Goal: Task Accomplishment & Management: Manage account settings

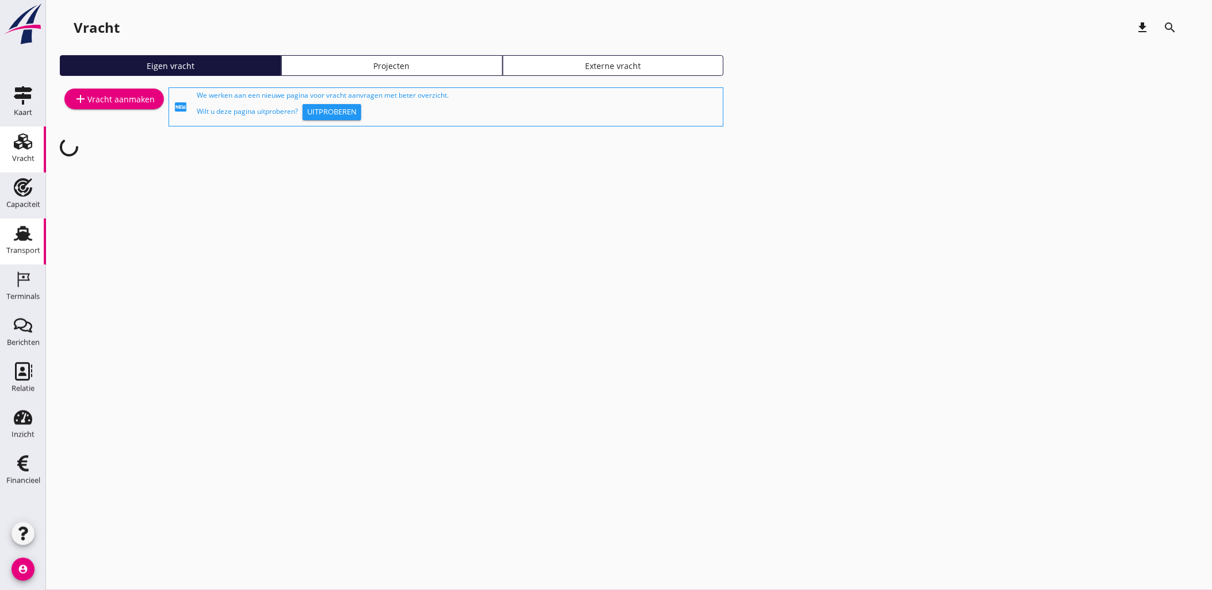
click at [14, 228] on icon "Transport" at bounding box center [23, 233] width 18 height 18
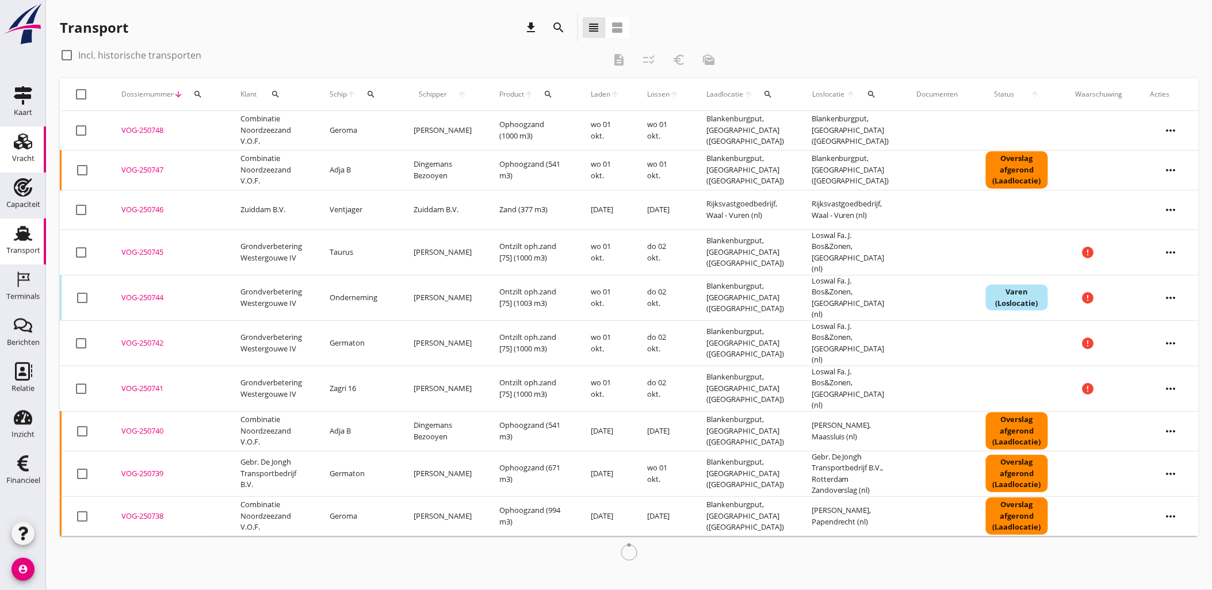
click at [7, 163] on link "Vracht Vracht" at bounding box center [23, 150] width 46 height 46
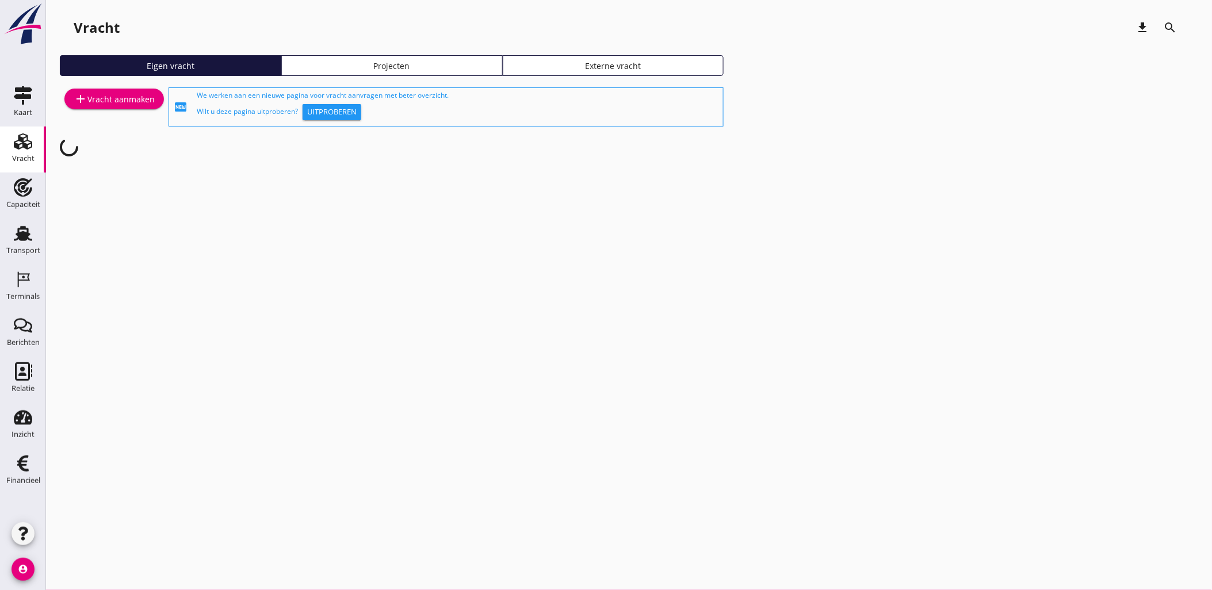
click at [422, 63] on div "Projecten" at bounding box center [392, 66] width 211 height 12
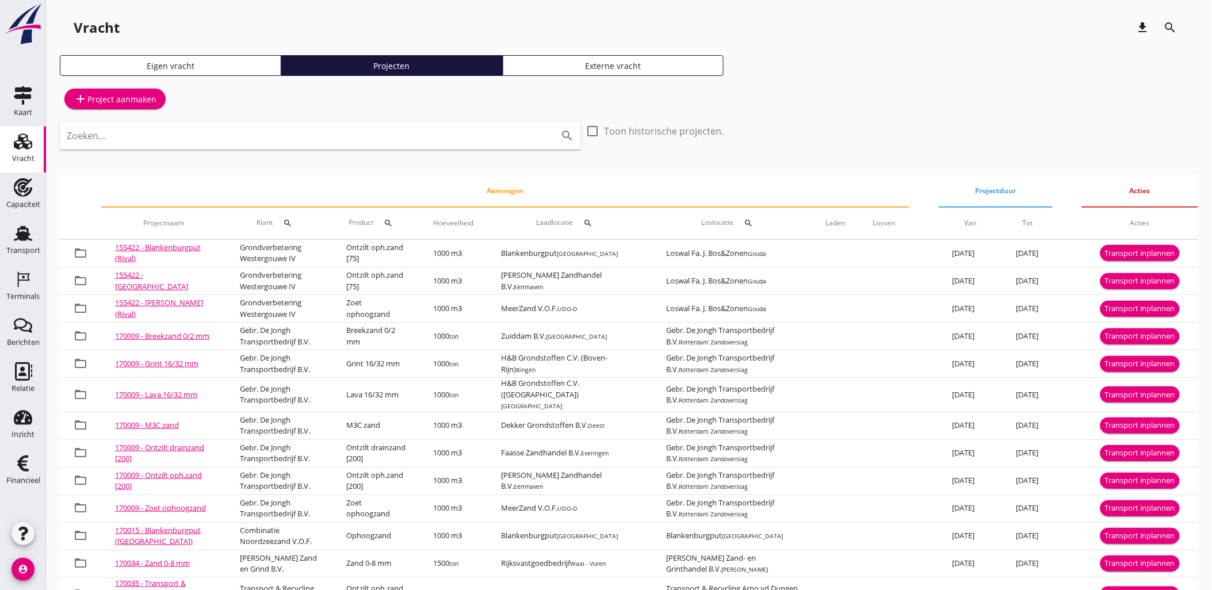
click at [185, 142] on input "Zoeken..." at bounding box center [304, 136] width 475 height 18
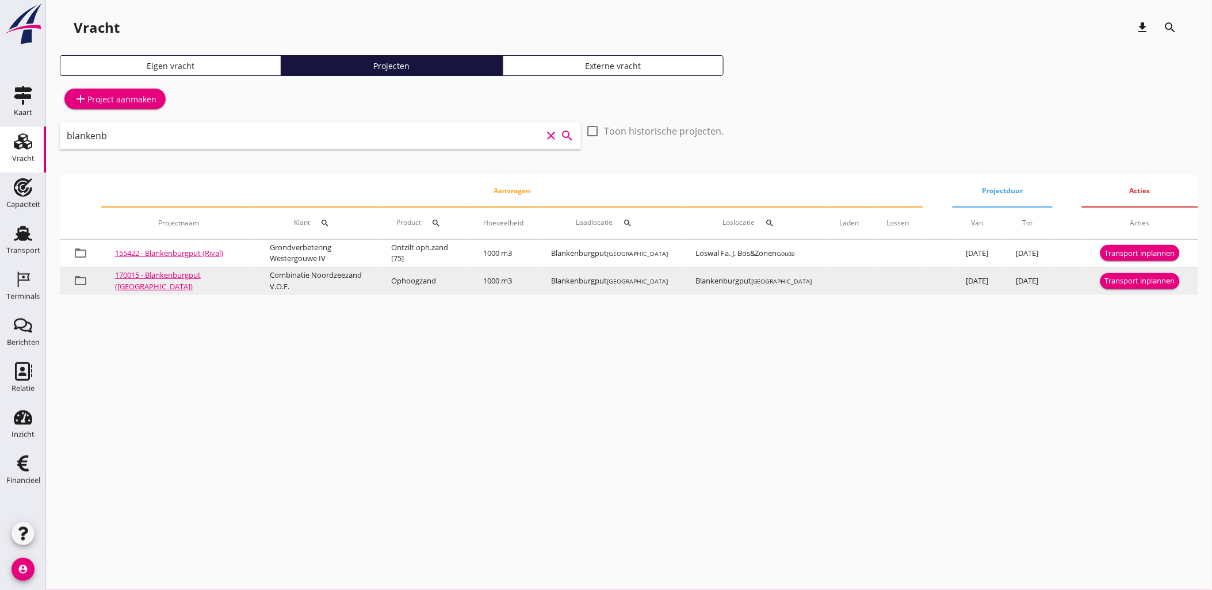
type input "blankenb"
click at [1130, 281] on div "Transport inplannen" at bounding box center [1140, 282] width 70 height 12
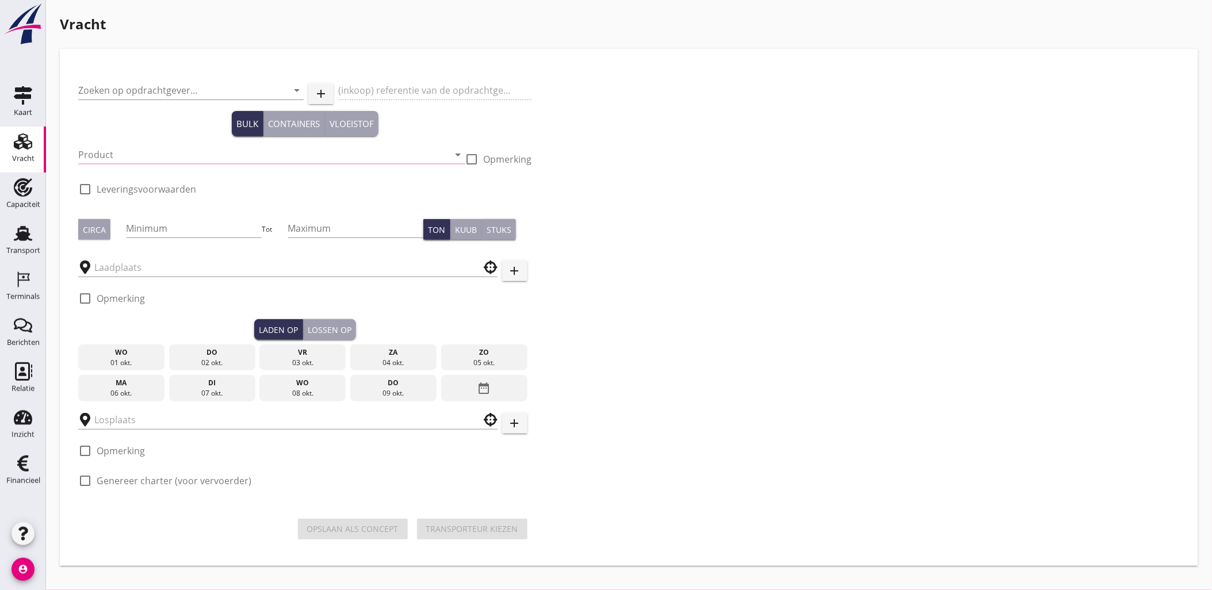
type input "Combinatie Noordzeezand V.O.F."
type input "Ophoogzand (6120)"
type input "1000"
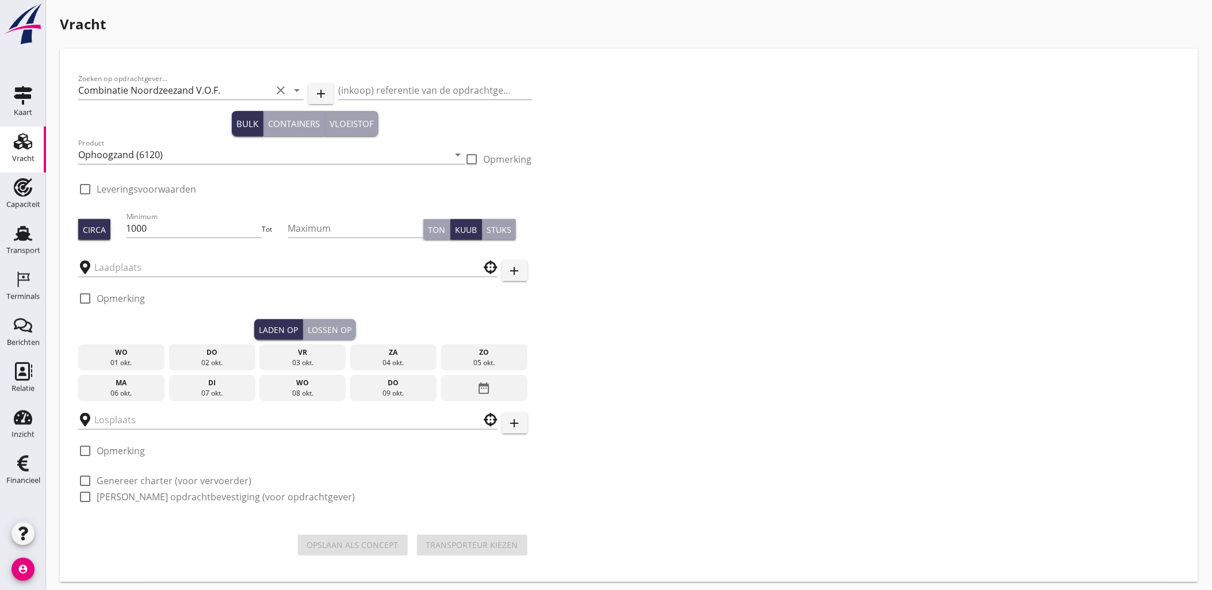
type input "Blankenburgput"
checkbox input "true"
type input "Blankenburgput"
checkbox input "true"
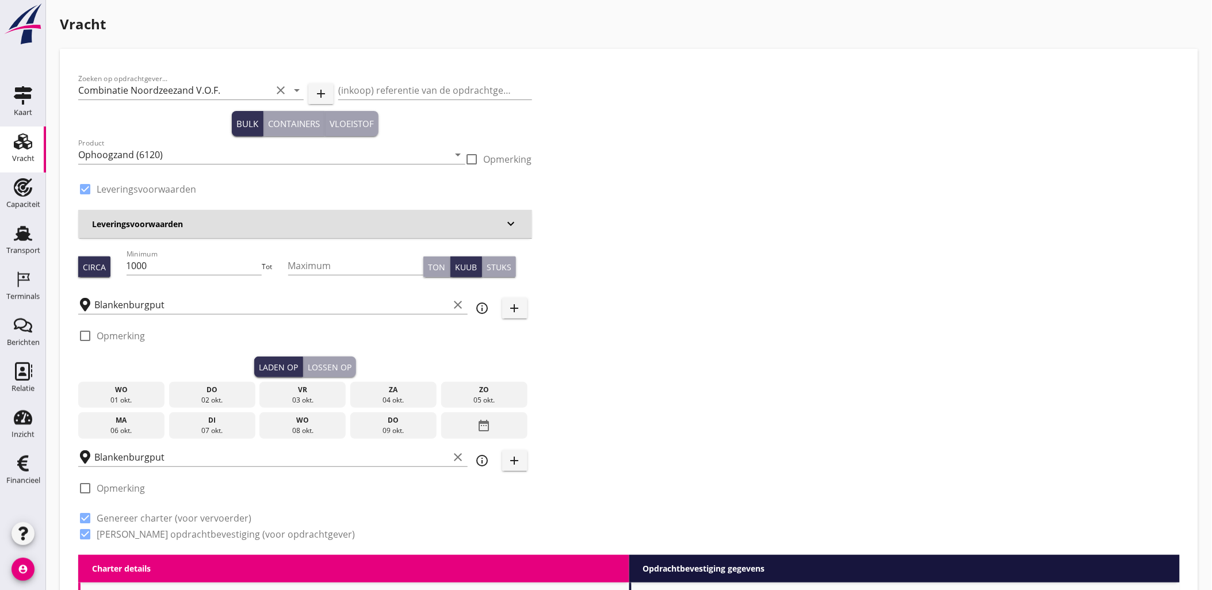
type input "1.15"
radio input "false"
type input "1.15"
radio input "false"
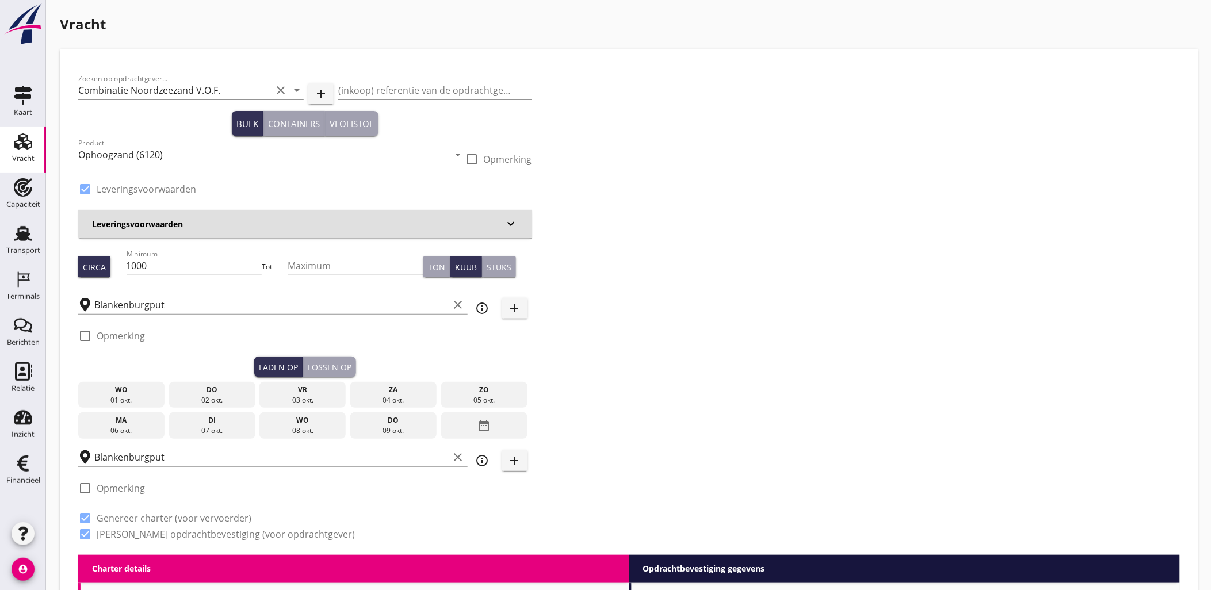
radio input "false"
click at [193, 389] on div "do" at bounding box center [212, 390] width 81 height 10
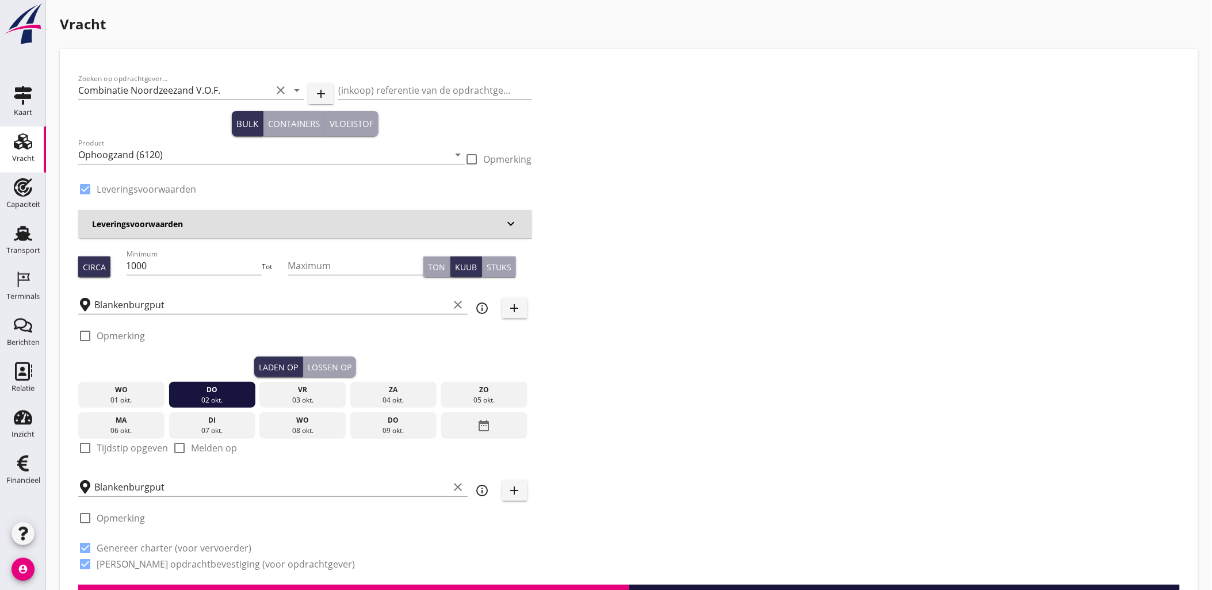
click at [181, 394] on div "do" at bounding box center [212, 390] width 81 height 10
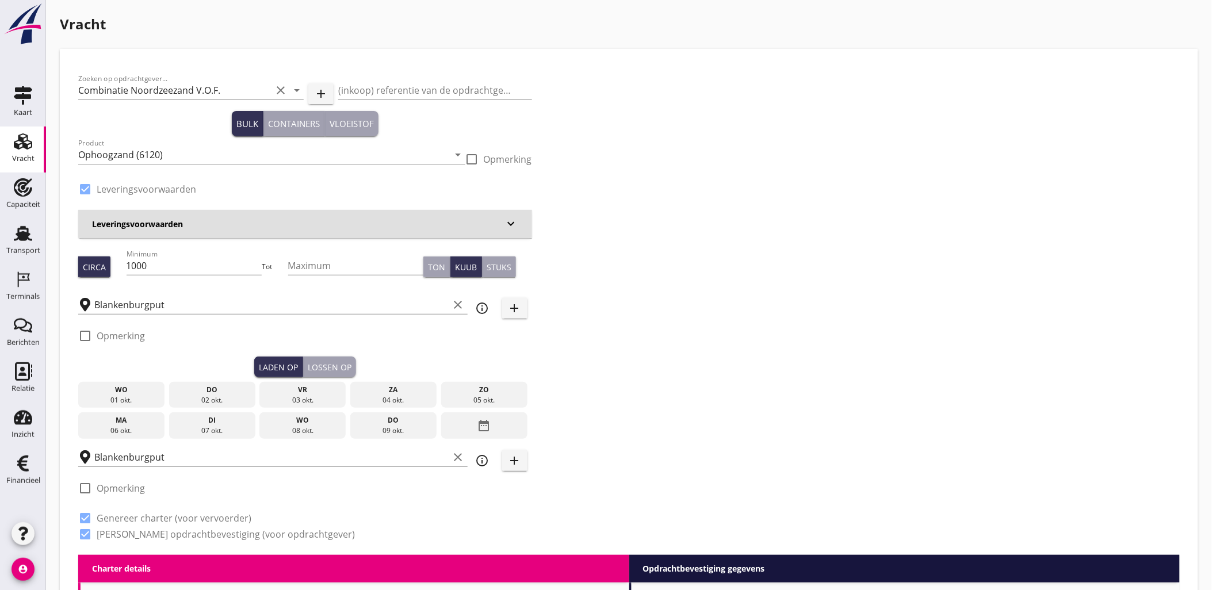
click at [148, 395] on div "01 okt." at bounding box center [121, 400] width 81 height 10
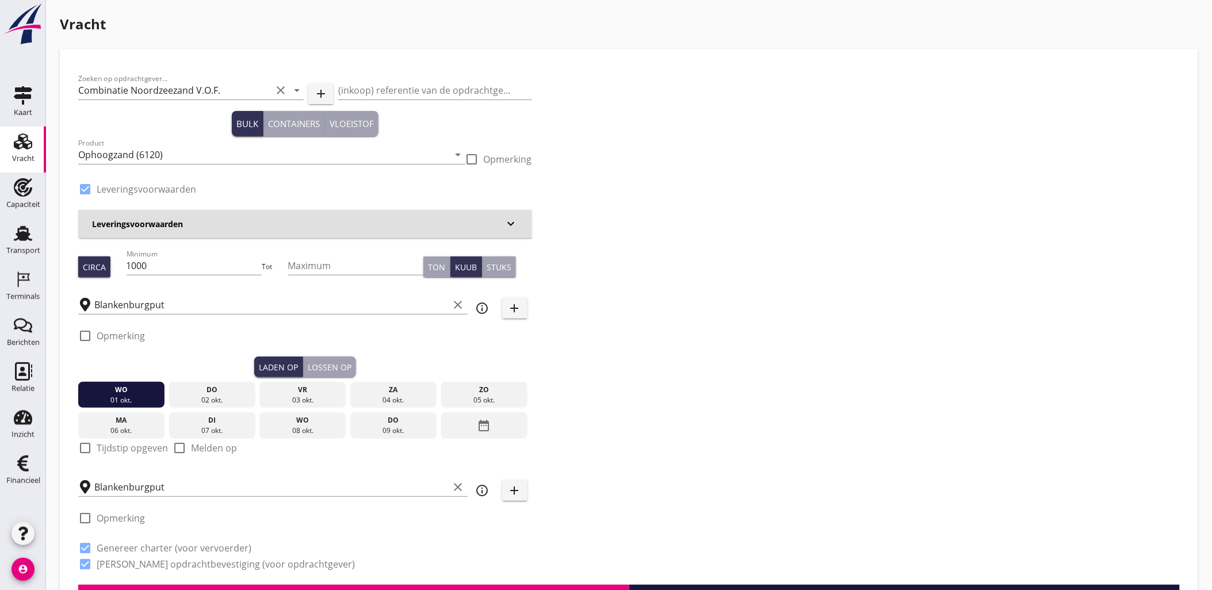
click at [128, 451] on label "Tijdstip opgeven" at bounding box center [132, 448] width 71 height 12
checkbox input "true"
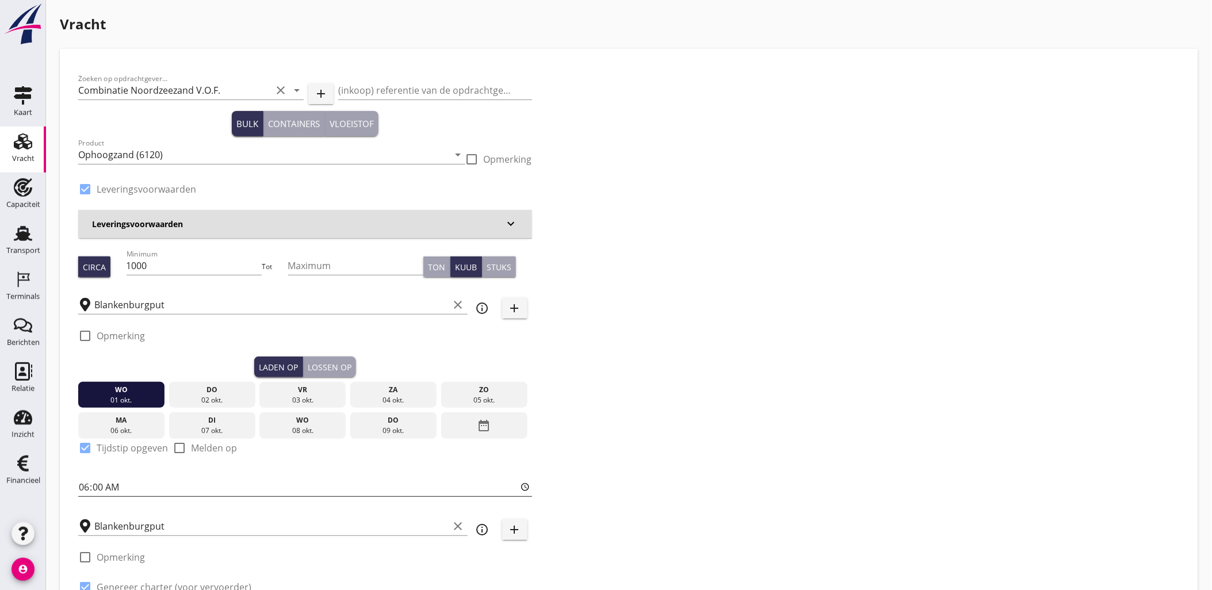
click at [79, 484] on input "06:00" at bounding box center [305, 487] width 454 height 18
type input "11:00"
click at [321, 366] on div "Lossen op" at bounding box center [330, 367] width 44 height 12
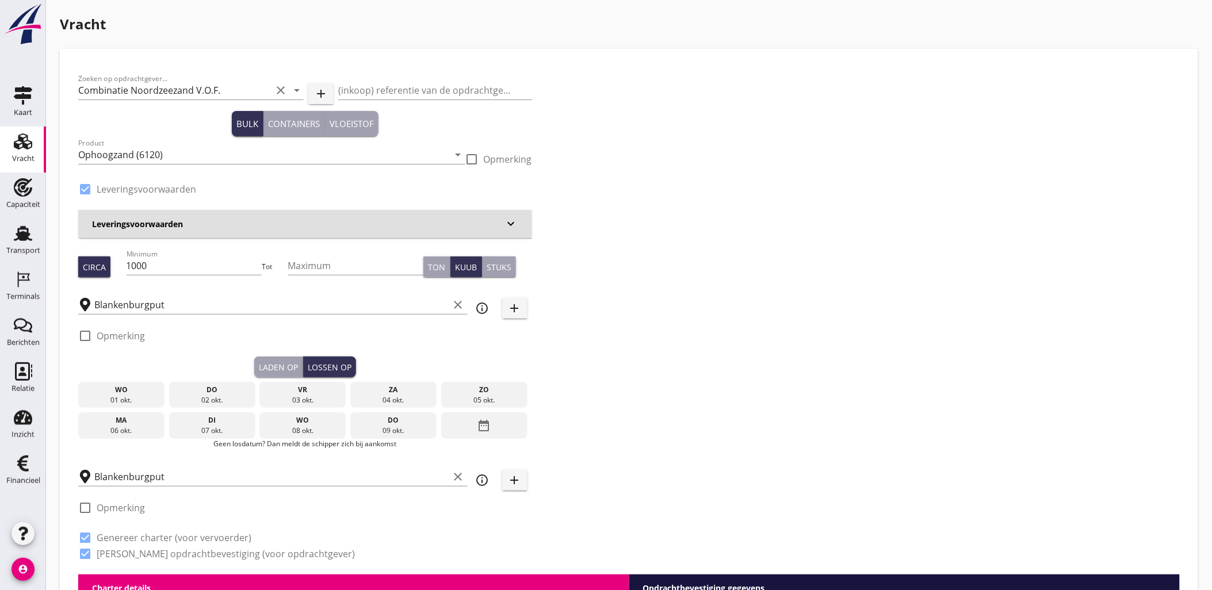
click at [146, 393] on div "wo" at bounding box center [121, 390] width 81 height 10
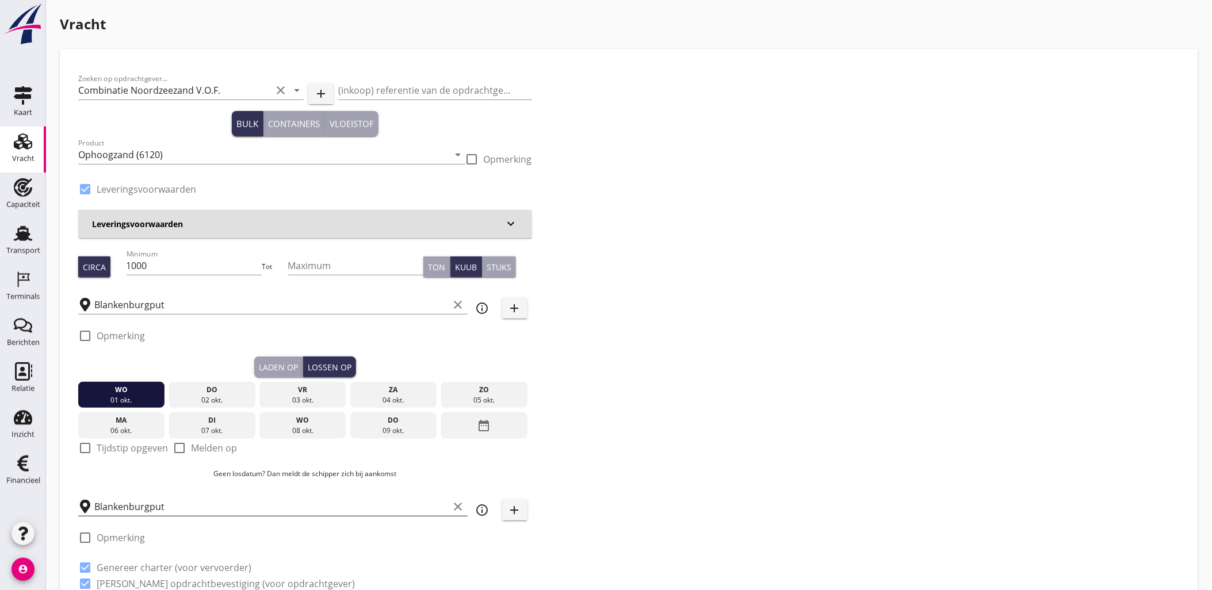
click at [173, 502] on input "Blankenburgput" at bounding box center [271, 507] width 355 height 18
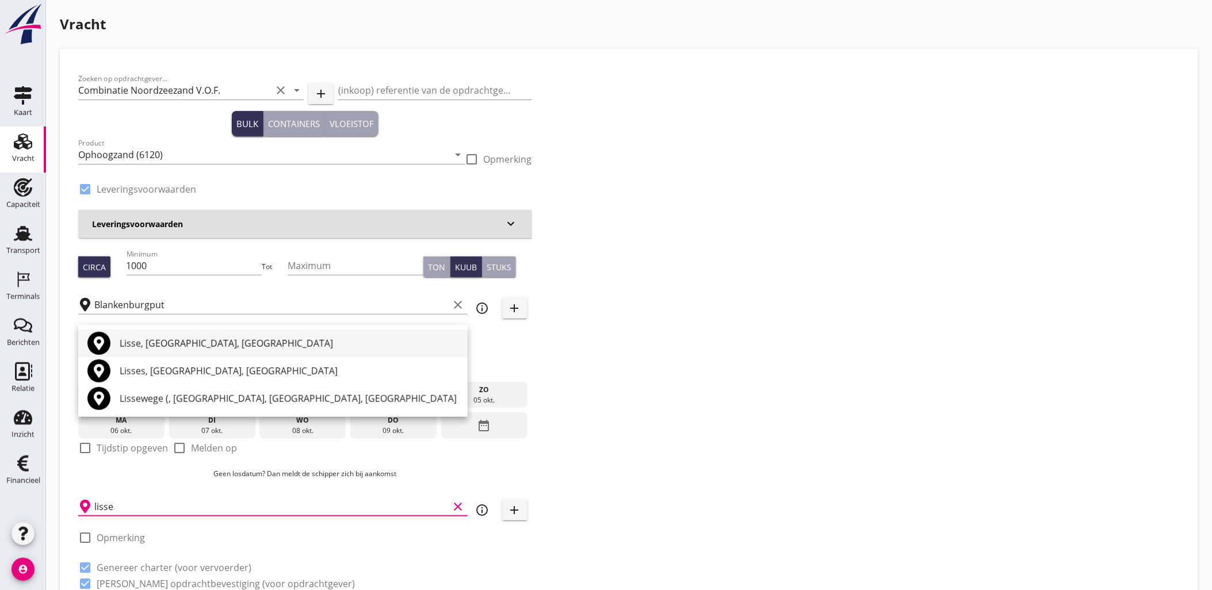
click at [274, 343] on div "Lisse, South Holland, Netherlands" at bounding box center [289, 344] width 339 height 14
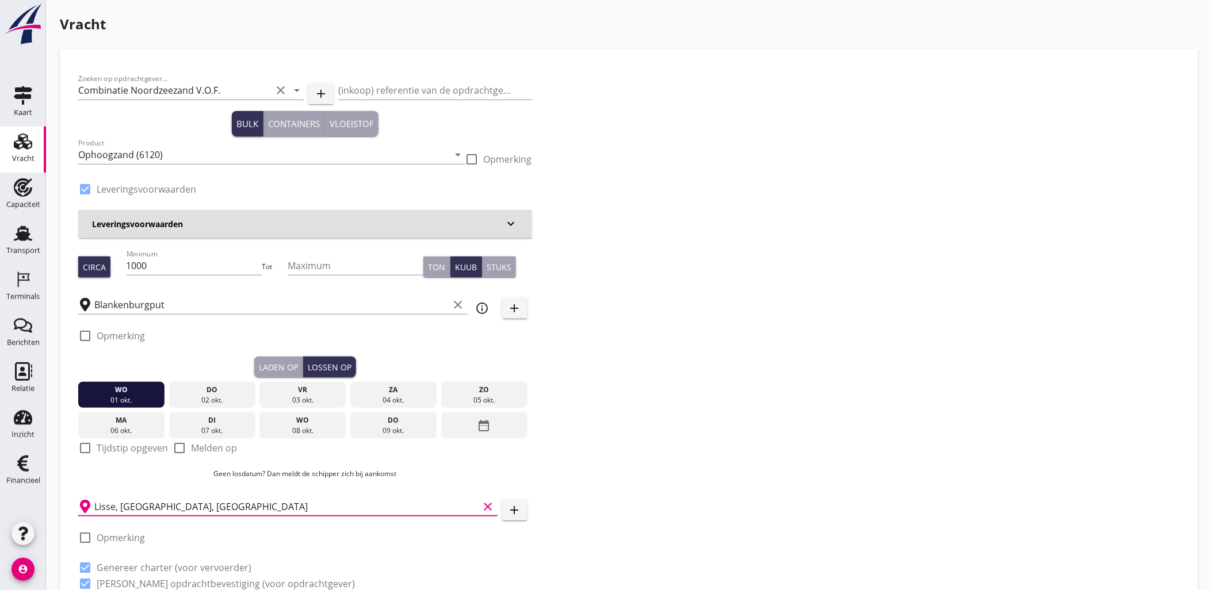
type input "Lisse, South Holland, Netherlands"
click at [731, 380] on div "Zoeken op opdrachtgever... Combinatie Noordzeezand V.O.F. clear arrow_drop_down…" at bounding box center [629, 335] width 1111 height 537
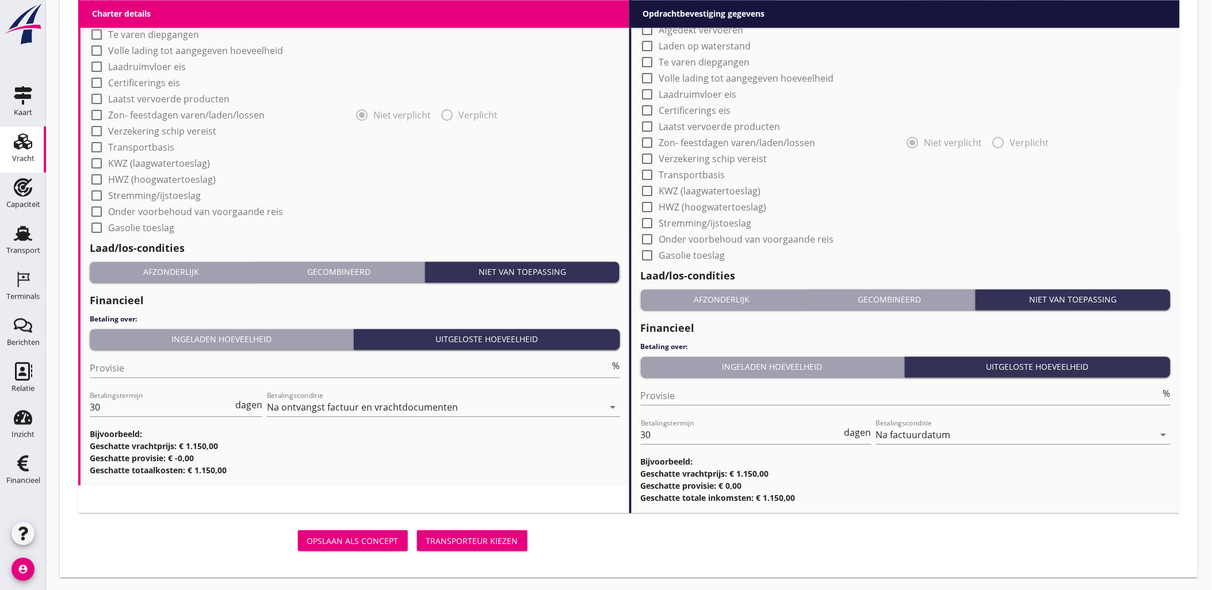
click at [488, 540] on div "Transporteur kiezen" at bounding box center [472, 541] width 92 height 12
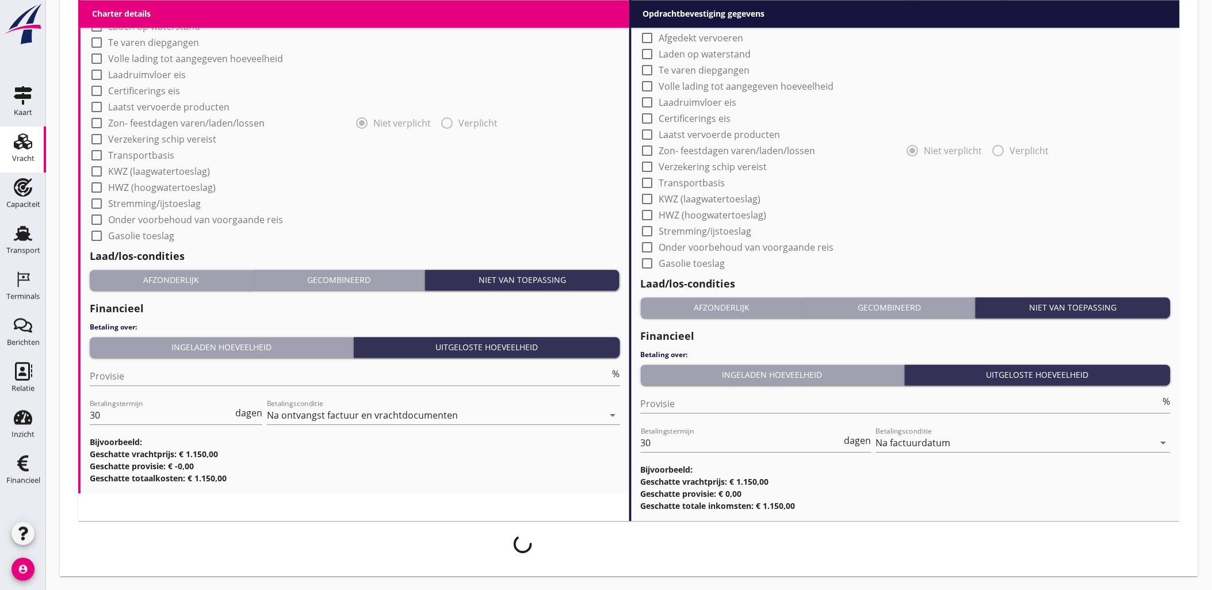
scroll to position [973, 0]
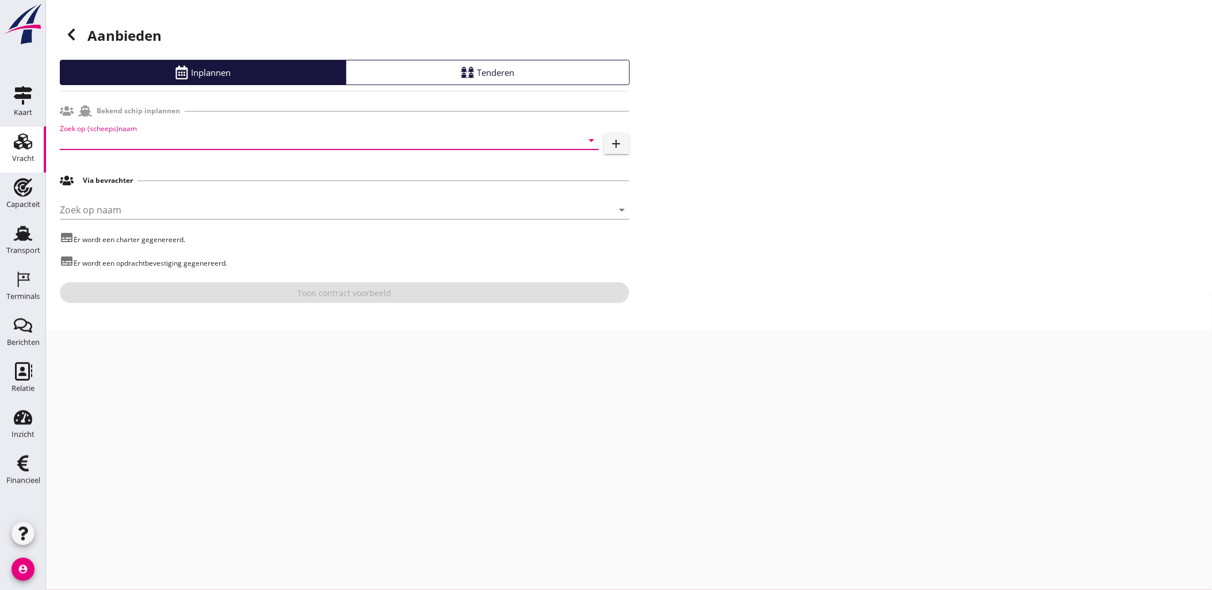
drag, startPoint x: 158, startPoint y: 136, endPoint x: 169, endPoint y: 129, distance: 12.4
click at [158, 136] on input "Zoek op (scheeps)naam" at bounding box center [313, 140] width 507 height 18
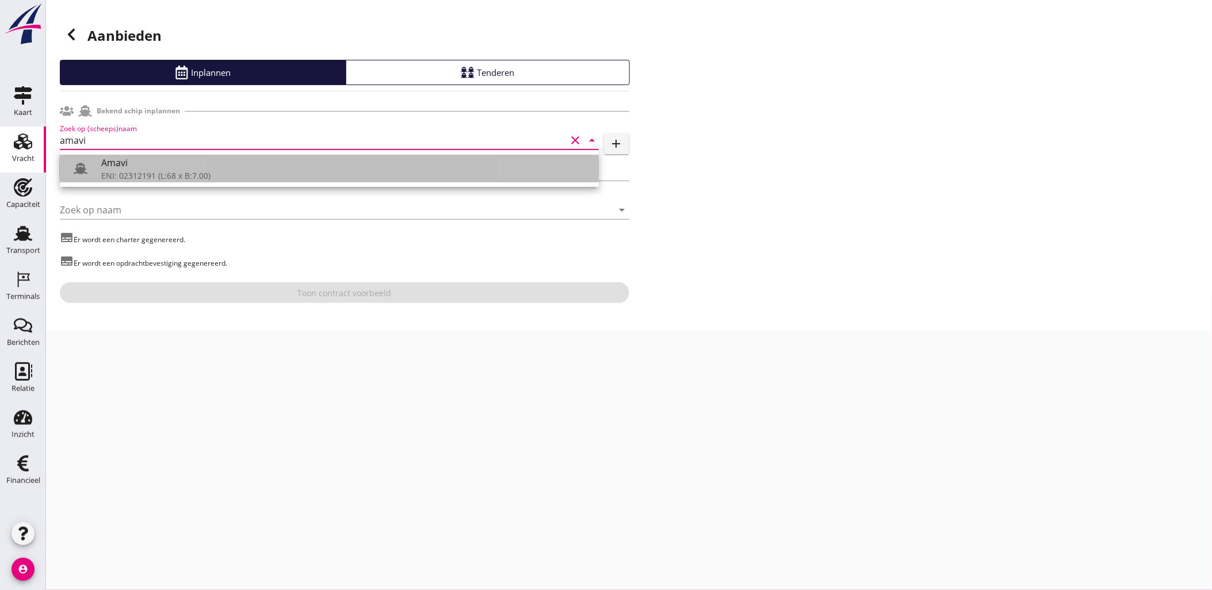
click at [194, 169] on div "Amavi" at bounding box center [345, 163] width 488 height 14
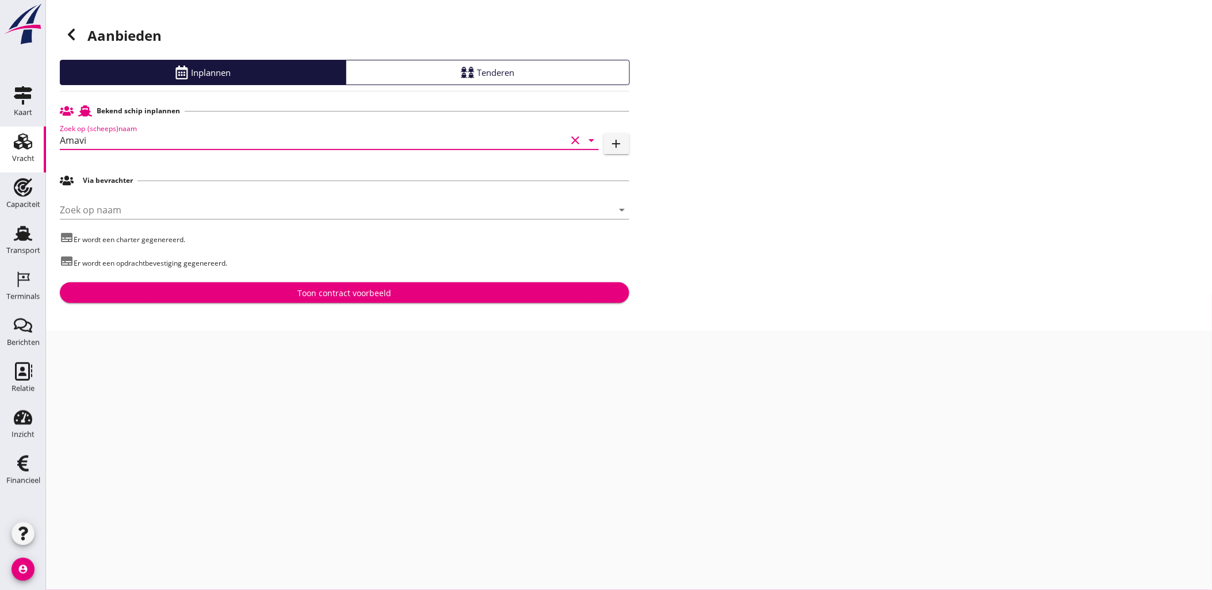
type input "Amavi"
click at [429, 301] on button "Toon contract voorbeeld" at bounding box center [345, 292] width 570 height 21
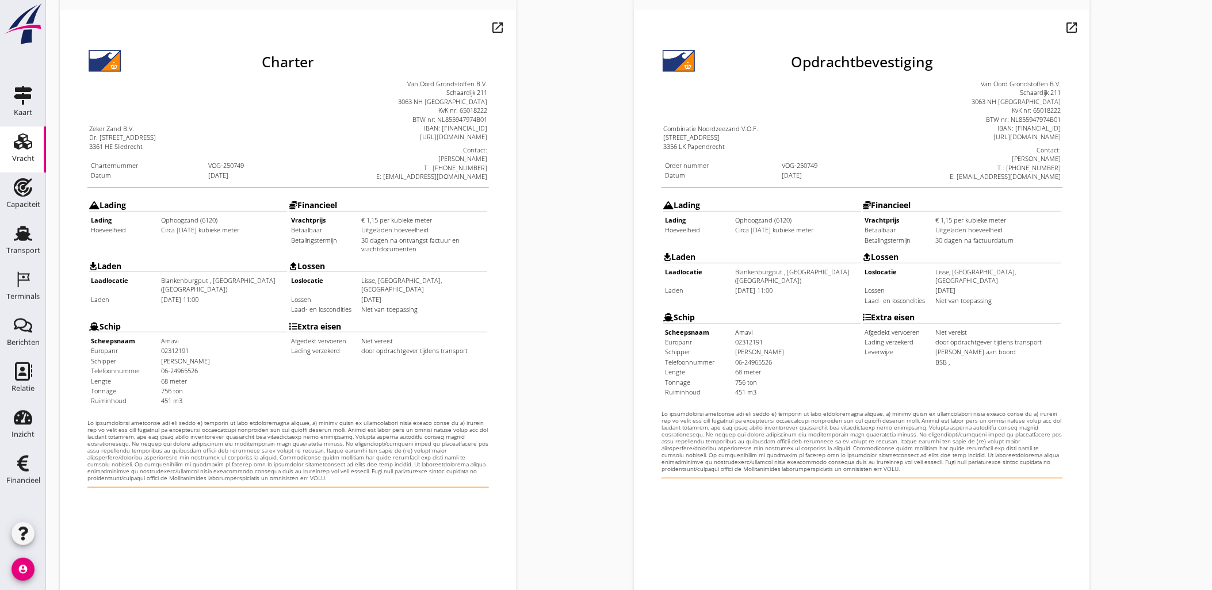
scroll to position [261, 0]
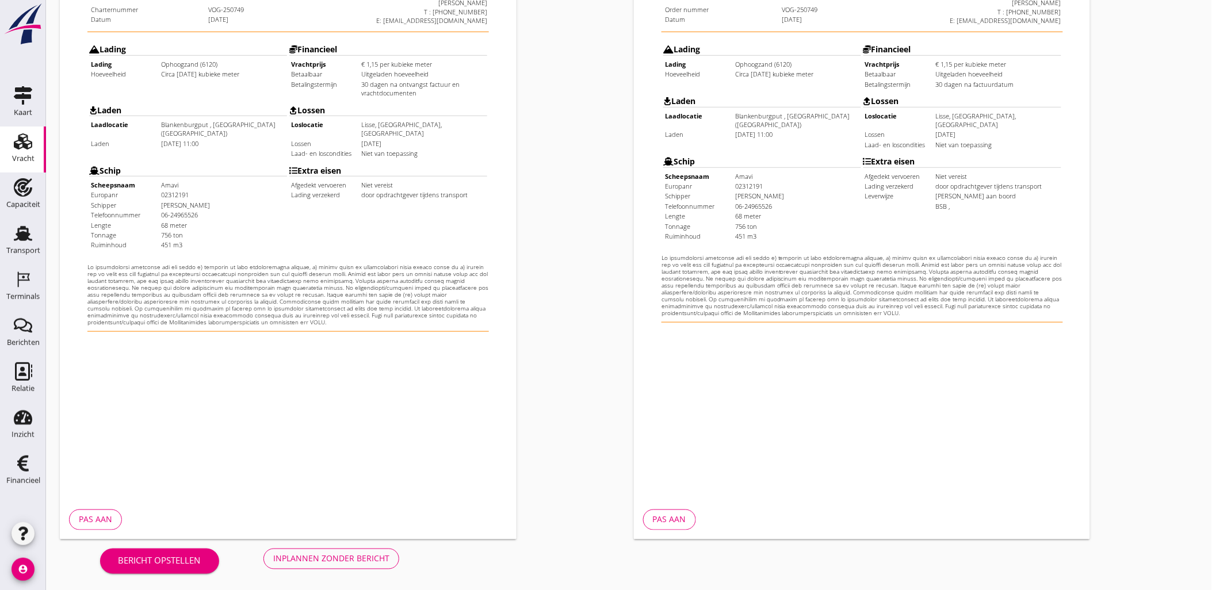
click at [375, 550] on button "Inplannen zonder bericht" at bounding box center [331, 559] width 136 height 21
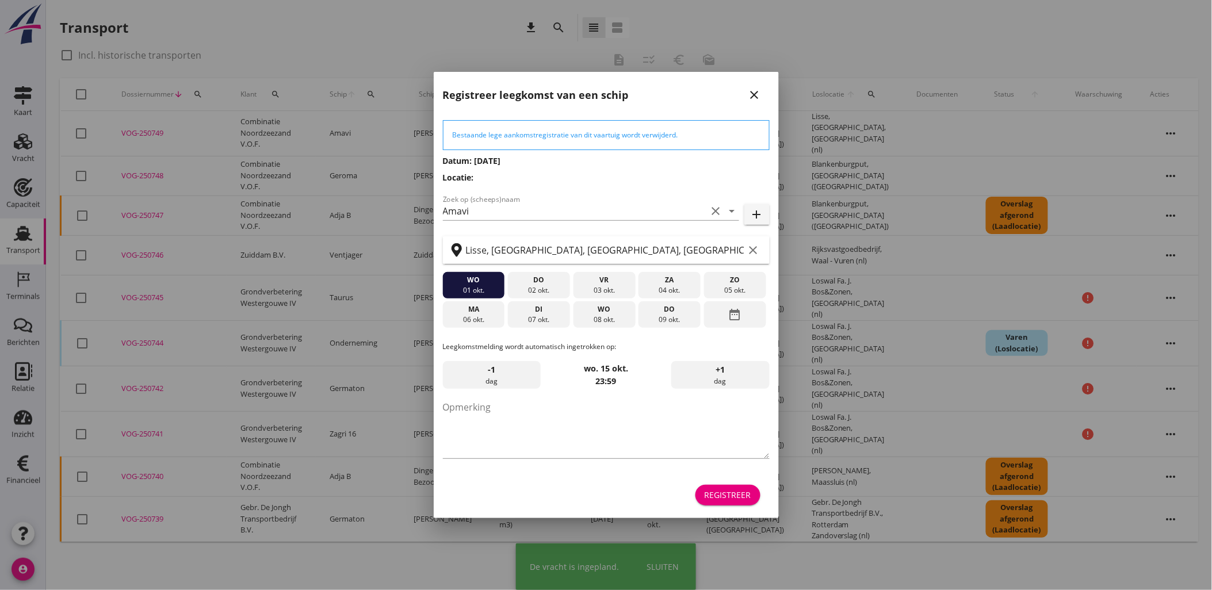
click at [725, 501] on div "Registreer" at bounding box center [728, 495] width 47 height 12
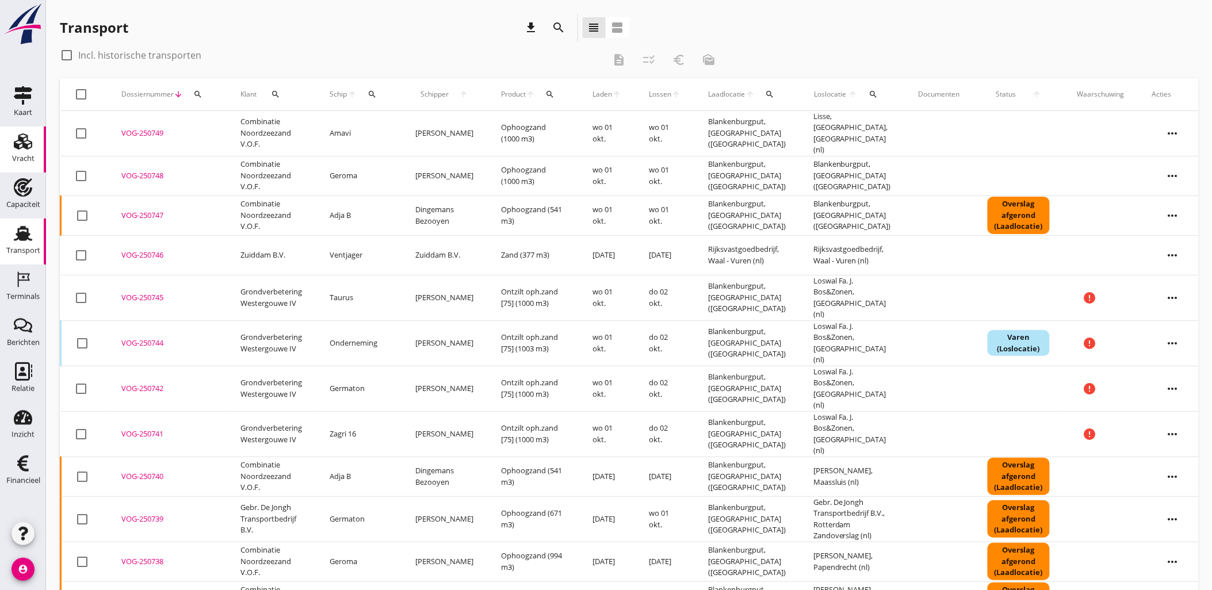
click at [24, 139] on icon "Vracht" at bounding box center [23, 141] width 18 height 18
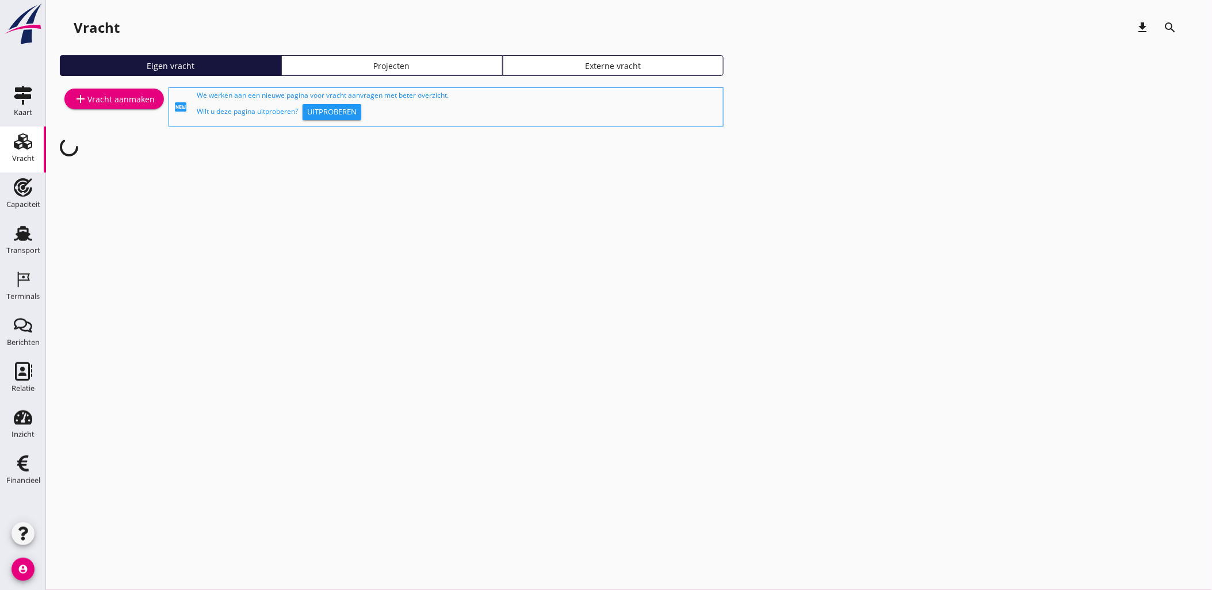
click at [379, 59] on link "Projecten" at bounding box center [391, 65] width 221 height 21
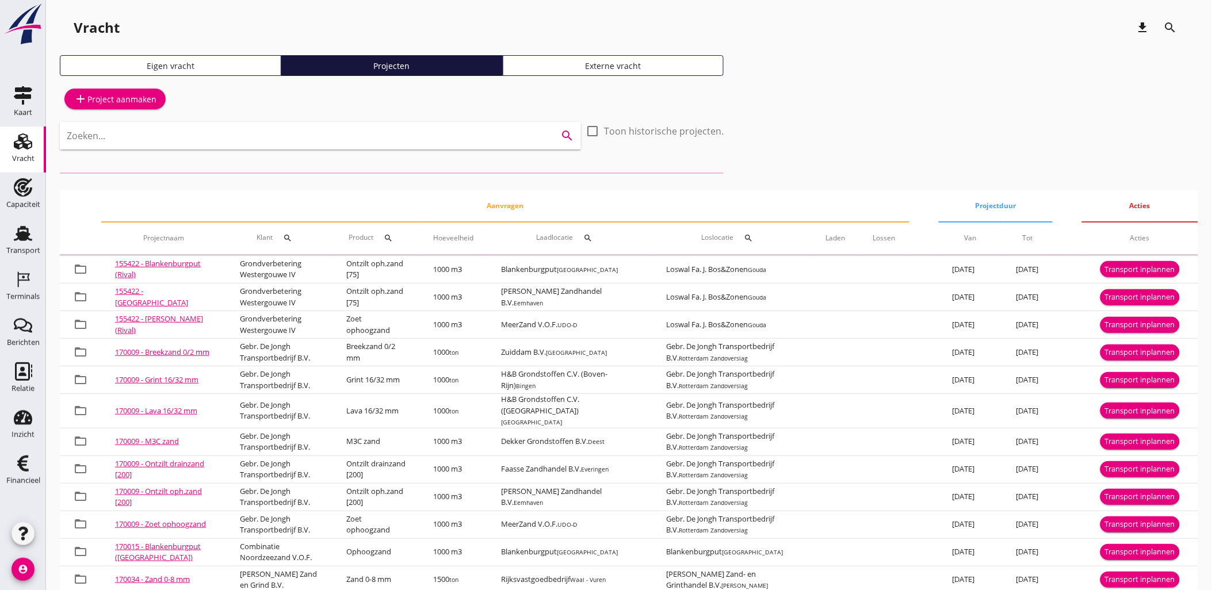
click at [293, 144] on input "Zoeken..." at bounding box center [304, 136] width 475 height 18
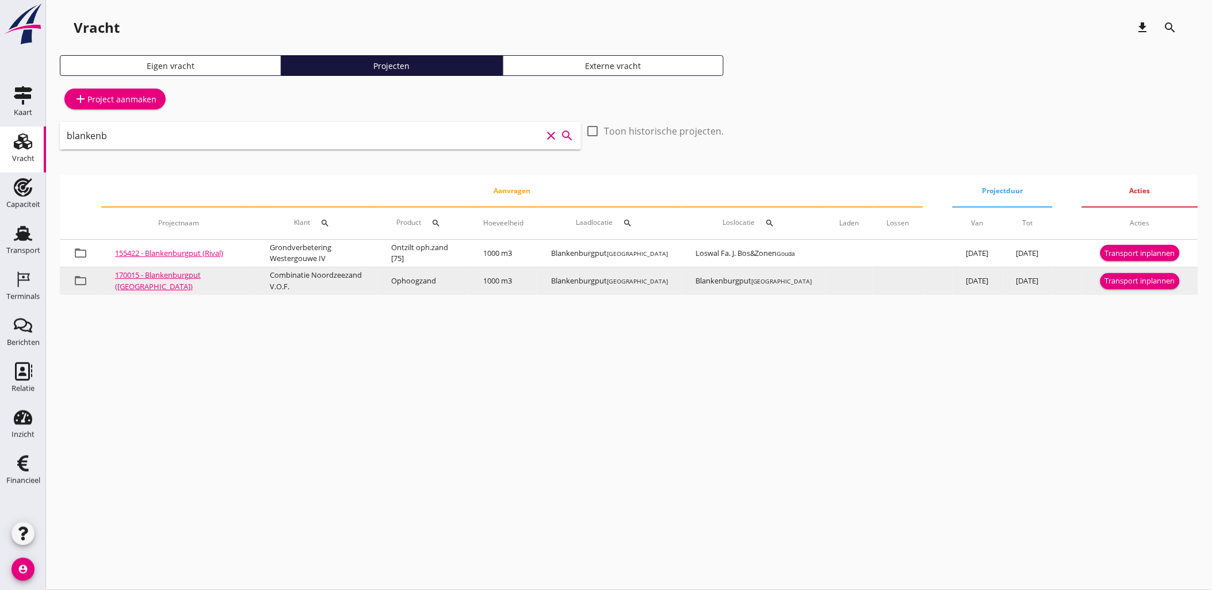
type input "blankenb"
click at [1138, 279] on div "Transport inplannen" at bounding box center [1140, 282] width 70 height 12
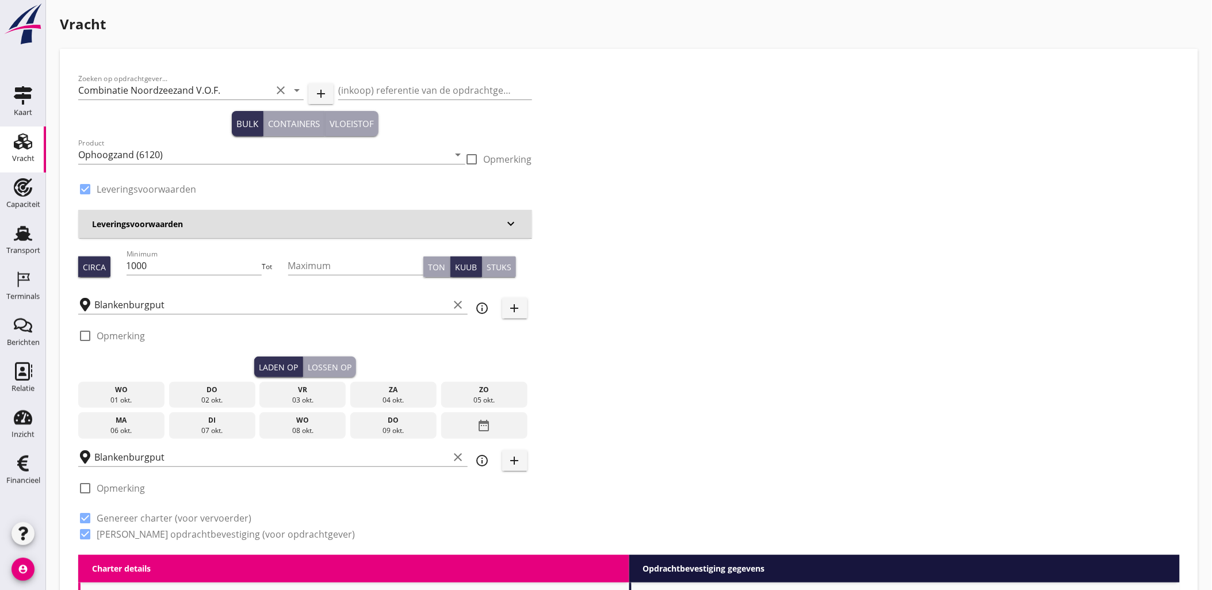
click at [134, 397] on div "01 okt." at bounding box center [121, 400] width 81 height 10
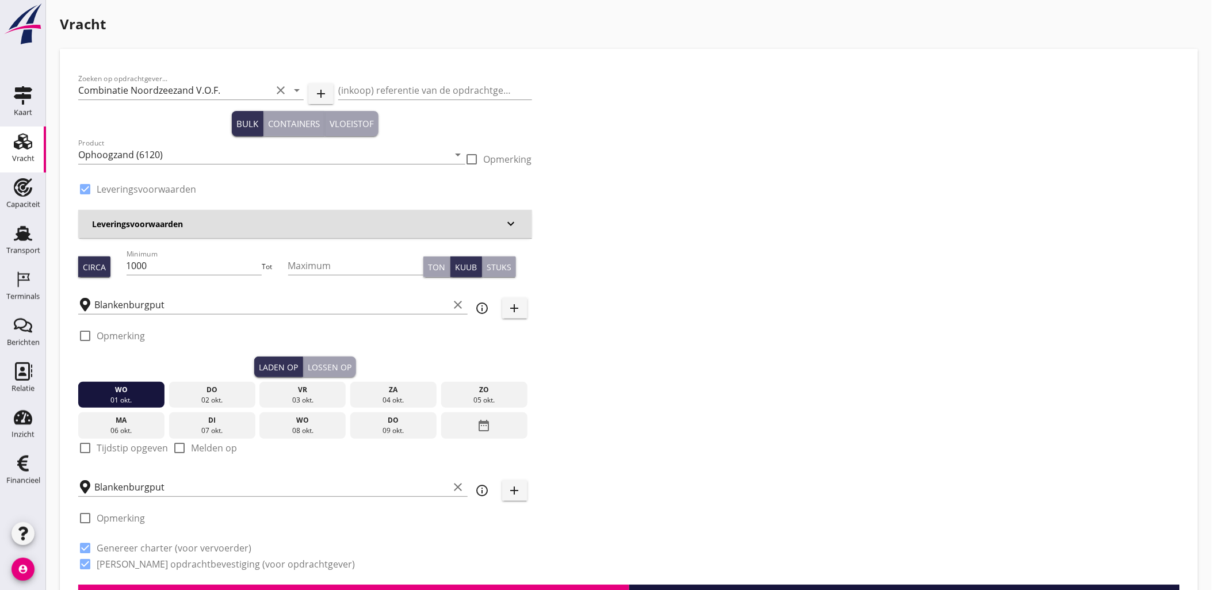
click at [130, 451] on label "Tijdstip opgeven" at bounding box center [132, 448] width 71 height 12
checkbox input "true"
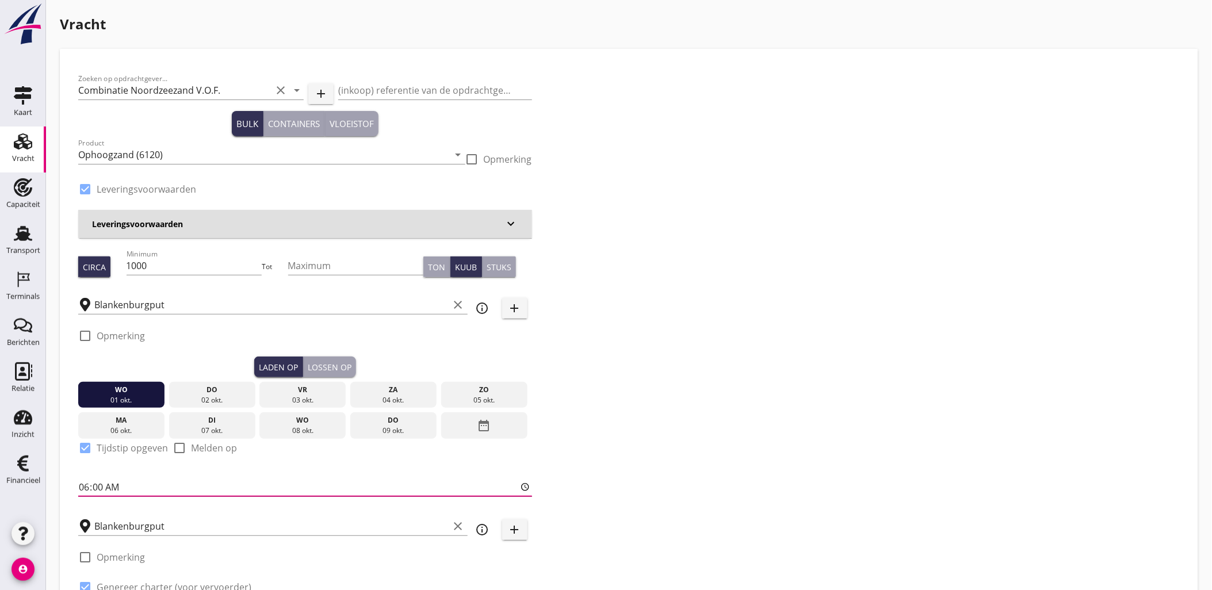
click at [84, 486] on input "06:00" at bounding box center [305, 487] width 454 height 18
type input "15:00"
click at [346, 371] on button "Lossen op" at bounding box center [329, 367] width 53 height 21
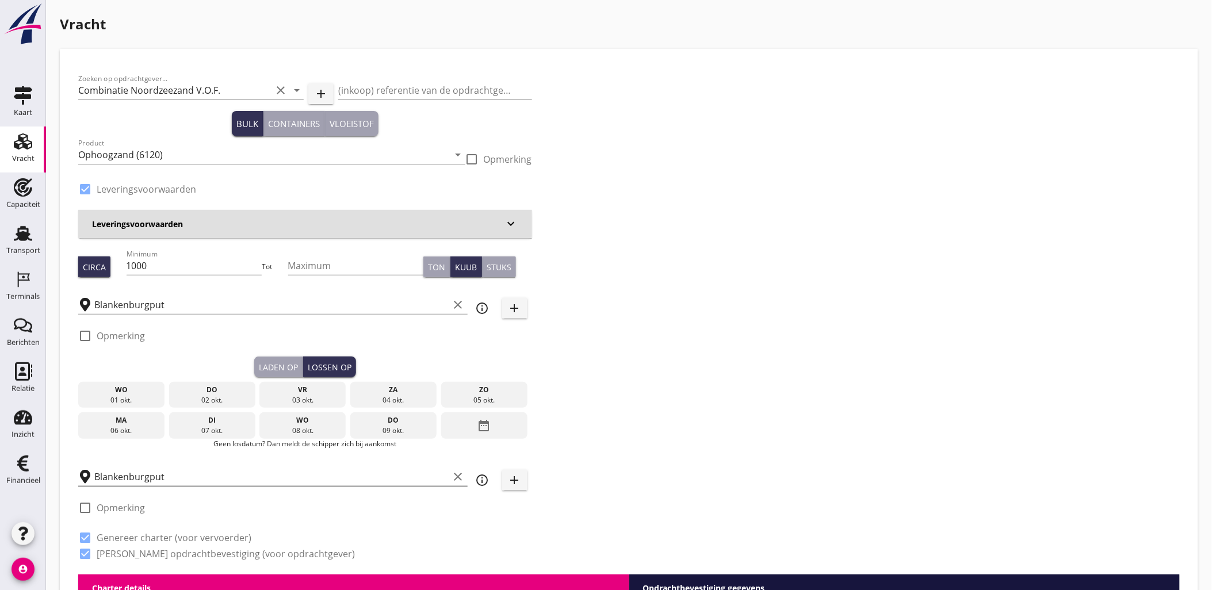
click at [133, 475] on input "Blankenburgput" at bounding box center [271, 477] width 355 height 18
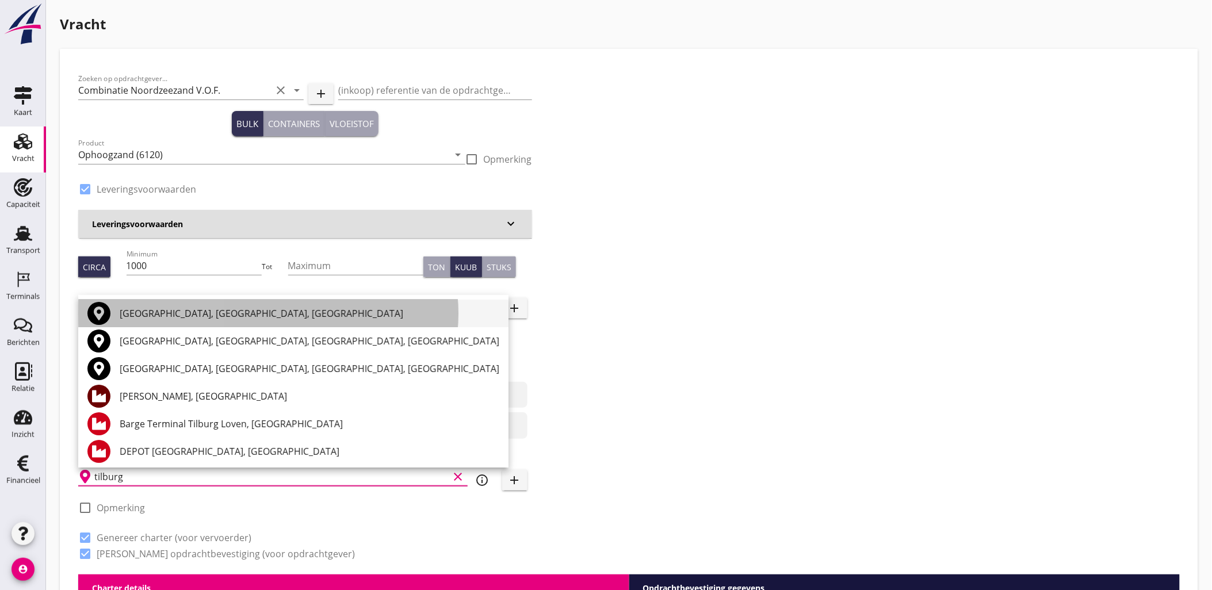
click at [236, 308] on div "Tilburg, North Brabant, Netherlands" at bounding box center [310, 314] width 380 height 14
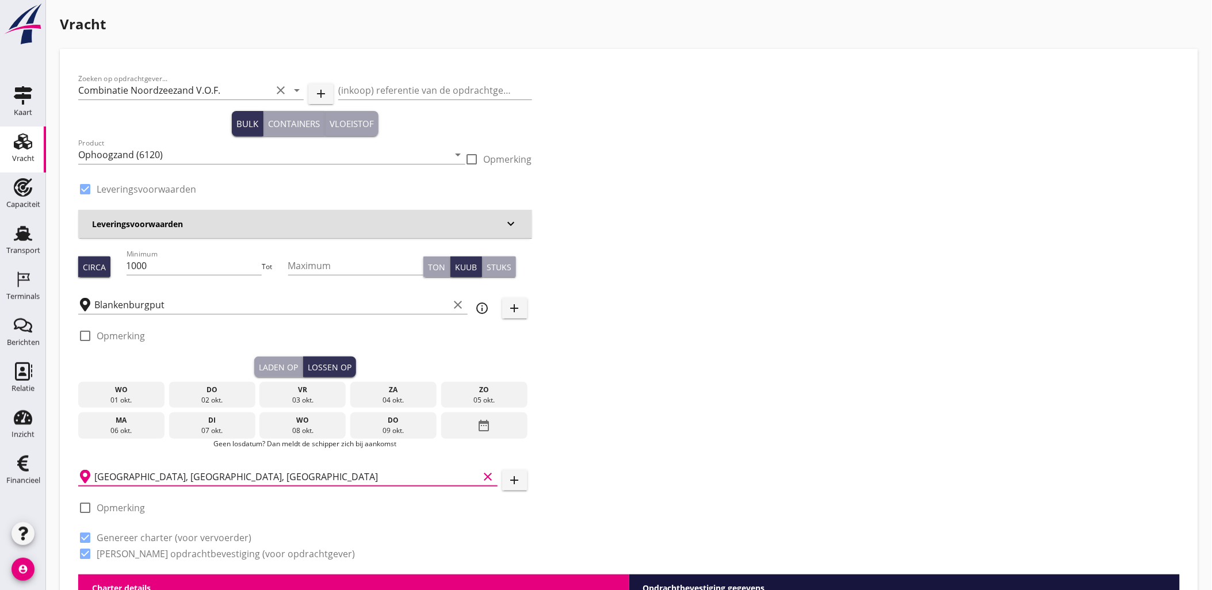
type input "Tilburg, North Brabant, Netherlands"
click at [751, 321] on div "Zoeken op opdrachtgever... Combinatie Noordzeezand V.O.F. clear arrow_drop_down…" at bounding box center [629, 320] width 1111 height 507
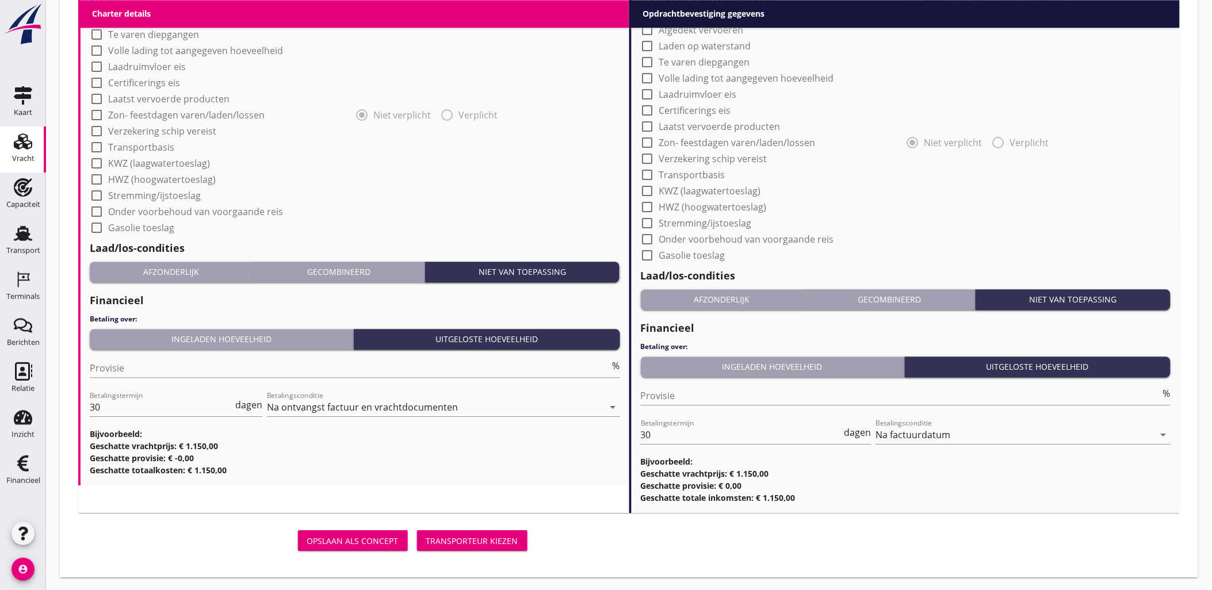
click at [478, 536] on div "Transporteur kiezen" at bounding box center [472, 541] width 92 height 12
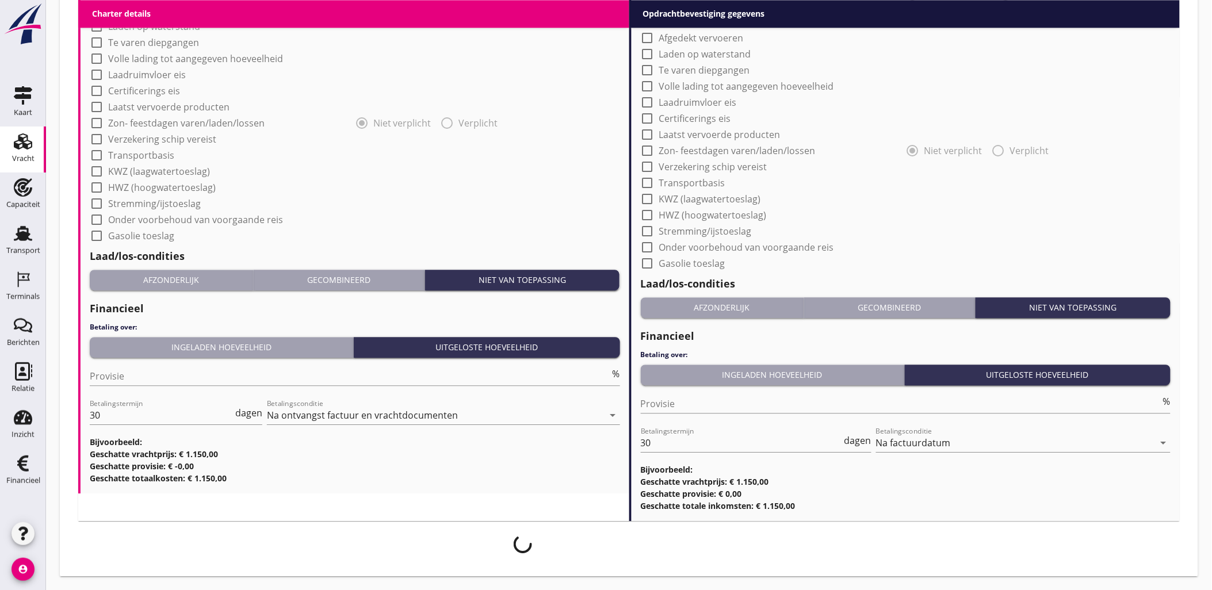
scroll to position [942, 0]
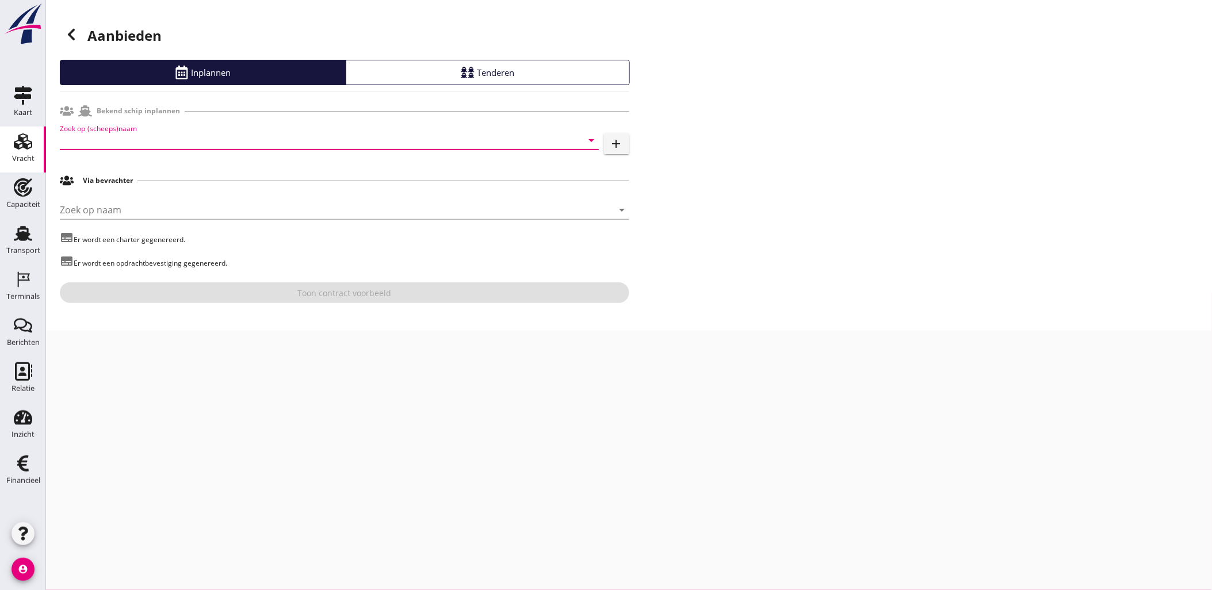
click at [165, 131] on input "Zoek op (scheeps)naam" at bounding box center [313, 140] width 507 height 18
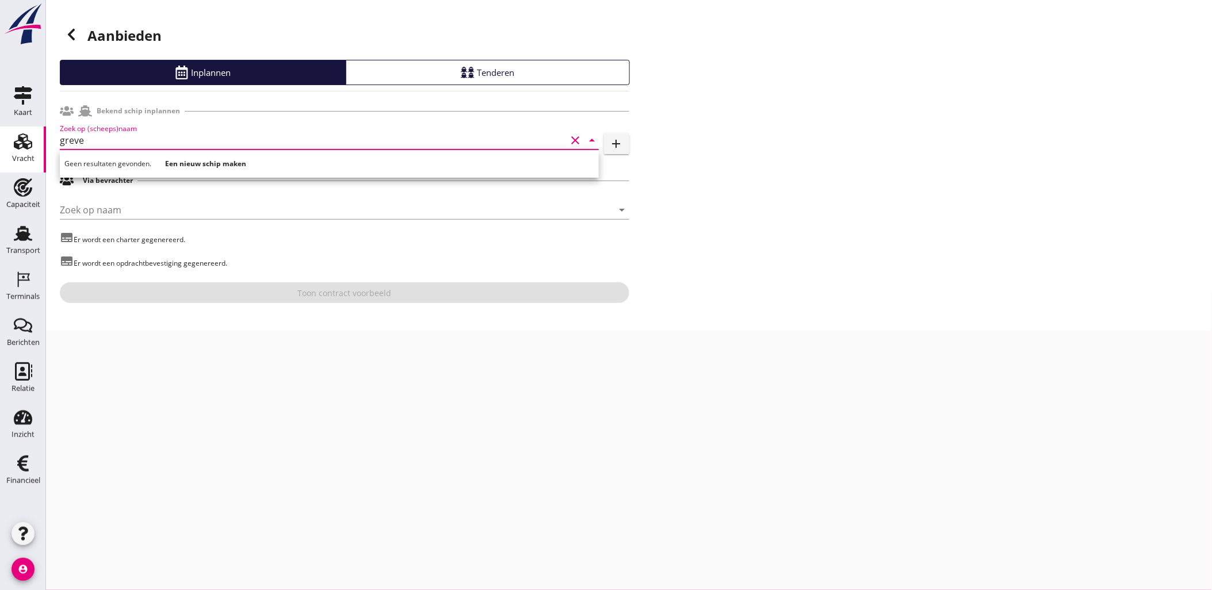
type input "greve"
click at [239, 162] on strong "Een nieuw schip maken" at bounding box center [205, 164] width 81 height 10
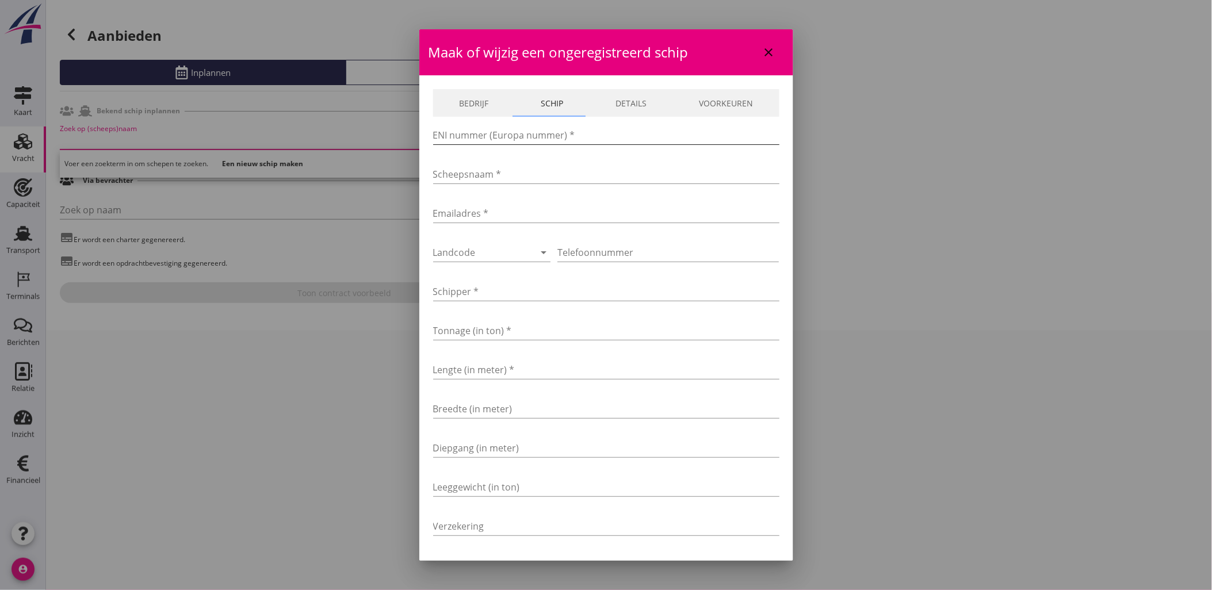
click at [499, 133] on input "ENI nummer (Europa nummer) *" at bounding box center [606, 135] width 346 height 18
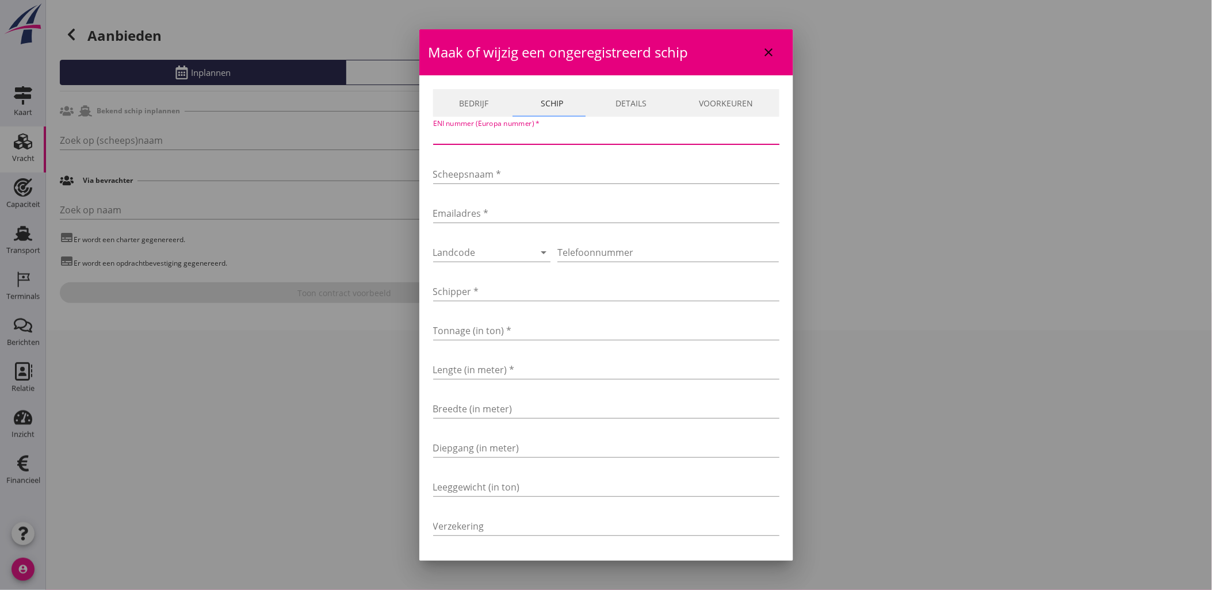
paste input "02312534"
type input "02312534"
click at [574, 173] on input "Scheepsnaam *" at bounding box center [606, 174] width 346 height 18
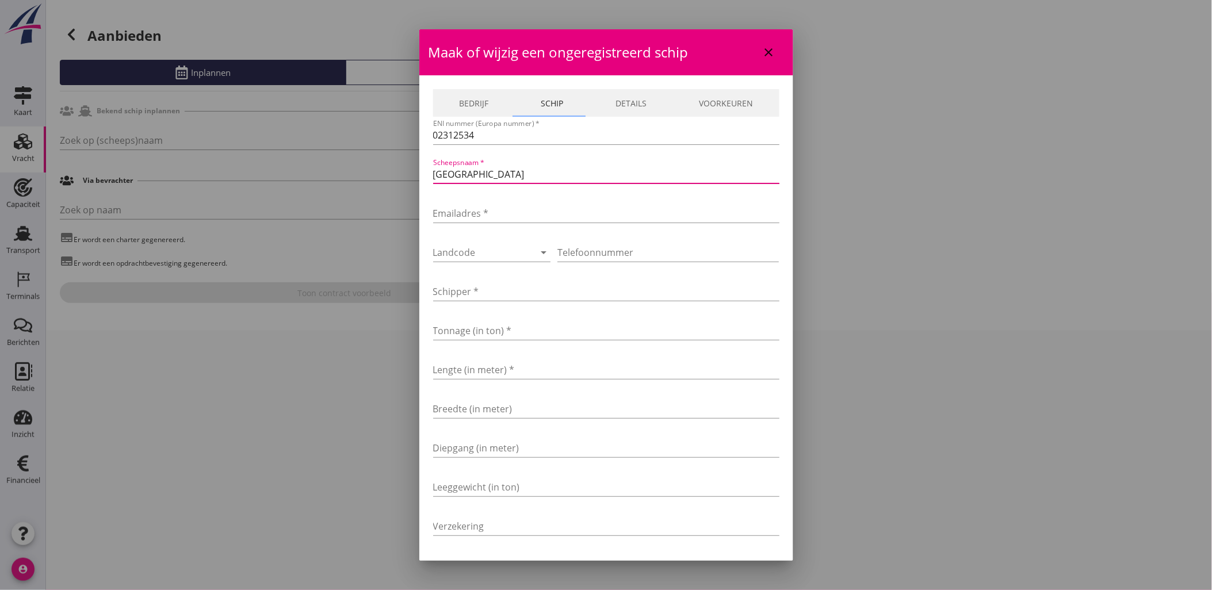
type input "[GEOGRAPHIC_DATA]"
click at [528, 214] on input "mail@grevelingen.test" at bounding box center [606, 213] width 346 height 18
type input "mail@grevelingen.dummy"
click at [503, 247] on div at bounding box center [476, 252] width 86 height 18
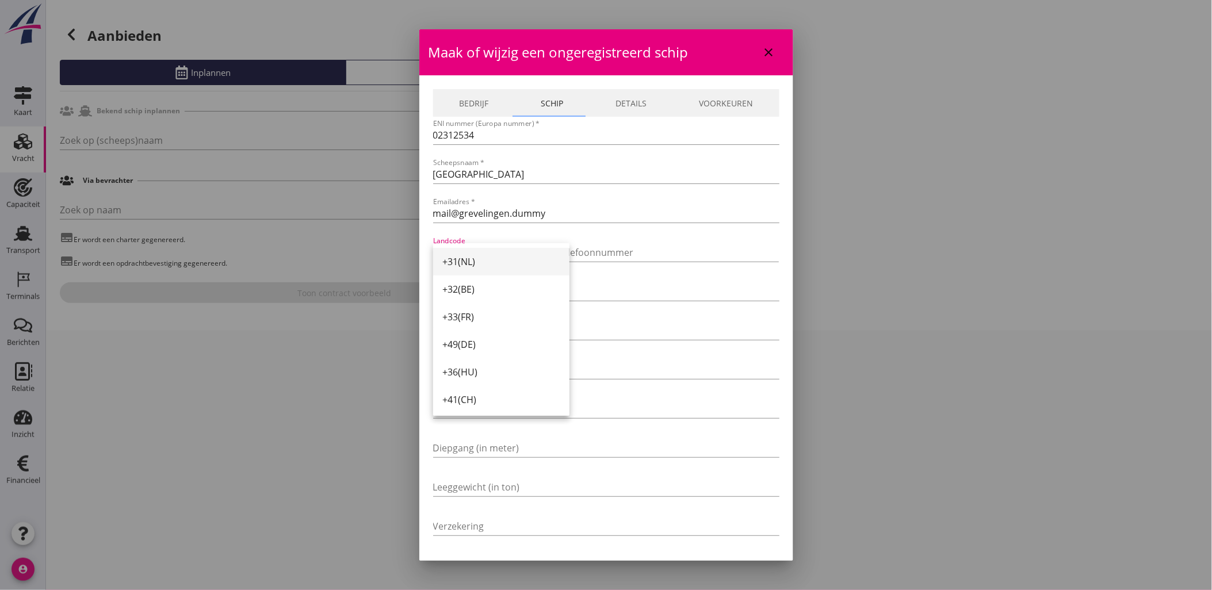
click at [482, 269] on div "+31(NL)" at bounding box center [501, 262] width 118 height 28
click at [590, 257] on input "Telefoonnummer" at bounding box center [667, 252] width 221 height 18
type input "611115555"
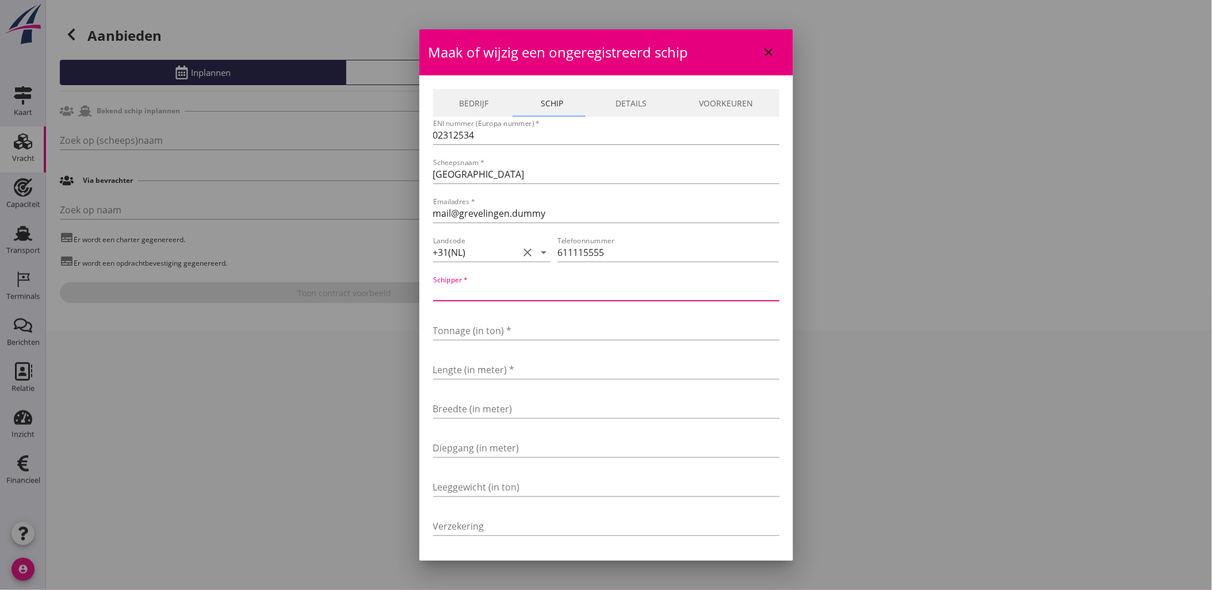
type input "G"
type input "n.b."
click at [479, 335] on input "Tonnage (in ton) *" at bounding box center [606, 331] width 346 height 18
type input "1000"
type input "63"
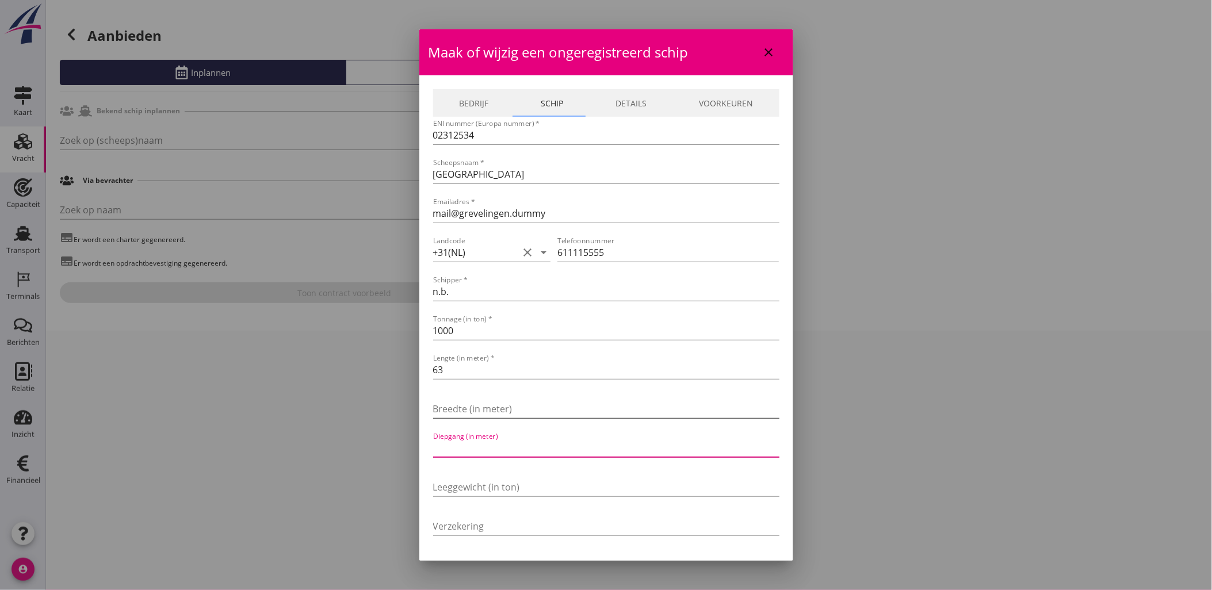
click at [452, 417] on input "Breedte (in meter)" at bounding box center [606, 409] width 346 height 18
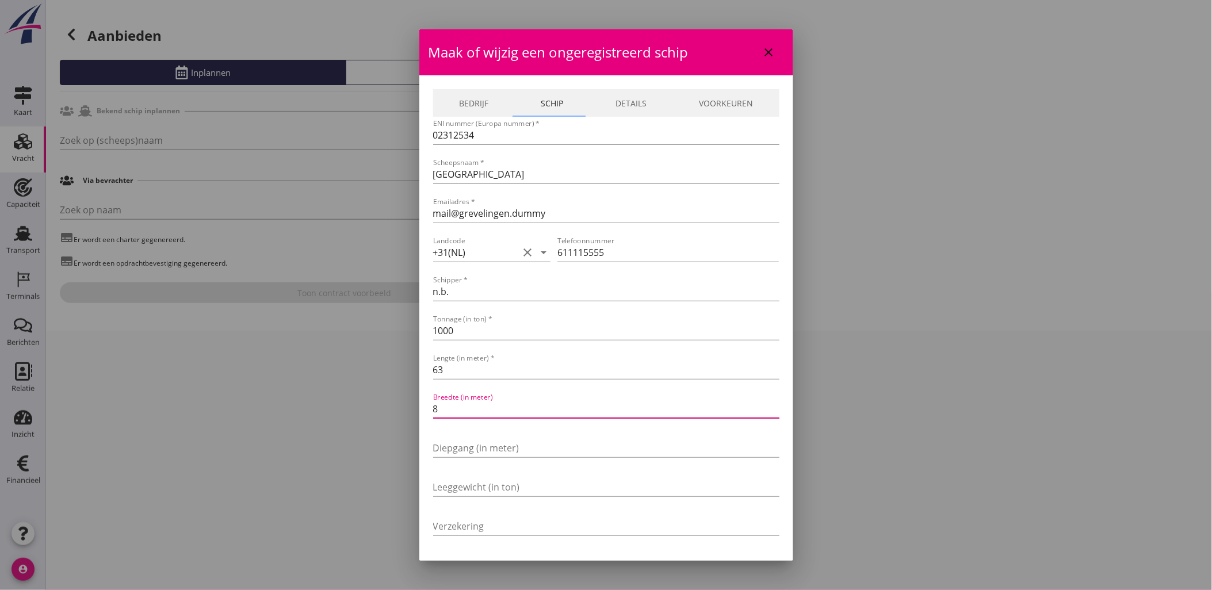
type input "8"
click at [458, 104] on link "Bedrijf" at bounding box center [474, 103] width 82 height 28
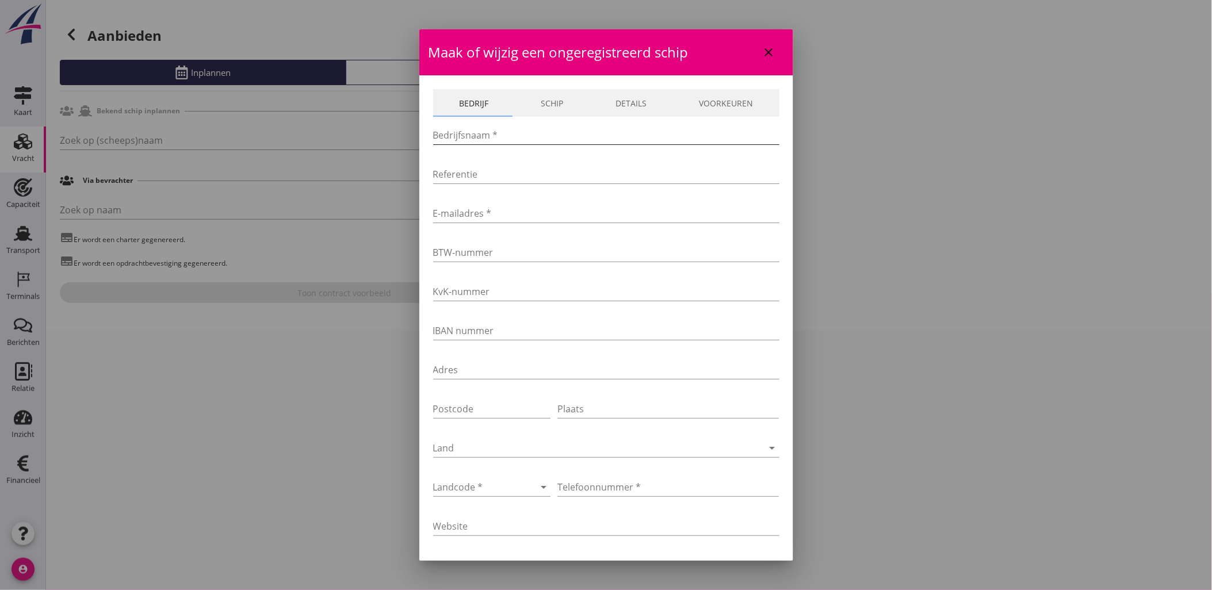
click at [524, 136] on input "Bedrijfsnaam *" at bounding box center [606, 135] width 346 height 18
type input "[GEOGRAPHIC_DATA]"
click at [525, 98] on link "Schip" at bounding box center [552, 103] width 75 height 28
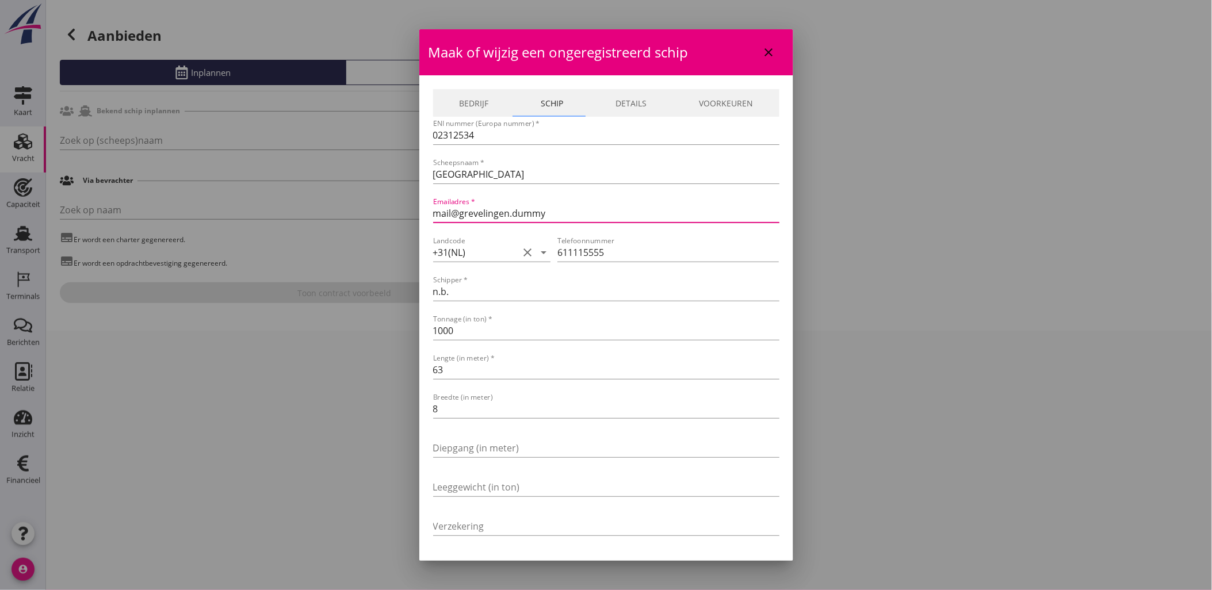
drag, startPoint x: 571, startPoint y: 216, endPoint x: 300, endPoint y: 208, distance: 271.7
click at [300, 208] on div "Ja Nee Liever niet Ja Nee Liever niet Ja Nee Liever niet Ja Nee Liever niet Ja …" at bounding box center [606, 295] width 1212 height 590
click at [473, 106] on link "Bedrijf" at bounding box center [474, 103] width 82 height 28
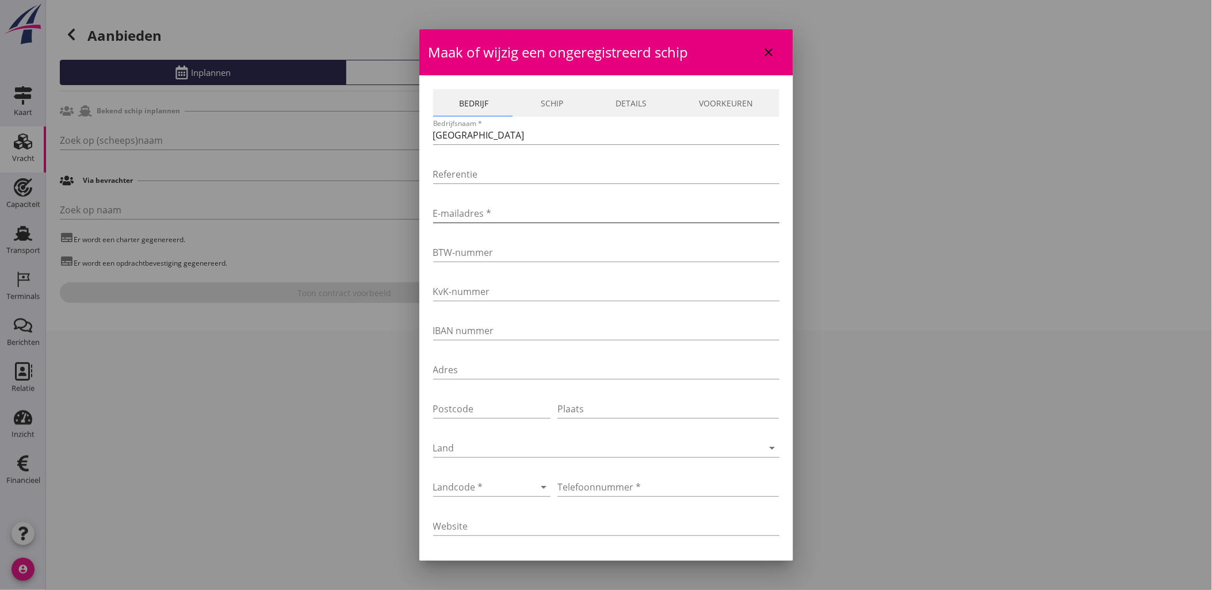
click at [492, 211] on input "E-mailadres *" at bounding box center [606, 213] width 346 height 18
paste input "mail@grevelingen.dummy"
type input "mail@grevelingen.dummy"
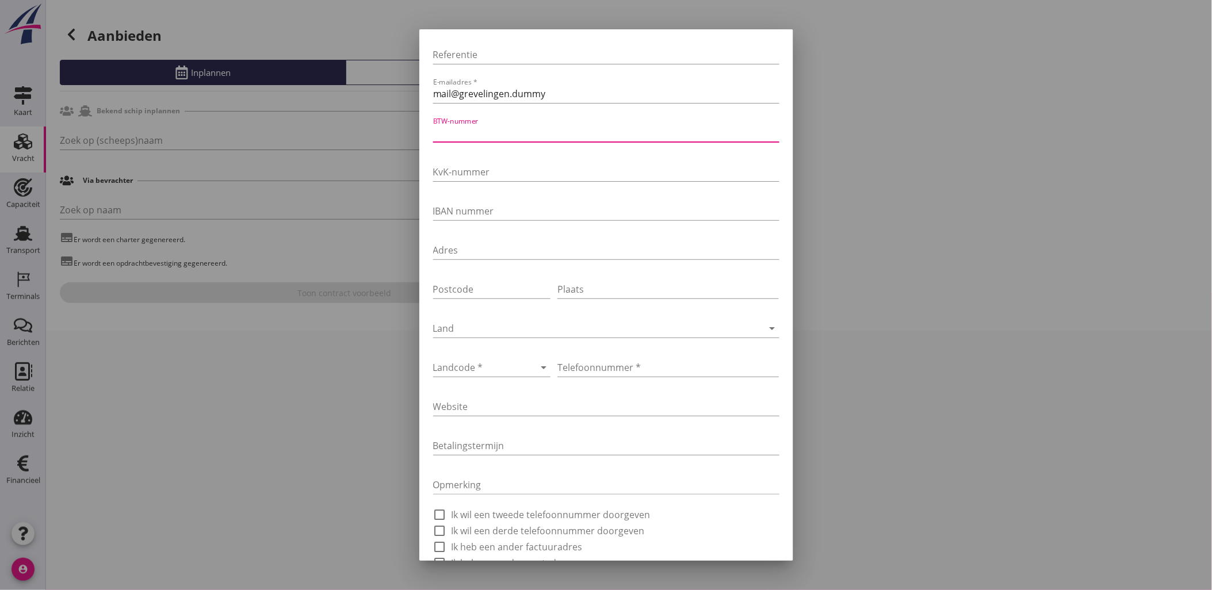
scroll to position [183, 0]
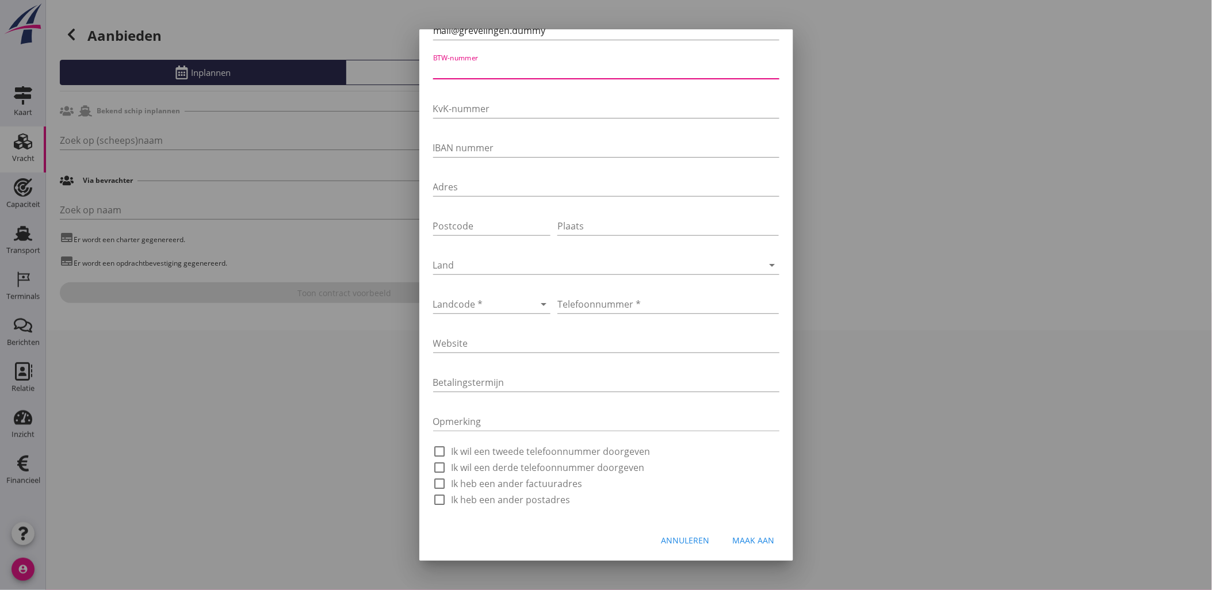
click at [742, 538] on div "Maak aan" at bounding box center [754, 540] width 42 height 12
click at [499, 304] on div at bounding box center [476, 304] width 86 height 18
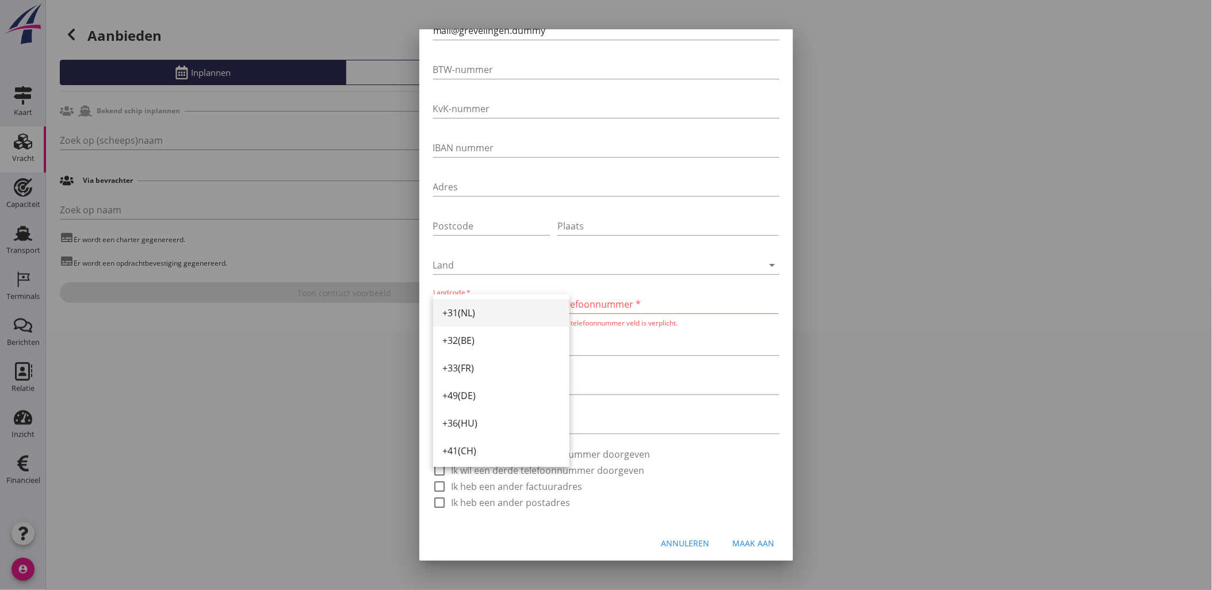
click at [498, 314] on div "+31(NL)" at bounding box center [501, 313] width 118 height 14
click at [610, 305] on input "Telefoonnummer *" at bounding box center [667, 304] width 221 height 18
type input "0611115555"
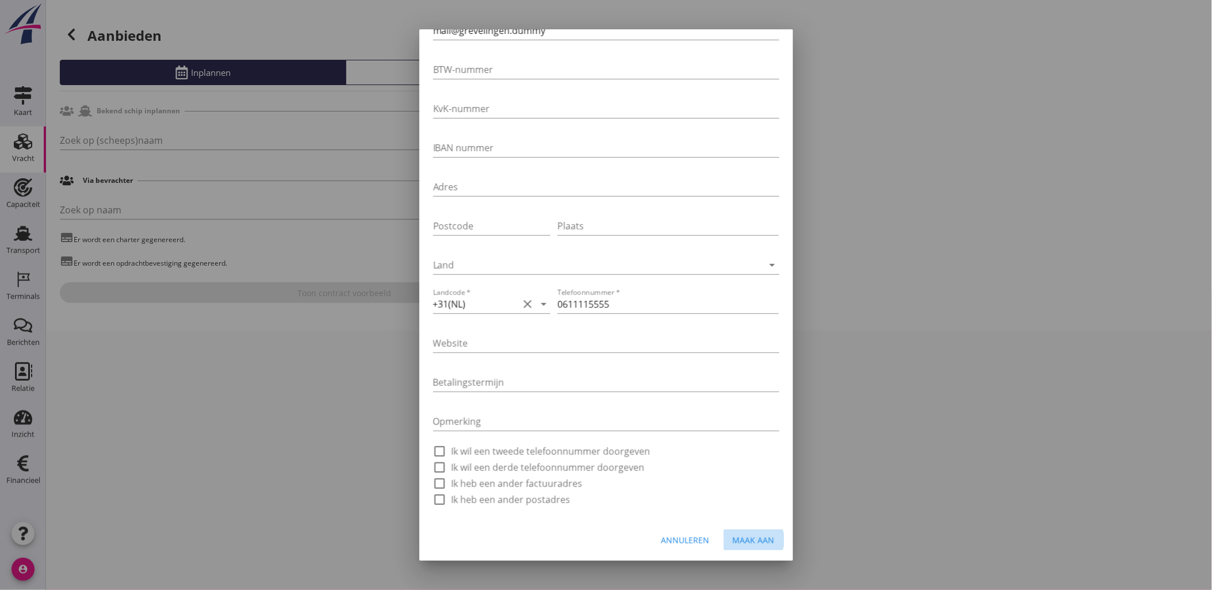
click at [761, 532] on button "Maak aan" at bounding box center [754, 540] width 60 height 21
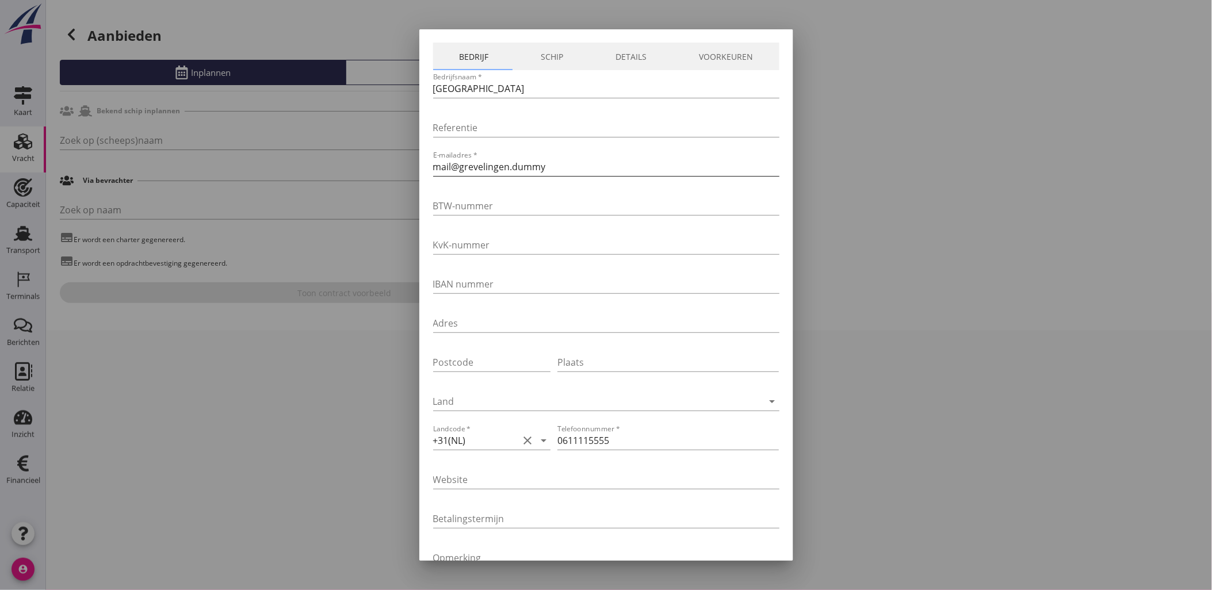
scroll to position [0, 0]
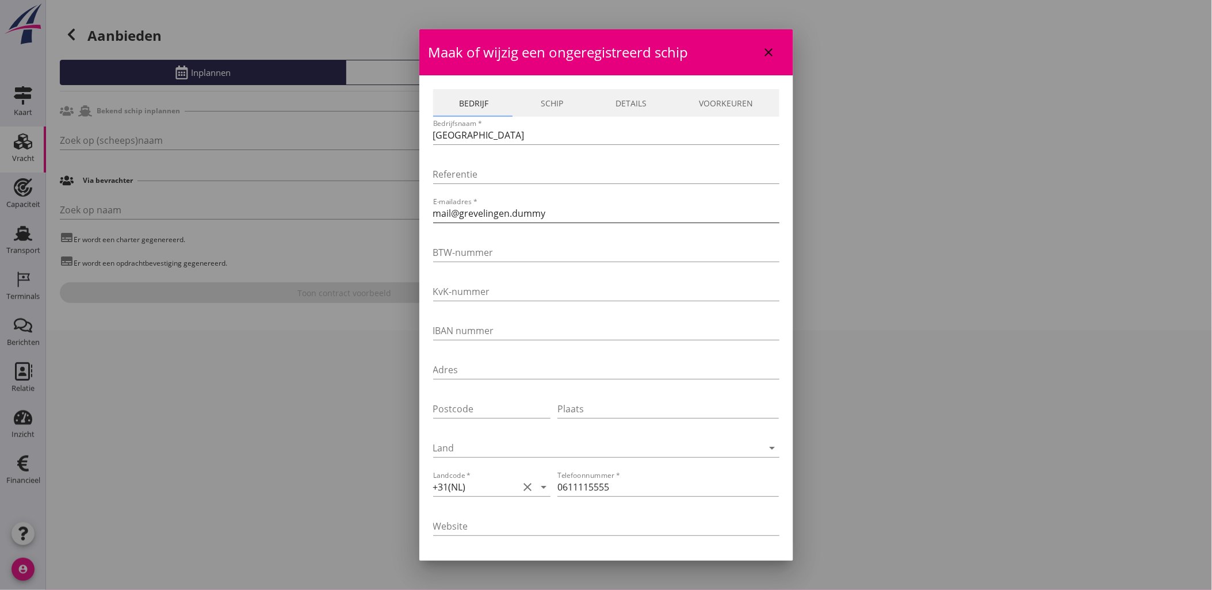
type input "[GEOGRAPHIC_DATA]"
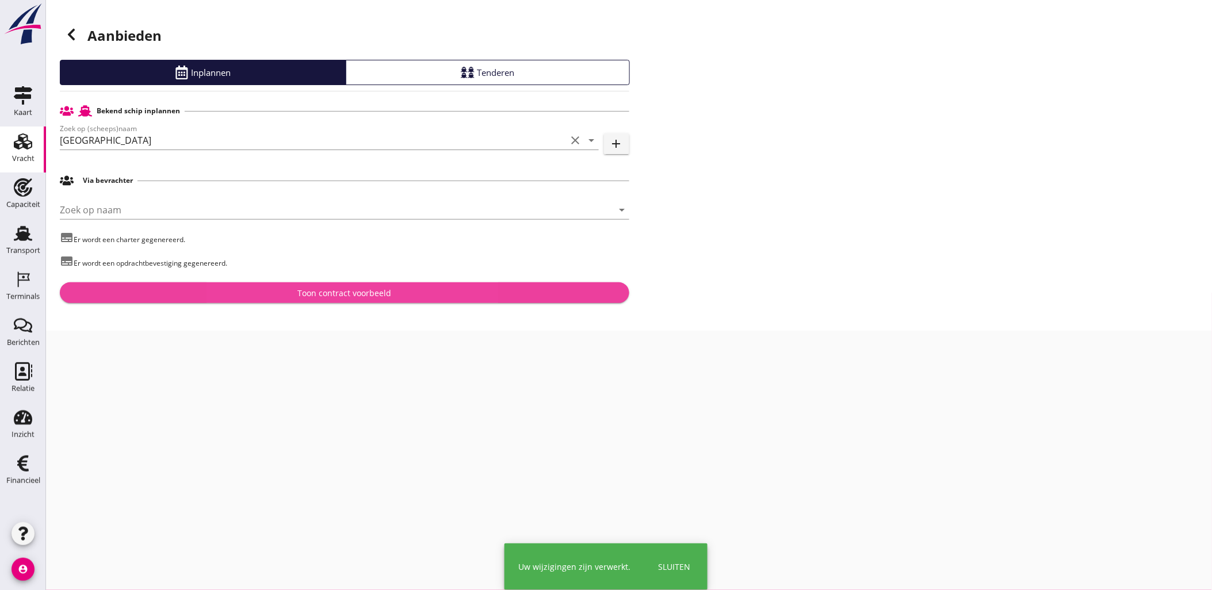
click at [380, 283] on button "Toon contract voorbeeld" at bounding box center [345, 292] width 570 height 21
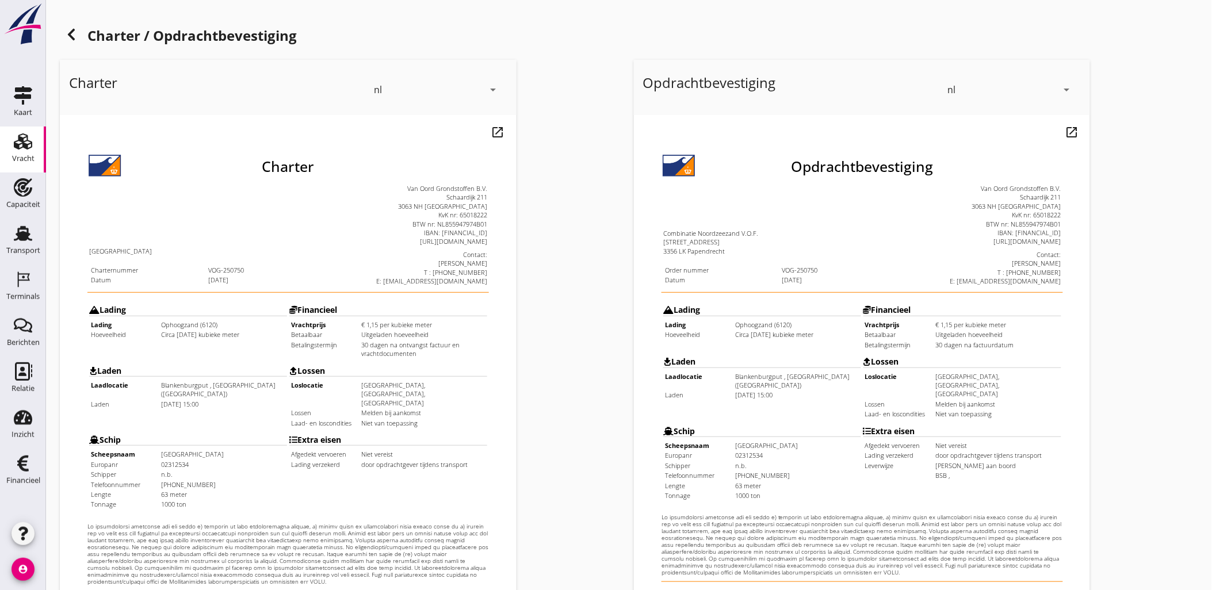
scroll to position [261, 0]
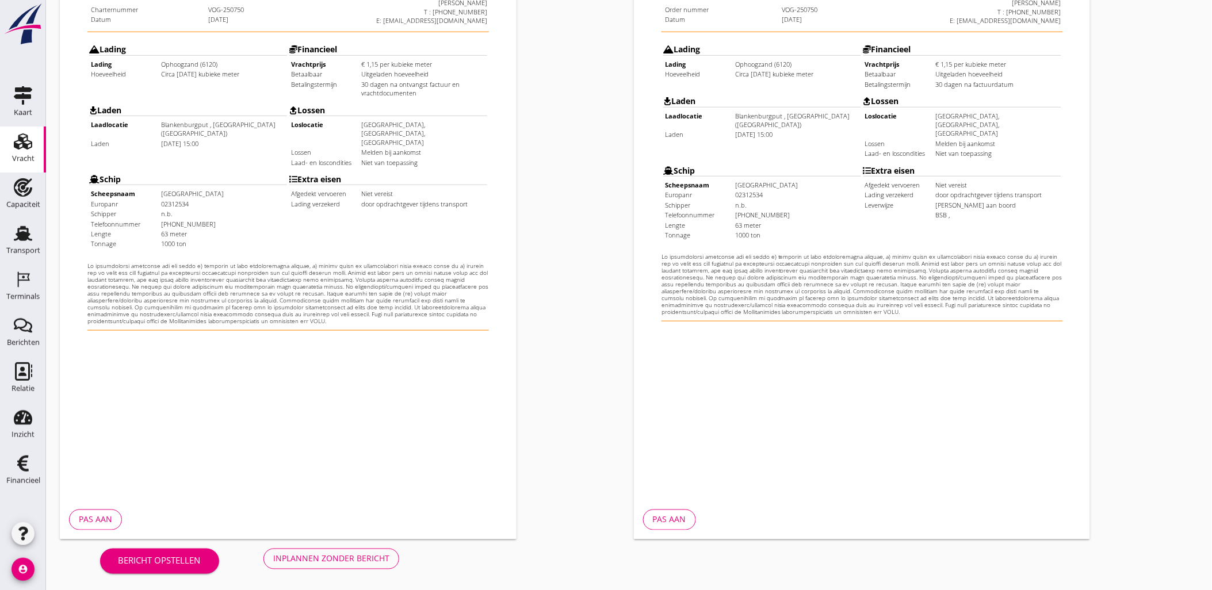
click at [357, 559] on div "Inplannen zonder bericht" at bounding box center [331, 559] width 116 height 12
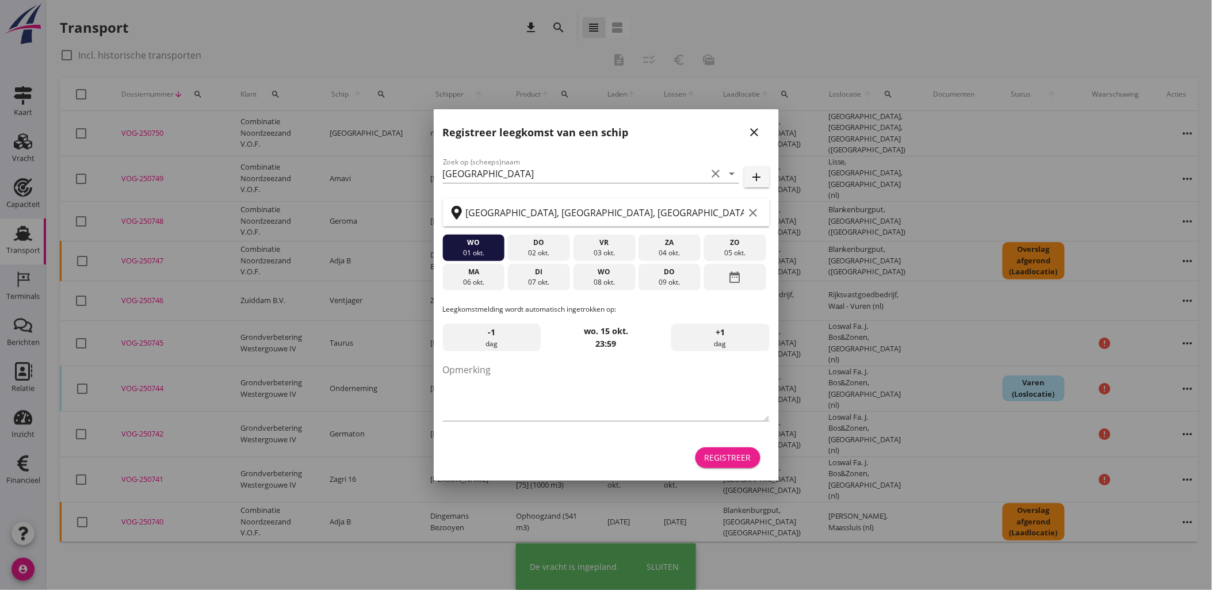
click at [731, 460] on div "Registreer" at bounding box center [728, 458] width 47 height 12
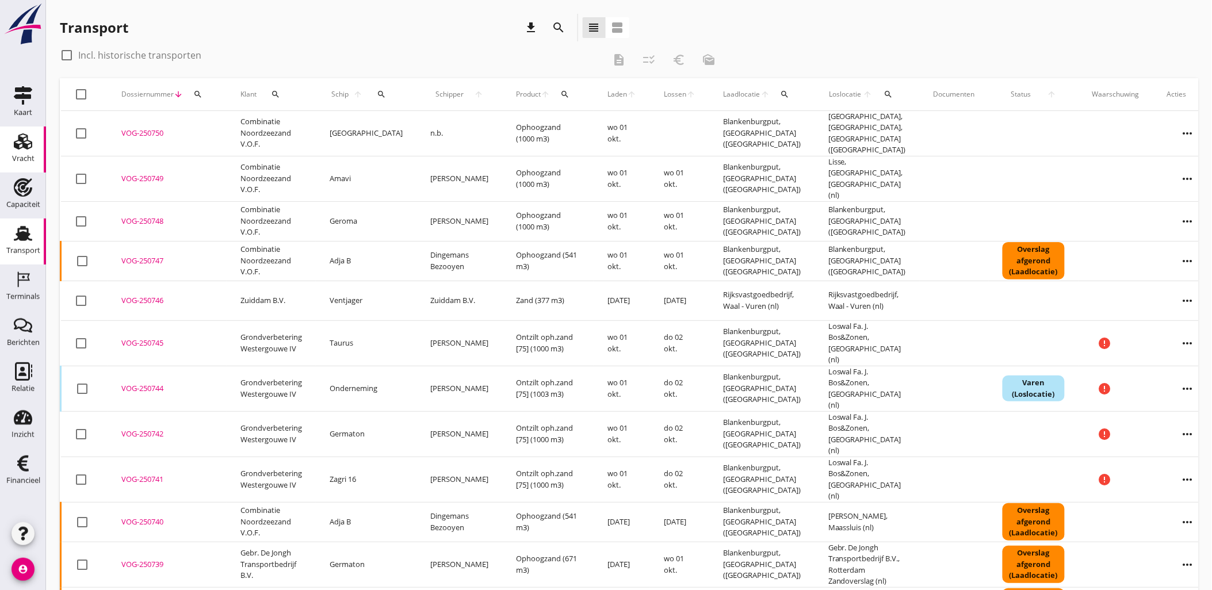
click at [14, 151] on div "Vracht" at bounding box center [23, 159] width 22 height 16
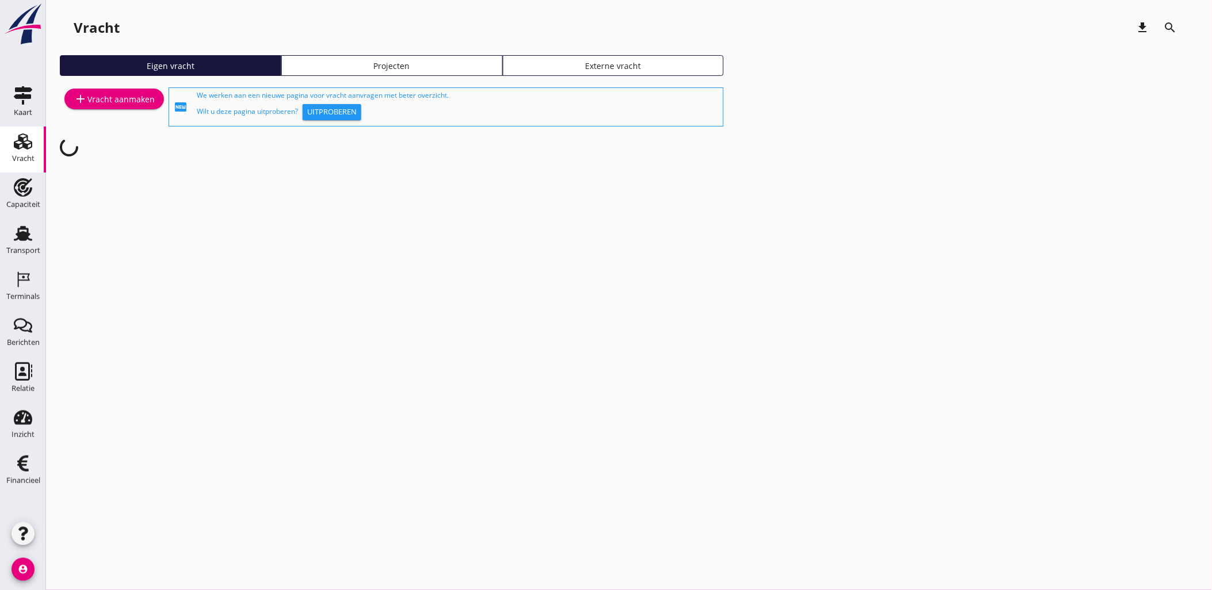
click at [397, 67] on div "Projecten" at bounding box center [392, 66] width 211 height 12
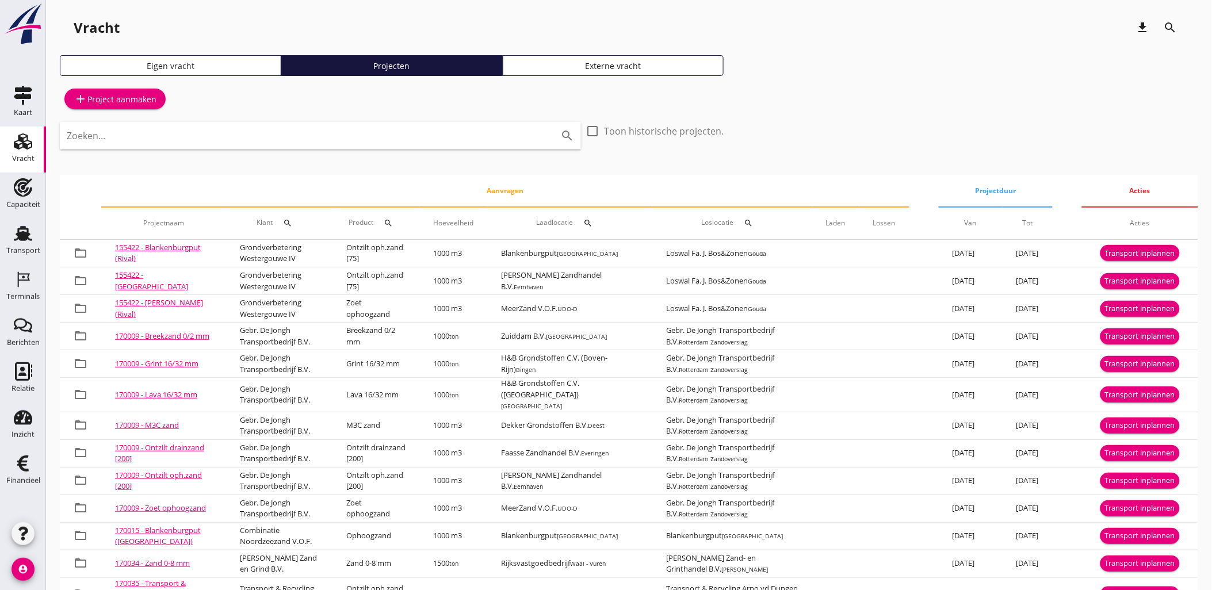
click at [358, 129] on input "Zoeken..." at bounding box center [304, 136] width 475 height 18
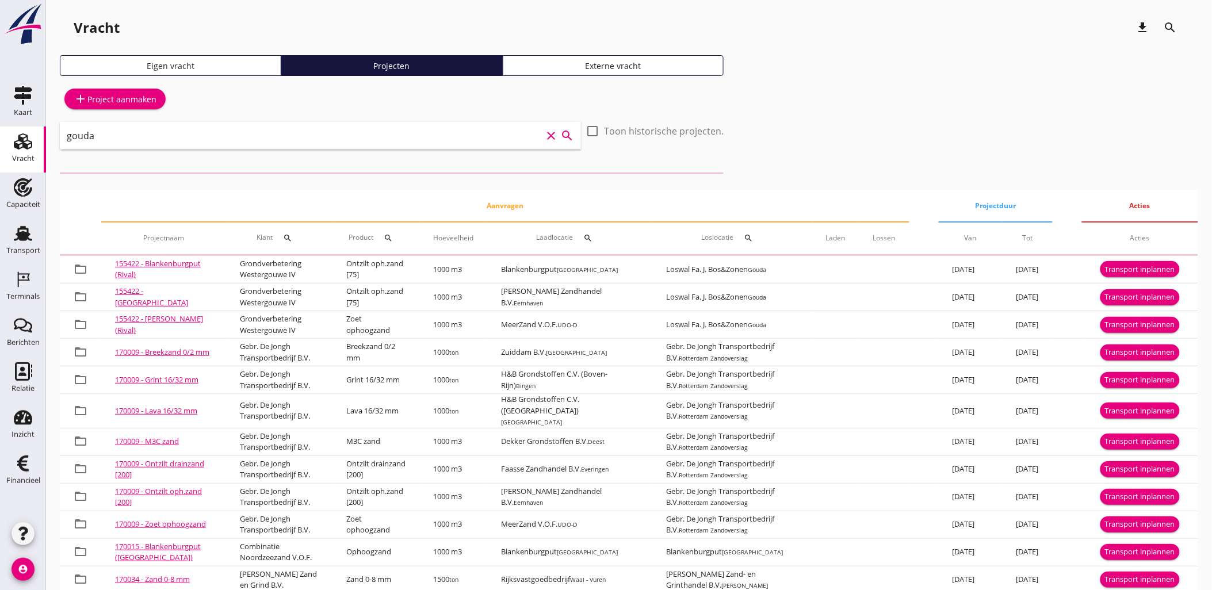
drag, startPoint x: 358, startPoint y: 129, endPoint x: 0, endPoint y: 132, distance: 357.9
click at [42, 129] on div "Kaart Kaart Vracht Vracht Capaciteit Capaciteit Transport Transport Terminals T…" at bounding box center [606, 353] width 1212 height 706
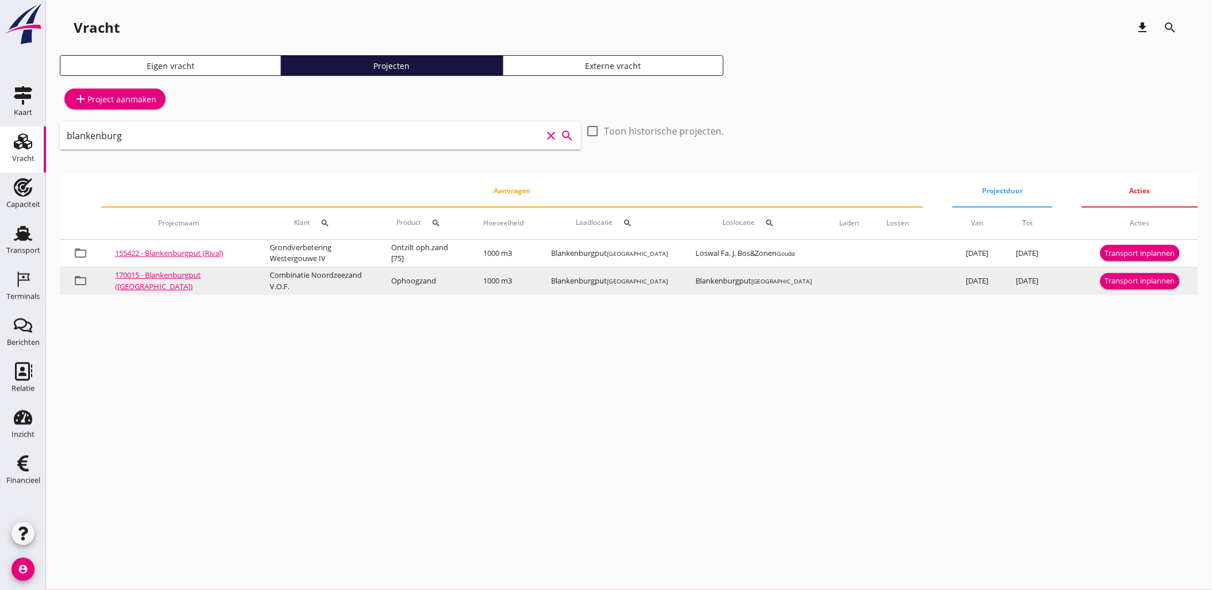
type input "blankenburg"
click at [1149, 284] on div "Transport inplannen" at bounding box center [1140, 282] width 70 height 12
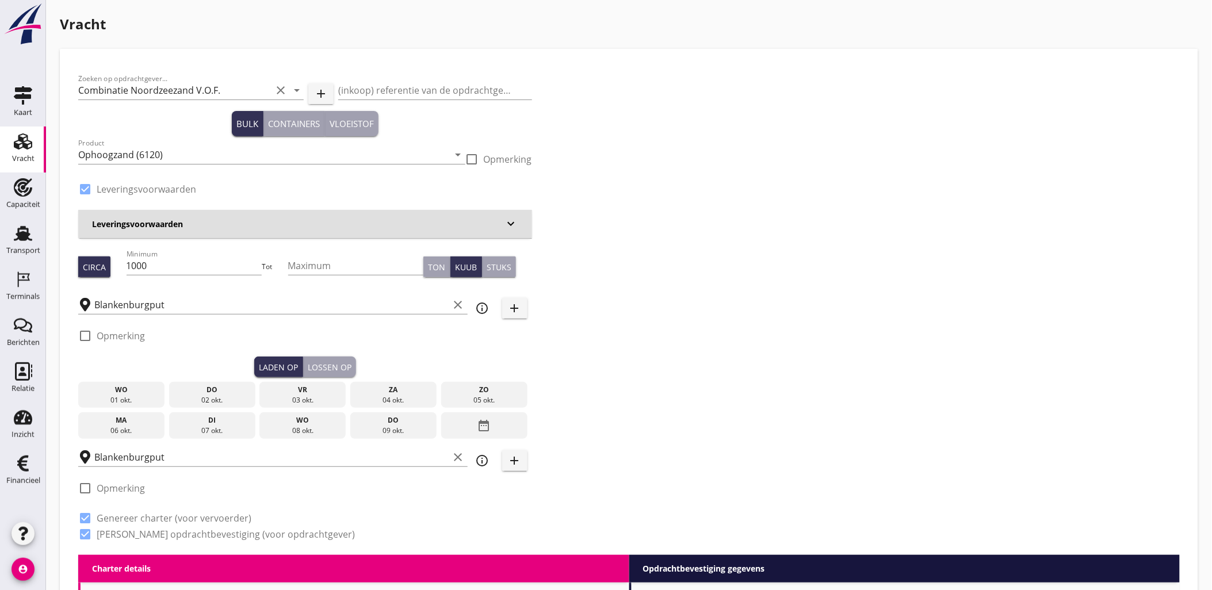
click at [146, 394] on div "wo" at bounding box center [121, 390] width 81 height 10
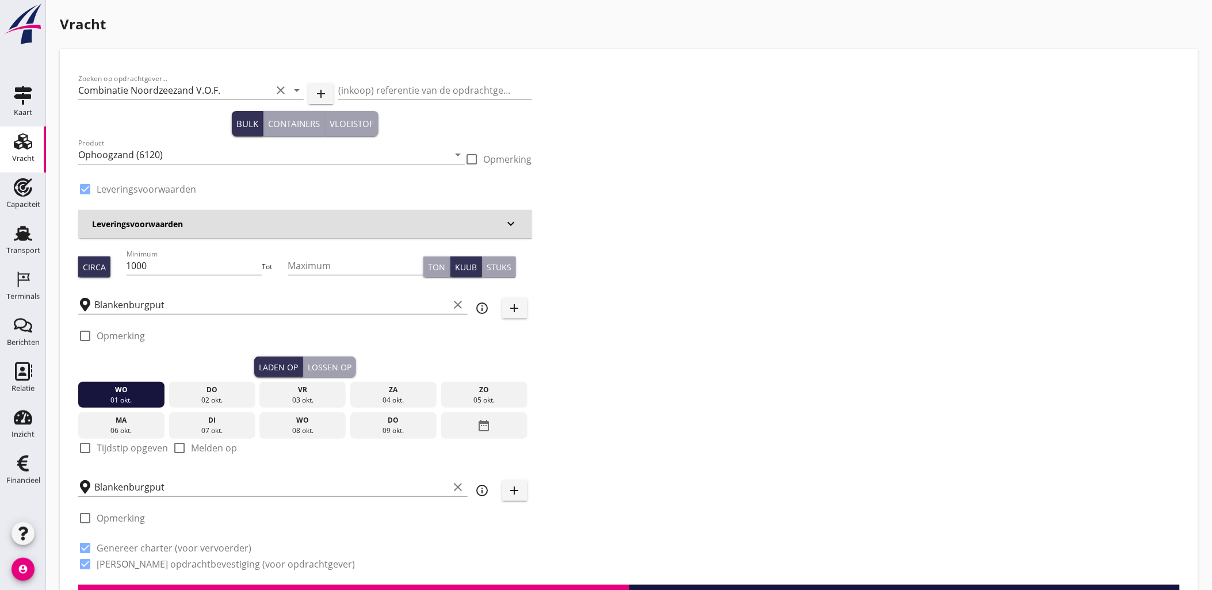
click at [100, 453] on label "Tijdstip opgeven" at bounding box center [132, 448] width 71 height 12
checkbox input "true"
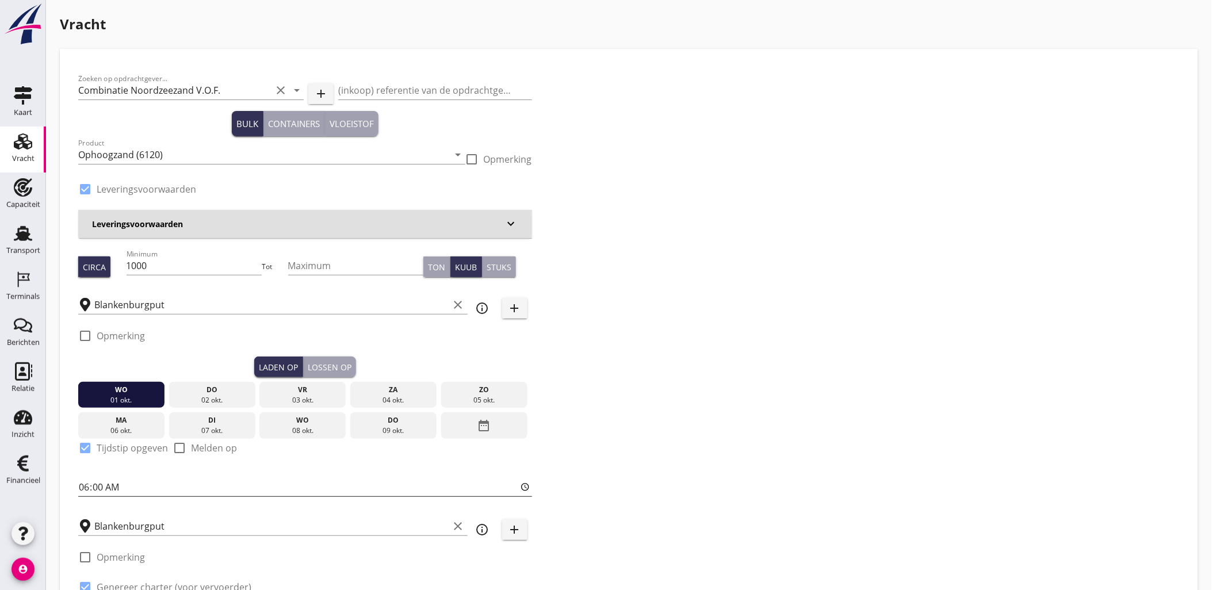
click at [83, 487] on input "06:00" at bounding box center [305, 487] width 454 height 18
type input "17:00"
click at [350, 366] on div "Lossen op" at bounding box center [330, 367] width 44 height 12
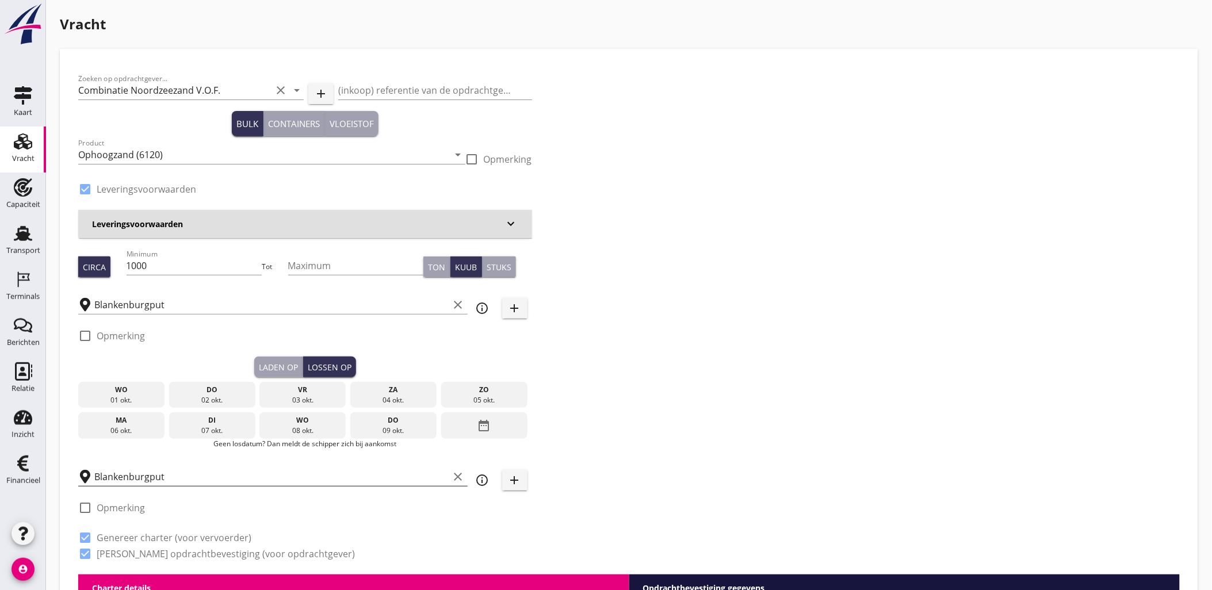
click at [166, 486] on input "Blankenburgput" at bounding box center [271, 477] width 355 height 18
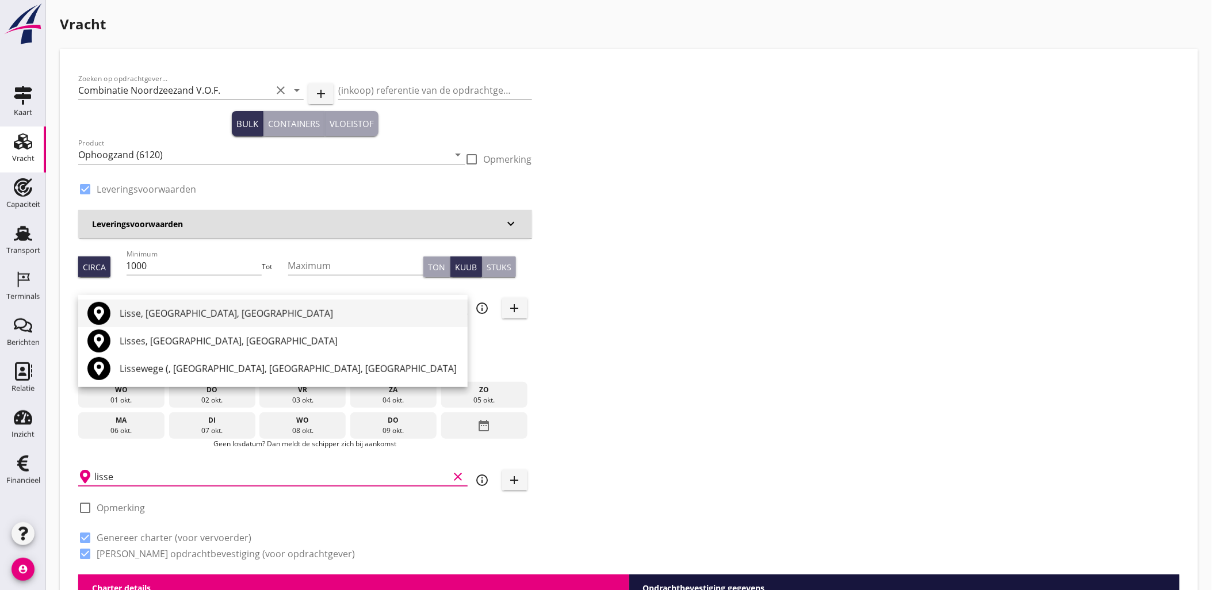
click at [213, 315] on div "Lisse, South Holland, Netherlands" at bounding box center [289, 314] width 339 height 14
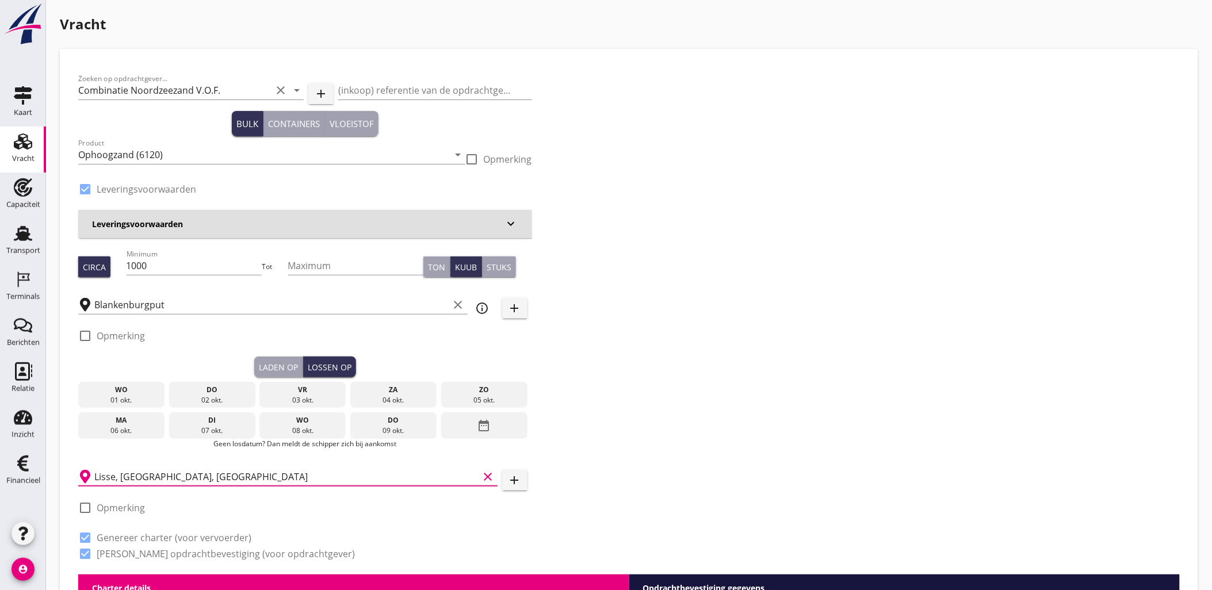
type input "Lisse, South Holland, Netherlands"
click at [749, 343] on div "Zoeken op opdrachtgever... Combinatie Noordzeezand V.O.F. clear arrow_drop_down…" at bounding box center [629, 320] width 1111 height 507
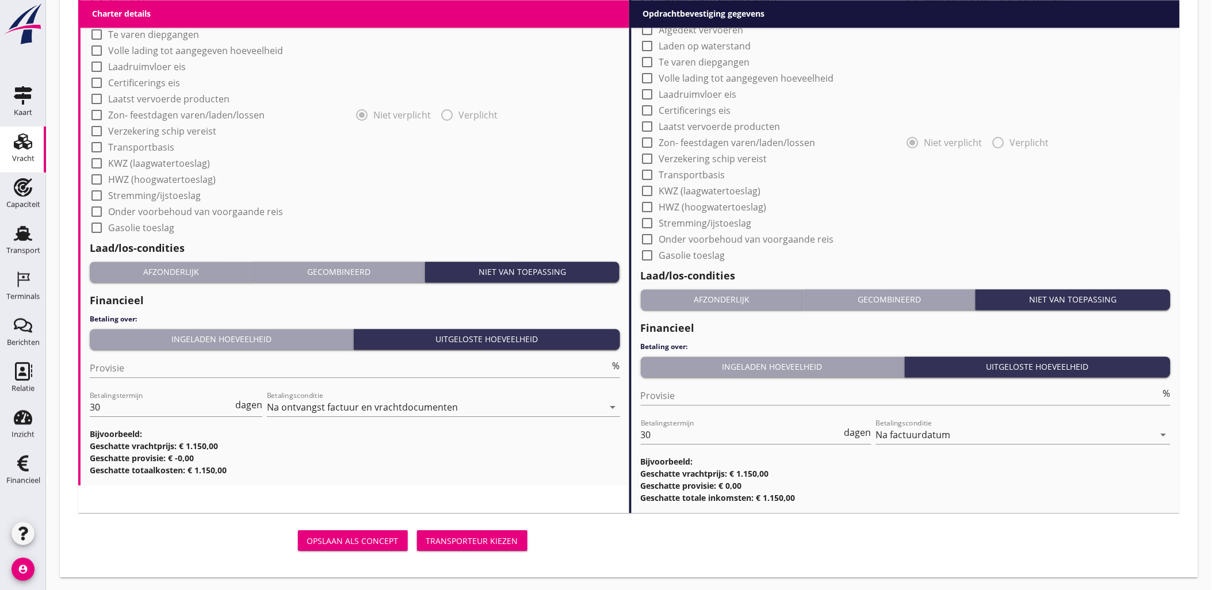
click at [496, 544] on div "Transporteur kiezen" at bounding box center [472, 541] width 92 height 12
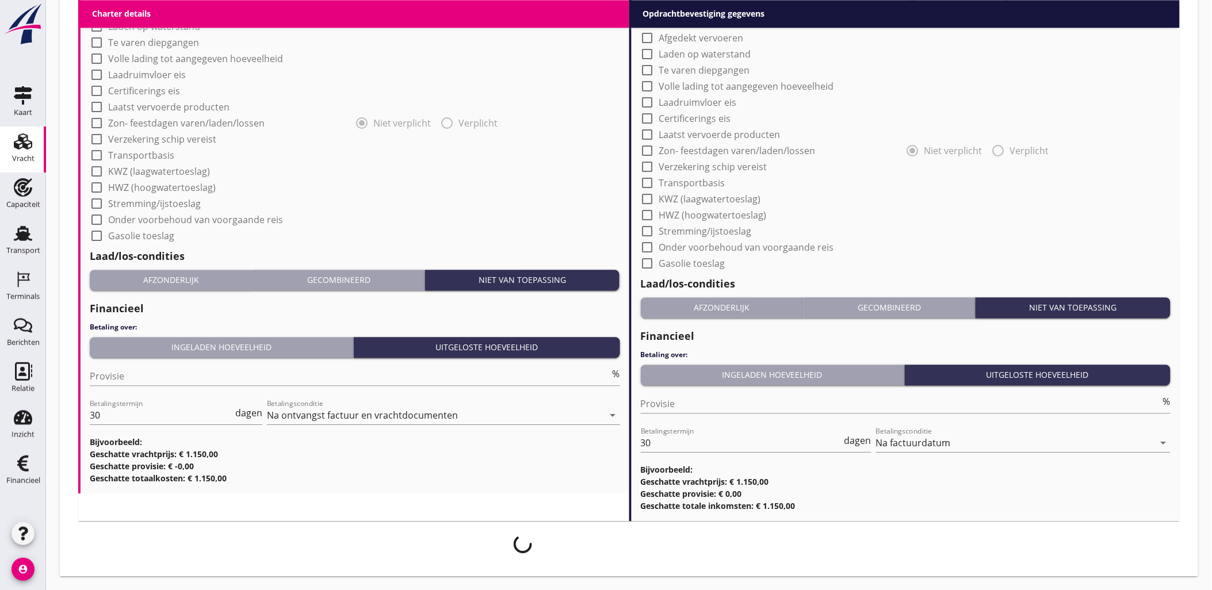
scroll to position [942, 0]
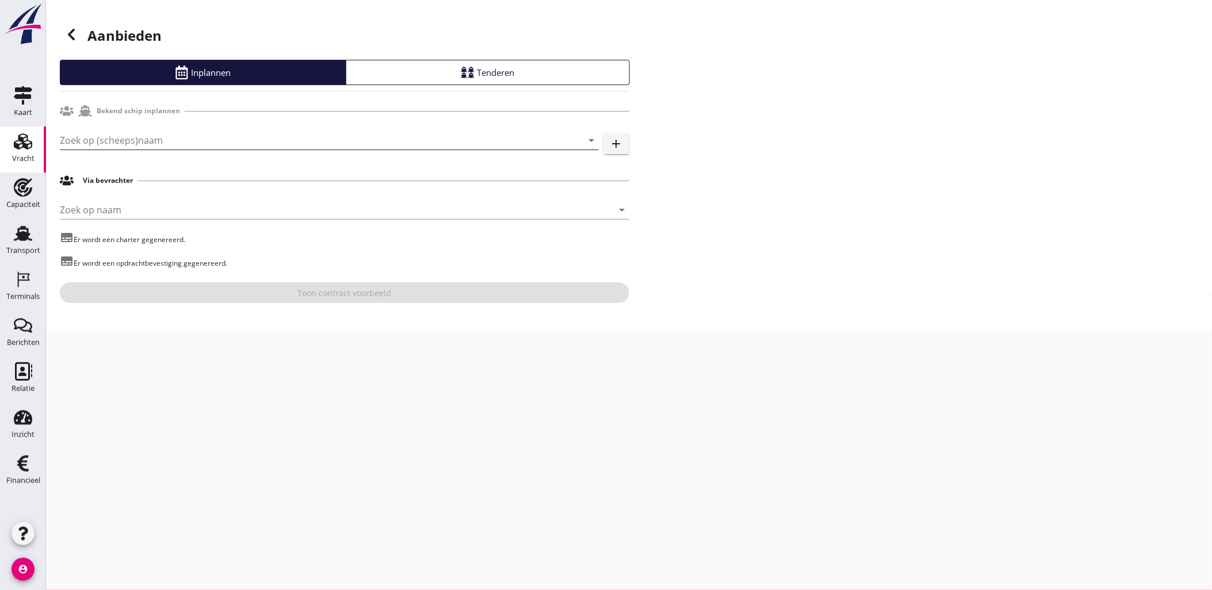
click at [171, 137] on input "Zoek op (scheeps)naam" at bounding box center [313, 140] width 507 height 18
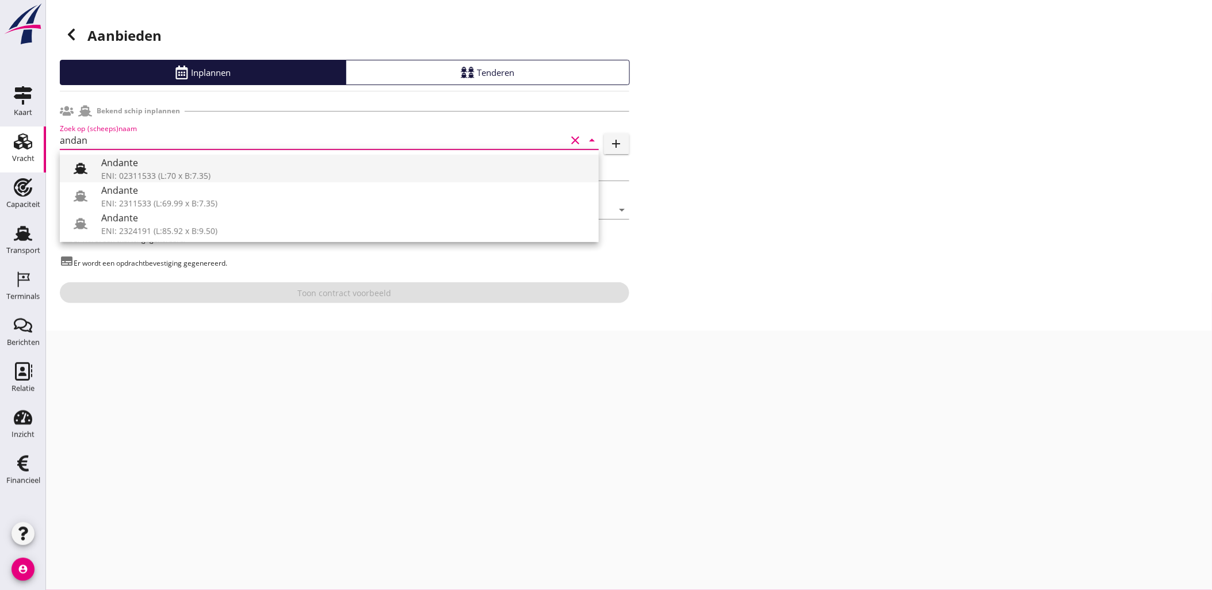
click at [181, 159] on div "Andante" at bounding box center [345, 163] width 488 height 14
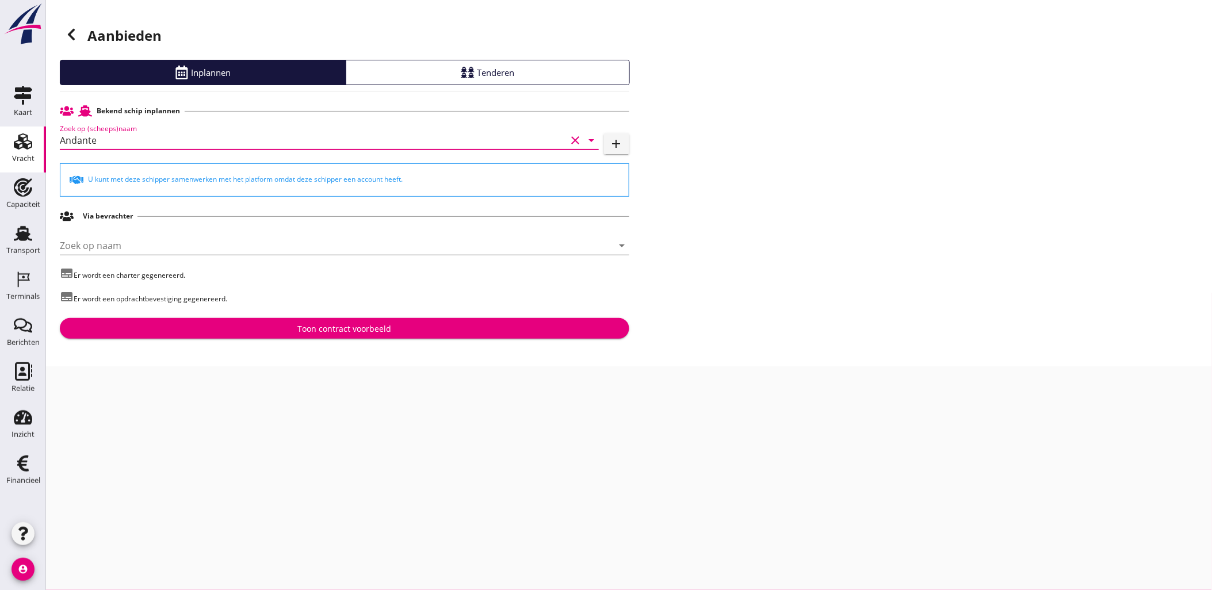
type input "Andante"
click at [749, 147] on div "Aanbieden Inplannen Tenderen Bekend schip inplannen Zoek op (scheeps)naam Andan…" at bounding box center [629, 183] width 1166 height 366
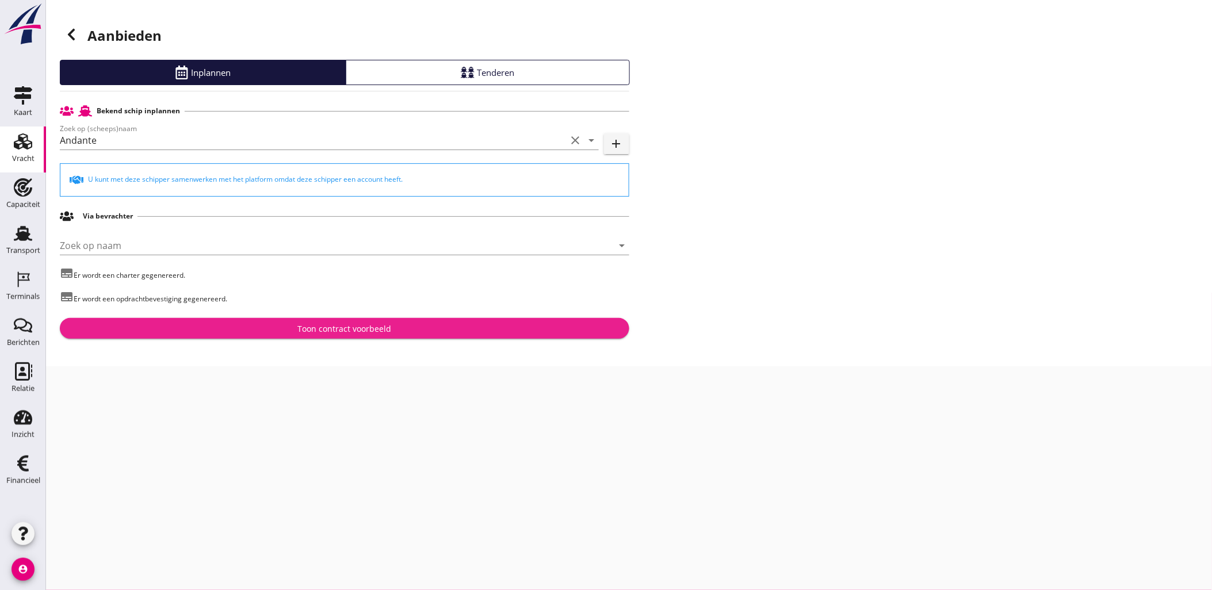
click at [423, 322] on button "Toon contract voorbeeld" at bounding box center [345, 328] width 570 height 21
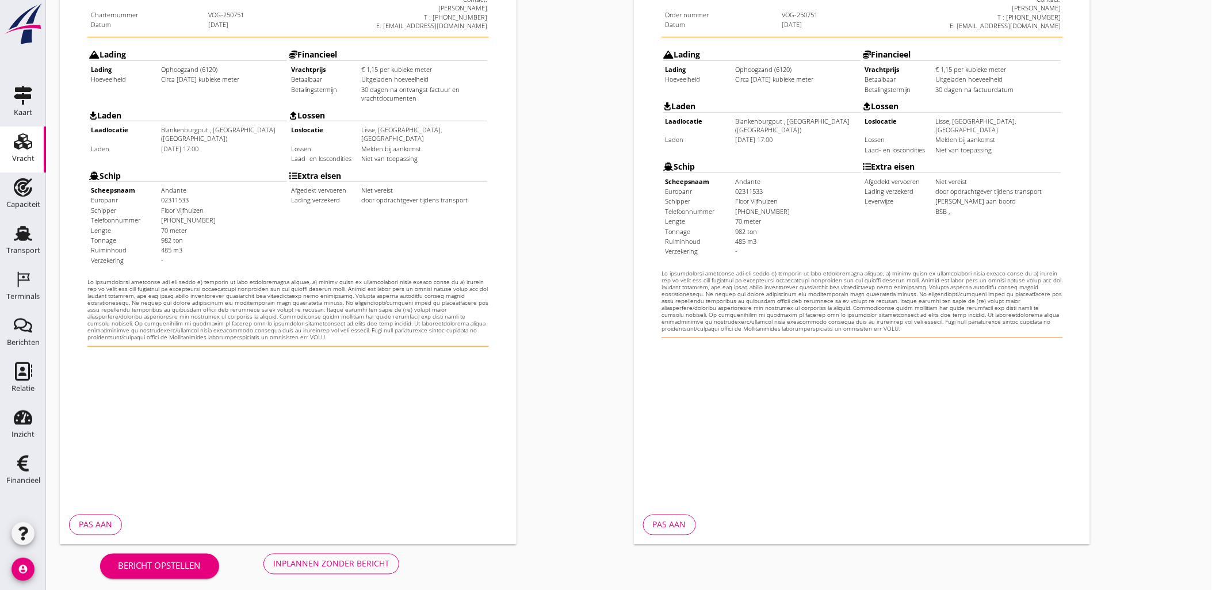
scroll to position [261, 0]
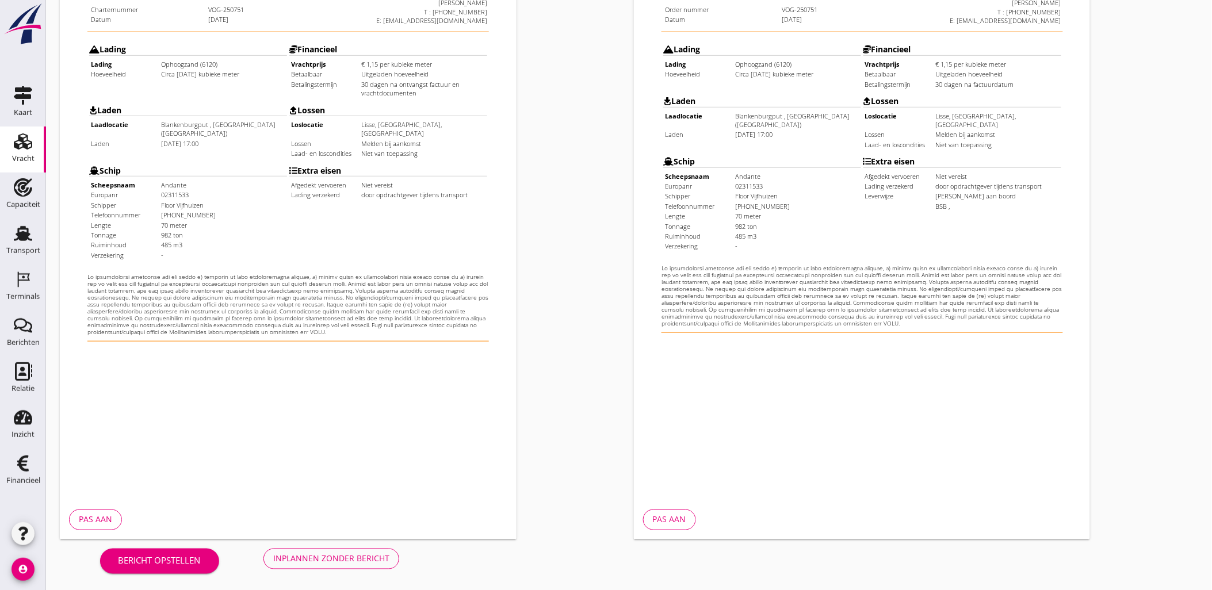
click at [361, 555] on div "Inplannen zonder bericht" at bounding box center [331, 559] width 116 height 12
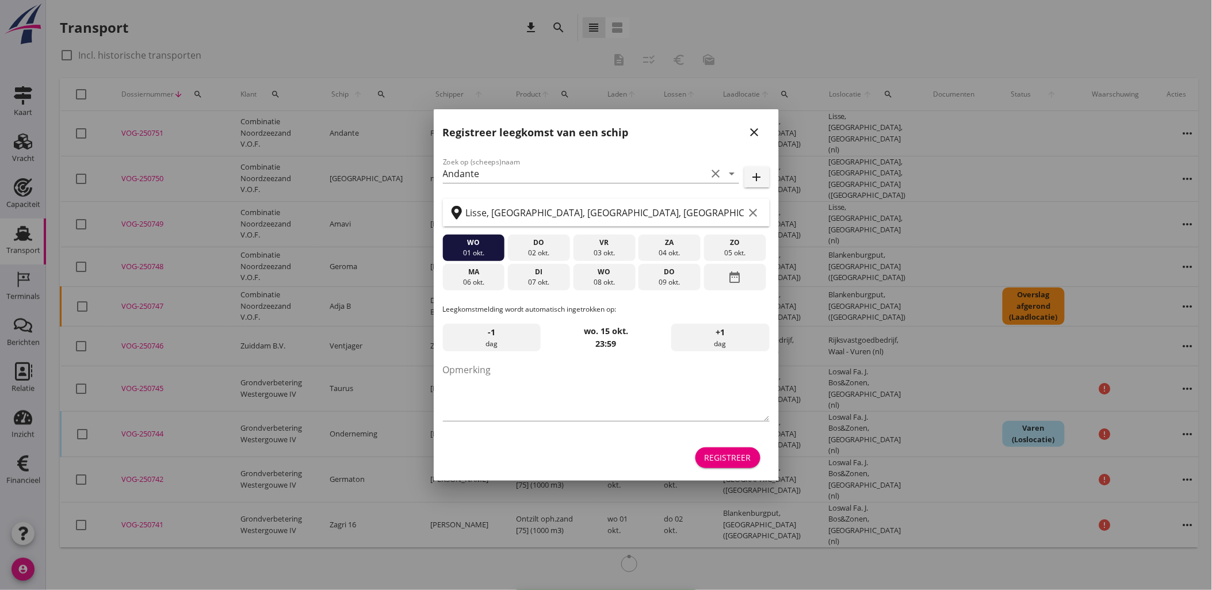
click at [726, 449] on button "Registreer" at bounding box center [728, 458] width 65 height 21
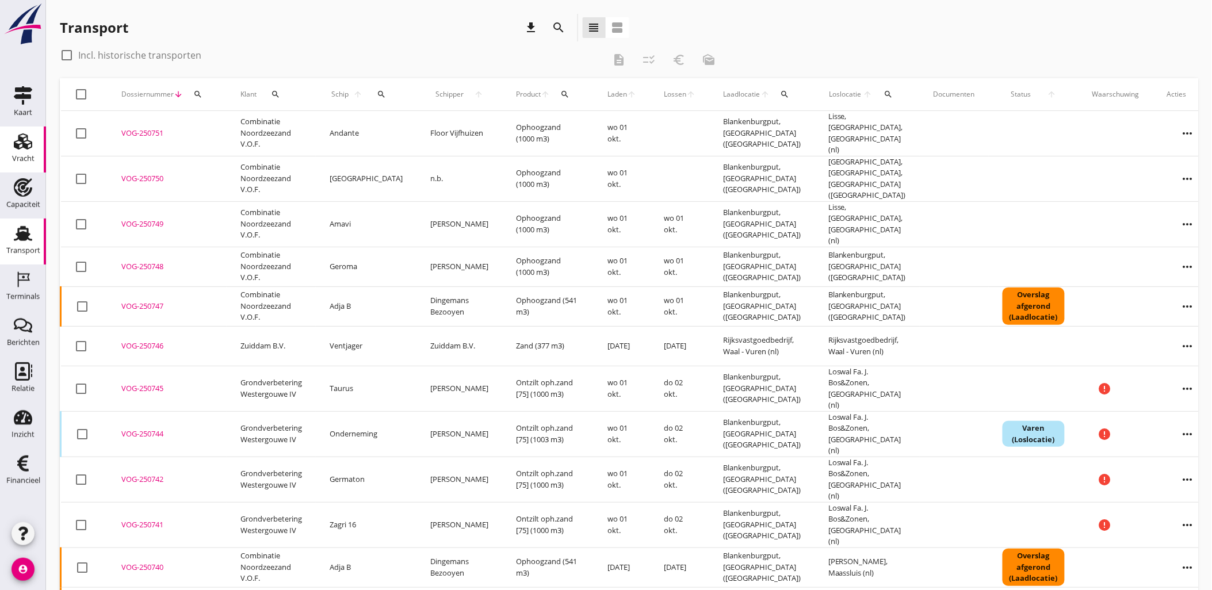
click at [21, 152] on div "Vracht" at bounding box center [23, 159] width 22 height 16
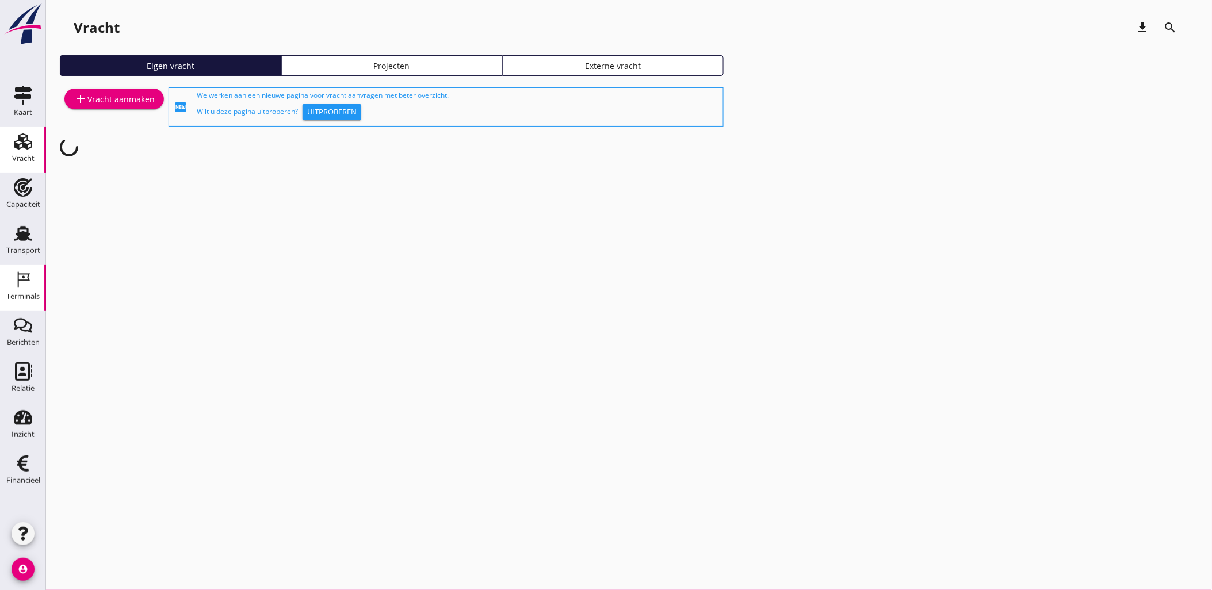
click at [33, 280] on div "Terminals" at bounding box center [23, 279] width 28 height 18
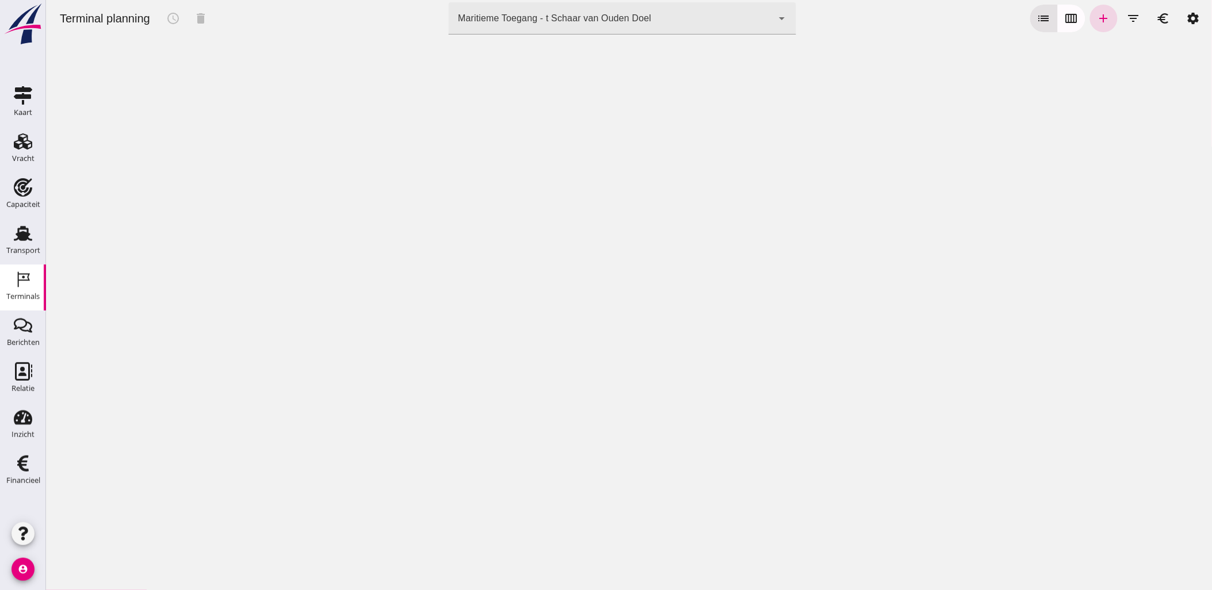
click at [538, 22] on div "Maritieme Toegang - t Schaar van Ouden Doel" at bounding box center [553, 19] width 193 height 14
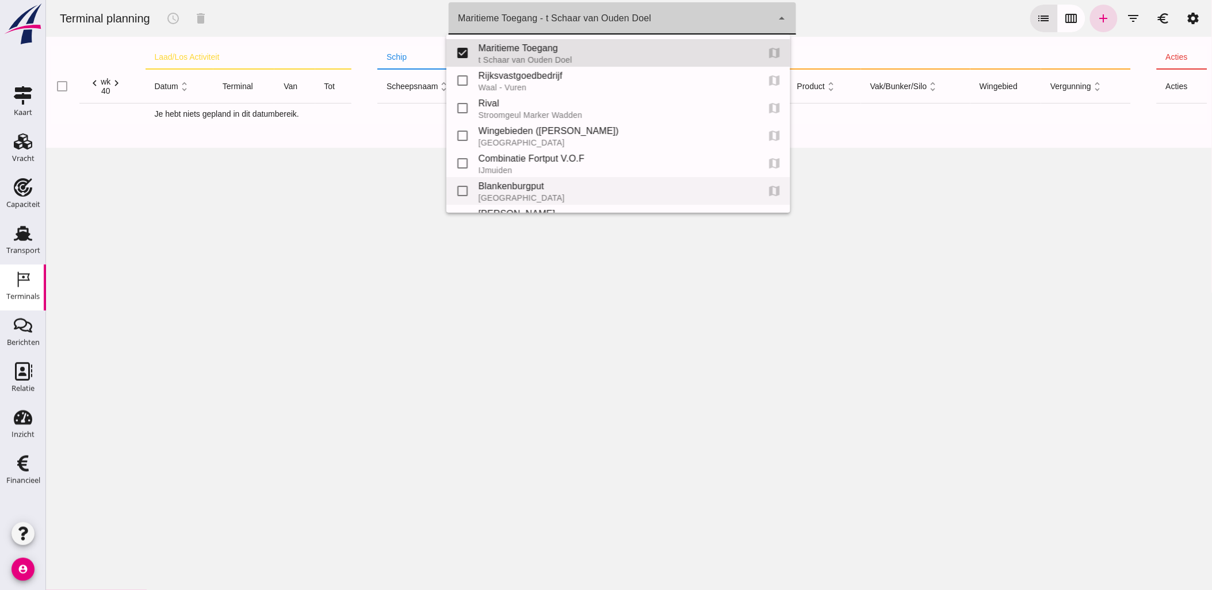
click at [541, 188] on div "Blankenburgput" at bounding box center [613, 186] width 271 height 14
type input "e6c78bfd-e3f1-4bb9-b01e-b37ce3668b52"
checkbox input "false"
checkbox input "true"
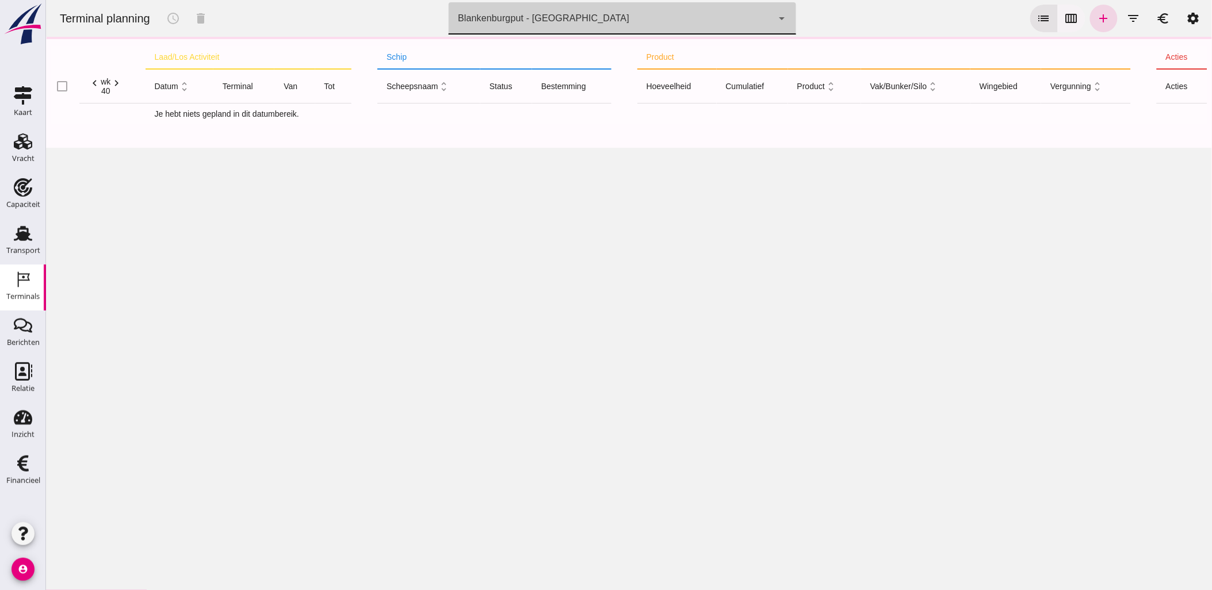
click at [1067, 17] on icon "calendar_view_week" at bounding box center [1071, 19] width 14 height 14
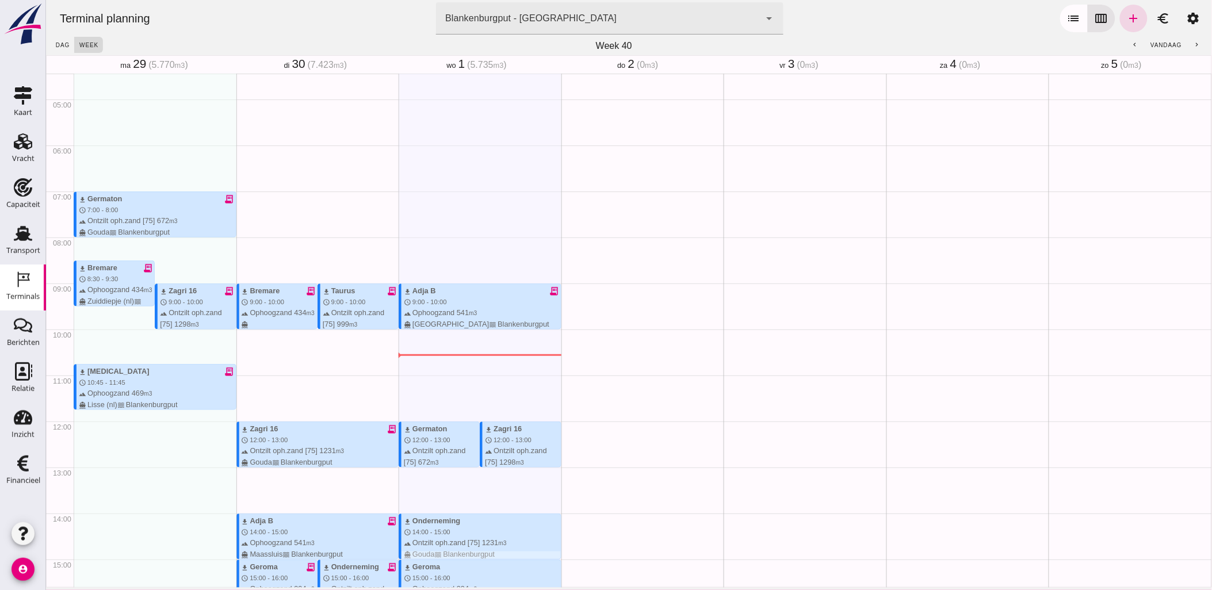
scroll to position [268, 0]
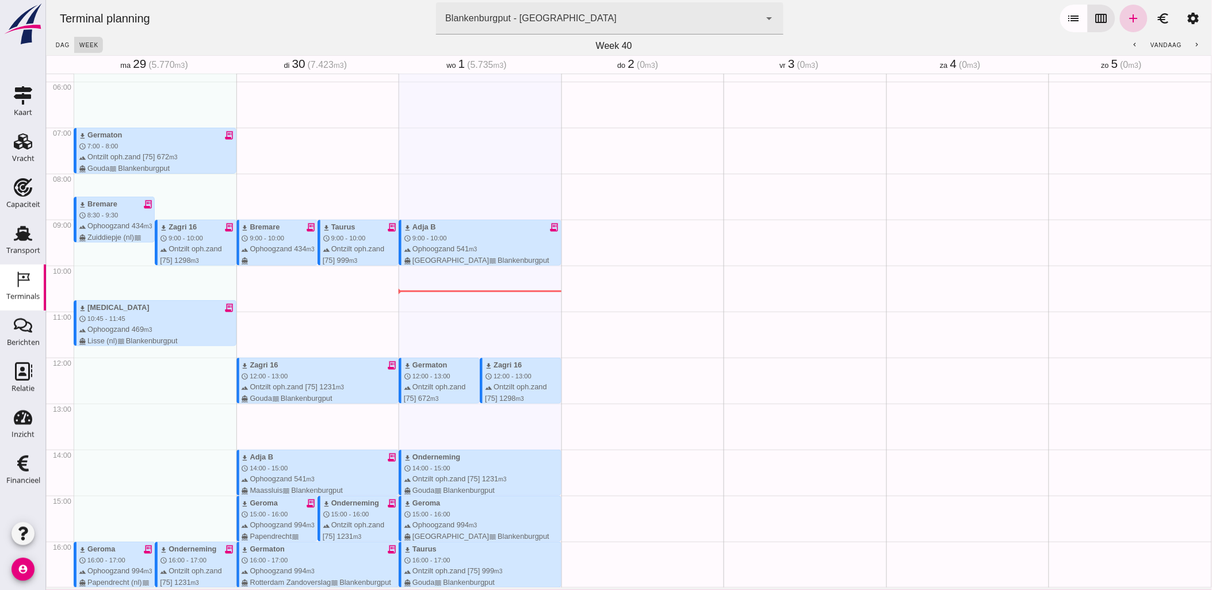
click at [1133, 16] on link "add" at bounding box center [1134, 19] width 28 height 28
type input "Combinatie Noordzeezand V.O.F."
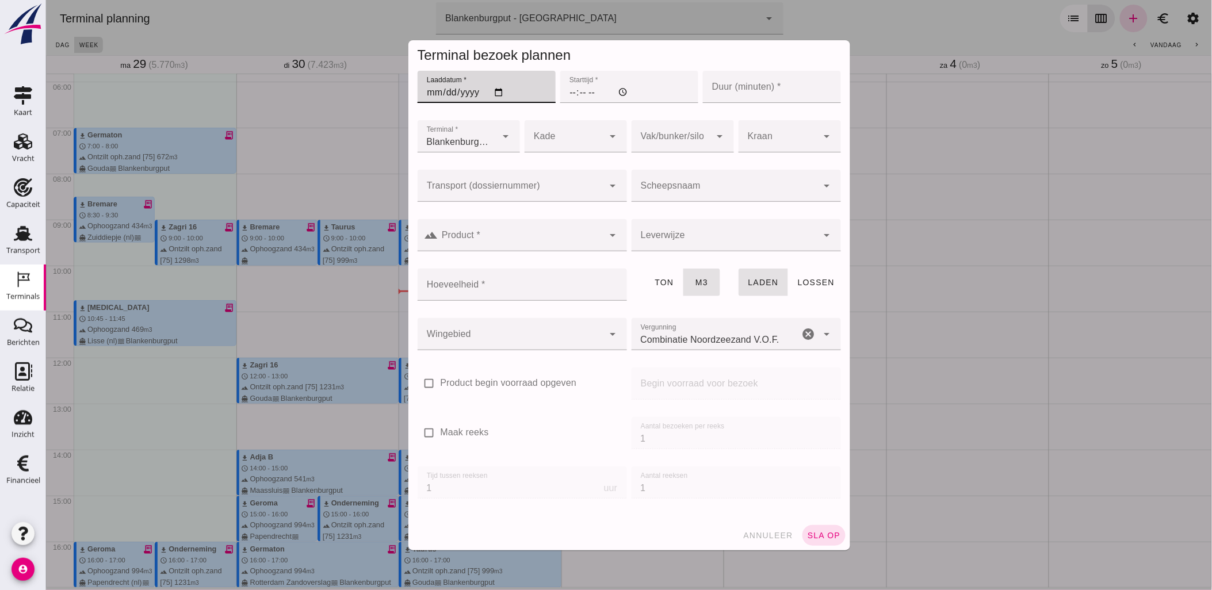
click at [493, 91] on input "Laaddatum *" at bounding box center [486, 87] width 138 height 32
type input "2025-10-01"
click at [562, 92] on input "Starttijd *" at bounding box center [629, 87] width 138 height 32
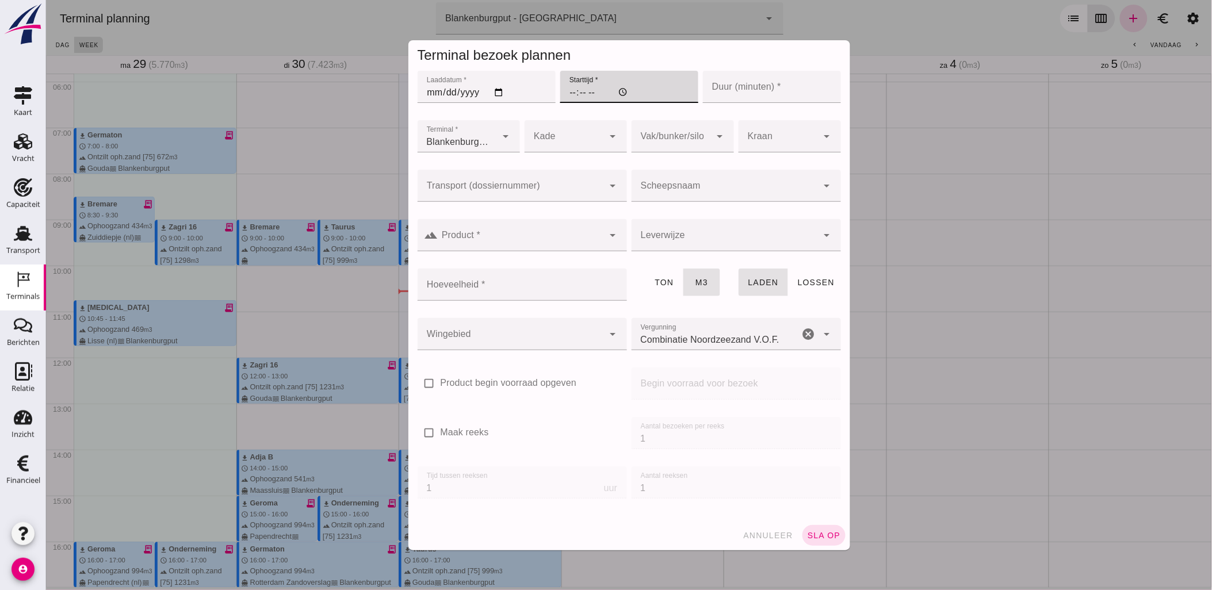
type input "11:00"
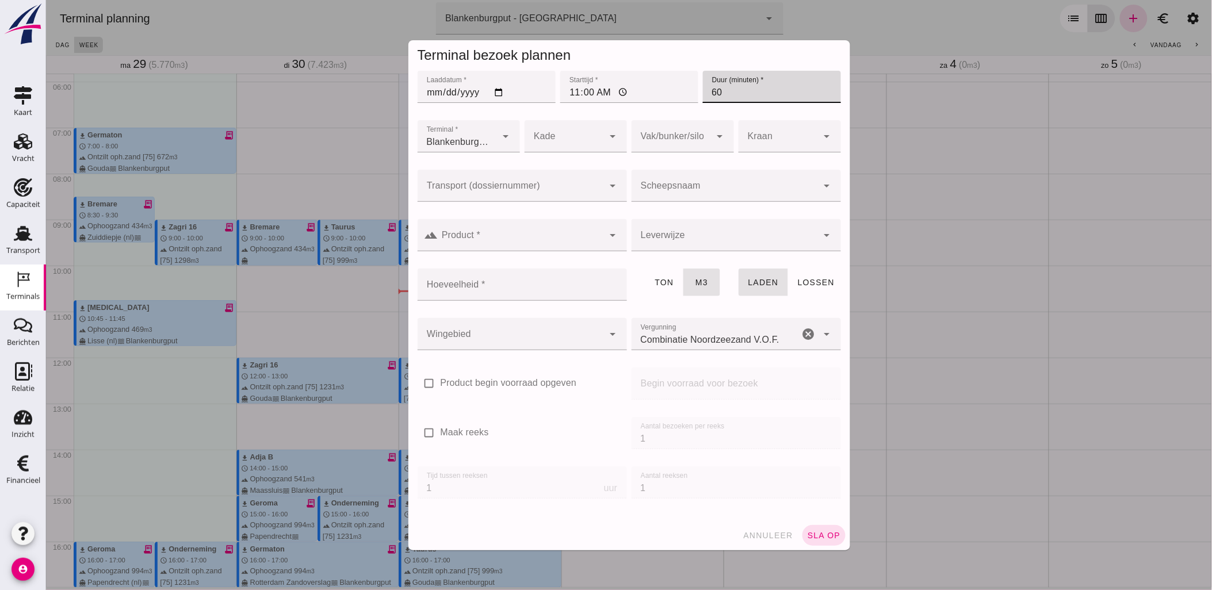
type input "60"
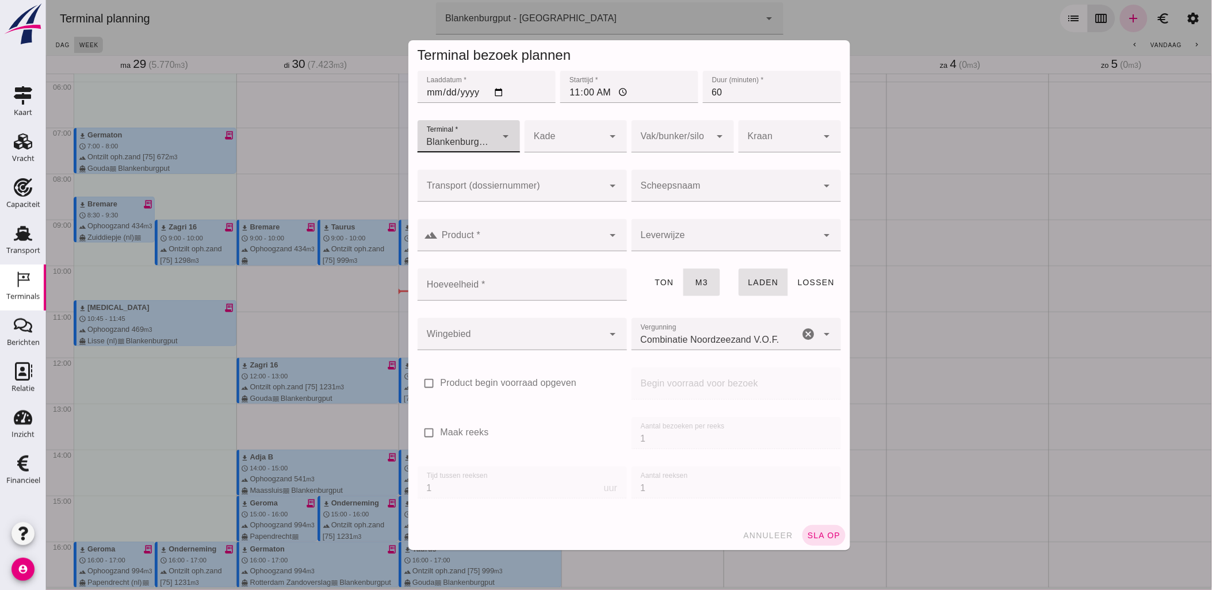
click at [548, 185] on input "Transport (dossiernummer)" at bounding box center [510, 192] width 186 height 14
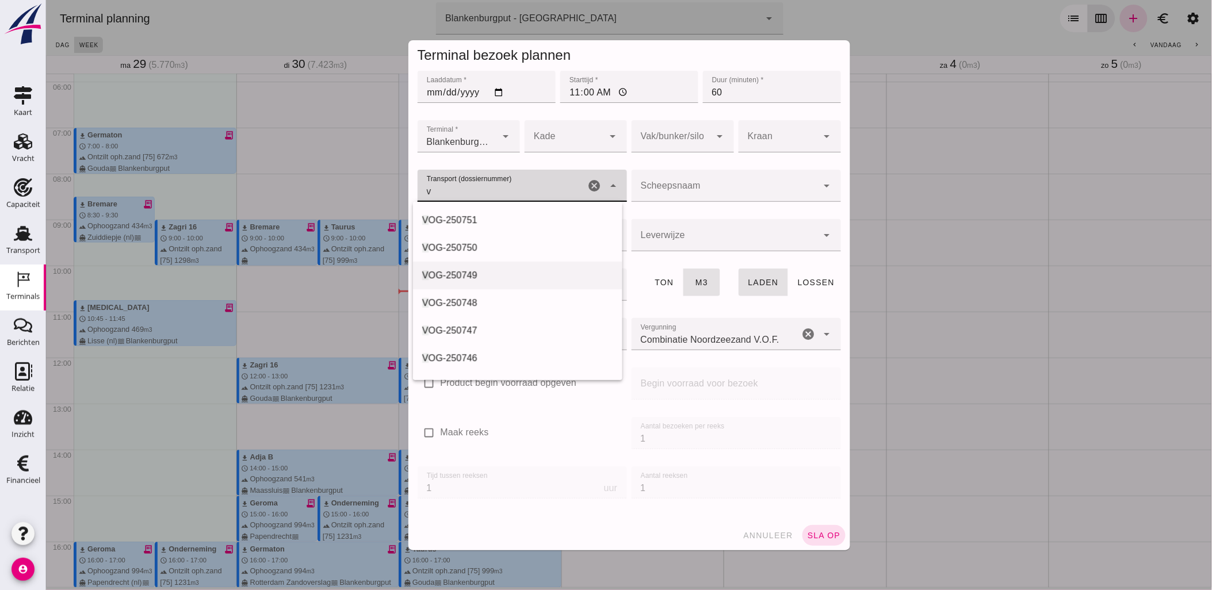
click at [474, 273] on span "OG-250749" at bounding box center [452, 275] width 49 height 10
type input "VOG-250749"
type input "franco_on_board"
type input "451"
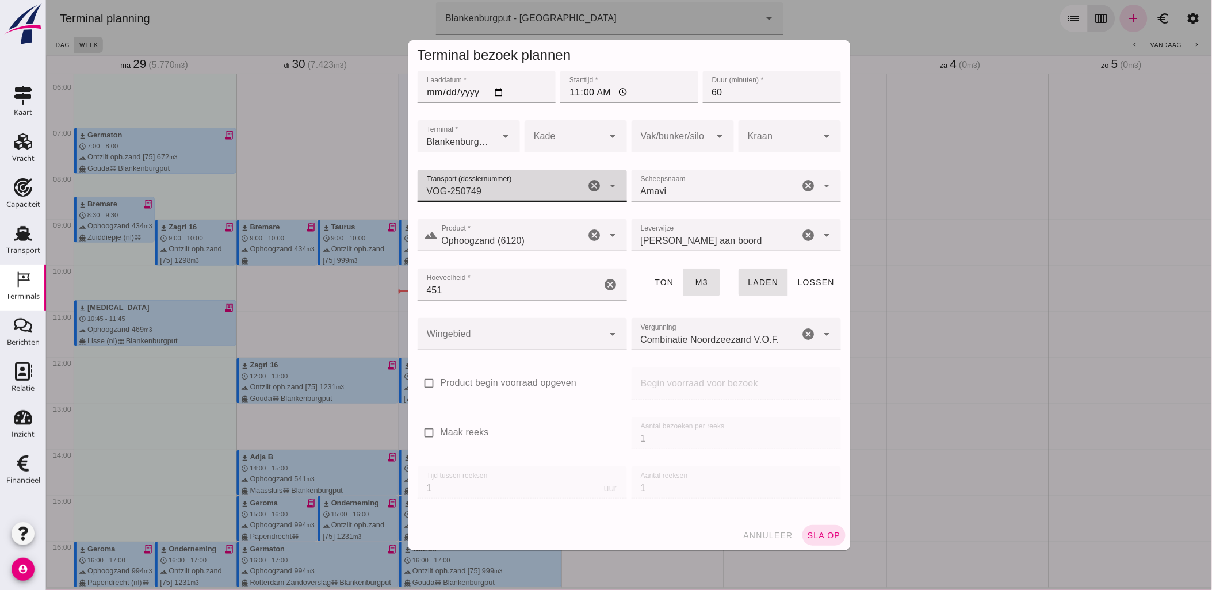
type input "VOG-250749"
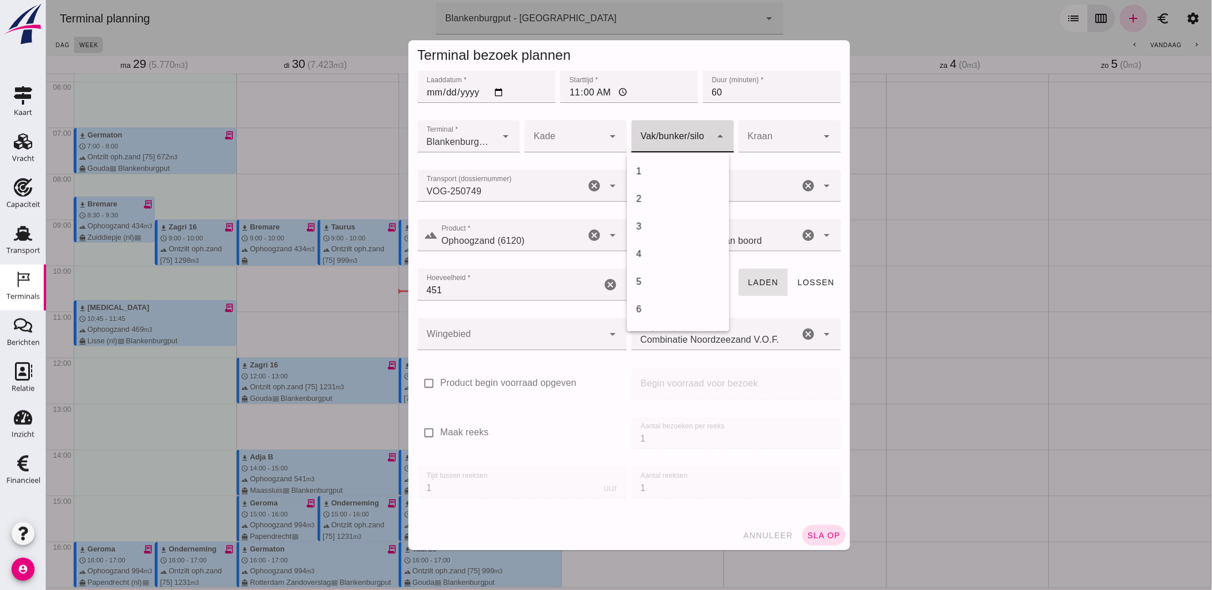
click at [664, 145] on div at bounding box center [670, 136] width 79 height 32
click at [644, 165] on div "18" at bounding box center [678, 172] width 84 height 14
type input "366"
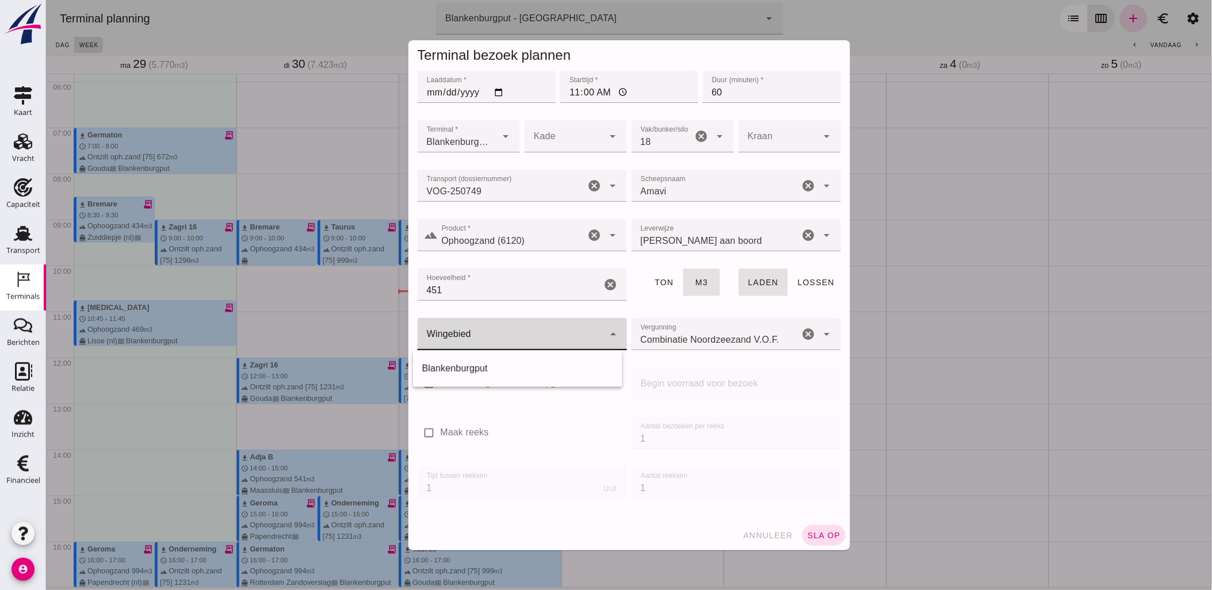
click at [534, 327] on div at bounding box center [510, 334] width 186 height 32
click at [524, 365] on div "Blankenburgput" at bounding box center [517, 369] width 191 height 14
type input "333"
click at [819, 534] on span "sla op" at bounding box center [824, 535] width 34 height 9
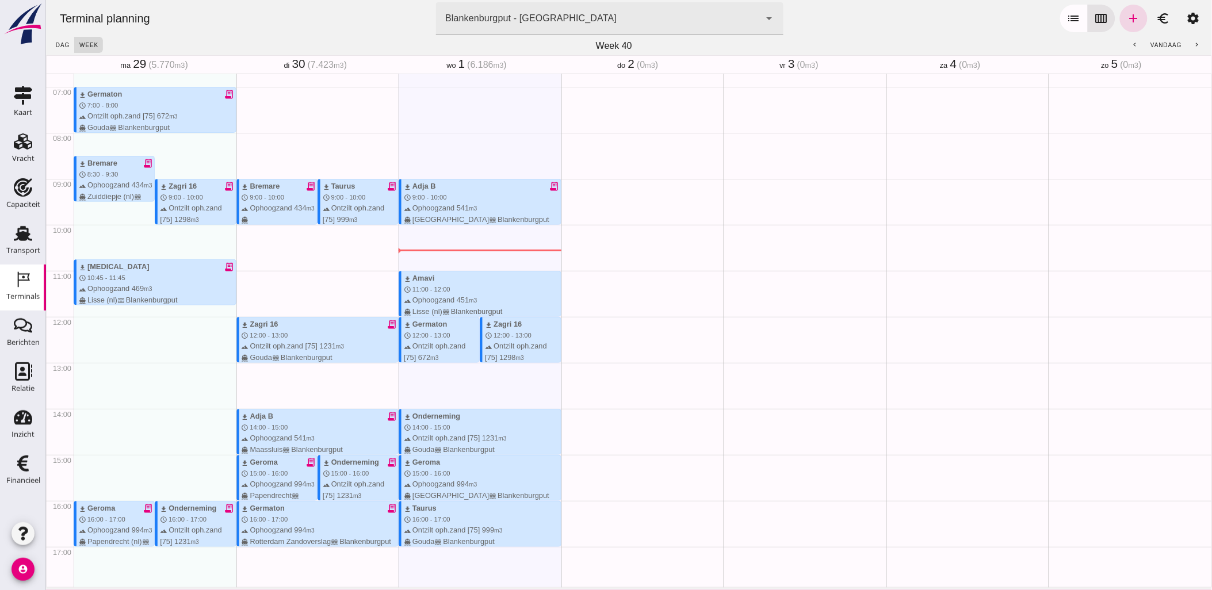
scroll to position [332, 0]
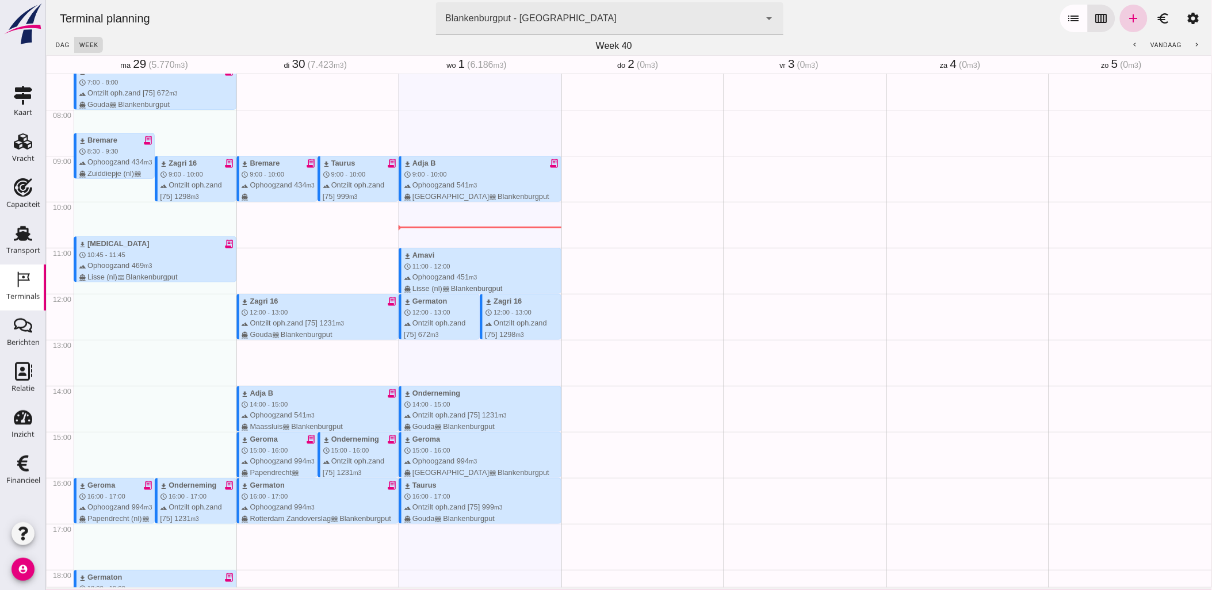
click at [1126, 18] on icon "add" at bounding box center [1133, 19] width 14 height 14
type input "Combinatie Noordzeezand V.O.F."
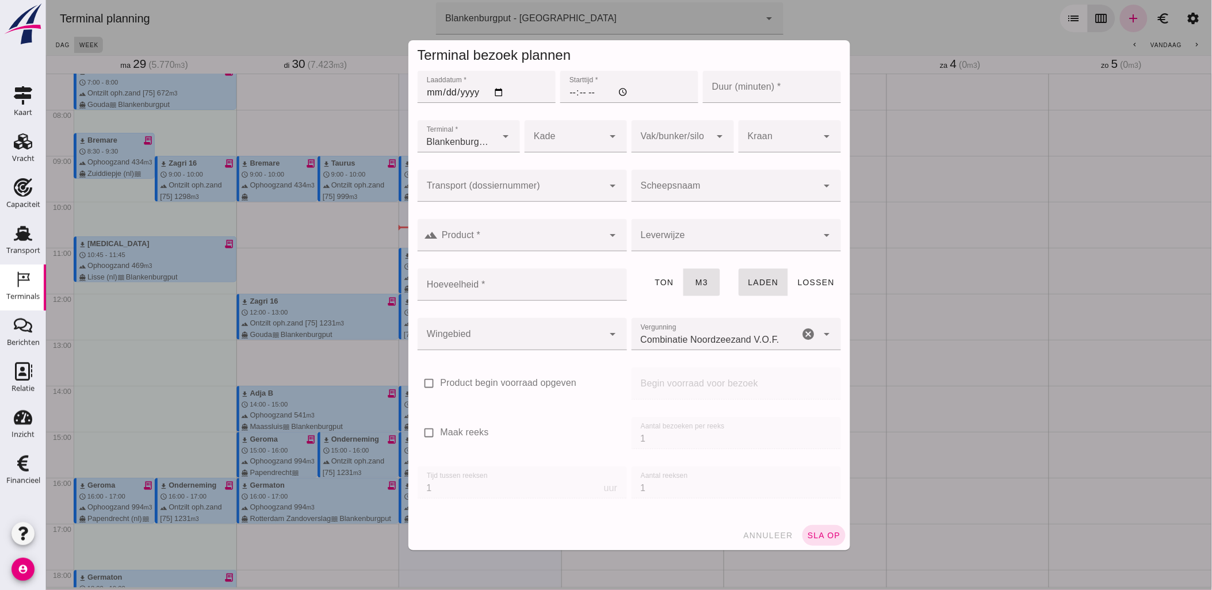
click at [496, 92] on input "Laaddatum *" at bounding box center [486, 87] width 138 height 32
type input "2025-10-01"
click at [573, 90] on input "Starttijd *" at bounding box center [629, 87] width 138 height 32
type input "15:00"
type input "60"
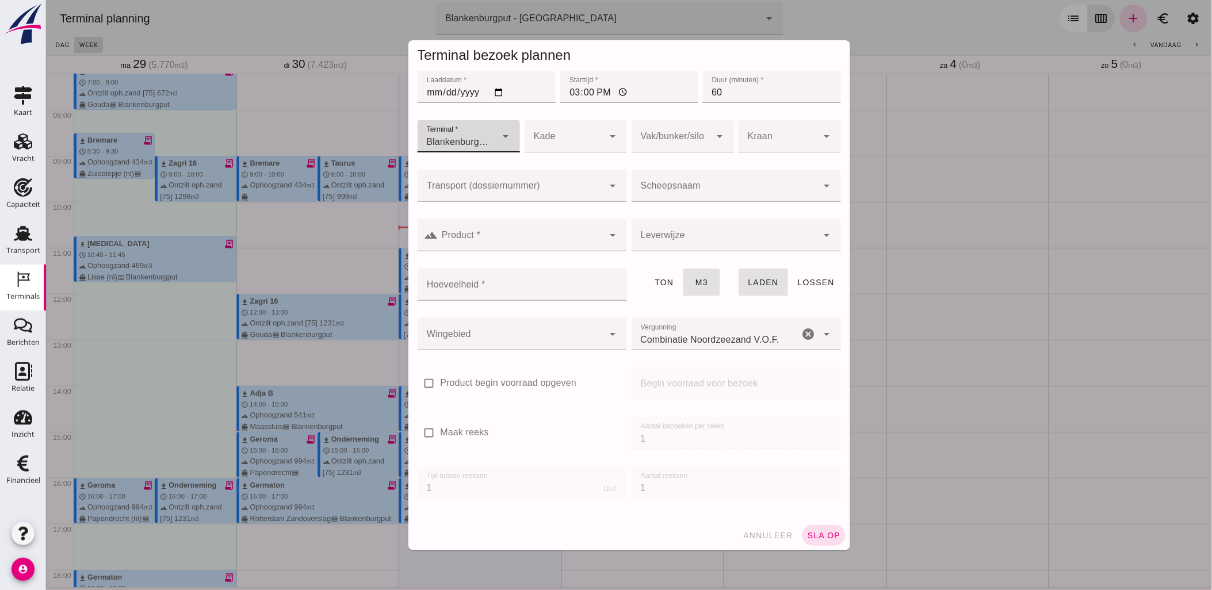
click at [550, 180] on div at bounding box center [510, 186] width 186 height 32
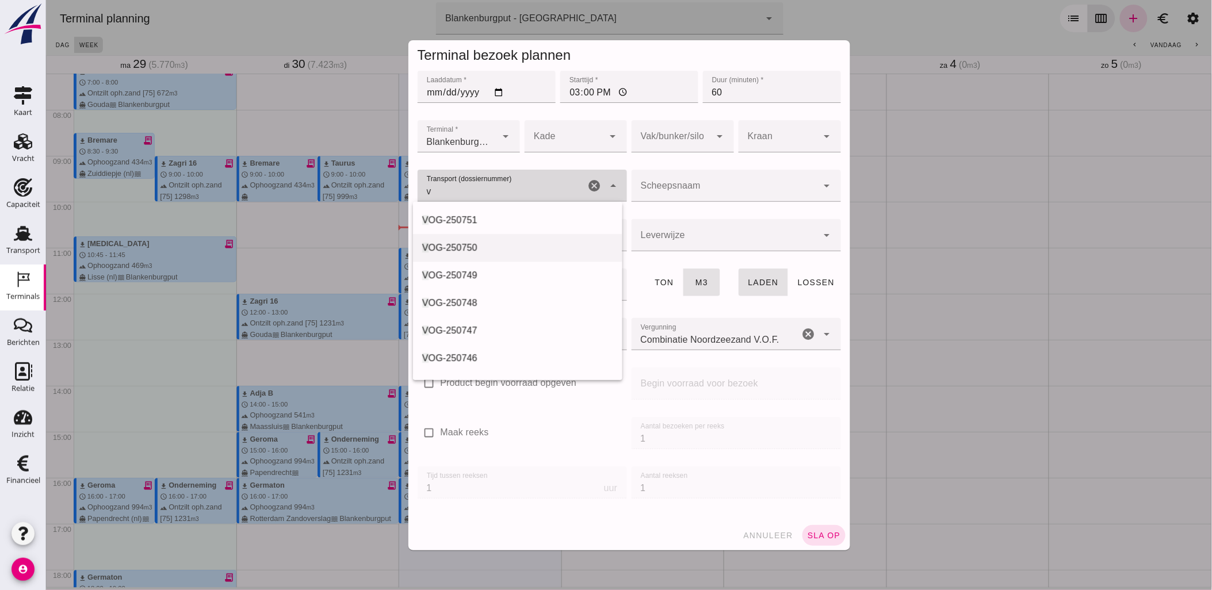
click at [520, 241] on div "V OG-250750" at bounding box center [517, 248] width 191 height 14
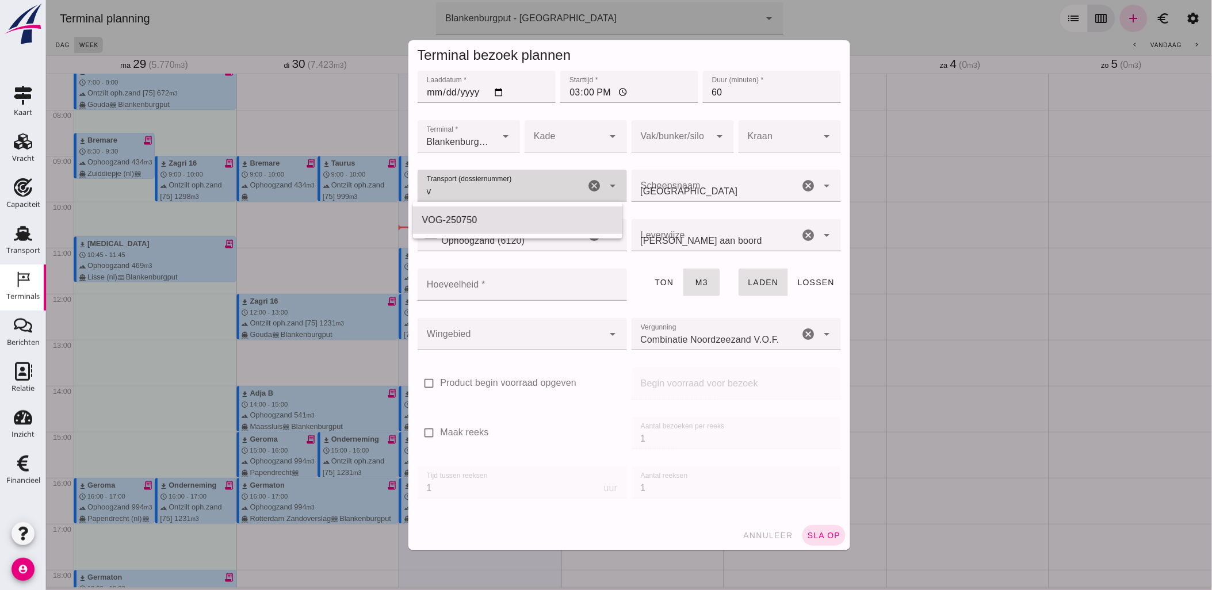
type input "VOG-250750"
type input "franco_on_board"
type input "VOG-250750"
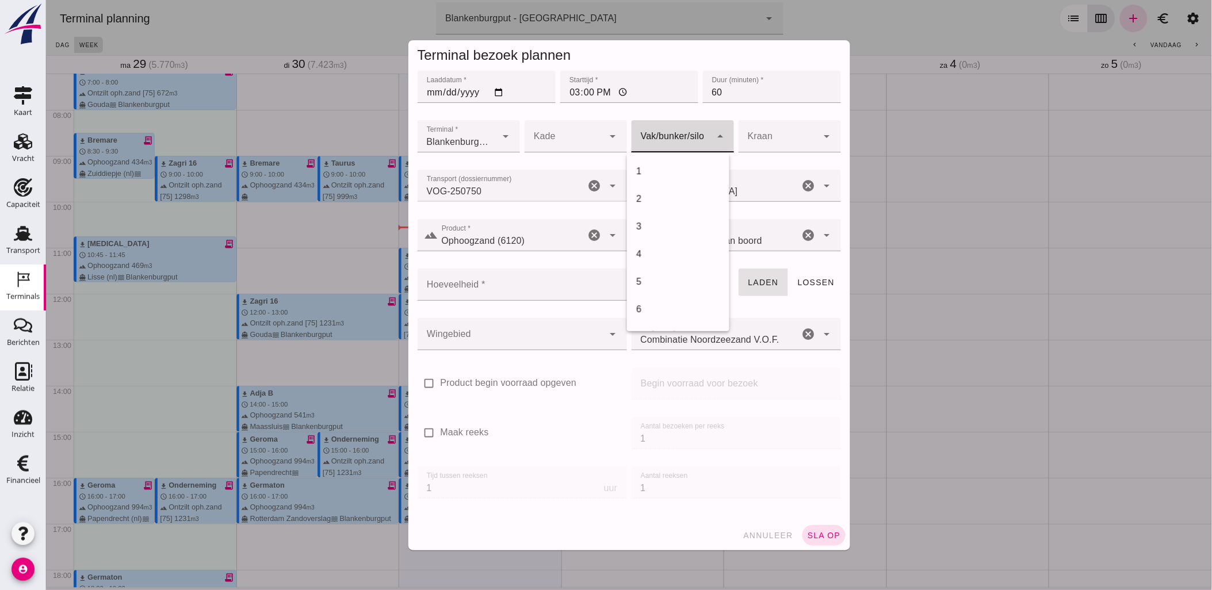
click at [674, 134] on div at bounding box center [670, 136] width 79 height 32
click at [671, 257] on div "18" at bounding box center [678, 258] width 84 height 14
type input "366"
click at [501, 285] on input "Hoeveelheid *" at bounding box center [518, 285] width 203 height 32
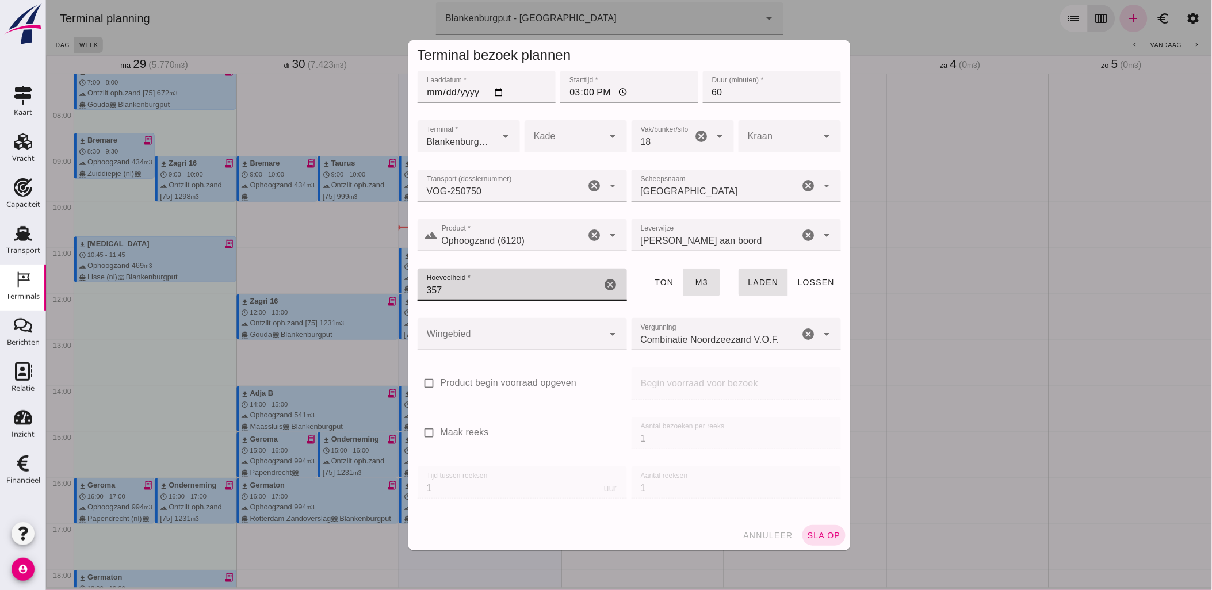
type input "357"
type button "tons"
click at [501, 325] on div at bounding box center [510, 334] width 186 height 32
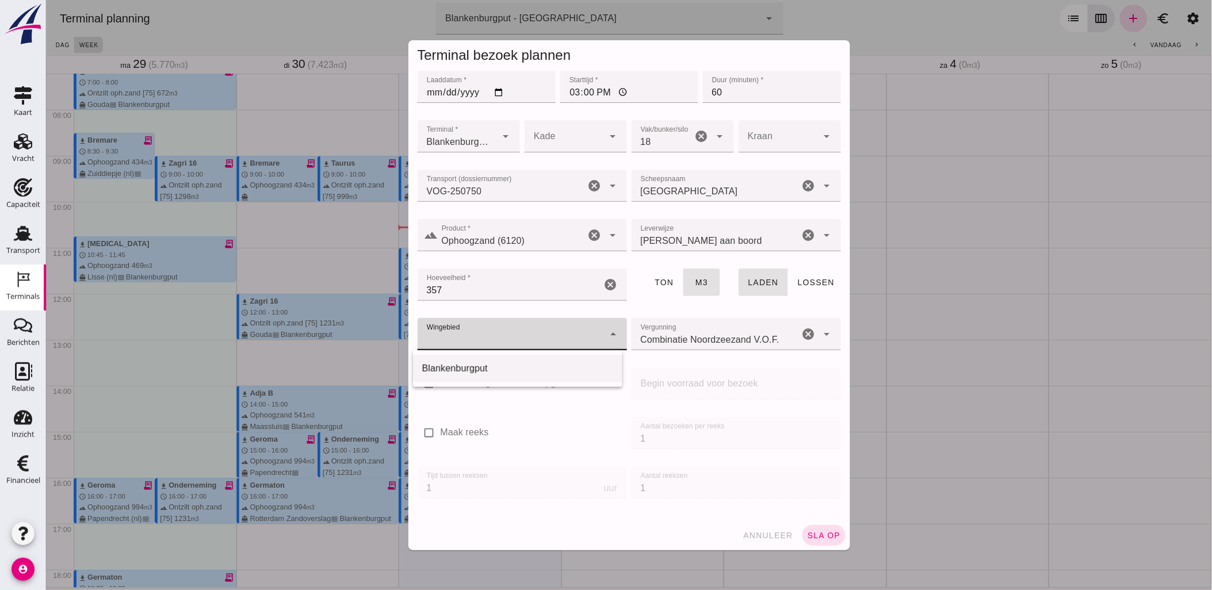
click at [487, 367] on div "Blankenburgput" at bounding box center [517, 369] width 191 height 14
type input "333"
click at [821, 537] on span "sla op" at bounding box center [824, 535] width 34 height 9
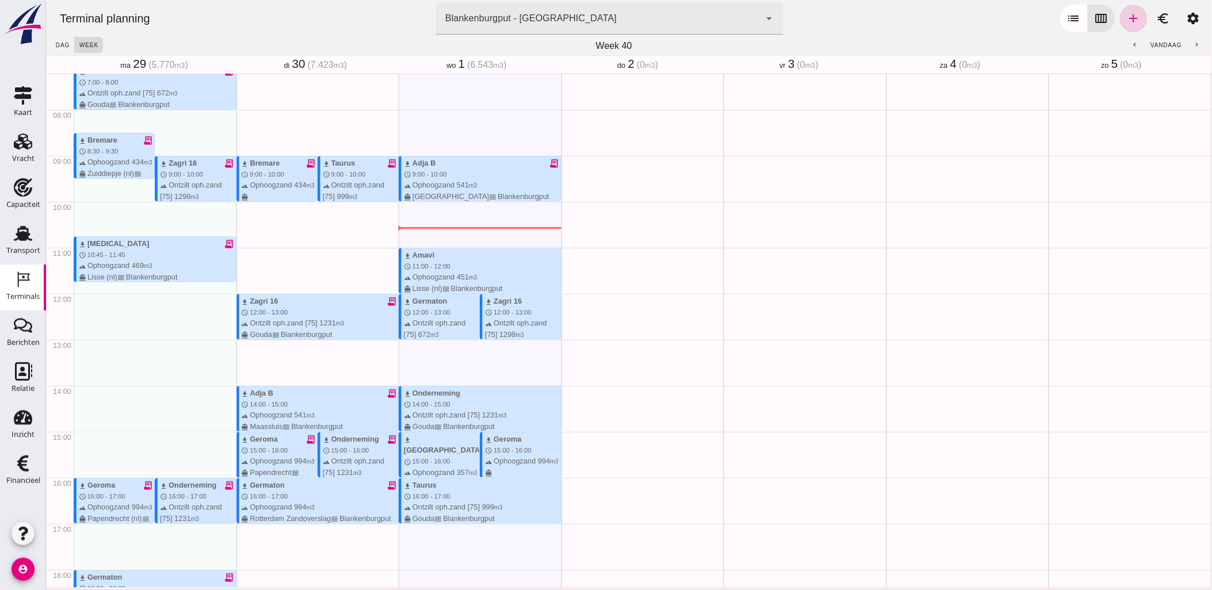
click at [1126, 24] on icon "add" at bounding box center [1133, 19] width 14 height 14
type input "Combinatie Noordzeezand V.O.F."
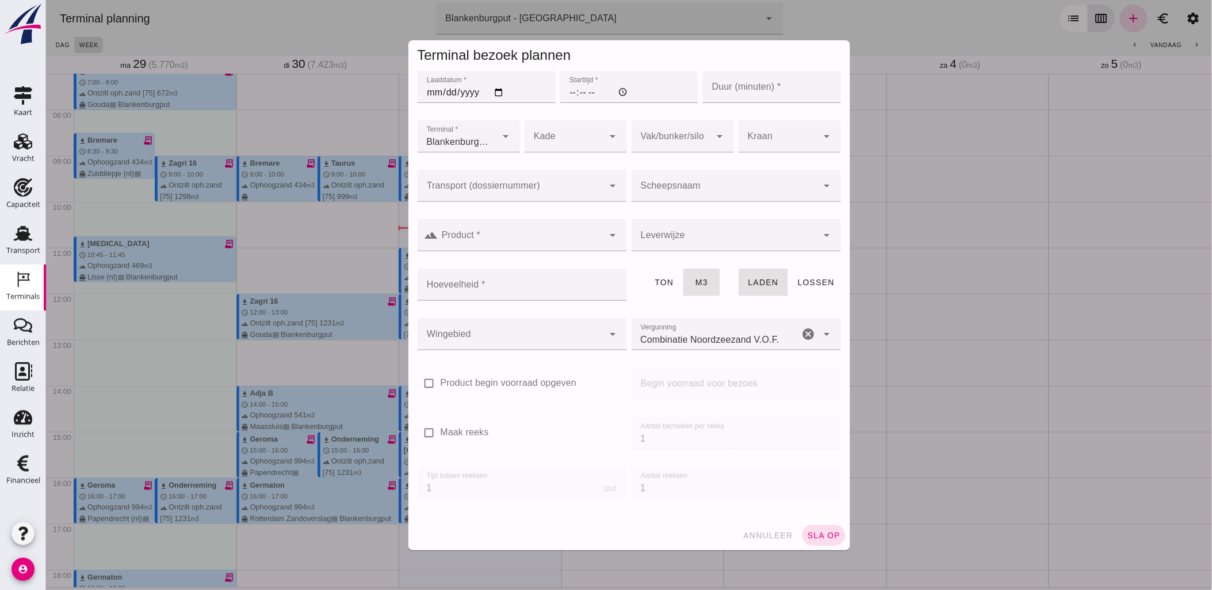
click at [495, 94] on input "Laaddatum *" at bounding box center [486, 87] width 138 height 32
type input "2025-10-01"
click at [571, 96] on input "Starttijd *" at bounding box center [629, 87] width 138 height 32
type input "17:00"
type input "60"
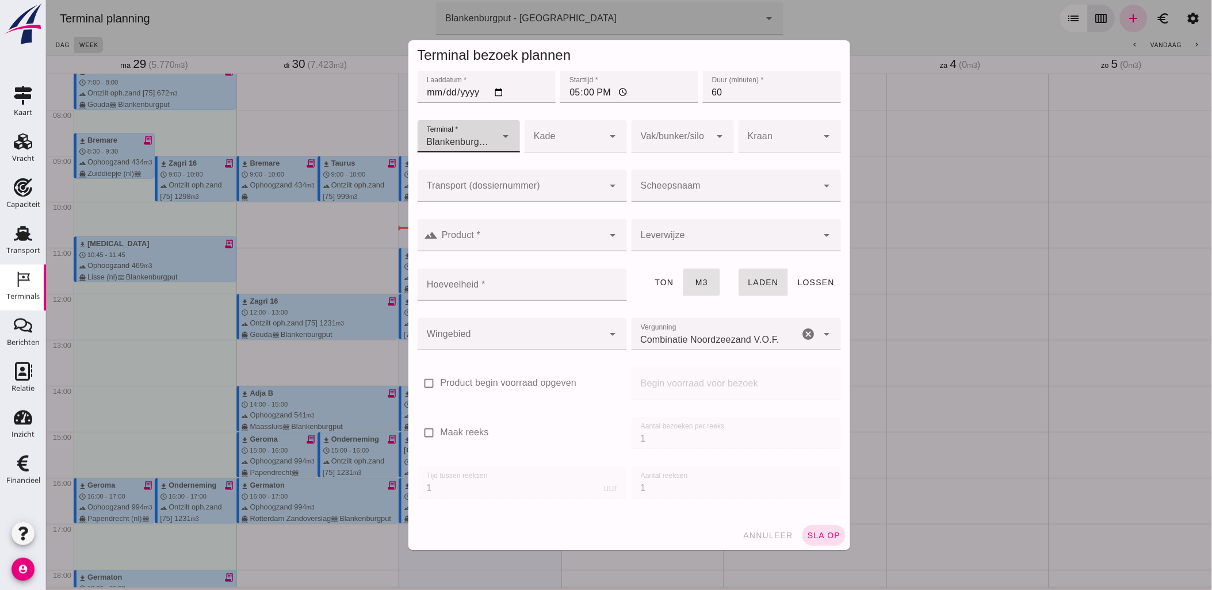
click at [560, 130] on div at bounding box center [563, 136] width 79 height 32
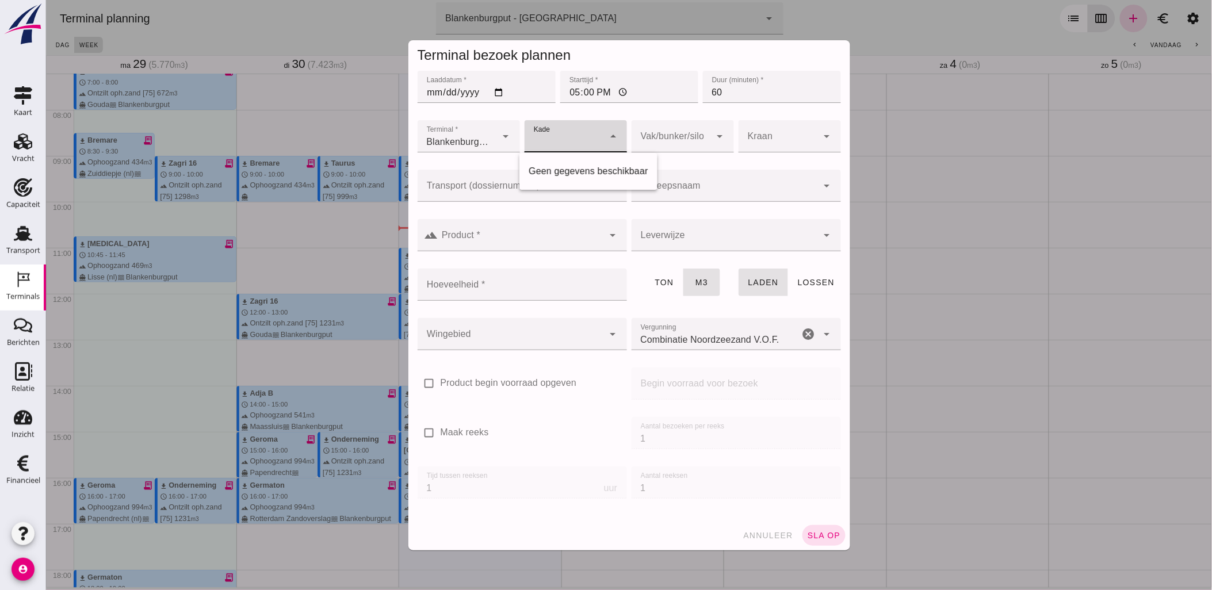
click at [656, 142] on div at bounding box center [670, 136] width 79 height 32
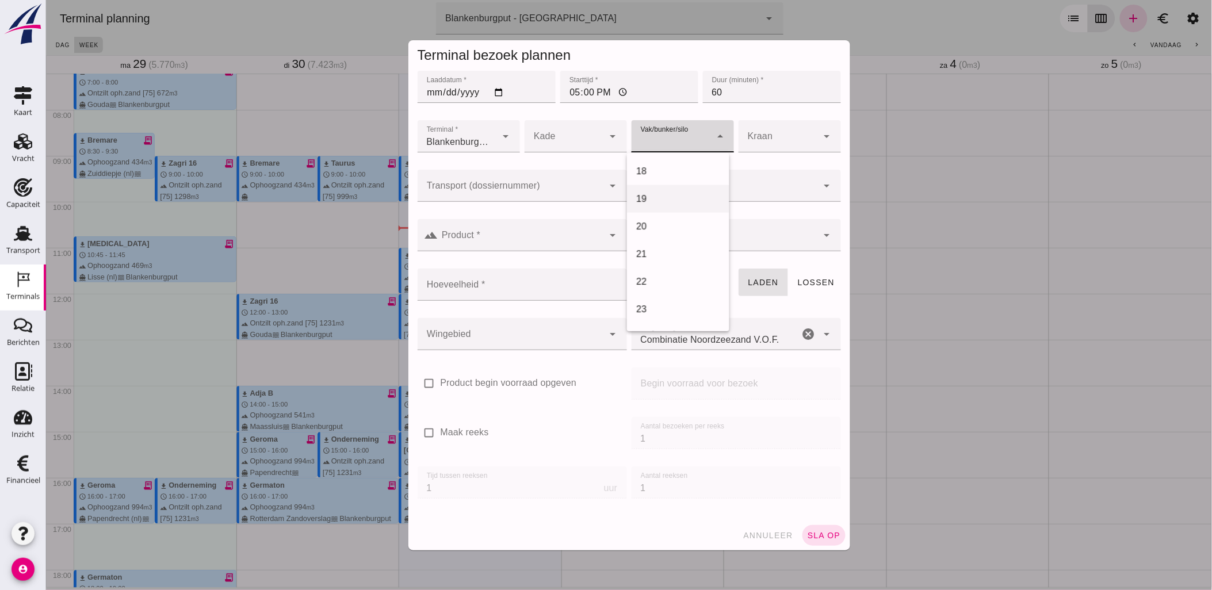
scroll to position [447, 0]
click at [669, 197] on div "18" at bounding box center [678, 194] width 84 height 14
type input "366"
click at [540, 186] on input "Transport (dossiernummer)" at bounding box center [510, 192] width 186 height 14
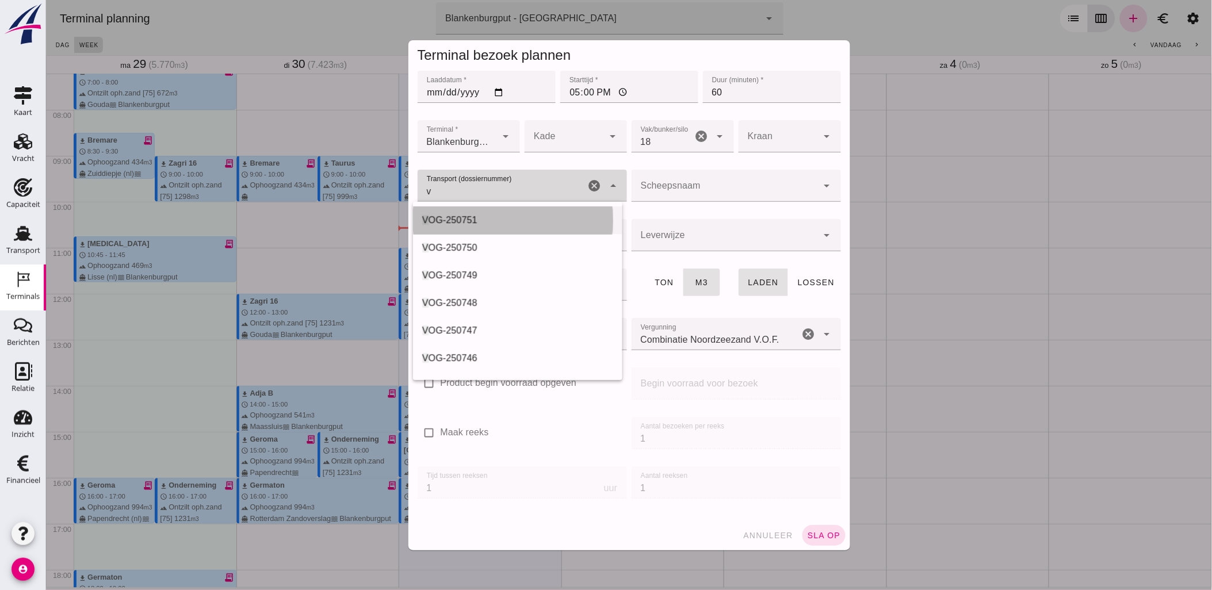
click at [517, 213] on div "V OG-250751" at bounding box center [517, 220] width 191 height 14
type input "VOG-250751"
type input "franco_on_board"
type input "485"
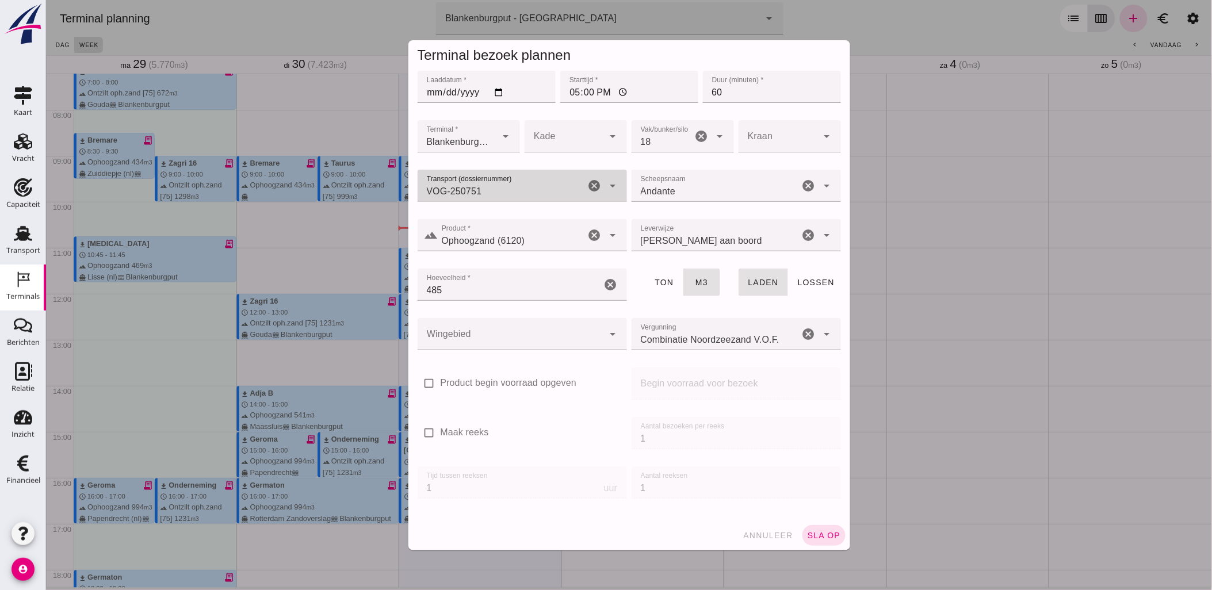
type input "VOG-250751"
type input "Andante"
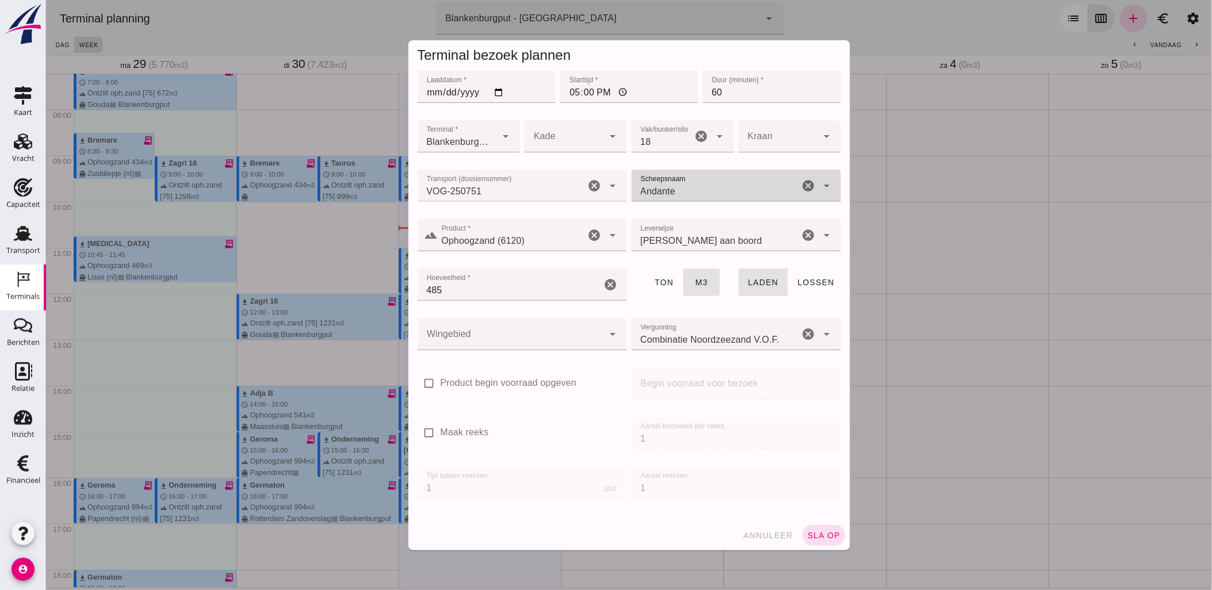
type input "Ophoogzand (6120)"
drag, startPoint x: 520, startPoint y: 336, endPoint x: 512, endPoint y: 340, distance: 9.0
click at [520, 334] on div at bounding box center [510, 334] width 186 height 32
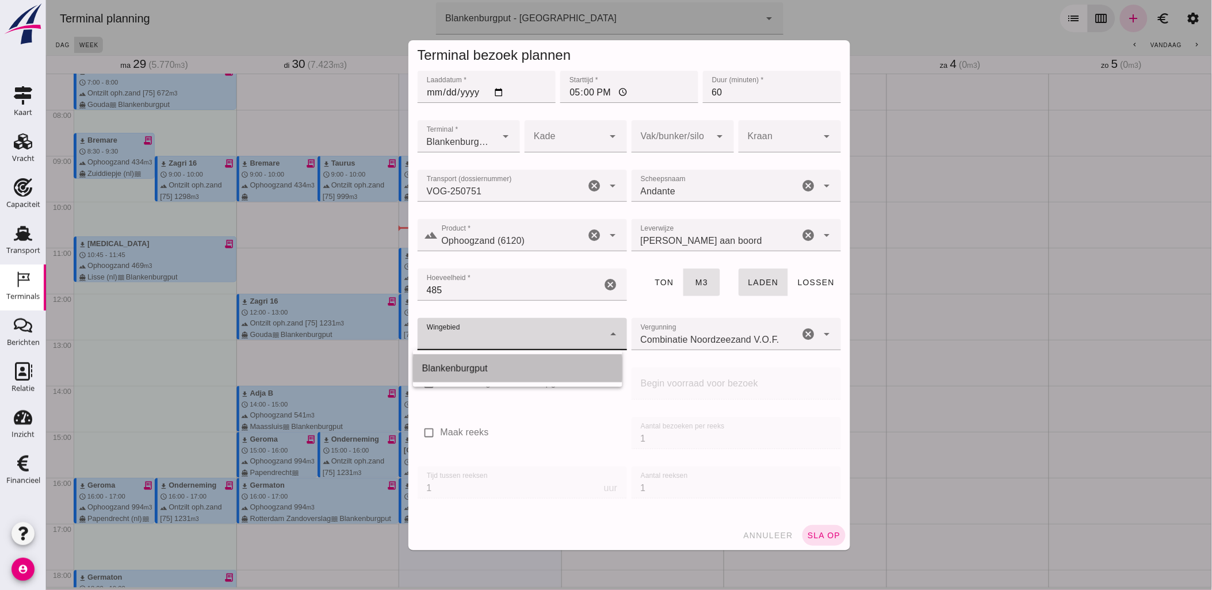
click at [503, 360] on div "Blankenburgput" at bounding box center [516, 369] width 209 height 28
type input "333"
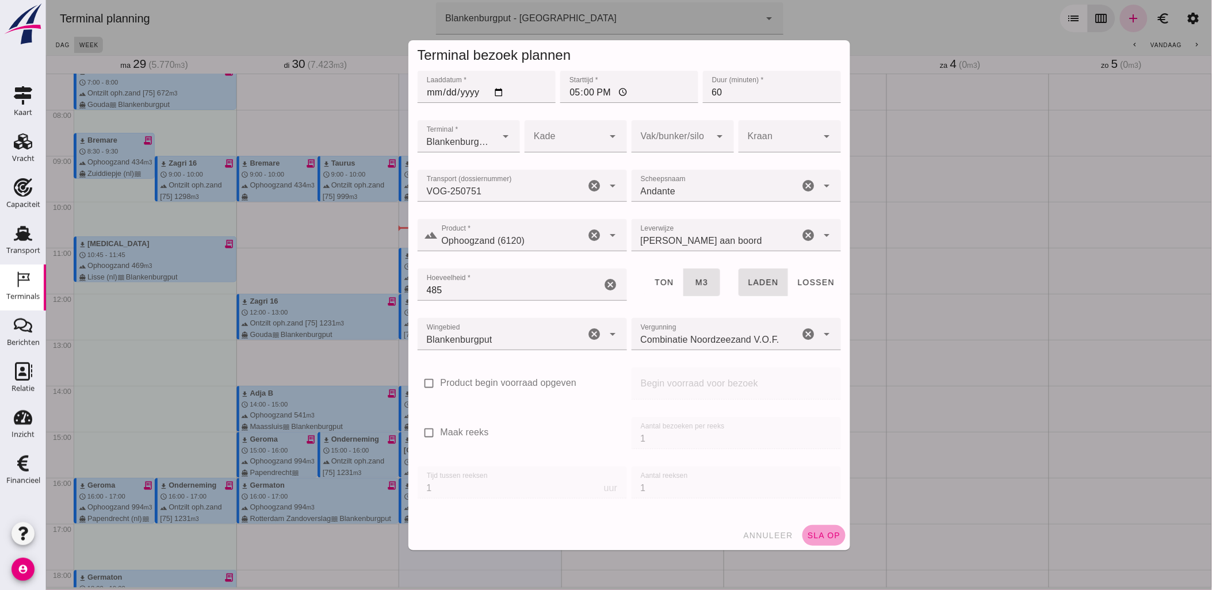
click at [826, 539] on span "sla op" at bounding box center [824, 535] width 34 height 9
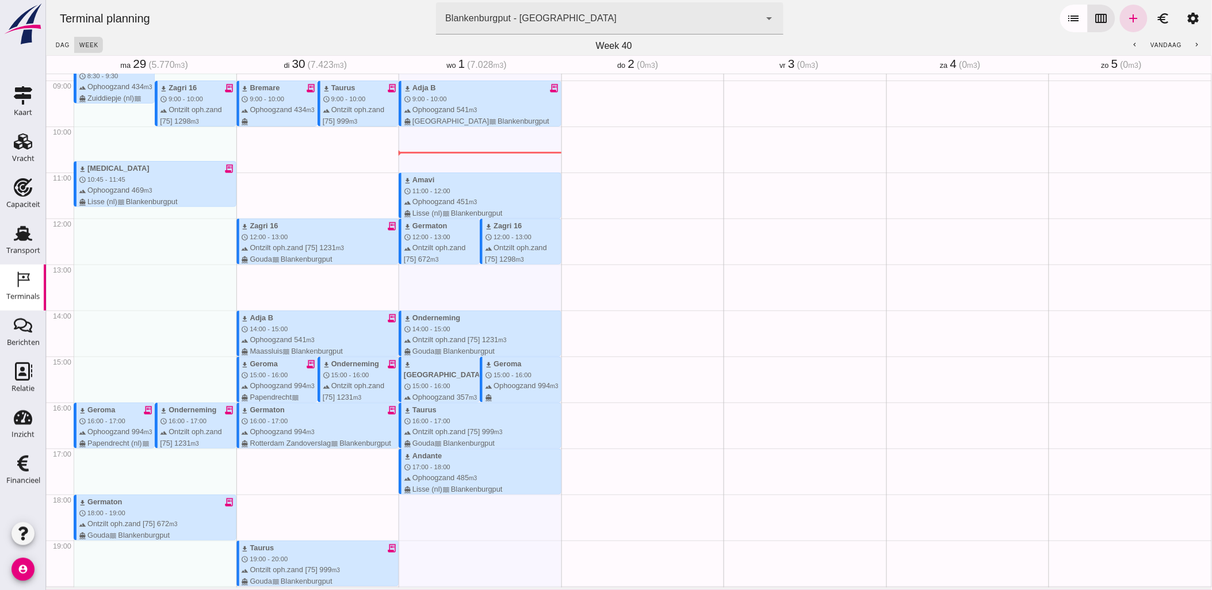
scroll to position [410, 0]
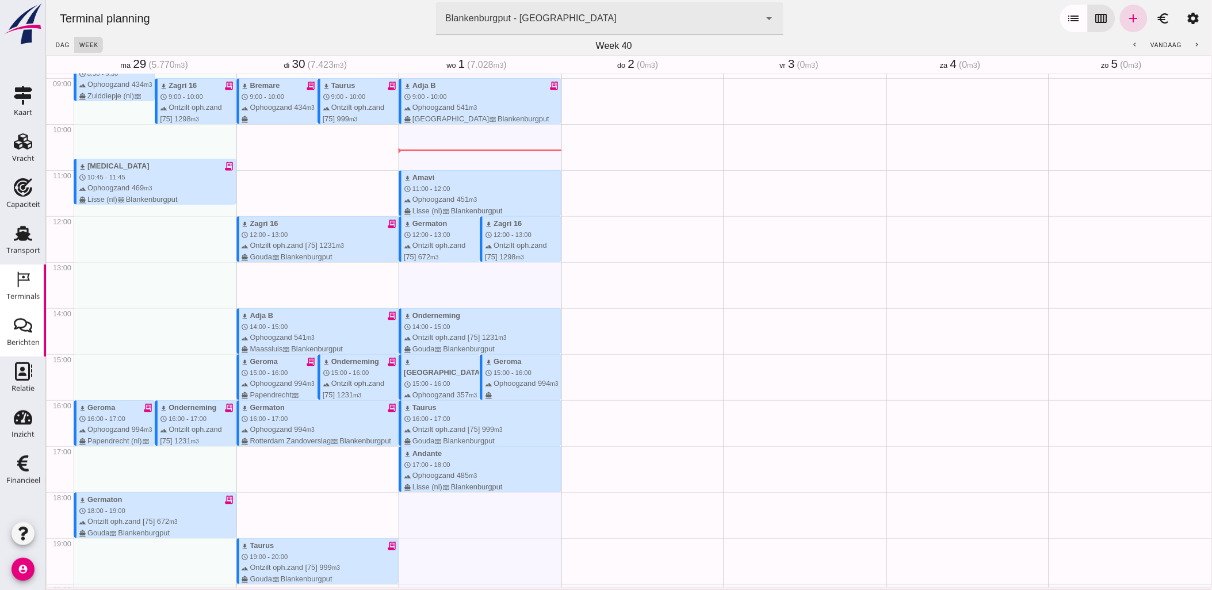
click at [18, 354] on link "Berichten Berichten" at bounding box center [23, 334] width 46 height 46
click at [22, 360] on link "Relatie Relatie" at bounding box center [23, 380] width 46 height 46
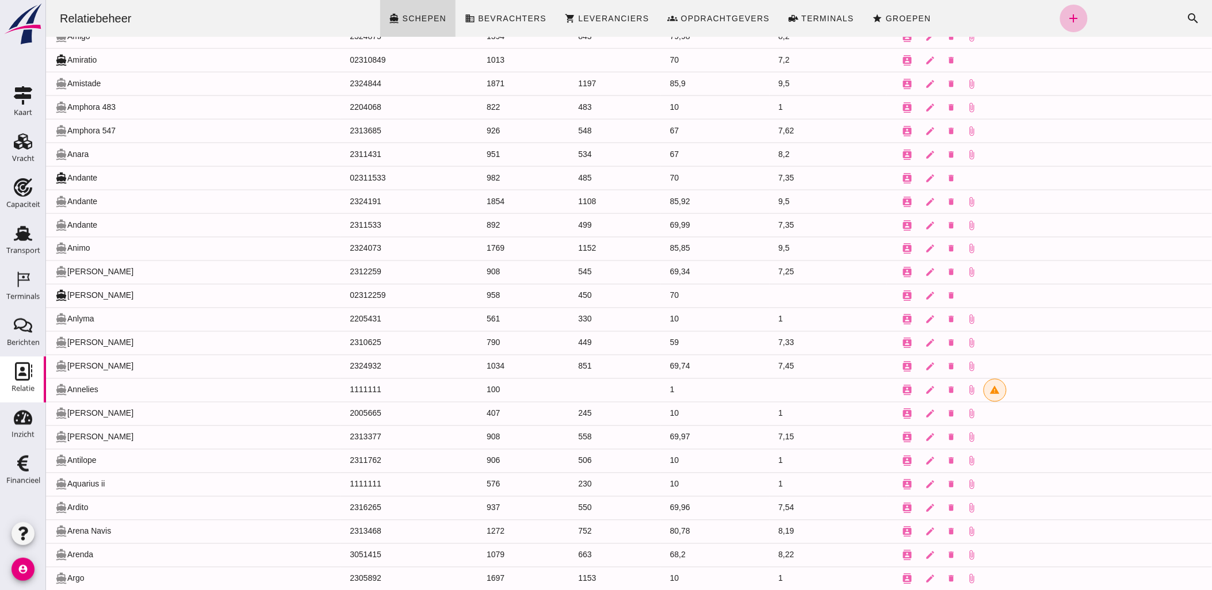
scroll to position [672, 0]
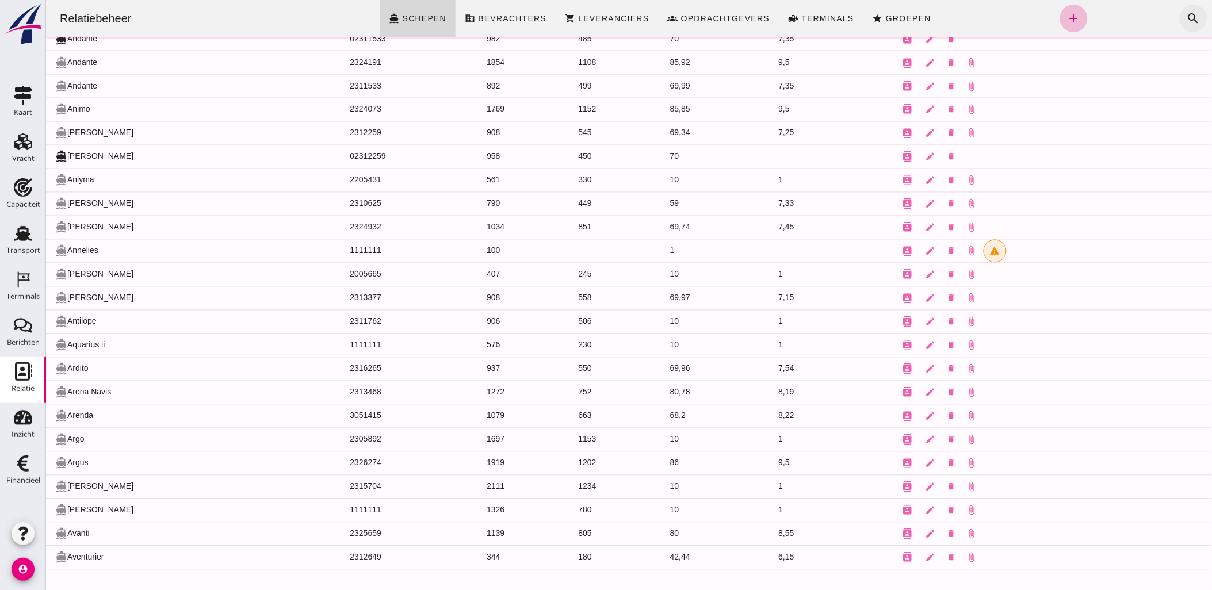
click at [1186, 18] on icon "search" at bounding box center [1193, 19] width 14 height 14
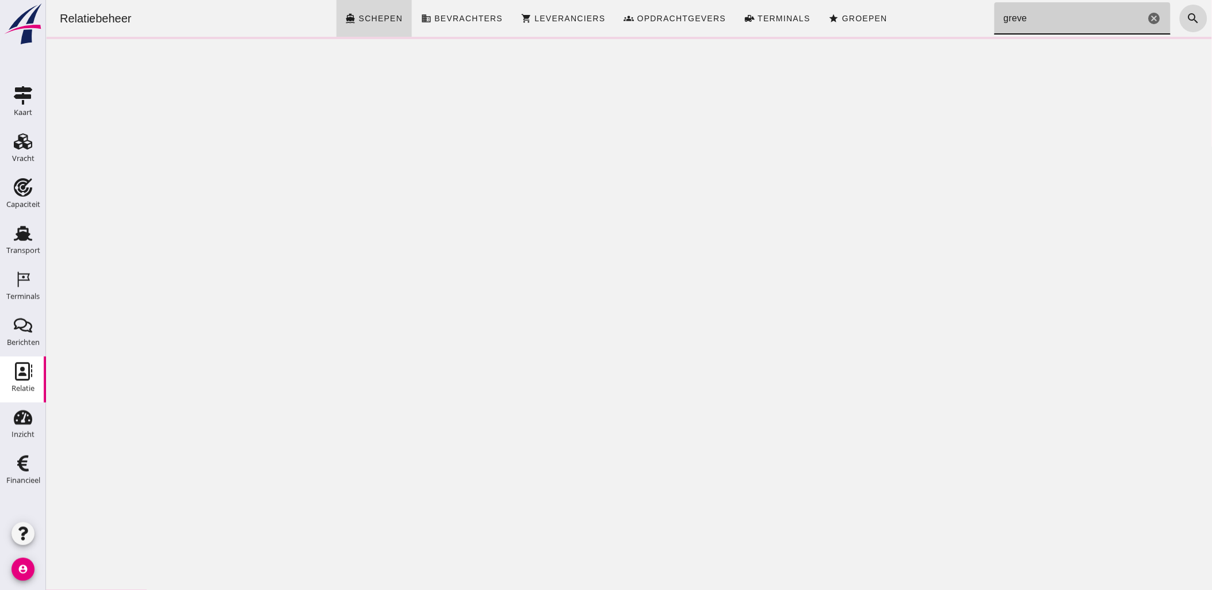
scroll to position [0, 0]
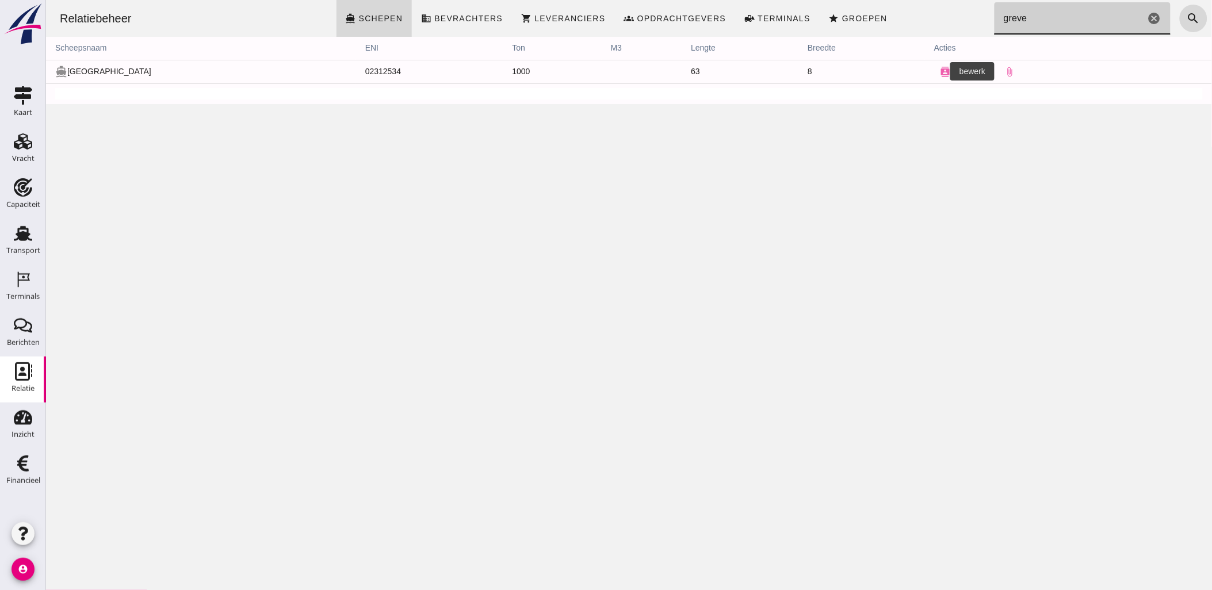
type input "greve"
click at [963, 71] on icon "edit" at bounding box center [968, 72] width 10 height 10
click at [731, 96] on input "mail@grevelingen.dummy" at bounding box center [741, 110] width 221 height 29
paste input "avaty05@outlook.com"
type input "avaty05@outlook.com"
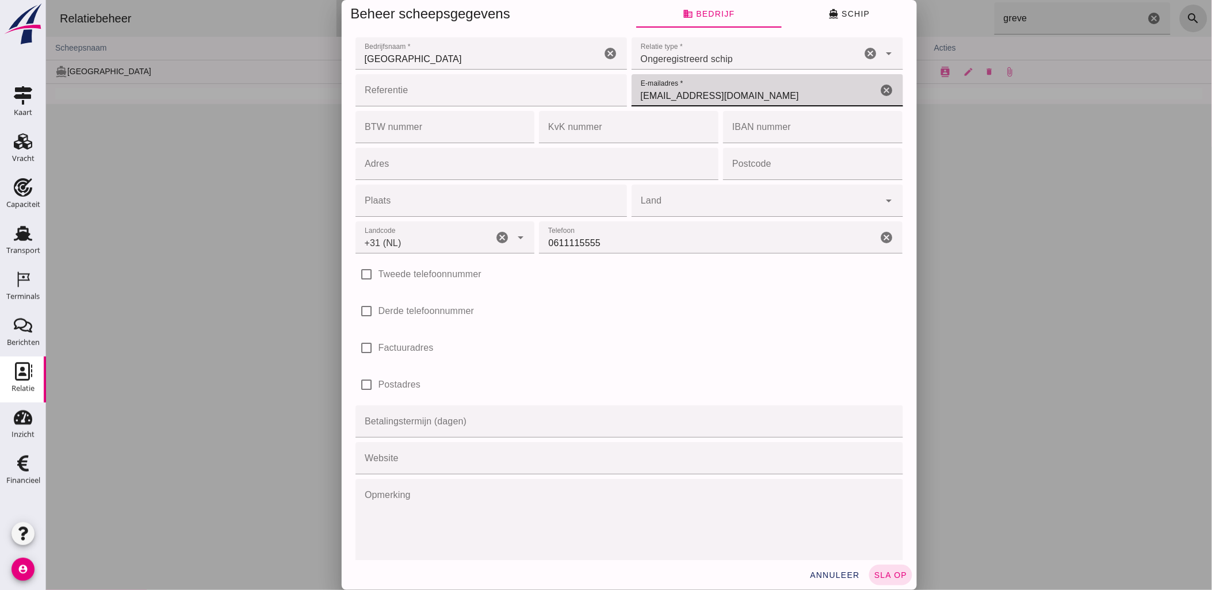
type input "+31 (NL)"
drag, startPoint x: 767, startPoint y: 94, endPoint x: 636, endPoint y: 82, distance: 131.2
click at [636, 82] on input "avaty05@outlook.com" at bounding box center [754, 90] width 246 height 32
type input "avaty05@outlook.com"
click at [888, 582] on button "sla op" at bounding box center [890, 575] width 43 height 21
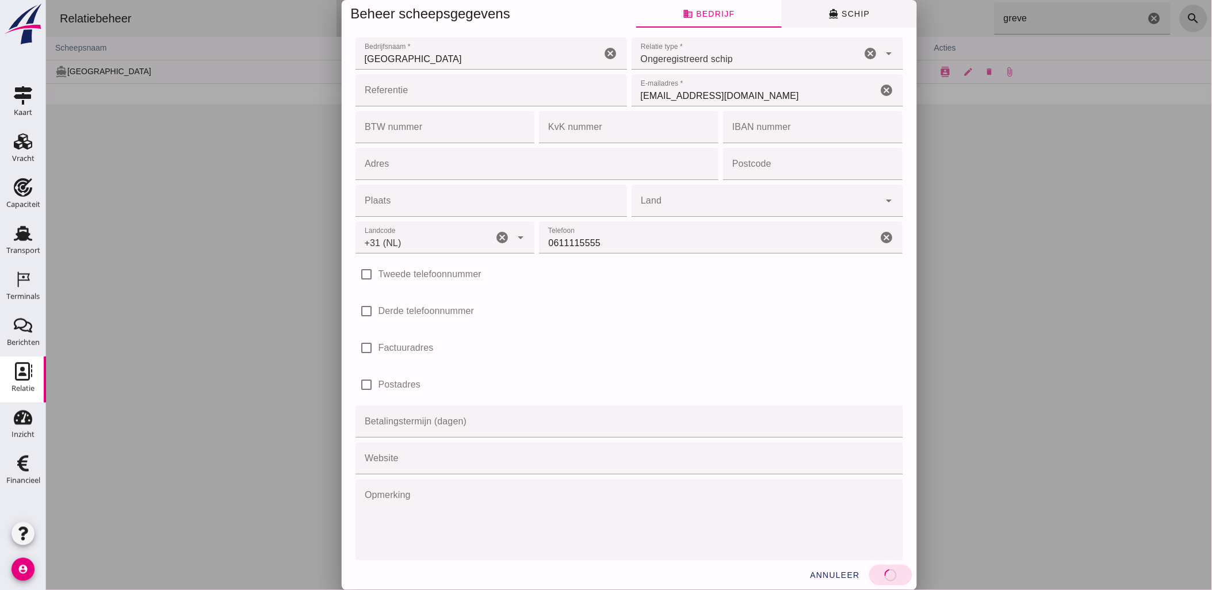
click at [846, 16] on span "directions_boat Schip" at bounding box center [848, 14] width 41 height 10
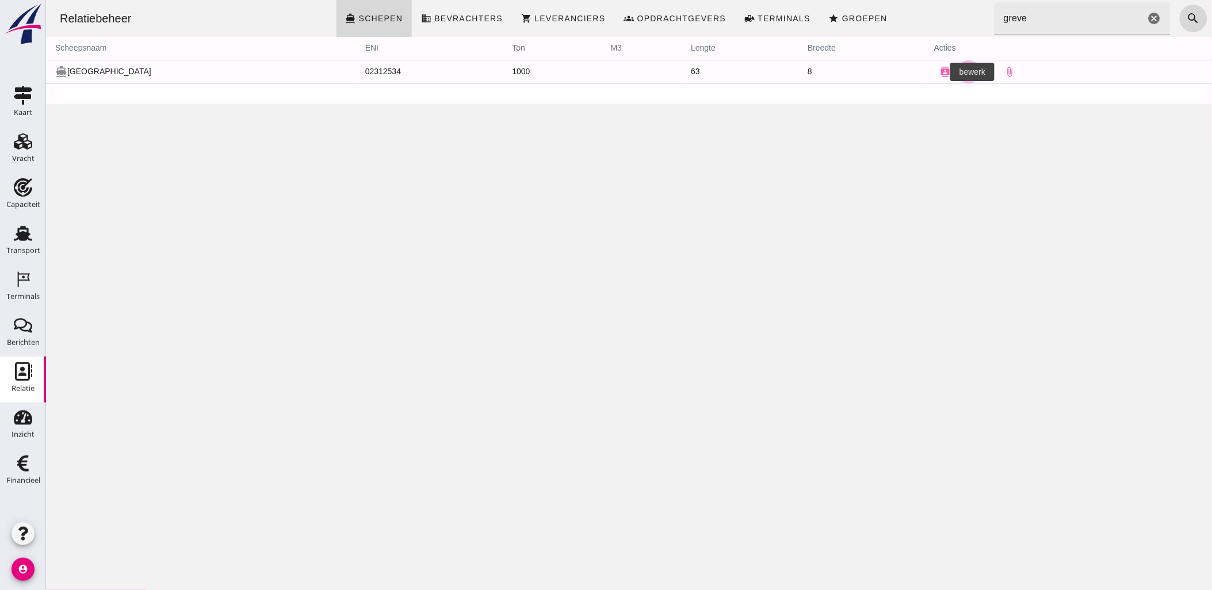
click at [963, 72] on icon "edit" at bounding box center [968, 72] width 10 height 10
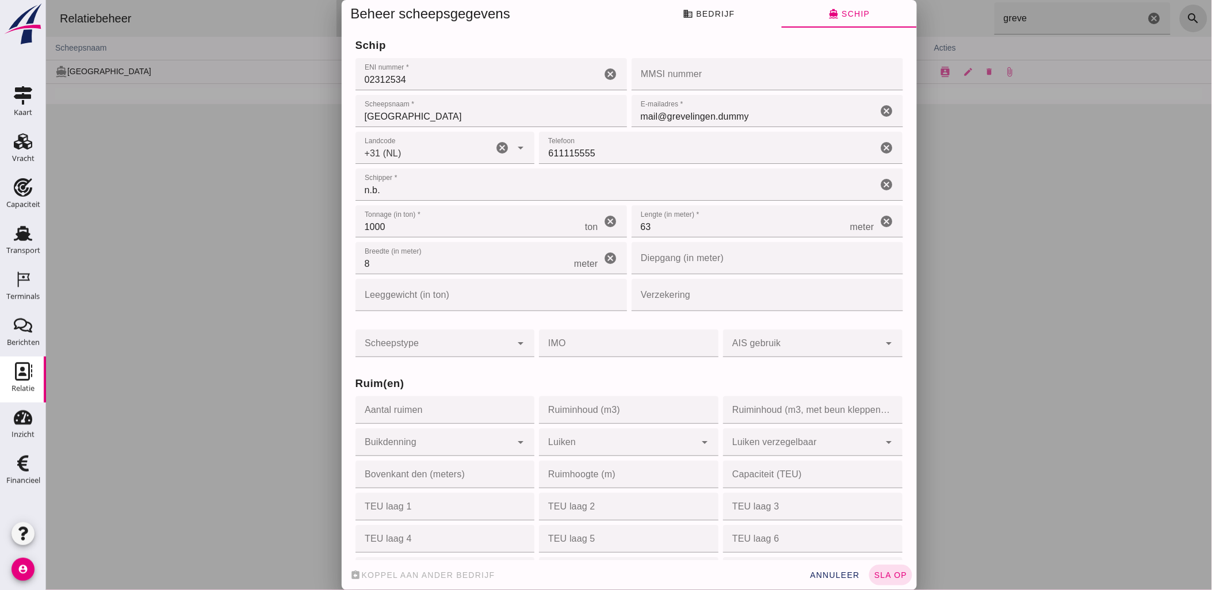
click at [812, 119] on input "mail@grevelingen.dummy" at bounding box center [754, 111] width 246 height 32
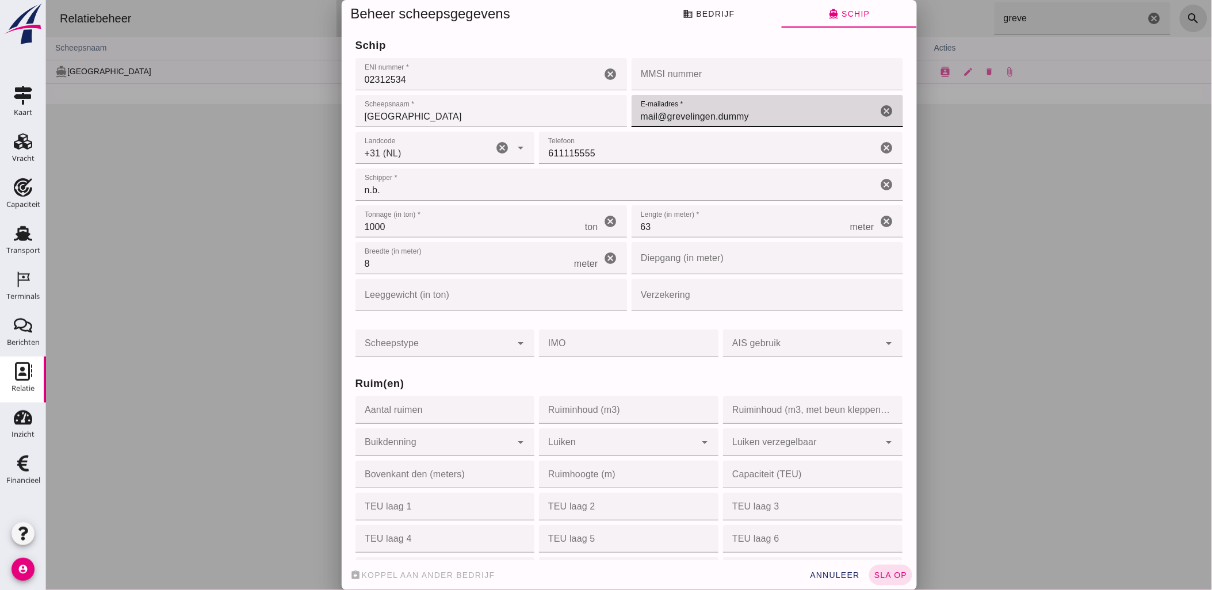
paste input "avaty05@outlook.com"
type input "avaty05@outlook.com"
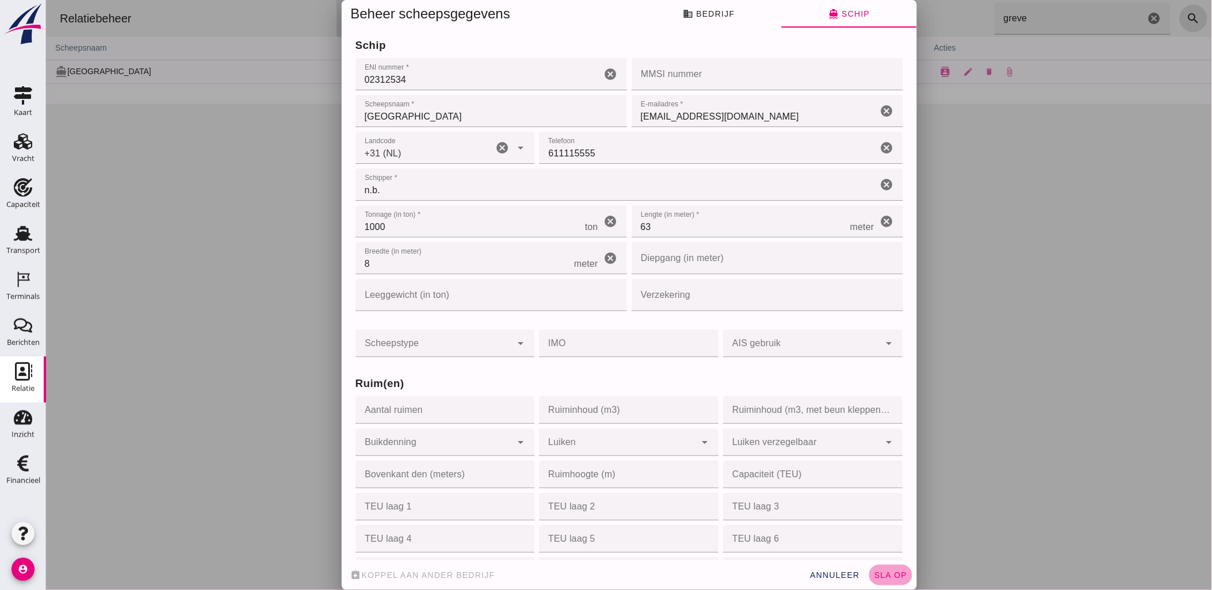
click at [881, 582] on button "sla op" at bounding box center [890, 575] width 43 height 21
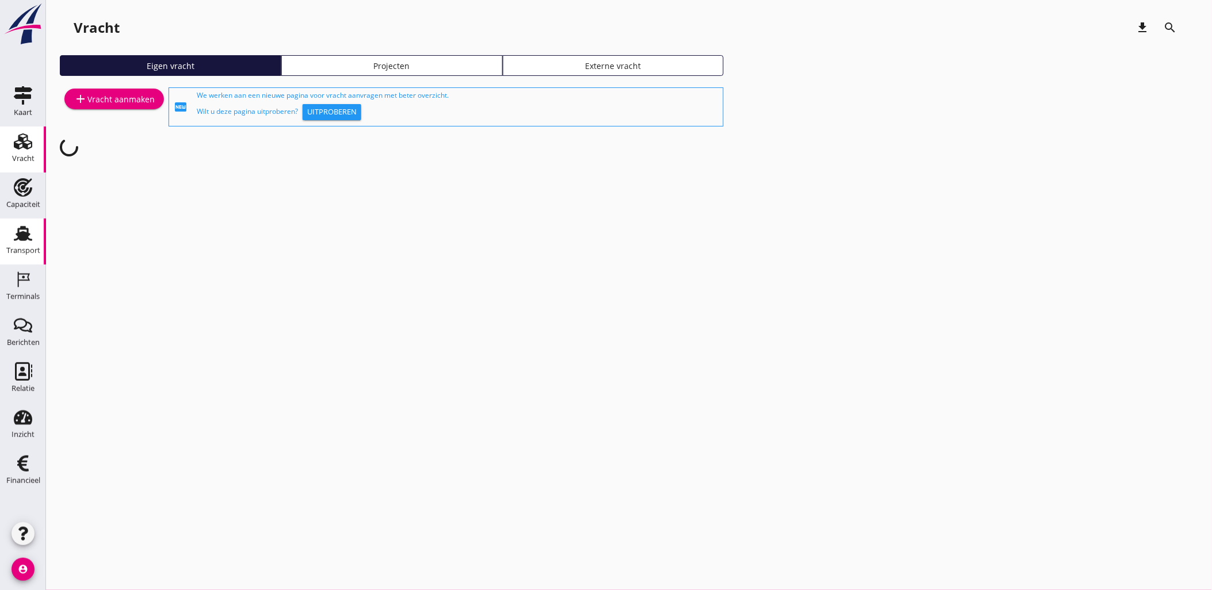
click at [8, 243] on div "Transport" at bounding box center [23, 251] width 34 height 16
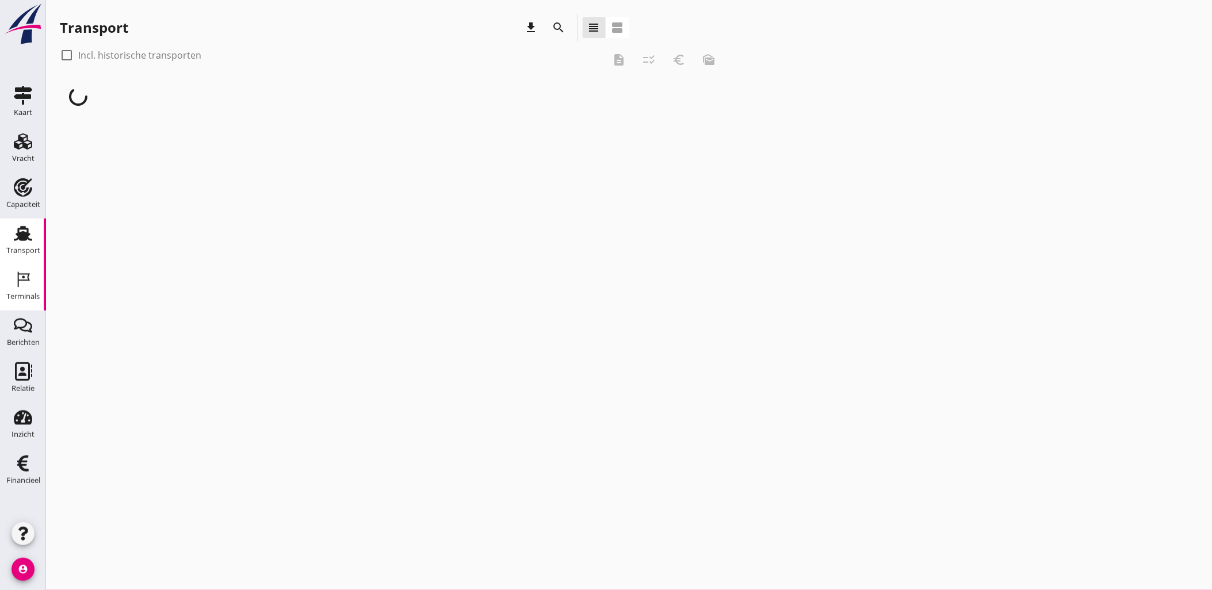
click at [39, 289] on div "Terminals" at bounding box center [22, 297] width 33 height 16
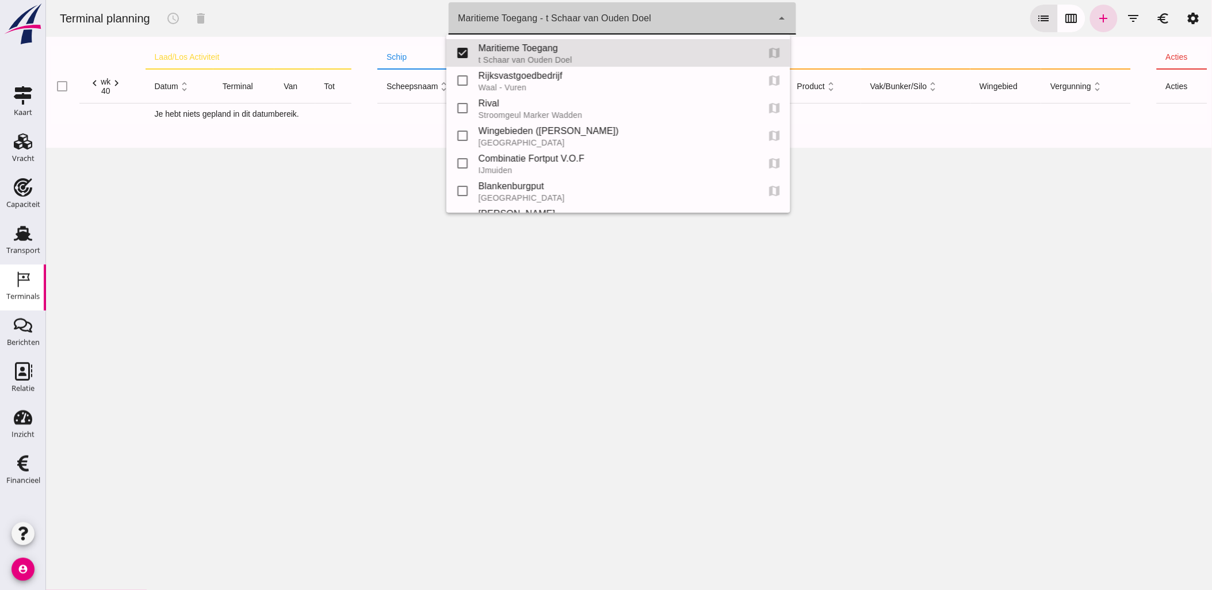
click at [637, 29] on div "Maritieme Toegang - t Schaar van Ouden Doel 453b08e2-5afb-49e8-a076-b9bc6000f457" at bounding box center [610, 18] width 324 height 32
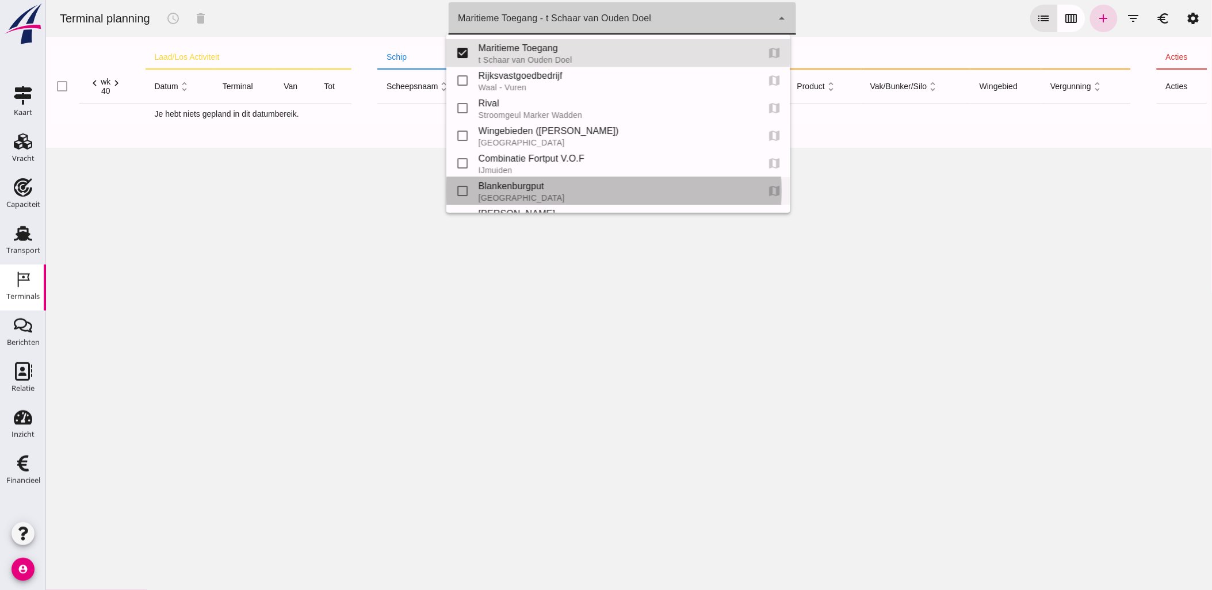
click at [533, 190] on div "Blankenburgput" at bounding box center [613, 186] width 271 height 14
type input "e6c78bfd-e3f1-4bb9-b01e-b37ce3668b52"
checkbox input "false"
checkbox input "true"
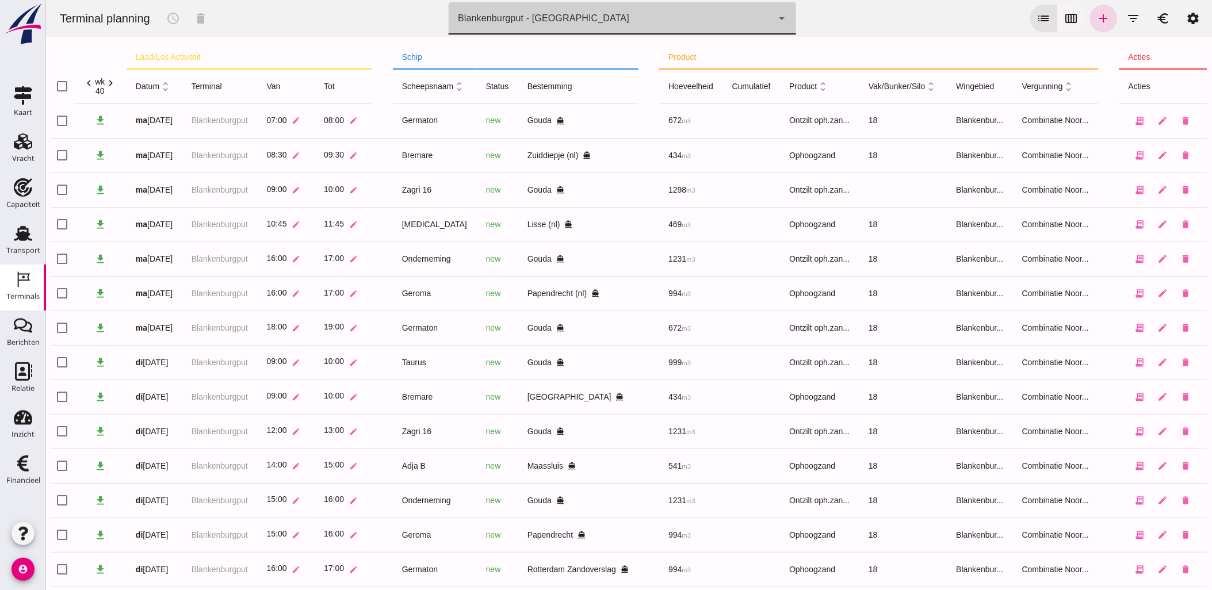
click at [1068, 14] on icon "calendar_view_week" at bounding box center [1071, 19] width 14 height 14
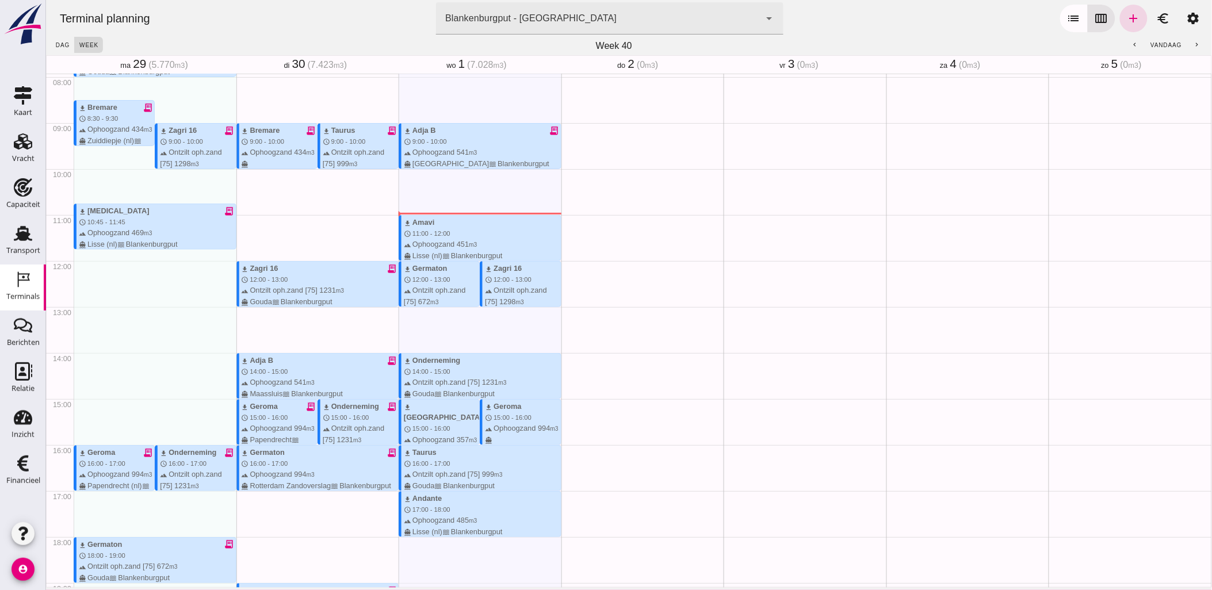
scroll to position [396, 0]
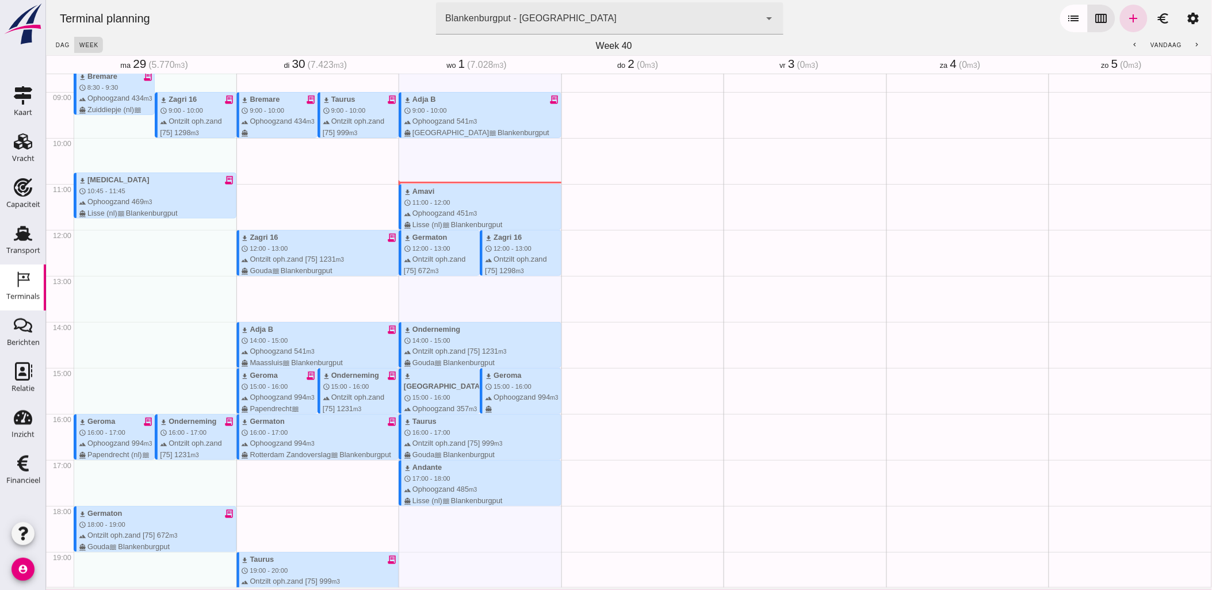
type button "calendar"
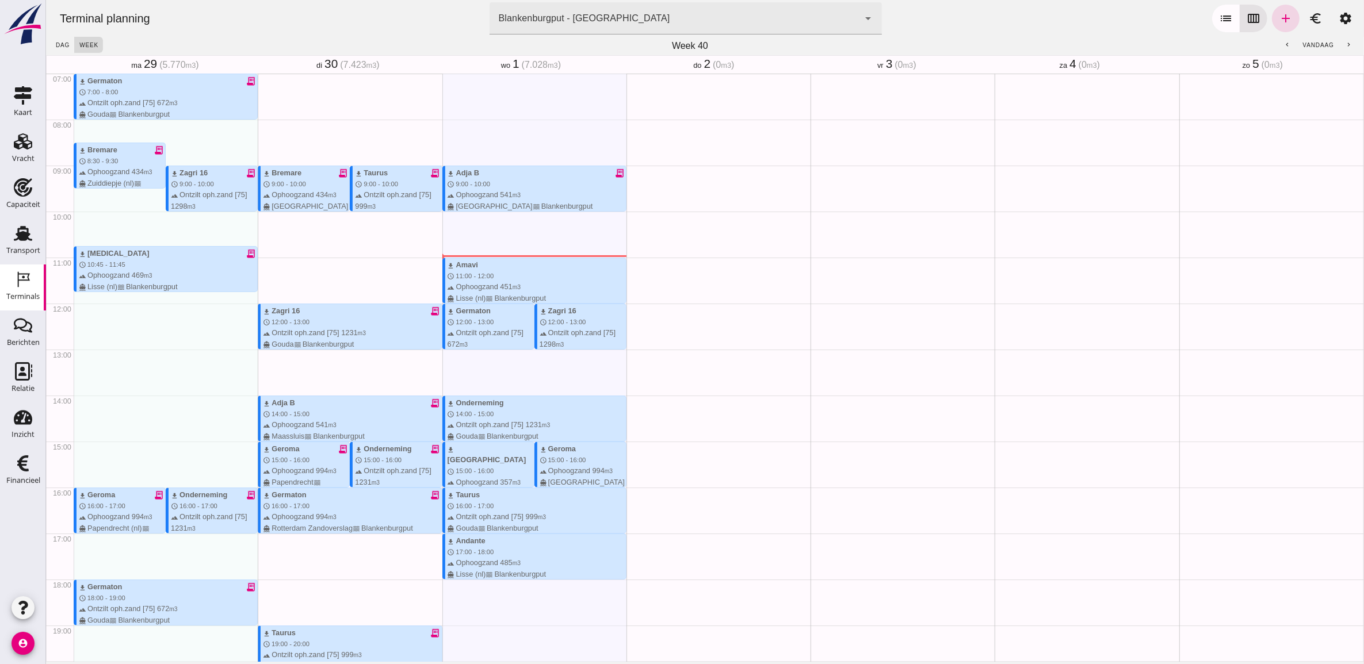
scroll to position [325, 0]
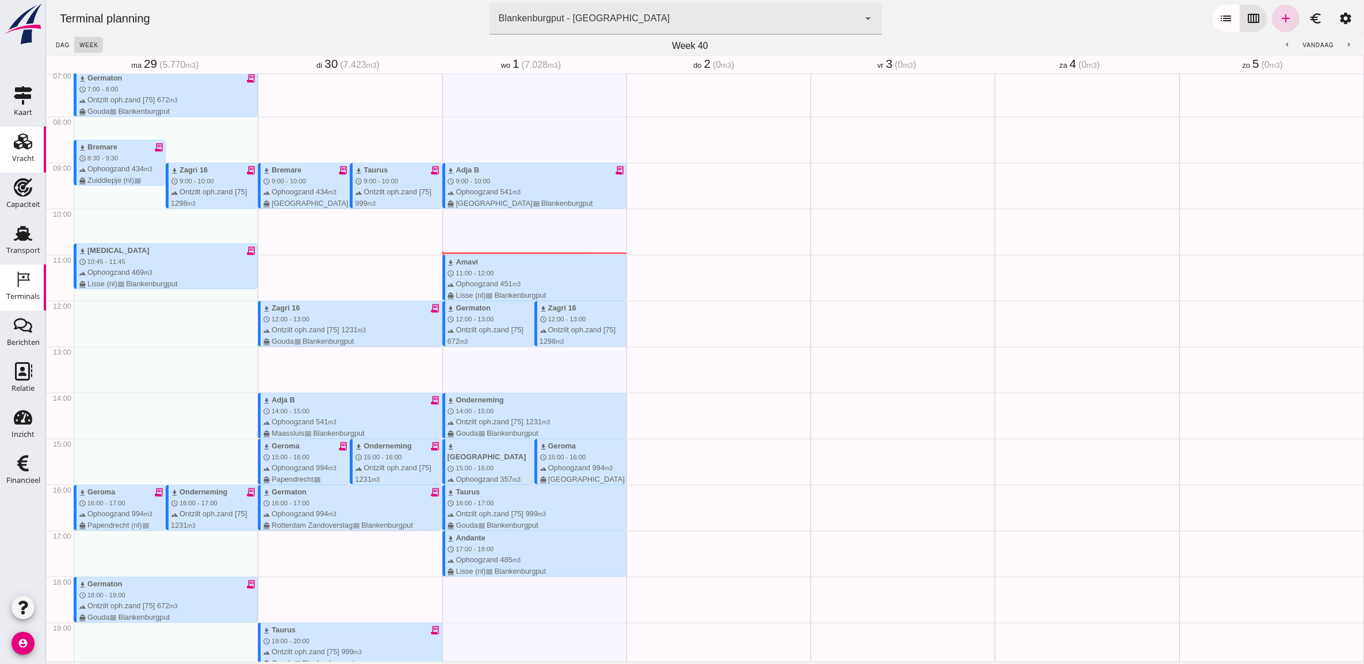
click at [27, 146] on use at bounding box center [23, 141] width 18 height 16
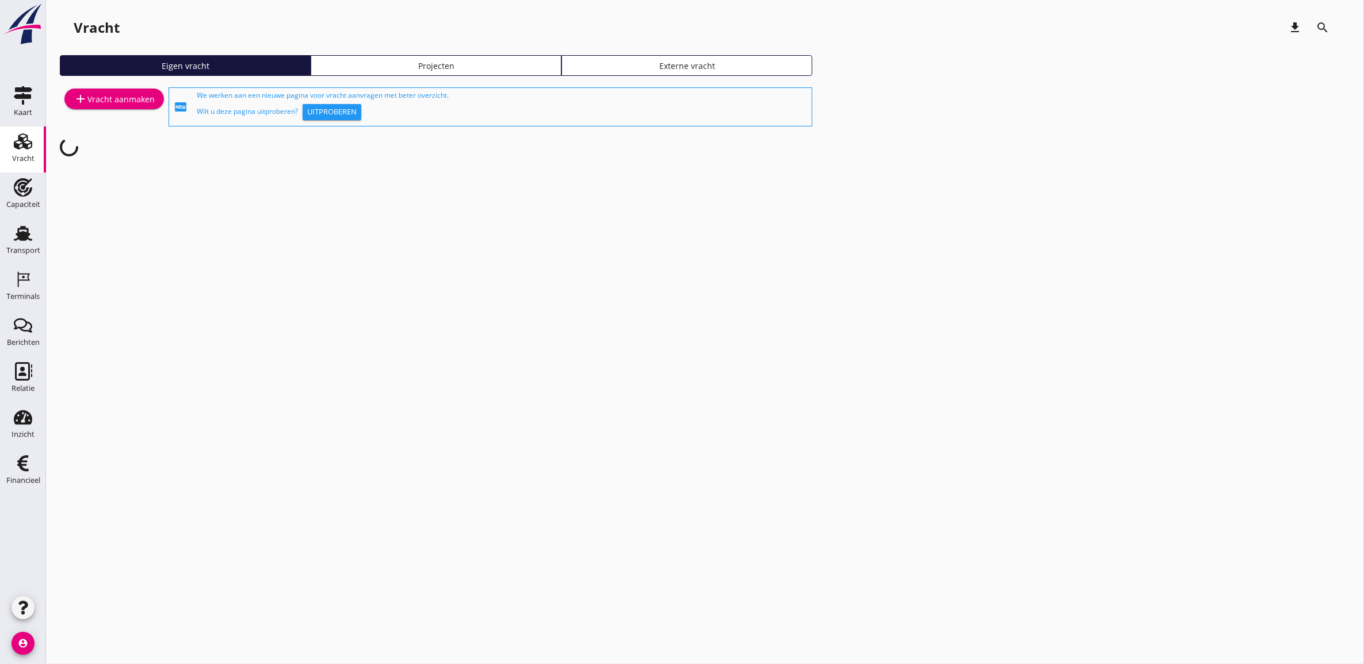
click at [457, 67] on div "Projecten" at bounding box center [436, 66] width 240 height 12
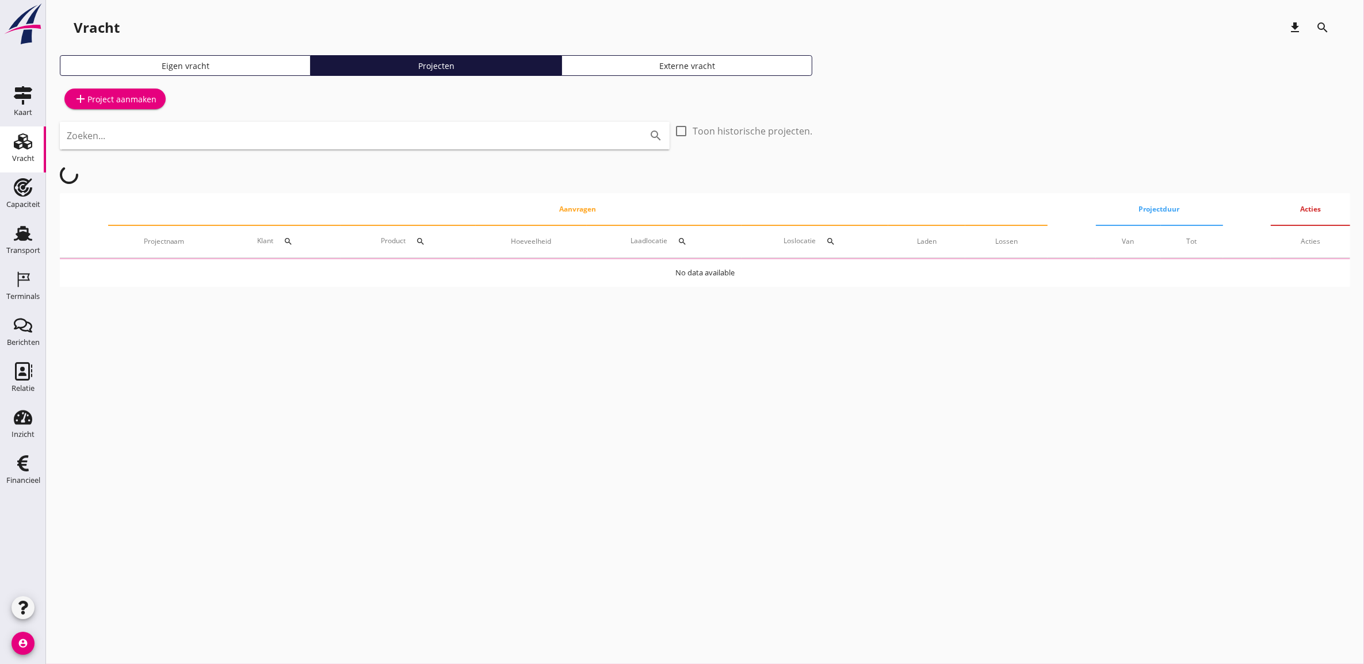
click at [239, 135] on input "Zoeken..." at bounding box center [349, 136] width 564 height 18
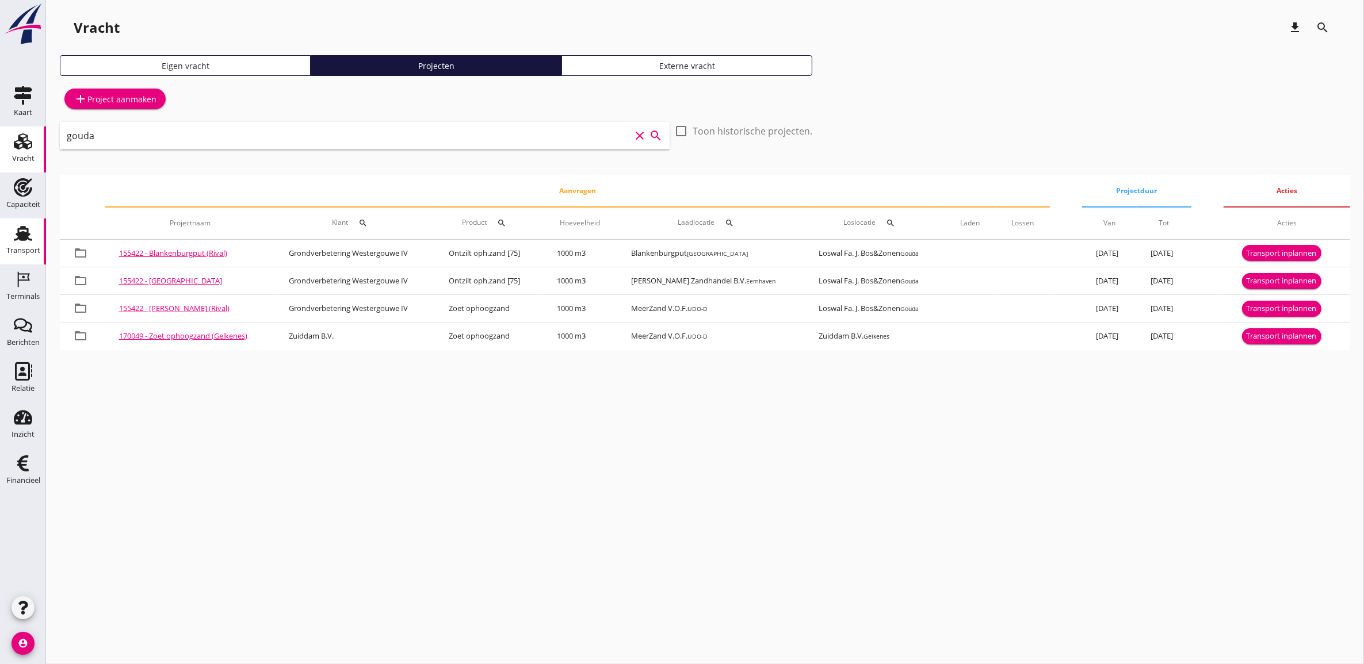
type input "gouda"
click at [44, 242] on aside "Kaart Kaart Vracht Vracht Capaciteit Capaciteit Transport Transport Terminals T…" at bounding box center [23, 332] width 46 height 664
drag, startPoint x: 44, startPoint y: 242, endPoint x: 26, endPoint y: 233, distance: 19.3
click at [24, 235] on use at bounding box center [23, 233] width 18 height 15
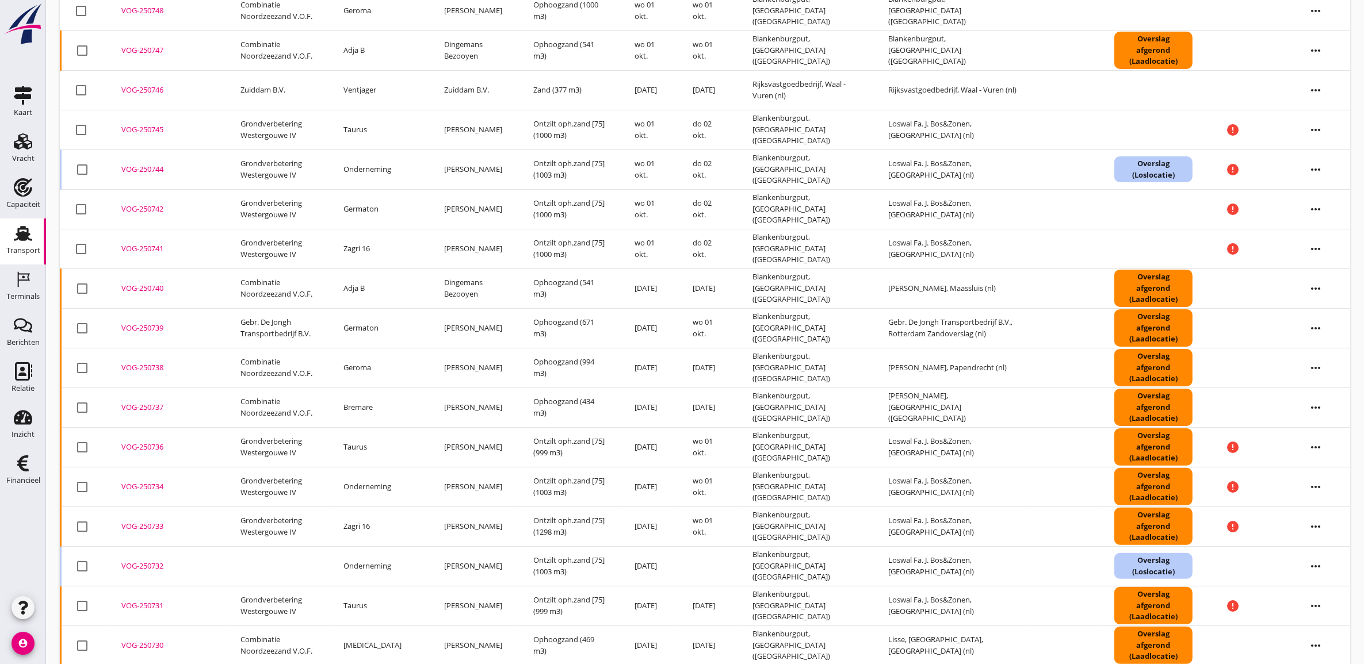
scroll to position [256, 0]
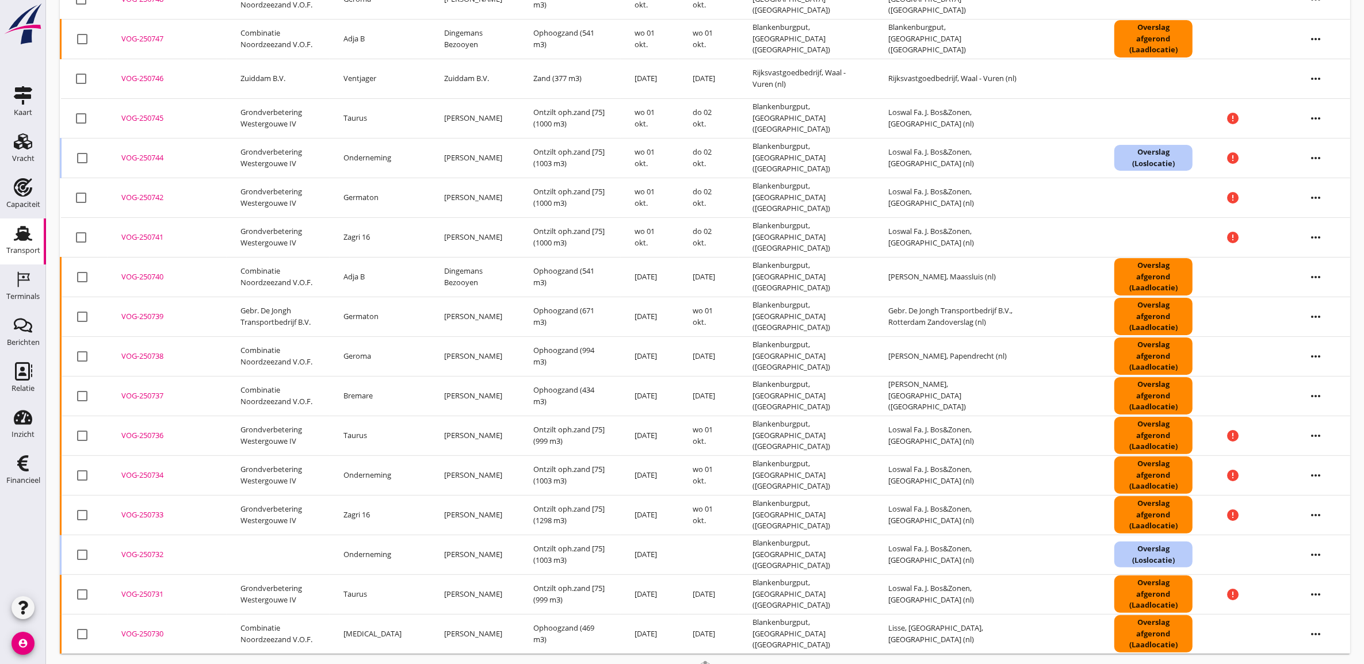
click at [1212, 475] on icon "more_horiz" at bounding box center [1316, 476] width 32 height 32
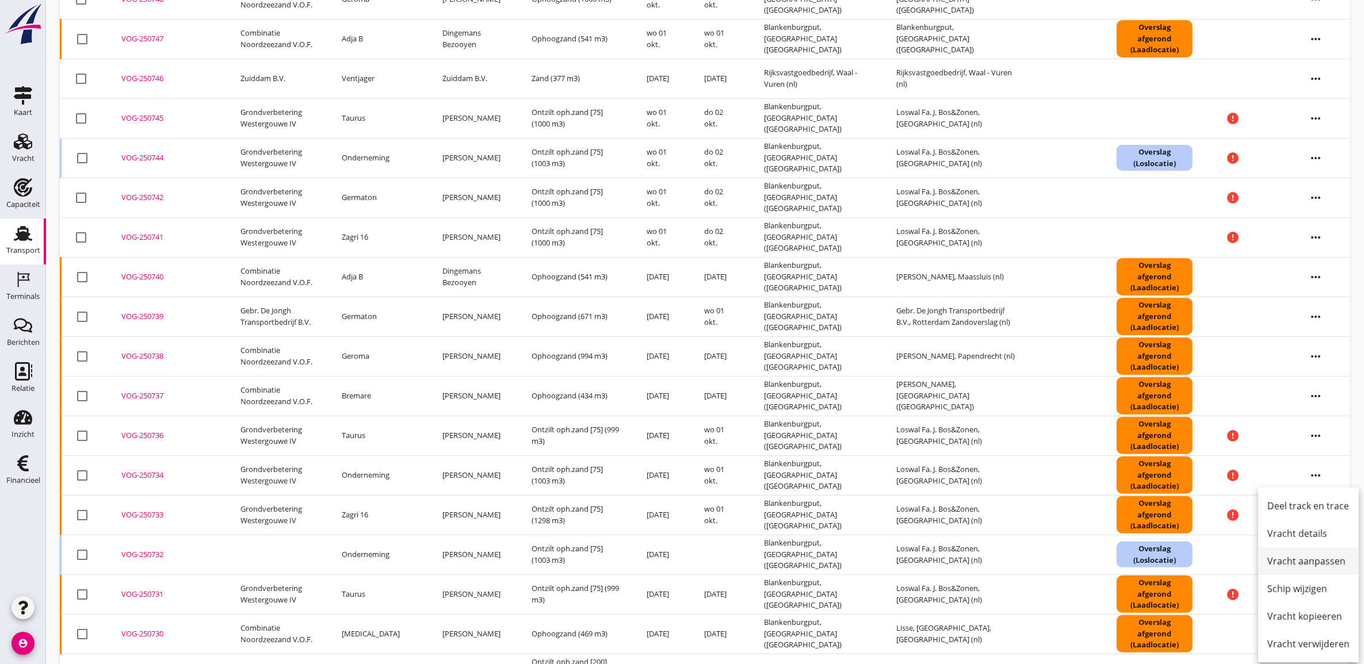
click at [1212, 553] on link "Vracht aanpassen" at bounding box center [1308, 562] width 101 height 28
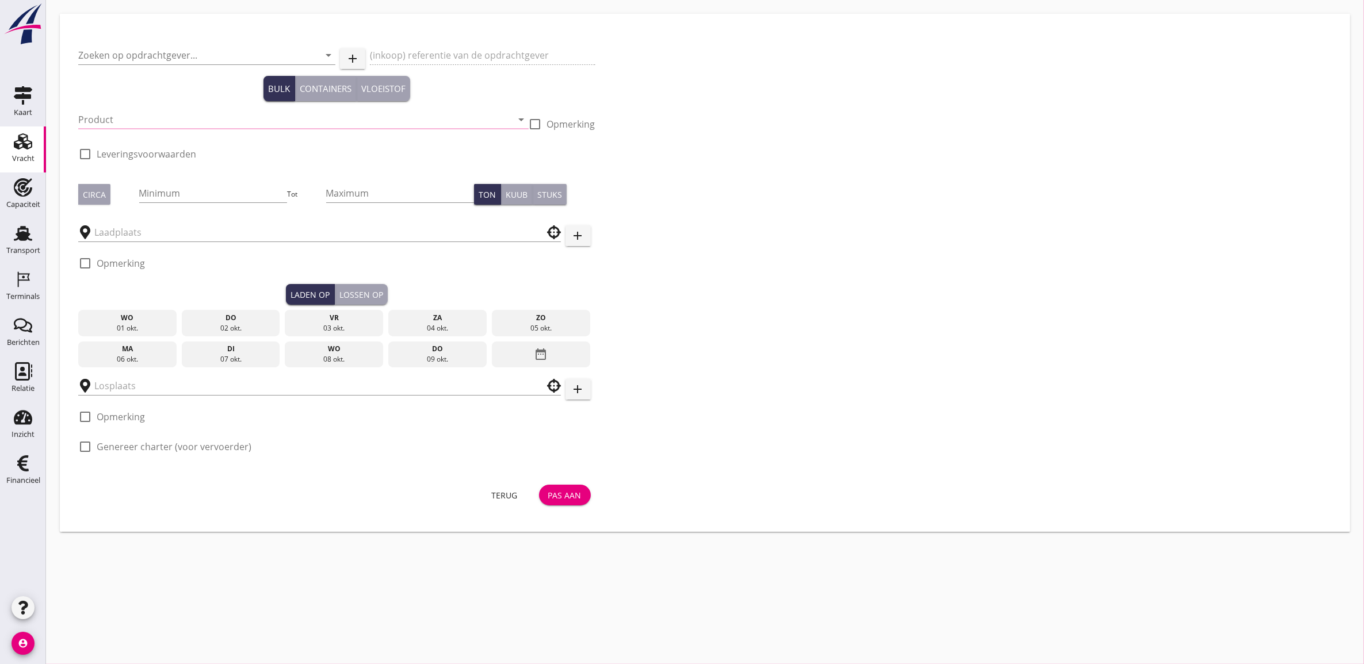
type input "Grondverbetering Westergouwe IV"
type input "Ontzilt oph.zand [75] (6120)"
type input "1000"
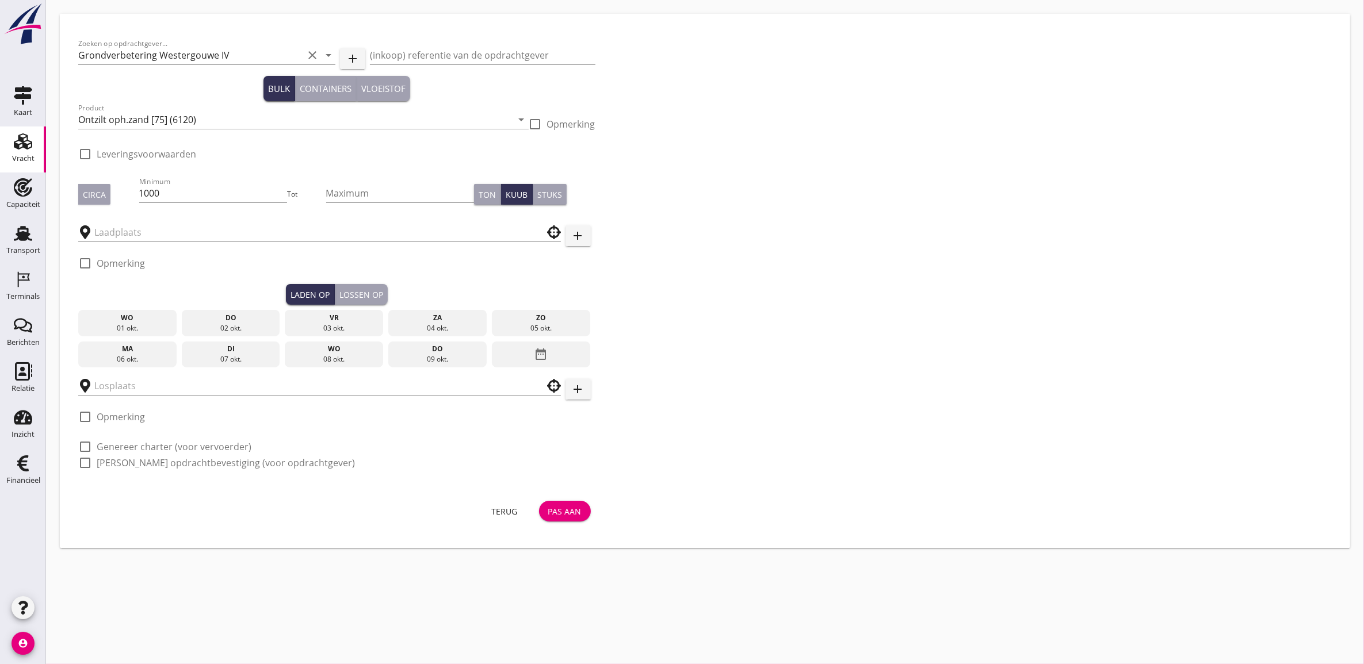
checkbox input "true"
type input "Blankenburgput"
type input "Loswal Fa. J. Bos&Zonen"
checkbox input "true"
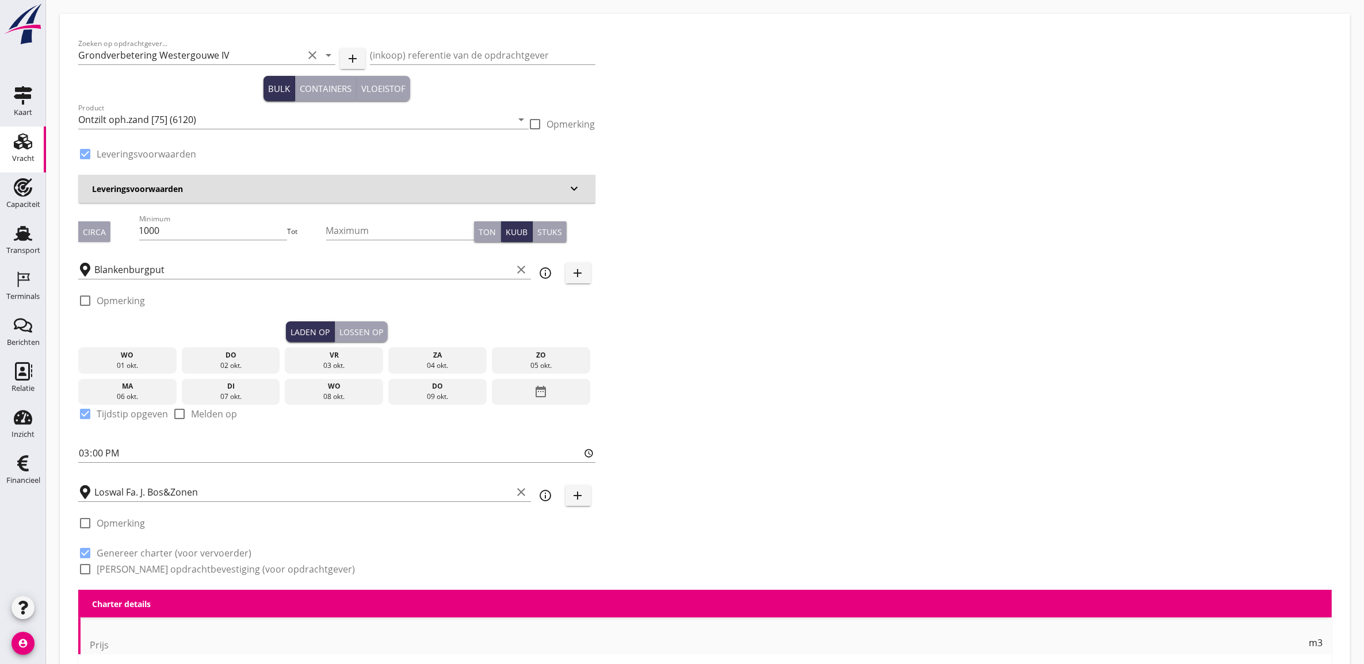
type input "2.2"
radio input "false"
click at [153, 493] on input "Loswal Fa. J. Bos&Zonen" at bounding box center [303, 492] width 418 height 18
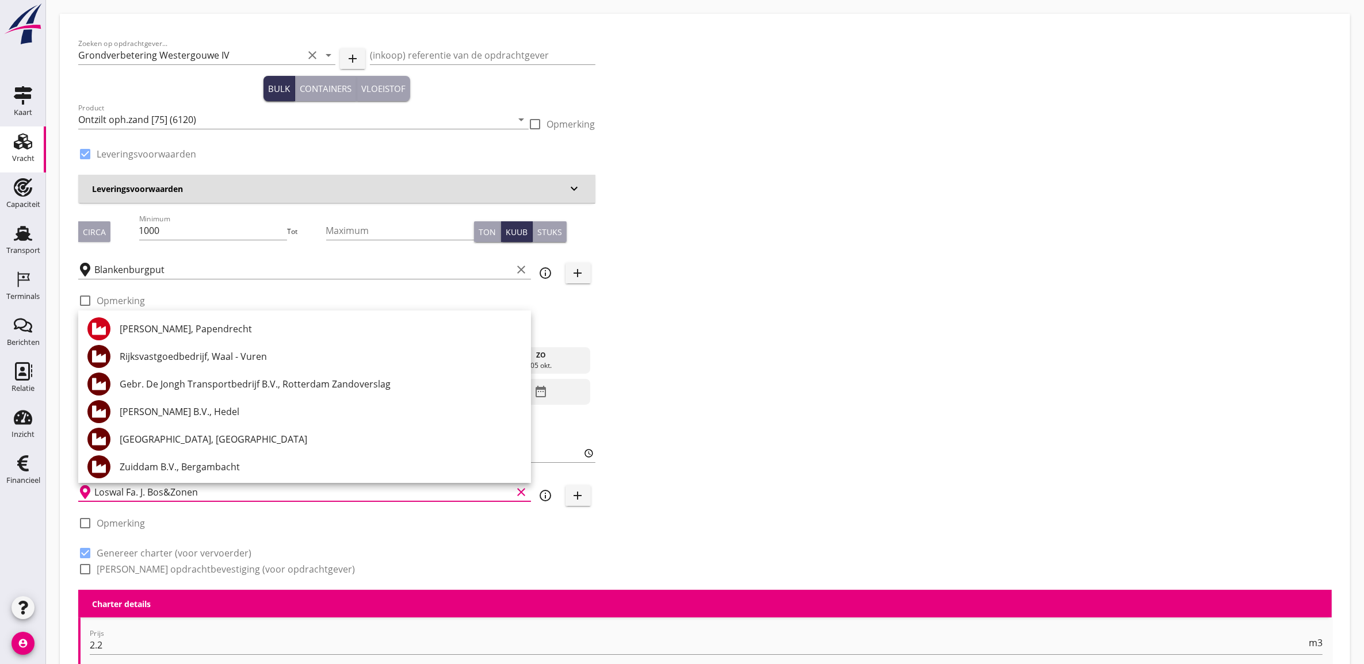
click at [921, 366] on div "Zoeken op opdrachtgever... Grondverbetering Westergouwe IV clear arrow_drop_dow…" at bounding box center [705, 311] width 1263 height 558
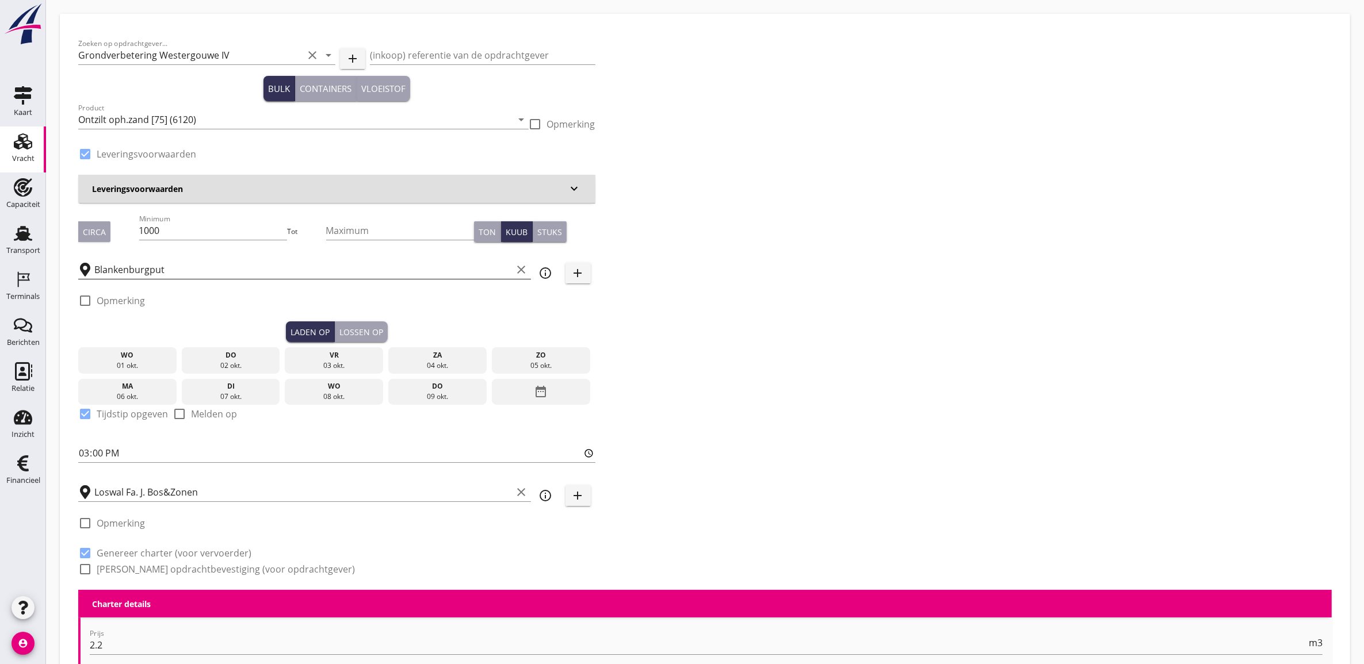
click at [136, 266] on input "Blankenburgput" at bounding box center [303, 270] width 418 height 18
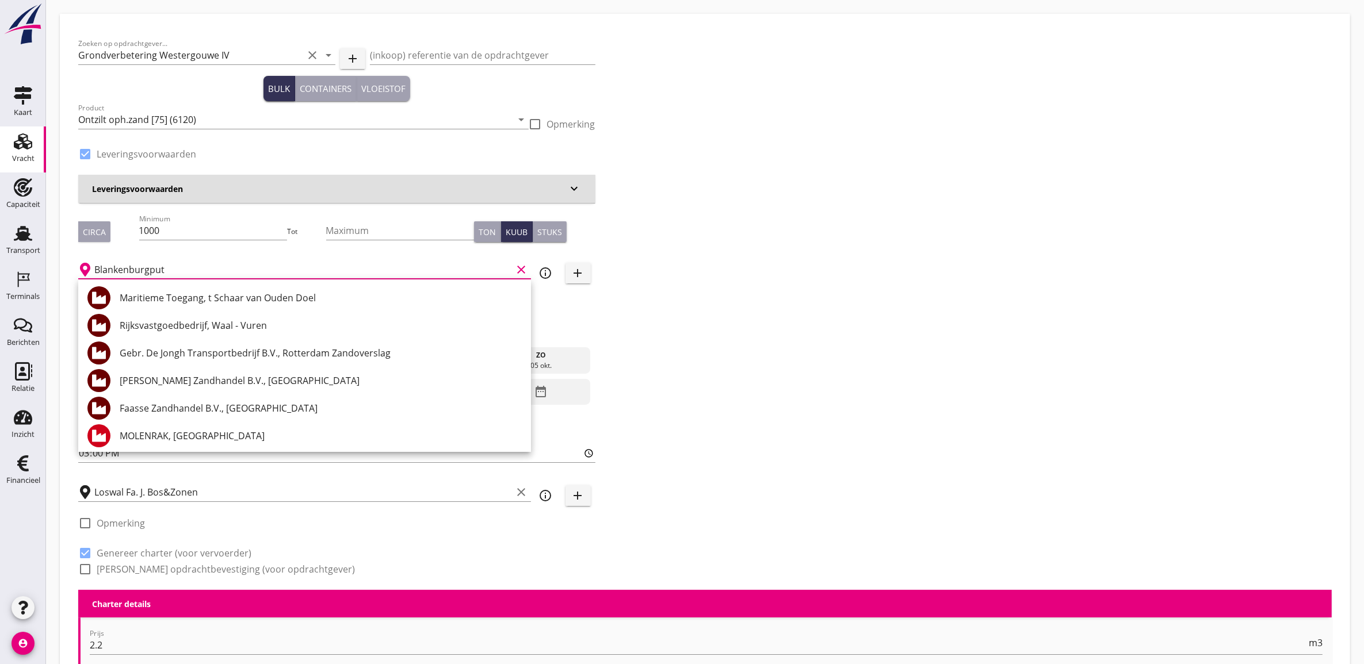
click at [820, 266] on div "Zoeken op opdrachtgever... Grondverbetering Westergouwe IV clear arrow_drop_dow…" at bounding box center [705, 311] width 1263 height 558
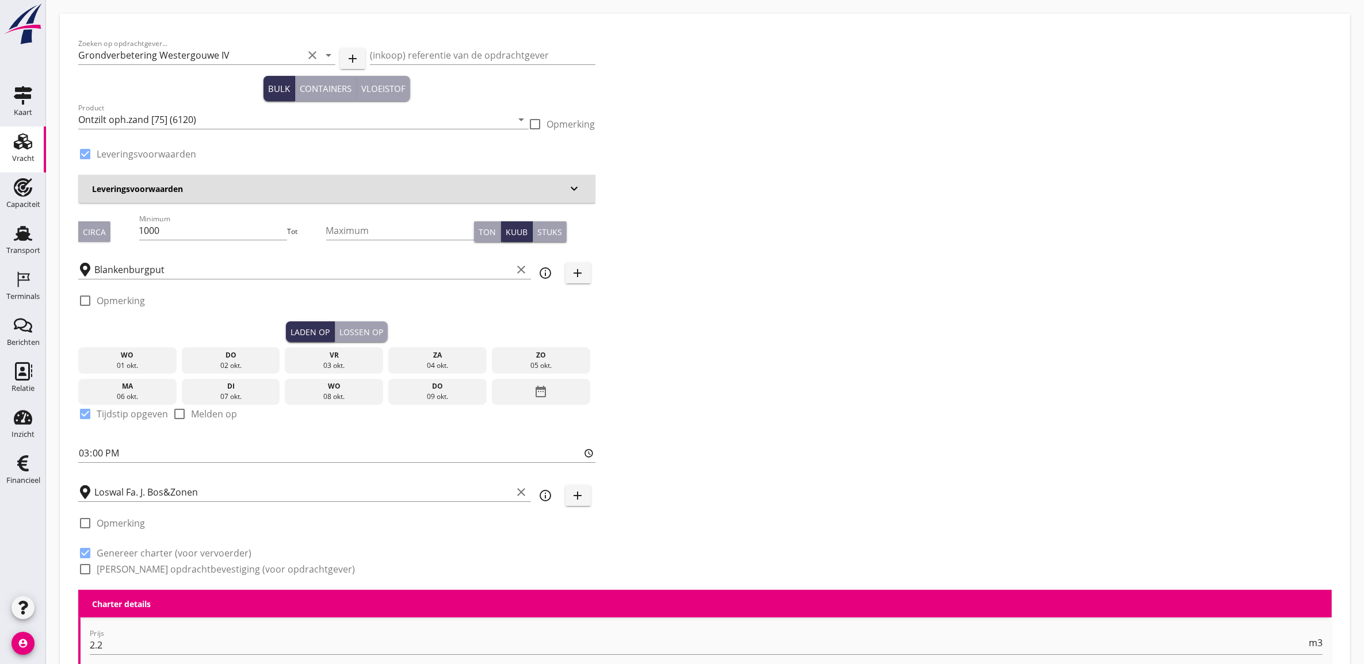
click at [133, 254] on div "Blankenburgput clear" at bounding box center [304, 266] width 453 height 25
click at [142, 269] on input "Blankenburgput" at bounding box center [303, 270] width 418 height 18
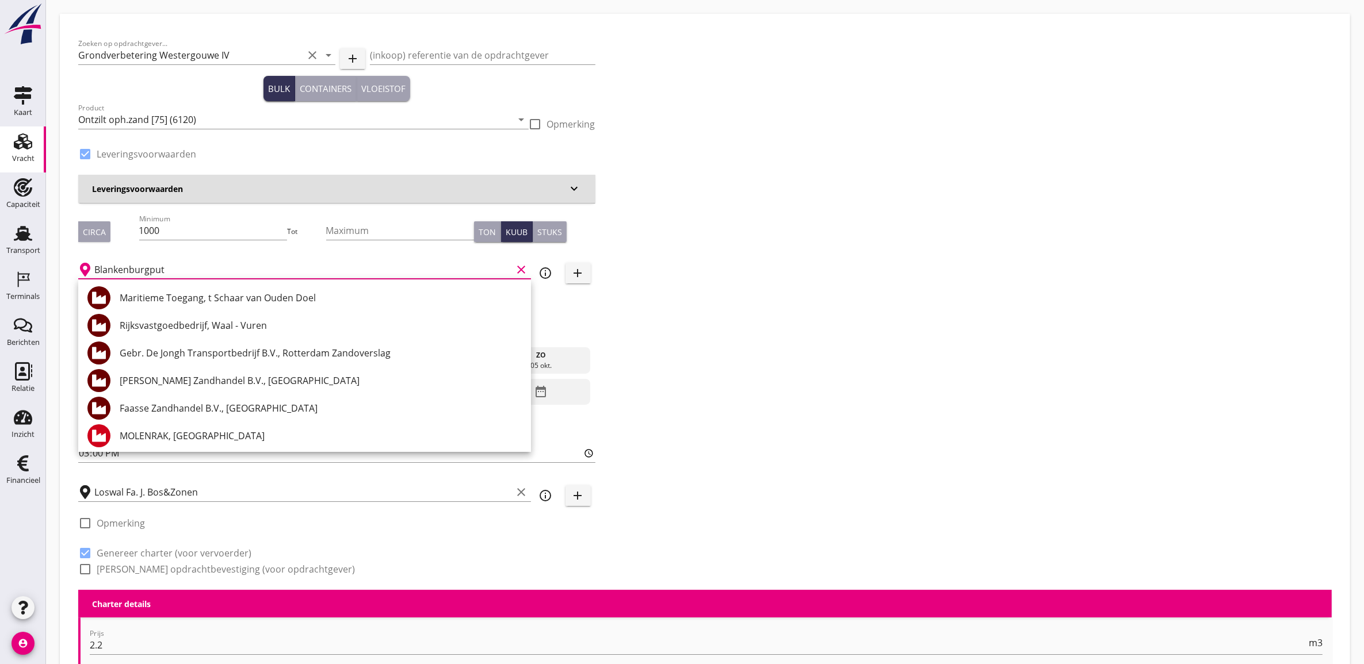
click at [953, 266] on div "Zoeken op opdrachtgever... Grondverbetering Westergouwe IV clear arrow_drop_dow…" at bounding box center [705, 311] width 1263 height 558
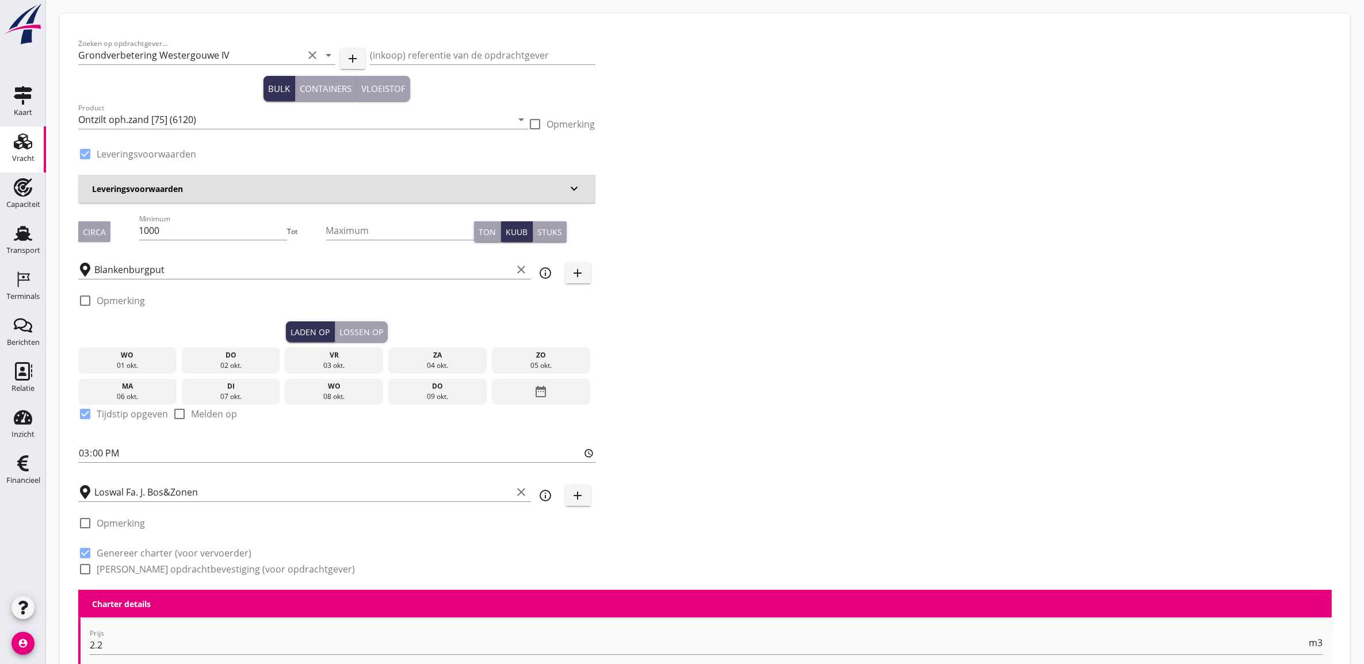
click at [545, 269] on icon "info_outline" at bounding box center [546, 273] width 14 height 14
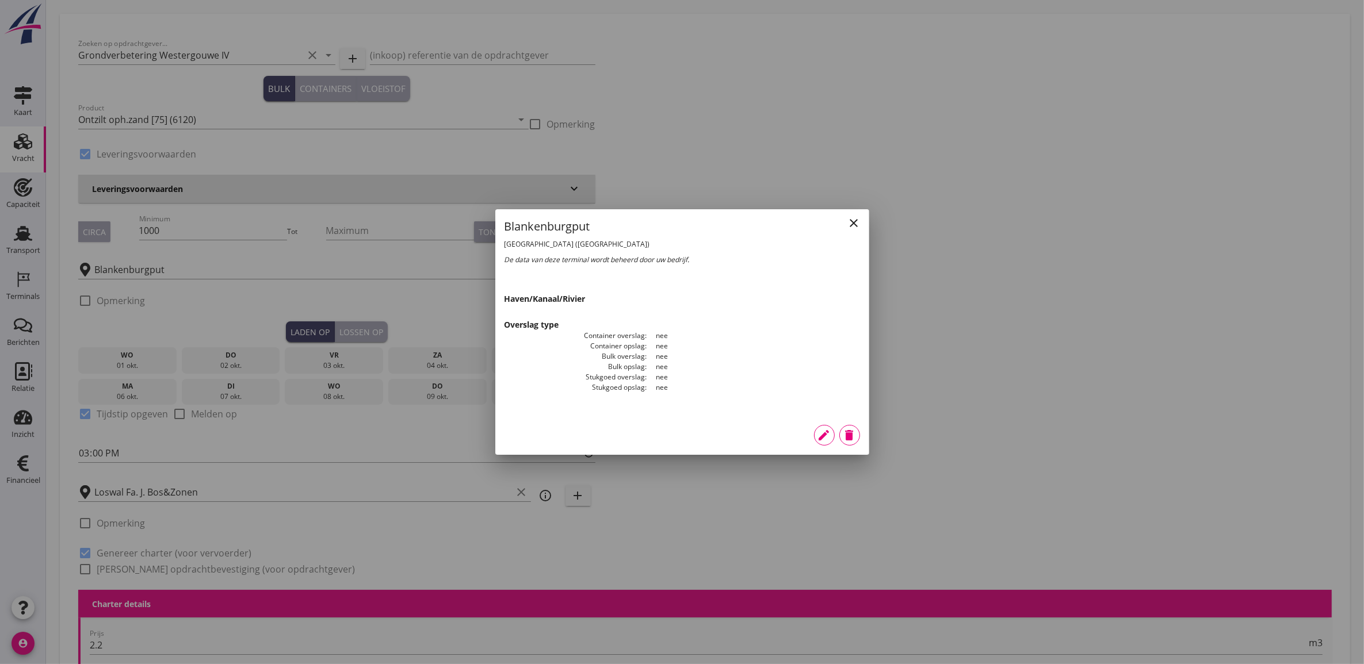
click at [522, 246] on h2 "[GEOGRAPHIC_DATA] ([GEOGRAPHIC_DATA])" at bounding box center [594, 244] width 178 height 9
drag, startPoint x: 522, startPoint y: 246, endPoint x: 561, endPoint y: 245, distance: 38.6
click at [561, 245] on h2 "[GEOGRAPHIC_DATA] ([GEOGRAPHIC_DATA])" at bounding box center [594, 244] width 178 height 9
drag, startPoint x: 561, startPoint y: 245, endPoint x: 495, endPoint y: 238, distance: 66.0
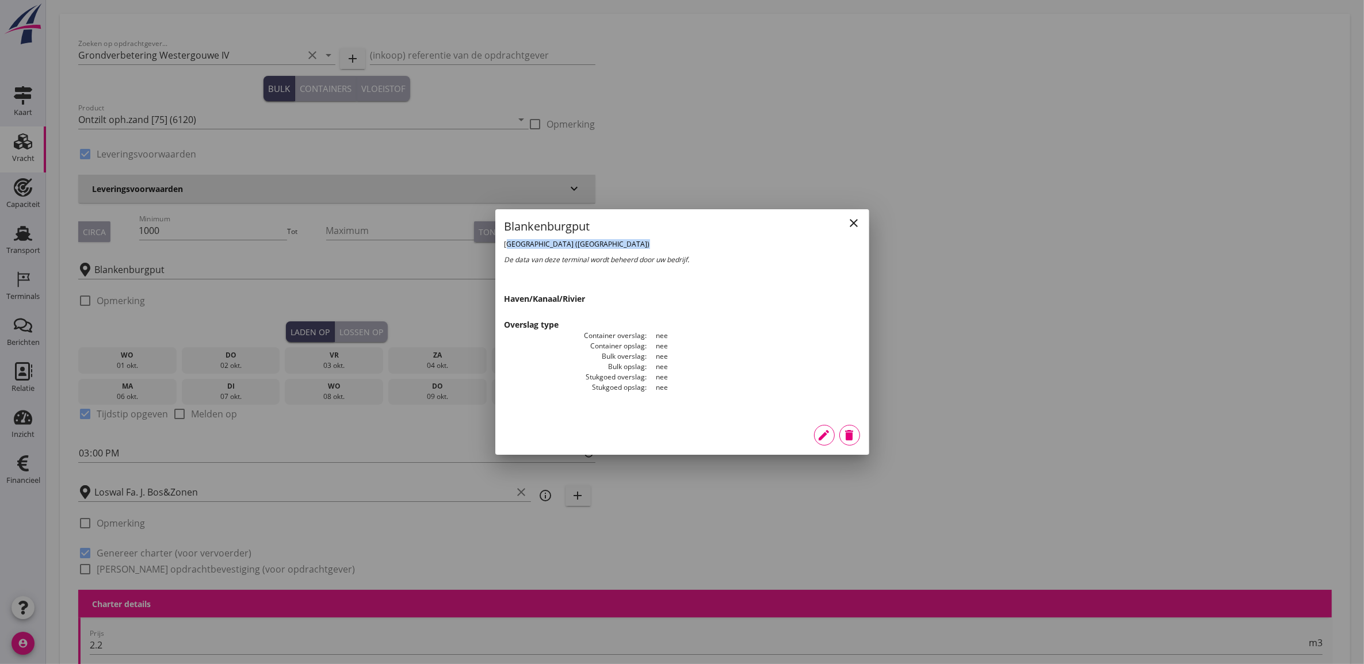
click at [495, 238] on div "close Blankenburgput Rotterdam (NL) De data van deze terminal wordt beheerd doo…" at bounding box center [682, 312] width 374 height 207
click at [854, 220] on icon "close" at bounding box center [854, 223] width 14 height 14
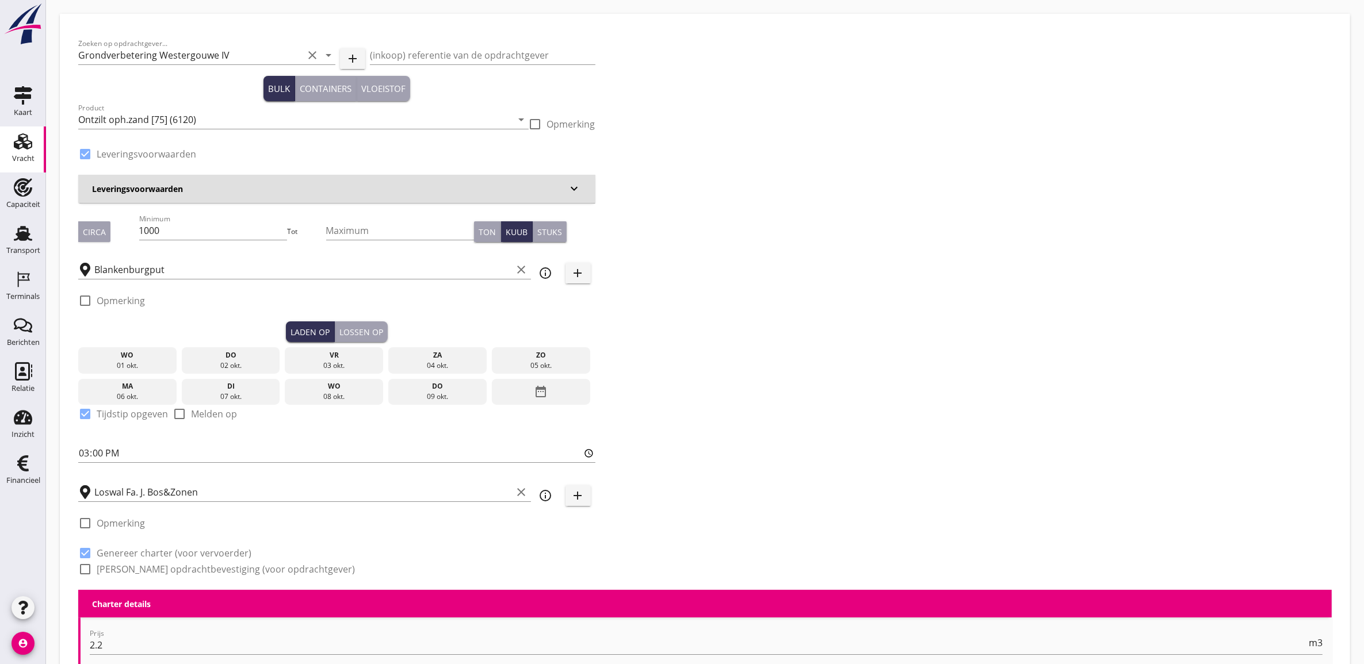
drag, startPoint x: 916, startPoint y: 179, endPoint x: 704, endPoint y: 171, distance: 212.4
click at [914, 179] on div "Zoeken op opdrachtgever... Grondverbetering Westergouwe IV clear arrow_drop_dow…" at bounding box center [705, 311] width 1263 height 558
click at [18, 234] on use at bounding box center [23, 233] width 18 height 15
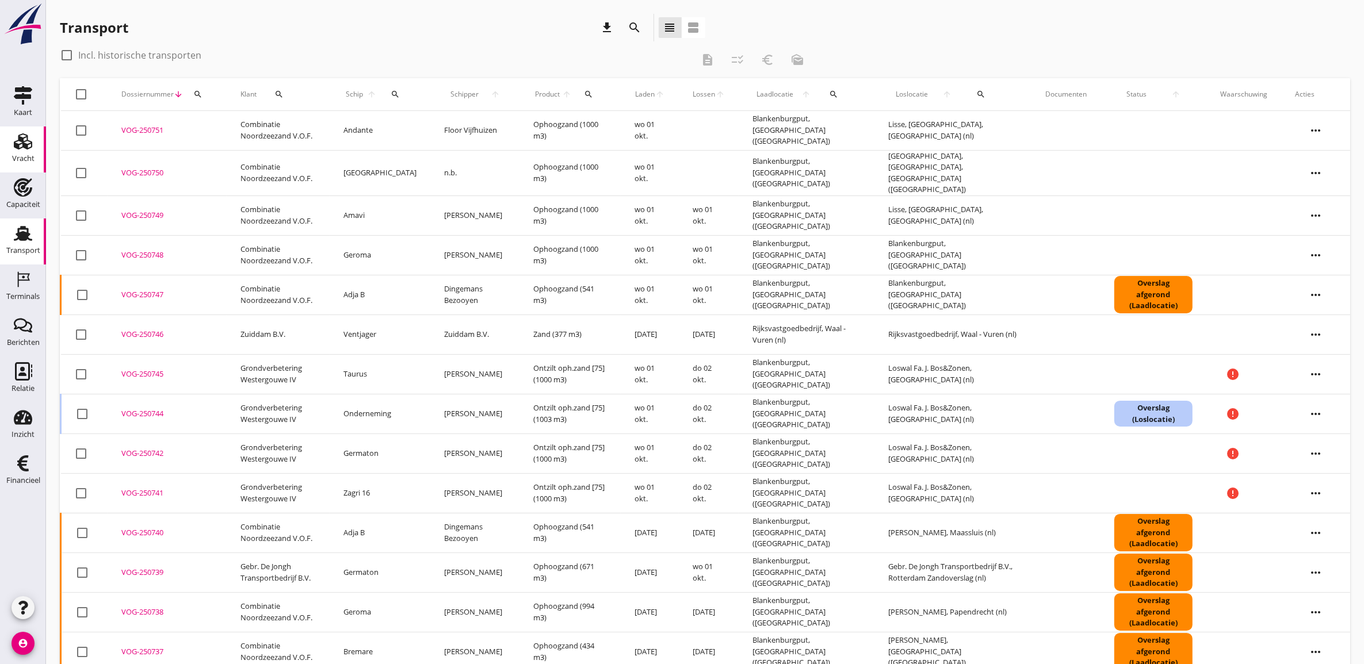
click at [23, 152] on div "Vracht" at bounding box center [23, 159] width 22 height 16
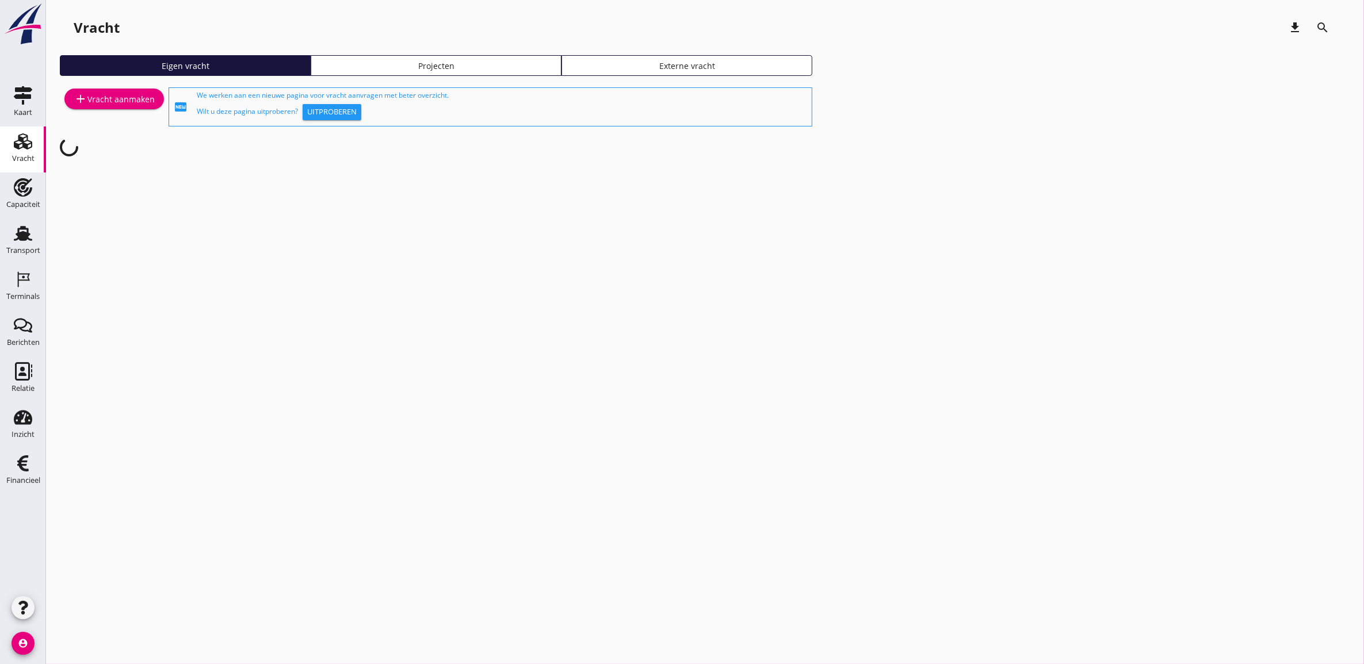
click at [420, 63] on div "Projecten" at bounding box center [436, 66] width 240 height 12
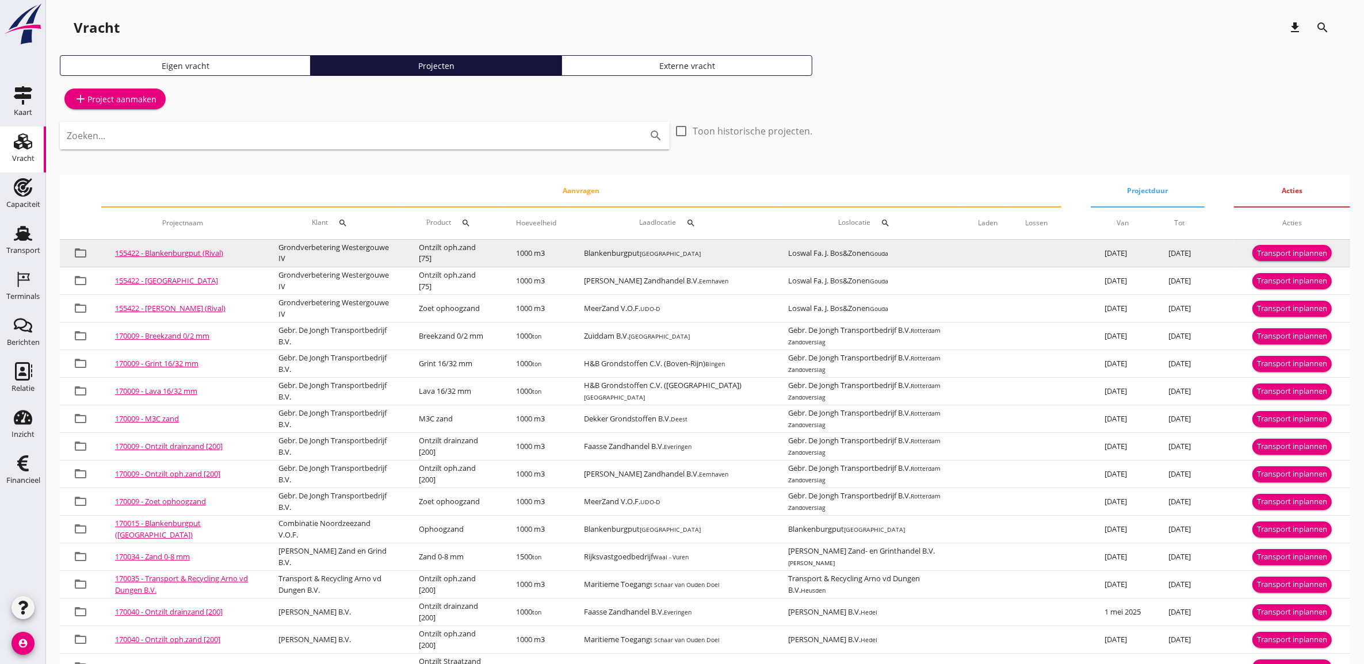
click at [169, 248] on link "155422 - Blankenburgput (Rival)" at bounding box center [169, 253] width 108 height 10
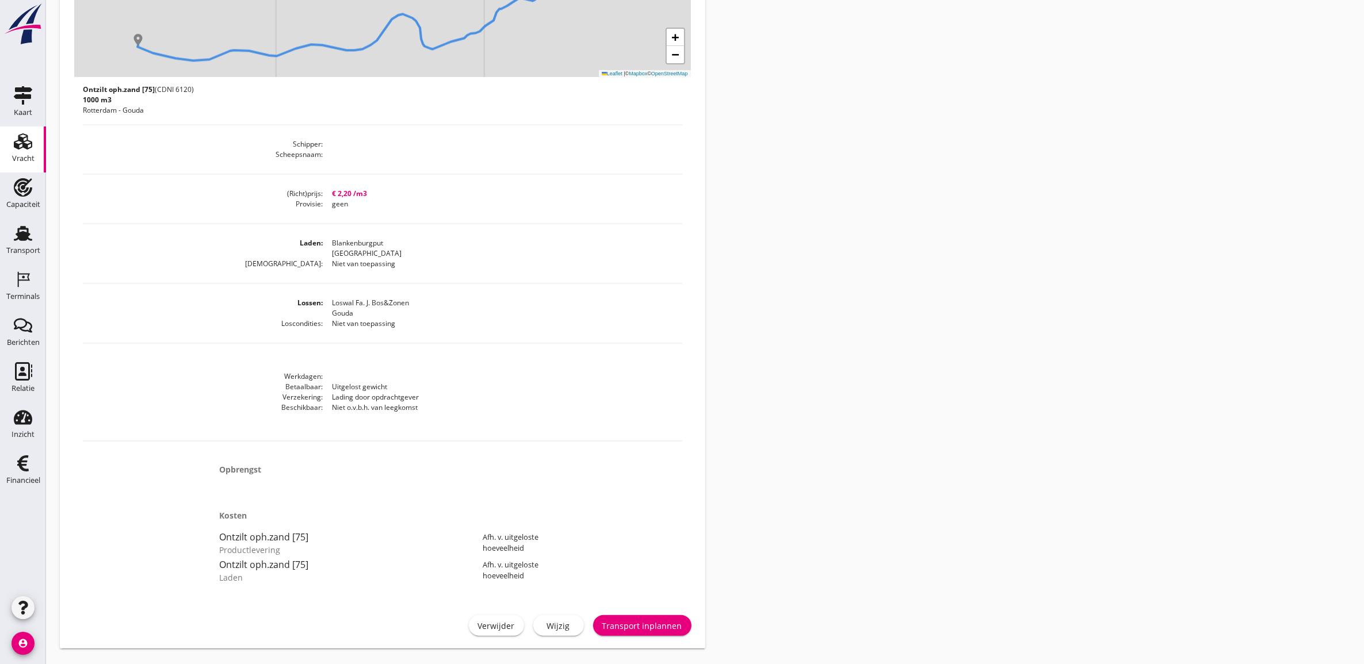
scroll to position [375, 0]
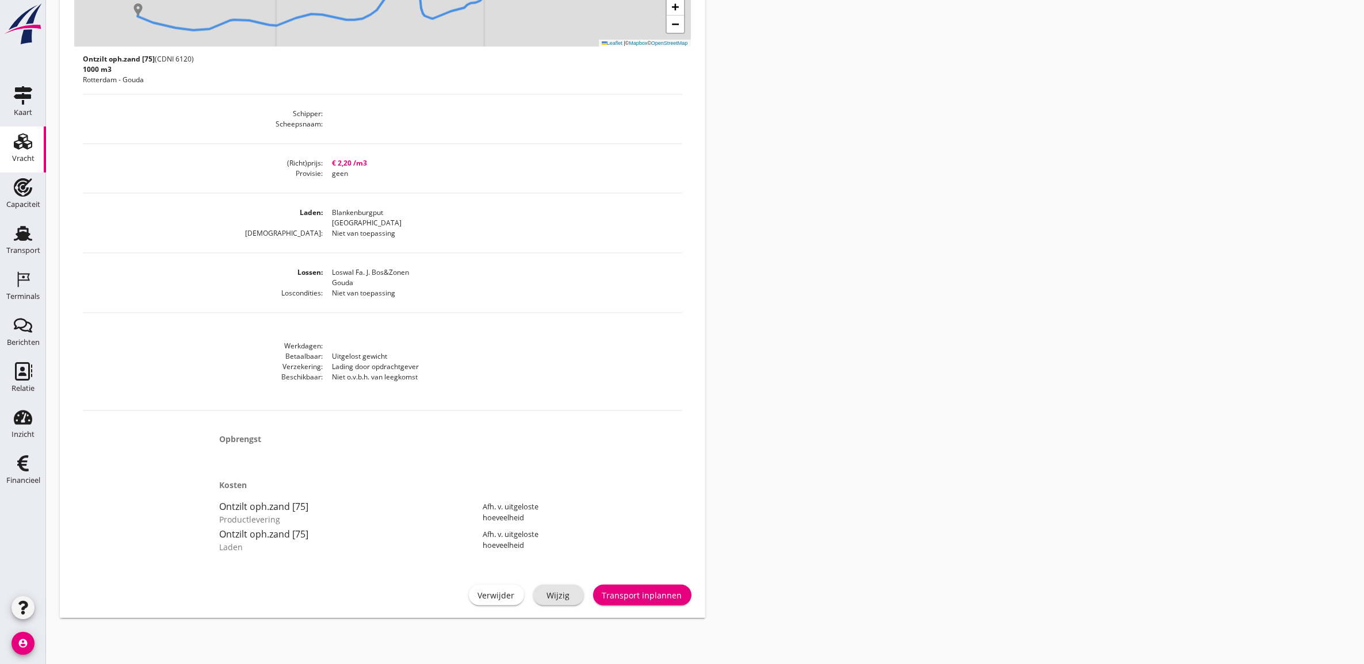
click at [575, 590] on div "Wijzig" at bounding box center [559, 596] width 32 height 12
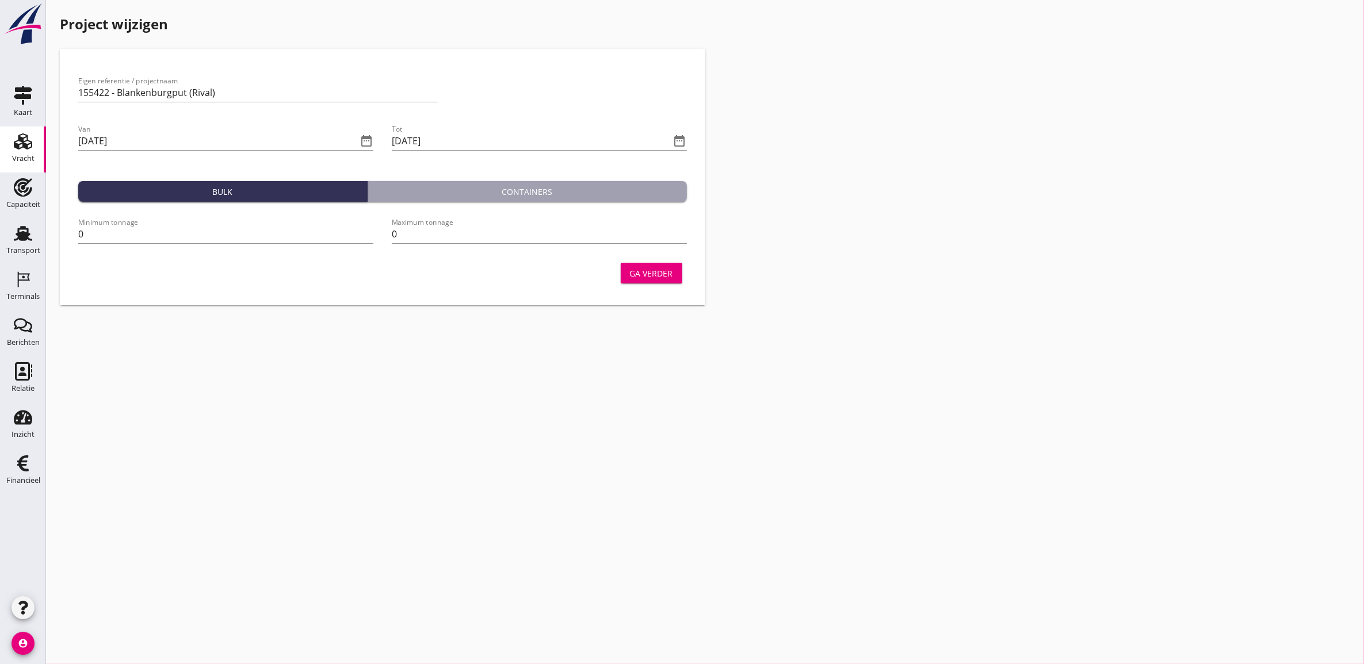
click at [659, 277] on div "Ga verder" at bounding box center [651, 274] width 43 height 12
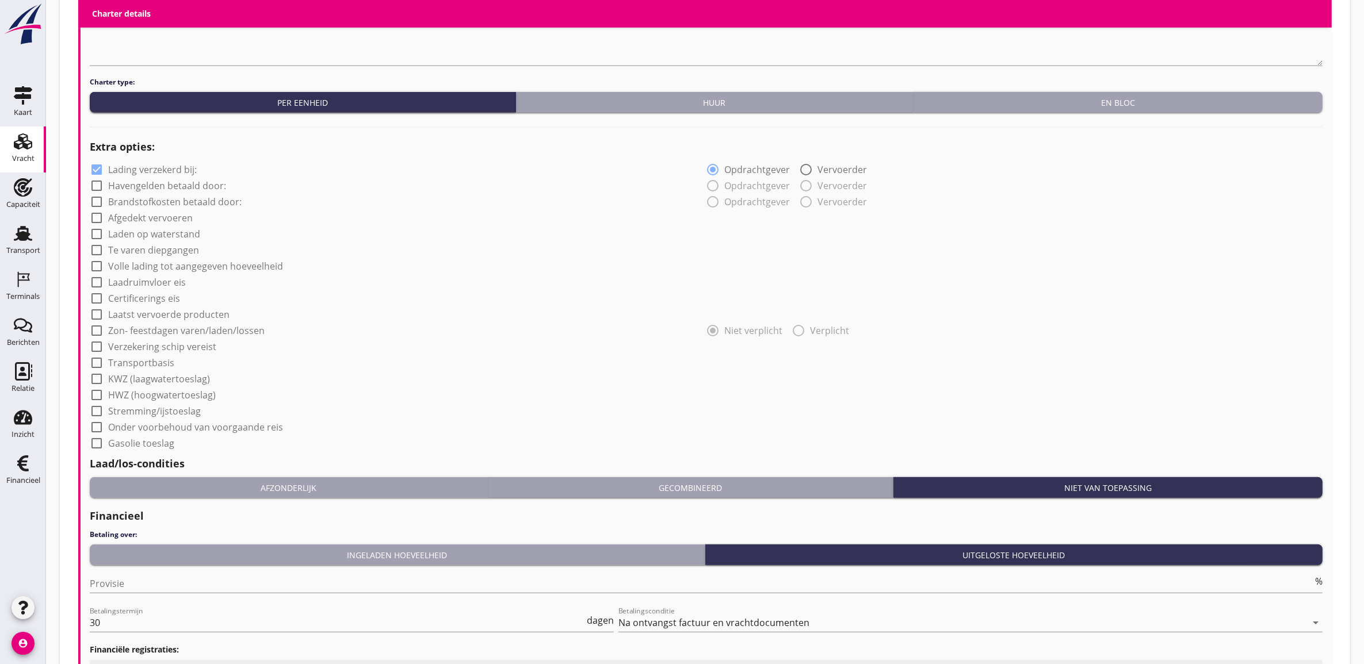
scroll to position [647, 0]
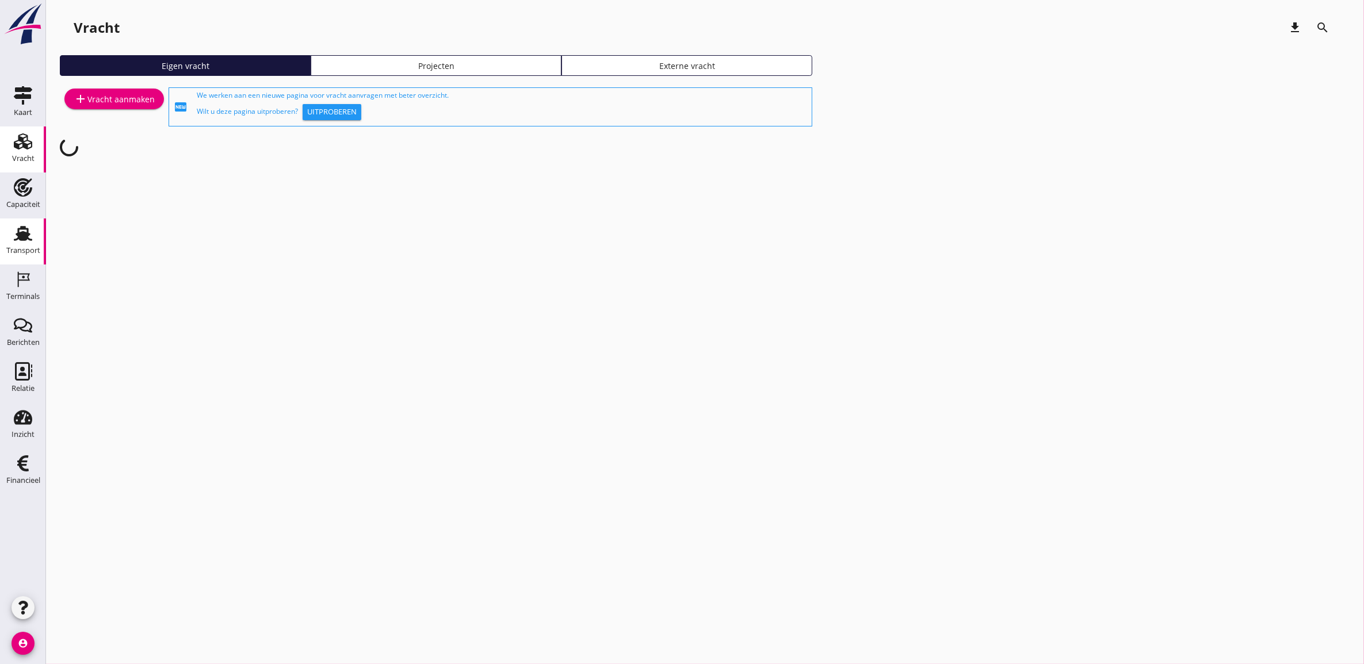
drag, startPoint x: 16, startPoint y: 225, endPoint x: 36, endPoint y: 224, distance: 20.1
click at [16, 225] on icon "Transport" at bounding box center [23, 233] width 18 height 18
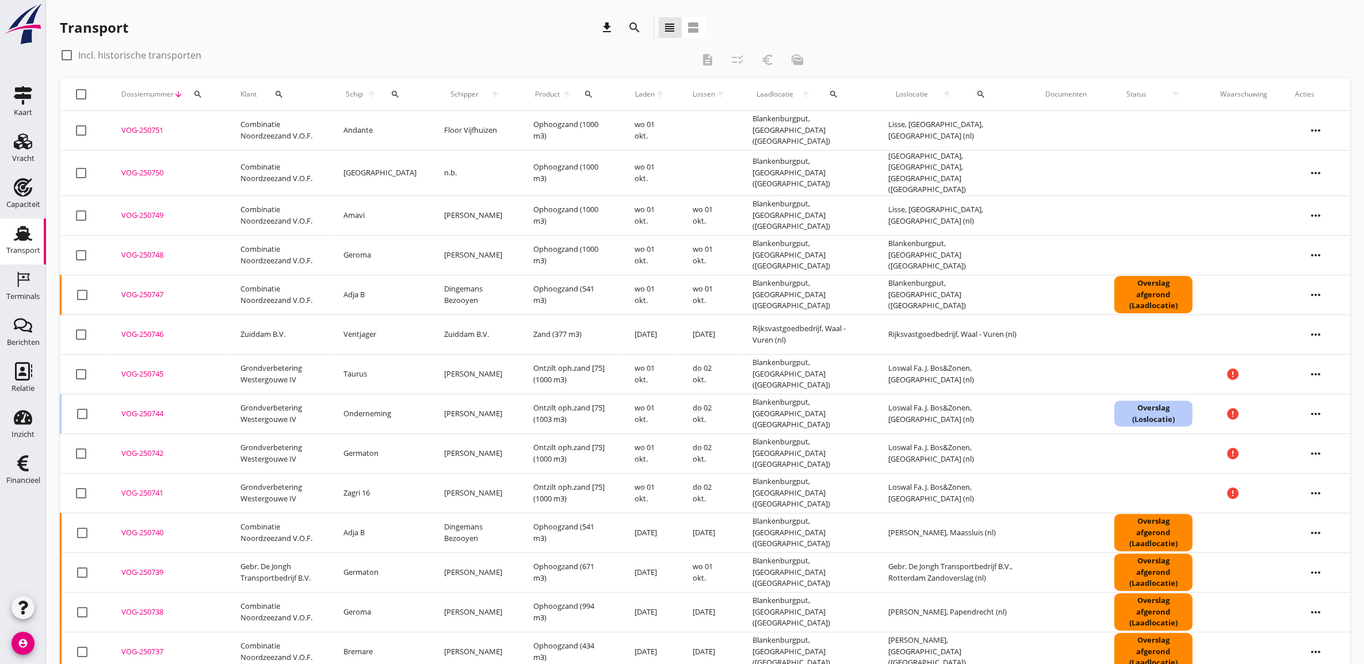
click at [196, 94] on icon "search" at bounding box center [197, 94] width 9 height 9
click at [215, 127] on input "Zoeken op dossiernummer..." at bounding box center [252, 128] width 120 height 18
paste input "VOG-250640"
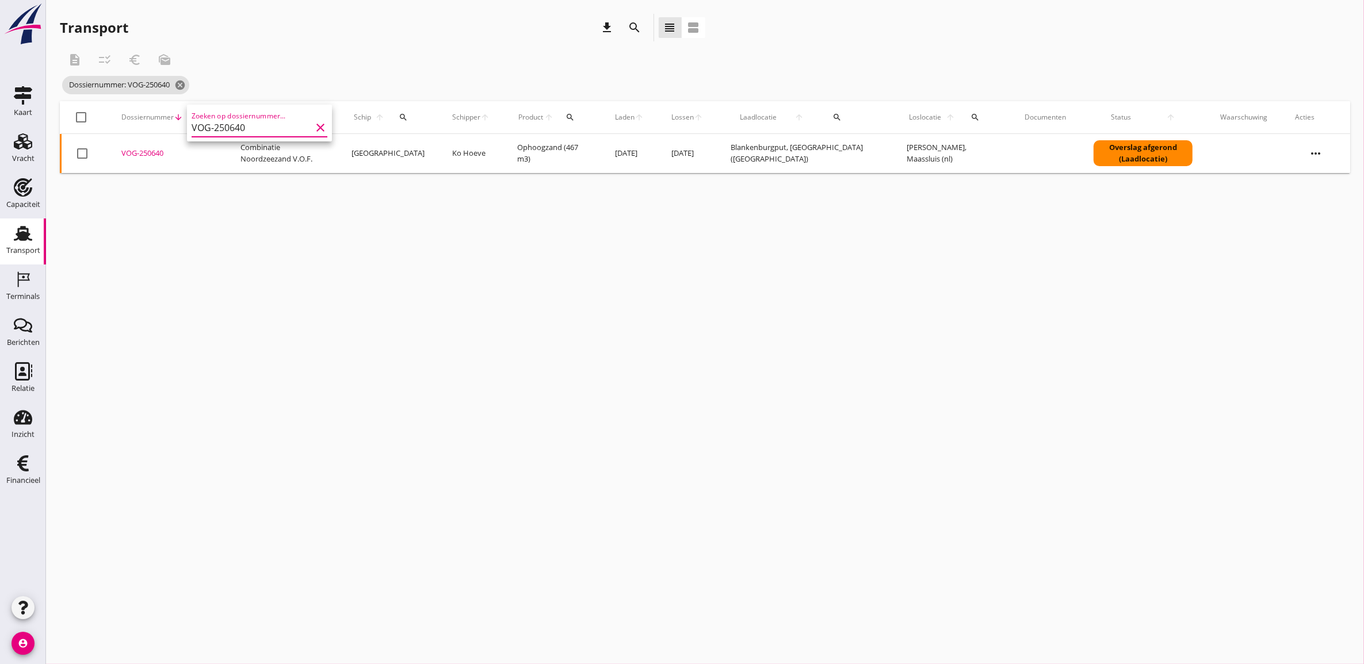
type input "VOG-250640"
click at [144, 153] on div "VOG-250640" at bounding box center [166, 154] width 91 height 12
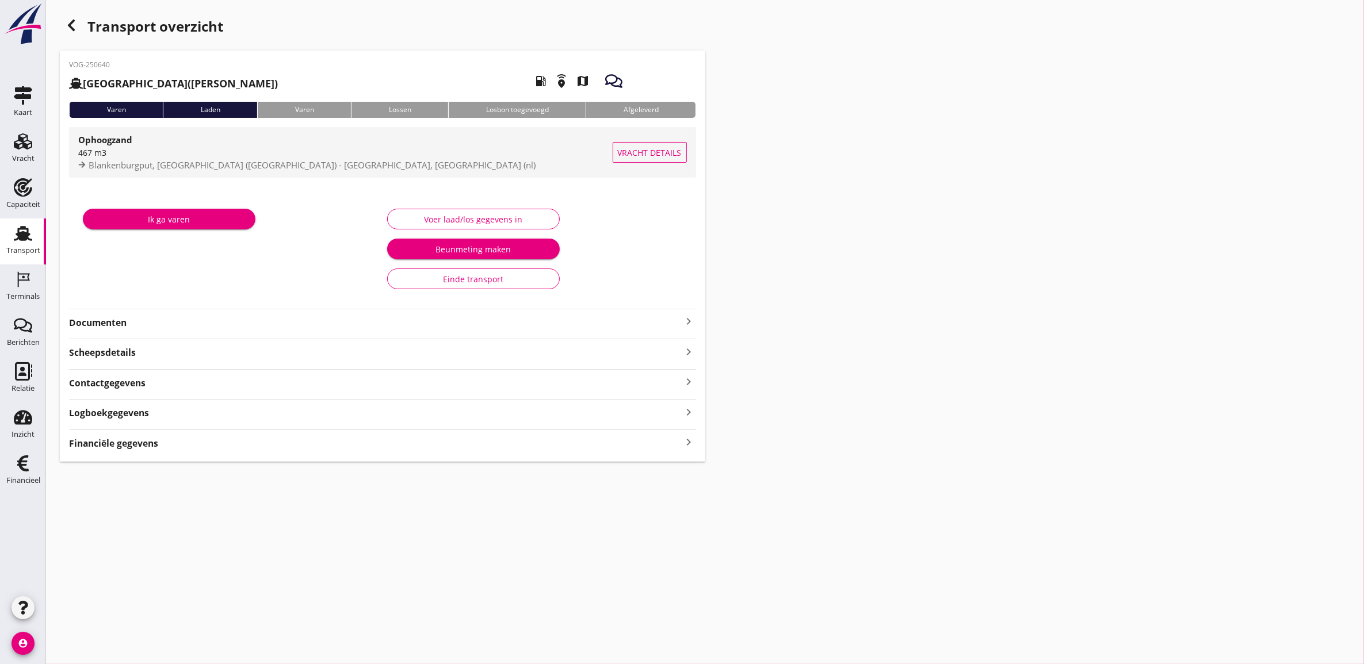
click at [643, 145] on button "Vracht details" at bounding box center [650, 152] width 74 height 21
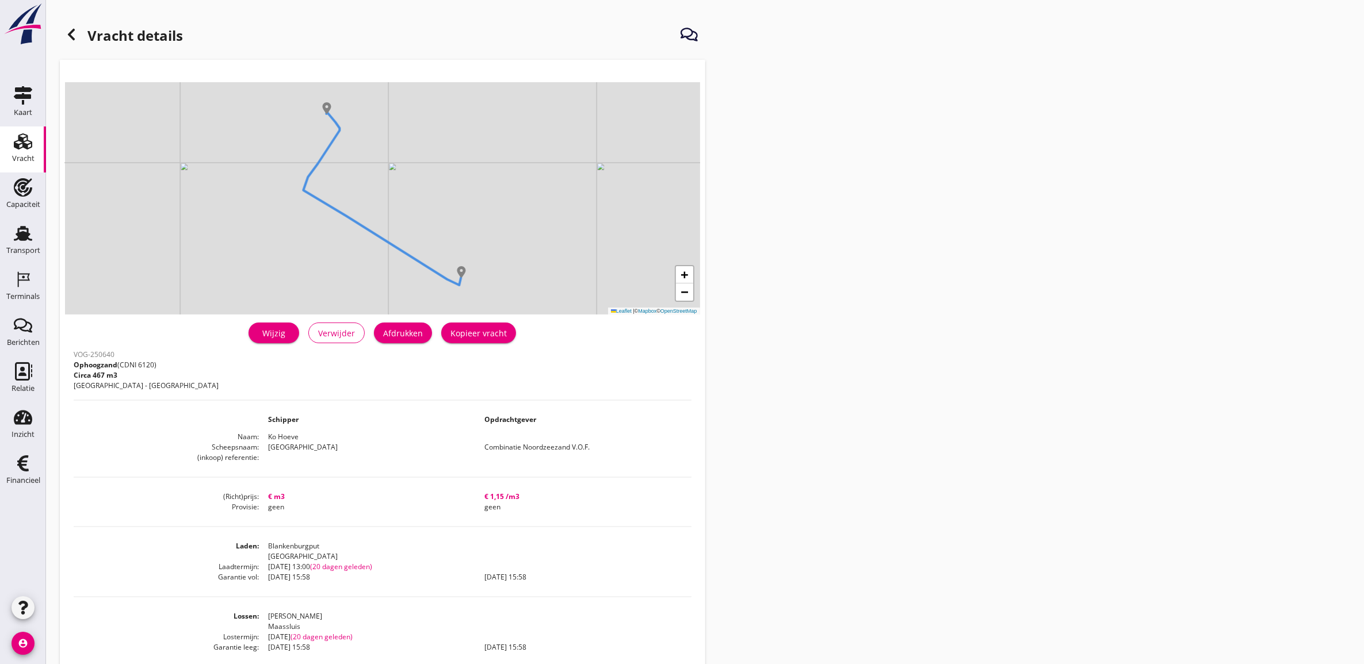
click at [280, 337] on div "Wijzig" at bounding box center [274, 333] width 32 height 12
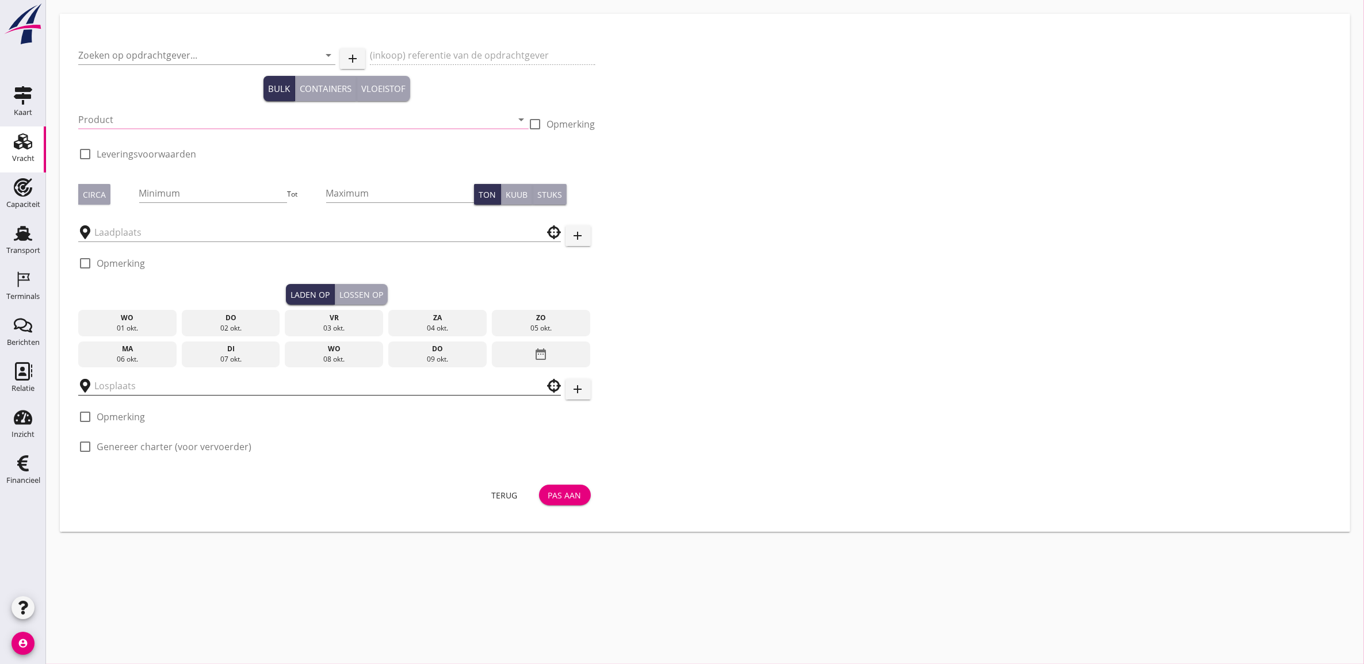
type input "Combinatie Noordzeezand V.O.F."
type input "Ophoogzand (6120)"
type input "1000"
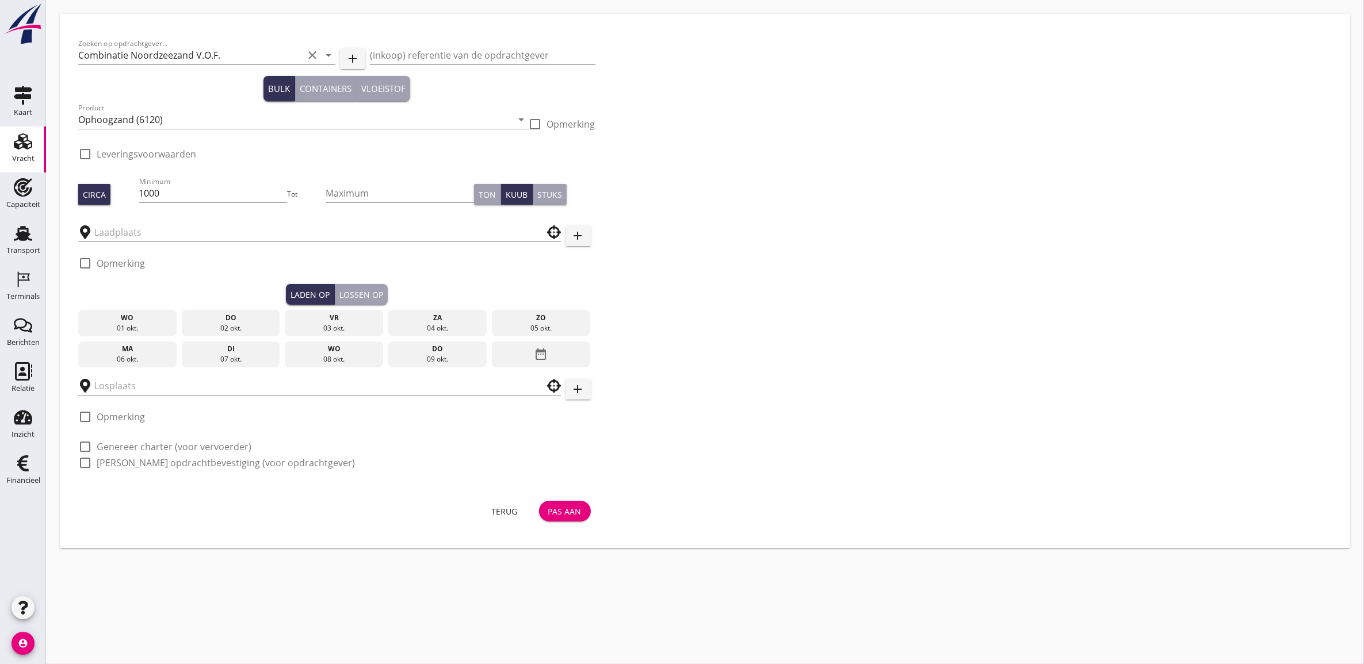
checkbox input "true"
type input "Blankenburgput"
type input "Zeker Zand"
checkbox input "true"
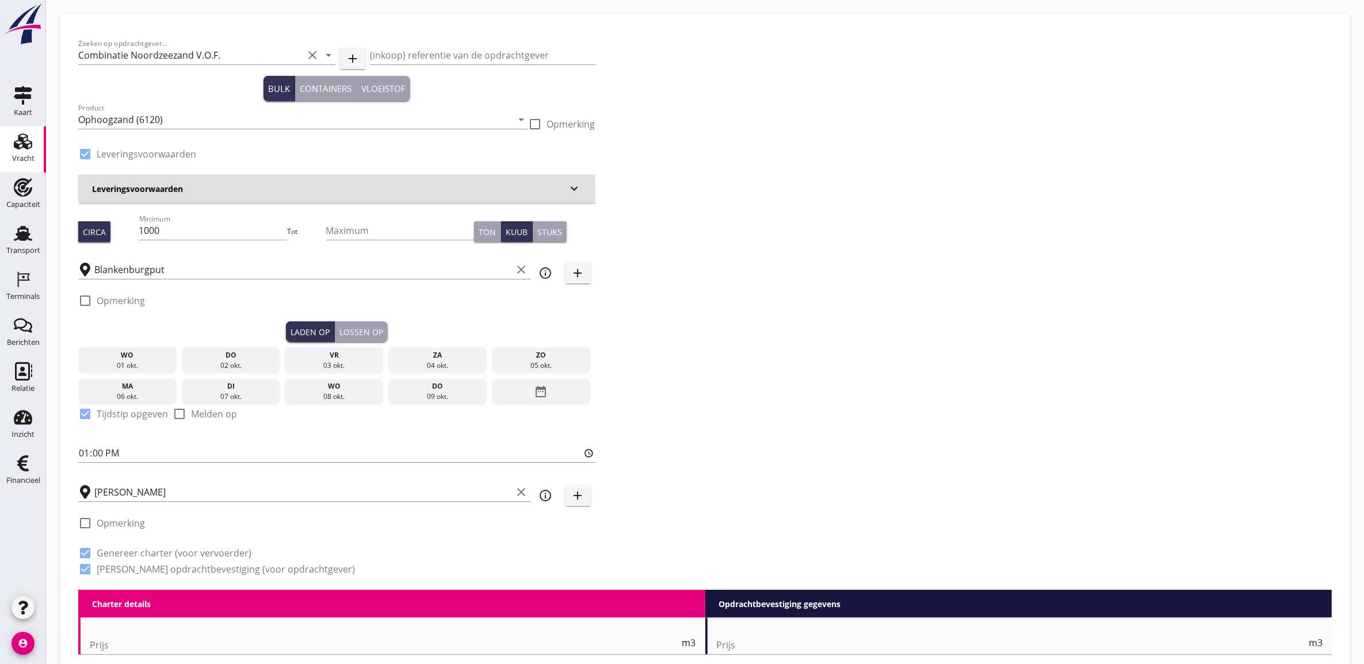
type input "0"
radio input "false"
radio input "true"
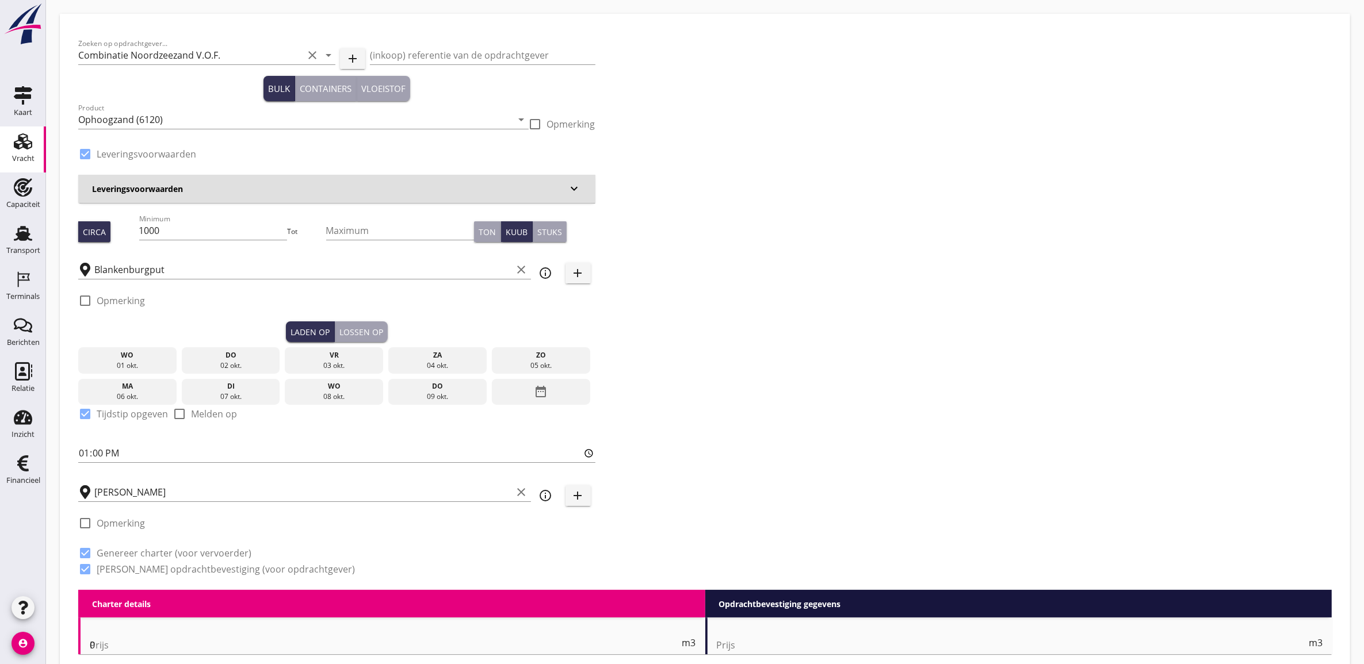
radio input "false"
radio input "true"
type input "1.15"
radio input "false"
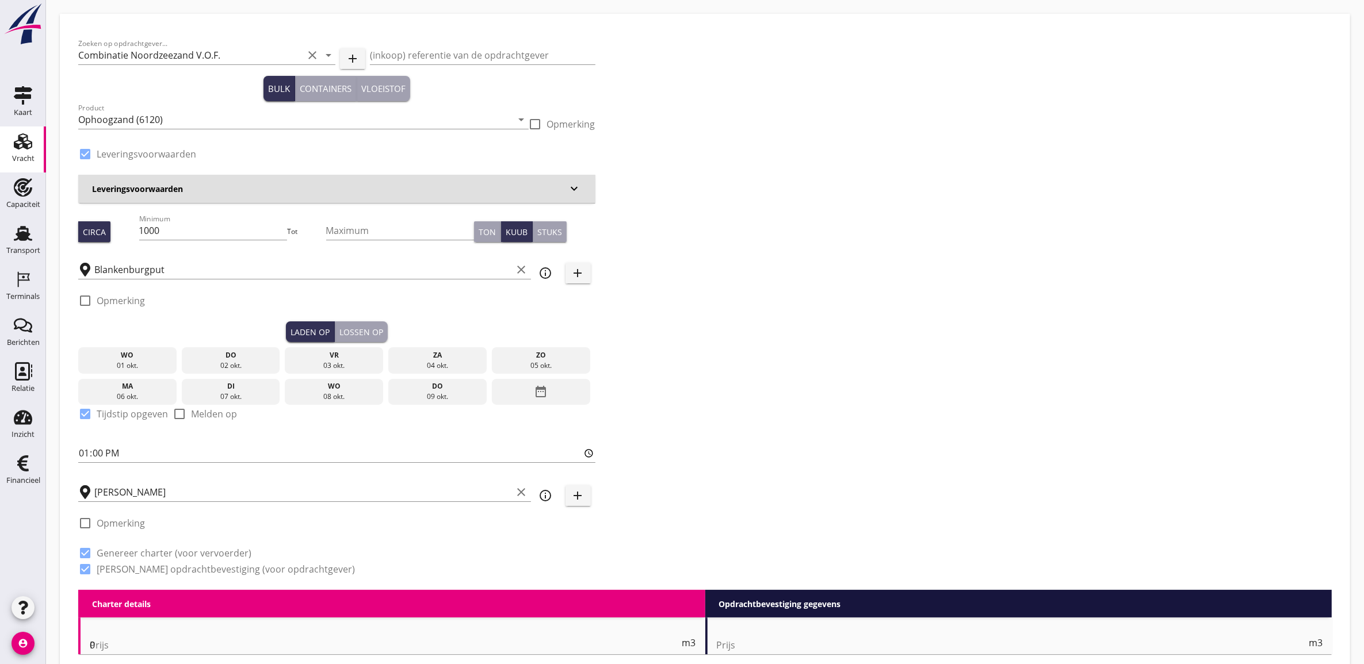
radio input "false"
radio input "true"
radio input "false"
radio input "true"
click at [211, 484] on input "Zeker Zand" at bounding box center [303, 492] width 418 height 18
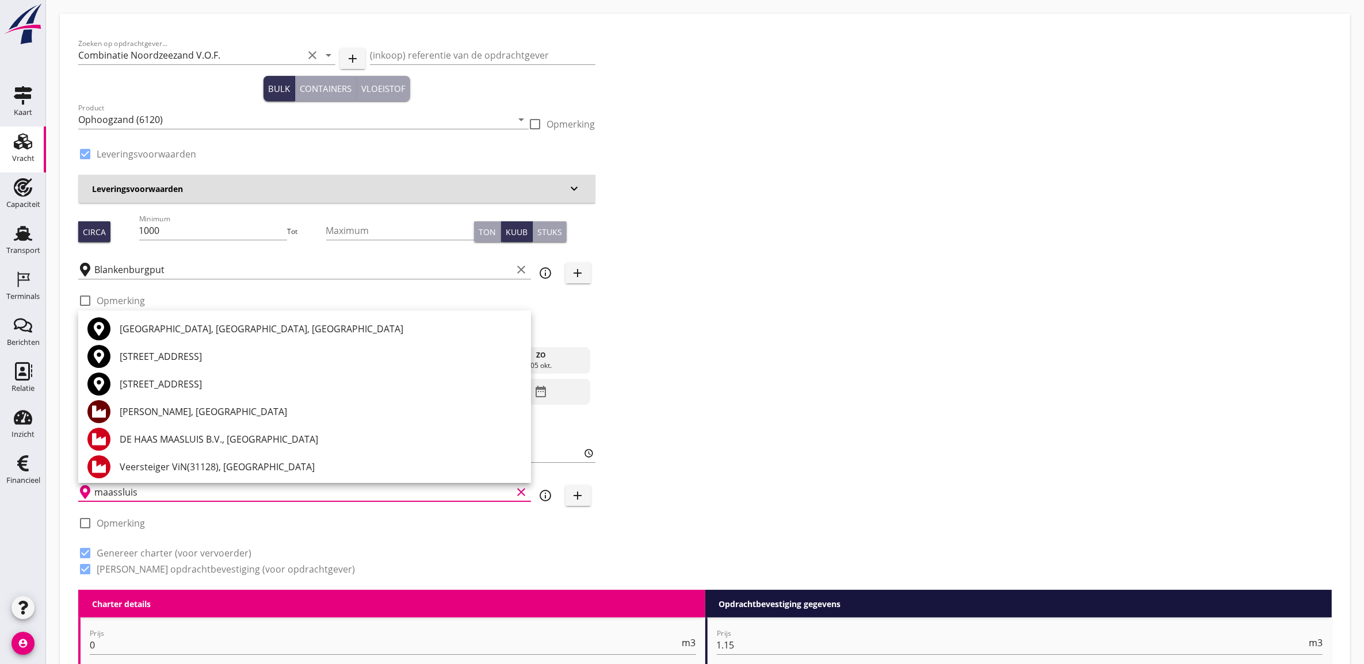
type input "maassluis"
click at [830, 273] on div "Zoeken op opdrachtgever... Combinatie Noordzeezand V.O.F. clear arrow_drop_down…" at bounding box center [705, 311] width 1263 height 558
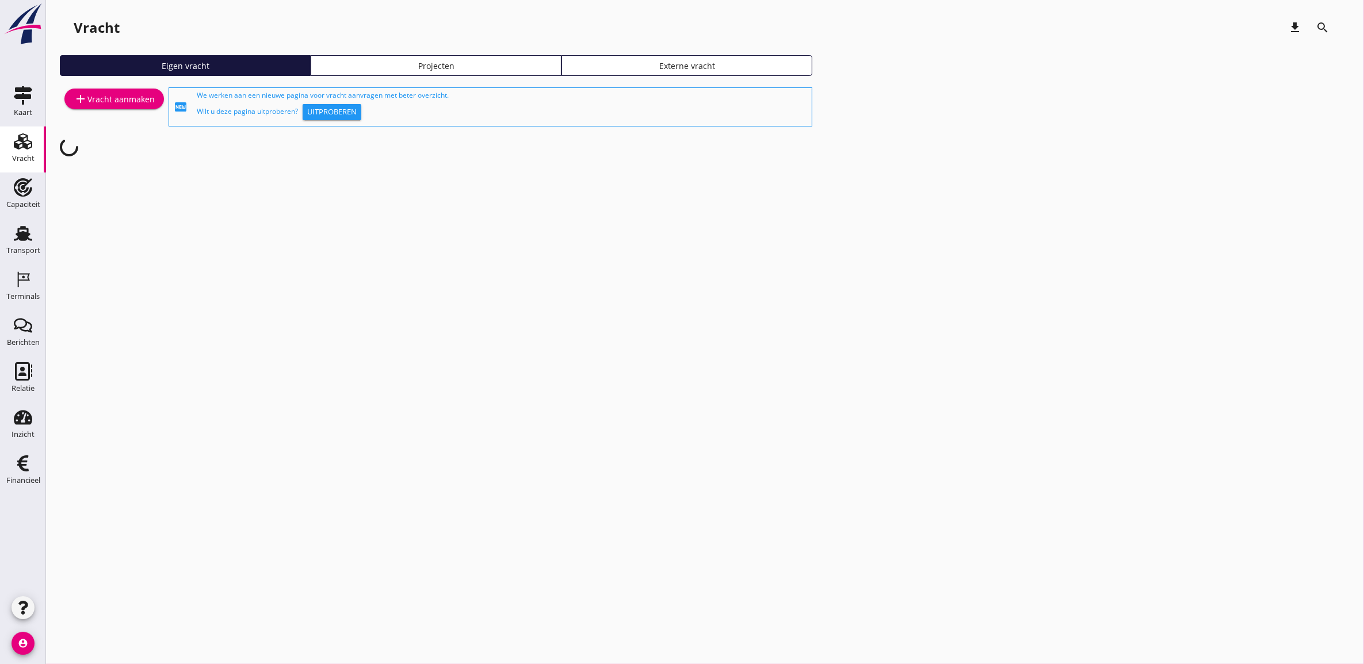
click at [456, 77] on div "Eigen vracht Projecten Externe vracht" at bounding box center [705, 70] width 1290 height 30
click at [437, 67] on div "Projecten" at bounding box center [436, 66] width 240 height 12
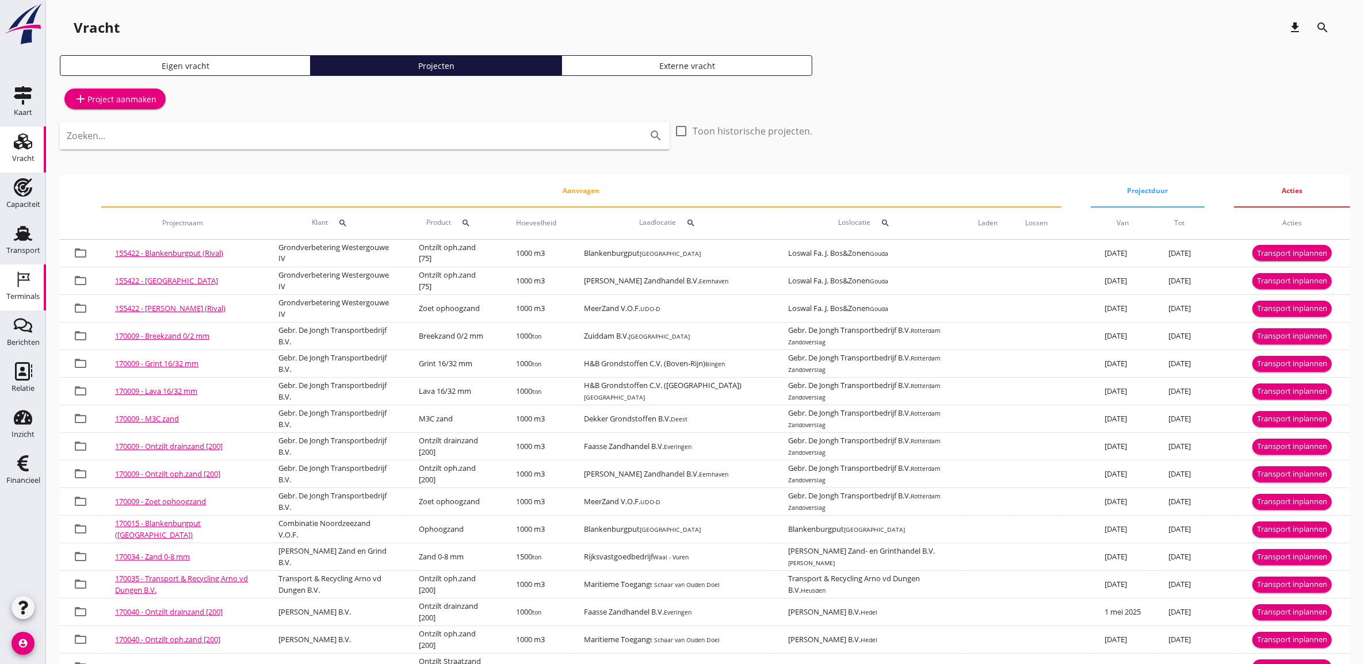
click at [21, 272] on icon "Terminals" at bounding box center [23, 279] width 18 height 18
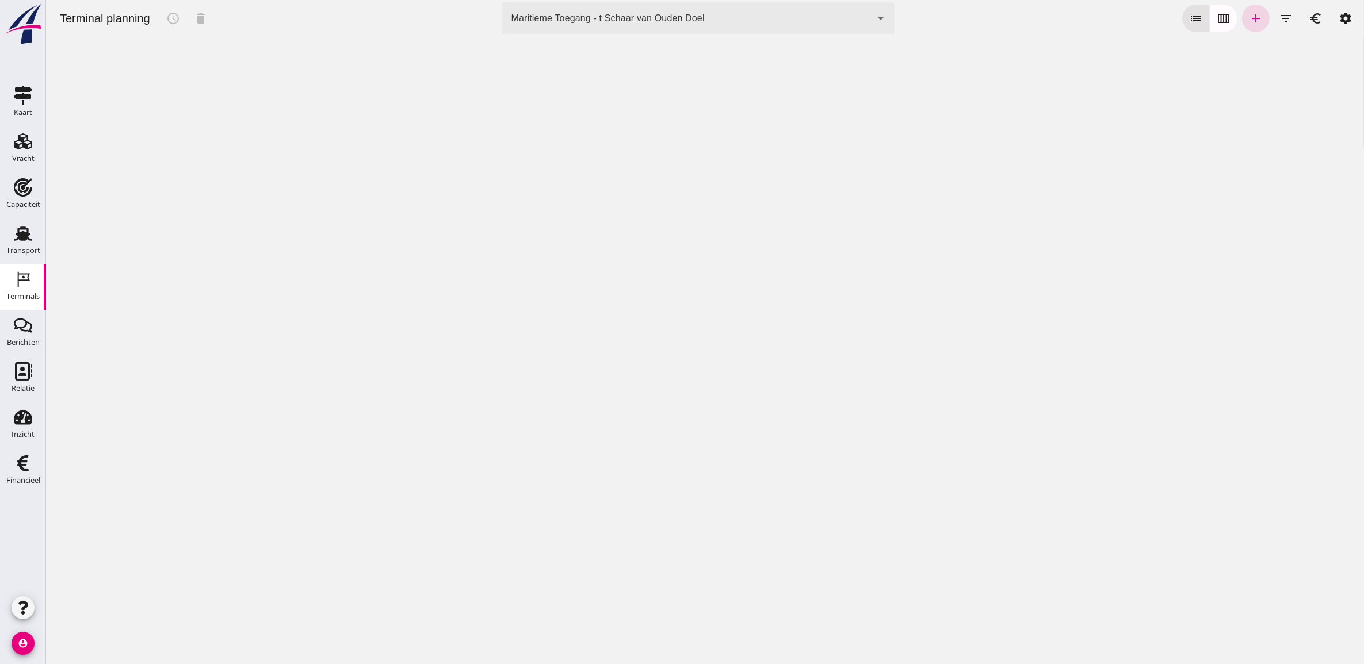
click at [685, 24] on div "Maritieme Toegang - t Schaar van Ouden Doel" at bounding box center [607, 19] width 193 height 14
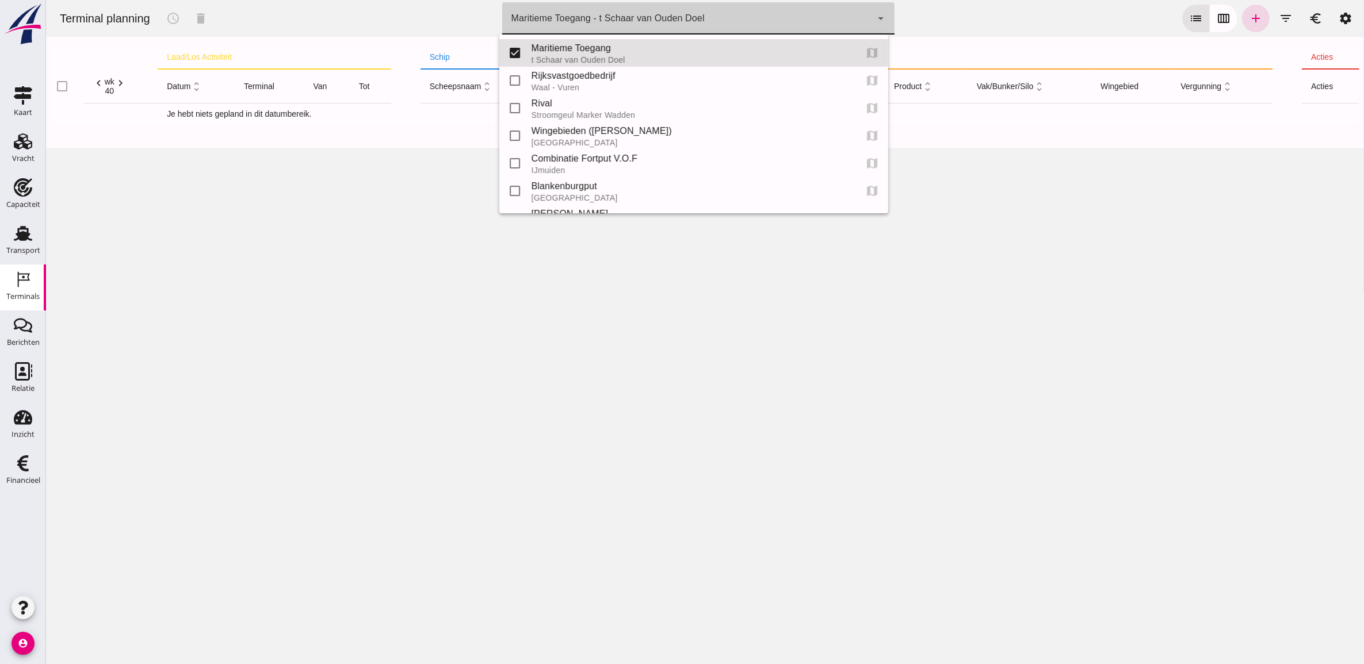
click at [625, 23] on div "Maritieme Toegang - t Schaar van Ouden Doel" at bounding box center [607, 19] width 193 height 14
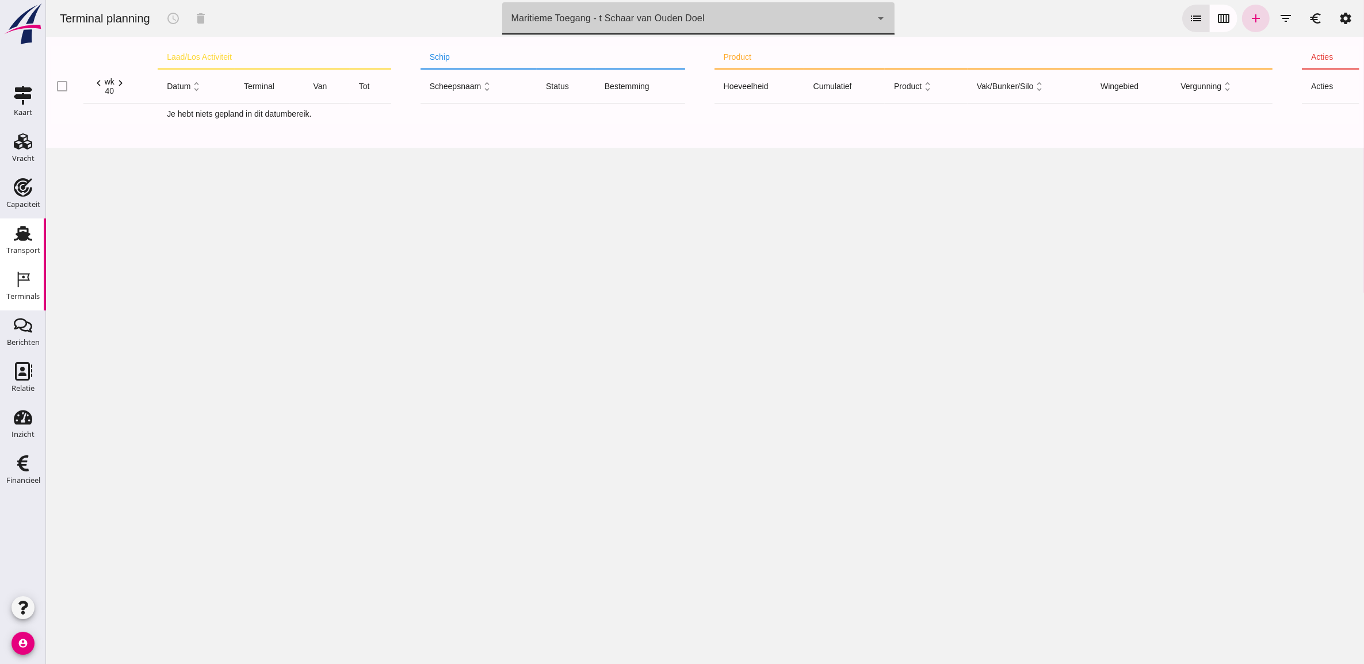
click at [30, 246] on div "Transport" at bounding box center [23, 251] width 34 height 16
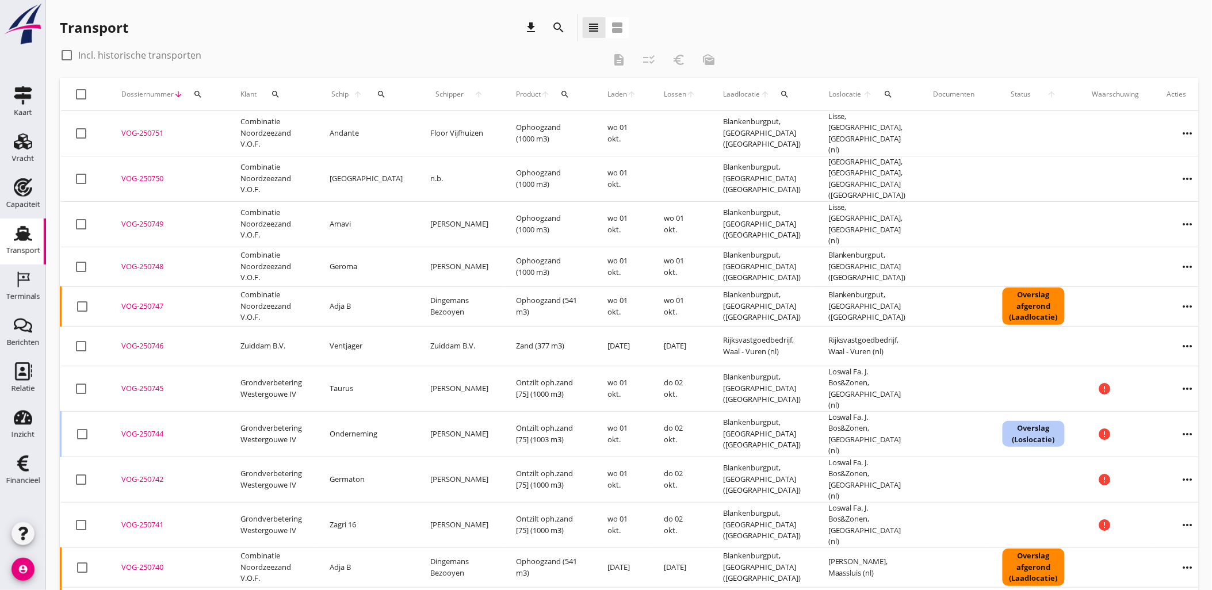
click at [556, 28] on icon "search" at bounding box center [559, 28] width 14 height 14
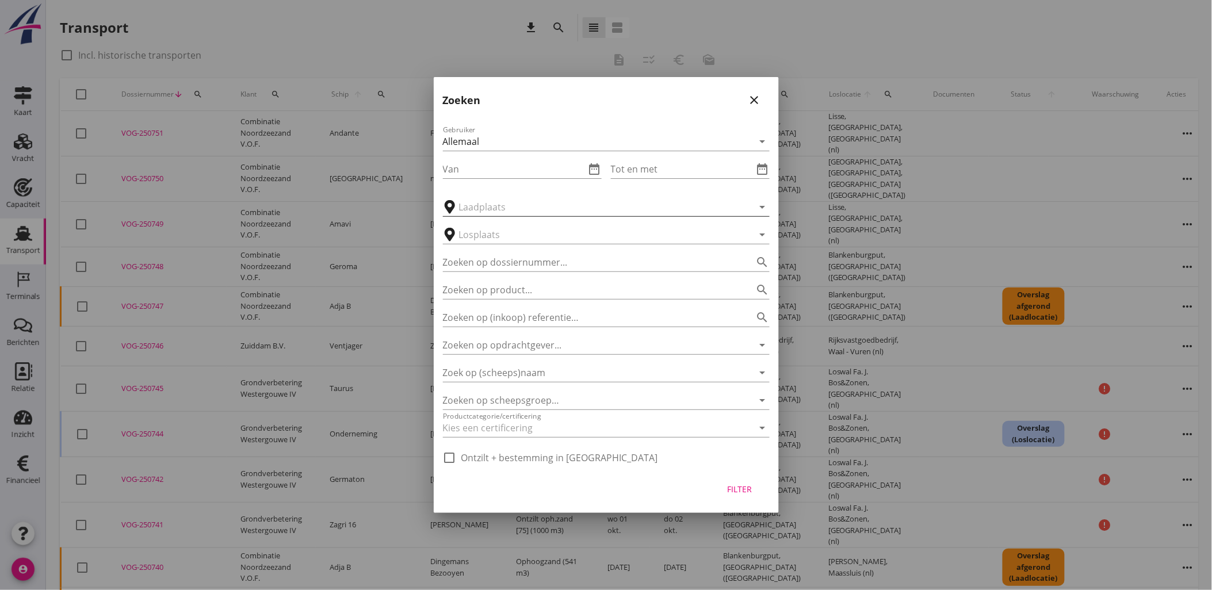
click at [563, 213] on input "text" at bounding box center [598, 207] width 278 height 18
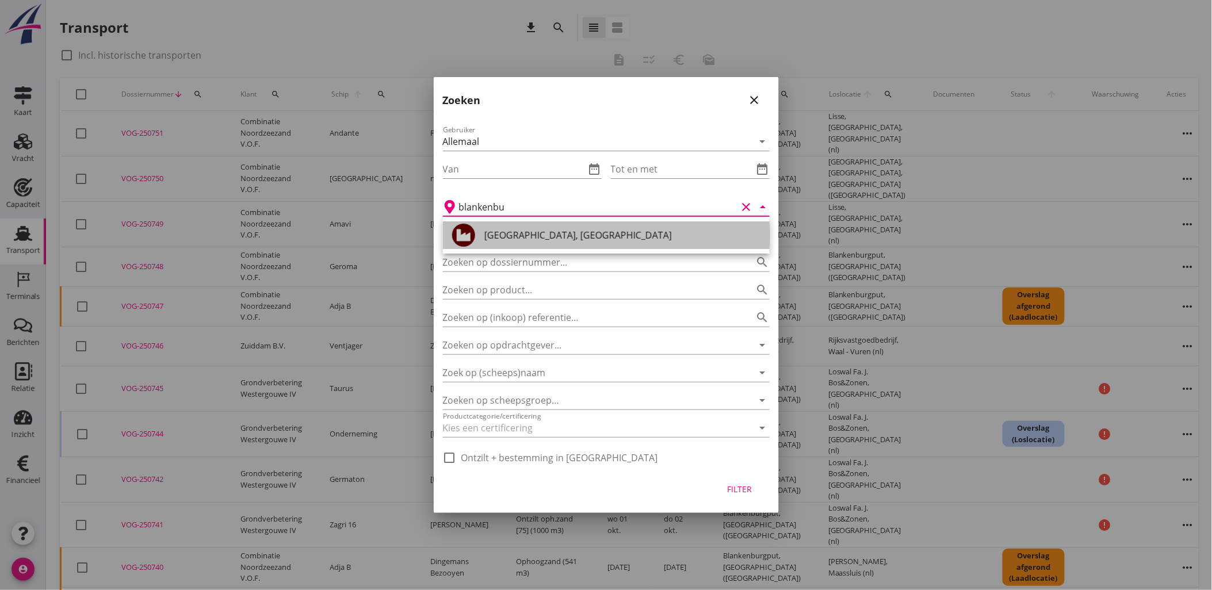
click at [609, 231] on div "[GEOGRAPHIC_DATA], [GEOGRAPHIC_DATA]" at bounding box center [622, 235] width 276 height 14
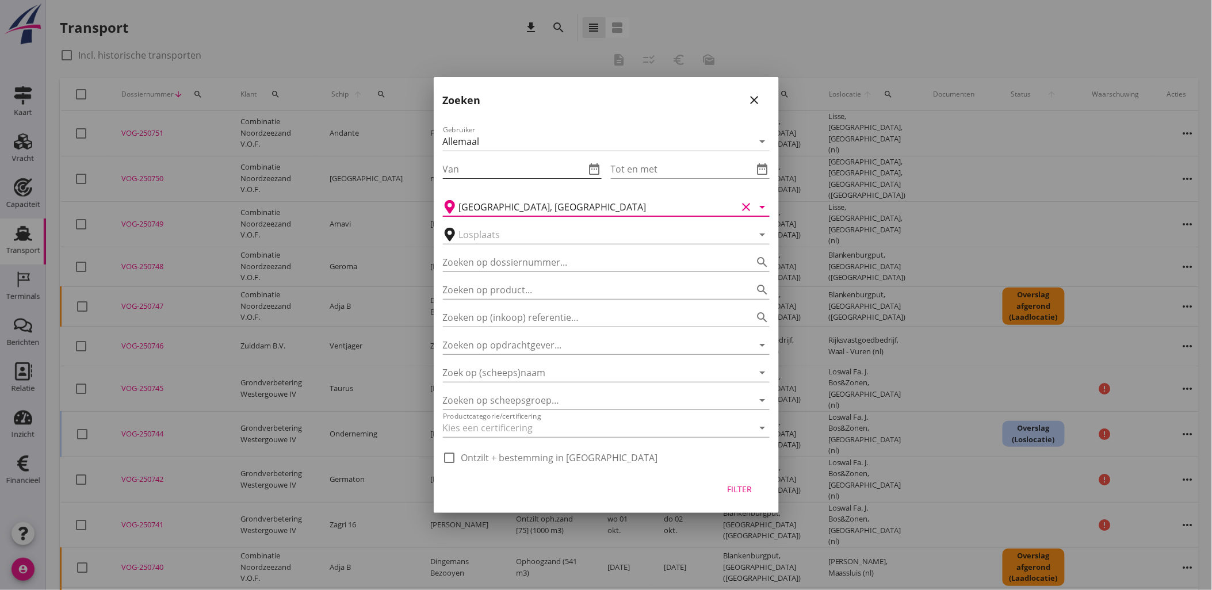
click at [599, 169] on icon "date_range" at bounding box center [595, 169] width 14 height 14
type input "[GEOGRAPHIC_DATA], [GEOGRAPHIC_DATA]"
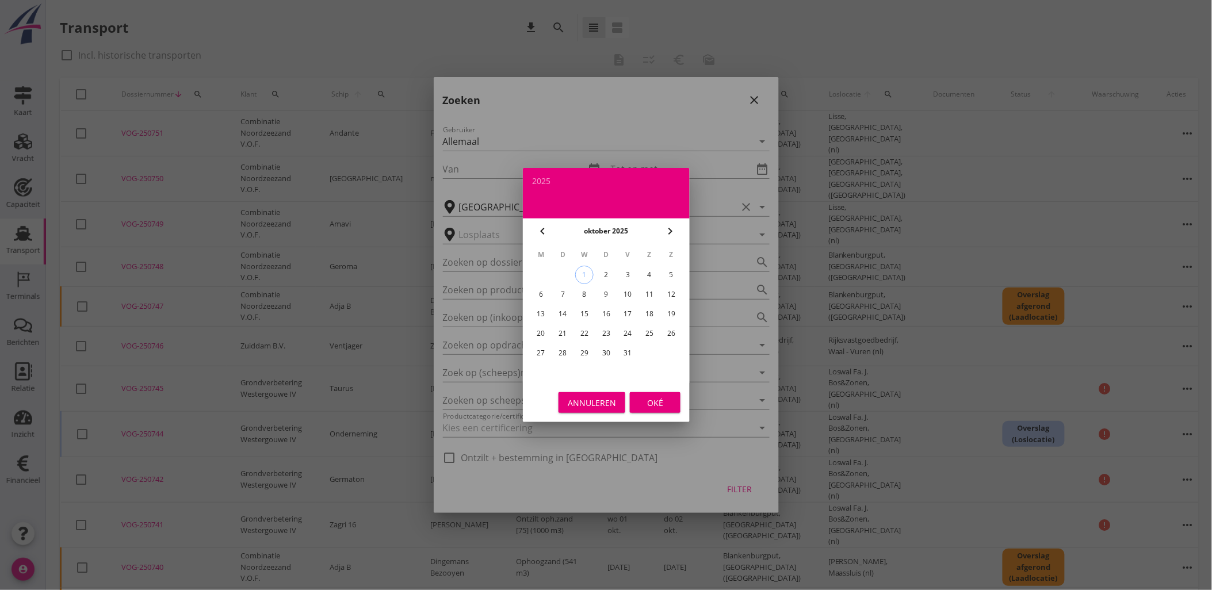
click at [537, 231] on icon "chevron_left" at bounding box center [543, 231] width 14 height 14
click at [654, 313] on div "20" at bounding box center [649, 314] width 18 height 18
type input "2025-09-20"
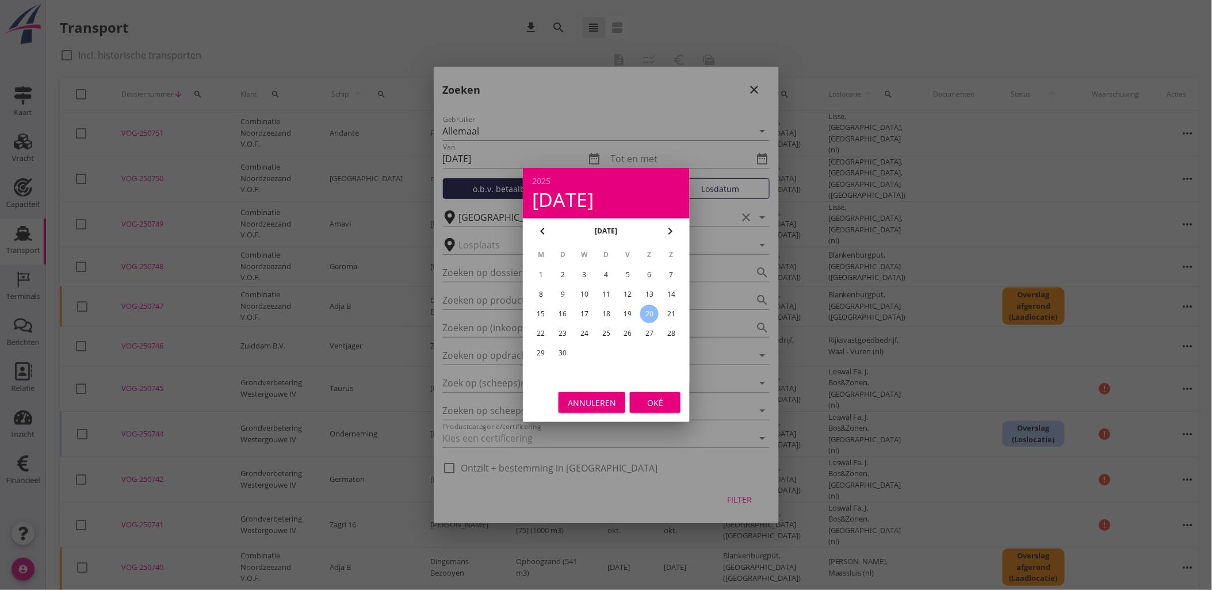
click at [666, 400] on div "Oké" at bounding box center [655, 403] width 32 height 12
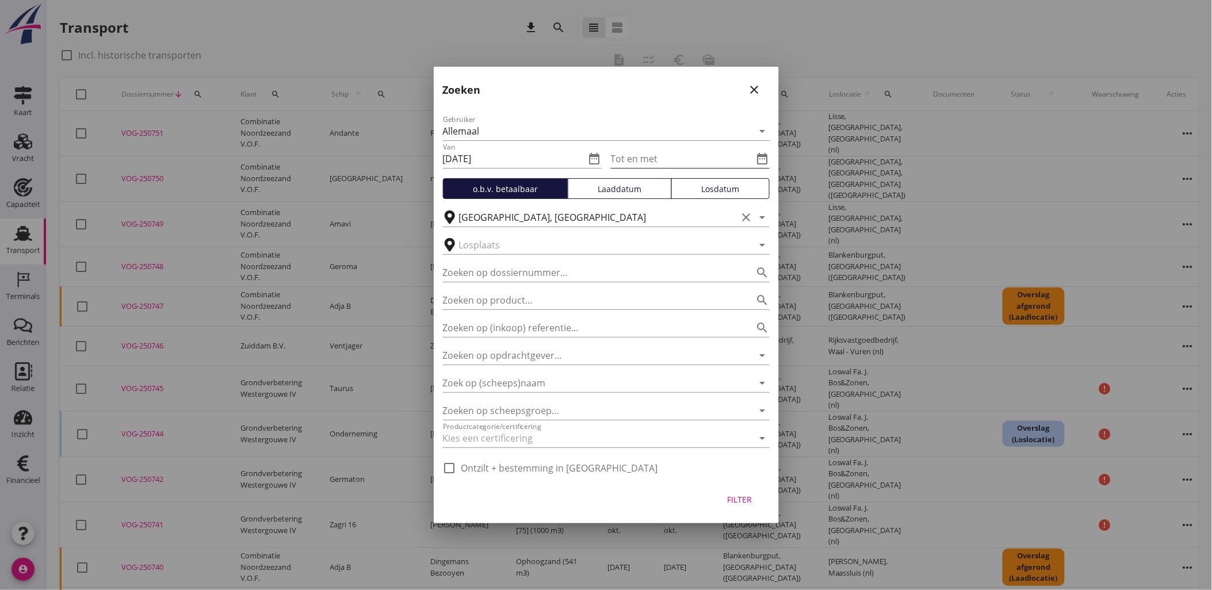
click at [690, 162] on input "Tot en met" at bounding box center [682, 159] width 143 height 18
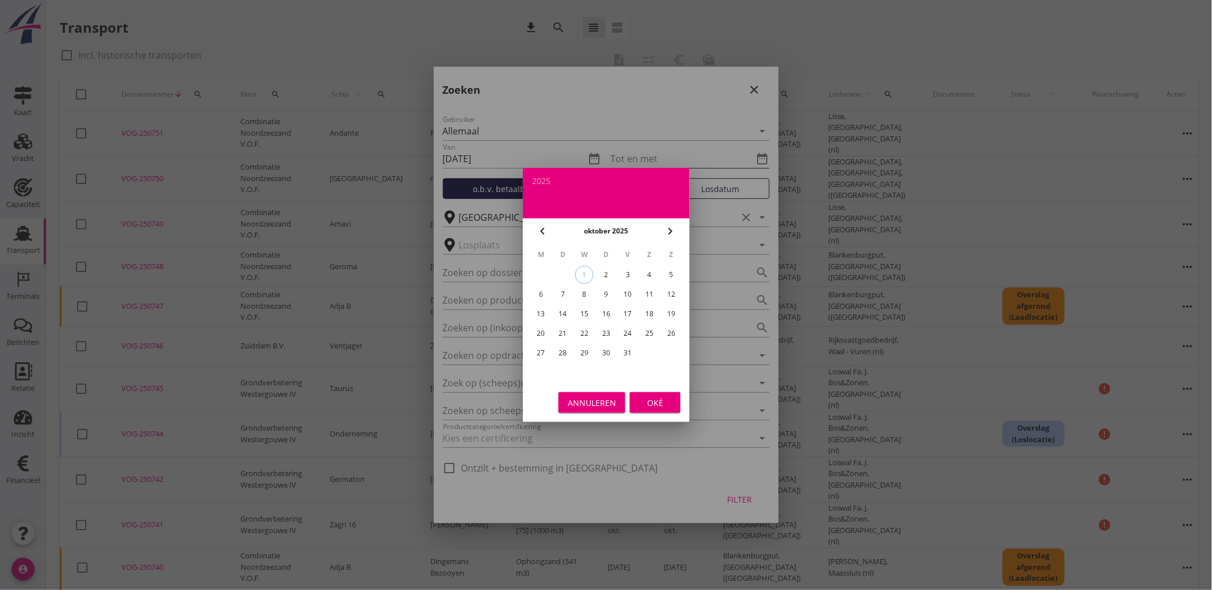
click at [759, 154] on div "Deel track en trace Vracht details Vracht aanpassen Schip wijzigen Vracht kopie…" at bounding box center [606, 499] width 1212 height 999
click at [547, 229] on icon "chevron_left" at bounding box center [543, 231] width 14 height 14
click at [674, 326] on div "28" at bounding box center [671, 333] width 18 height 18
type input "2025-09-28"
click at [643, 404] on div "Oké" at bounding box center [655, 403] width 32 height 12
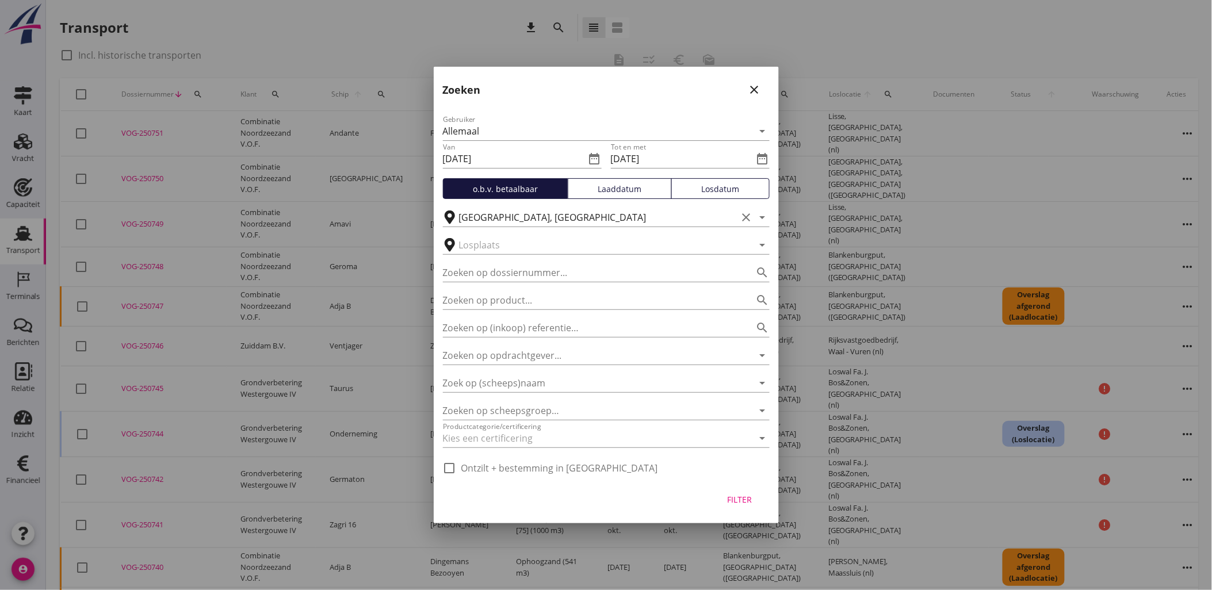
click at [646, 193] on div "Laaddatum" at bounding box center [620, 189] width 94 height 12
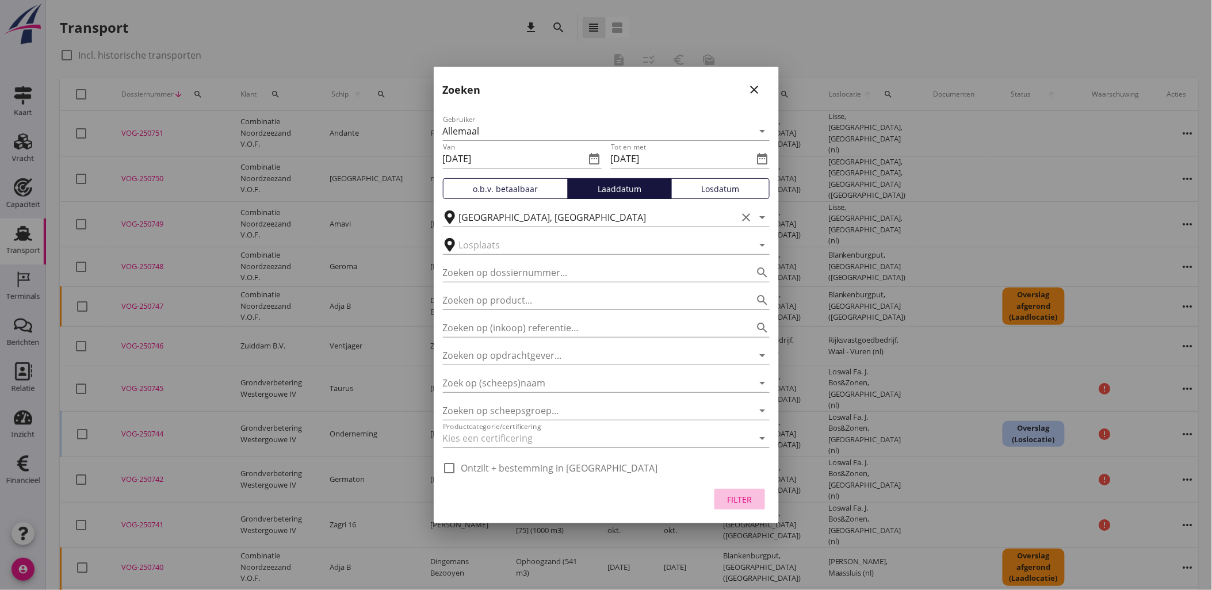
click at [744, 498] on div "Filter" at bounding box center [740, 500] width 32 height 12
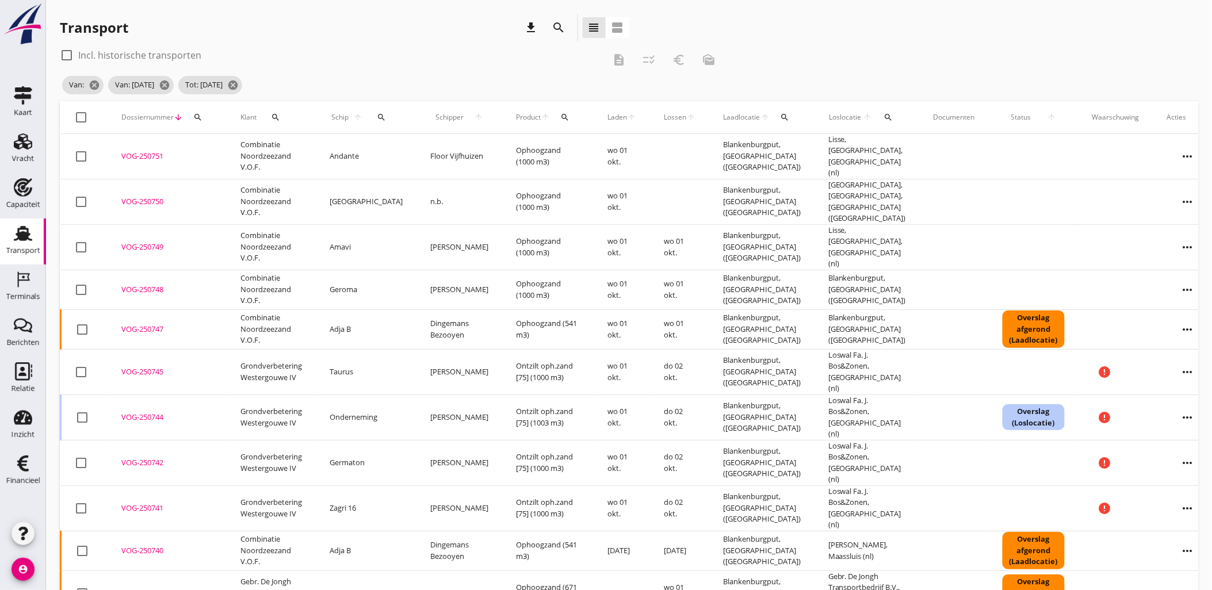
type input "Blankenburgput"
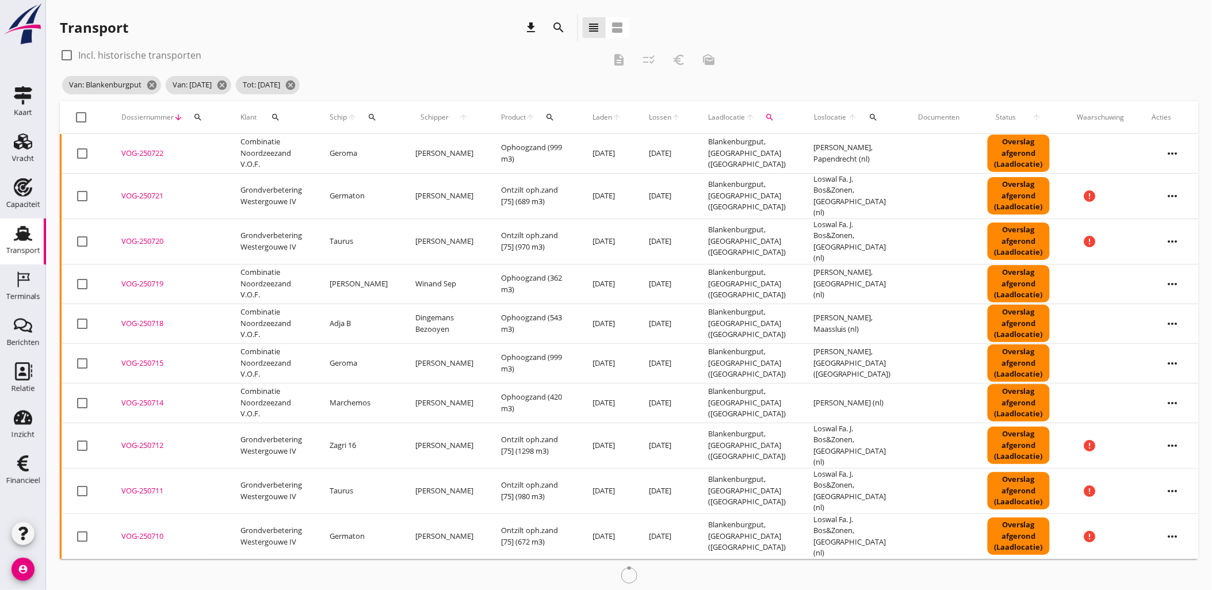
click at [158, 52] on label "Incl. historische transporten" at bounding box center [139, 55] width 123 height 12
checkbox input "true"
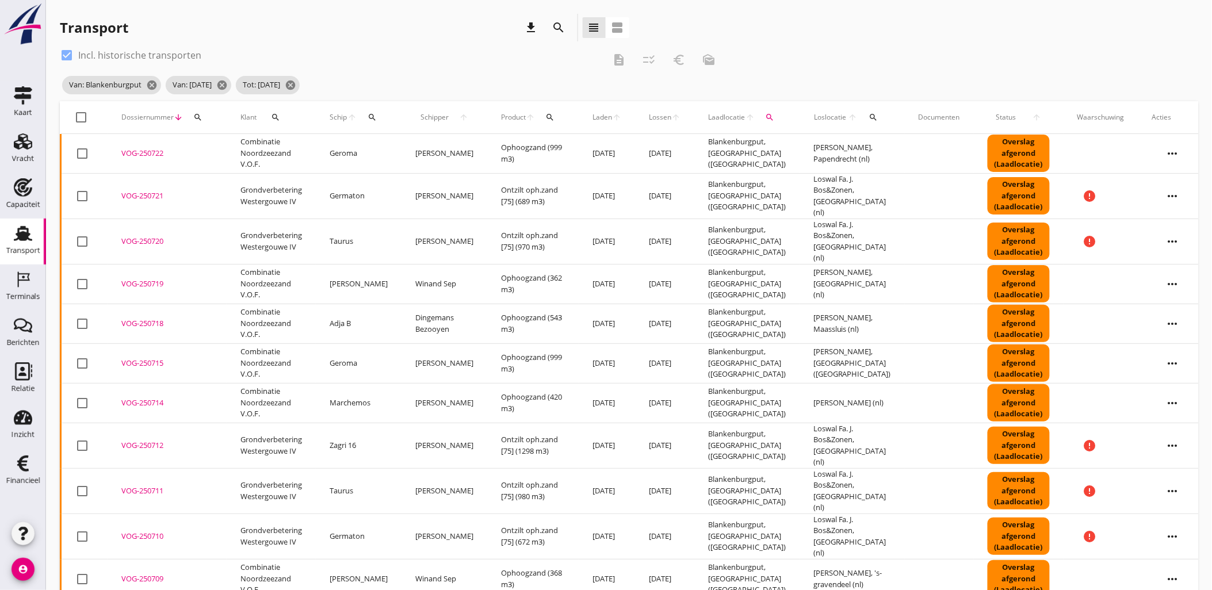
click at [590, 123] on th "Laden arrow_upward" at bounding box center [607, 117] width 56 height 32
click at [593, 119] on span "Laden" at bounding box center [603, 117] width 20 height 10
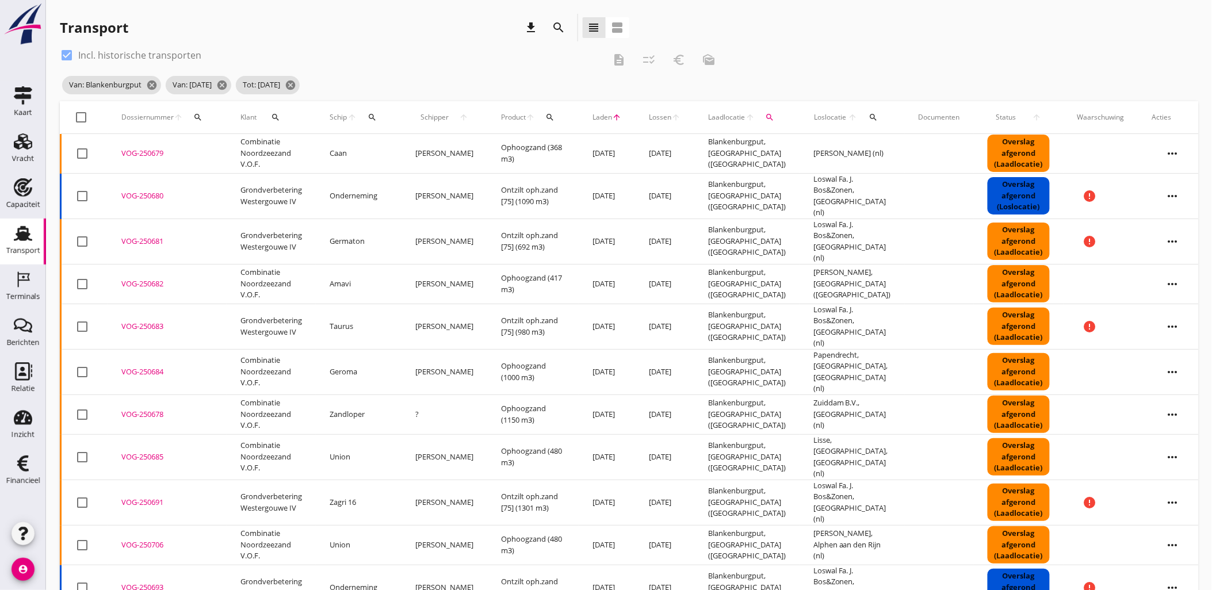
click at [85, 112] on div at bounding box center [82, 118] width 20 height 20
checkbox input "true"
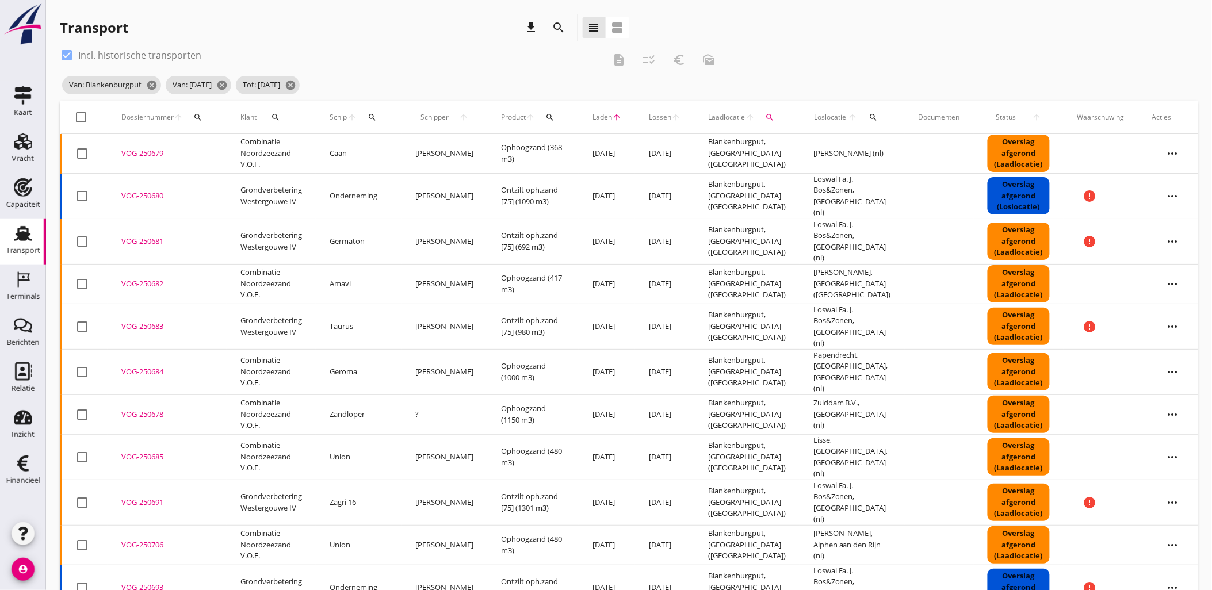
checkbox input "true"
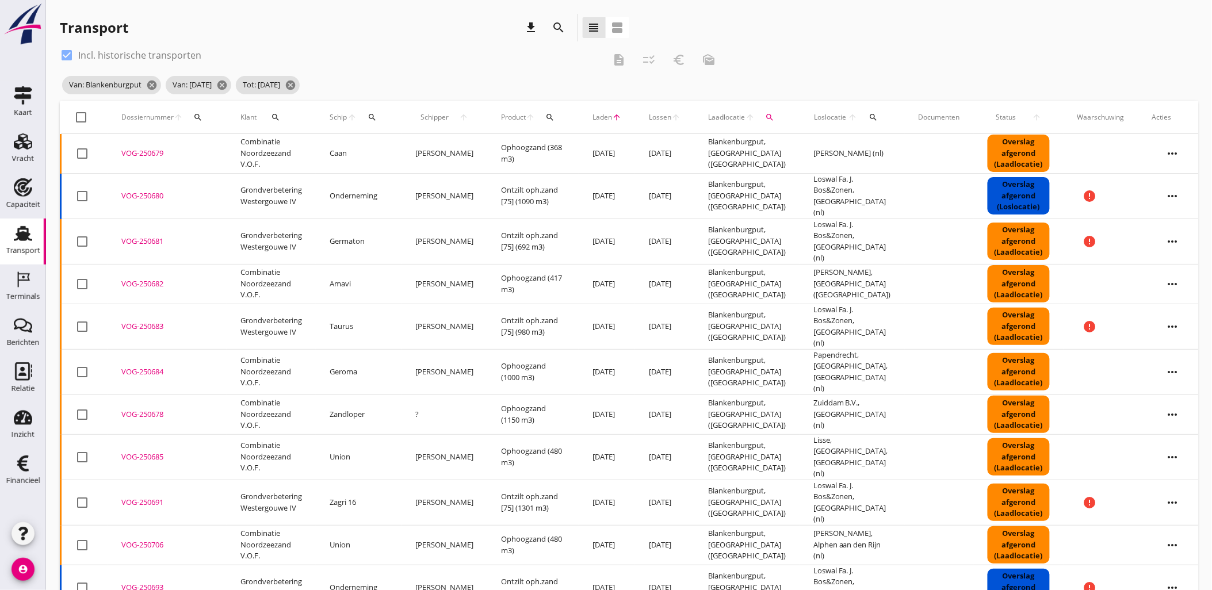
checkbox input "true"
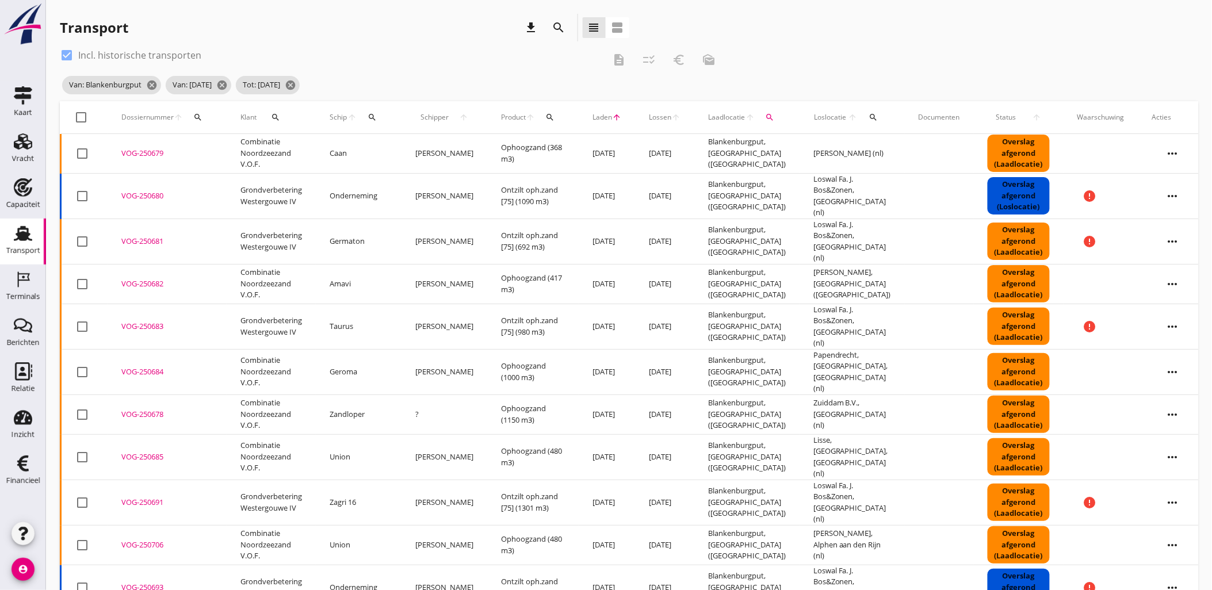
checkbox input "true"
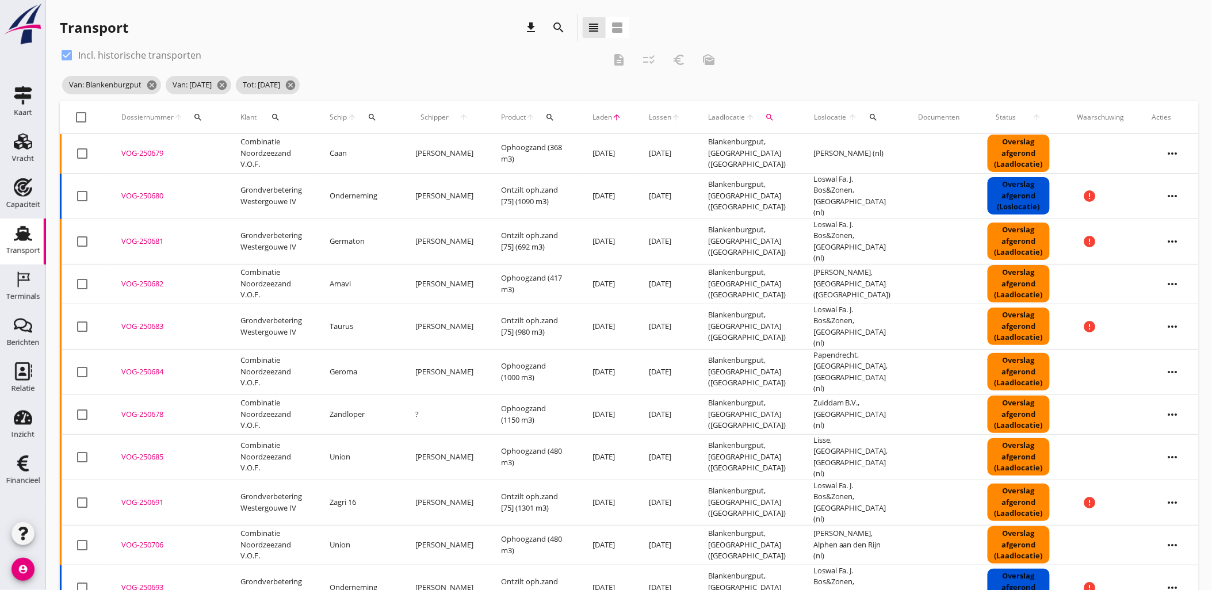
checkbox input "true"
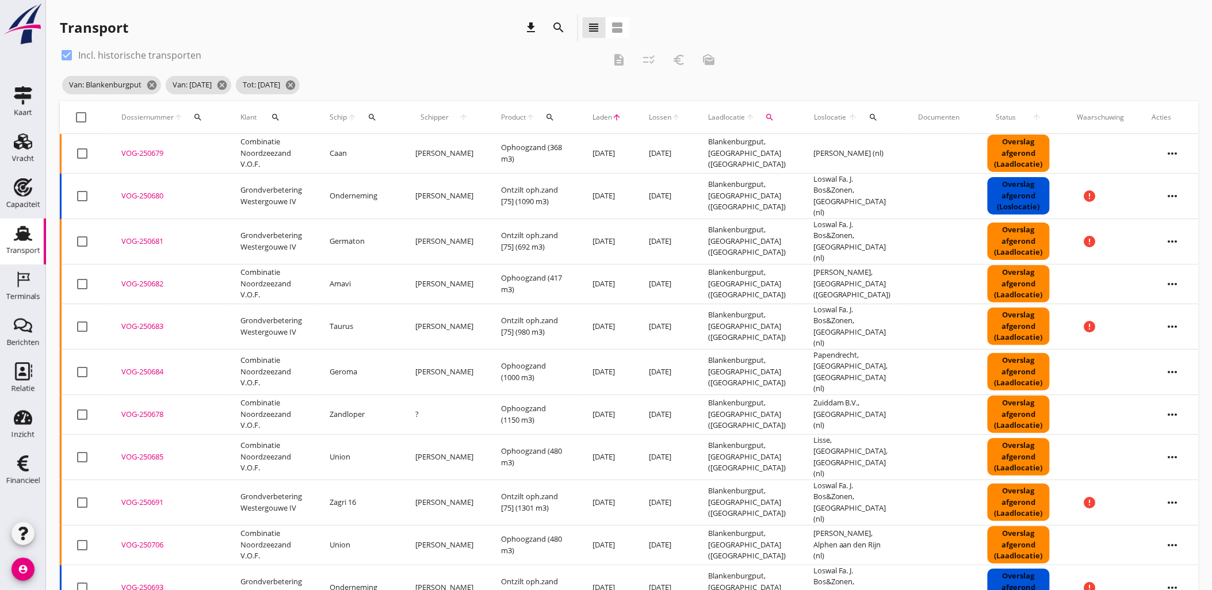
checkbox input "true"
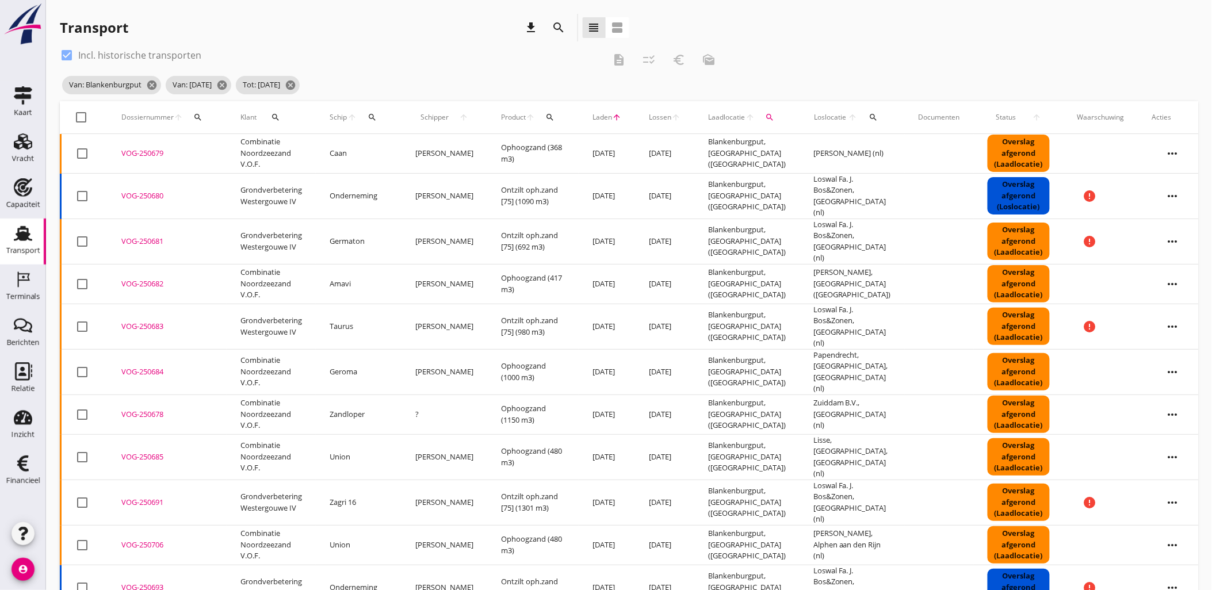
checkbox input "true"
click at [647, 58] on icon "checklist_rtl" at bounding box center [649, 60] width 14 height 14
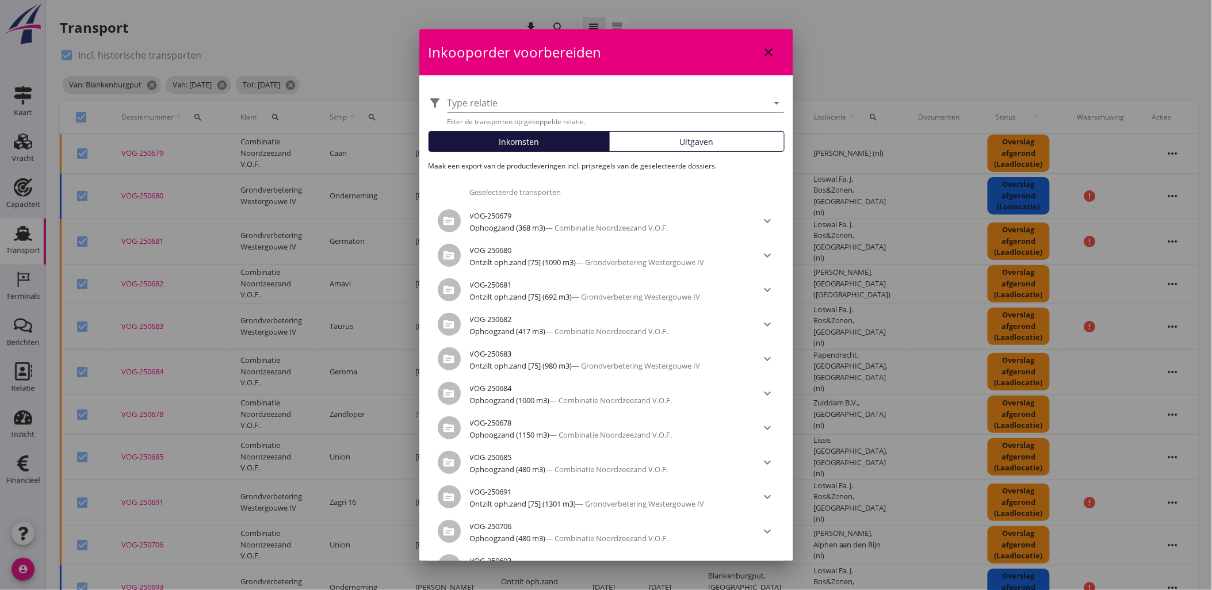
click at [706, 136] on span "Uitgaven" at bounding box center [697, 142] width 34 height 12
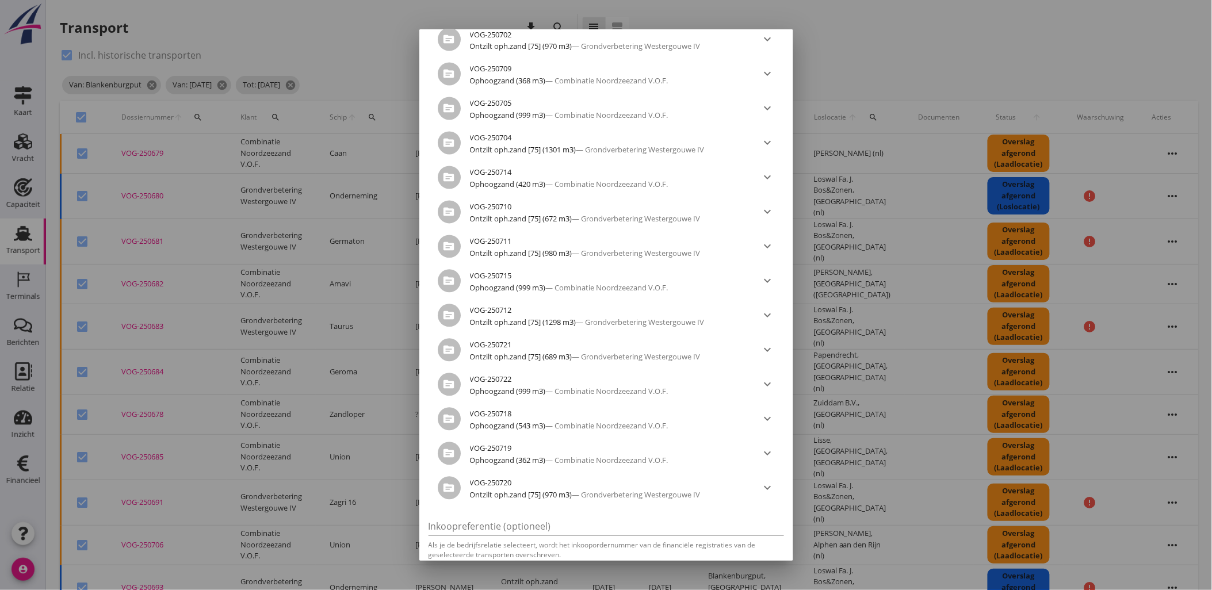
scroll to position [814, 0]
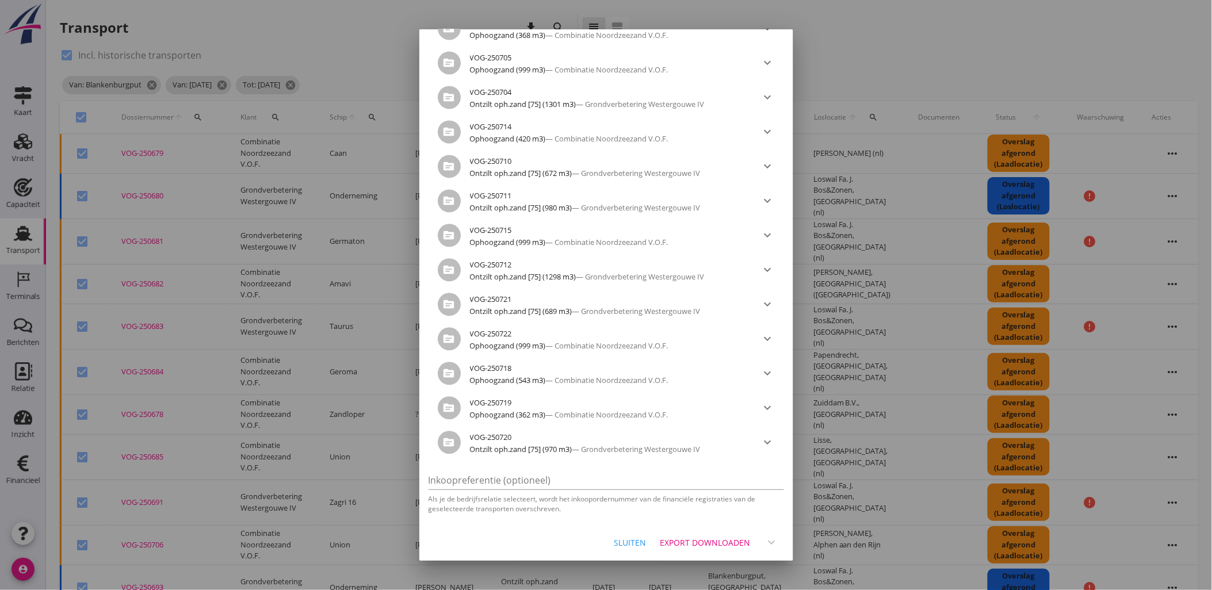
click at [683, 538] on div "Export downloaden" at bounding box center [705, 543] width 90 height 12
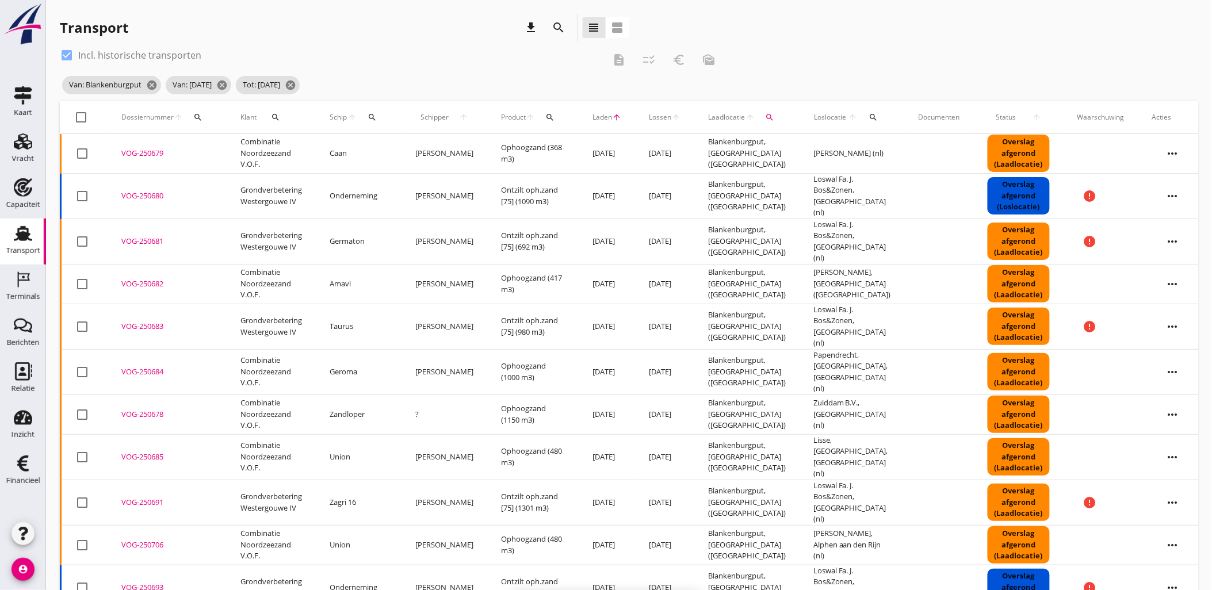
checkbox input "false"
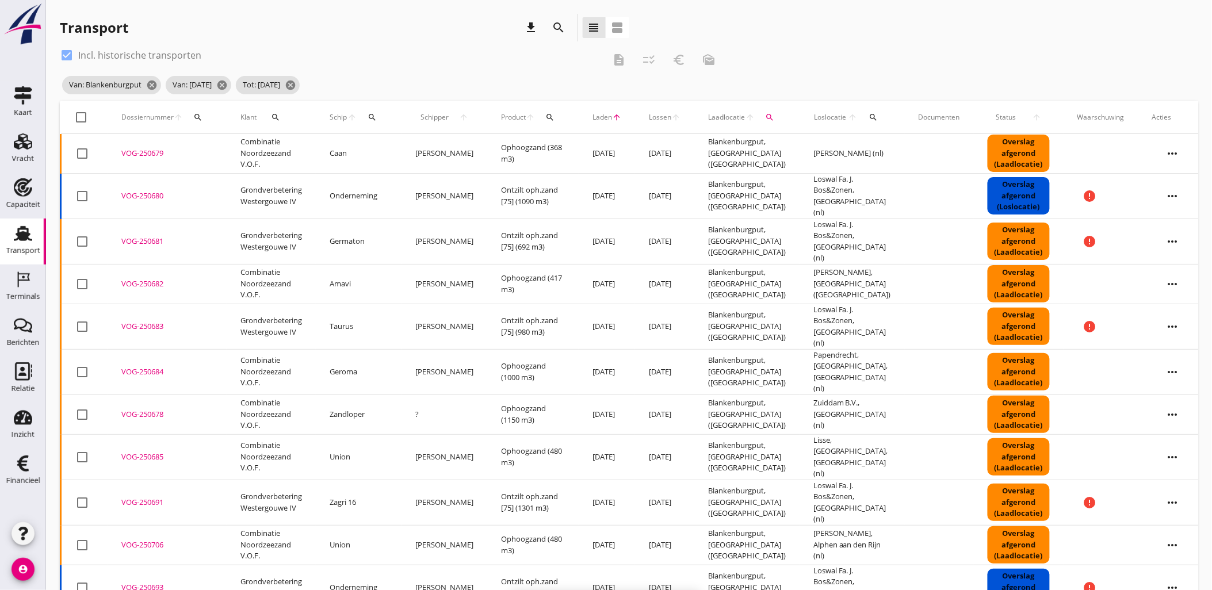
checkbox input "false"
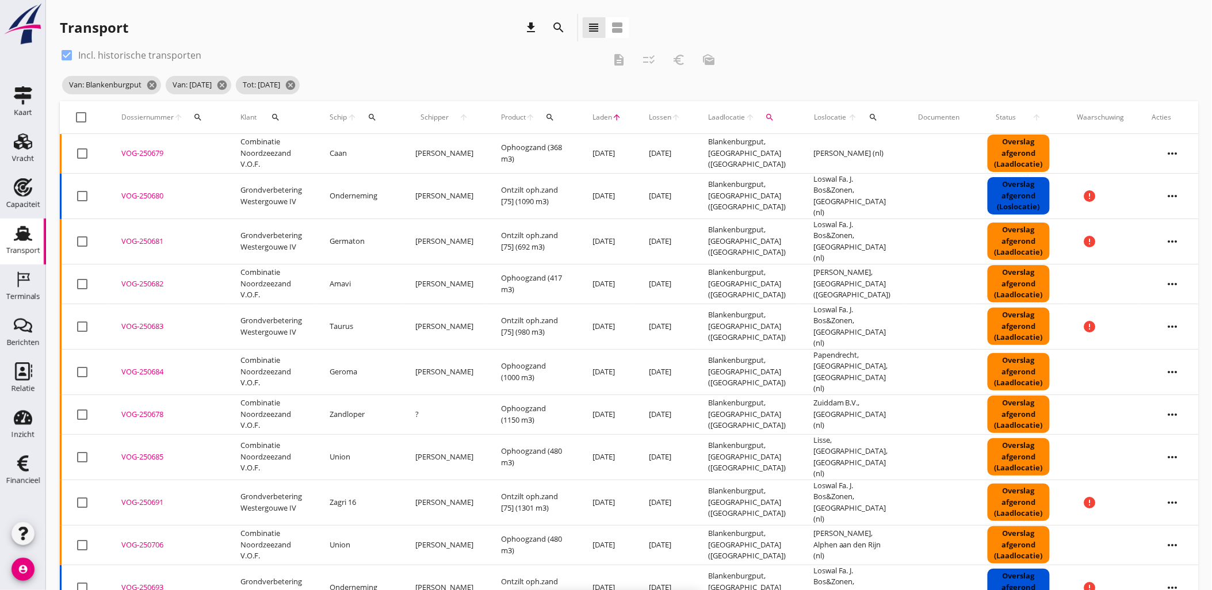
checkbox input "false"
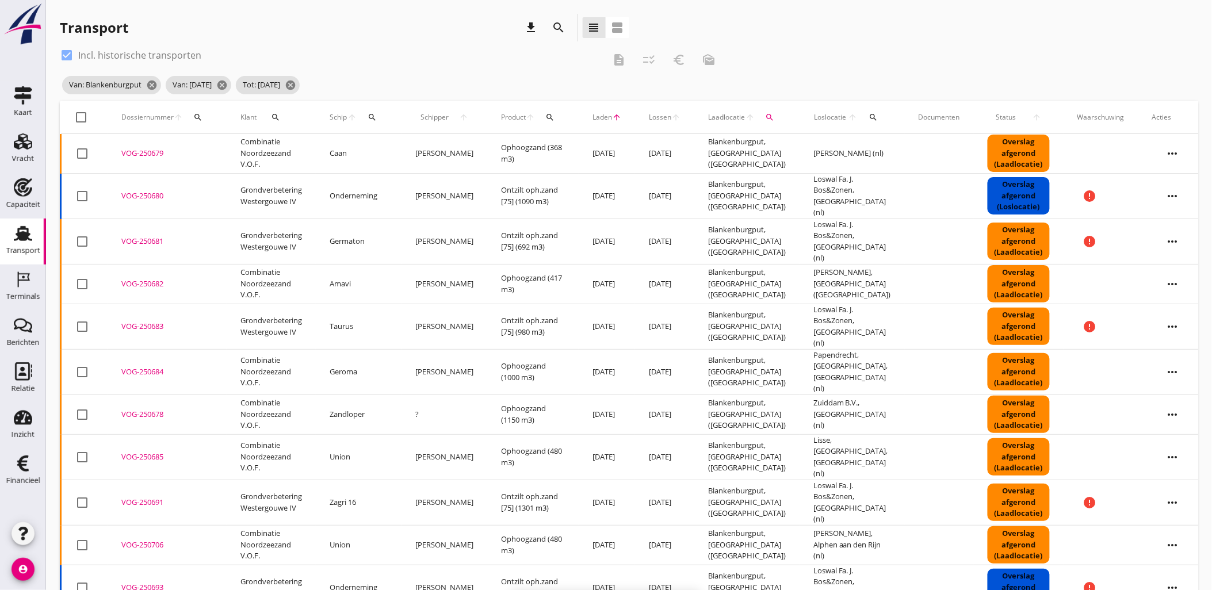
checkbox input "false"
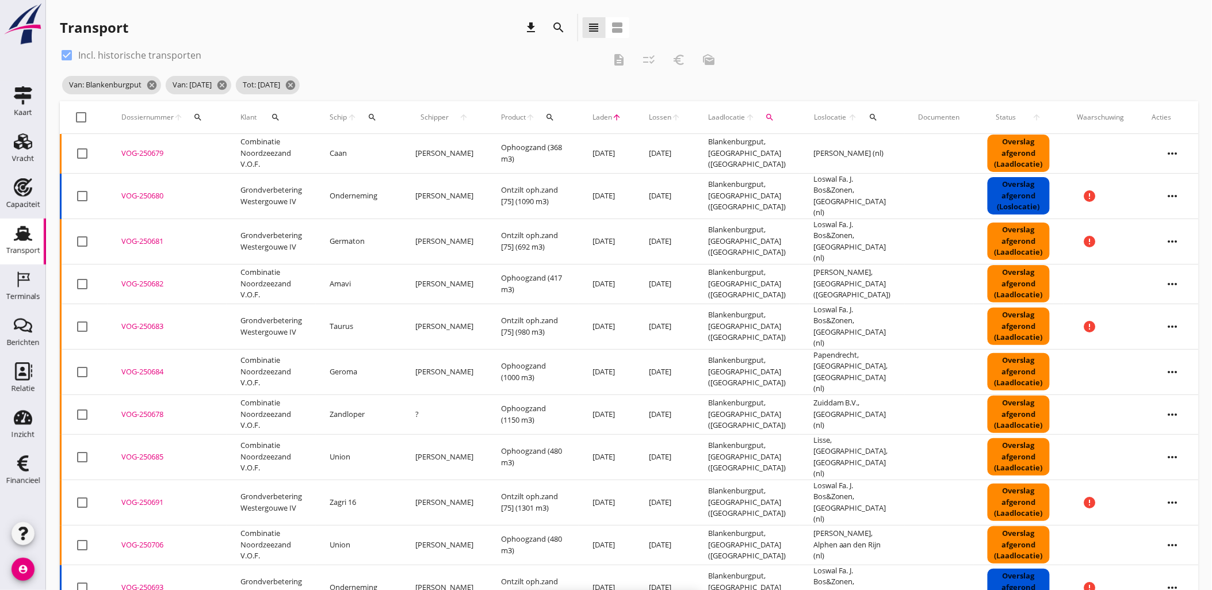
checkbox input "false"
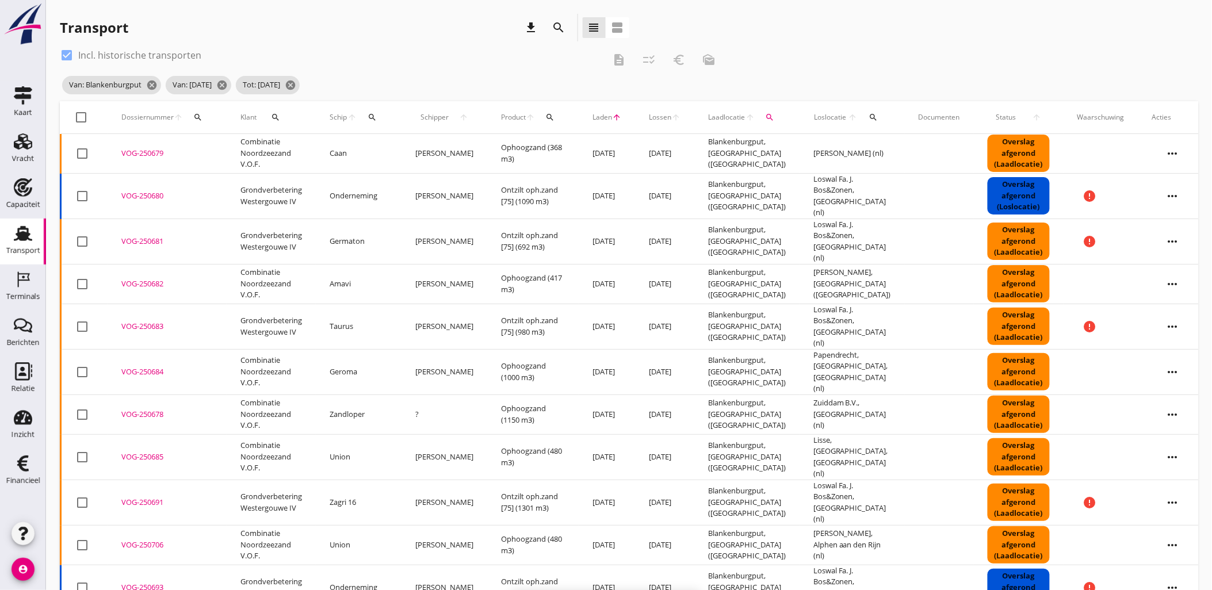
checkbox input "false"
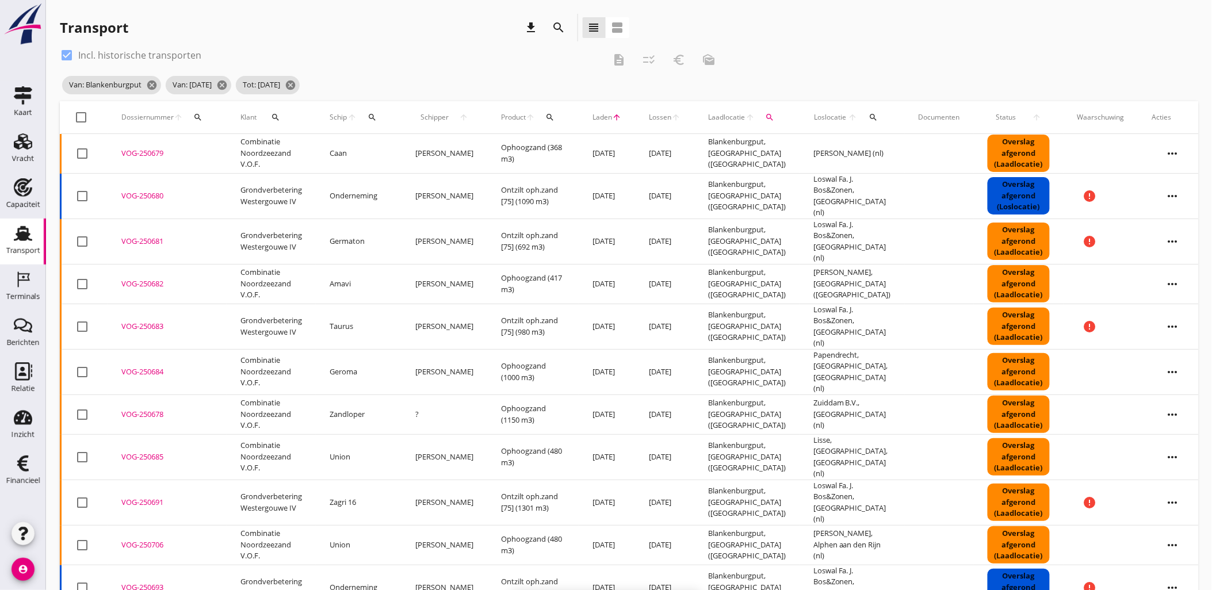
checkbox input "false"
click at [28, 288] on icon "Terminals" at bounding box center [23, 279] width 18 height 18
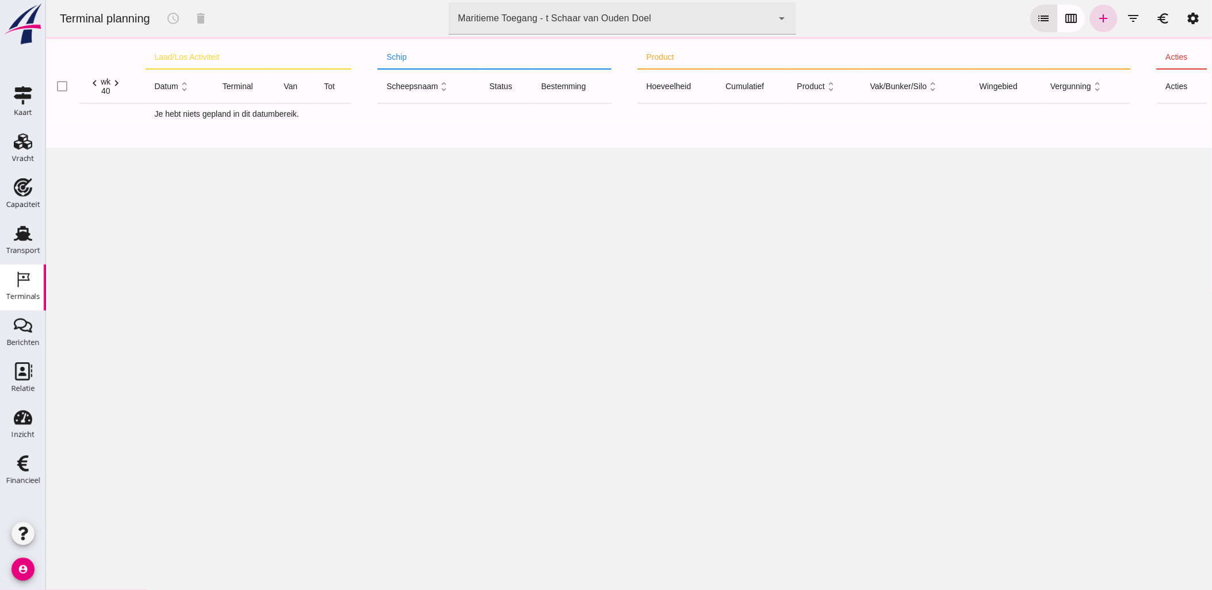
click at [624, 25] on div "Maritieme Toegang - t Schaar van Ouden Doel 453b08e2-5afb-49e8-a076-b9bc6000f457" at bounding box center [610, 18] width 324 height 32
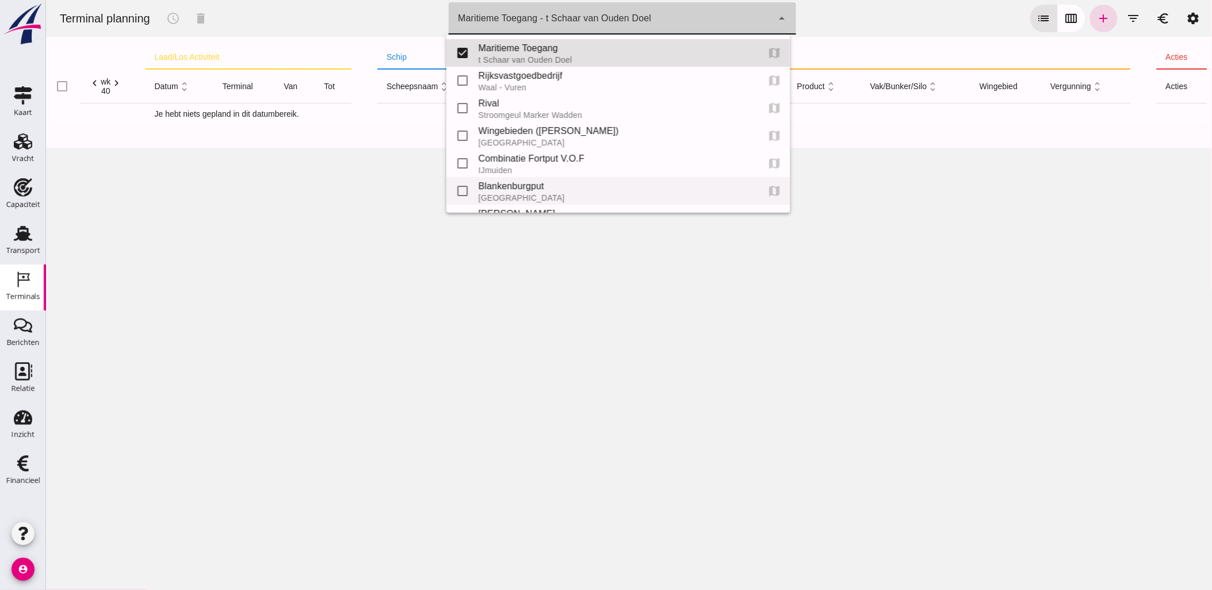
click at [613, 185] on div "Blankenburgput" at bounding box center [613, 186] width 271 height 14
type input "e6c78bfd-e3f1-4bb9-b01e-b37ce3668b52"
checkbox input "false"
checkbox input "true"
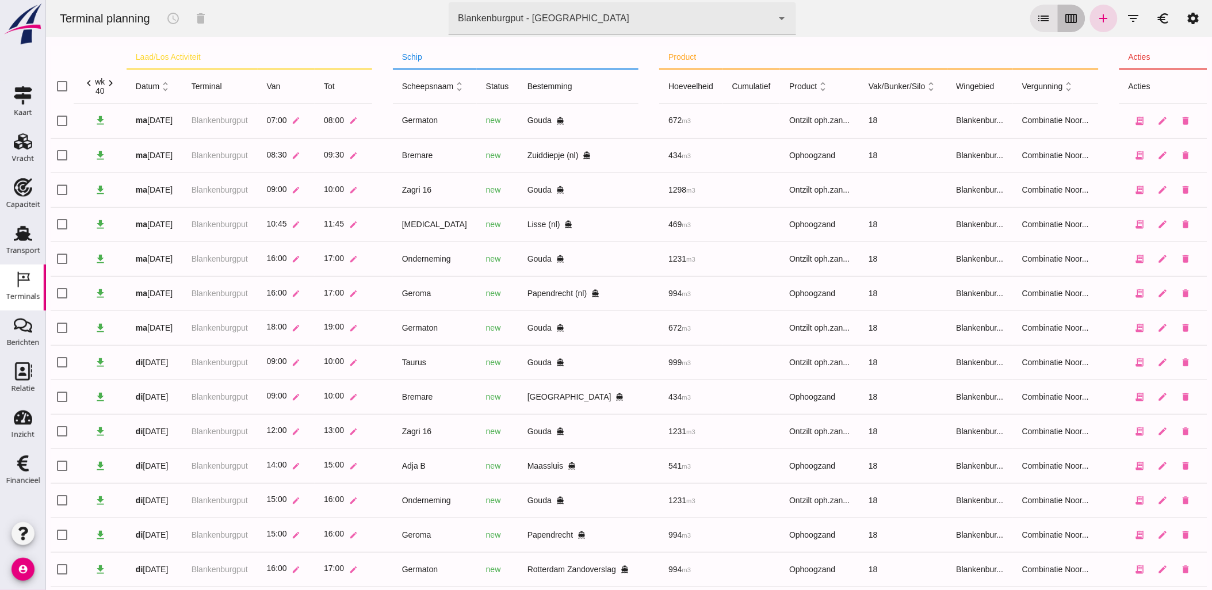
click at [1064, 15] on icon "calendar_view_week" at bounding box center [1071, 19] width 14 height 14
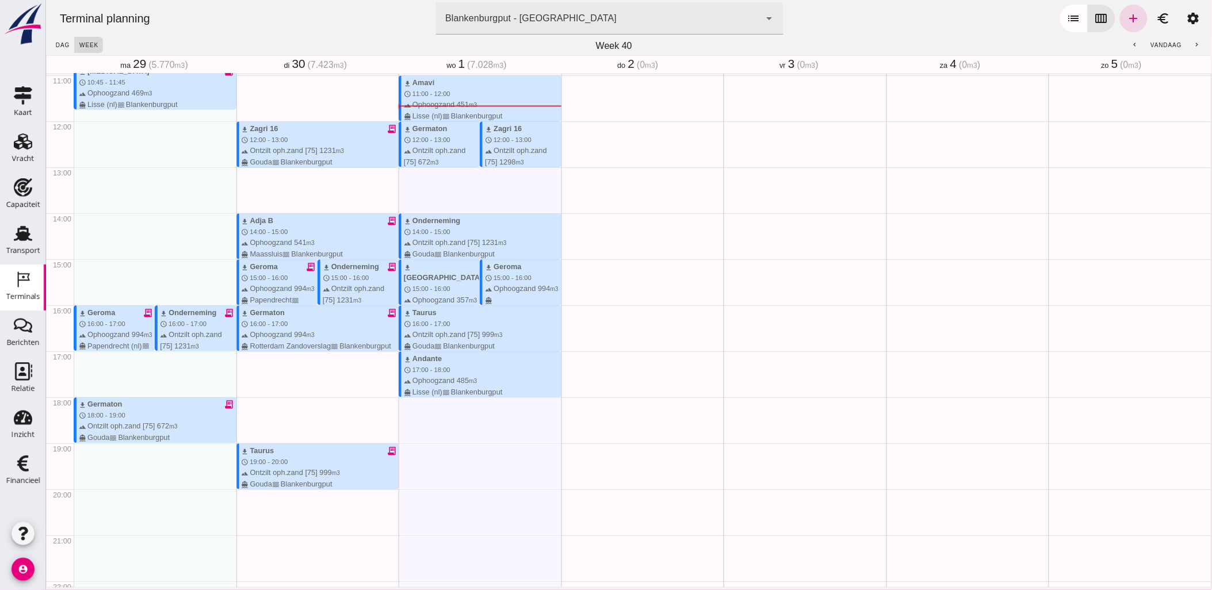
scroll to position [506, 0]
click at [1131, 43] on icon "chevron_left" at bounding box center [1134, 44] width 7 height 7
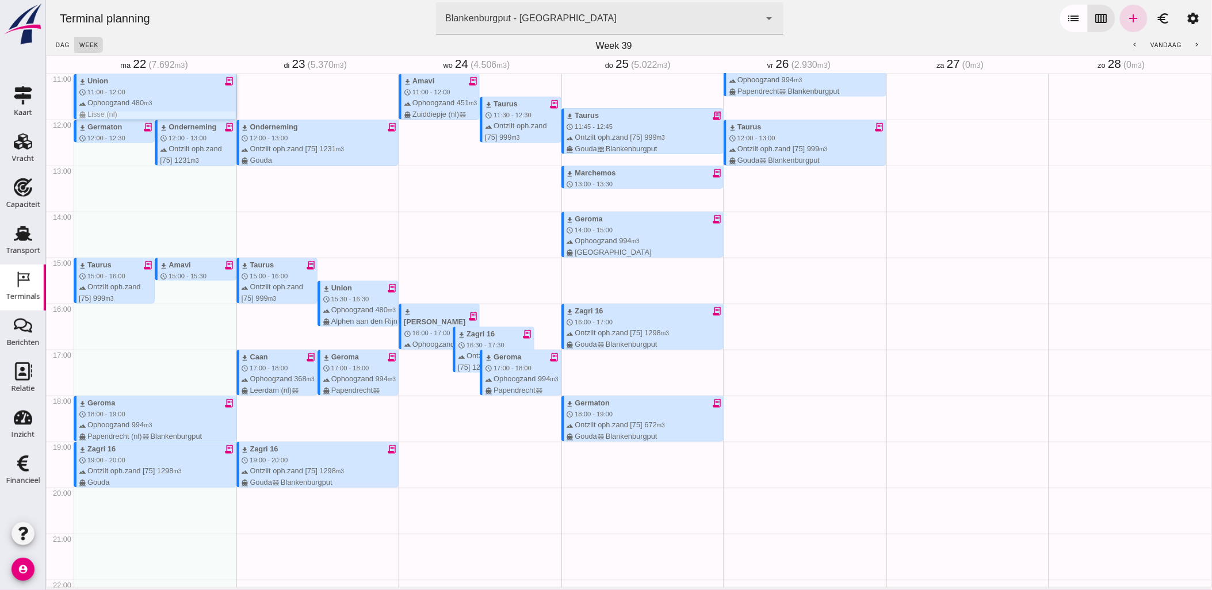
click at [124, 96] on div "download Union receipt_long schedule 11:00 - 12:00 terrain Ophoogzand 480 m3 di…" at bounding box center [156, 97] width 157 height 44
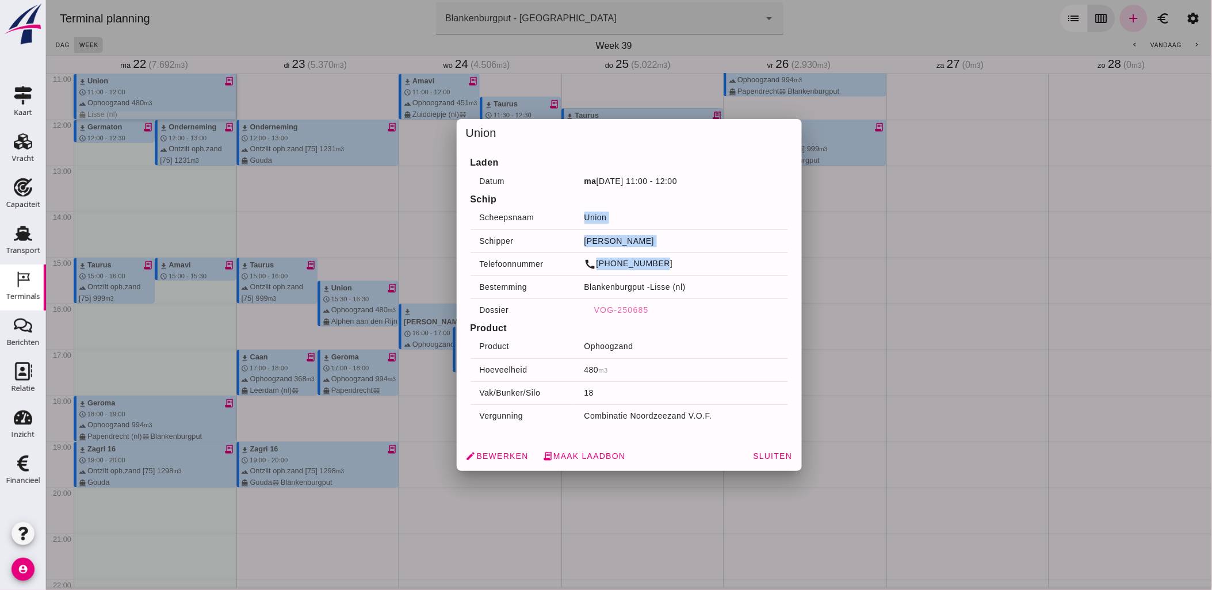
drag, startPoint x: 663, startPoint y: 310, endPoint x: 679, endPoint y: 277, distance: 35.8
click at [679, 277] on tbody "Scheepsnaam Union Schipper W. de Jong Telefoonnummer call +31 54267760 Bestemmi…" at bounding box center [629, 264] width 318 height 115
drag, startPoint x: 679, startPoint y: 277, endPoint x: 676, endPoint y: 287, distance: 9.6
click at [676, 287] on td "Blankenburgput - Lisse (nl)" at bounding box center [681, 287] width 213 height 23
click at [613, 312] on span "VOG-250685" at bounding box center [620, 309] width 55 height 9
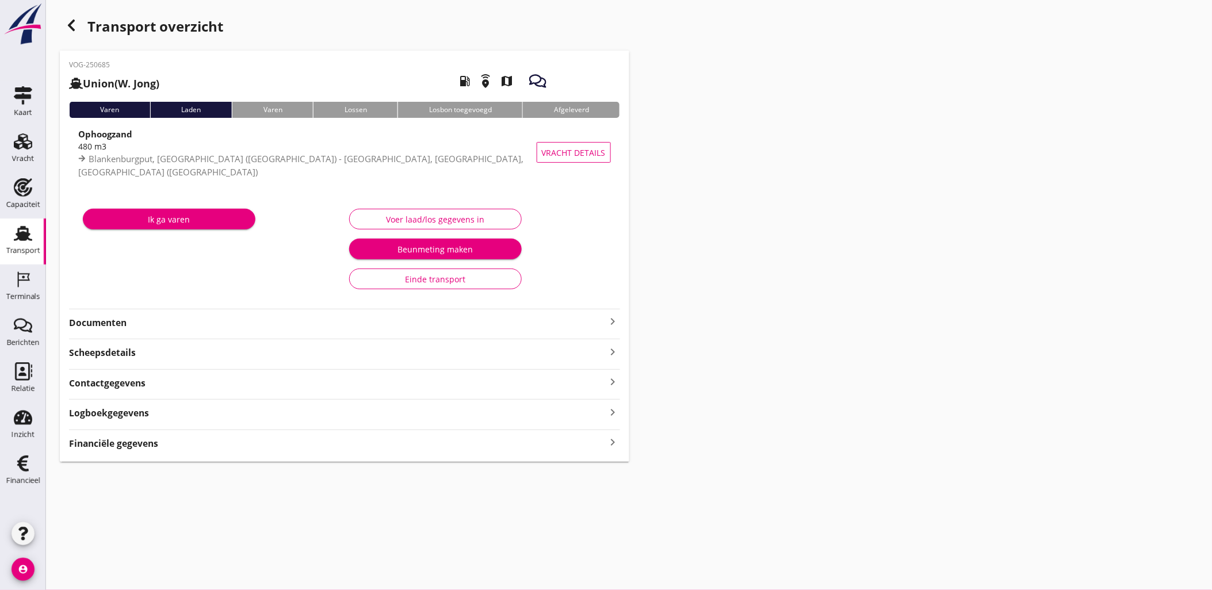
click at [151, 328] on strong "Documenten" at bounding box center [337, 322] width 537 height 13
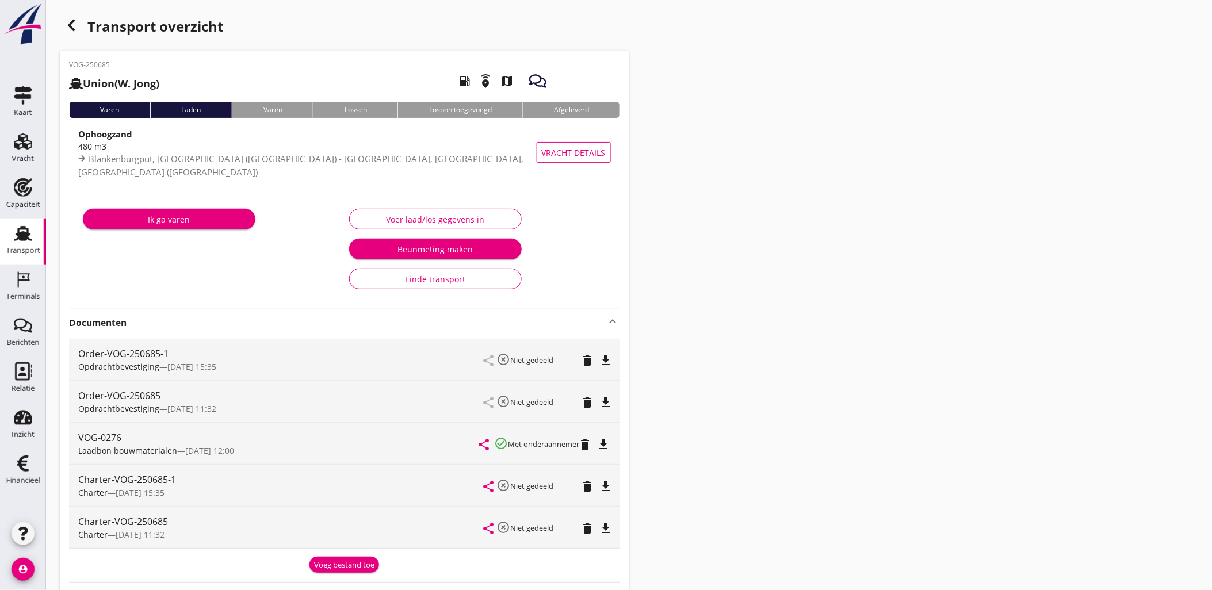
scroll to position [64, 0]
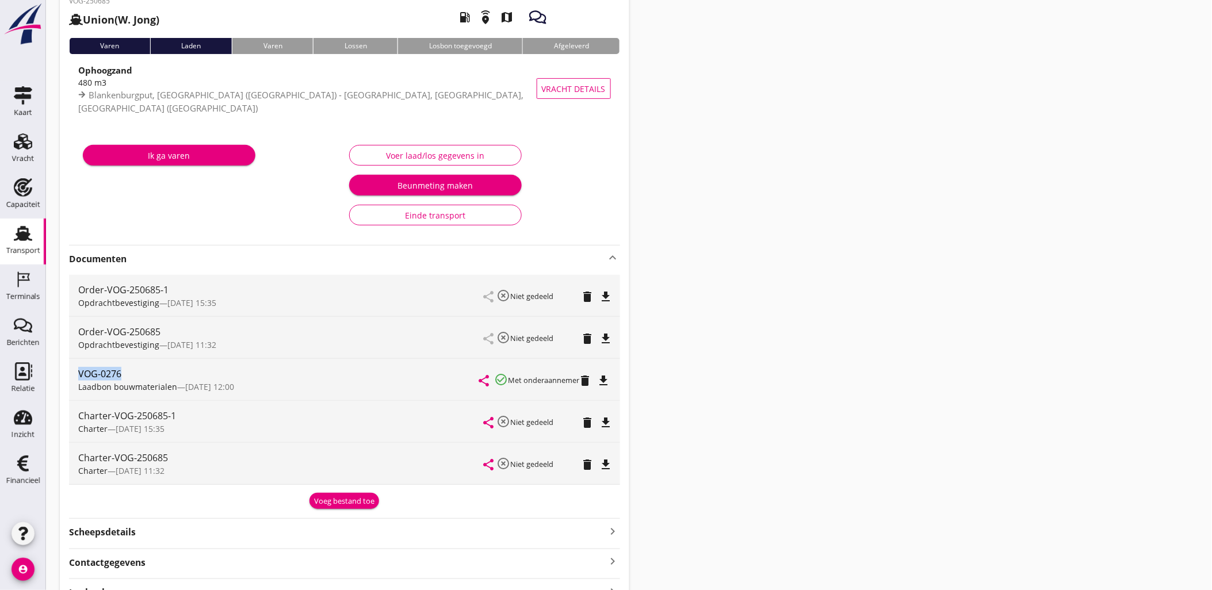
drag, startPoint x: 138, startPoint y: 369, endPoint x: 81, endPoint y: 371, distance: 57.6
click at [81, 371] on div "VOG-0276" at bounding box center [279, 374] width 402 height 14
copy div "VOG-0276"
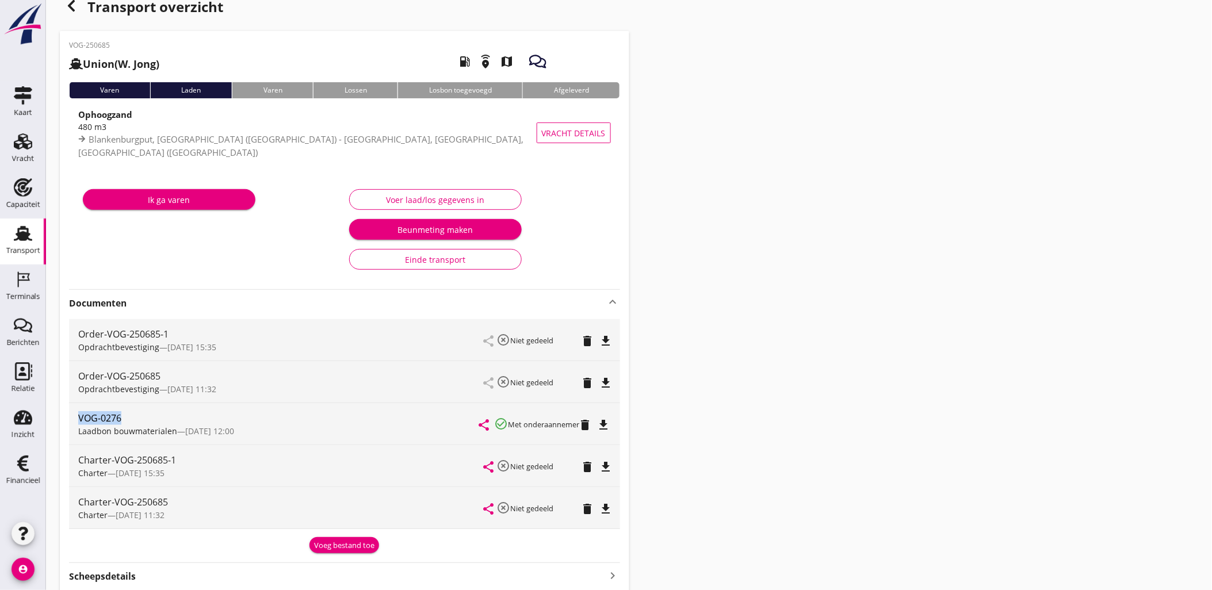
scroll to position [0, 0]
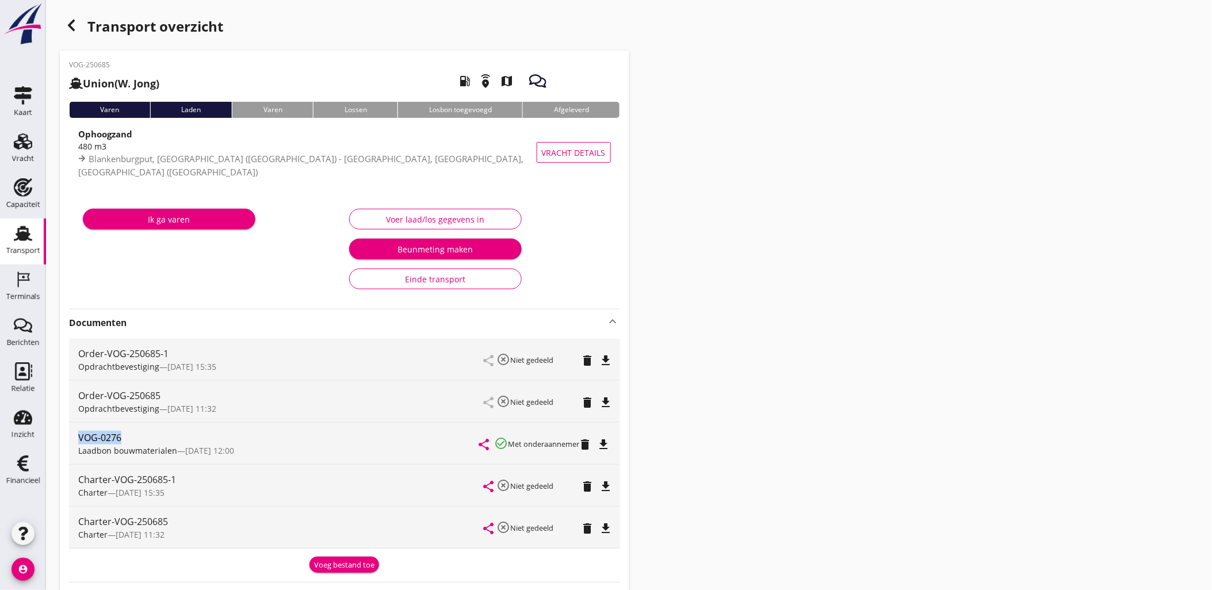
click at [125, 440] on div "VOG-0276" at bounding box center [279, 438] width 402 height 14
drag, startPoint x: 125, startPoint y: 440, endPoint x: 67, endPoint y: 444, distance: 58.9
click at [67, 444] on div "VOG-250685 Union (W. Jong) local_gas_station emergency_share map Varen Laden Va…" at bounding box center [345, 378] width 570 height 655
click at [800, 333] on div "Transport overzicht VOG-250685 Union (W. Jong) local_gas_station emergency_shar…" at bounding box center [629, 359] width 1166 height 719
drag, startPoint x: 127, startPoint y: 440, endPoint x: 79, endPoint y: 439, distance: 47.2
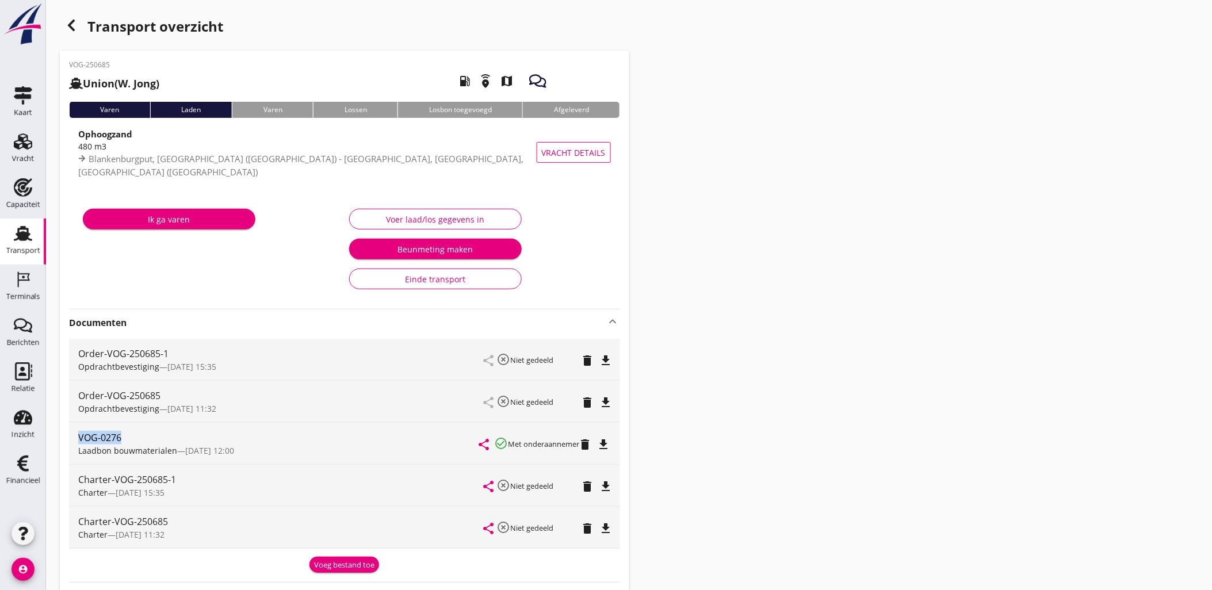
click at [79, 439] on div "VOG-0276" at bounding box center [279, 438] width 402 height 14
copy div "VOG-0276"
click at [783, 274] on div "Transport overzicht VOG-250685 Union (W. Jong) local_gas_station emergency_shar…" at bounding box center [629, 359] width 1166 height 719
click at [75, 30] on icon "button" at bounding box center [71, 25] width 14 height 14
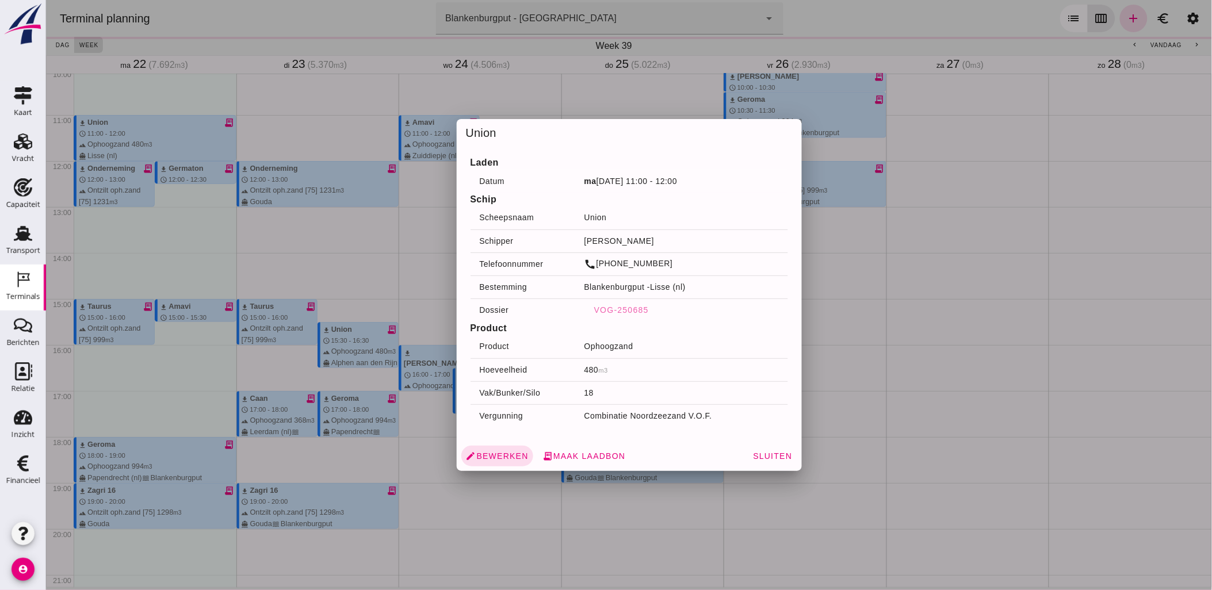
scroll to position [442, 0]
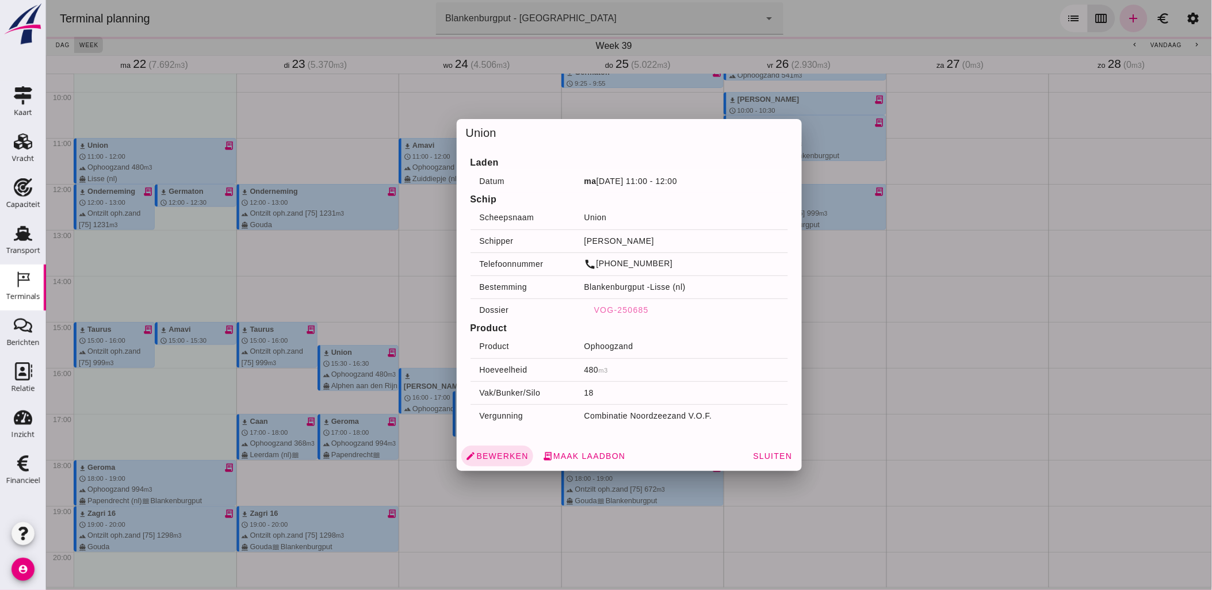
click at [767, 456] on span "Sluiten" at bounding box center [772, 456] width 40 height 9
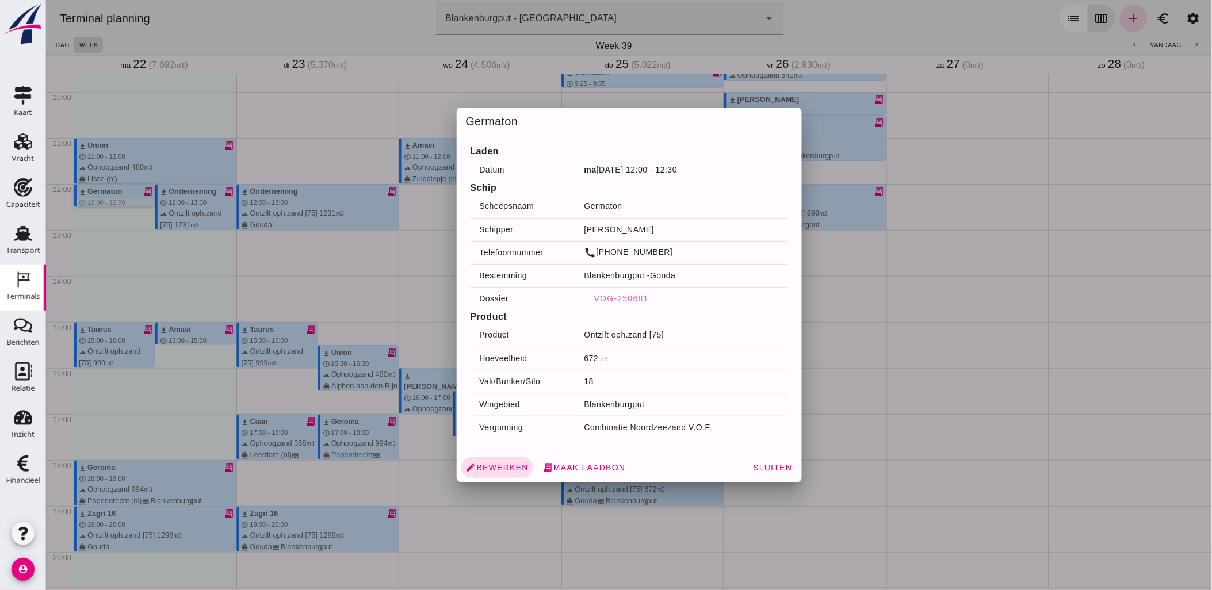
drag, startPoint x: 127, startPoint y: 197, endPoint x: 93, endPoint y: 193, distance: 33.6
click at [93, 193] on div at bounding box center [628, 295] width 1166 height 590
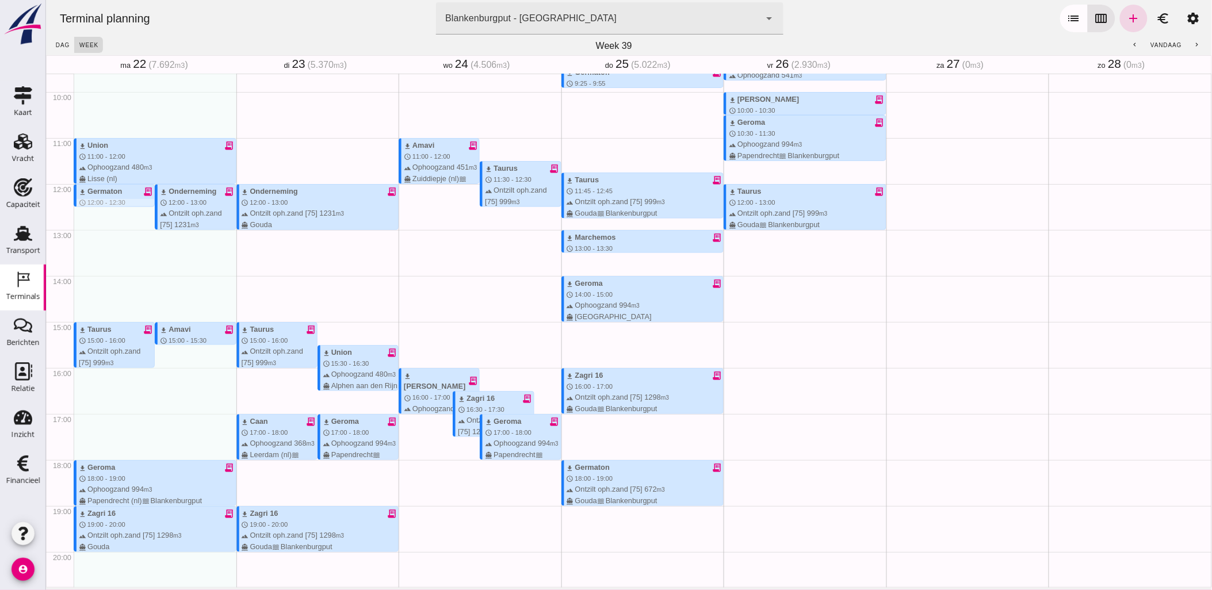
click at [112, 203] on div at bounding box center [115, 202] width 78 height 7
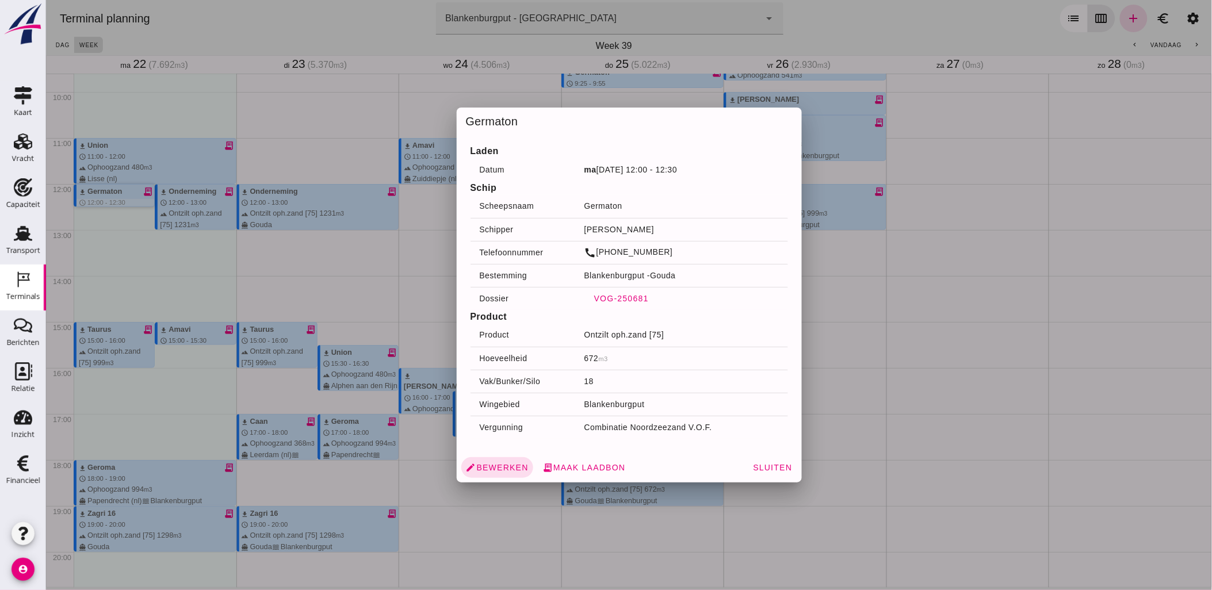
click at [610, 296] on span "VOG-250681" at bounding box center [620, 298] width 55 height 9
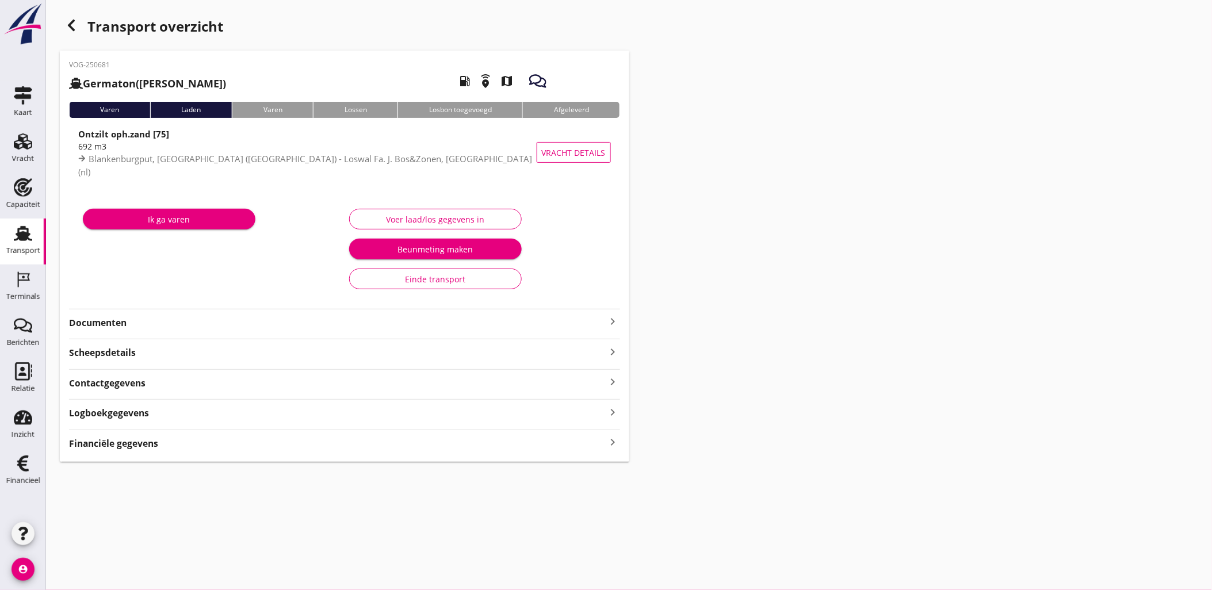
click at [165, 326] on strong "Documenten" at bounding box center [337, 322] width 537 height 13
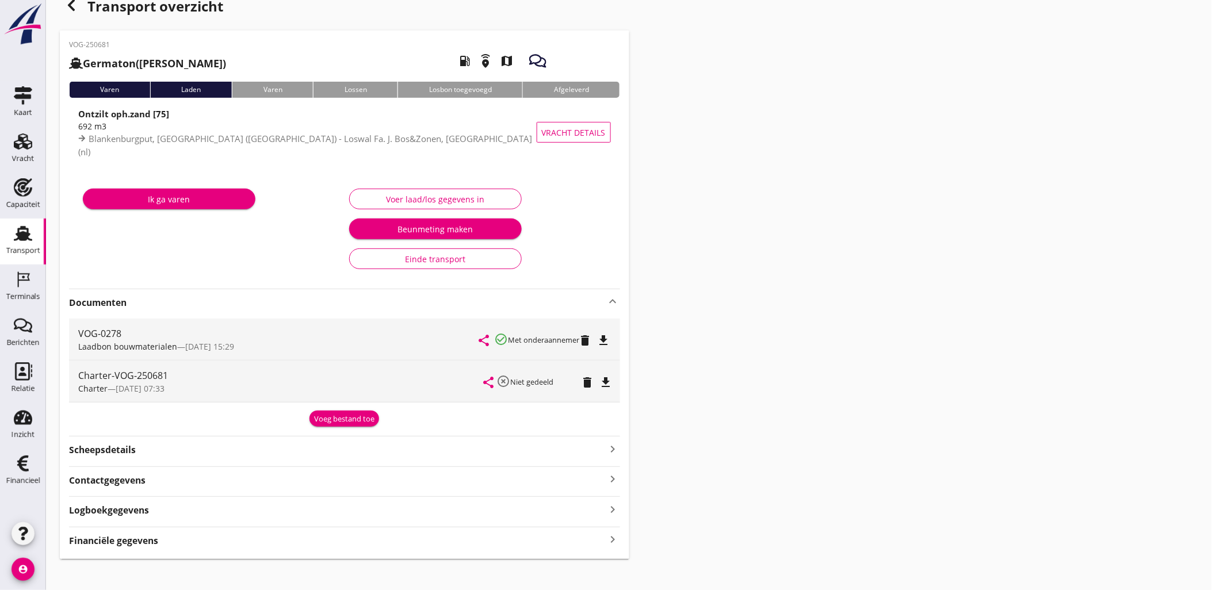
scroll to position [30, 0]
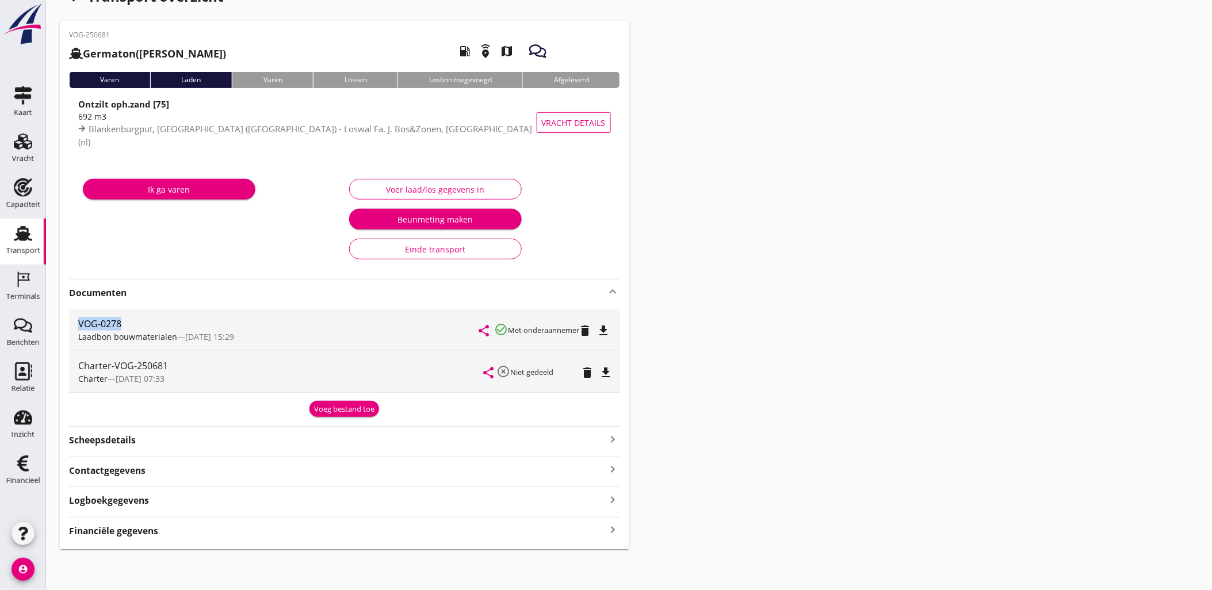
drag, startPoint x: 152, startPoint y: 323, endPoint x: 79, endPoint y: 324, distance: 73.1
click at [79, 324] on div "VOG-0278" at bounding box center [279, 324] width 402 height 14
copy div "VOG-0278"
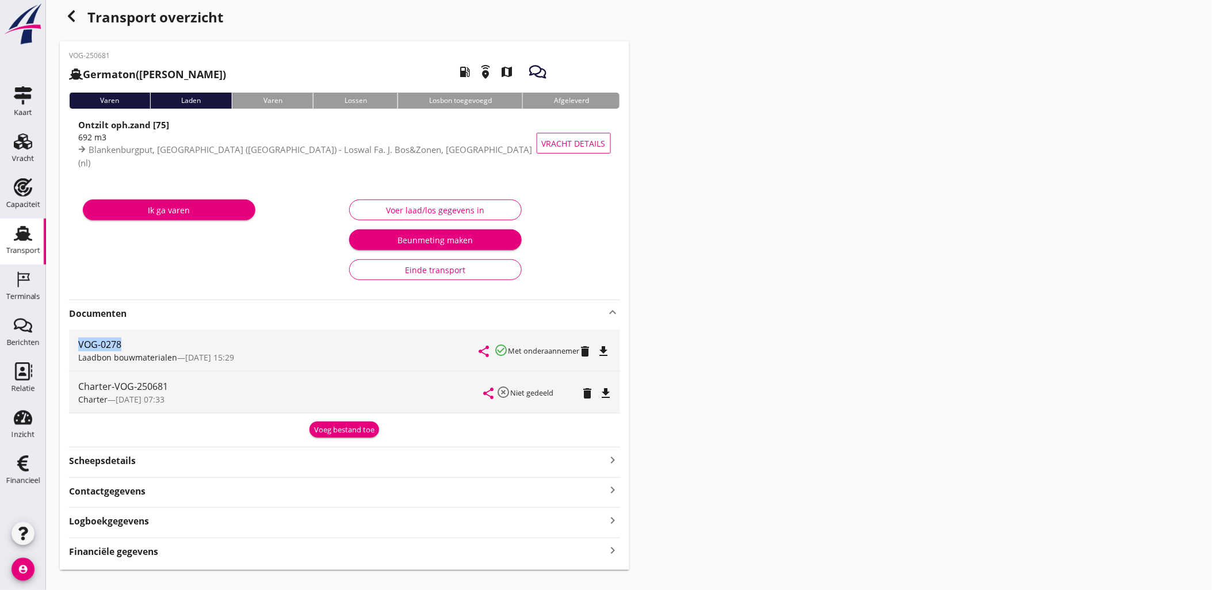
scroll to position [0, 0]
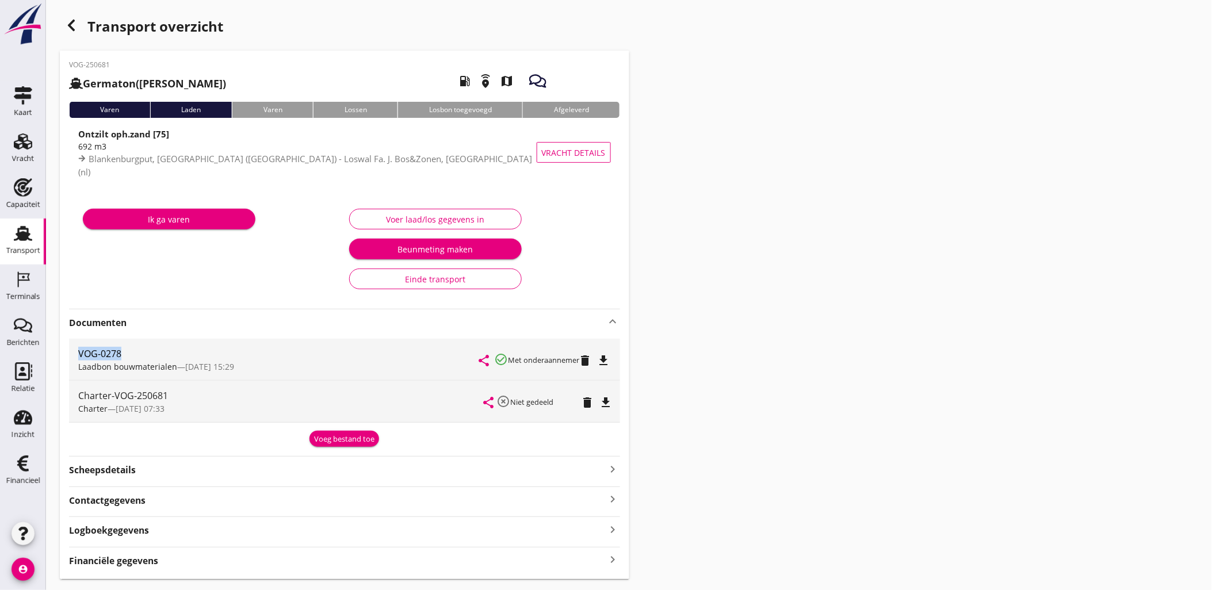
click at [75, 20] on icon "button" at bounding box center [71, 25] width 14 height 14
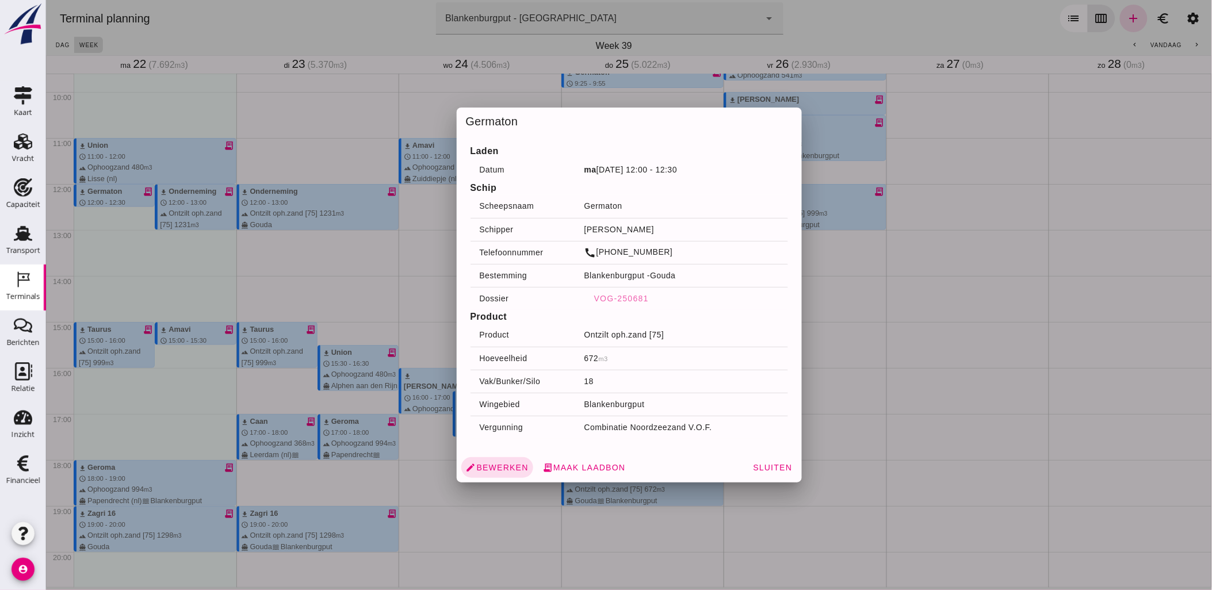
click at [759, 463] on span "Sluiten" at bounding box center [772, 467] width 40 height 9
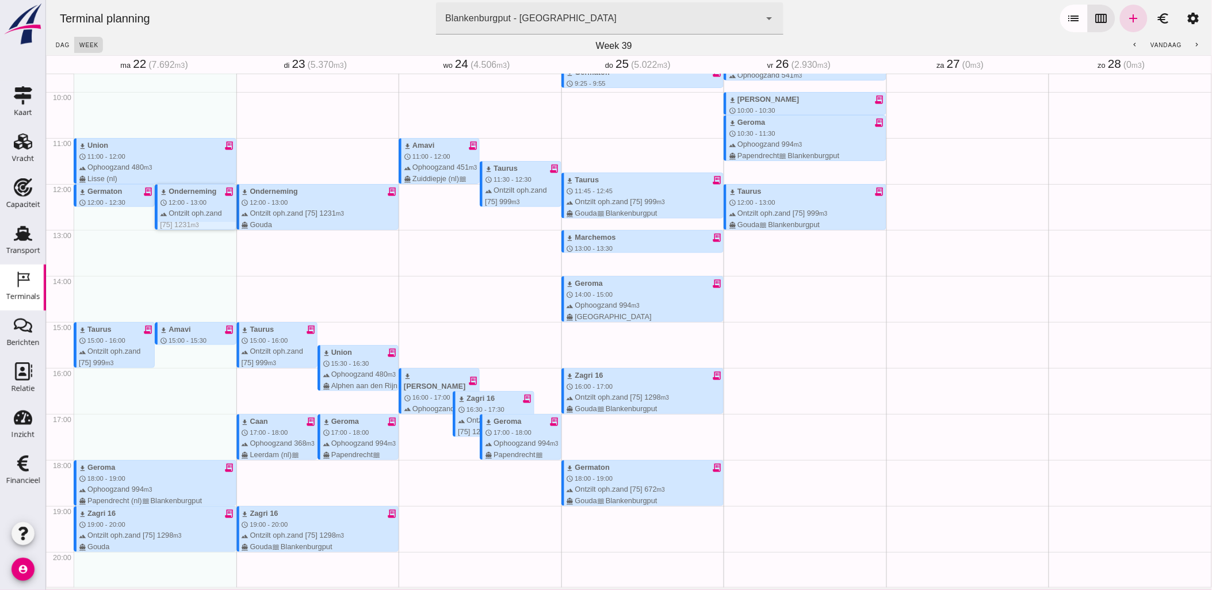
click at [186, 213] on div "terrain Ontzilt oph.zand [75] 1231 m3 directions_boat Gouda" at bounding box center [196, 224] width 75 height 33
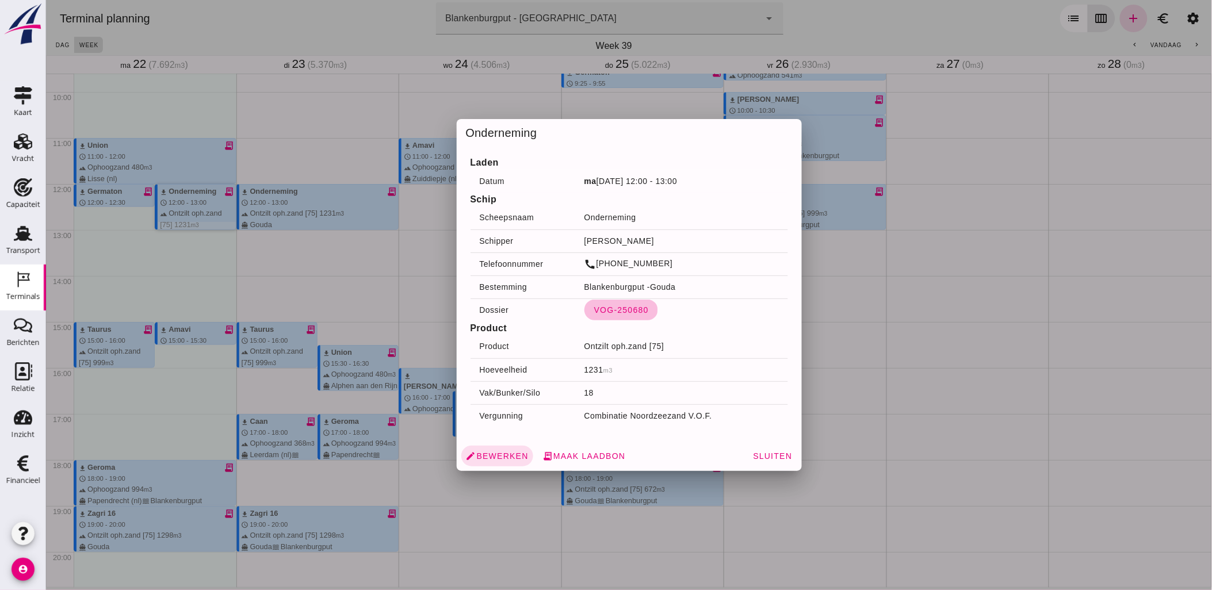
click at [612, 309] on span "VOG-250680" at bounding box center [620, 309] width 55 height 9
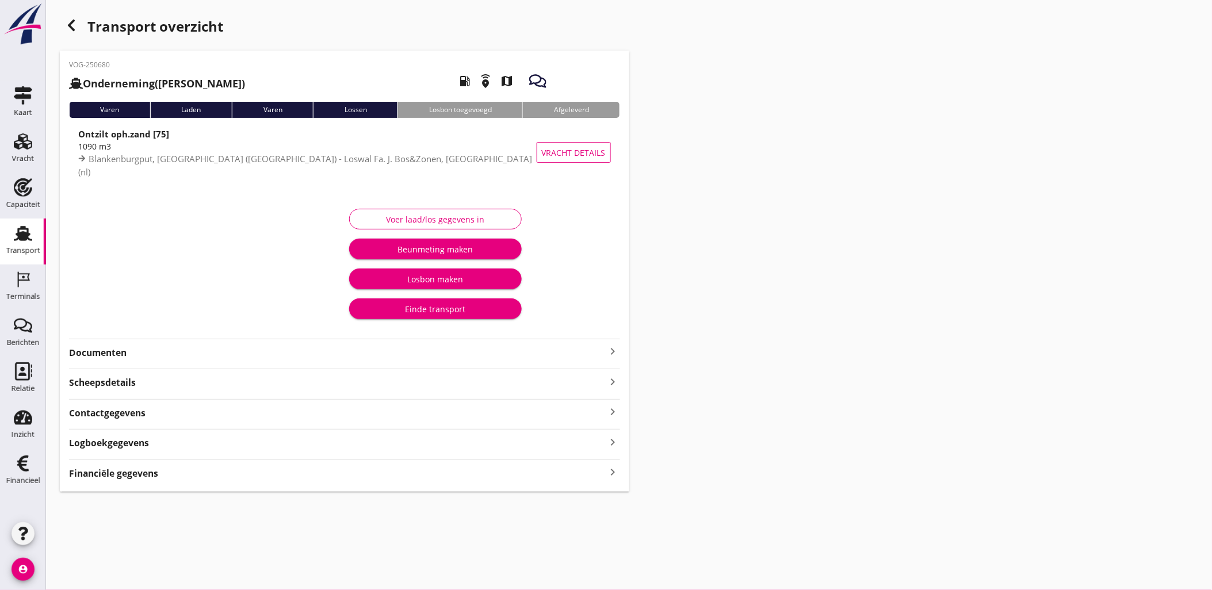
click at [125, 357] on strong "Documenten" at bounding box center [337, 352] width 537 height 13
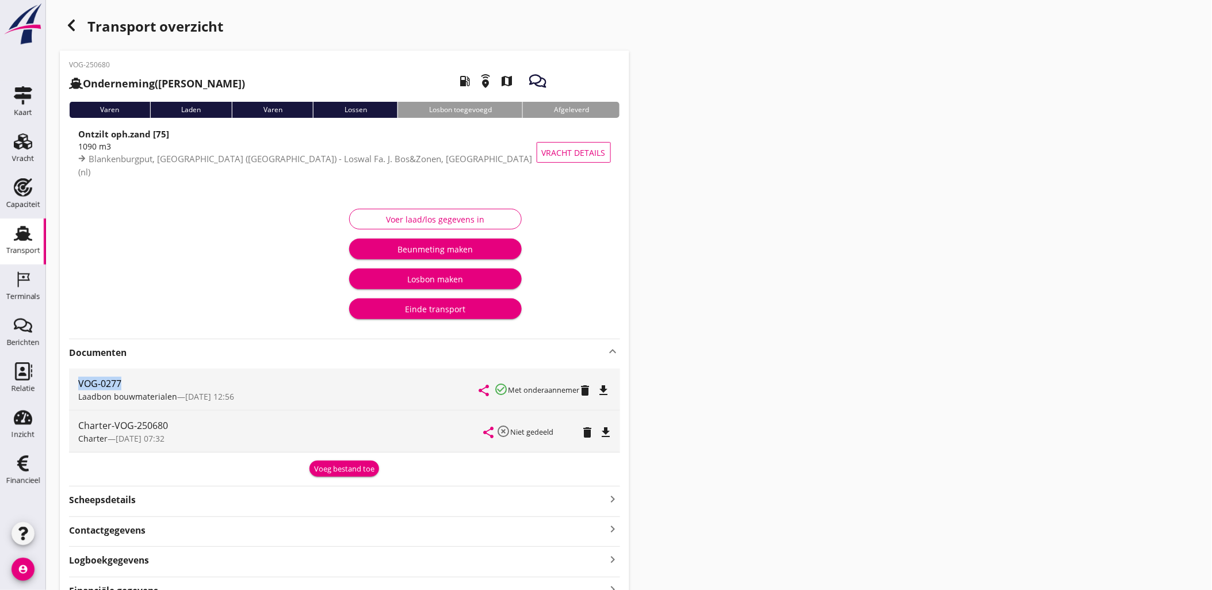
drag, startPoint x: 158, startPoint y: 382, endPoint x: 79, endPoint y: 385, distance: 79.5
click at [79, 385] on div "VOG-0277" at bounding box center [279, 384] width 402 height 14
copy div "VOG-0277"
click at [77, 35] on div "button" at bounding box center [71, 25] width 23 height 23
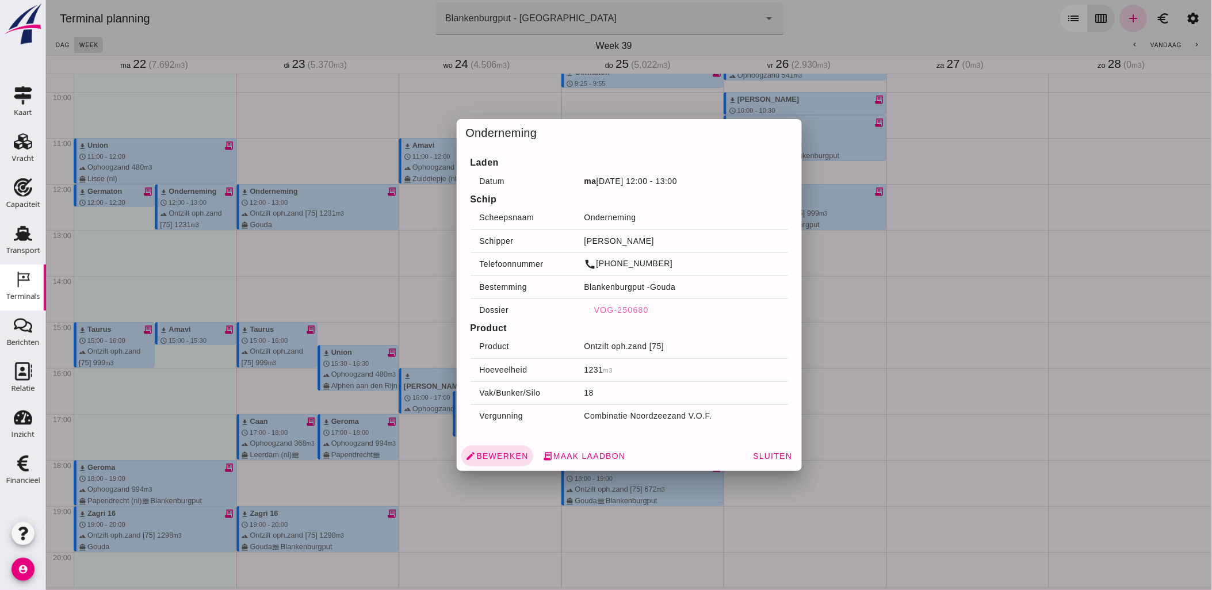
click at [750, 456] on button "Sluiten" at bounding box center [771, 456] width 49 height 21
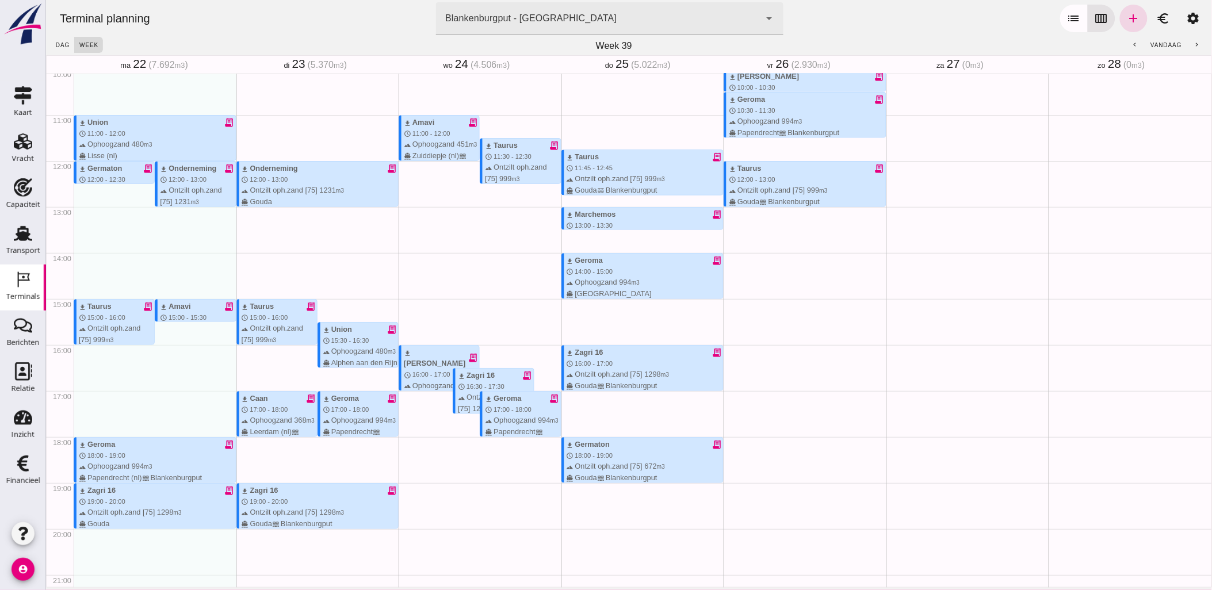
scroll to position [506, 0]
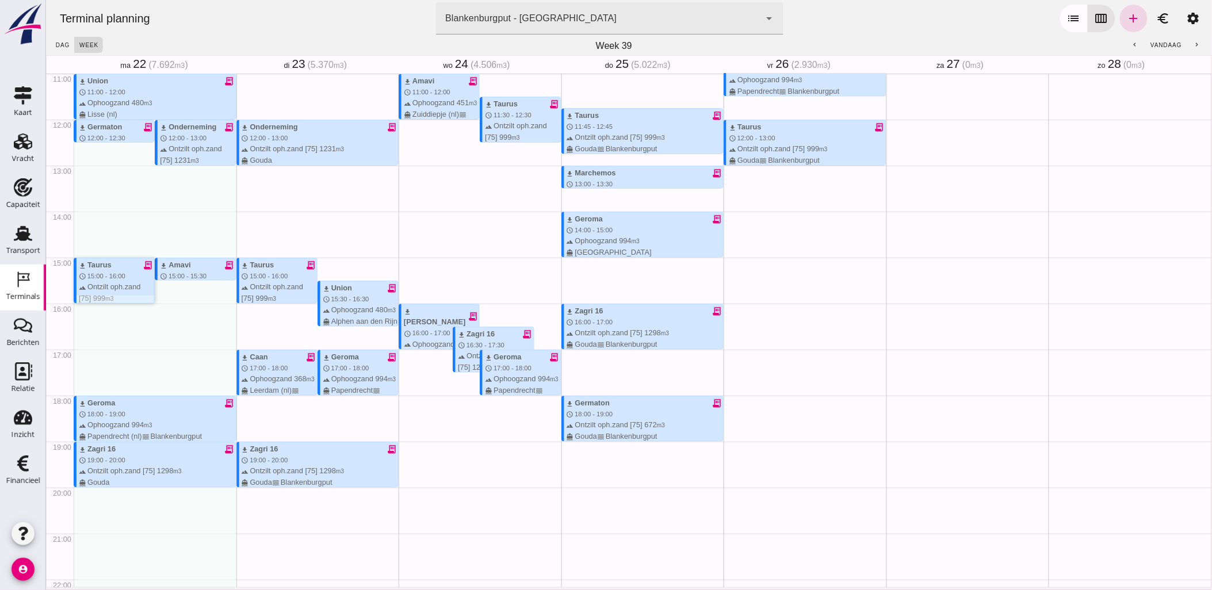
click at [135, 293] on div "terrain Ontzilt oph.zand [75] 999 m3 directions_boat Gouda waves Blankenburgput" at bounding box center [115, 303] width 75 height 44
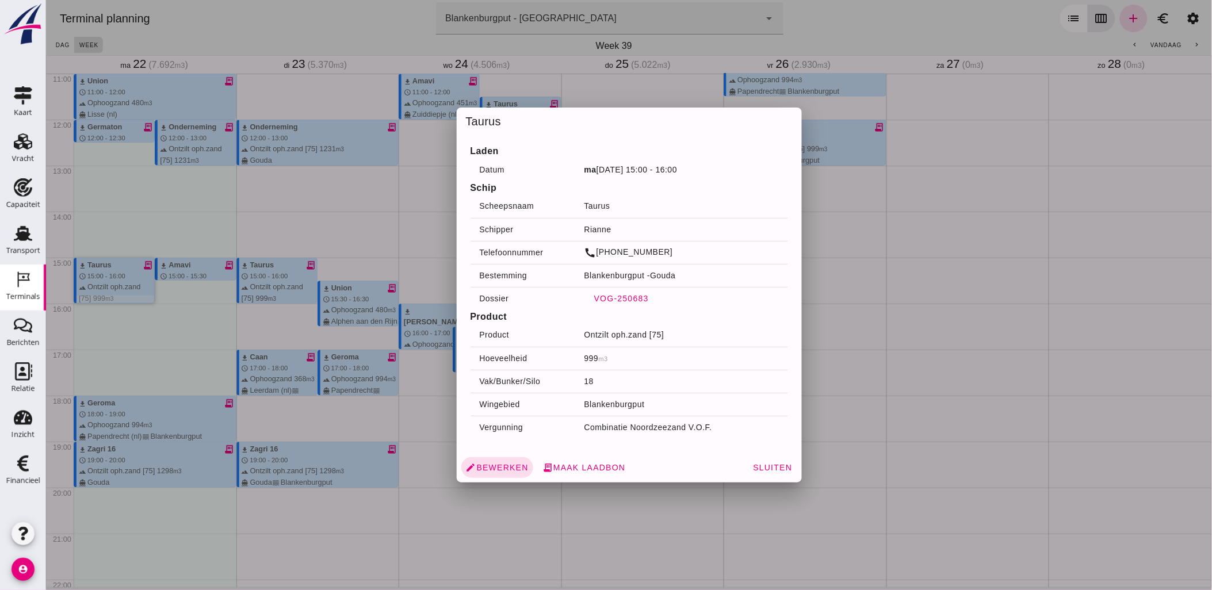
click at [618, 298] on span "VOG-250683" at bounding box center [620, 298] width 55 height 9
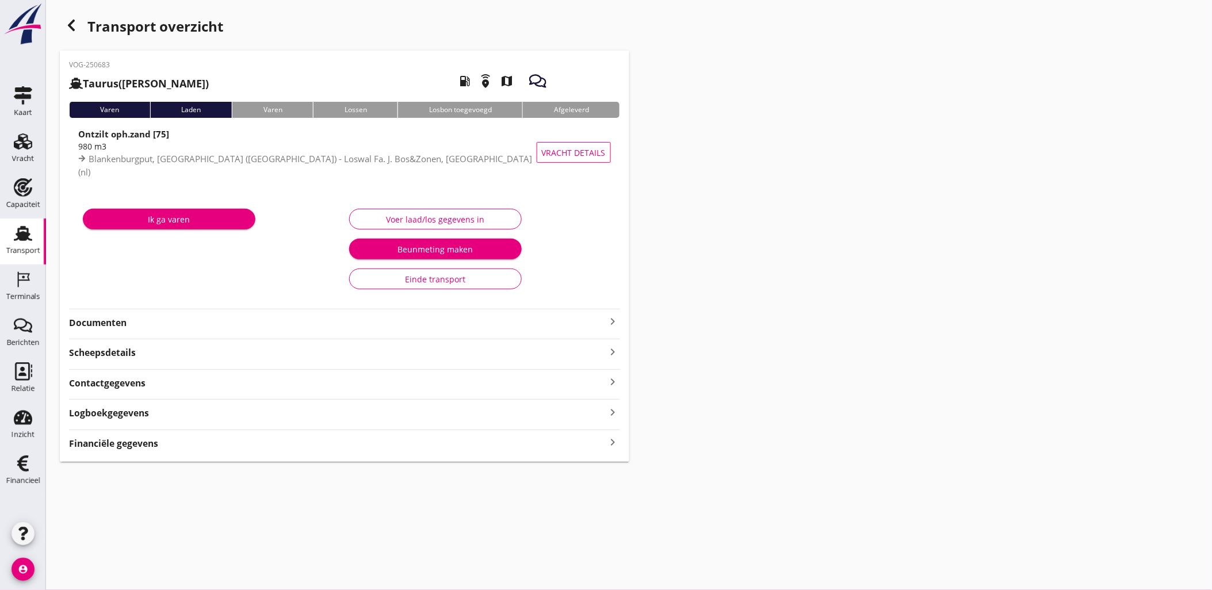
click at [165, 321] on strong "Documenten" at bounding box center [337, 322] width 537 height 13
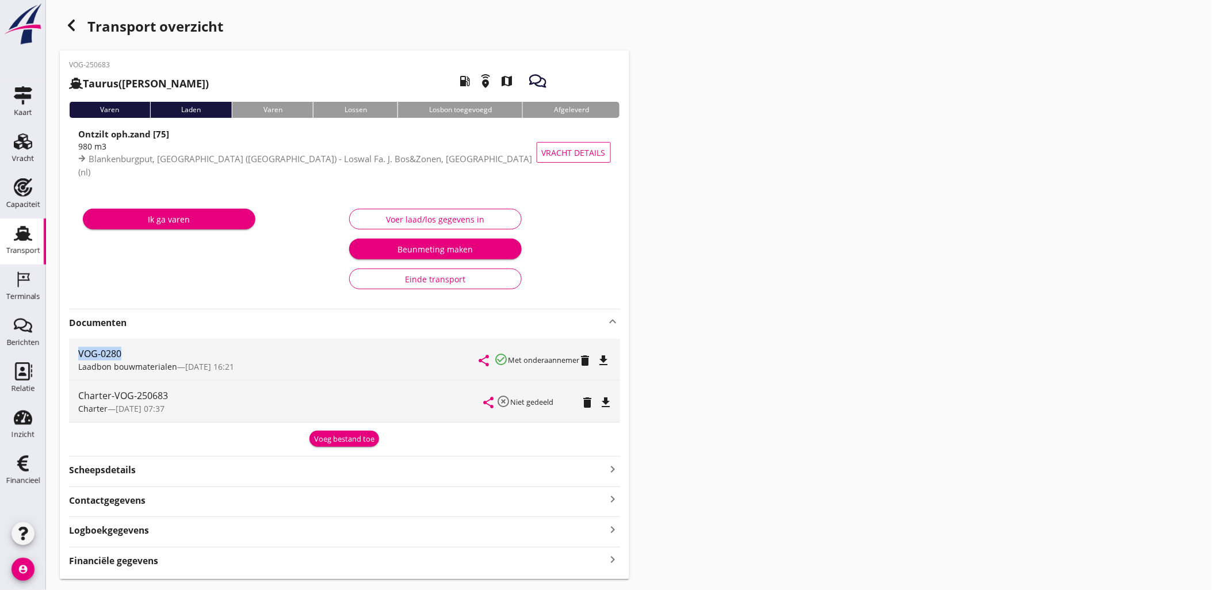
copy div "VOG-0280"
drag, startPoint x: 147, startPoint y: 354, endPoint x: 180, endPoint y: 351, distance: 33.0
click at [180, 351] on div "VOG-0280" at bounding box center [279, 354] width 402 height 14
click at [67, 25] on icon "button" at bounding box center [71, 25] width 14 height 14
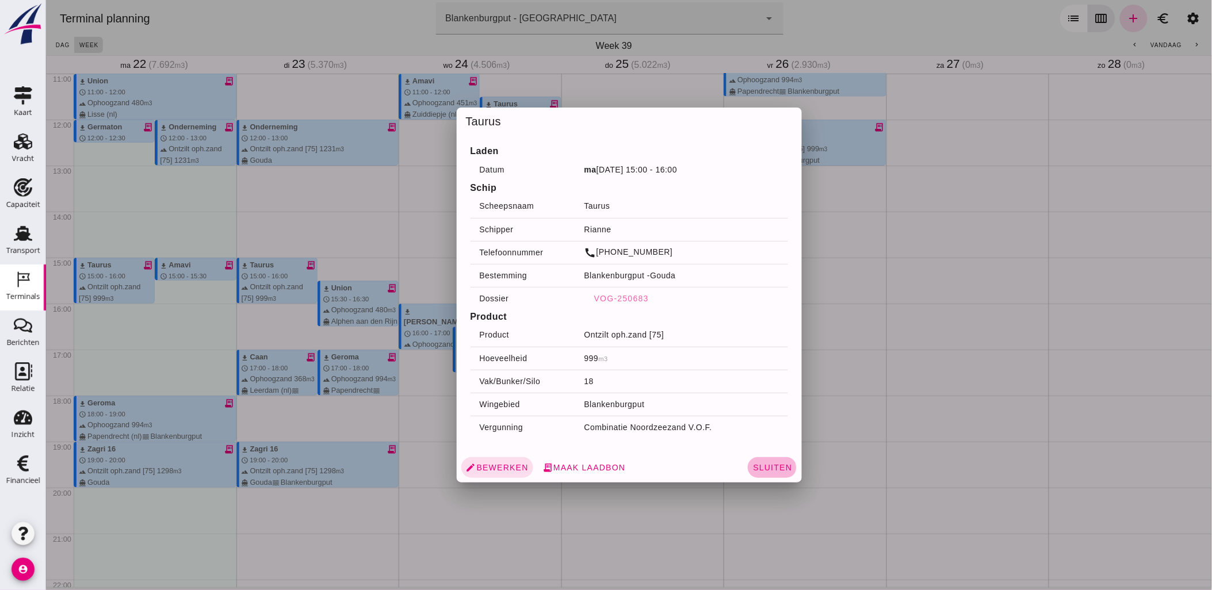
click at [778, 468] on span "Sluiten" at bounding box center [772, 467] width 40 height 9
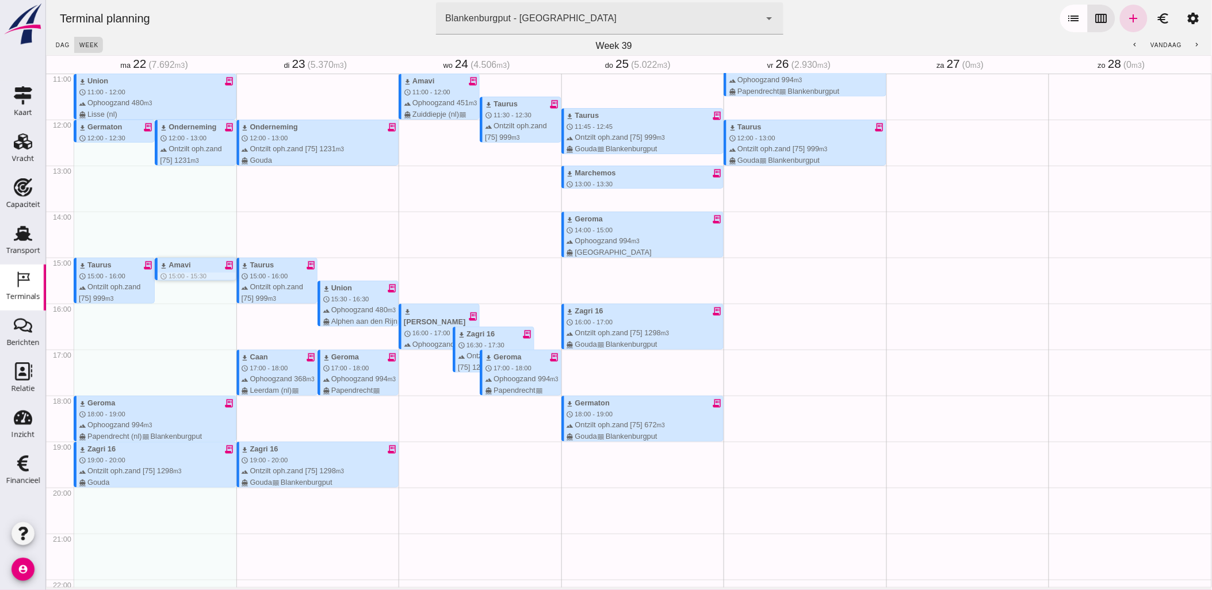
click at [185, 273] on div at bounding box center [196, 276] width 78 height 7
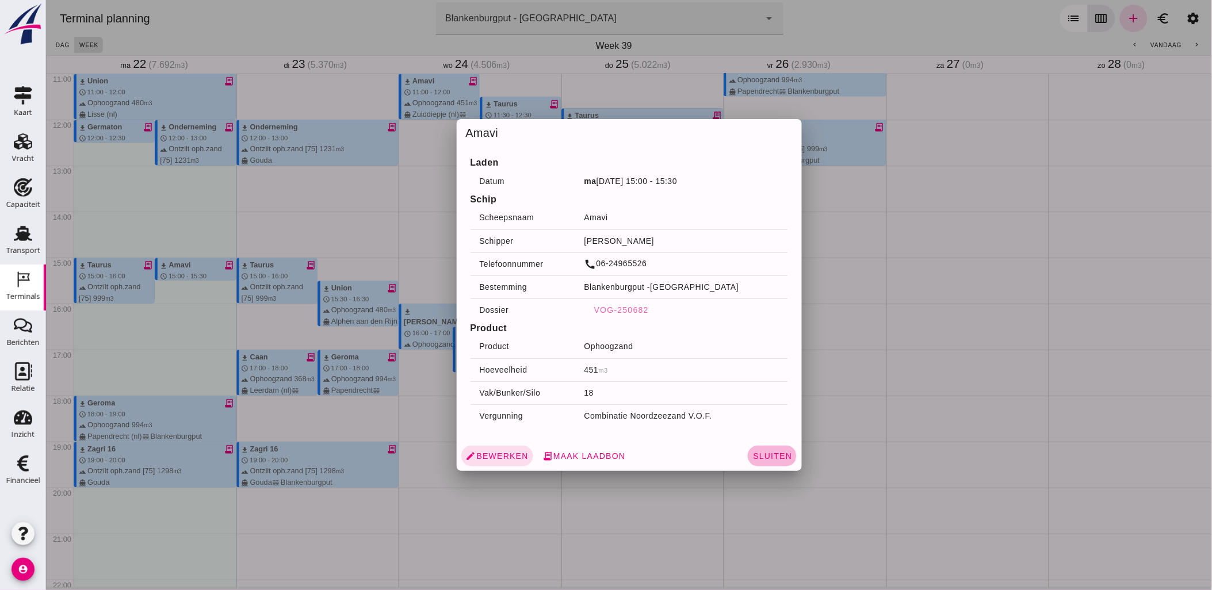
click at [763, 453] on span "Sluiten" at bounding box center [772, 456] width 40 height 9
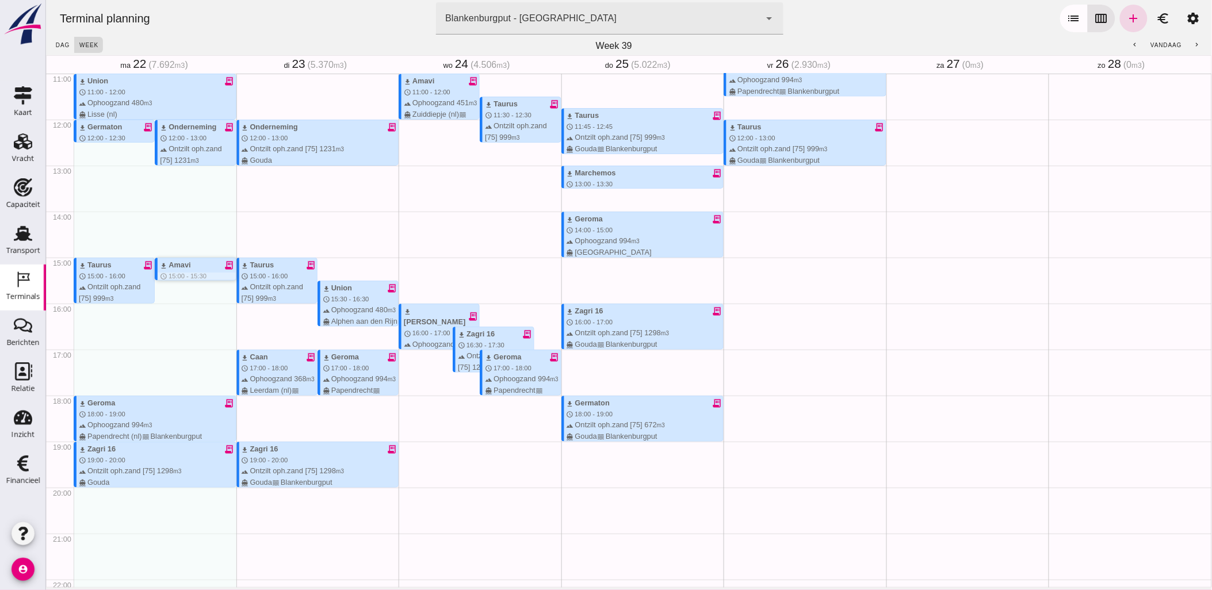
click at [201, 271] on div "download Amavi receipt_long schedule 15:00 - 15:30 terrain Ophoogzand 451 m3 di…" at bounding box center [196, 286] width 75 height 55
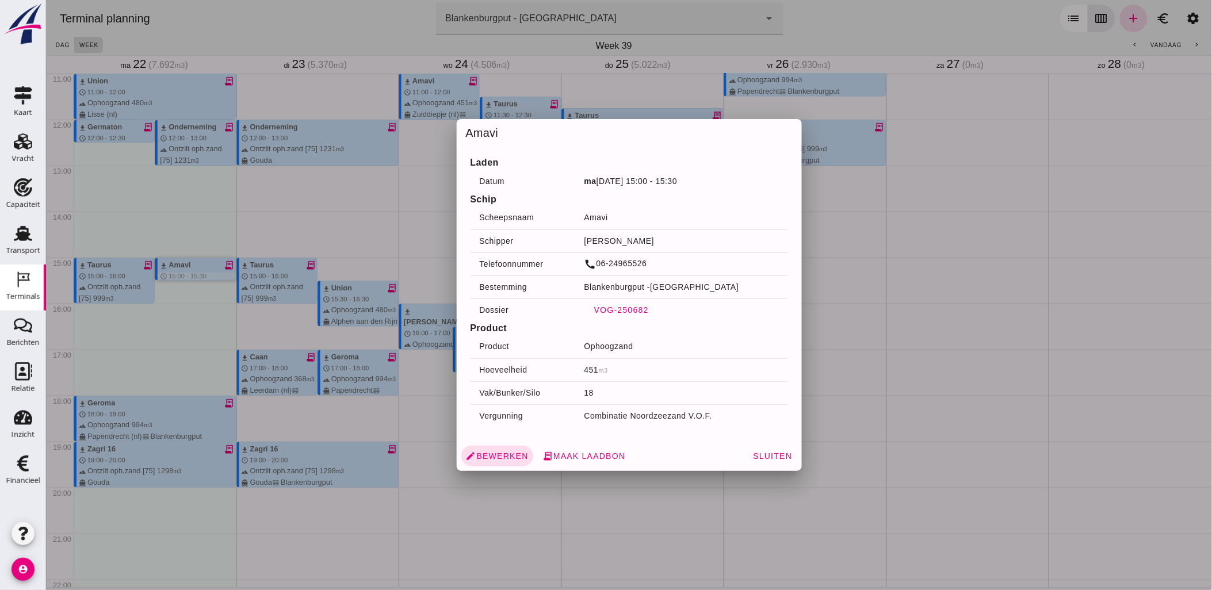
click at [608, 312] on span "VOG-250682" at bounding box center [620, 309] width 55 height 9
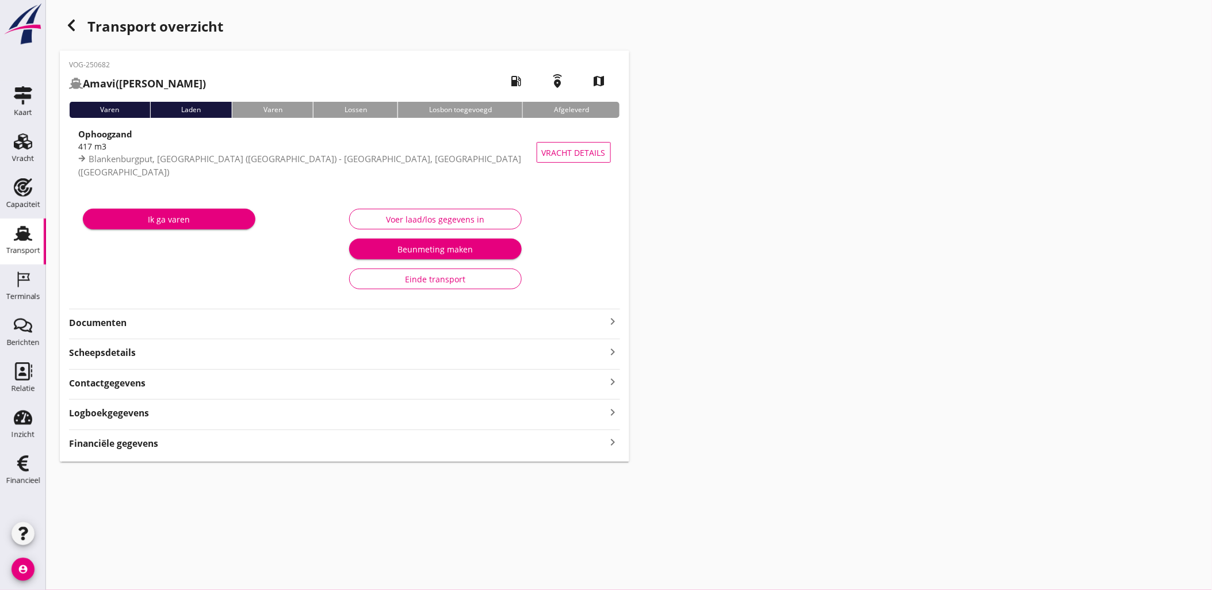
click at [118, 325] on strong "Documenten" at bounding box center [337, 322] width 537 height 13
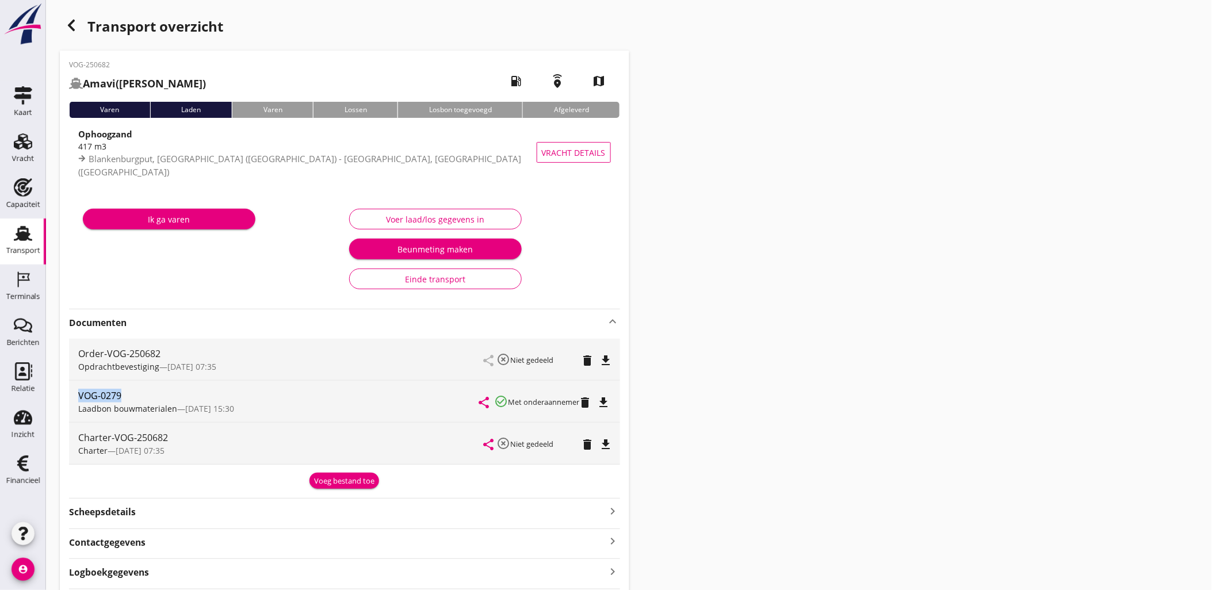
drag, startPoint x: 133, startPoint y: 394, endPoint x: 79, endPoint y: 398, distance: 54.8
click at [79, 398] on div "VOG-0279" at bounding box center [279, 396] width 402 height 14
copy div "VOG-0279"
click at [82, 29] on div "button" at bounding box center [71, 25] width 23 height 23
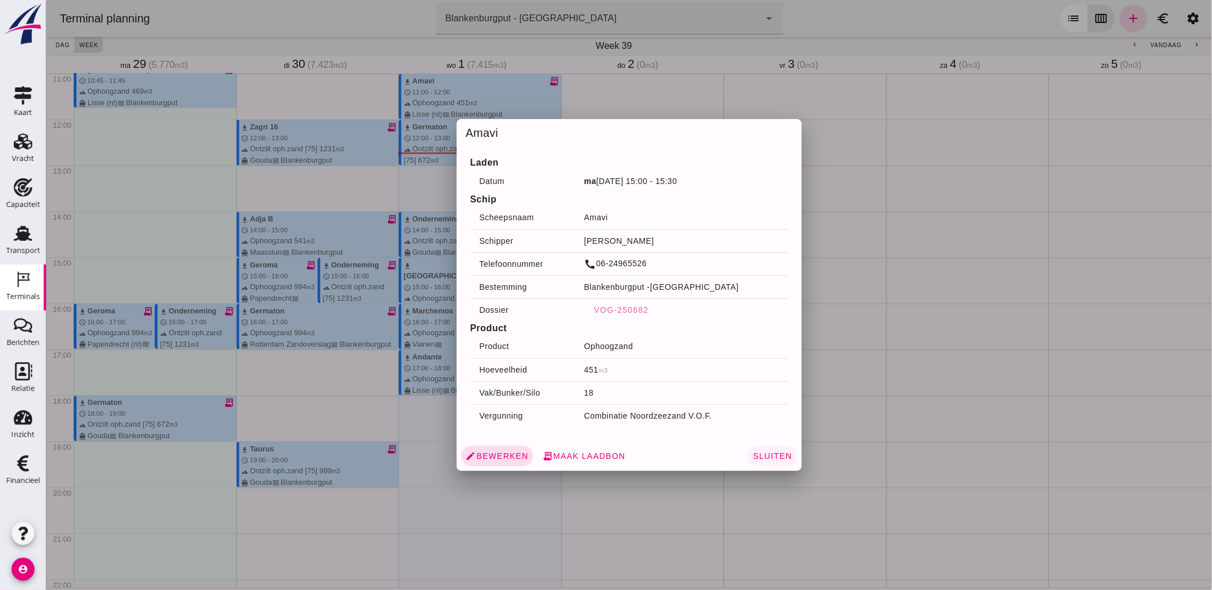
click at [763, 452] on span "Sluiten" at bounding box center [772, 456] width 40 height 9
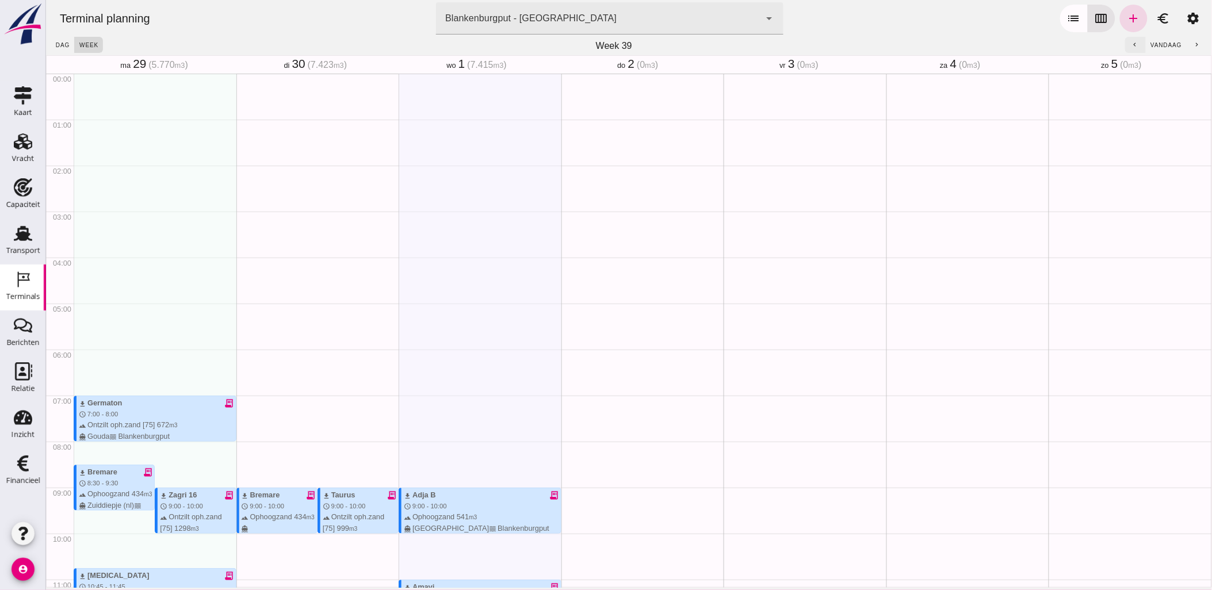
click at [1131, 41] on icon "chevron_left" at bounding box center [1134, 44] width 7 height 7
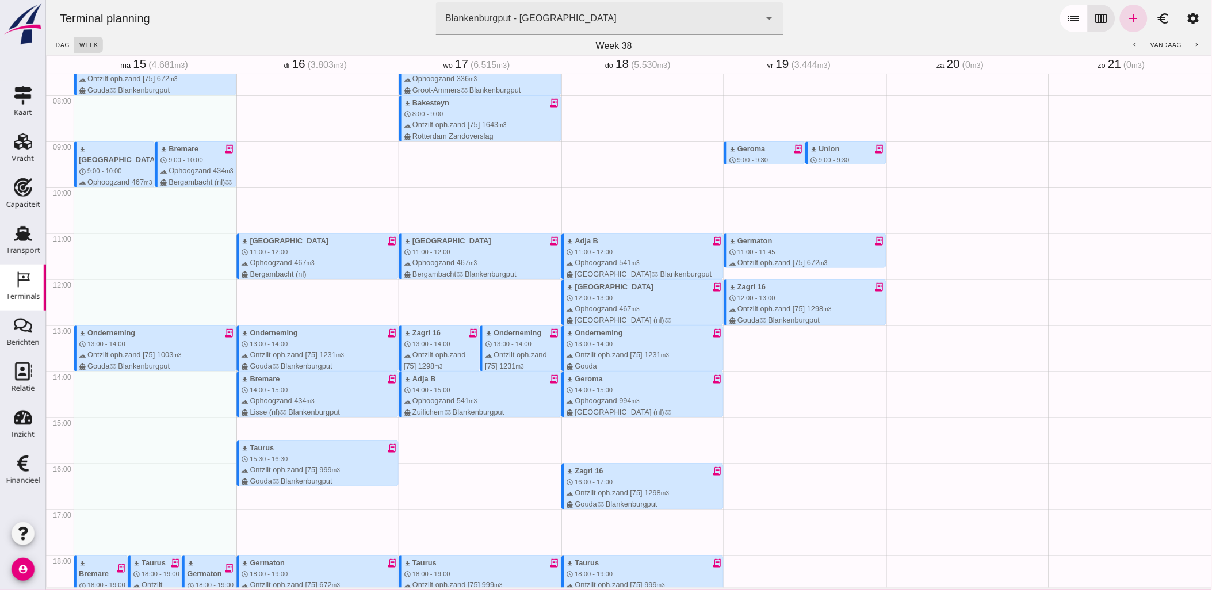
scroll to position [383, 0]
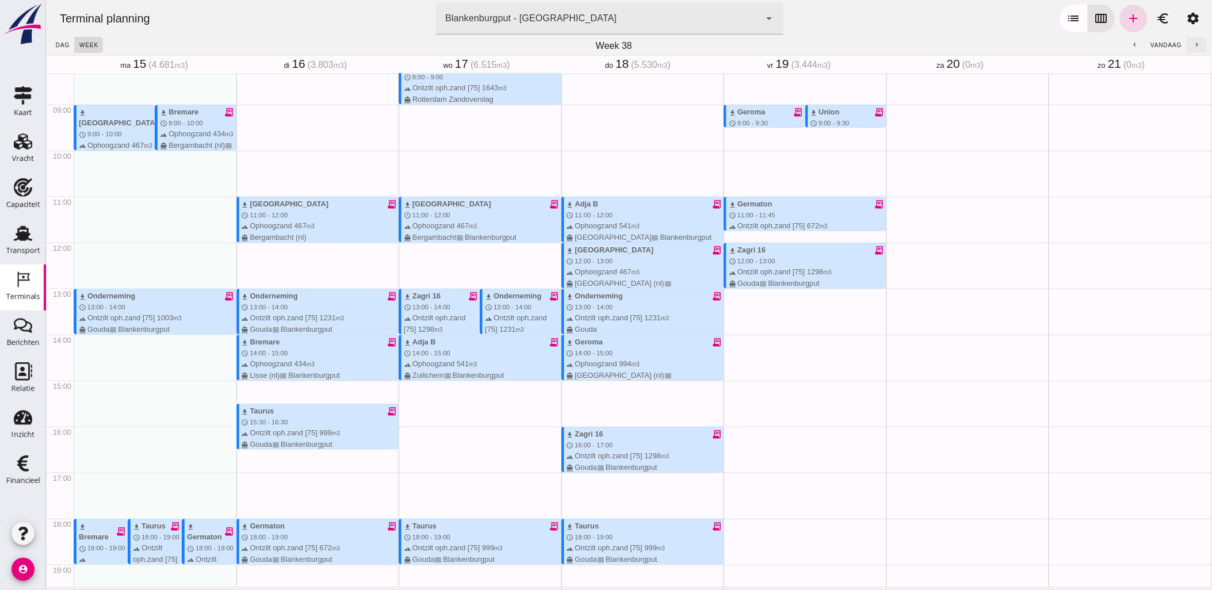
click at [1192, 46] on button "chevron_right" at bounding box center [1196, 45] width 21 height 16
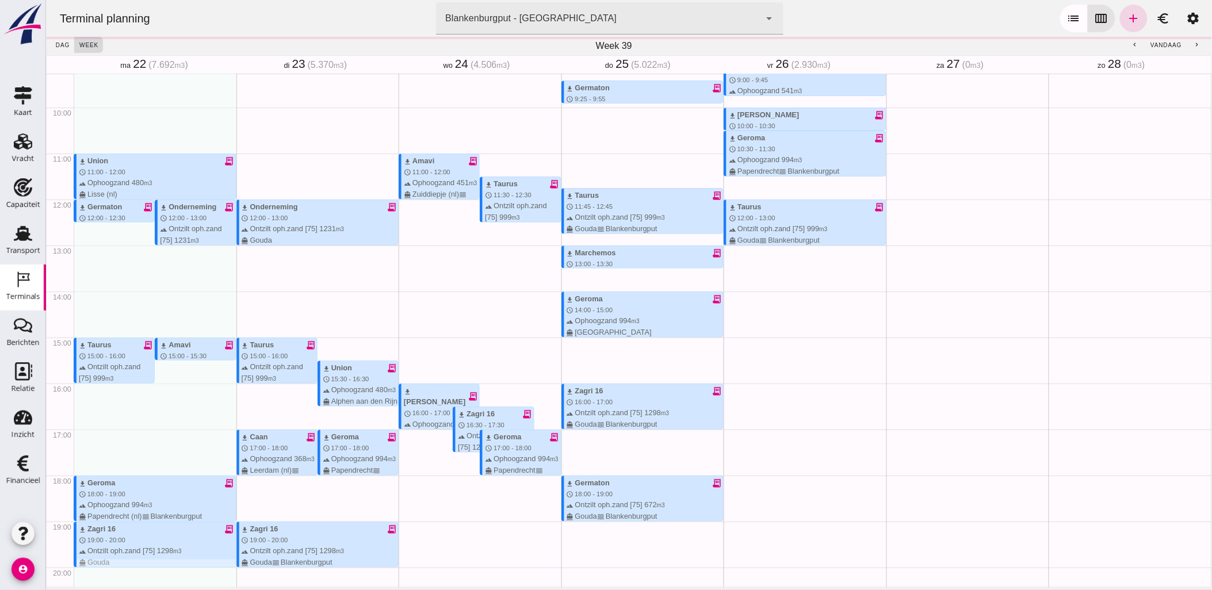
scroll to position [575, 0]
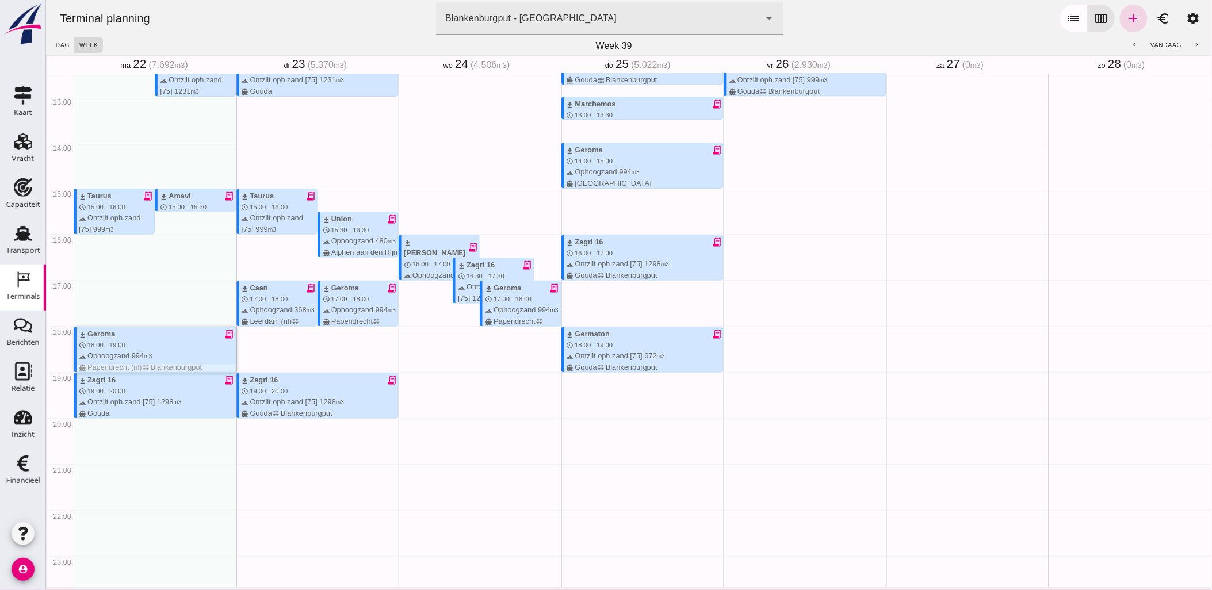
click at [162, 346] on div "download Geroma receipt_long schedule 18:00 - 19:00 terrain Ophoogzand 994 m3 d…" at bounding box center [156, 351] width 157 height 44
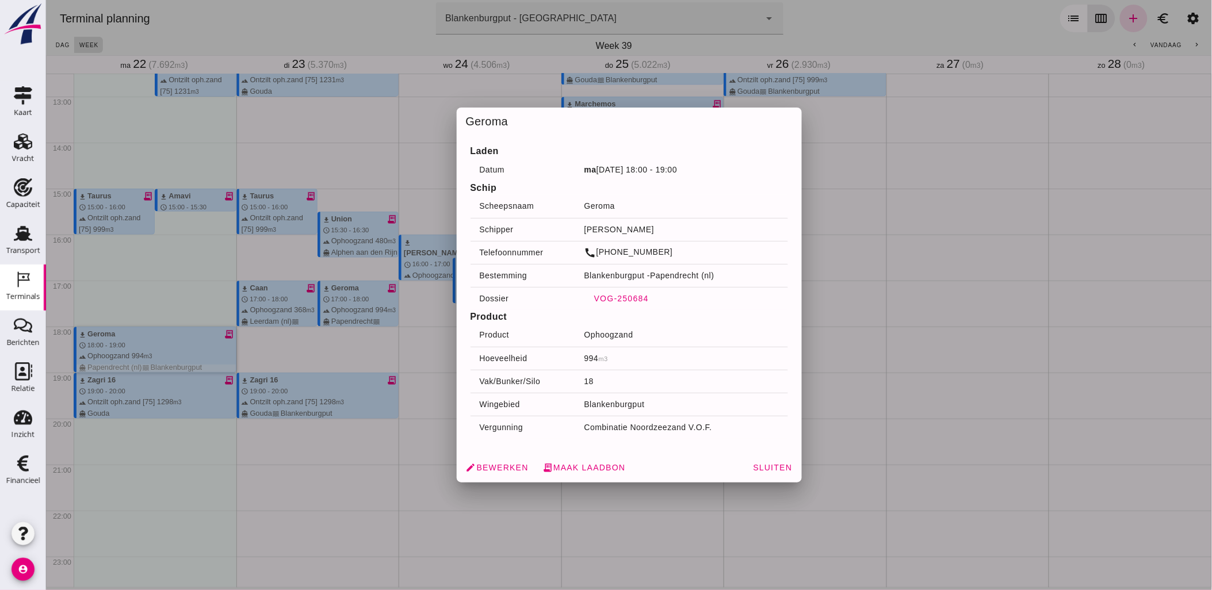
click at [616, 301] on span "VOG-250684" at bounding box center [620, 298] width 55 height 9
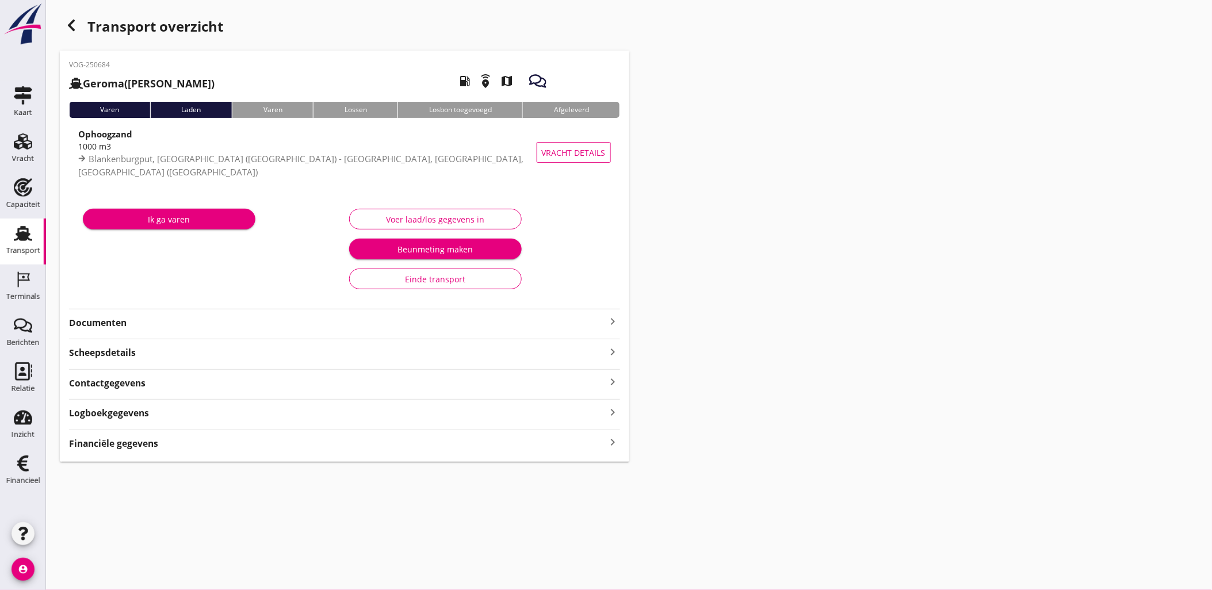
click at [148, 324] on strong "Documenten" at bounding box center [337, 322] width 537 height 13
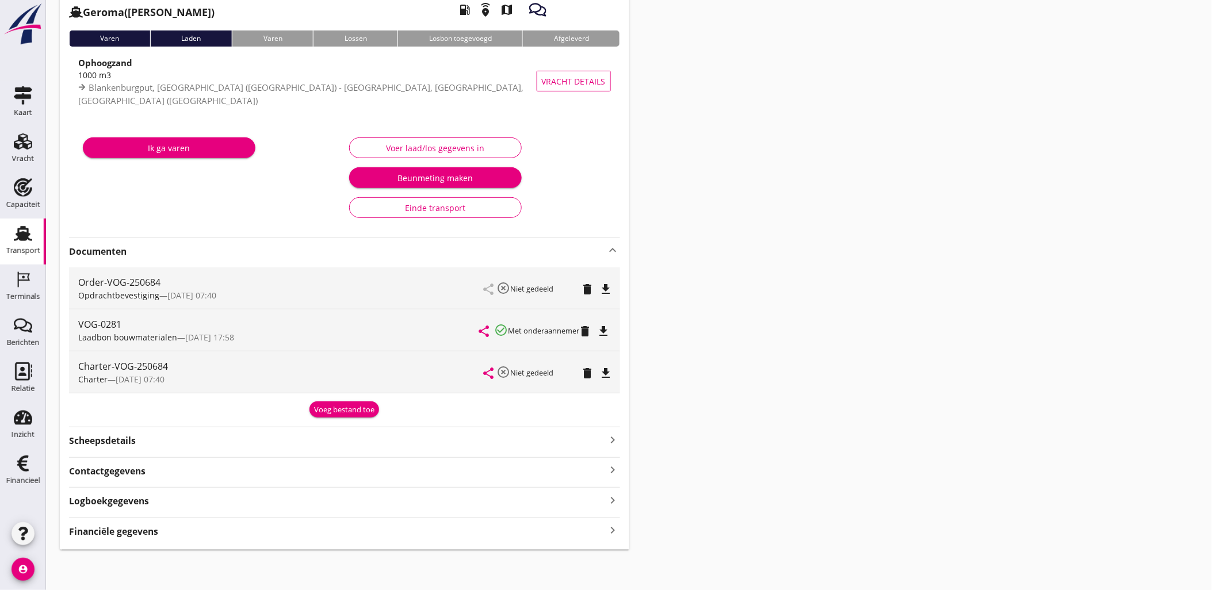
scroll to position [72, 0]
drag, startPoint x: 128, startPoint y: 327, endPoint x: 78, endPoint y: 326, distance: 50.6
click at [78, 326] on div "VOG-0281" at bounding box center [279, 324] width 402 height 14
copy div "VOG-0281"
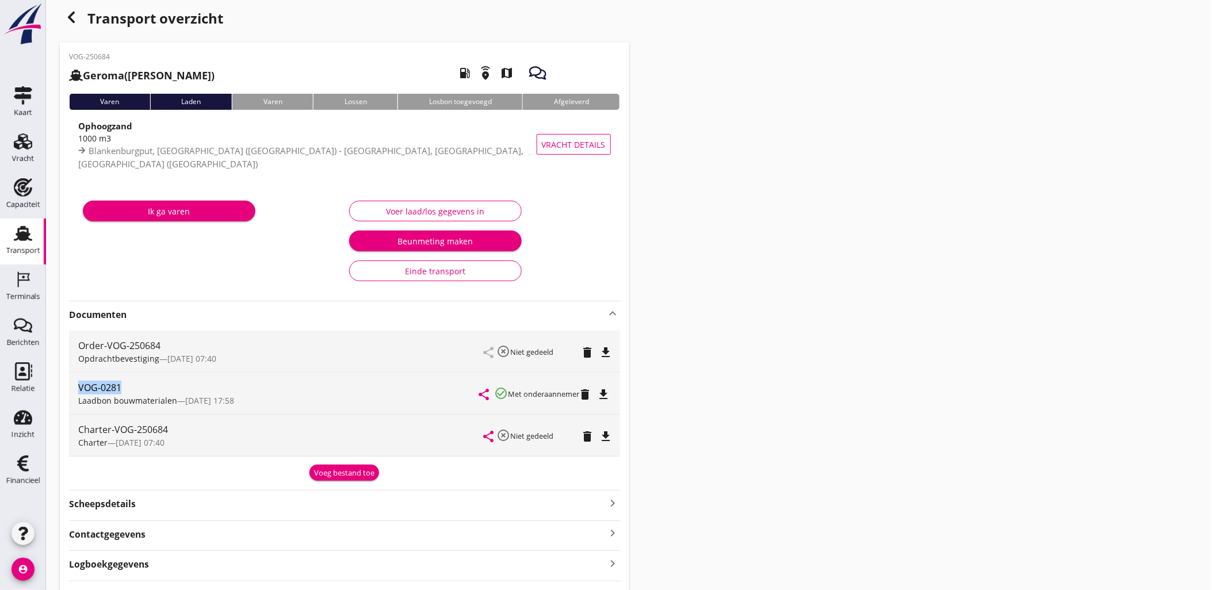
scroll to position [0, 0]
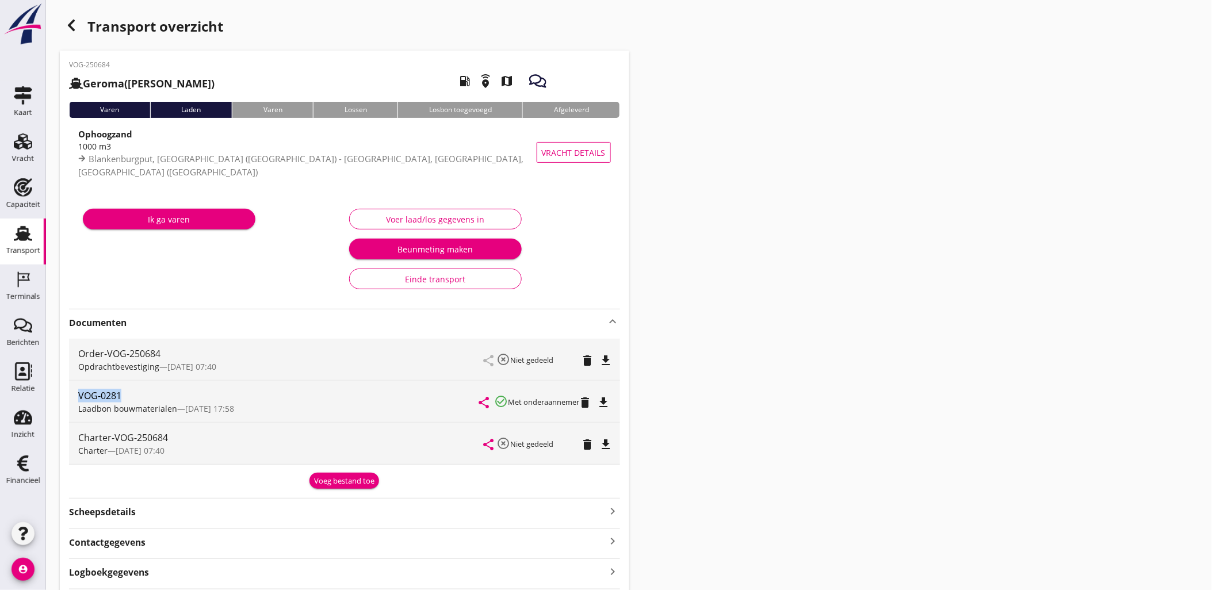
click at [70, 29] on icon "button" at bounding box center [71, 25] width 14 height 14
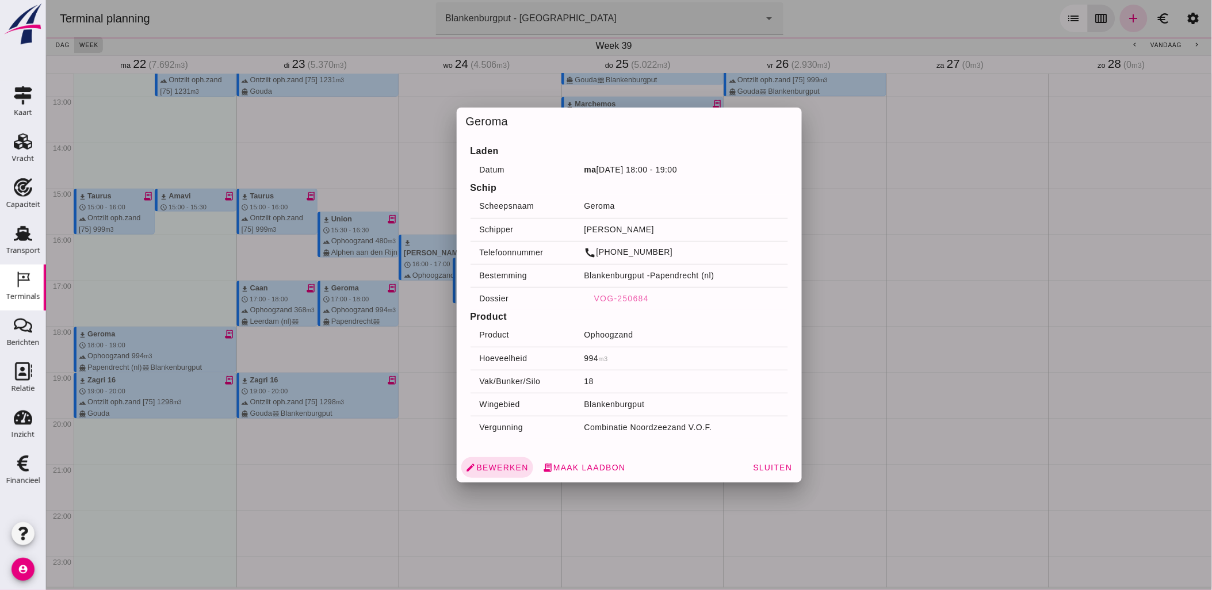
click at [783, 471] on span "Sluiten" at bounding box center [772, 467] width 40 height 9
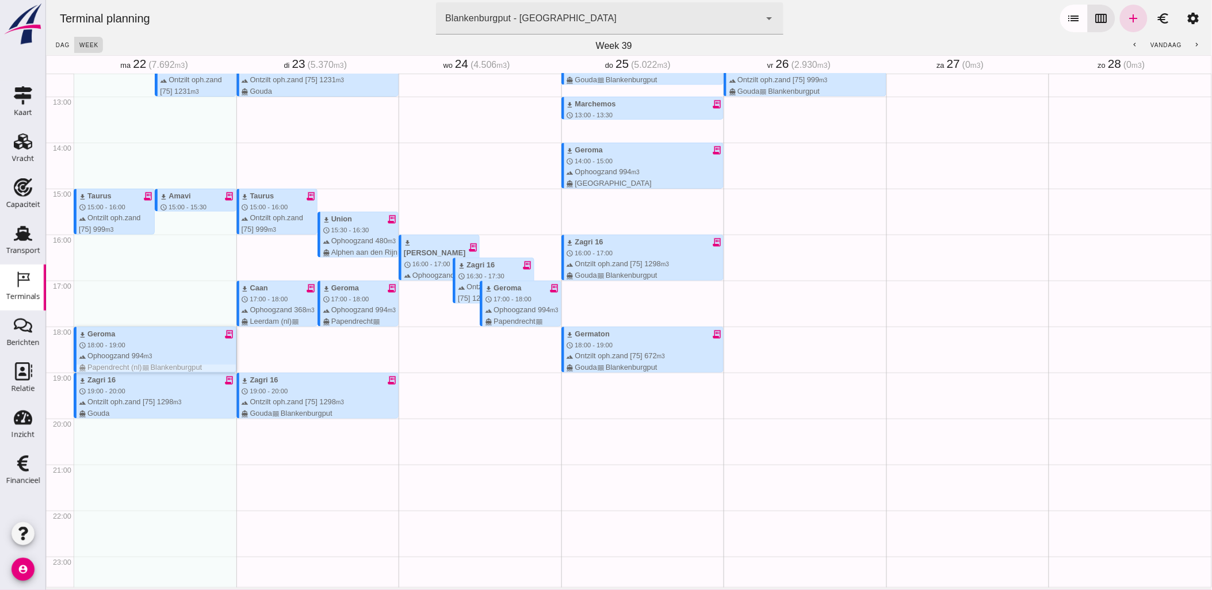
click at [189, 347] on div "download Geroma receipt_long schedule 18:00 - 19:00 terrain Ophoogzand 994 m3 d…" at bounding box center [156, 351] width 157 height 44
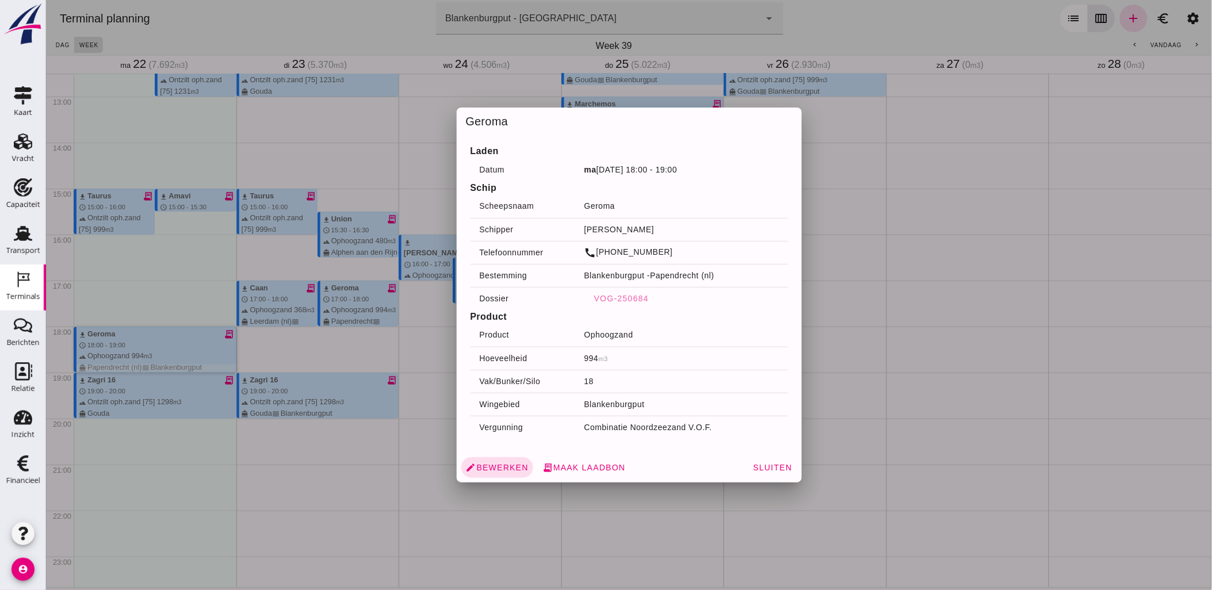
drag, startPoint x: 765, startPoint y: 464, endPoint x: 746, endPoint y: 464, distance: 19.6
click at [767, 464] on span "Sluiten" at bounding box center [772, 467] width 40 height 9
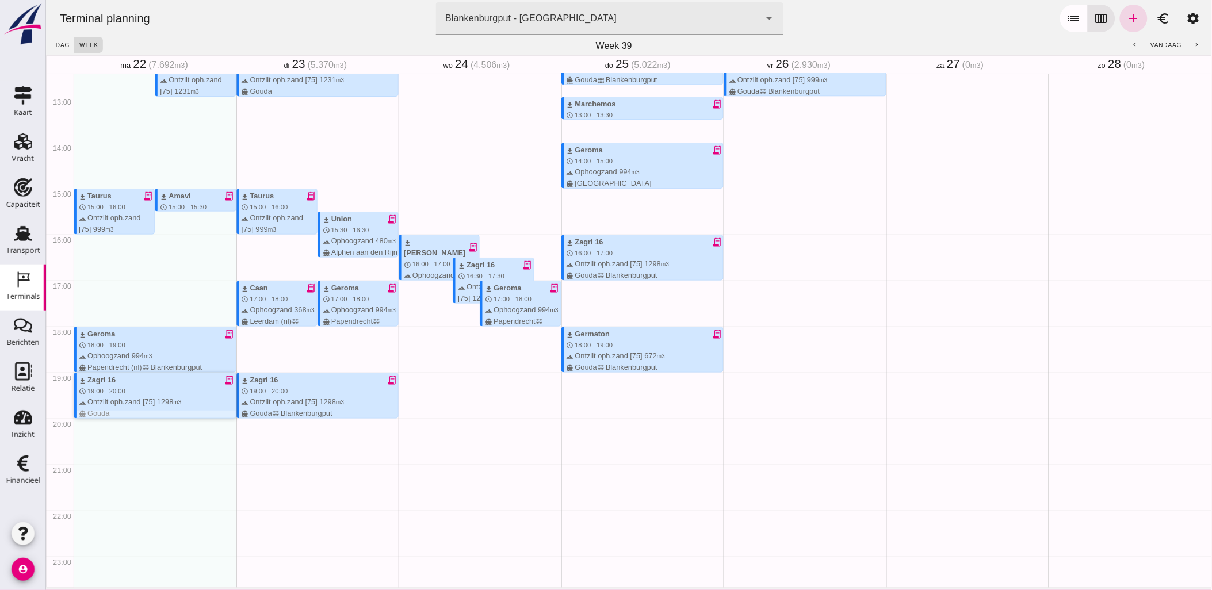
click at [169, 401] on div "terrain Ontzilt oph.zand [75] 1298 m3 directions_boat Gouda" at bounding box center [156, 407] width 157 height 22
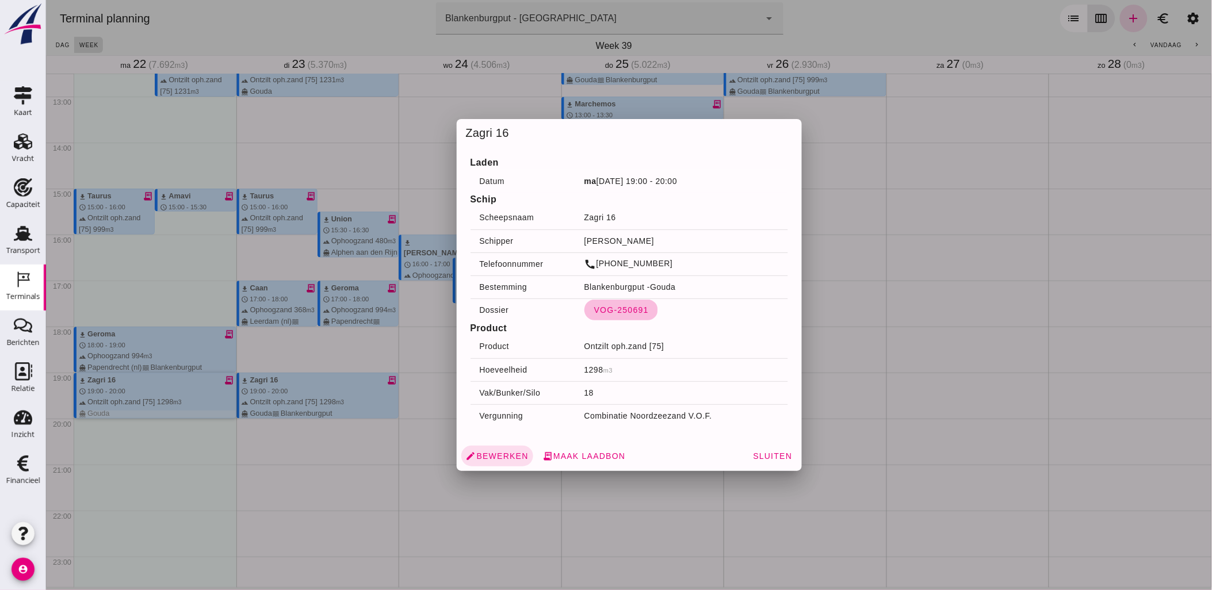
click at [608, 306] on span "VOG-250691" at bounding box center [620, 309] width 55 height 9
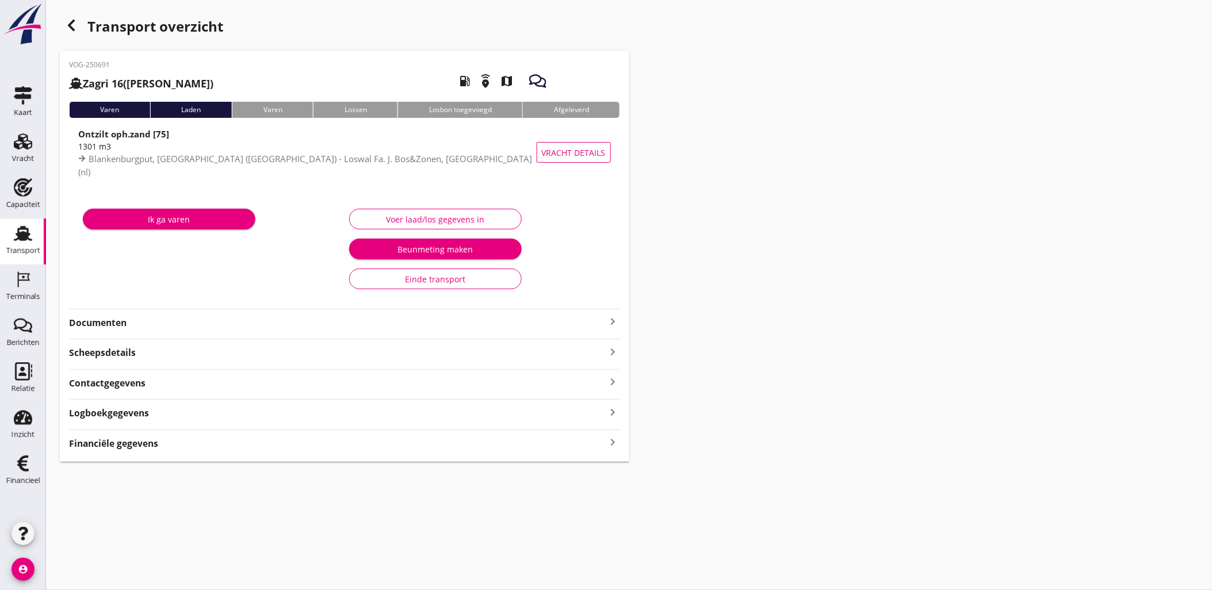
click at [127, 295] on div "Ik ga varen" at bounding box center [211, 249] width 266 height 97
click at [133, 314] on div "Documenten keyboard_arrow_right" at bounding box center [344, 322] width 551 height 16
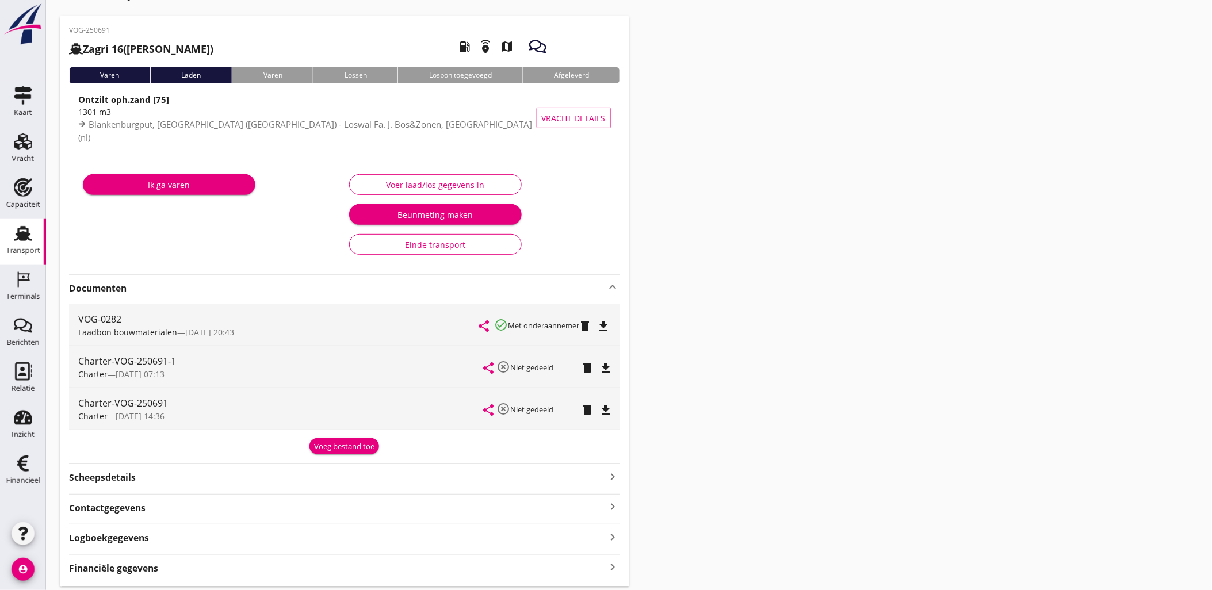
scroll to position [64, 0]
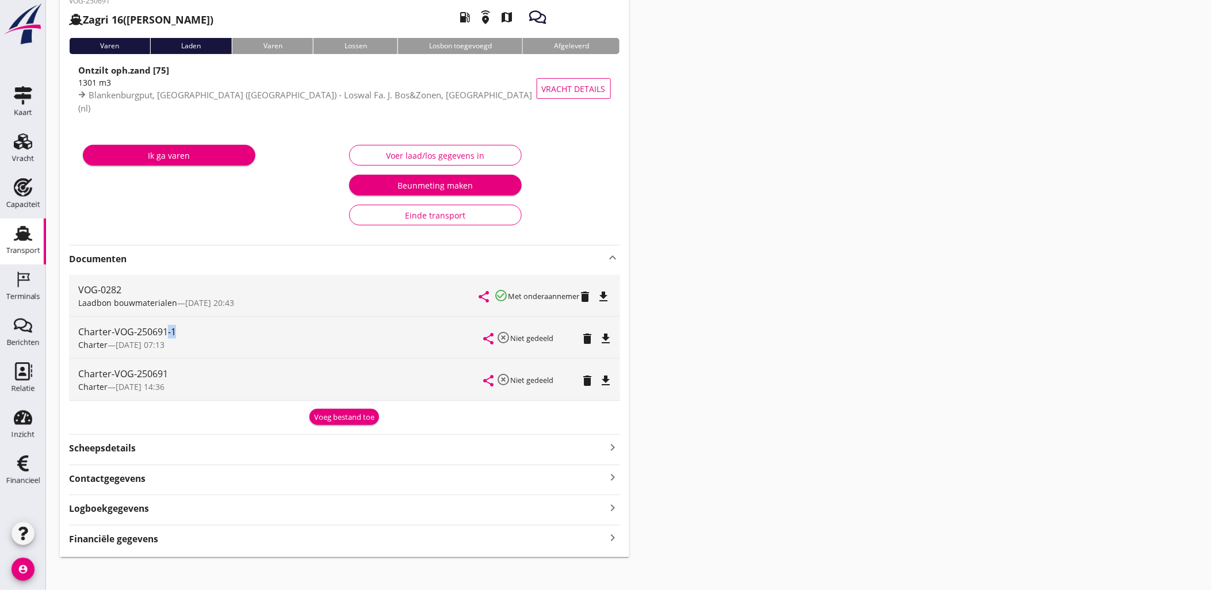
drag, startPoint x: 179, startPoint y: 332, endPoint x: 163, endPoint y: 333, distance: 16.1
click at [163, 333] on div "Charter-VOG-250691-1" at bounding box center [281, 332] width 406 height 14
drag, startPoint x: 163, startPoint y: 333, endPoint x: 79, endPoint y: 288, distance: 95.5
click at [79, 288] on div "VOG-0282" at bounding box center [279, 290] width 402 height 14
copy div "VOG-0282"
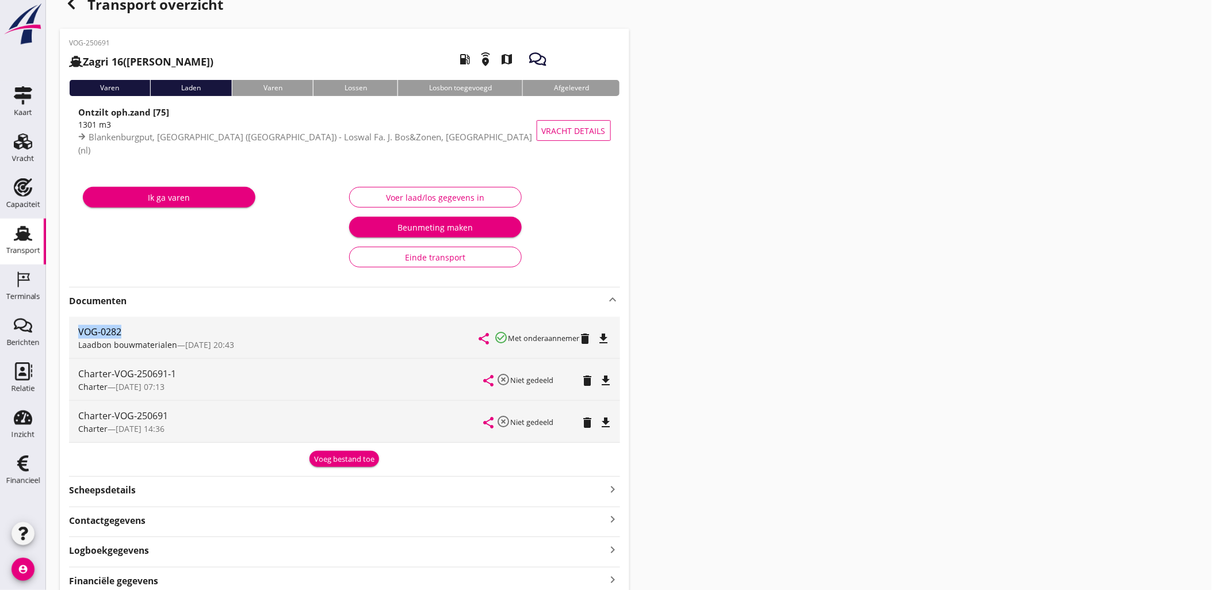
scroll to position [0, 0]
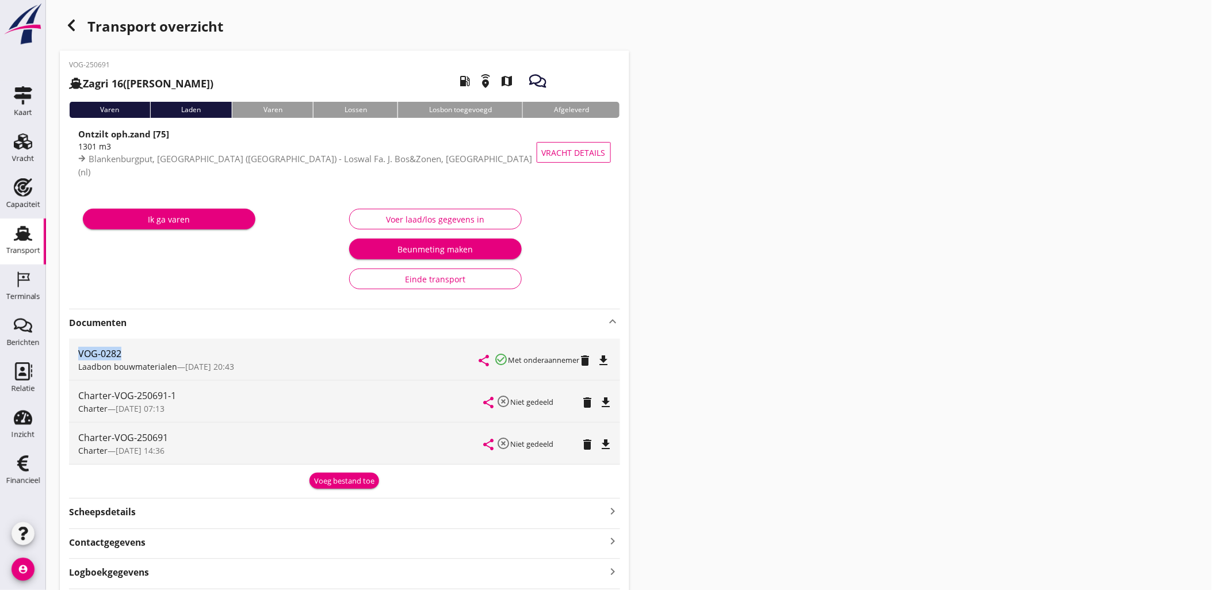
click at [78, 26] on div "button" at bounding box center [71, 25] width 23 height 23
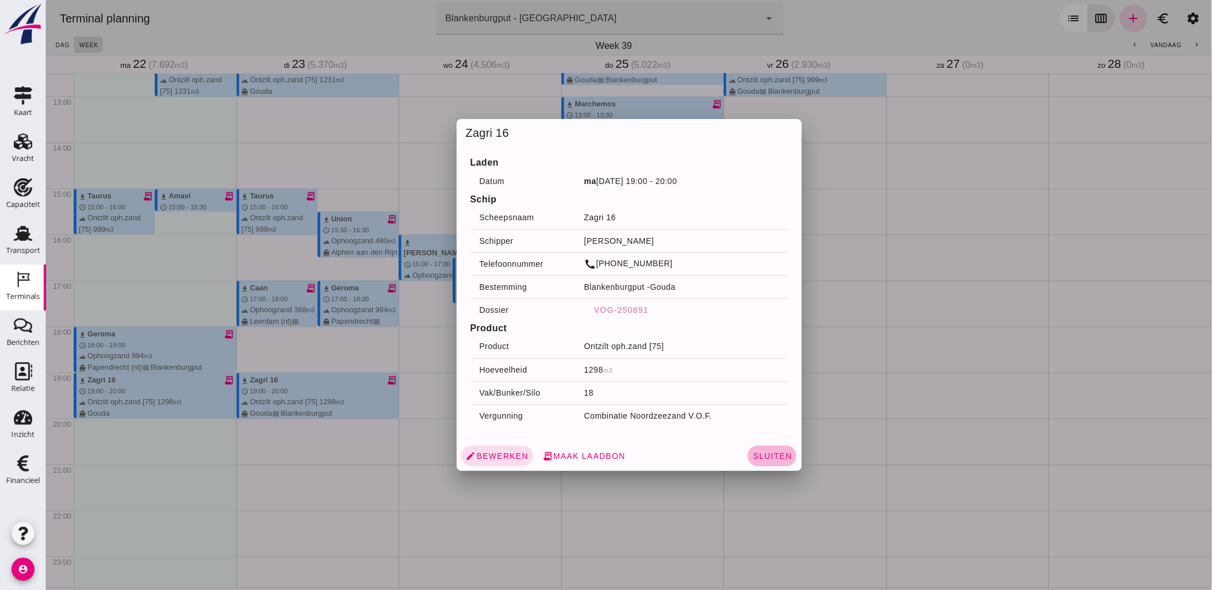
click at [784, 456] on span "Sluiten" at bounding box center [772, 456] width 40 height 9
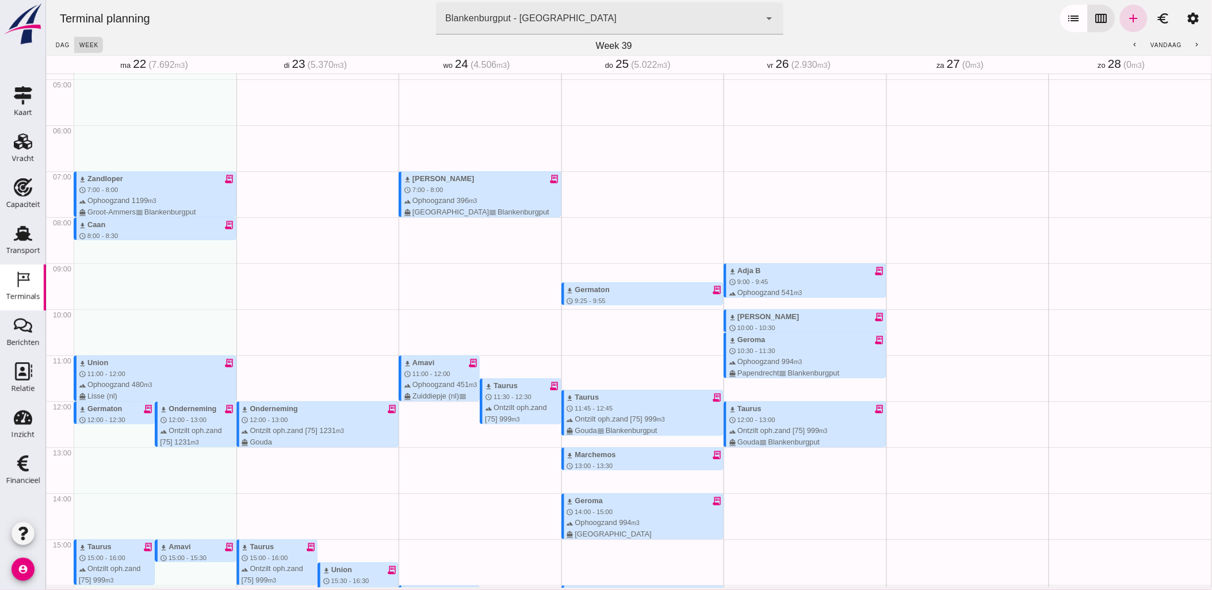
scroll to position [192, 0]
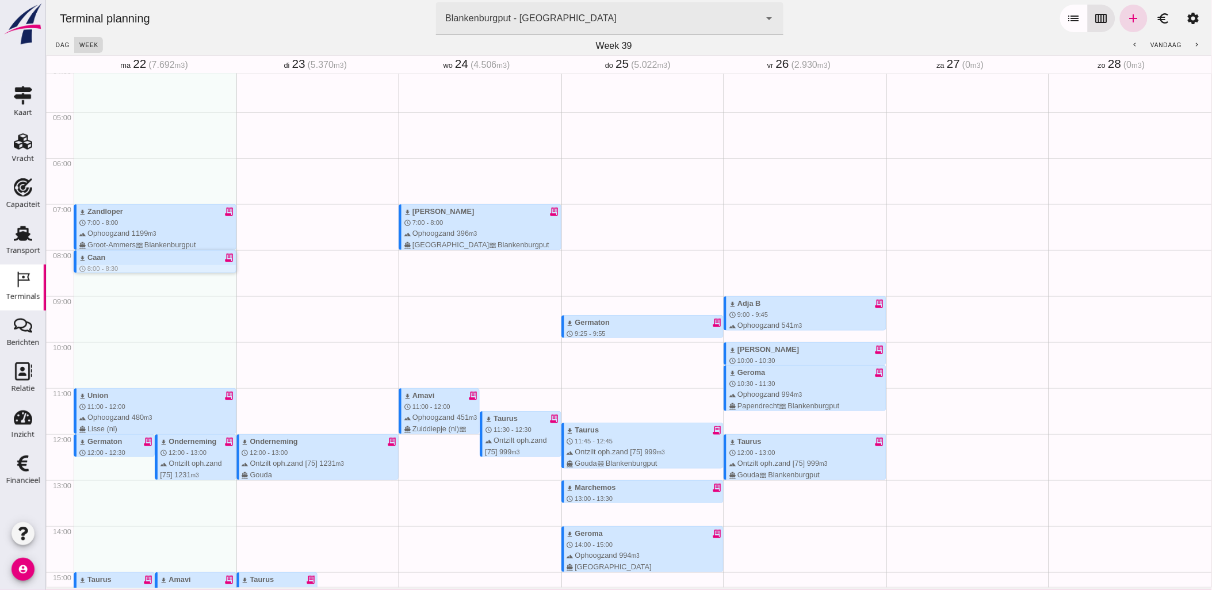
click at [171, 266] on div at bounding box center [155, 268] width 159 height 7
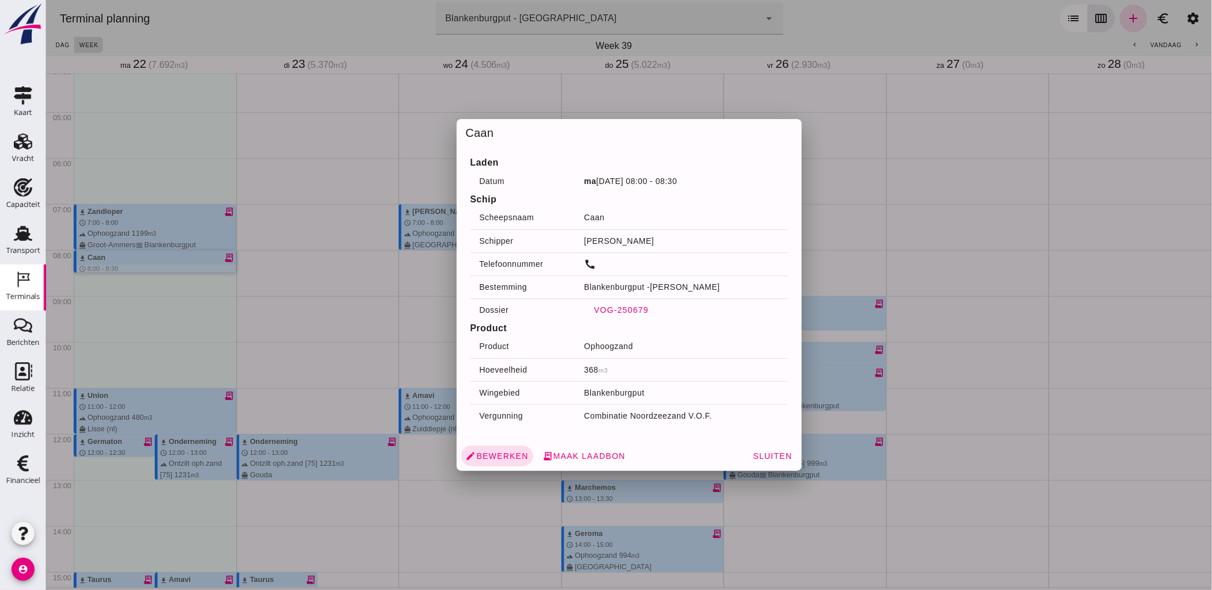
click at [628, 312] on span "VOG-250679" at bounding box center [620, 309] width 55 height 9
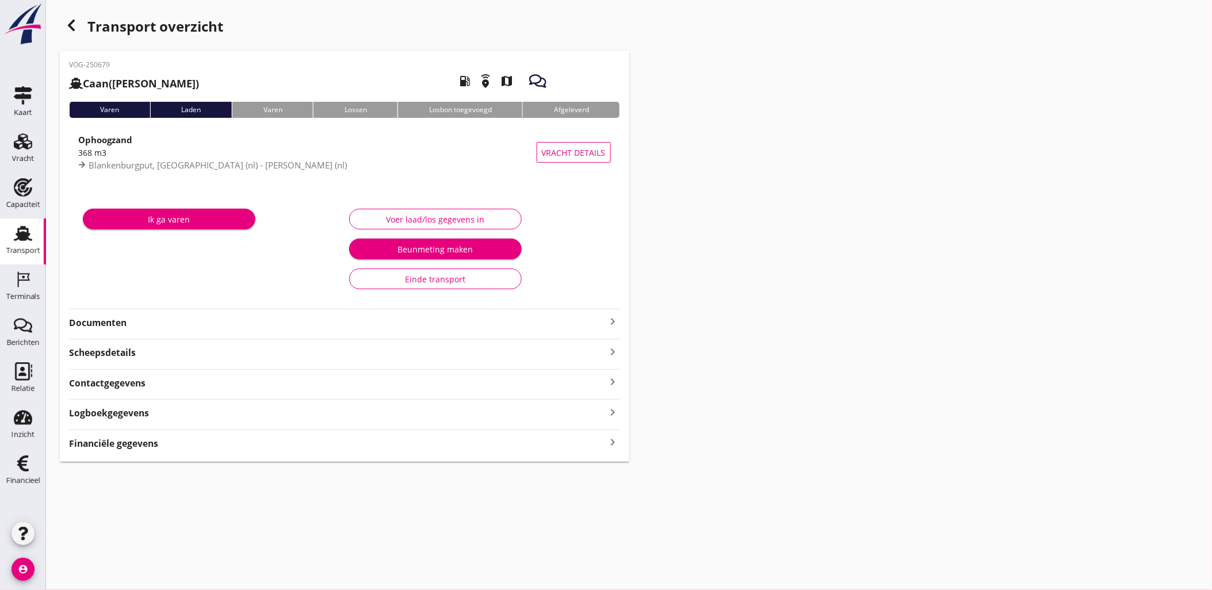
click at [141, 303] on div "VOG-250679 Caan (Arjan Mijnster) local_gas_station emergency_share map Varen La…" at bounding box center [345, 256] width 570 height 411
click at [144, 312] on div "Documenten keyboard_arrow_right" at bounding box center [344, 319] width 551 height 21
click at [148, 315] on div "Documenten keyboard_arrow_right" at bounding box center [344, 322] width 551 height 16
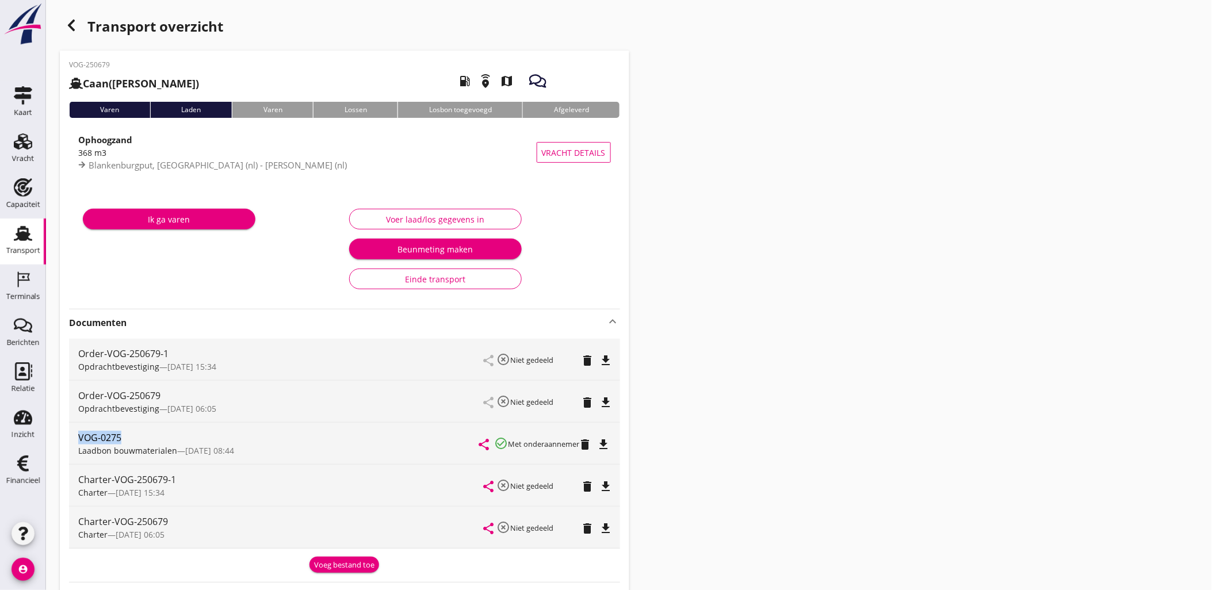
drag, startPoint x: 124, startPoint y: 434, endPoint x: 66, endPoint y: 436, distance: 57.5
click at [66, 436] on div "VOG-250679 Caan (Arjan Mijnster) local_gas_station emergency_share map Varen La…" at bounding box center [345, 378] width 570 height 655
copy div "VOG-0275"
click at [79, 25] on div "button" at bounding box center [71, 25] width 23 height 23
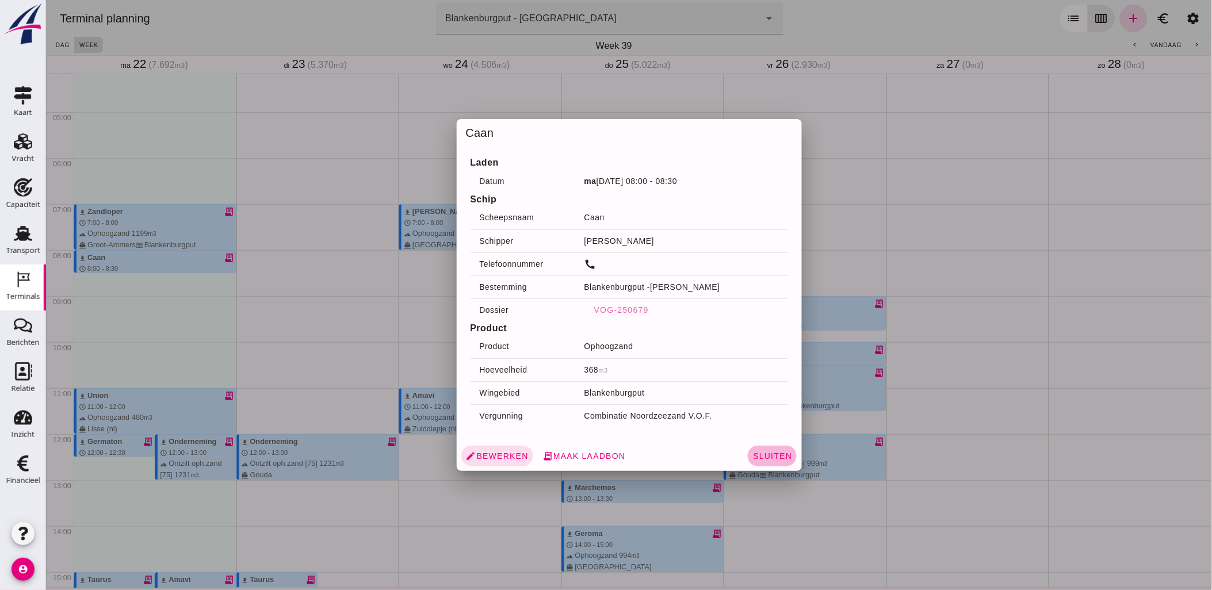
click at [761, 446] on button "Sluiten" at bounding box center [771, 456] width 49 height 21
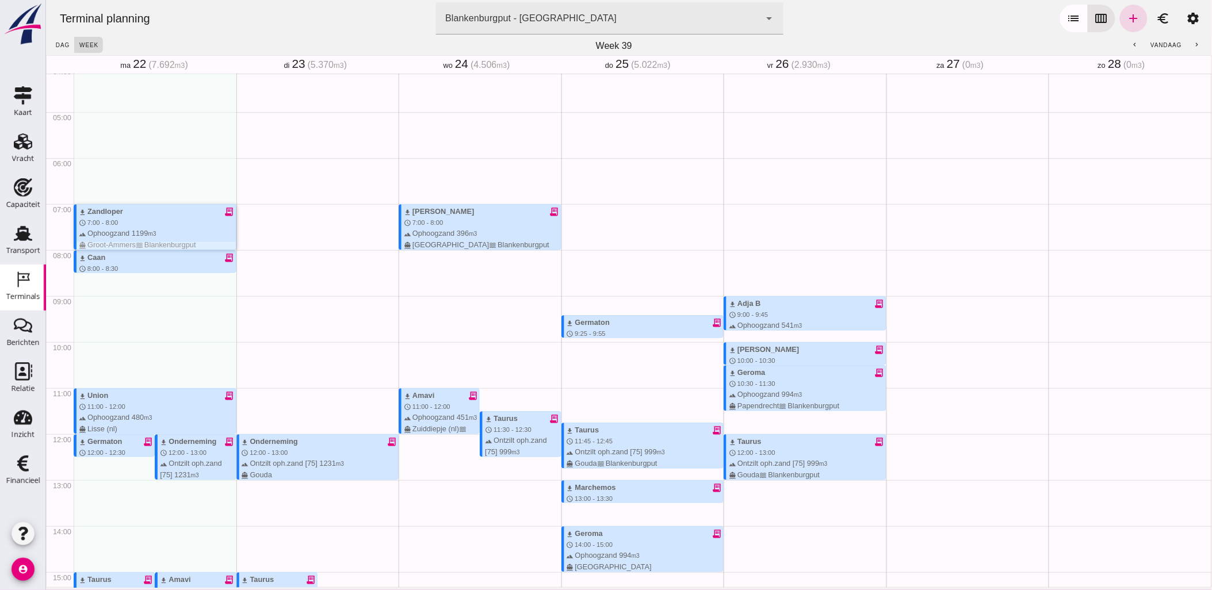
click at [120, 227] on div "download Zandloper receipt_long schedule 7:00 - 8:00 terrain Ophoogzand 1199 m3…" at bounding box center [156, 228] width 157 height 44
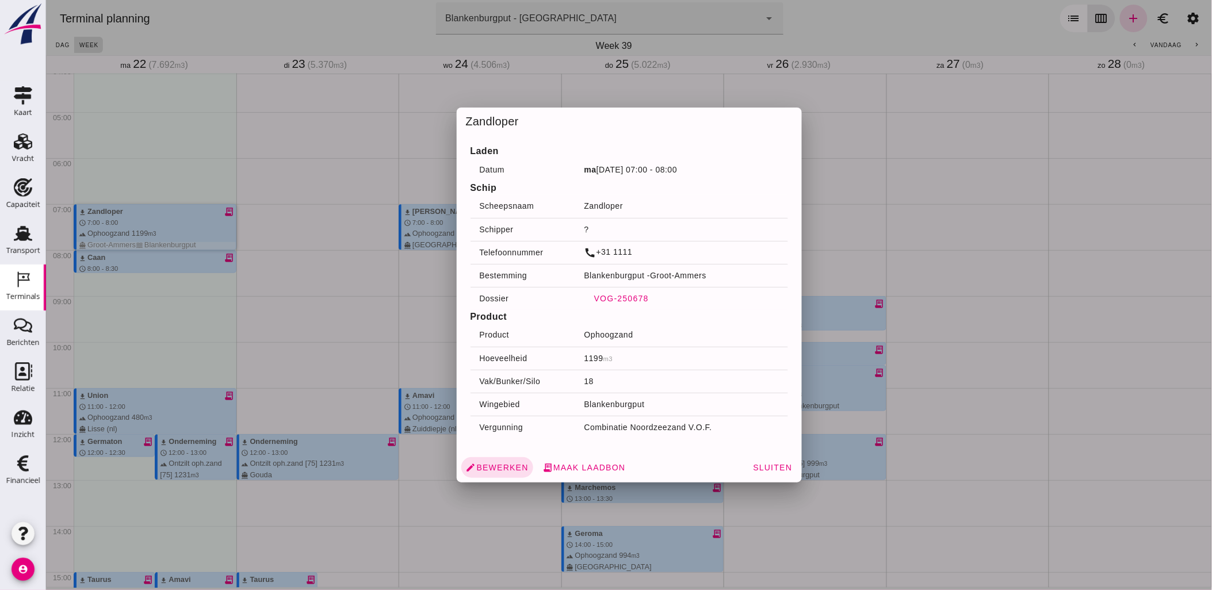
click at [621, 301] on span "VOG-250678" at bounding box center [620, 298] width 55 height 9
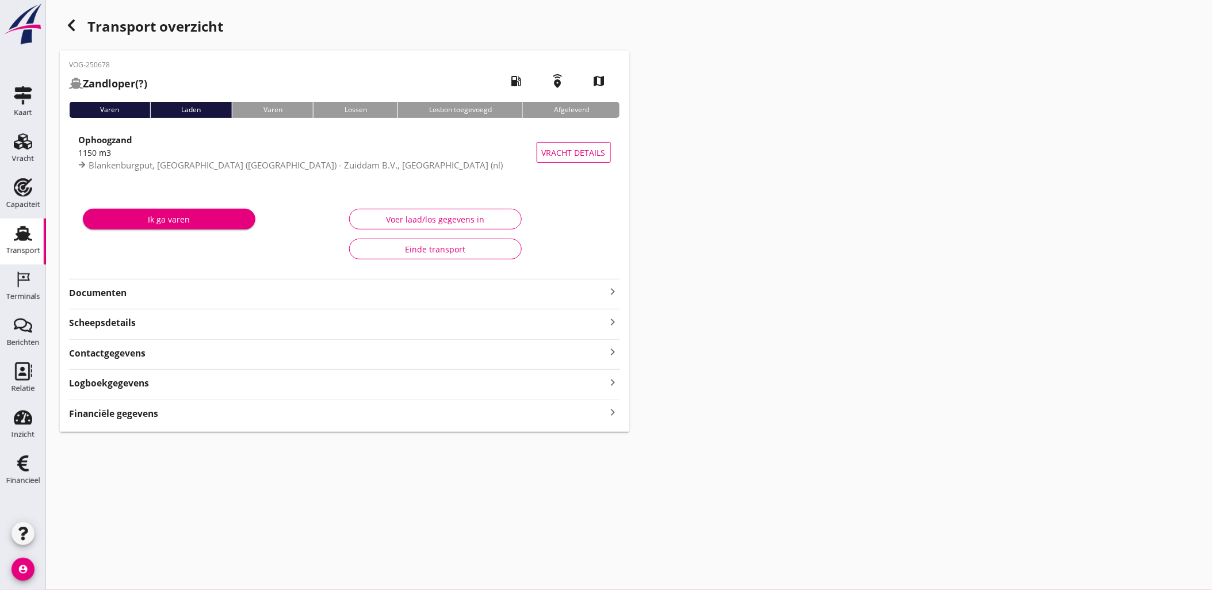
click at [124, 299] on div "VOG-250678 Zandloper (?) local_gas_station emergency_share map Varen Laden Vare…" at bounding box center [345, 241] width 570 height 381
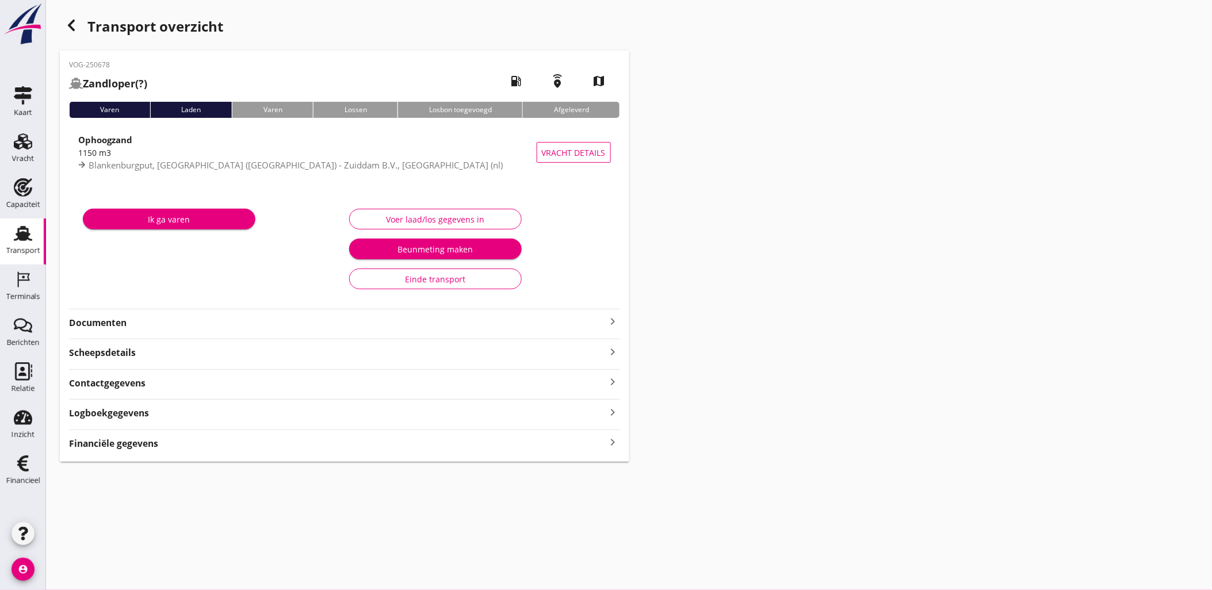
drag, startPoint x: 124, startPoint y: 299, endPoint x: 140, endPoint y: 325, distance: 30.5
click at [140, 325] on strong "Documenten" at bounding box center [337, 322] width 537 height 13
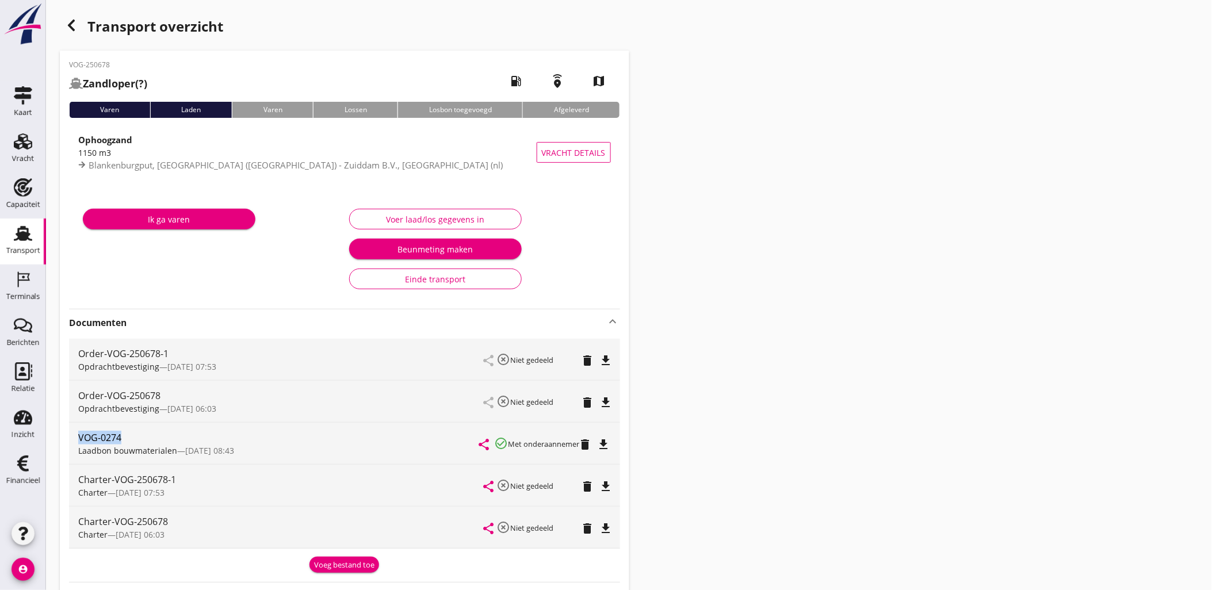
drag, startPoint x: 117, startPoint y: 436, endPoint x: 79, endPoint y: 435, distance: 38.6
click at [79, 435] on div "VOG-0274" at bounding box center [279, 438] width 402 height 14
copy div "VOG-0274"
click at [82, 25] on div "button" at bounding box center [71, 25] width 23 height 23
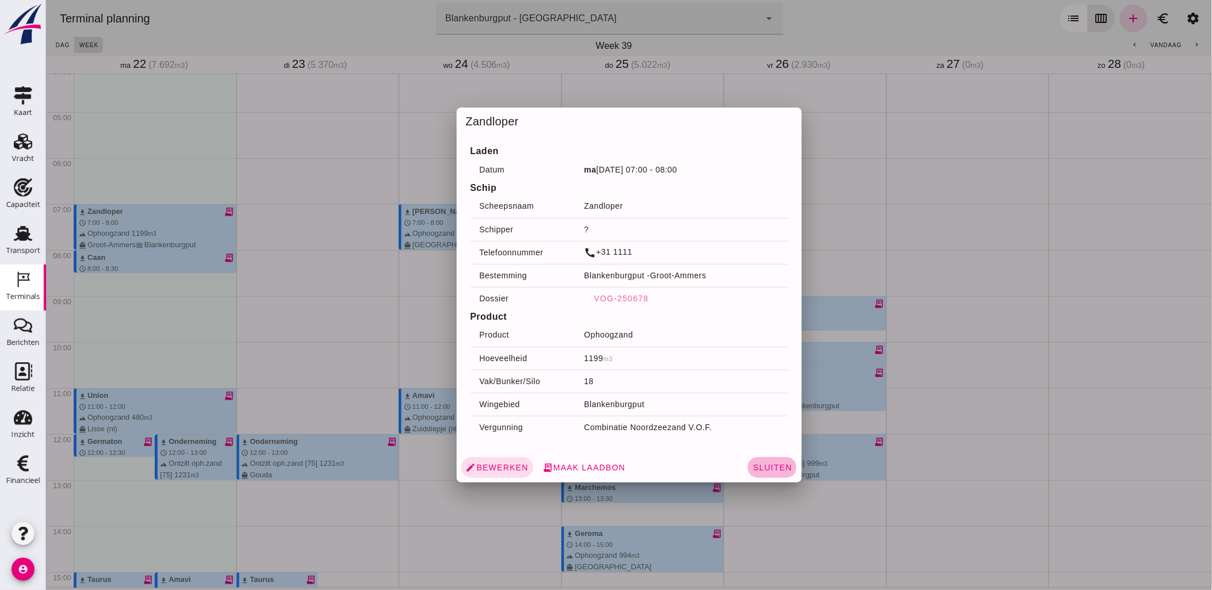
click at [769, 469] on span "Sluiten" at bounding box center [772, 467] width 40 height 9
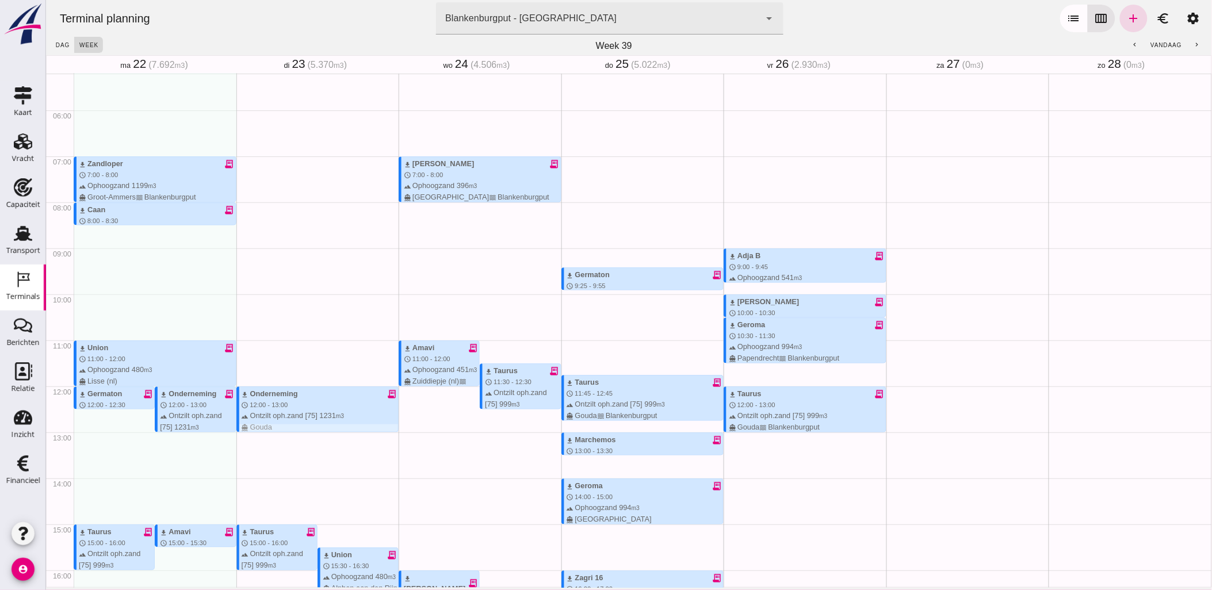
scroll to position [383, 0]
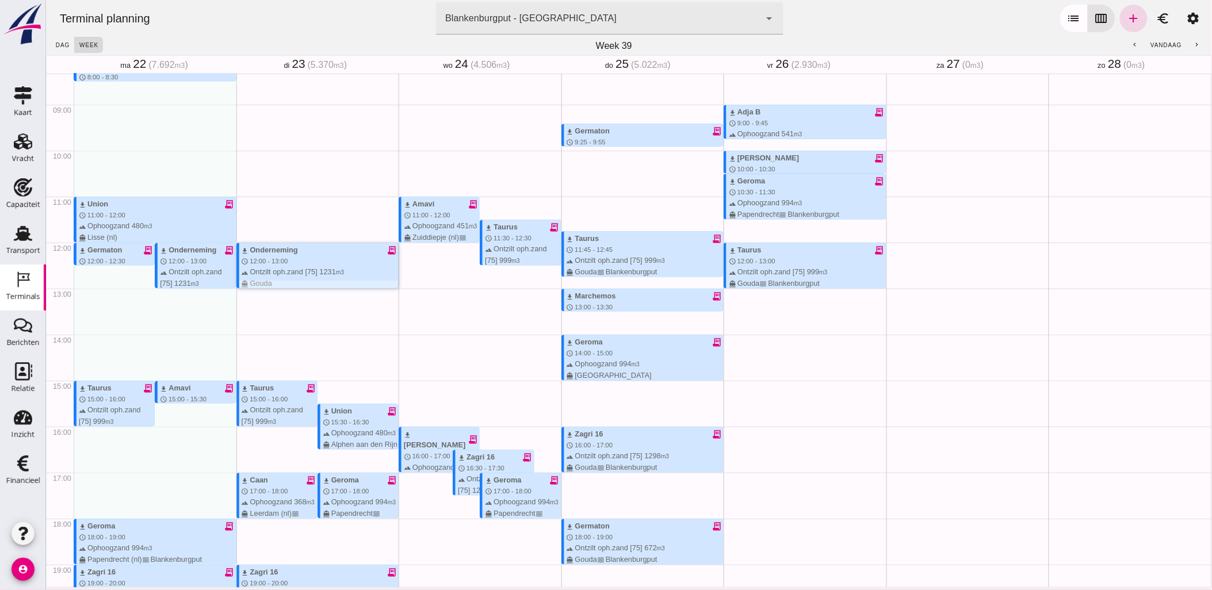
click at [300, 245] on div "download Onderneming receipt_long" at bounding box center [319, 250] width 157 height 11
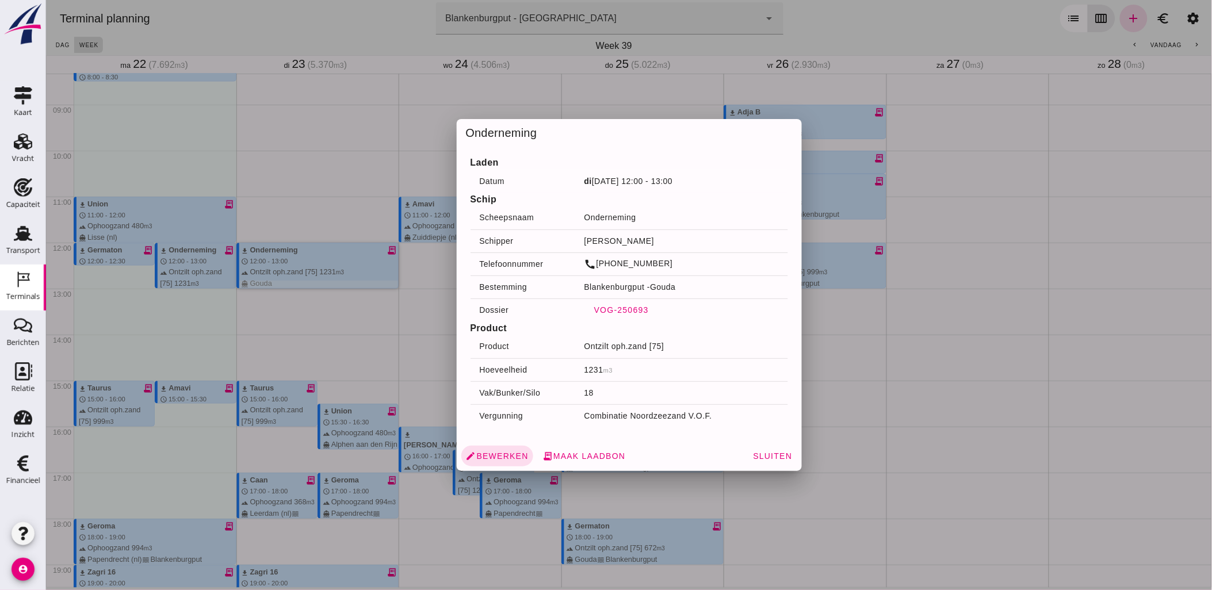
click at [613, 310] on span "VOG-250693" at bounding box center [620, 309] width 55 height 9
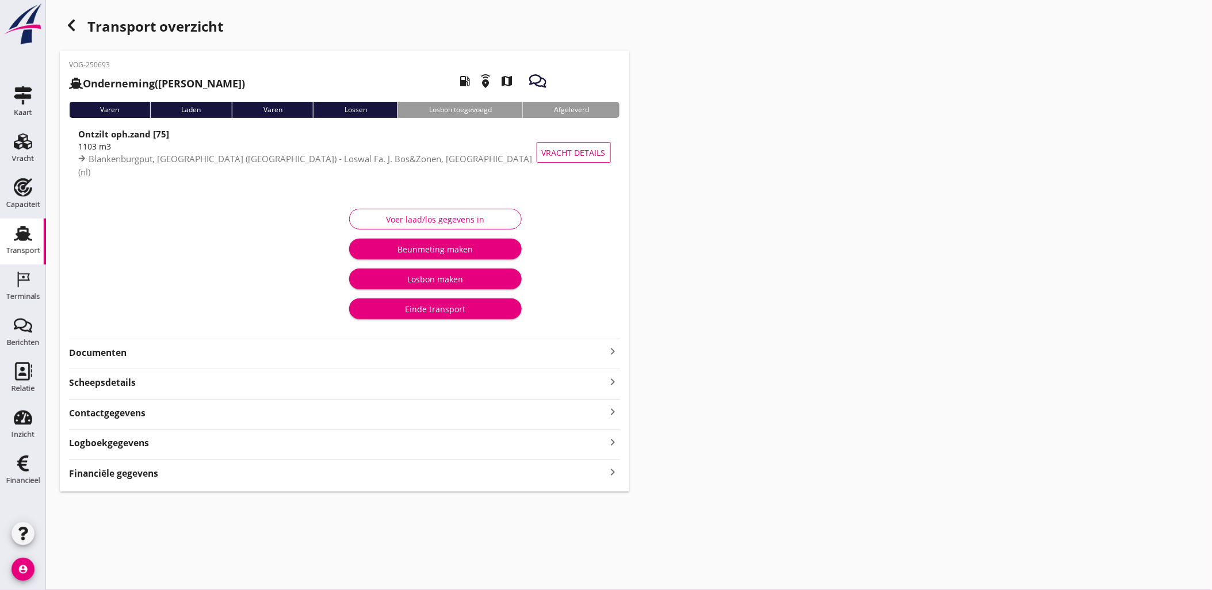
click at [147, 324] on div at bounding box center [211, 264] width 266 height 127
click at [160, 352] on strong "Documenten" at bounding box center [337, 352] width 537 height 13
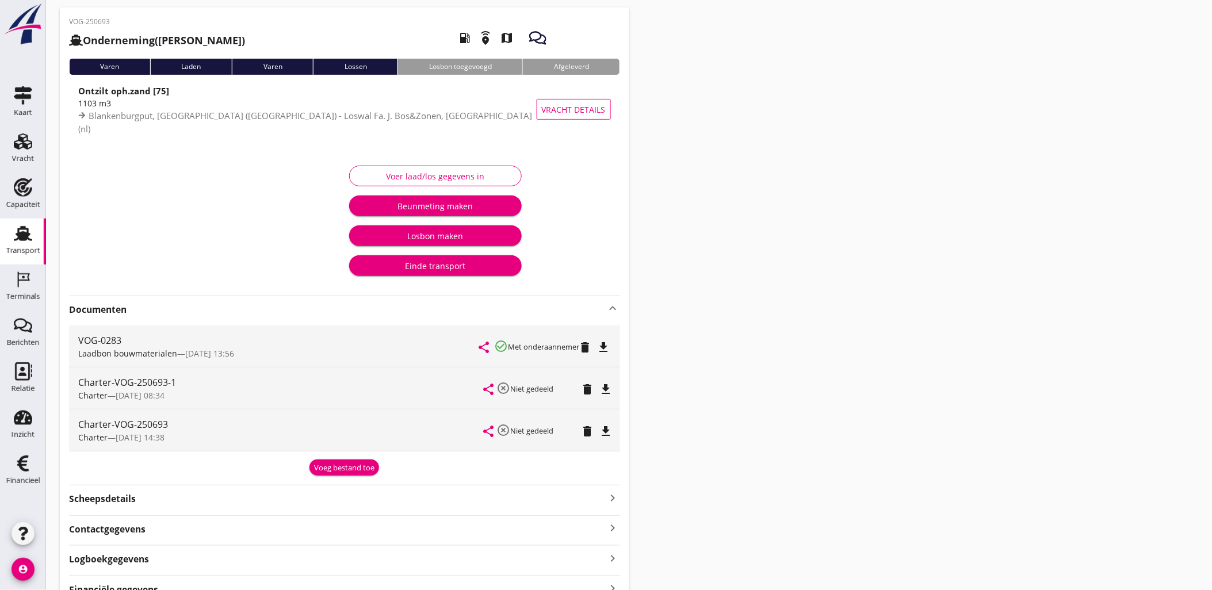
scroll to position [64, 0]
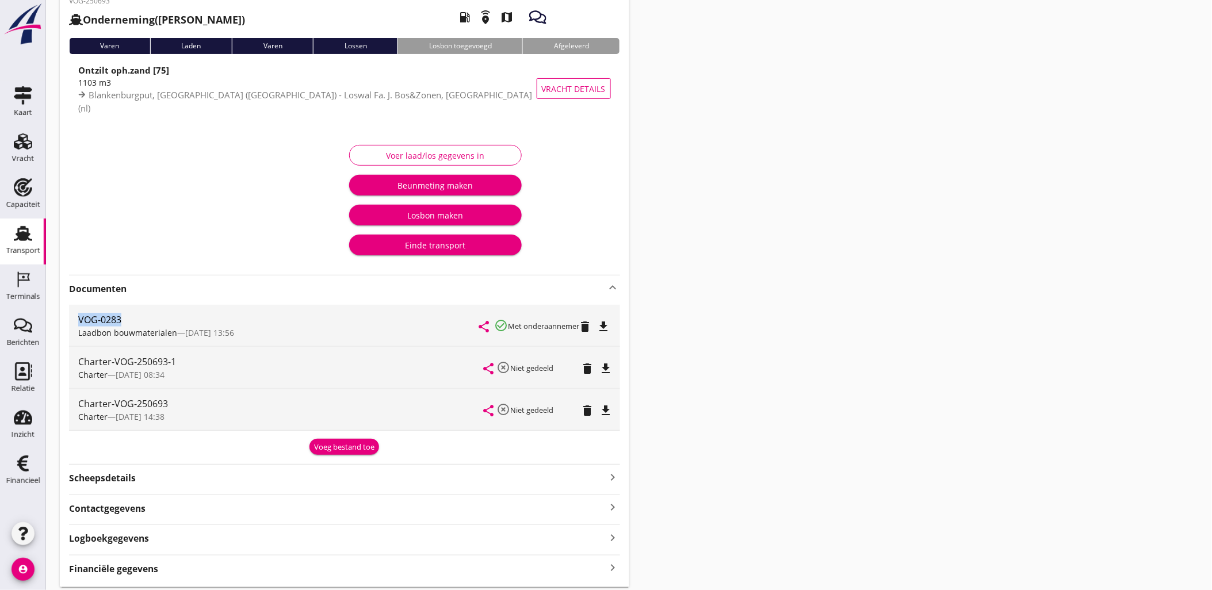
drag, startPoint x: 144, startPoint y: 319, endPoint x: 77, endPoint y: 320, distance: 67.3
click at [77, 320] on div "VOG-0283 Laadbon bouwmaterialen — 23/09 13:56 share check_circle_outline Met on…" at bounding box center [344, 325] width 551 height 41
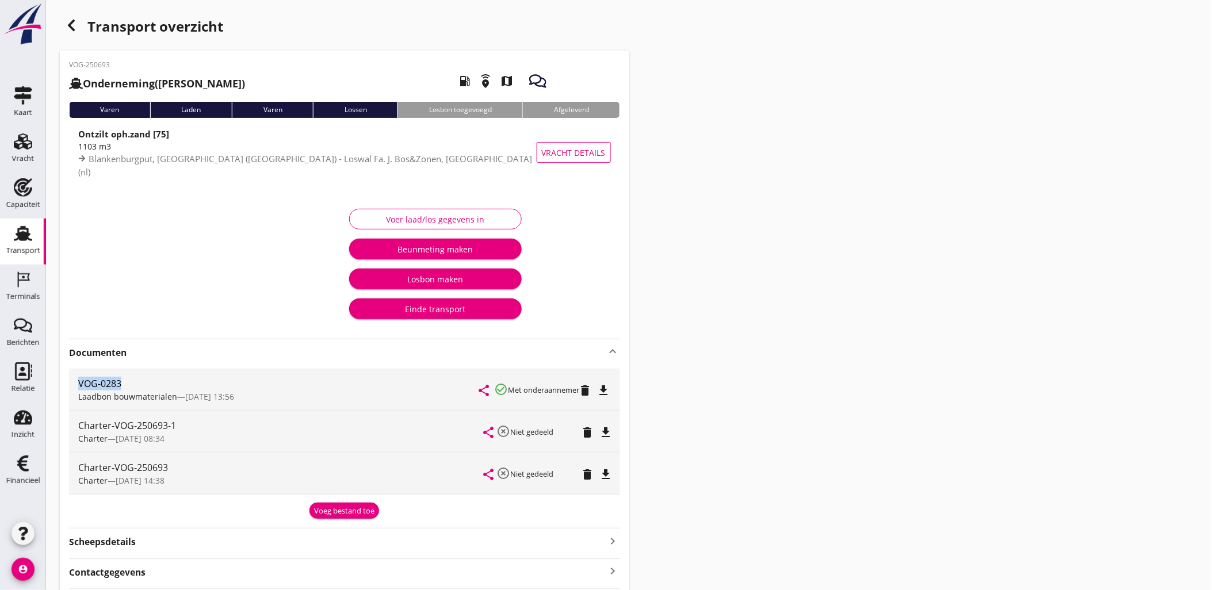
drag, startPoint x: 914, startPoint y: 236, endPoint x: 619, endPoint y: 121, distance: 316.4
click at [914, 236] on div "Transport overzicht VOG-250693 Onderneming (Dino Martins) local_gas_station eme…" at bounding box center [629, 332] width 1166 height 665
click at [81, 40] on div "Transport overzicht" at bounding box center [345, 28] width 570 height 28
click at [77, 33] on div "button" at bounding box center [71, 25] width 23 height 23
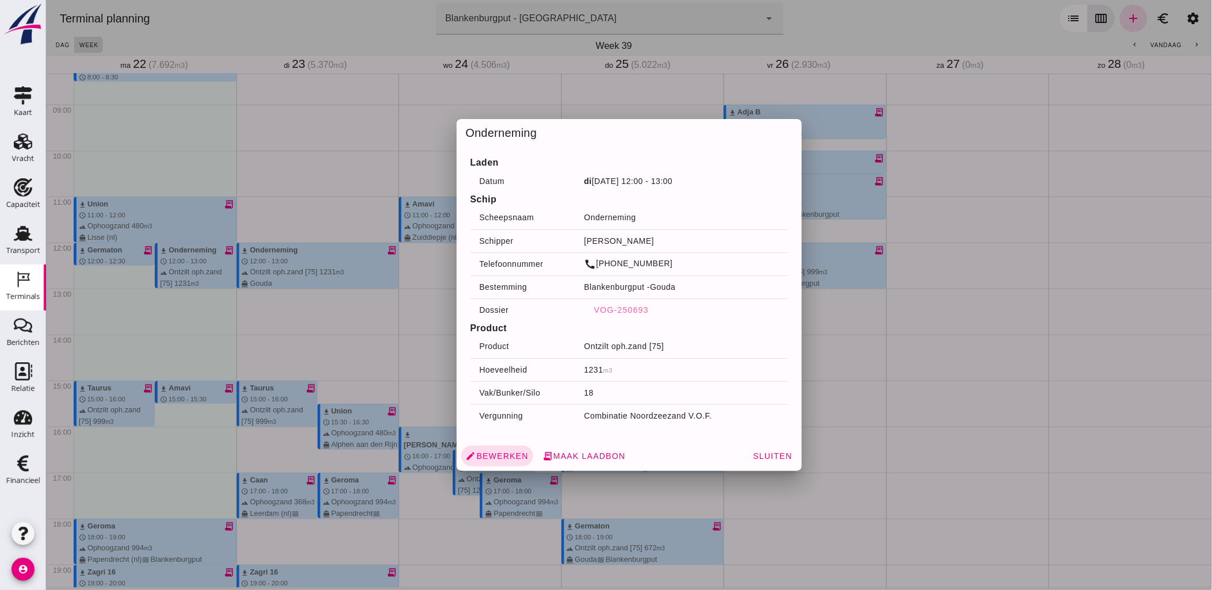
click at [779, 452] on span "Sluiten" at bounding box center [772, 456] width 40 height 9
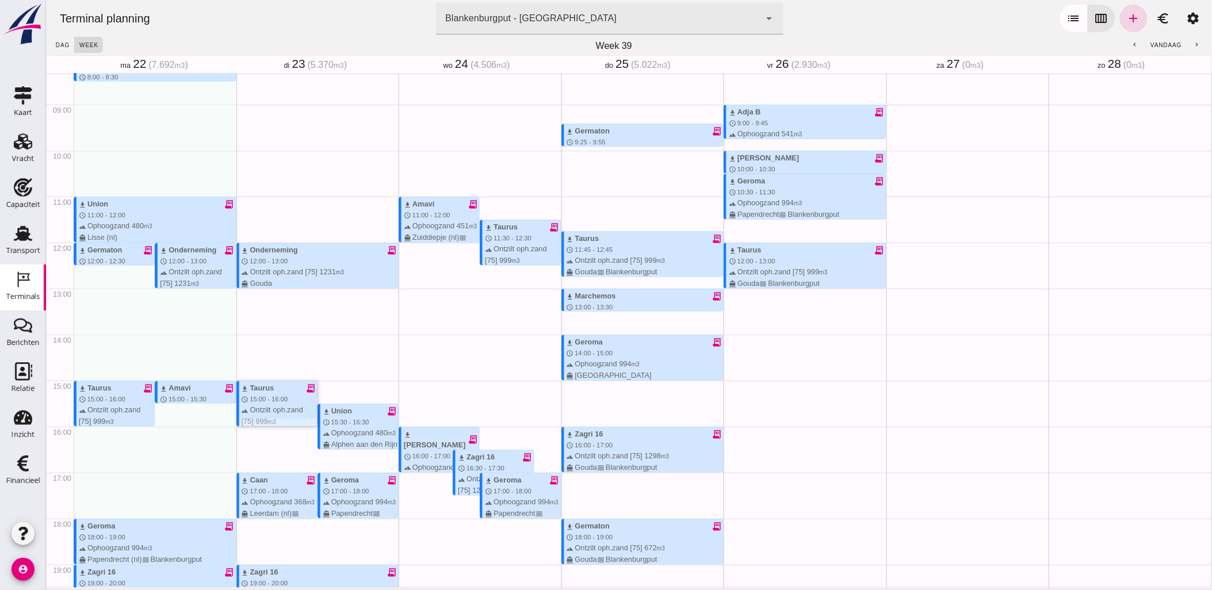
click at [266, 399] on span "15:00 - 16:00" at bounding box center [268, 399] width 38 height 7
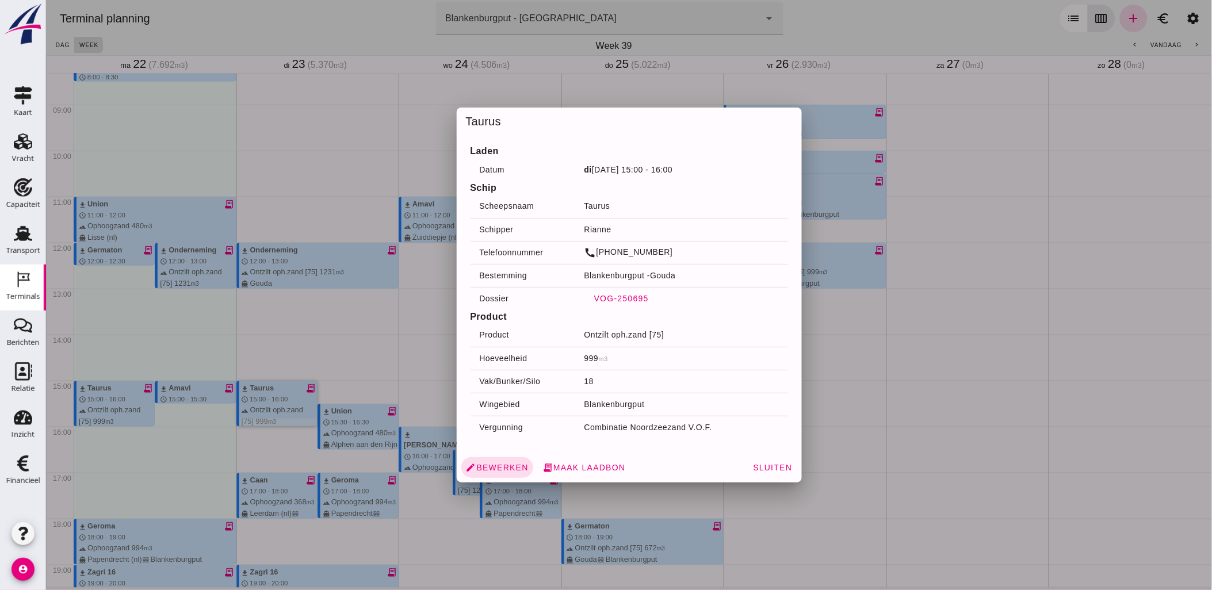
click at [630, 304] on button "VOG-250695" at bounding box center [621, 298] width 74 height 21
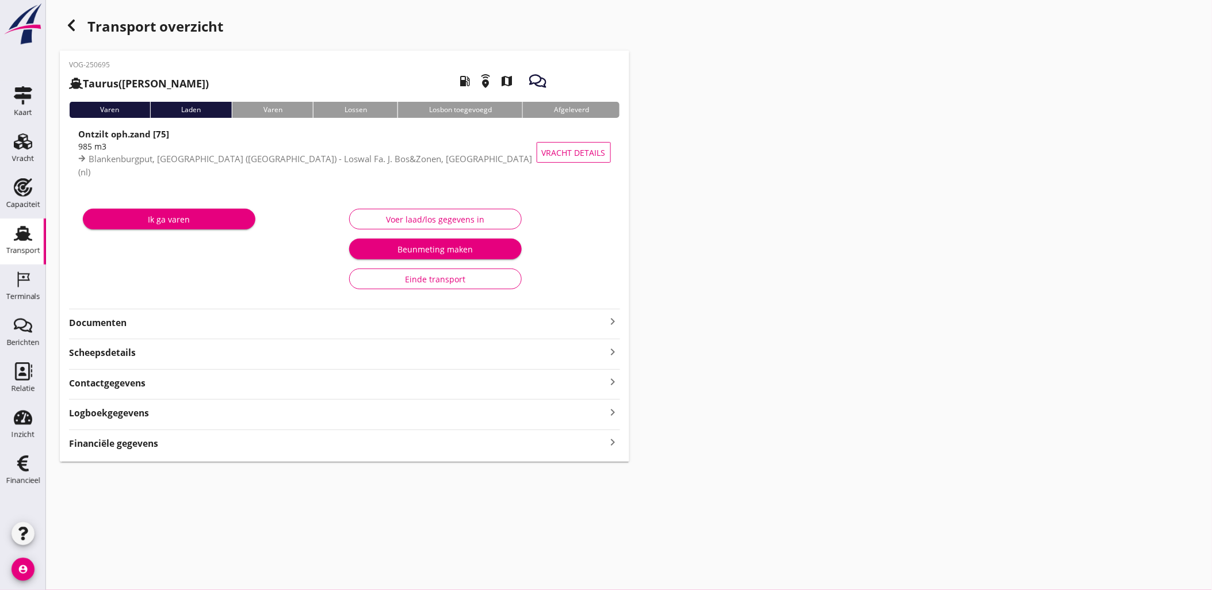
click at [131, 316] on strong "Documenten" at bounding box center [337, 322] width 537 height 13
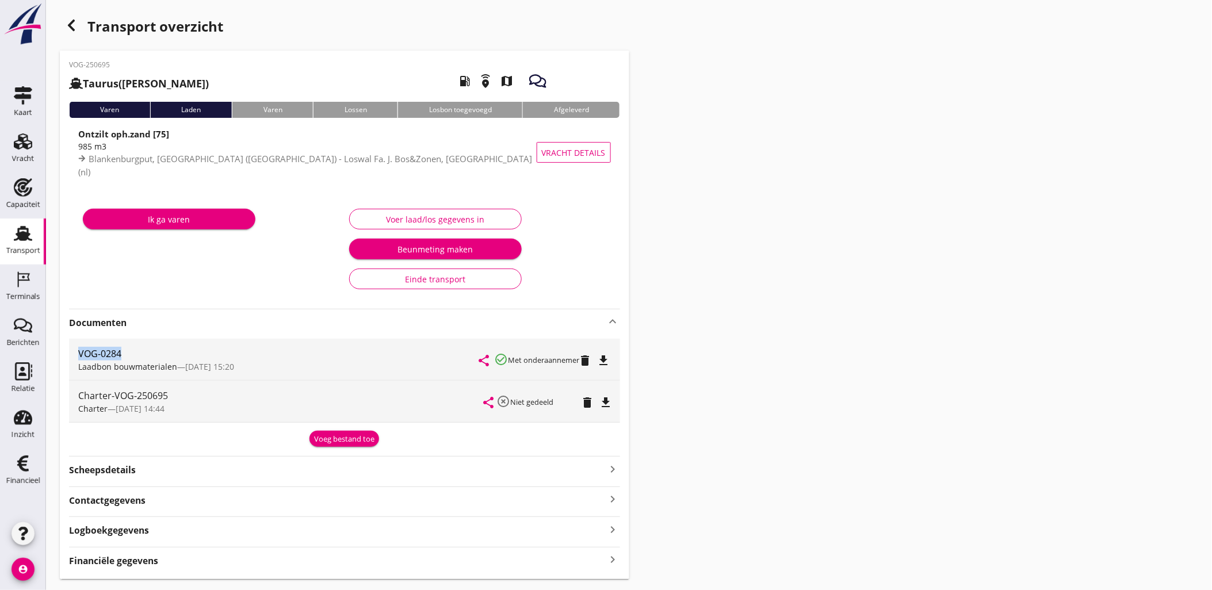
drag, startPoint x: 138, startPoint y: 349, endPoint x: 79, endPoint y: 349, distance: 59.3
click at [79, 349] on div "VOG-0284" at bounding box center [279, 354] width 402 height 14
click at [70, 24] on use "button" at bounding box center [71, 26] width 7 height 12
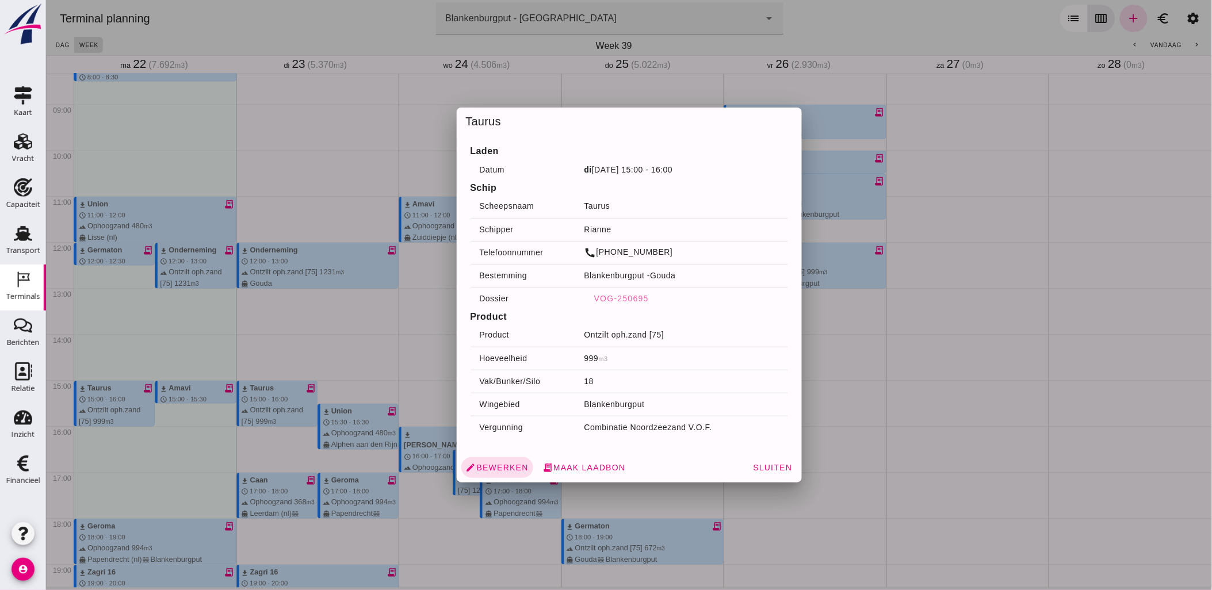
drag, startPoint x: 765, startPoint y: 470, endPoint x: 727, endPoint y: 451, distance: 42.5
click at [763, 471] on span "Sluiten" at bounding box center [772, 467] width 40 height 9
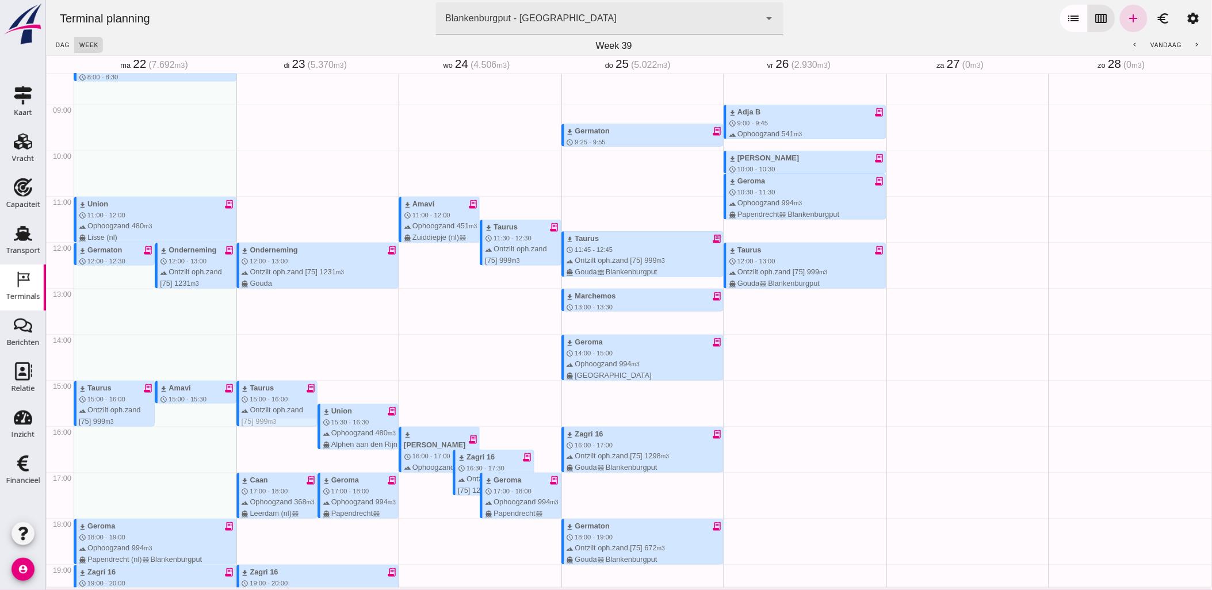
scroll to position [447, 0]
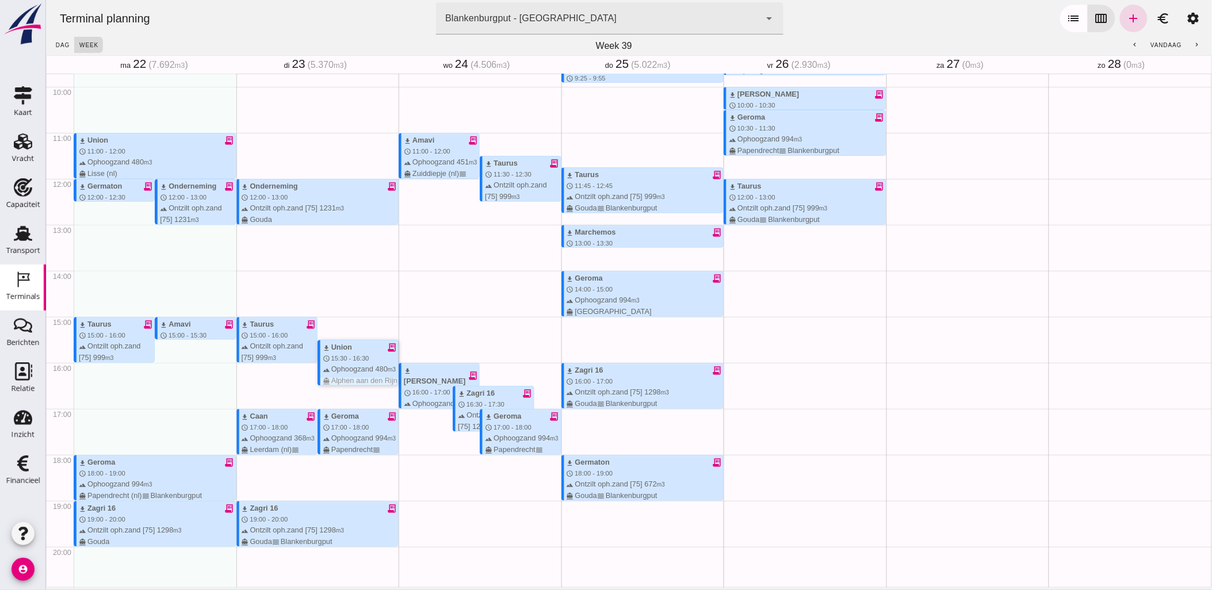
click at [349, 362] on div "download Union receipt_long schedule 15:30 - 16:30 terrain Ophoogzand 480 m3 di…" at bounding box center [359, 369] width 75 height 55
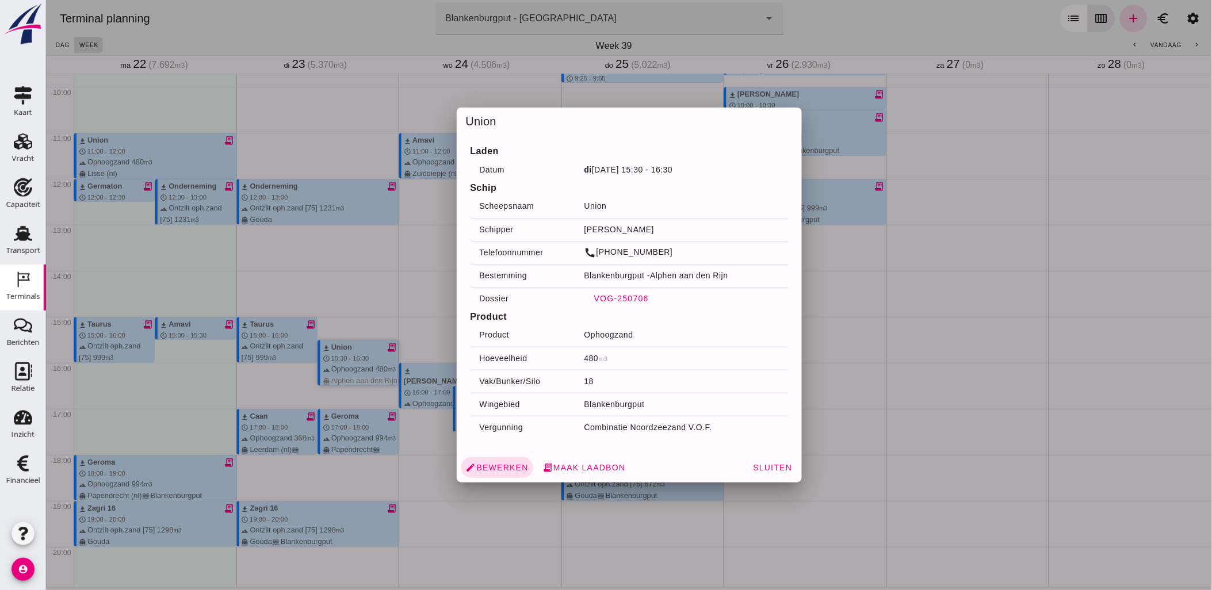
click at [613, 300] on span "VOG-250706" at bounding box center [620, 298] width 55 height 9
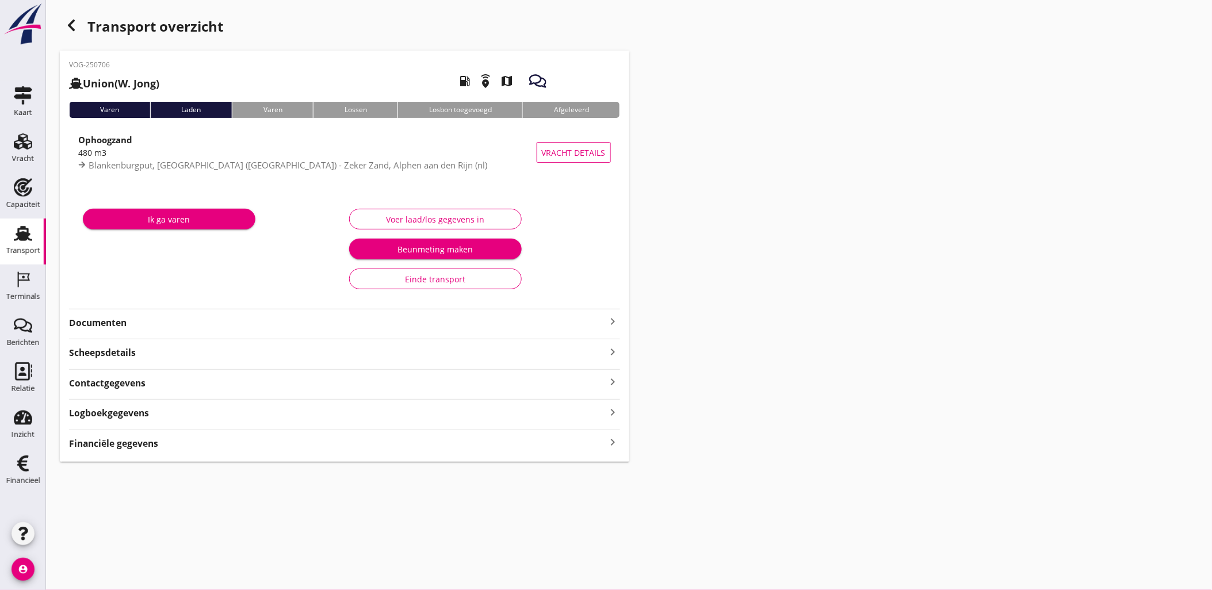
click at [127, 326] on strong "Documenten" at bounding box center [337, 322] width 537 height 13
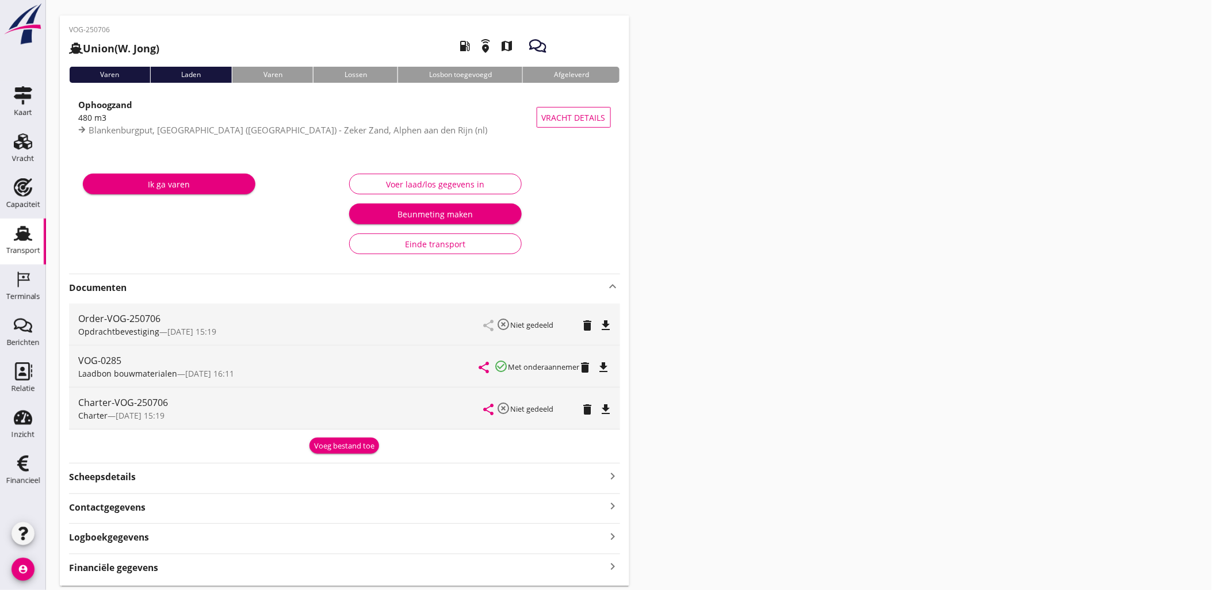
scroll to position [64, 0]
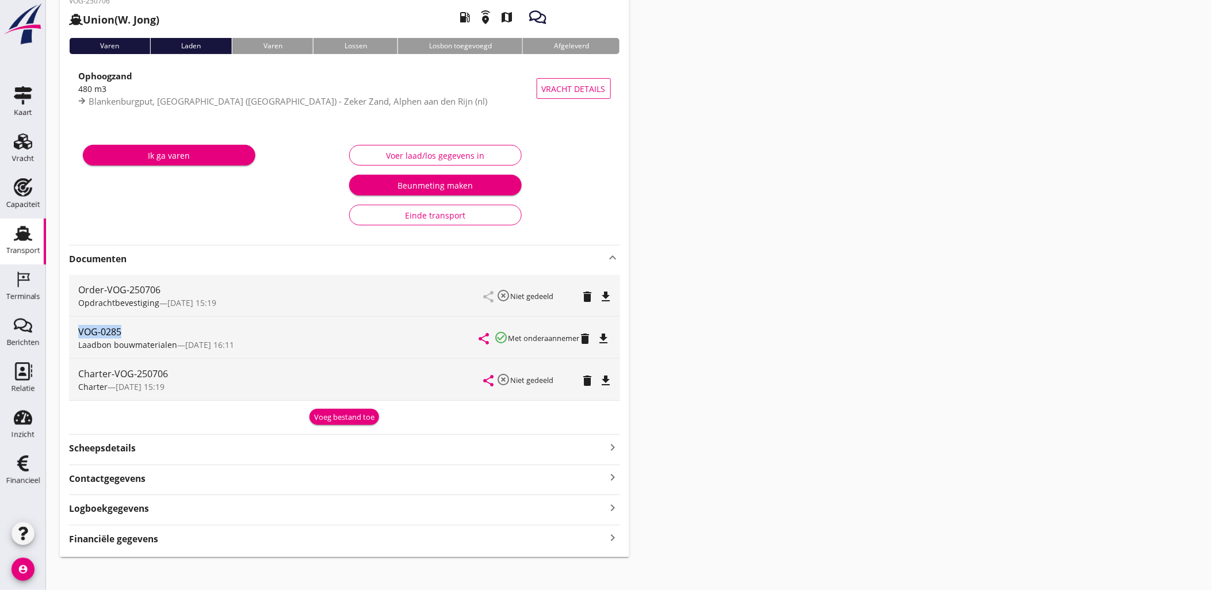
drag, startPoint x: 87, startPoint y: 329, endPoint x: 79, endPoint y: 328, distance: 8.1
click at [79, 328] on div "VOG-0285" at bounding box center [279, 332] width 402 height 14
click at [714, 268] on div "Transport overzicht VOG-250706 Union (W. Jong) local_gas_station emergency_shar…" at bounding box center [629, 253] width 1166 height 635
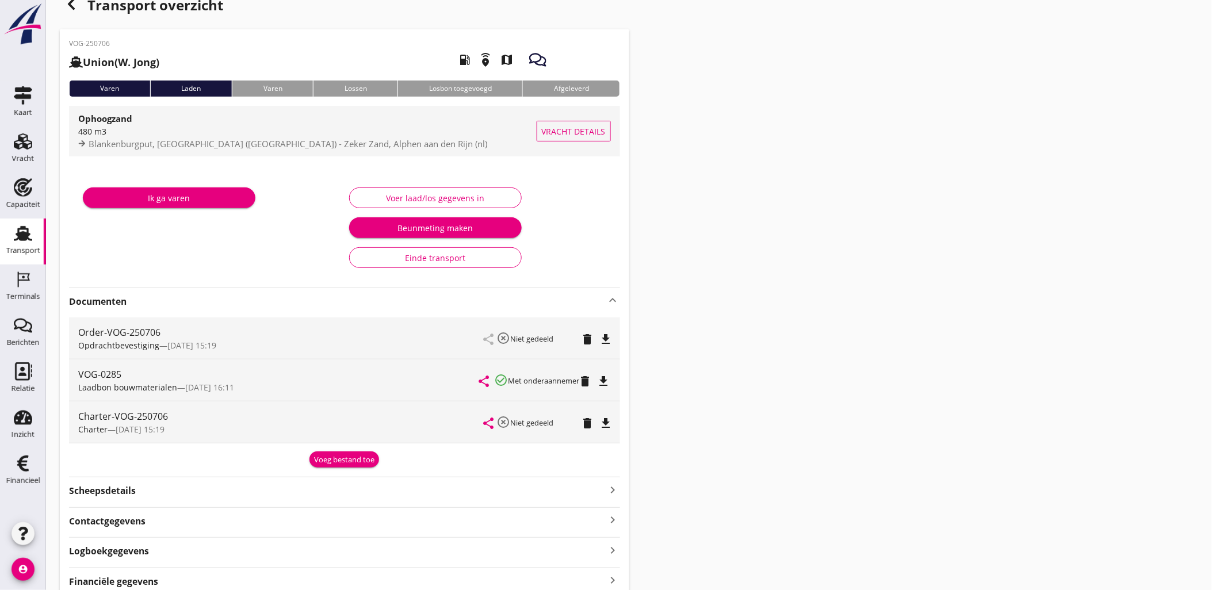
scroll to position [0, 0]
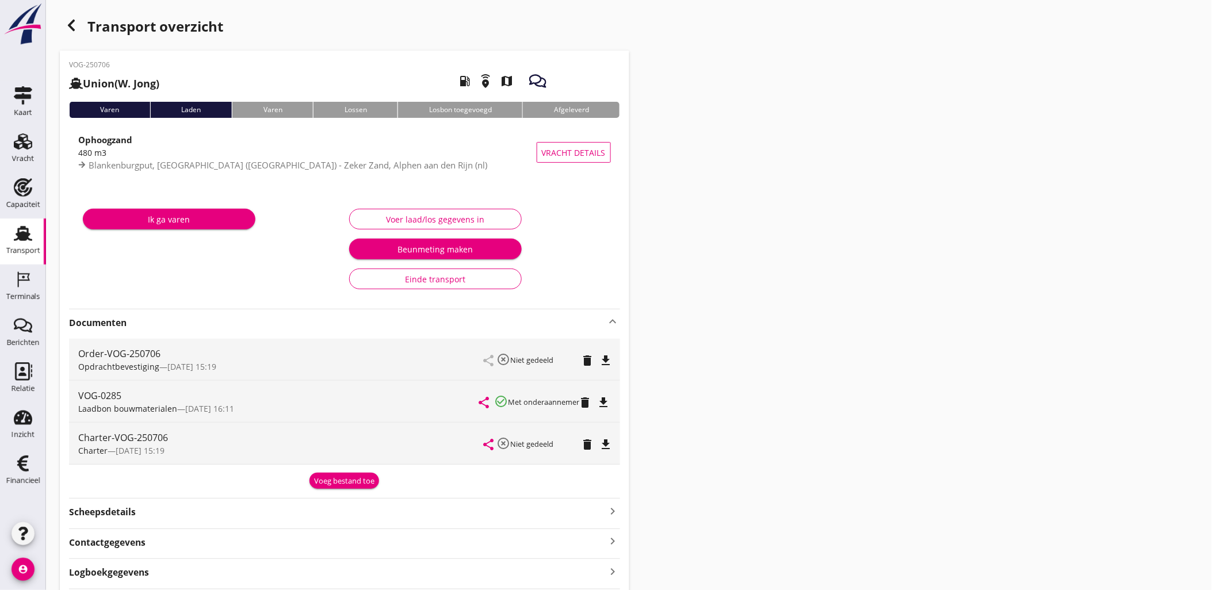
click at [78, 26] on div "button" at bounding box center [71, 25] width 23 height 23
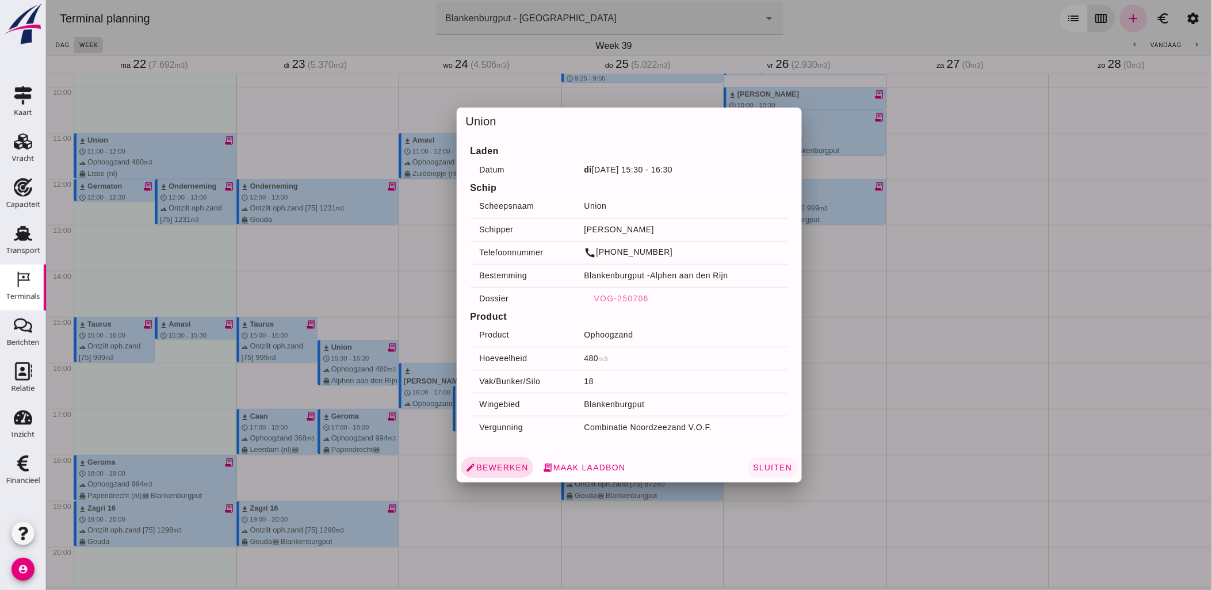
click at [763, 463] on span "Sluiten" at bounding box center [772, 467] width 40 height 9
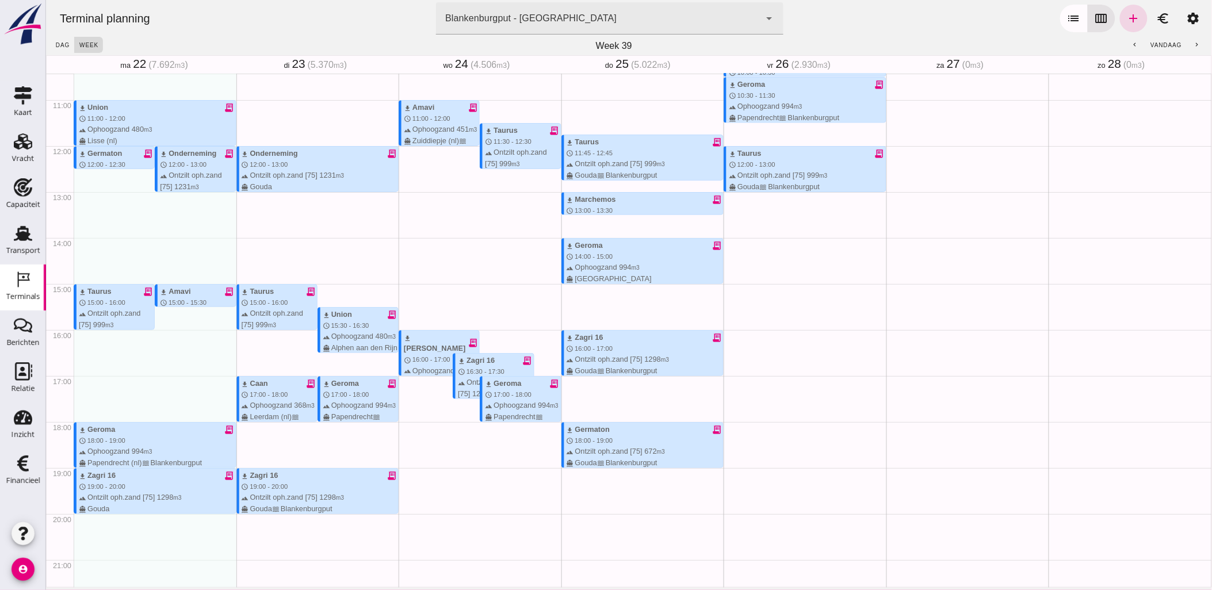
scroll to position [511, 0]
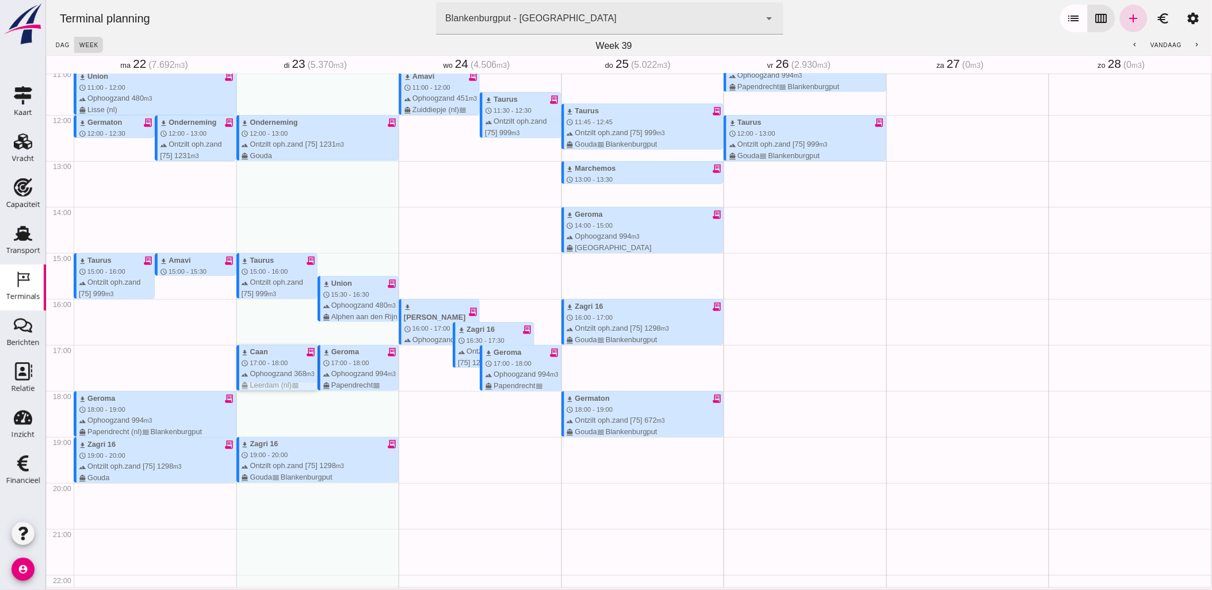
click at [273, 373] on div "terrain Ophoogzand 368 m3 directions_boat Leerdam (nl) waves Blankenburgput" at bounding box center [278, 385] width 75 height 33
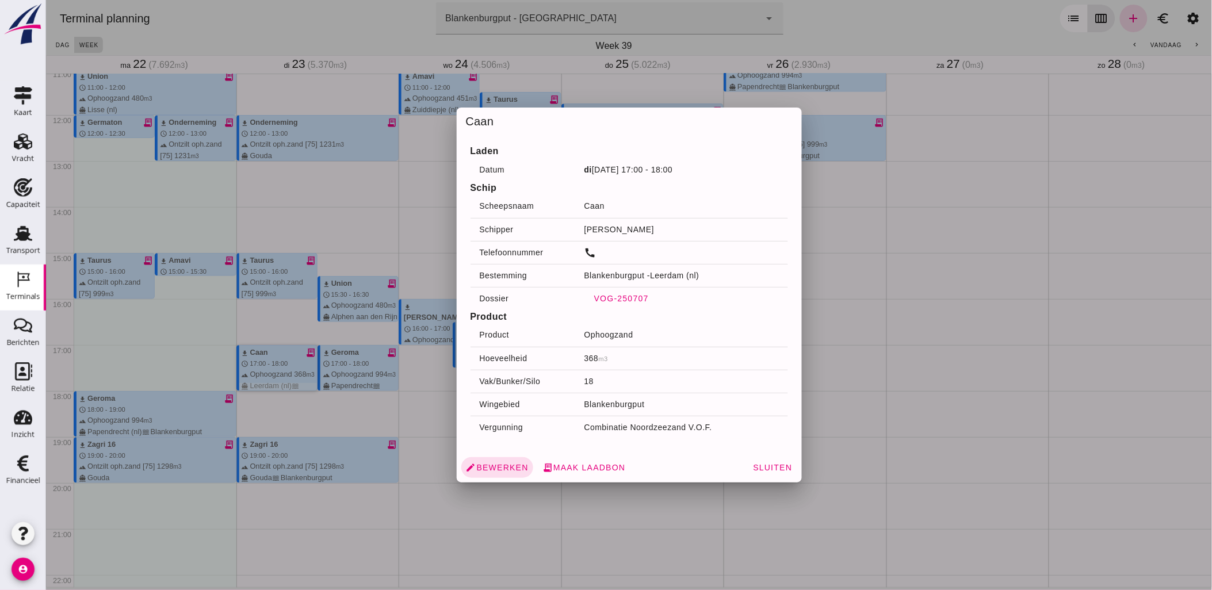
click at [595, 300] on span "VOG-250707" at bounding box center [620, 298] width 55 height 9
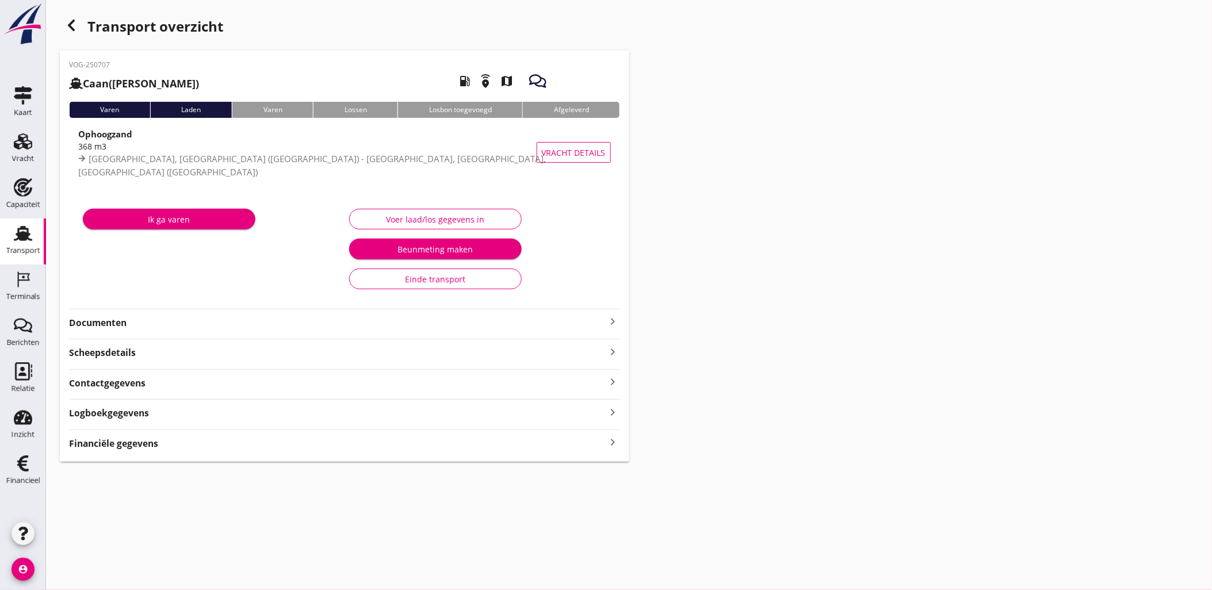
click at [139, 289] on div "Ik ga varen" at bounding box center [211, 249] width 266 height 97
click at [140, 319] on strong "Documenten" at bounding box center [337, 322] width 537 height 13
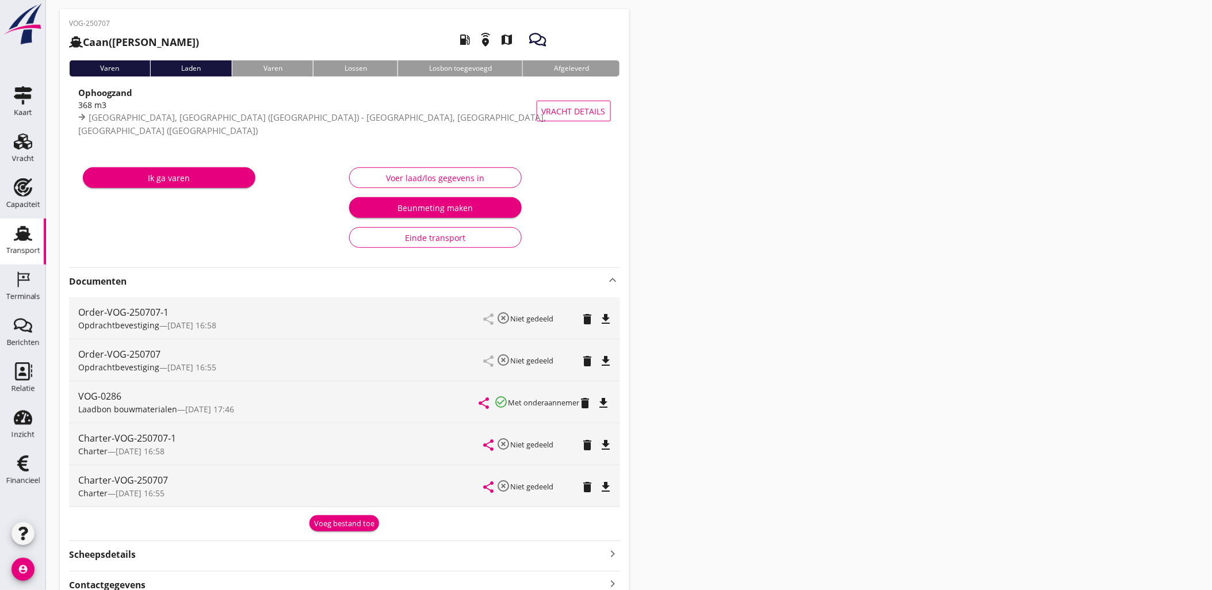
scroll to position [64, 0]
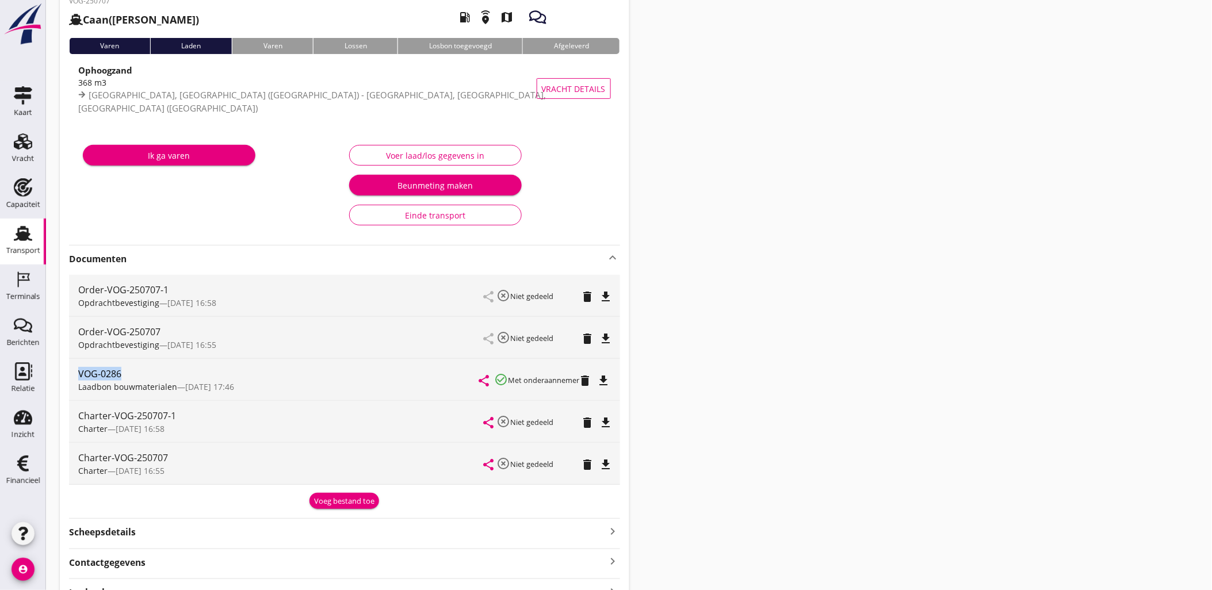
drag, startPoint x: 139, startPoint y: 369, endPoint x: 78, endPoint y: 371, distance: 61.0
click at [78, 371] on div "VOG-0286" at bounding box center [279, 374] width 402 height 14
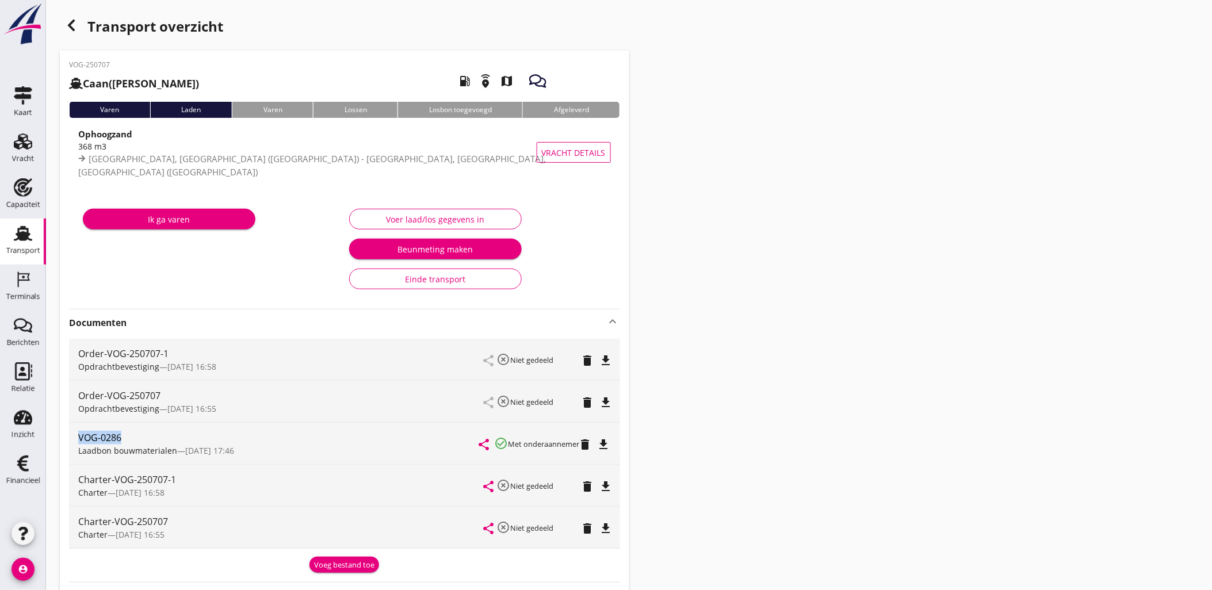
click at [895, 312] on div "Transport overzicht VOG-250707 Caan (Arjan Mijnster) local_gas_station emergenc…" at bounding box center [629, 359] width 1166 height 719
click at [76, 20] on icon "button" at bounding box center [71, 25] width 14 height 14
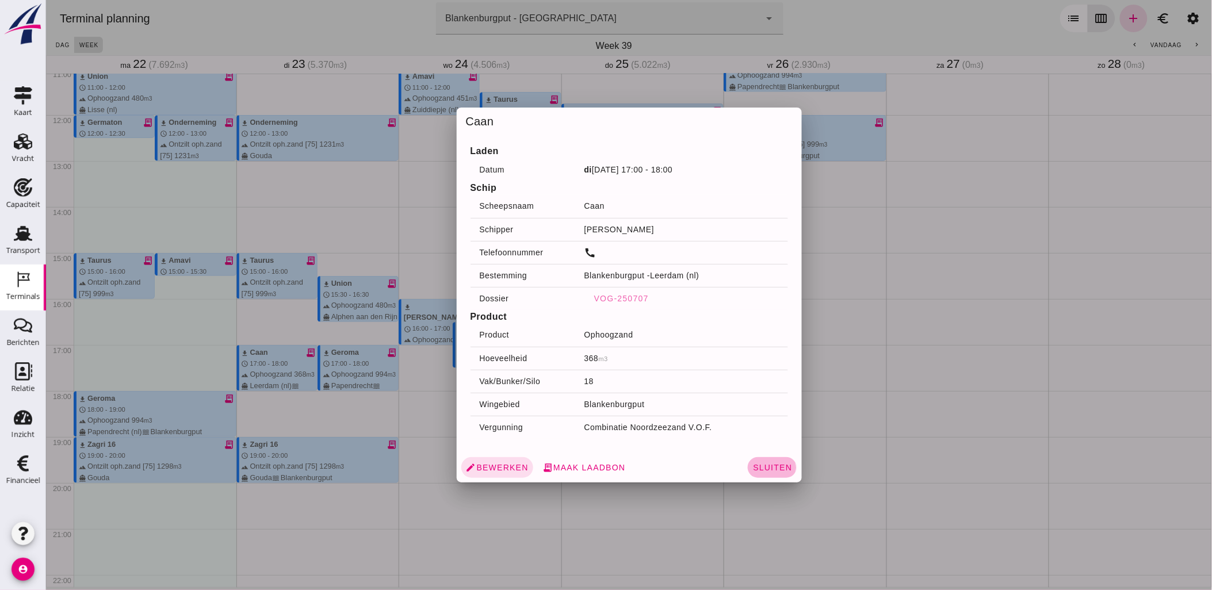
click at [765, 473] on button "Sluiten" at bounding box center [771, 467] width 49 height 21
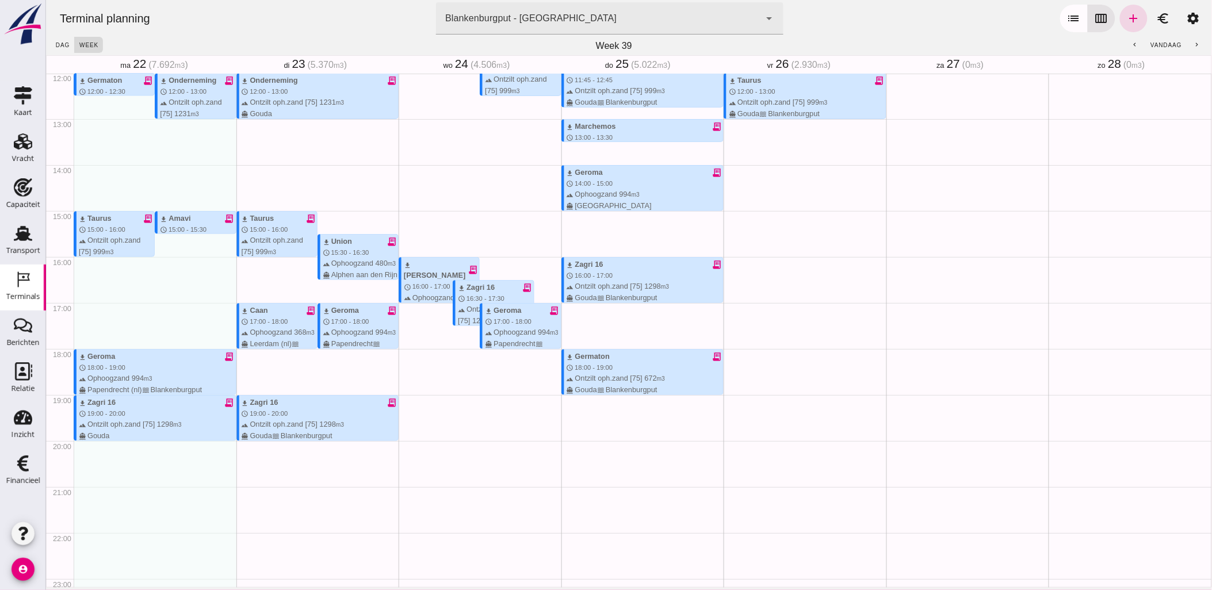
scroll to position [575, 0]
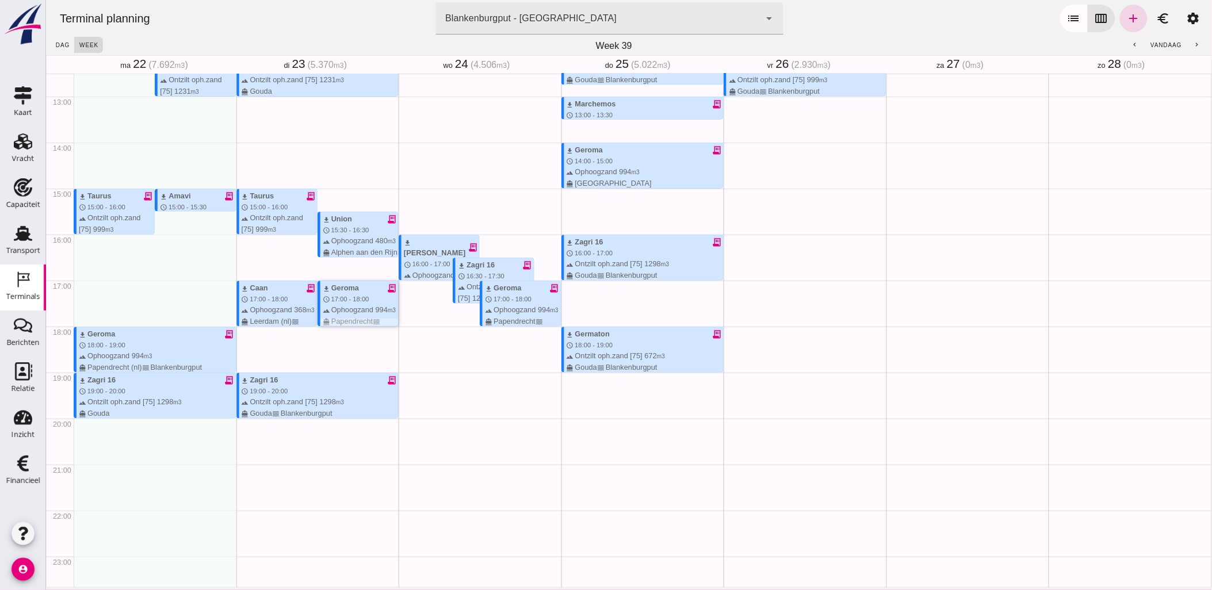
click at [364, 308] on div "terrain Ophoogzand 994 m3 directions_boat Papendrecht waves Blankenburgput" at bounding box center [359, 320] width 75 height 33
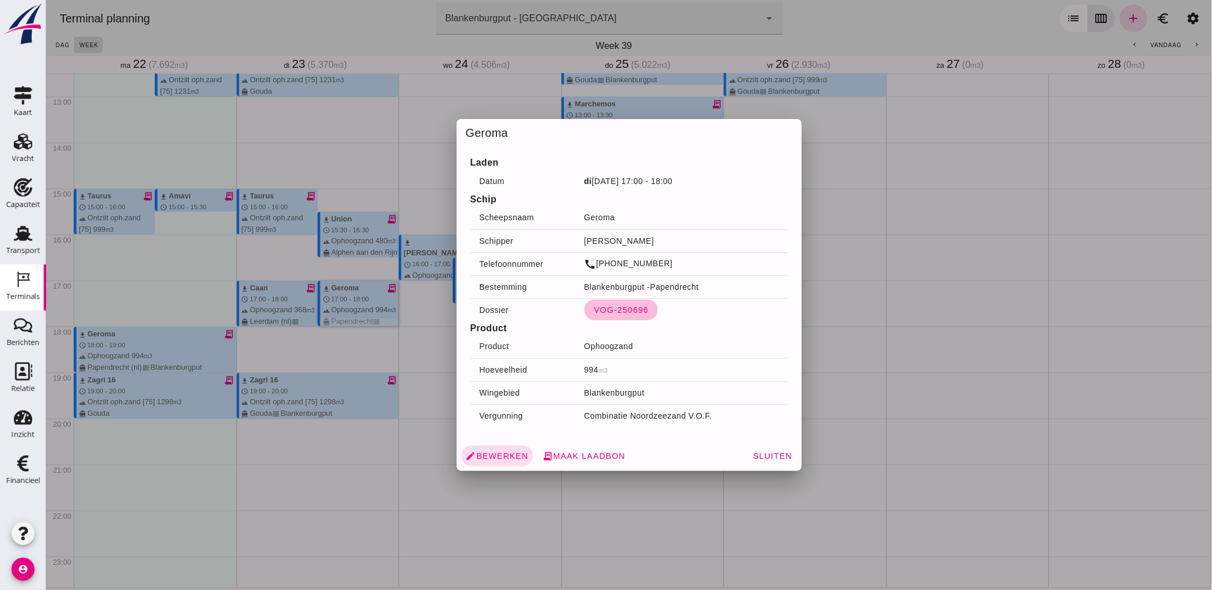
click at [635, 311] on span "VOG-250696" at bounding box center [620, 309] width 55 height 9
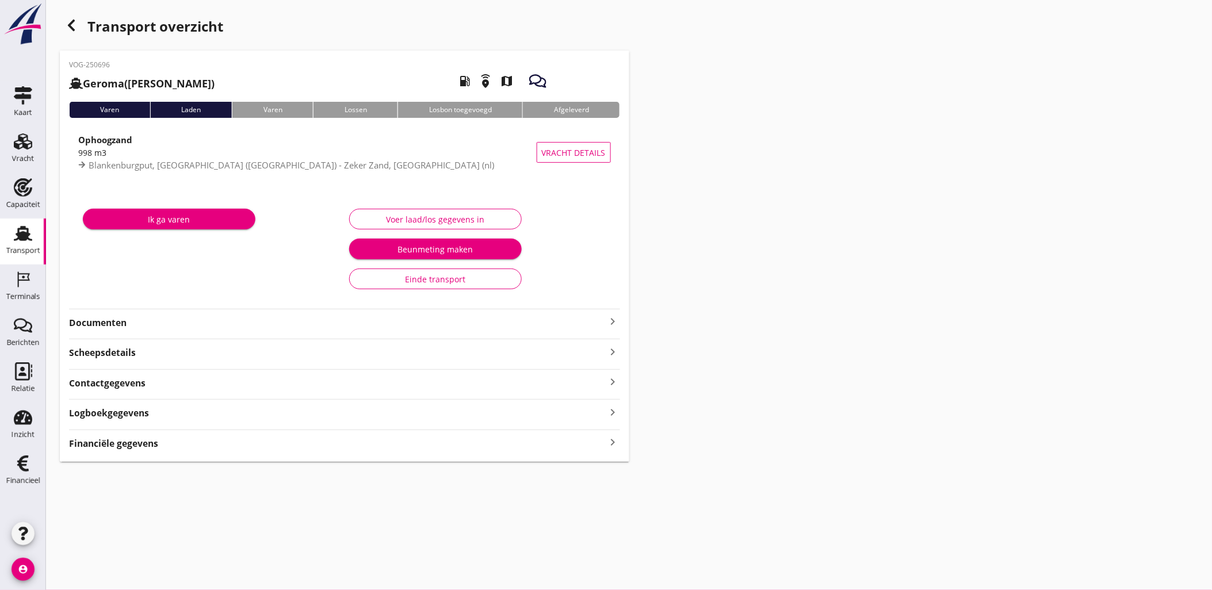
click at [102, 299] on div "Ik ga varen Voer laad/los gegevens in Beunmeting maken Einde transport" at bounding box center [344, 249] width 551 height 115
click at [111, 319] on strong "Documenten" at bounding box center [337, 322] width 537 height 13
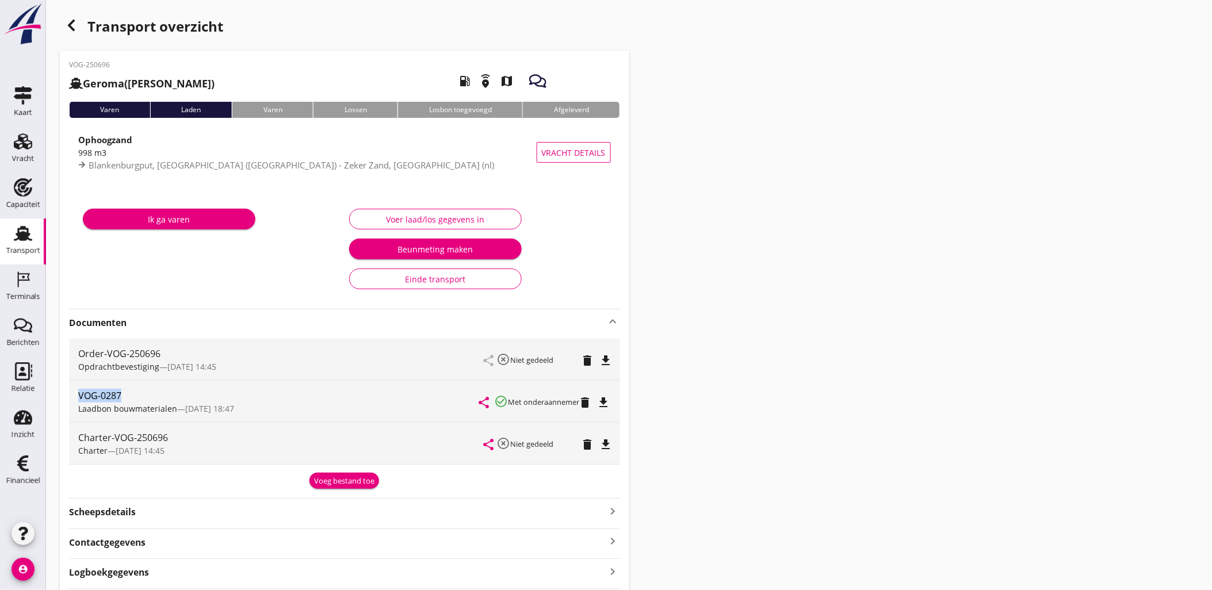
drag, startPoint x: 144, startPoint y: 394, endPoint x: 78, endPoint y: 389, distance: 65.7
click at [78, 389] on div "VOG-0287" at bounding box center [279, 396] width 402 height 14
click at [70, 23] on icon "button" at bounding box center [71, 25] width 14 height 14
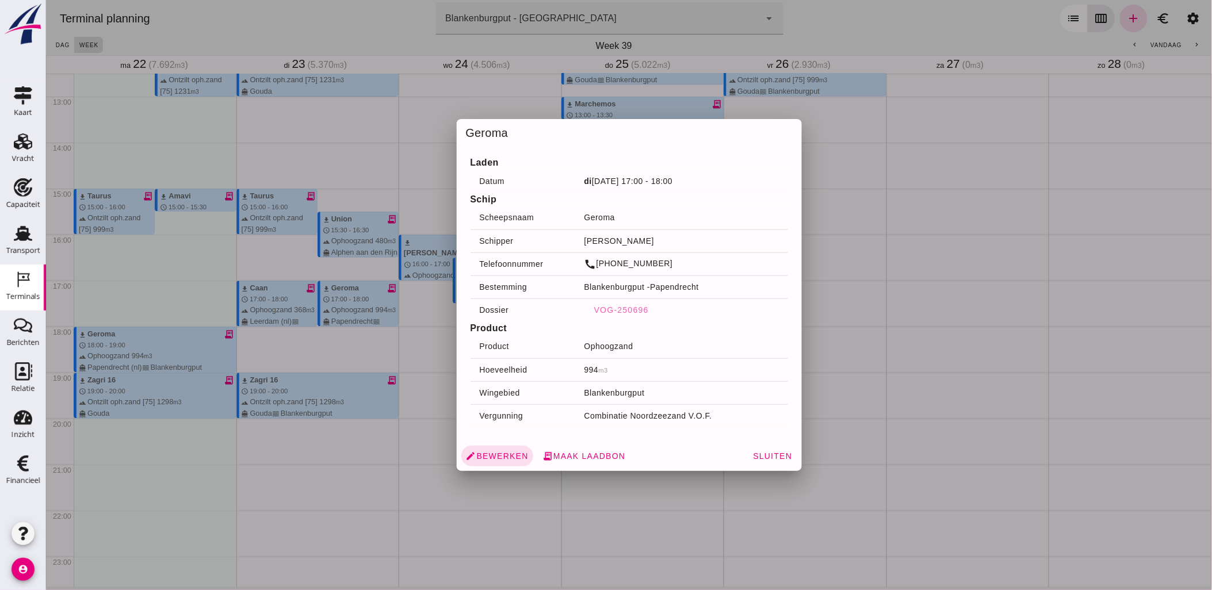
click at [796, 463] on div "edit Bewerken receipt_long Maak laadbon Sluiten" at bounding box center [628, 456] width 345 height 30
click at [777, 457] on span "Sluiten" at bounding box center [772, 456] width 40 height 9
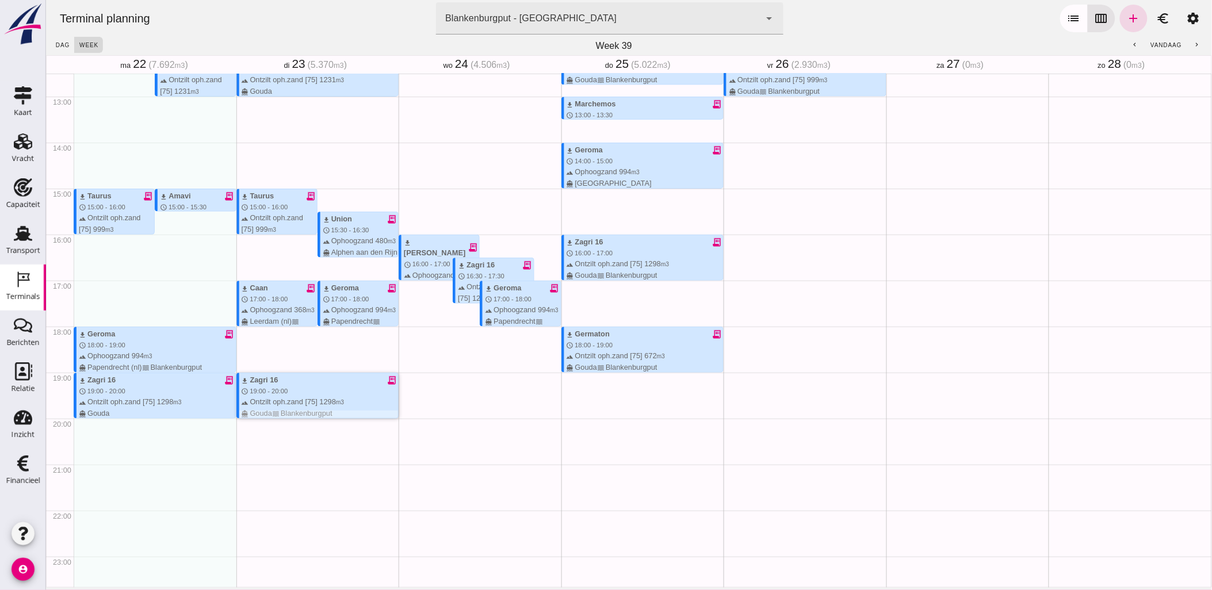
click at [282, 401] on div "terrain Ontzilt oph.zand [75] 1298 m3 directions_boat Gouda waves Blankenburgput" at bounding box center [319, 407] width 157 height 22
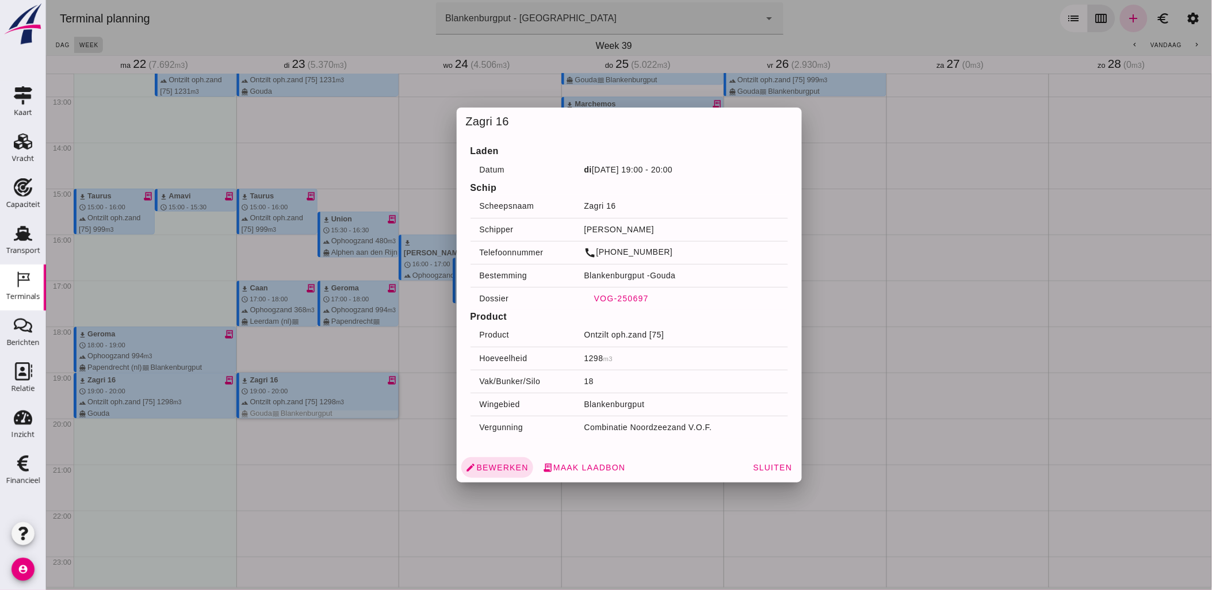
click at [627, 298] on span "VOG-250697" at bounding box center [620, 298] width 55 height 9
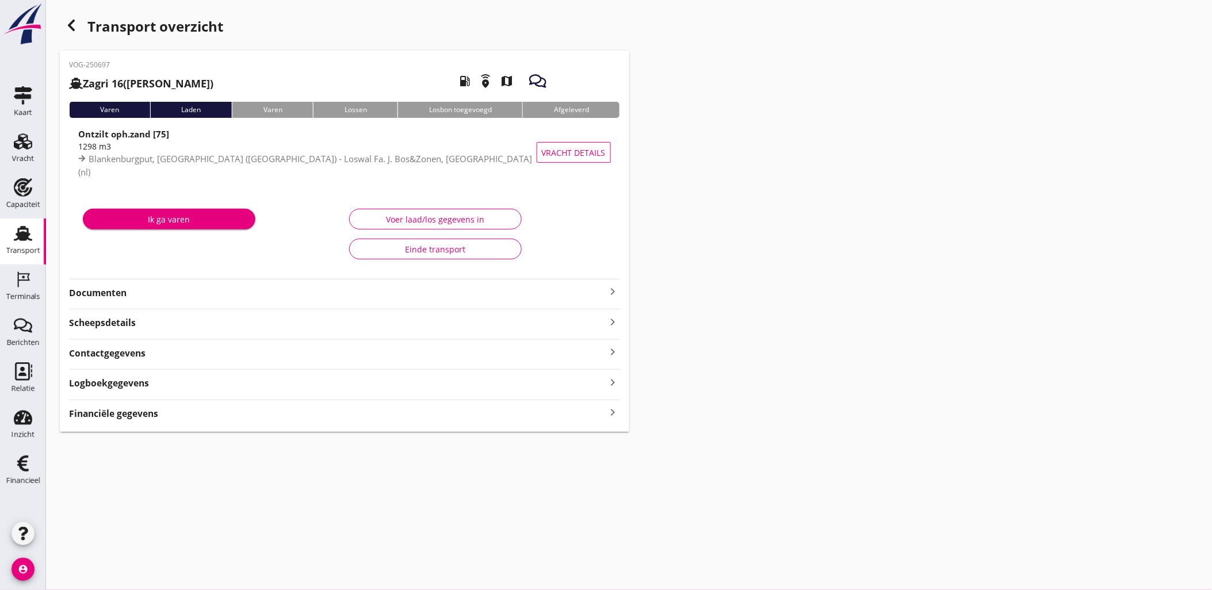
click at [140, 291] on strong "Documenten" at bounding box center [337, 293] width 537 height 13
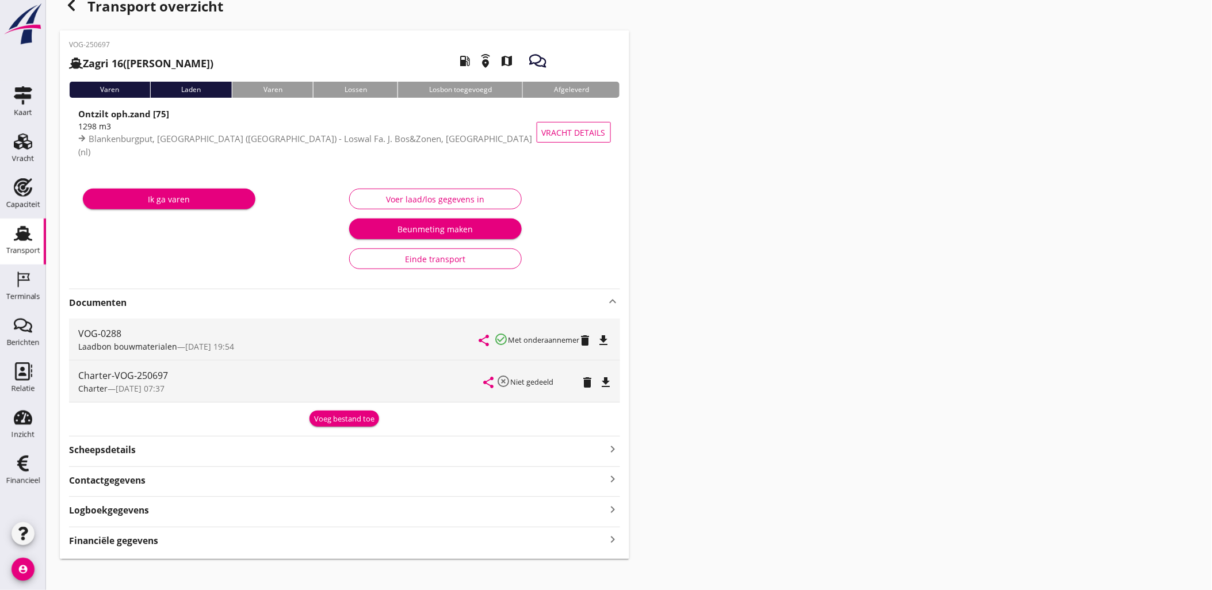
scroll to position [30, 0]
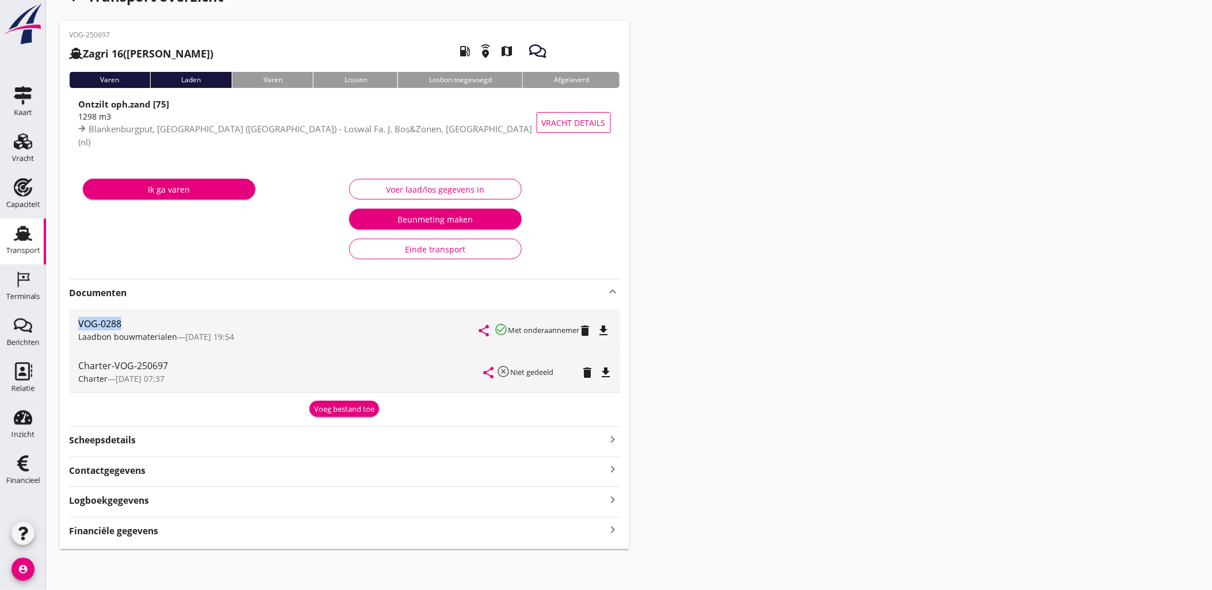
drag, startPoint x: 123, startPoint y: 320, endPoint x: 77, endPoint y: 322, distance: 46.1
click at [77, 322] on div "VOG-0288 Laadbon bouwmaterialen — 23/09 19:54 share check_circle_outline Met on…" at bounding box center [344, 329] width 551 height 41
drag, startPoint x: 1045, startPoint y: 275, endPoint x: 874, endPoint y: 314, distance: 174.7
click at [1045, 275] on div "Transport overzicht VOG-250697 Zagri 16 (Maarten Bakker) local_gas_station emer…" at bounding box center [629, 266] width 1166 height 593
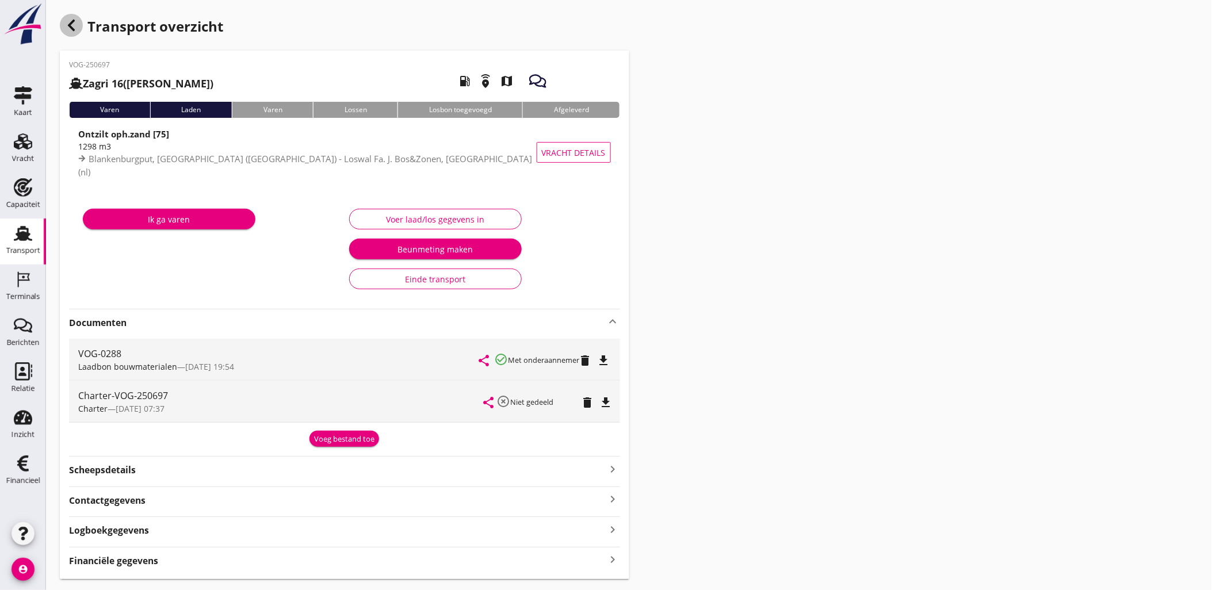
drag, startPoint x: 70, startPoint y: 16, endPoint x: 54, endPoint y: 43, distance: 32.0
click at [69, 16] on div "button" at bounding box center [71, 25] width 23 height 23
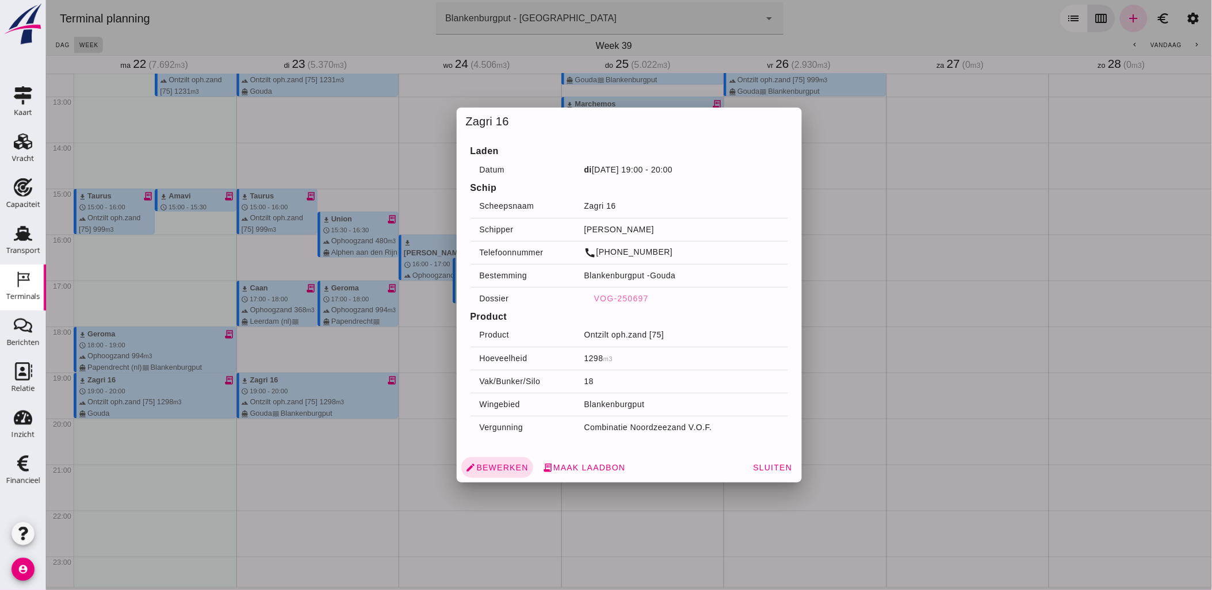
drag, startPoint x: 800, startPoint y: 473, endPoint x: 789, endPoint y: 468, distance: 12.1
click at [799, 473] on div at bounding box center [628, 295] width 1166 height 590
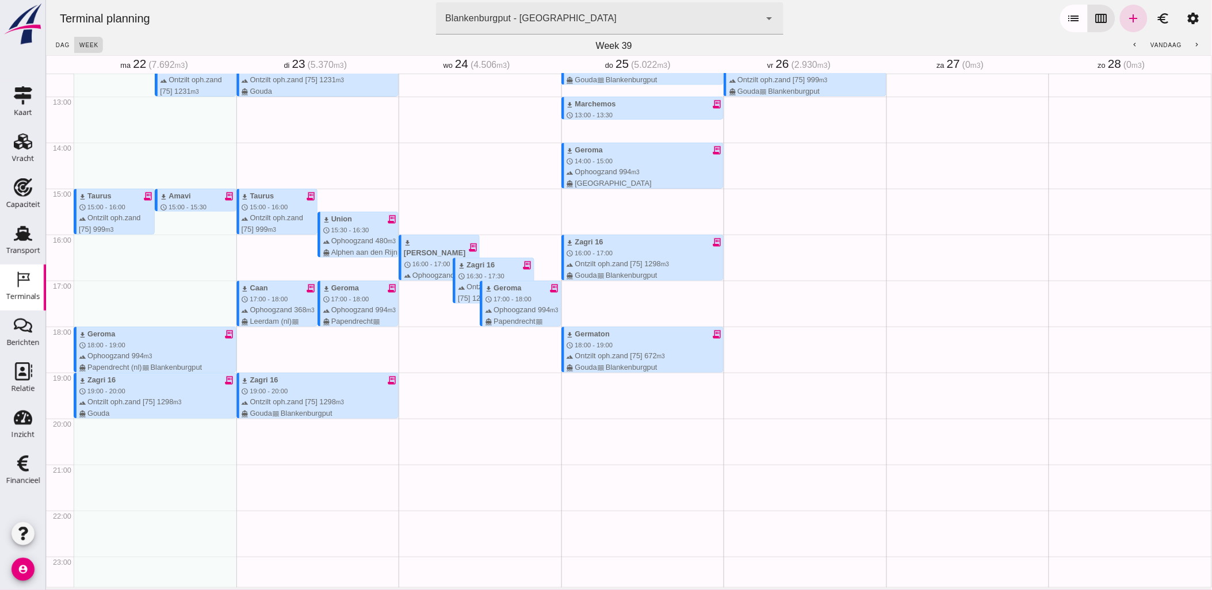
click at [785, 467] on div "download Adja B receipt_long schedule 9:00 - 9:45 terrain Ophoogzand 541 m3 dir…" at bounding box center [804, 50] width 163 height 1104
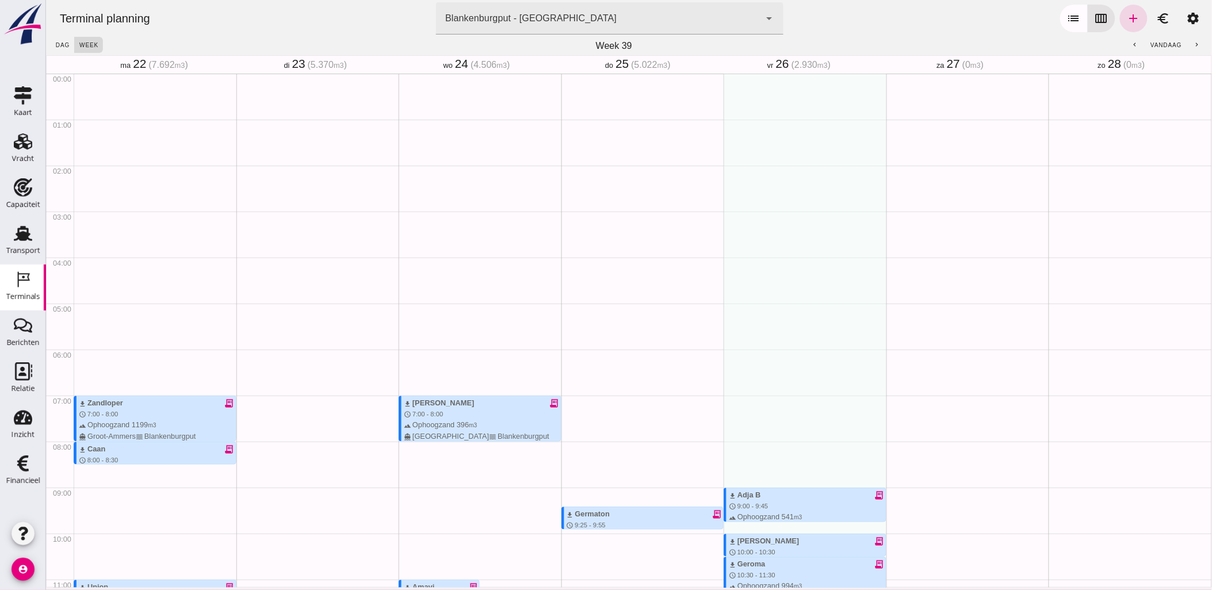
scroll to position [64, 0]
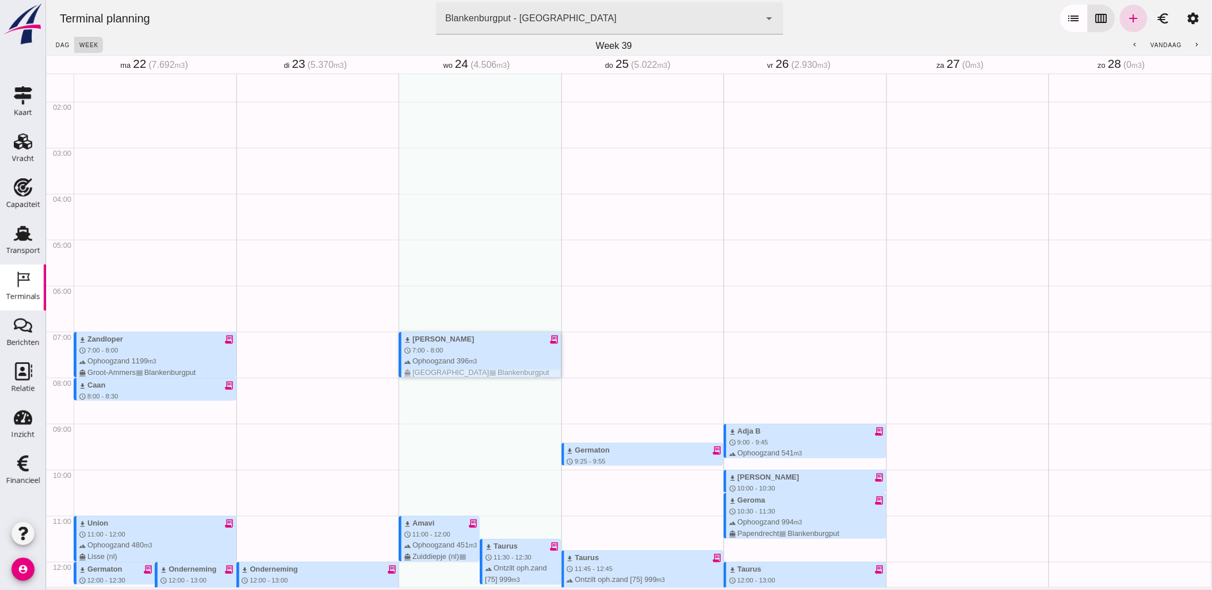
click at [467, 334] on div "download Boris receipt_long" at bounding box center [481, 339] width 157 height 11
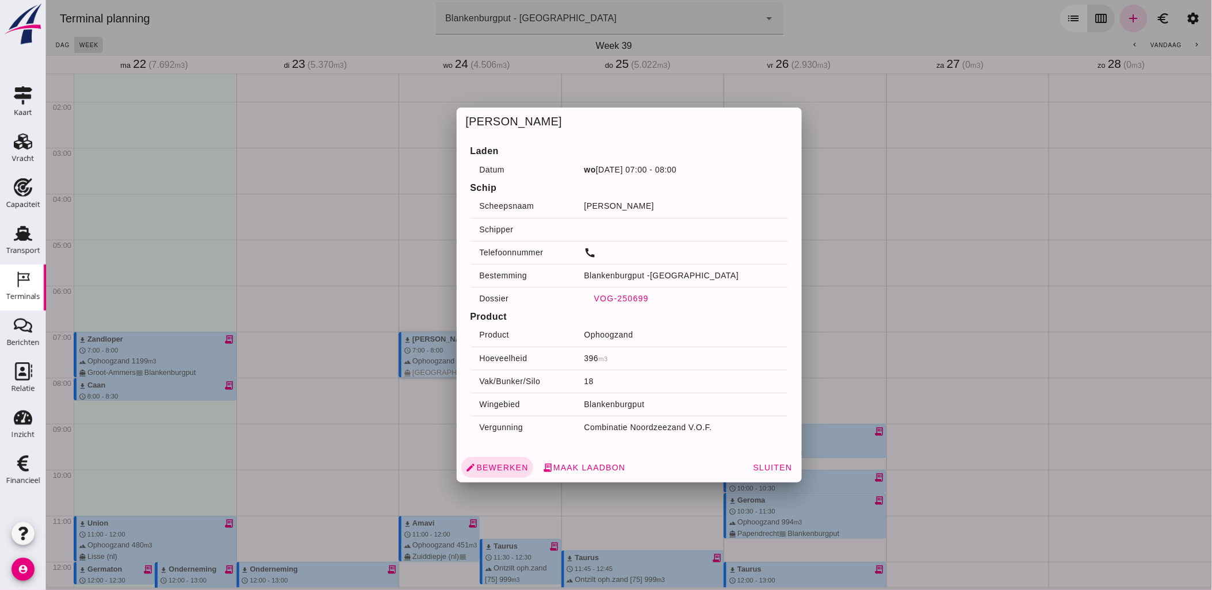
click at [600, 292] on button "VOG-250699" at bounding box center [621, 298] width 74 height 21
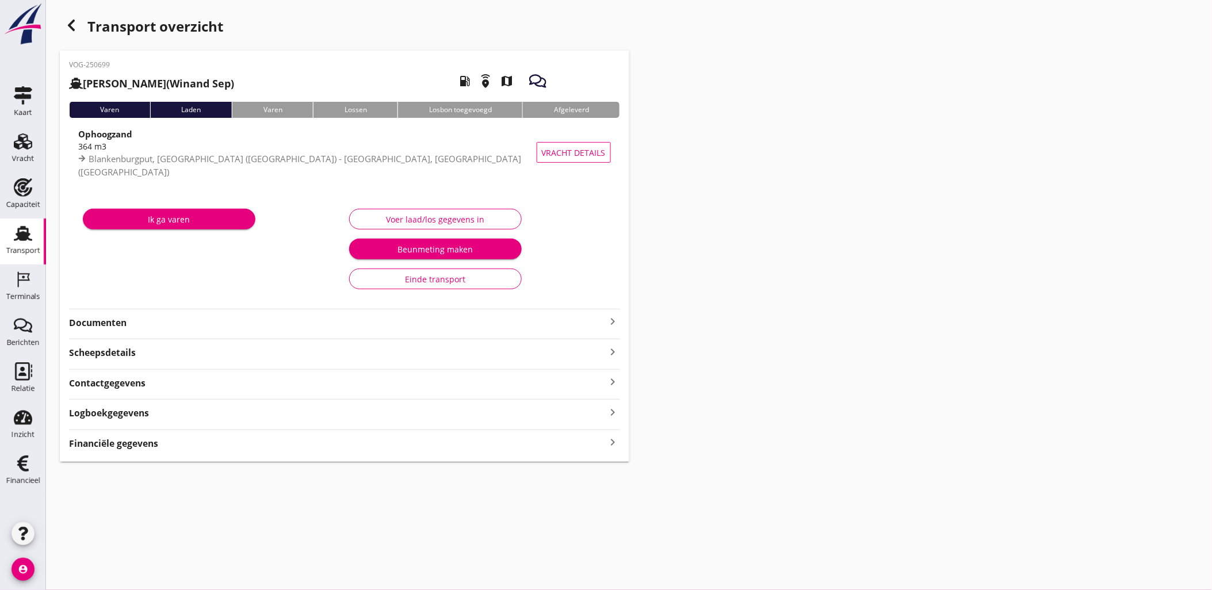
click at [188, 294] on div "Ik ga varen" at bounding box center [211, 249] width 266 height 97
click at [197, 323] on strong "Documenten" at bounding box center [337, 322] width 537 height 13
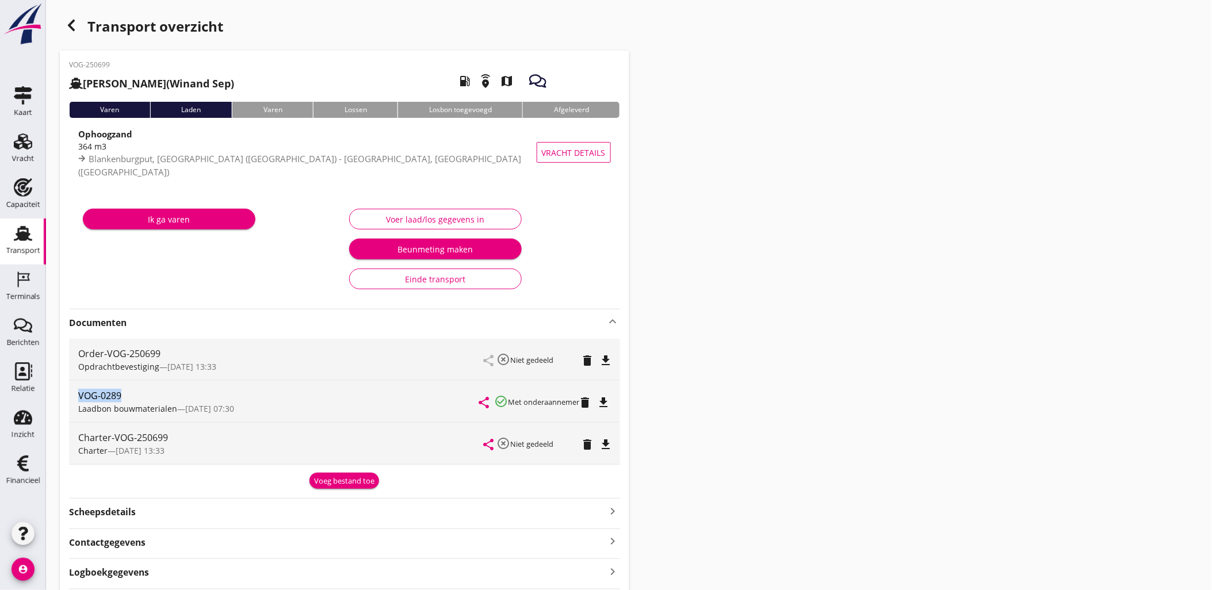
drag, startPoint x: 124, startPoint y: 395, endPoint x: 78, endPoint y: 392, distance: 46.1
click at [78, 392] on div "VOG-0289" at bounding box center [279, 396] width 402 height 14
click at [944, 282] on div "Transport overzicht VOG-250699 Boris (Winand Sep) local_gas_station emergency_s…" at bounding box center [629, 317] width 1166 height 635
click at [67, 22] on icon "button" at bounding box center [71, 25] width 14 height 14
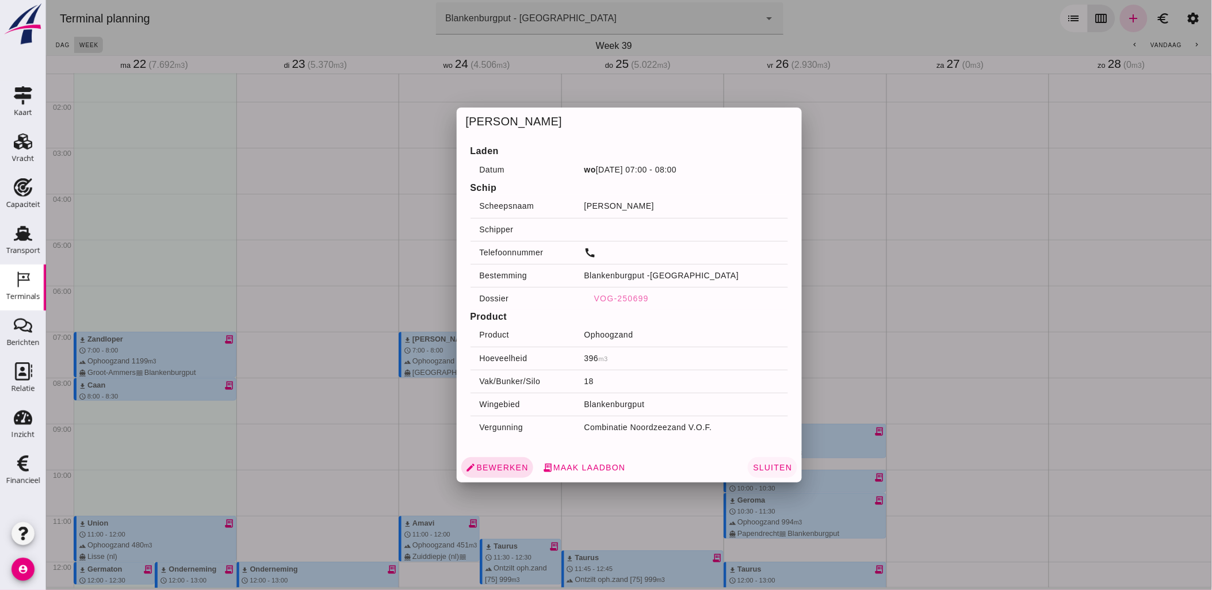
click at [769, 467] on span "Sluiten" at bounding box center [772, 467] width 40 height 9
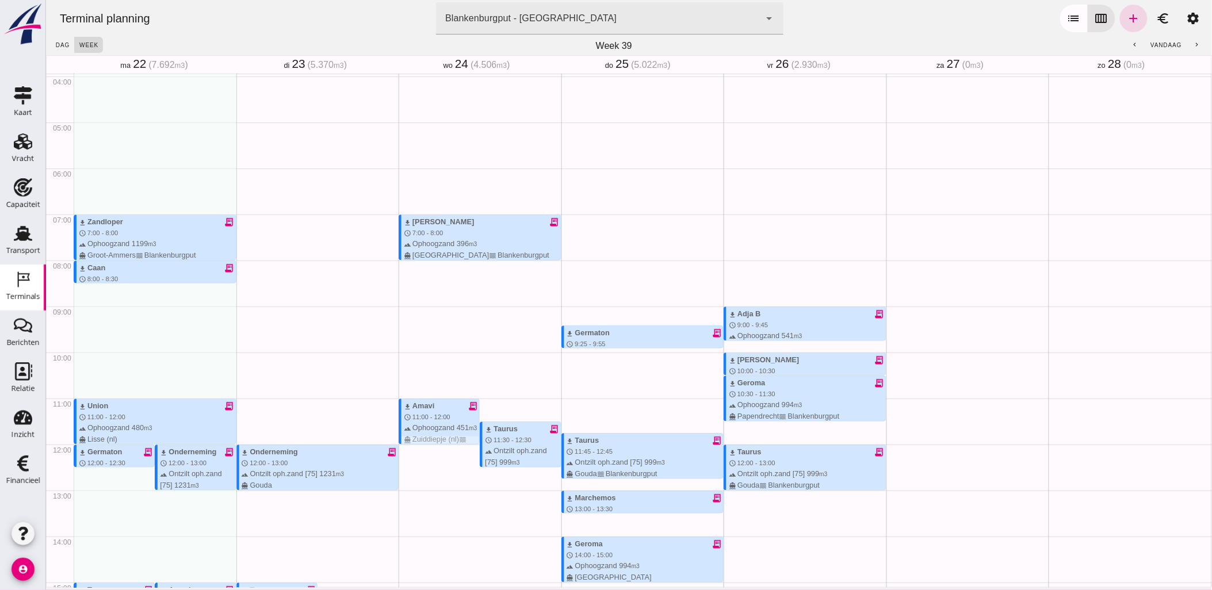
scroll to position [192, 0]
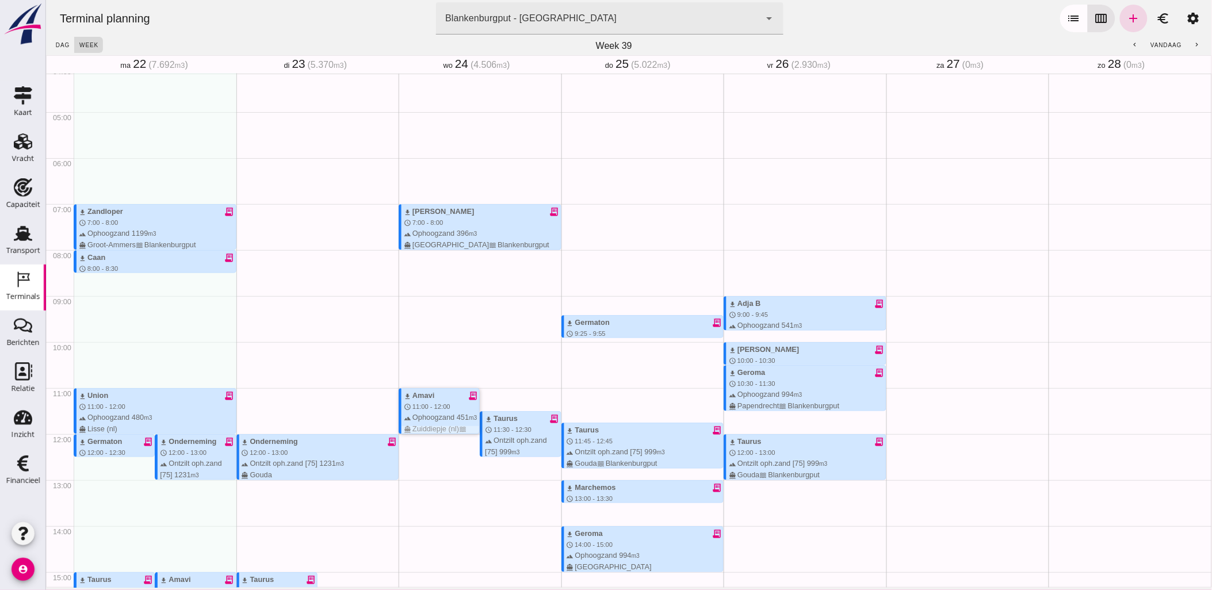
click at [441, 415] on div "terrain Ophoogzand 451 m3 directions_boat Zuiddiepje (nl) waves Blankenburgput" at bounding box center [440, 428] width 75 height 33
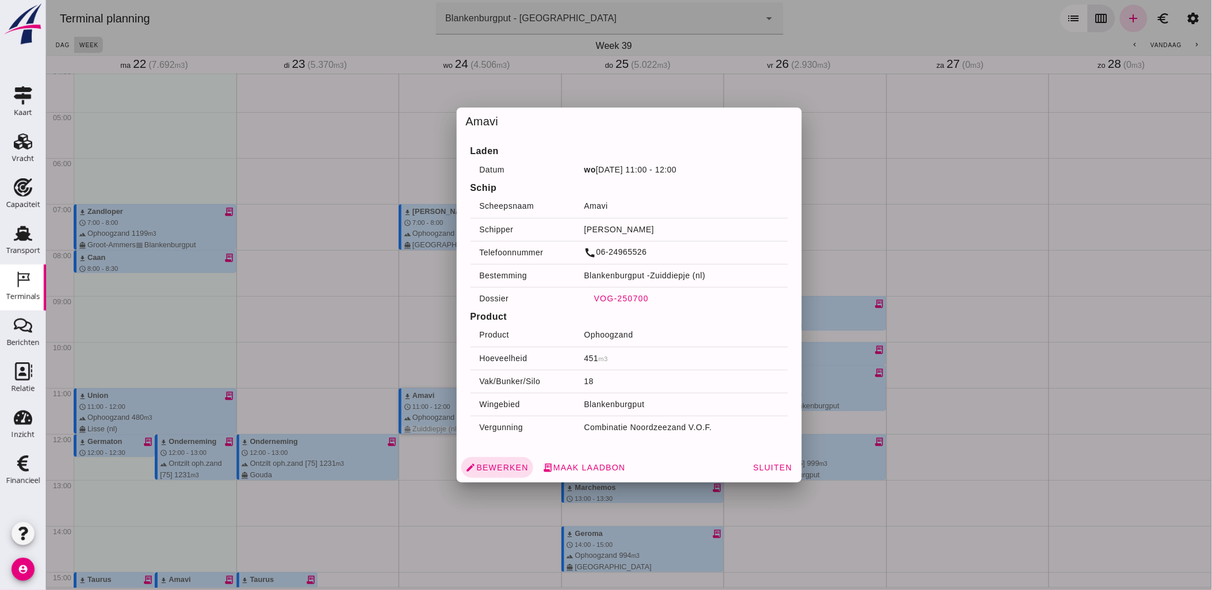
click at [624, 296] on span "VOG-250700" at bounding box center [620, 298] width 55 height 9
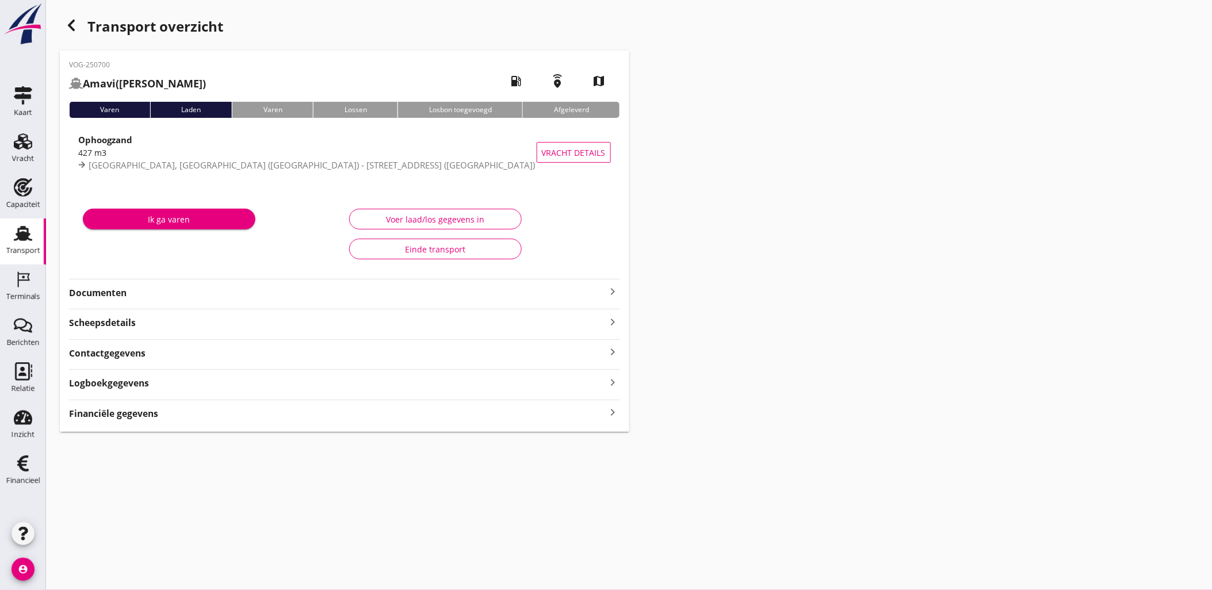
click at [143, 295] on strong "Documenten" at bounding box center [337, 293] width 537 height 13
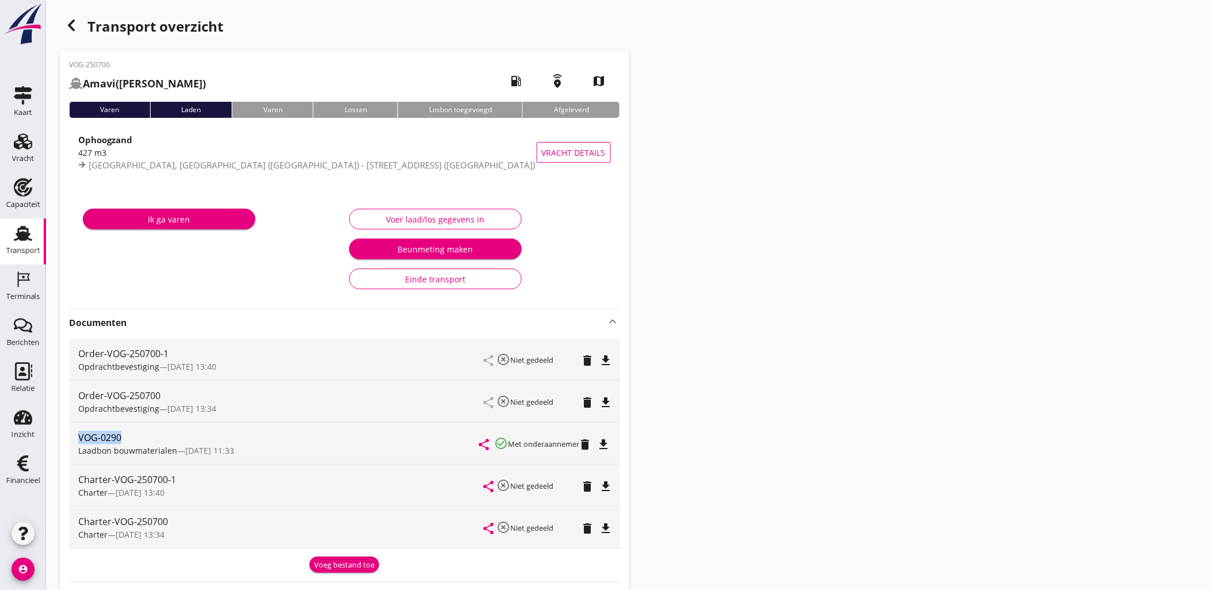
drag, startPoint x: 113, startPoint y: 440, endPoint x: 79, endPoint y: 431, distance: 34.9
click at [79, 431] on div "VOG-0290" at bounding box center [279, 438] width 402 height 14
click at [824, 327] on div "Transport overzicht VOG-250700 Amavi (Frank Veenma) local_gas_station emergency…" at bounding box center [629, 359] width 1166 height 719
click at [83, 33] on div "Transport overzicht" at bounding box center [345, 28] width 570 height 28
click at [79, 29] on div "button" at bounding box center [71, 25] width 23 height 23
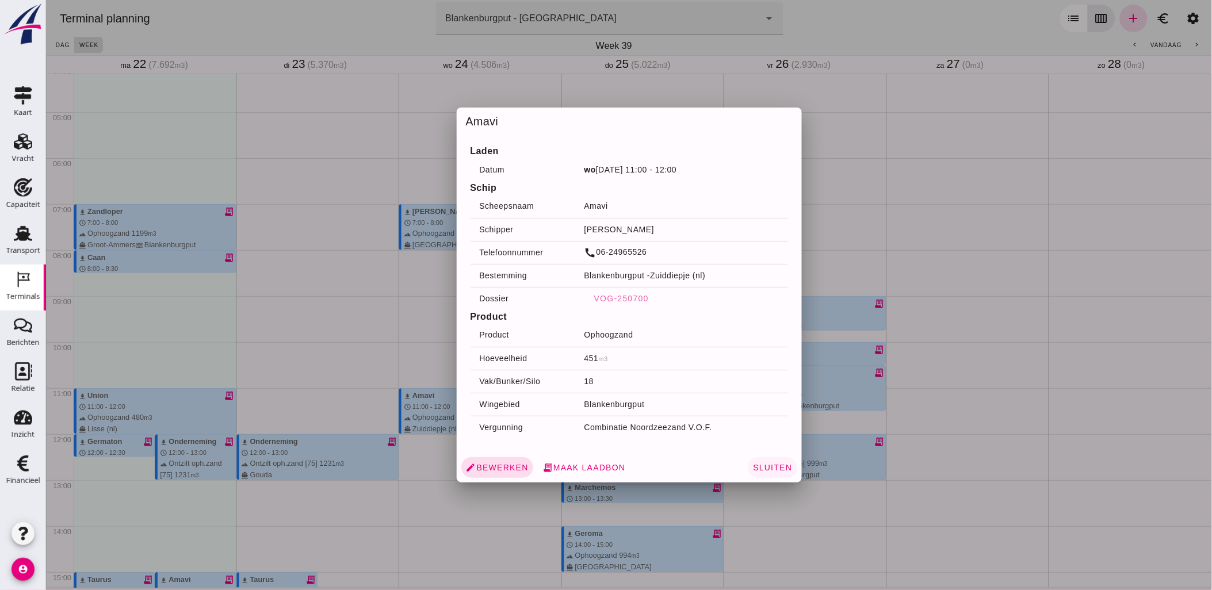
click at [750, 464] on button "Sluiten" at bounding box center [771, 467] width 49 height 21
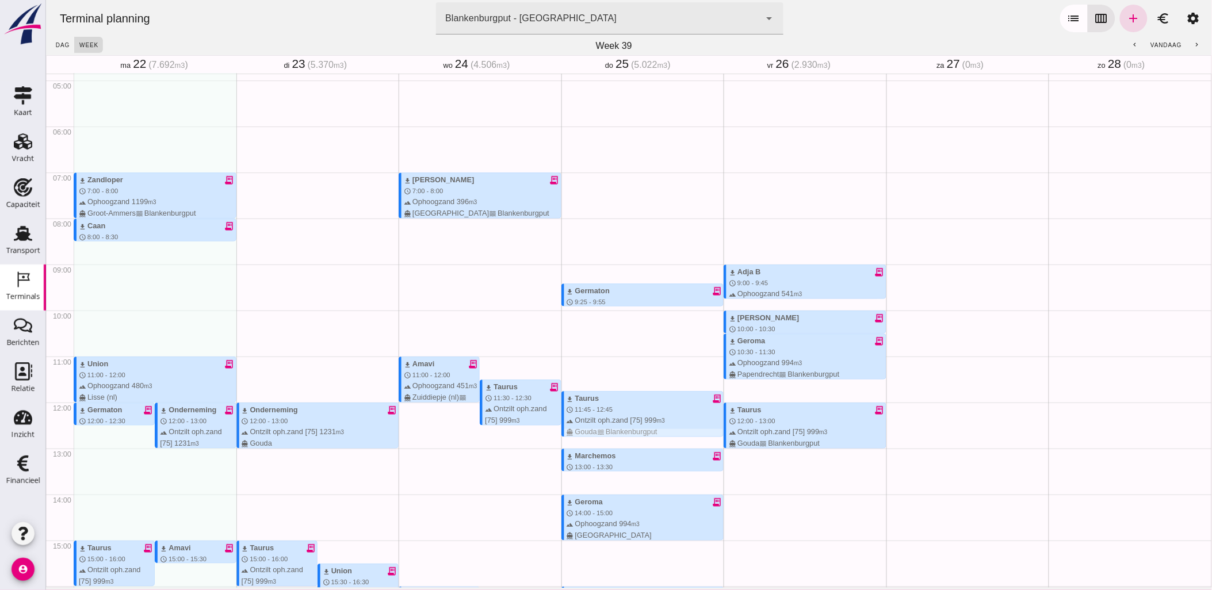
scroll to position [255, 0]
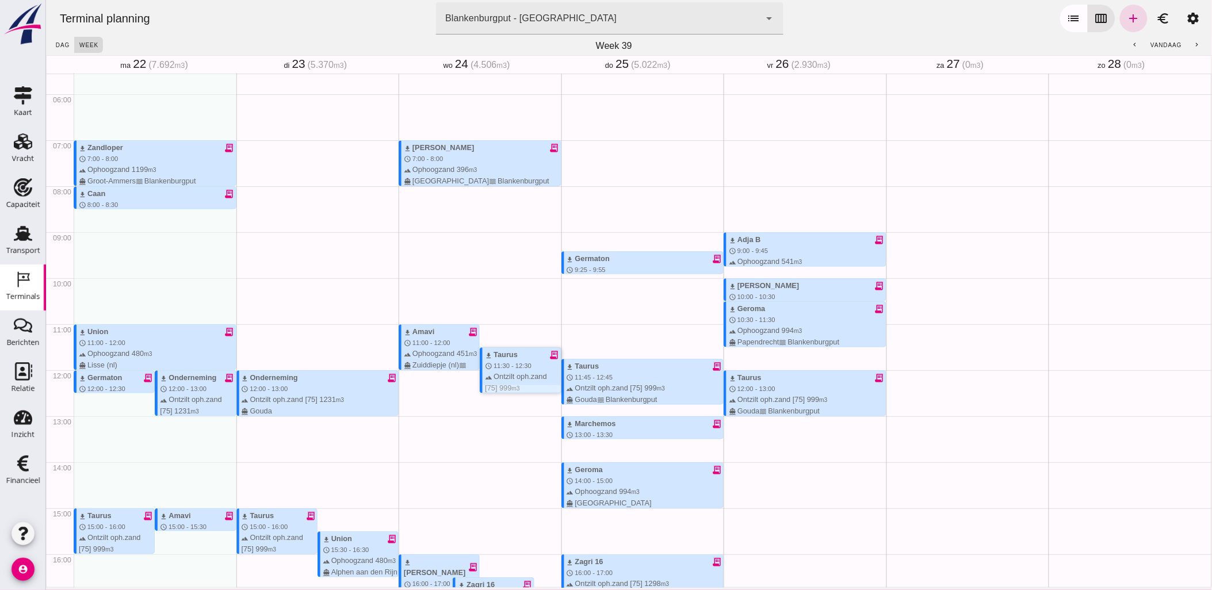
click at [494, 366] on span "11:30 - 12:30" at bounding box center [512, 365] width 38 height 7
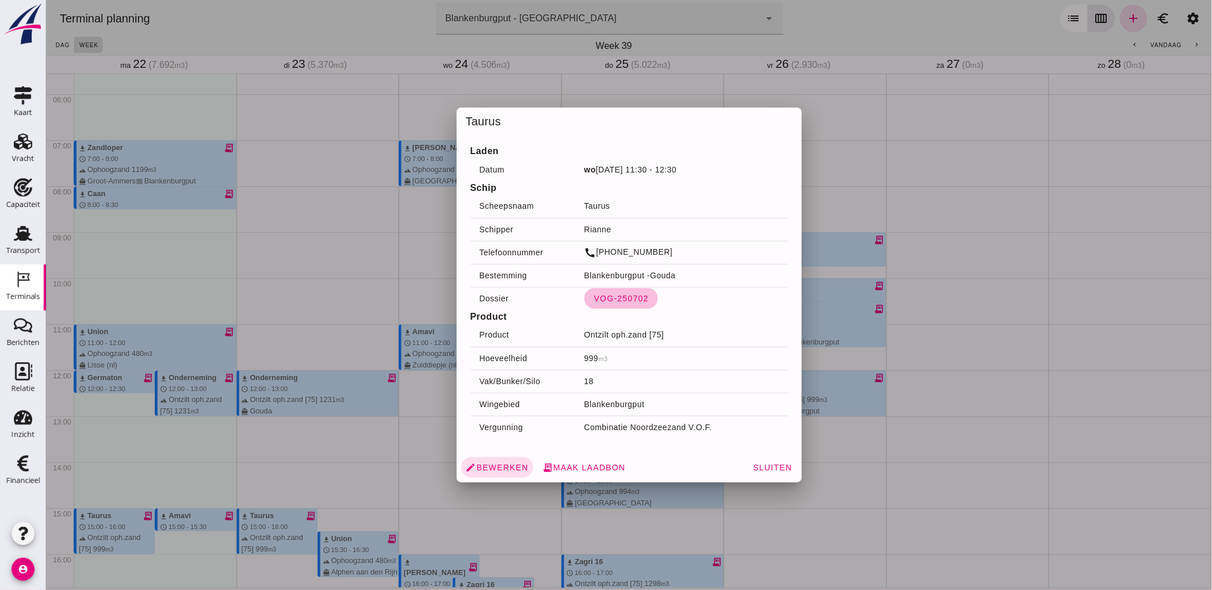
click at [635, 301] on span "VOG-250702" at bounding box center [620, 298] width 55 height 9
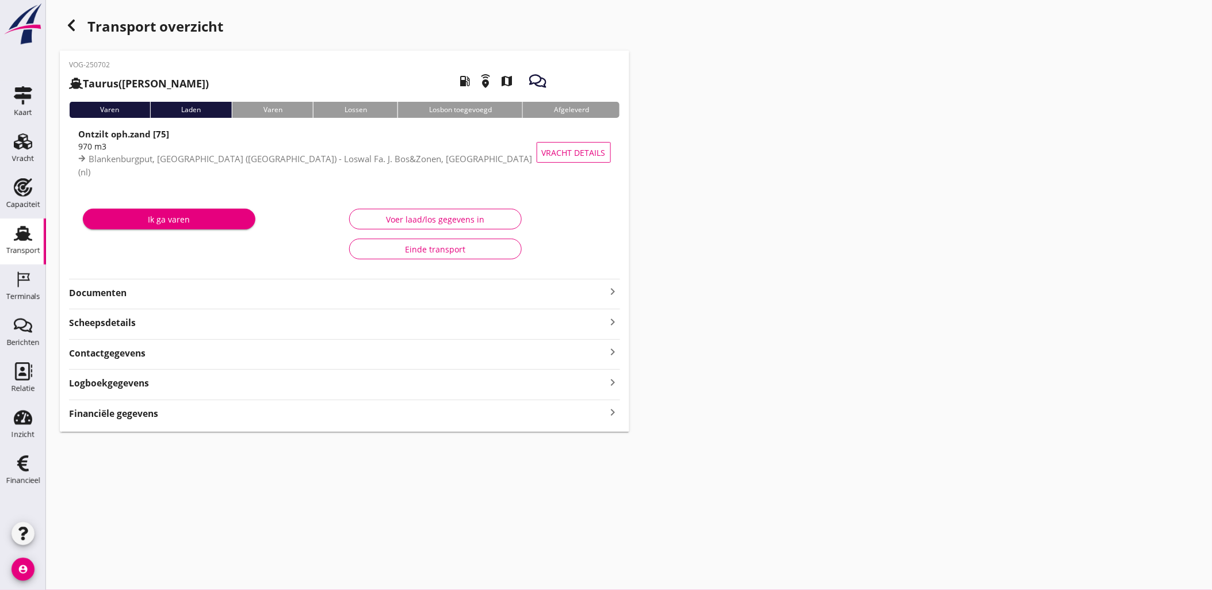
click at [122, 295] on div "VOG-250702 Taurus (Van Oord) local_gas_station emergency_share map Varen Laden …" at bounding box center [345, 241] width 570 height 381
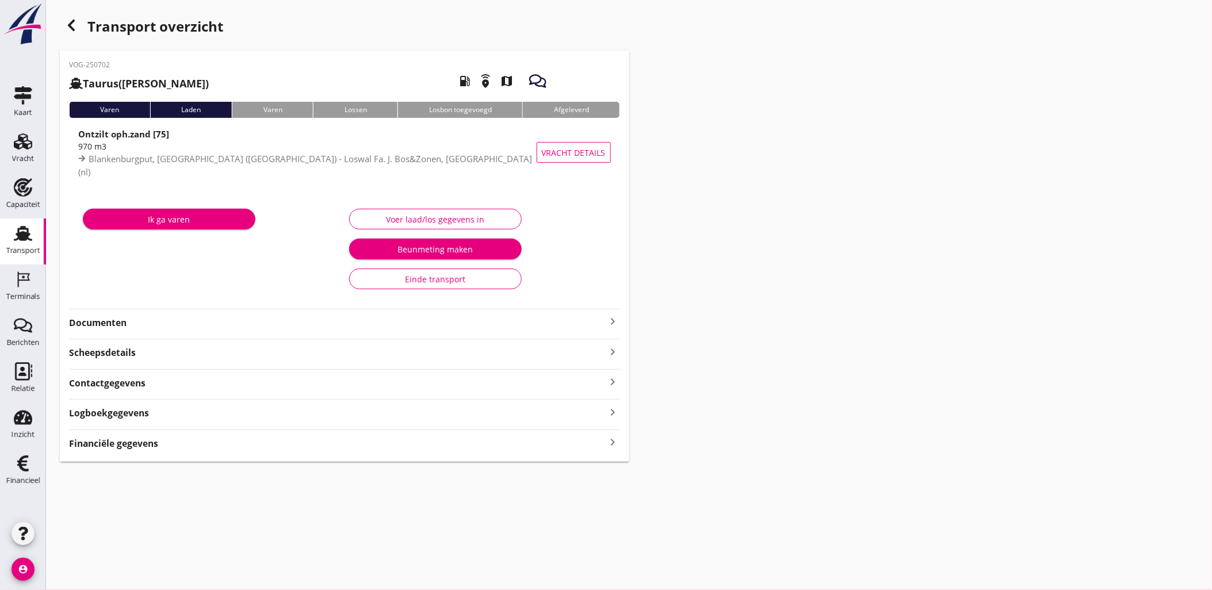
click at [175, 324] on strong "Documenten" at bounding box center [337, 322] width 537 height 13
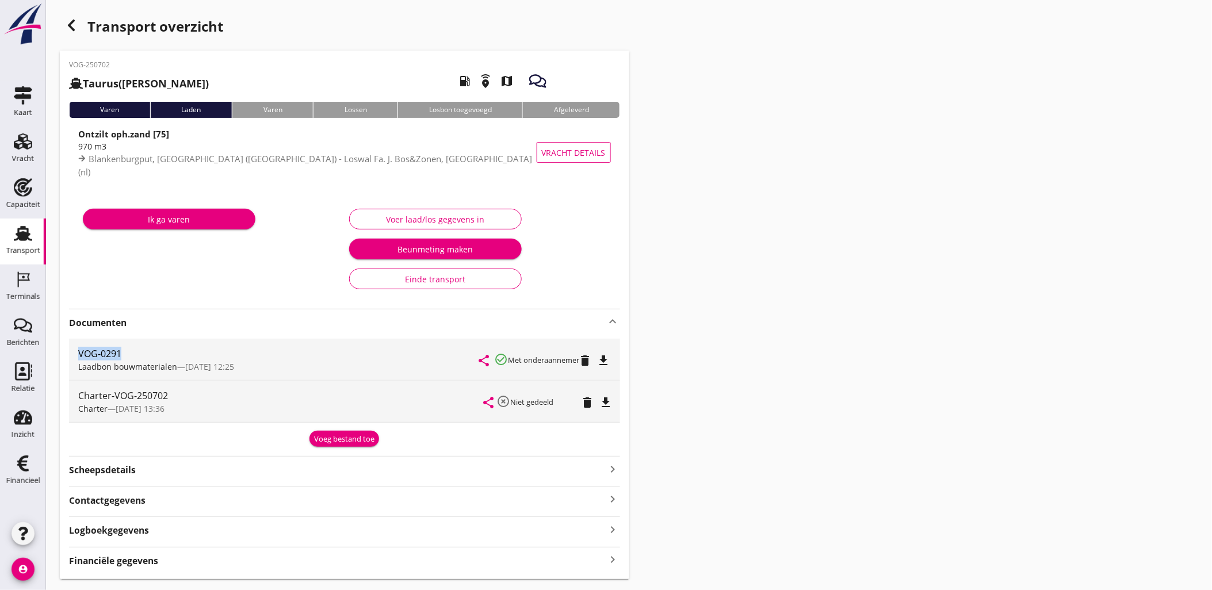
drag, startPoint x: 148, startPoint y: 343, endPoint x: 75, endPoint y: 348, distance: 73.2
click at [75, 348] on div "VOG-0291 Laadbon bouwmaterialen — 24/09 12:25 share check_circle_outline Met on…" at bounding box center [344, 359] width 551 height 41
click at [1002, 287] on div "Transport overzicht VOG-250702 Taurus (Van Oord) local_gas_station emergency_sh…" at bounding box center [629, 296] width 1166 height 593
click at [81, 25] on div "button" at bounding box center [71, 25] width 23 height 23
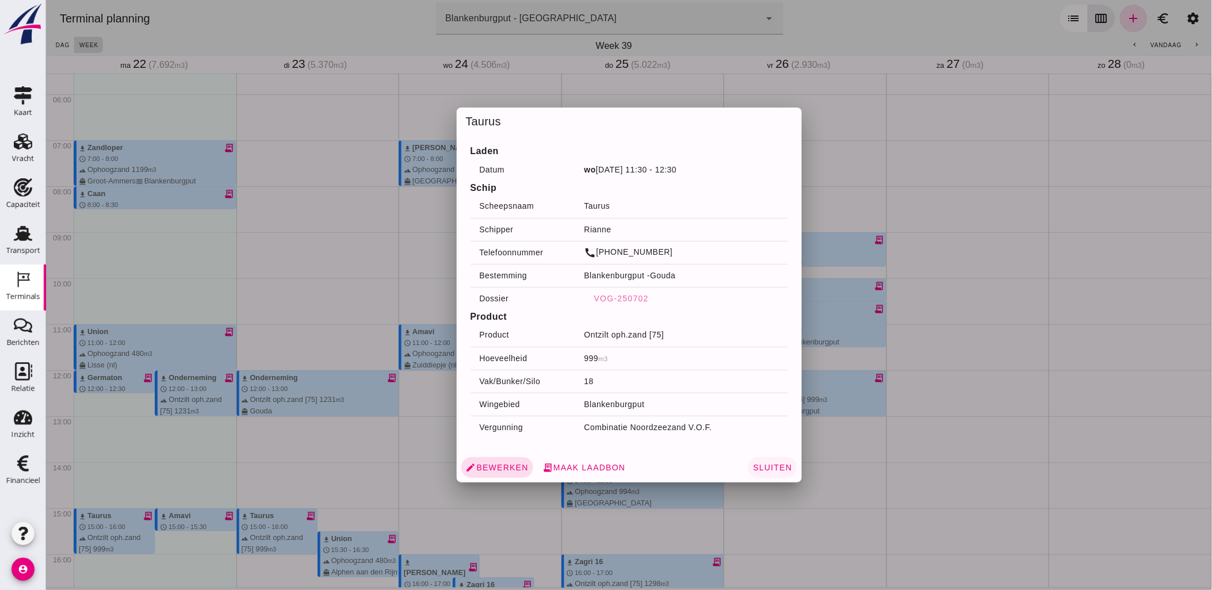
click at [780, 463] on span "Sluiten" at bounding box center [772, 467] width 40 height 9
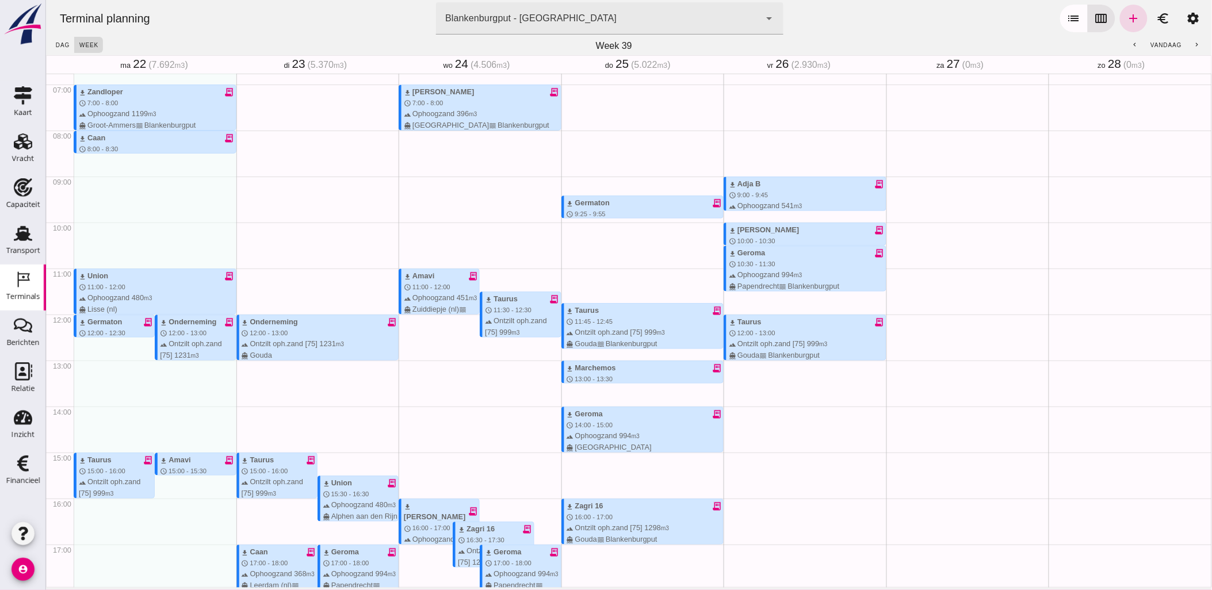
scroll to position [447, 0]
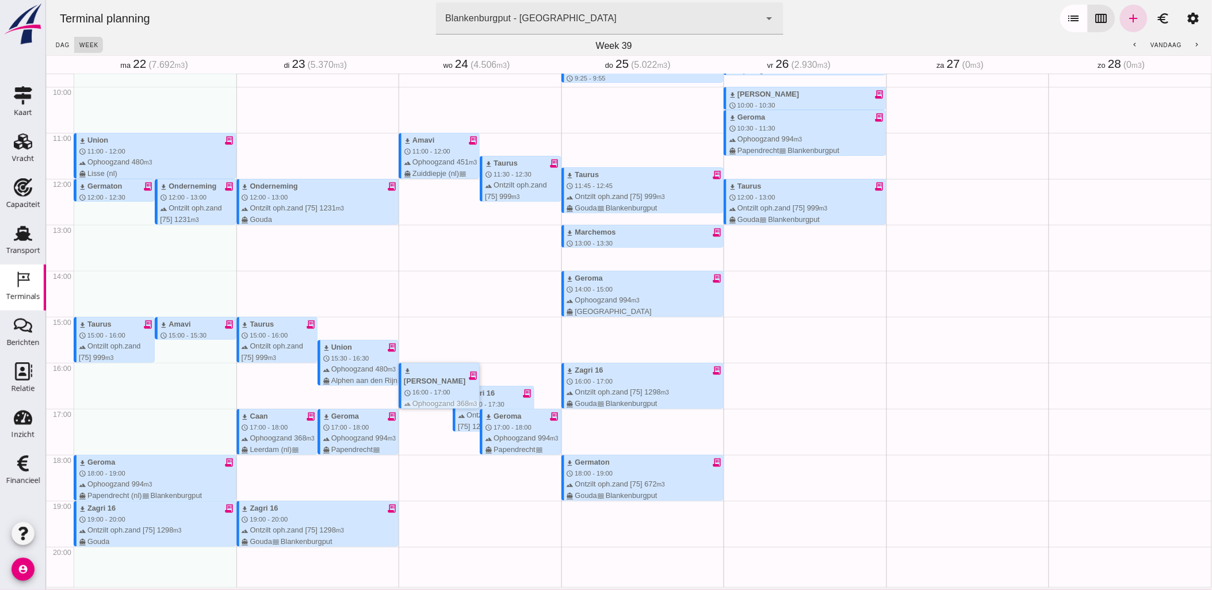
click at [450, 371] on div "download Boris receipt_long" at bounding box center [440, 376] width 75 height 22
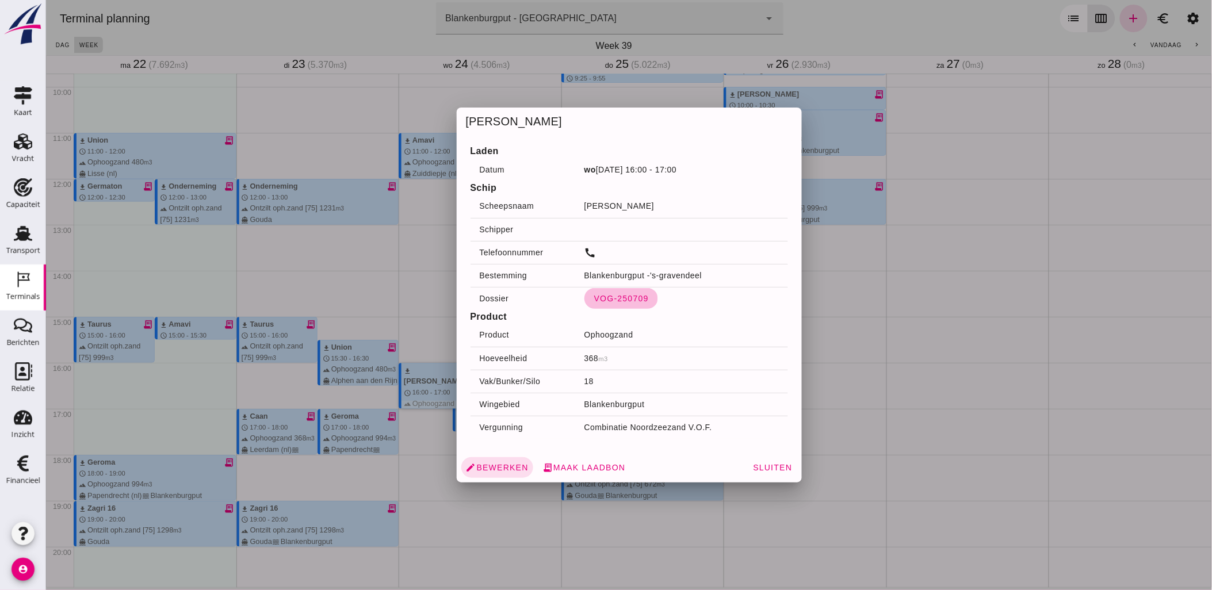
click at [634, 297] on span "VOG-250709" at bounding box center [620, 298] width 55 height 9
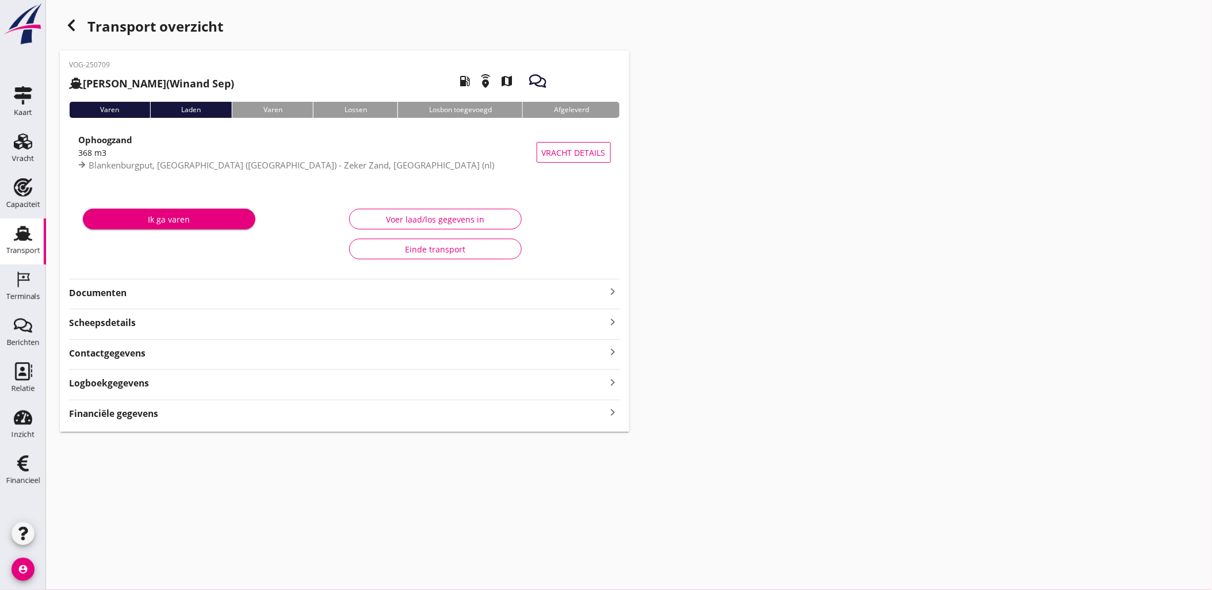
click at [124, 285] on div "VOG-250709 Boris (Winand Sep) local_gas_station emergency_share map Varen Laden…" at bounding box center [345, 241] width 570 height 381
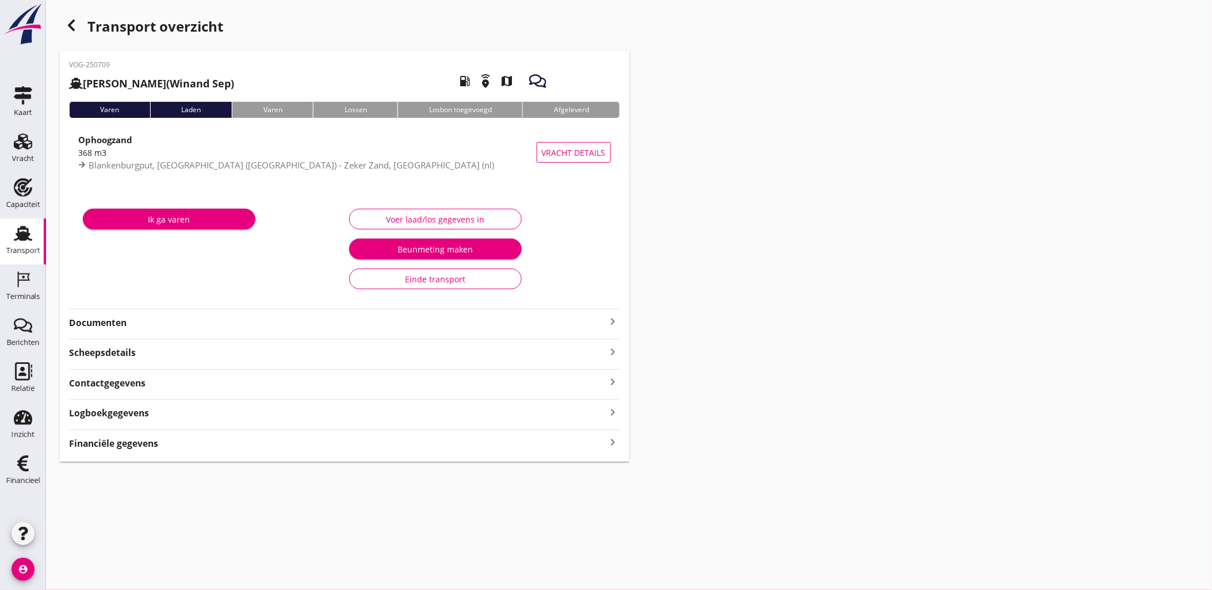
click at [160, 319] on strong "Documenten" at bounding box center [337, 322] width 537 height 13
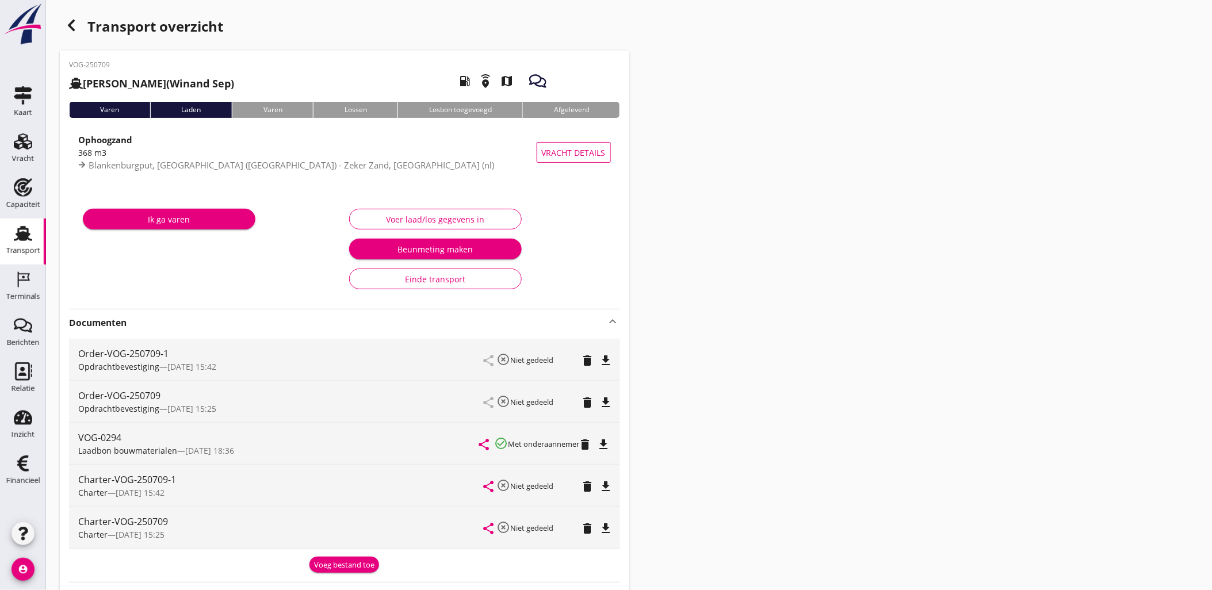
scroll to position [64, 0]
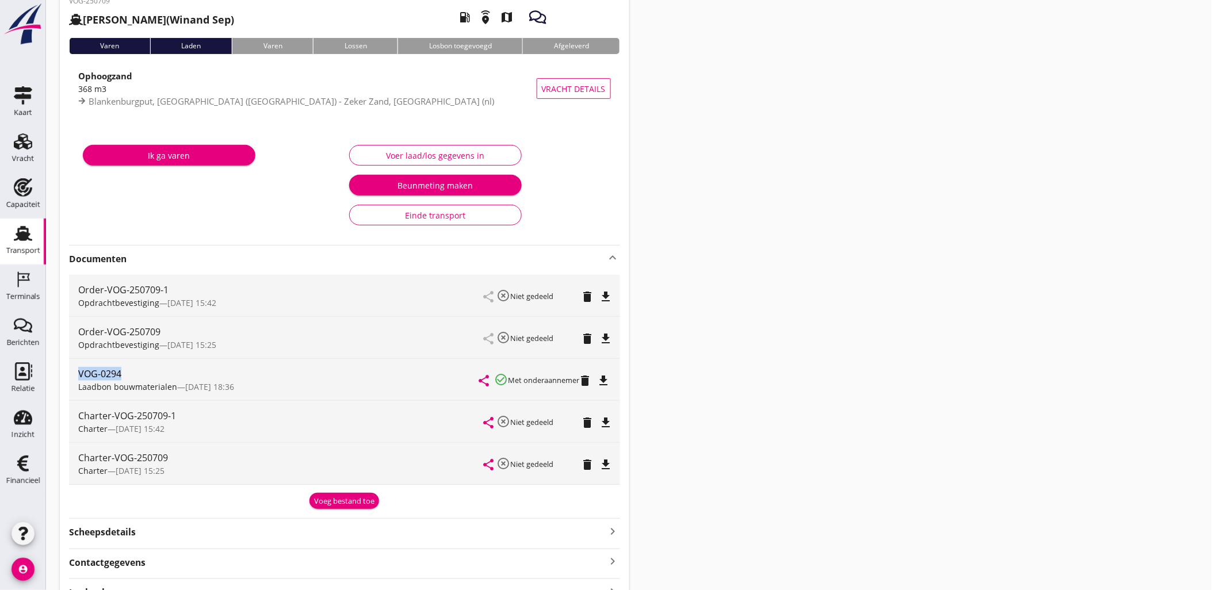
drag, startPoint x: 119, startPoint y: 377, endPoint x: 77, endPoint y: 376, distance: 42.6
click at [77, 376] on div "VOG-0294 Laadbon bouwmaterialen — 24/09 18:36 share check_circle_outline Met on…" at bounding box center [344, 379] width 551 height 41
click at [921, 312] on div "Transport overzicht VOG-250709 Boris (Winand Sep) local_gas_station emergency_s…" at bounding box center [629, 295] width 1166 height 719
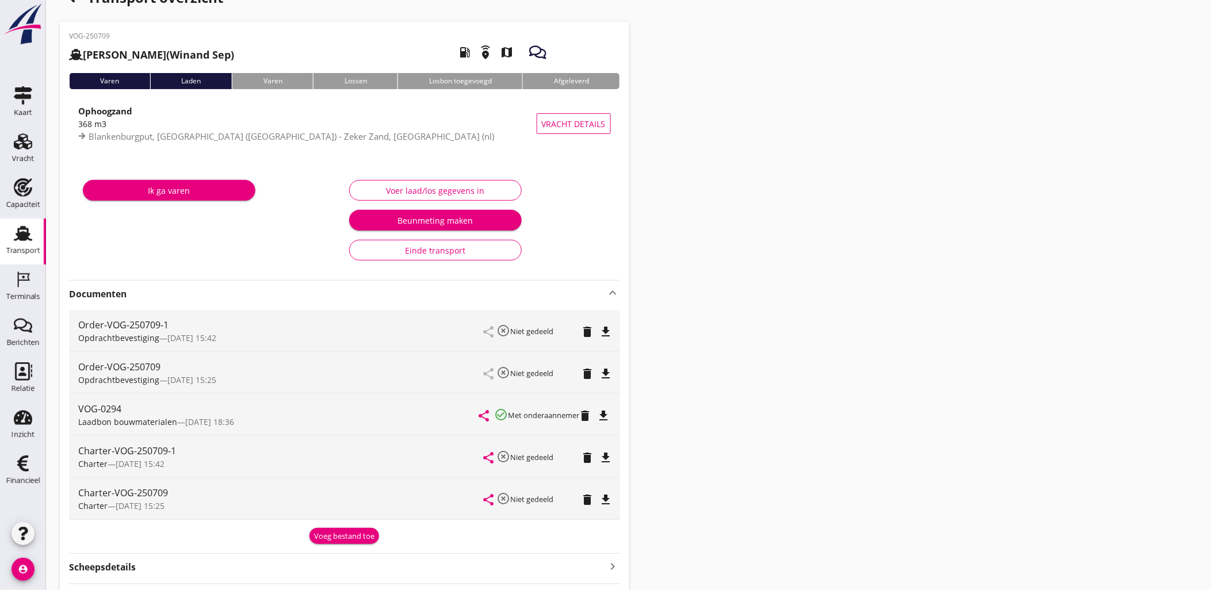
scroll to position [0, 0]
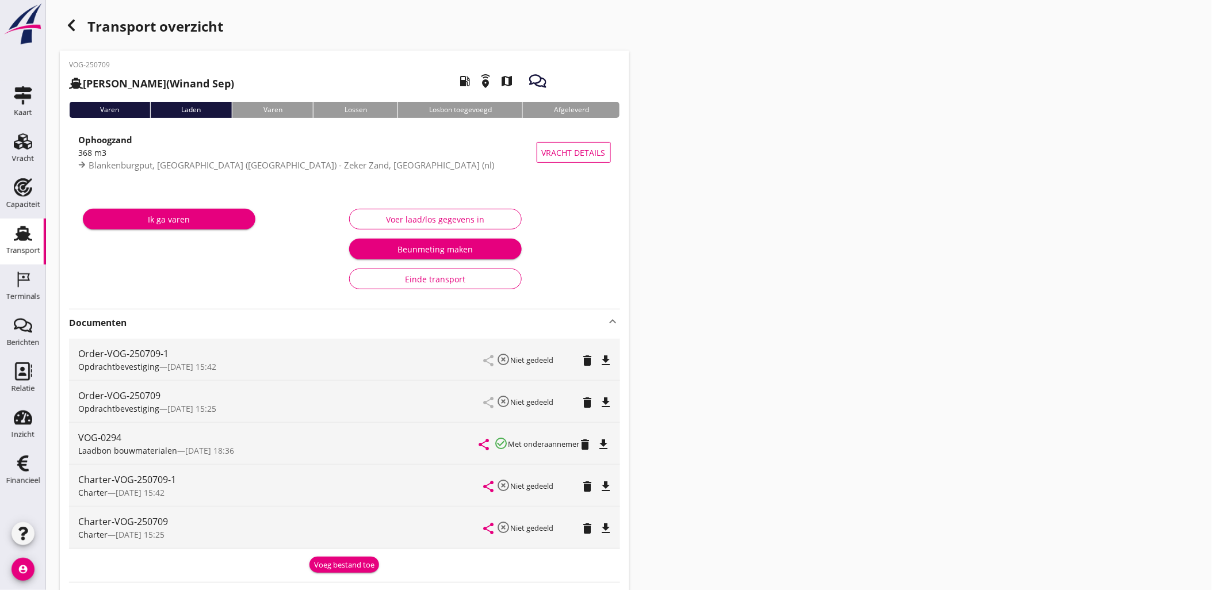
click at [83, 28] on div "Transport overzicht" at bounding box center [345, 28] width 570 height 28
drag, startPoint x: 874, startPoint y: 284, endPoint x: 418, endPoint y: 75, distance: 502.0
click at [873, 283] on div "Transport overzicht VOG-250709 Boris (Winand Sep) local_gas_station emergency_s…" at bounding box center [629, 359] width 1166 height 719
click at [79, 19] on div "button" at bounding box center [71, 25] width 23 height 23
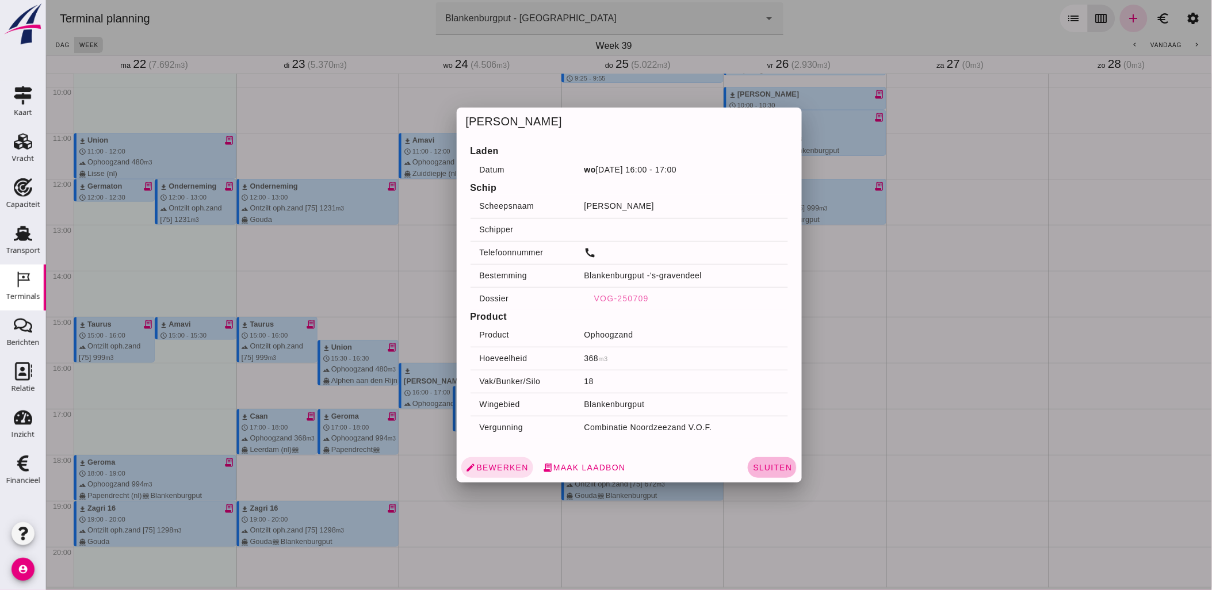
click at [776, 465] on span "Sluiten" at bounding box center [772, 467] width 40 height 9
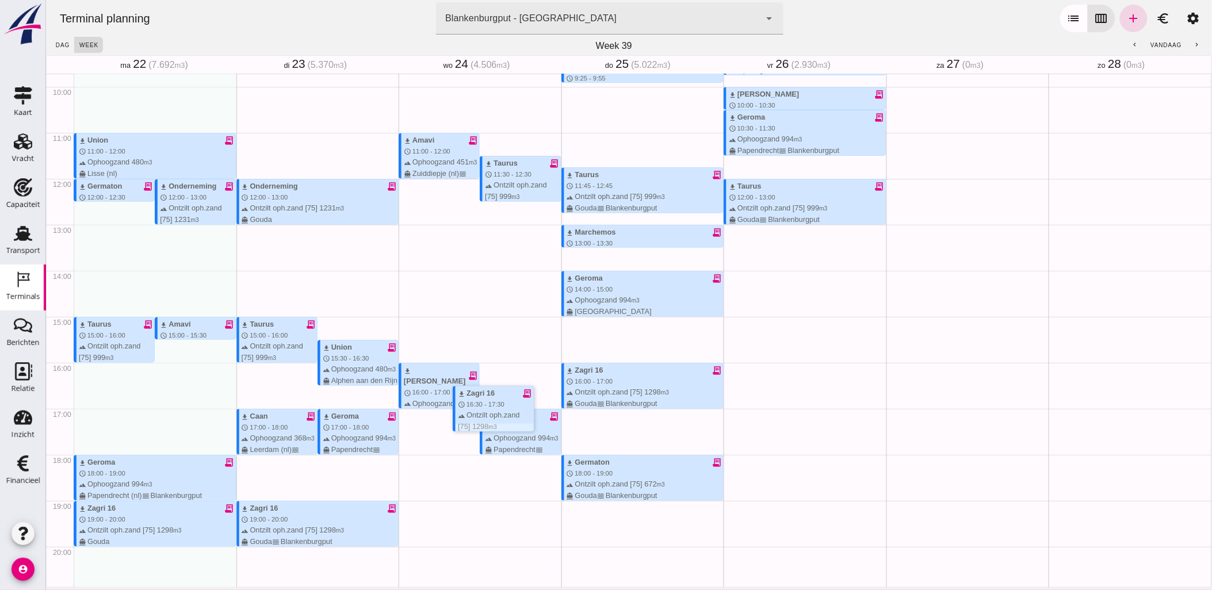
click at [473, 397] on div "download Zagri 16" at bounding box center [475, 393] width 37 height 11
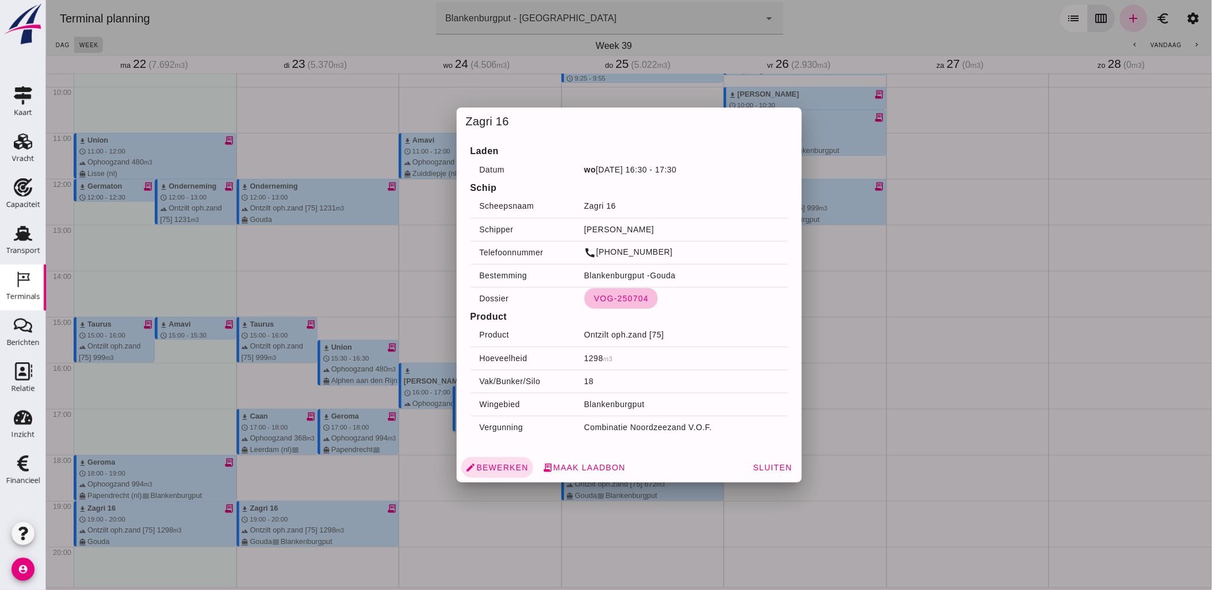
click at [610, 297] on span "VOG-250704" at bounding box center [620, 298] width 55 height 9
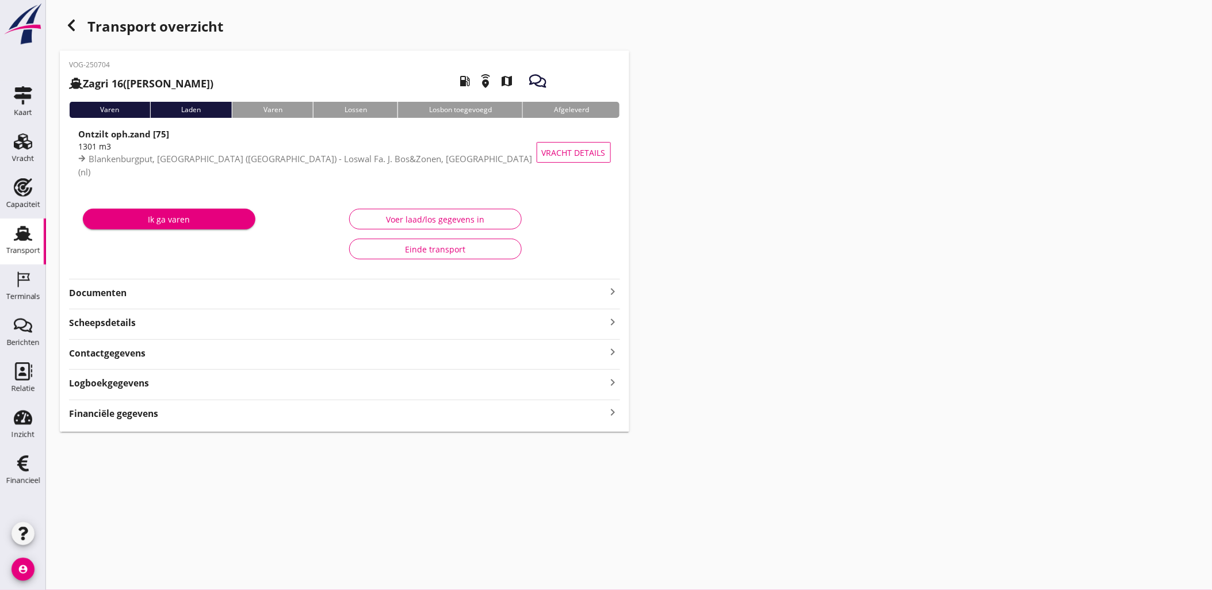
click at [120, 294] on strong "Documenten" at bounding box center [337, 293] width 537 height 13
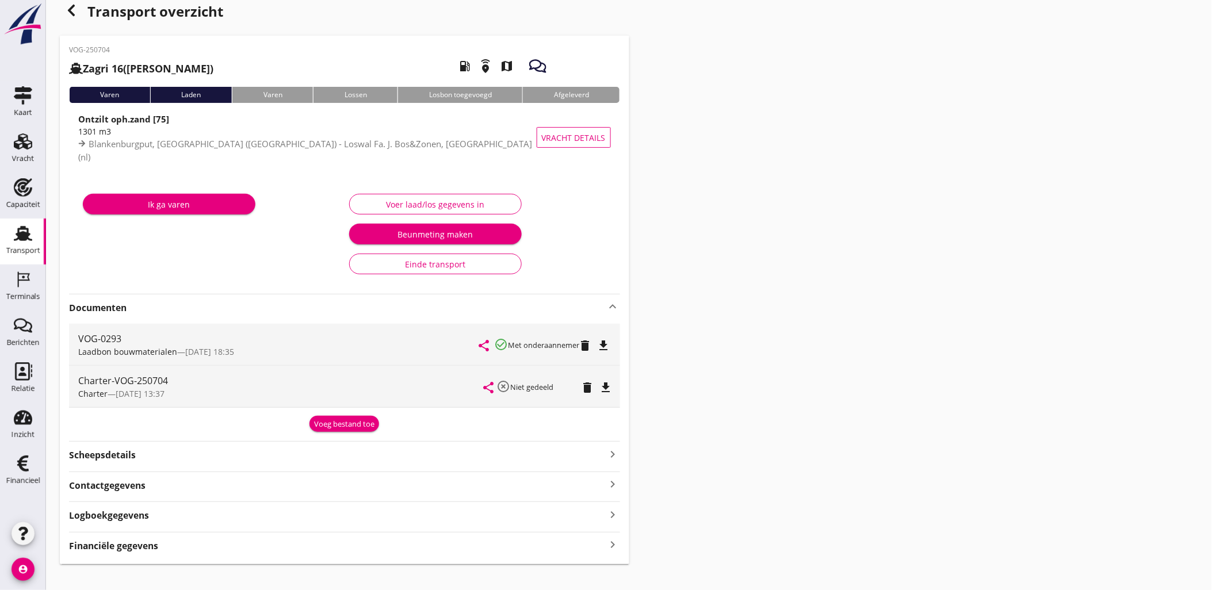
scroll to position [30, 0]
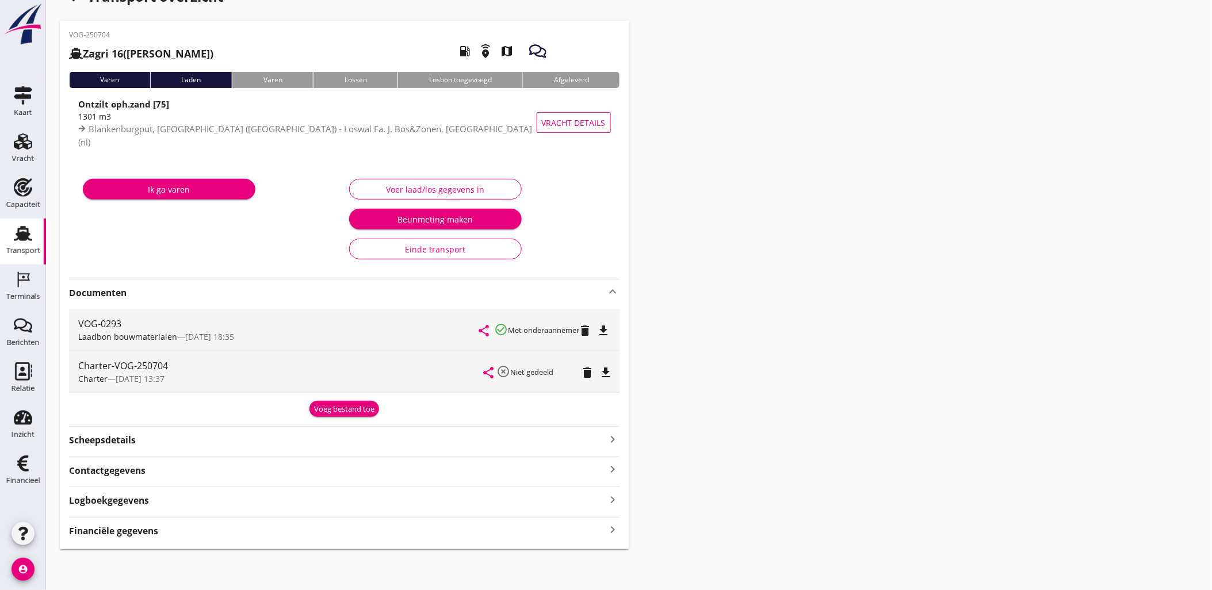
drag, startPoint x: 125, startPoint y: 322, endPoint x: 334, endPoint y: 328, distance: 209.5
click at [334, 328] on div "VOG-0293" at bounding box center [279, 324] width 402 height 14
click at [831, 301] on div "Transport overzicht VOG-250704 Zagri 16 (Maarten Bakker) local_gas_station emer…" at bounding box center [629, 266] width 1166 height 593
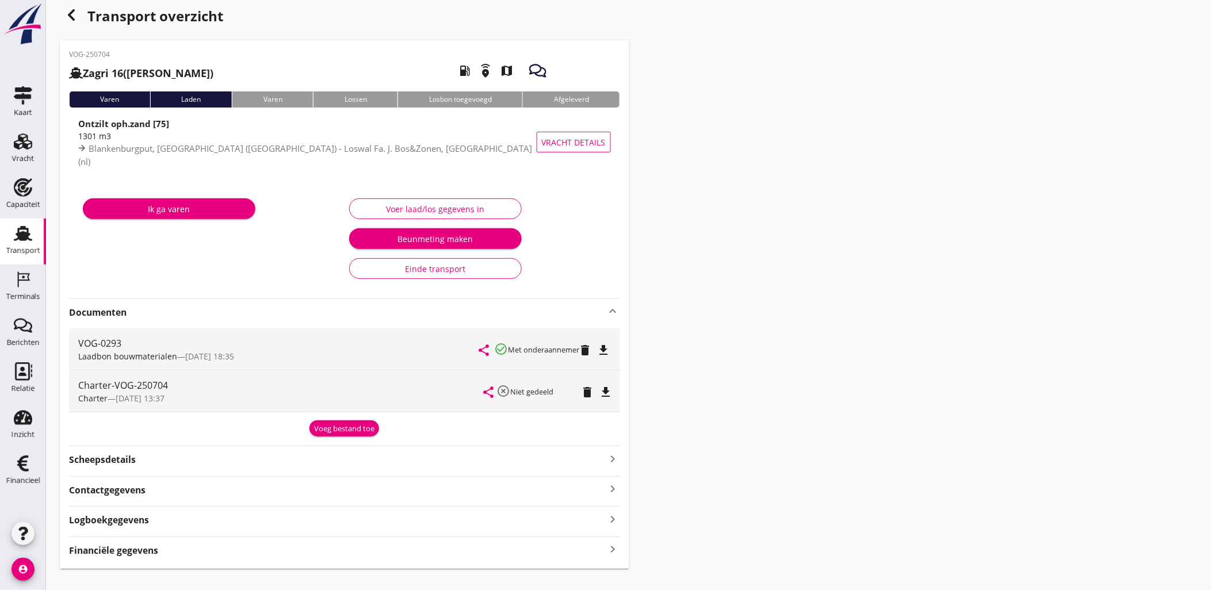
scroll to position [0, 0]
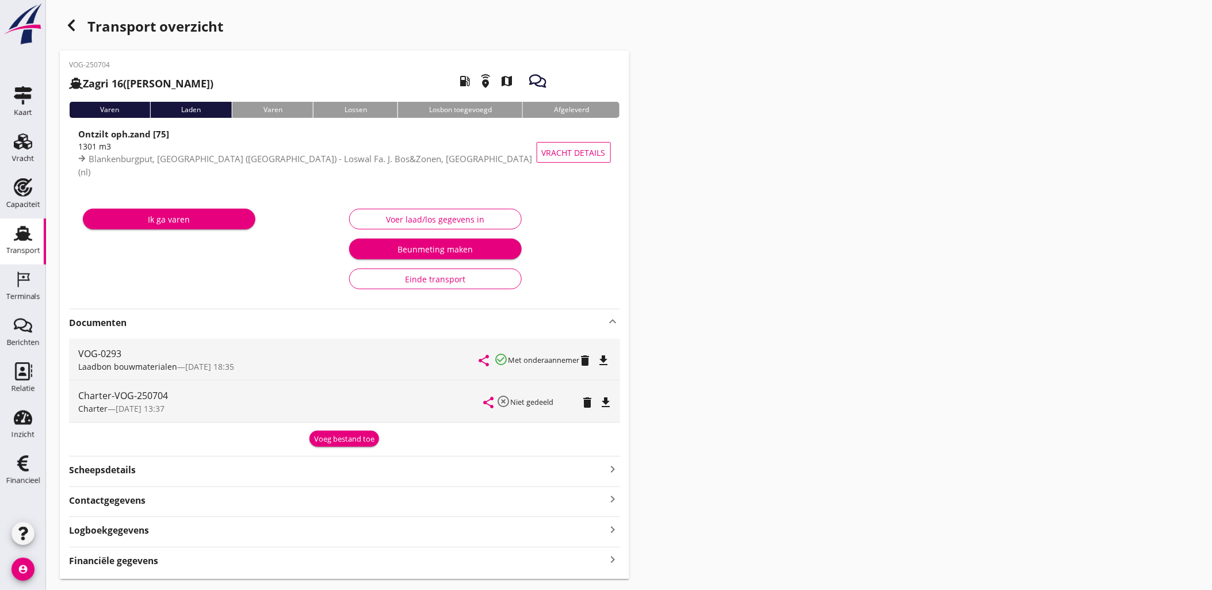
click at [75, 12] on div "Transport overzicht VOG-250704 Zagri 16 (Maarten Bakker) local_gas_station emer…" at bounding box center [629, 296] width 1166 height 593
drag, startPoint x: 71, startPoint y: 19, endPoint x: 211, endPoint y: 131, distance: 179.7
click at [71, 19] on icon "button" at bounding box center [71, 25] width 14 height 14
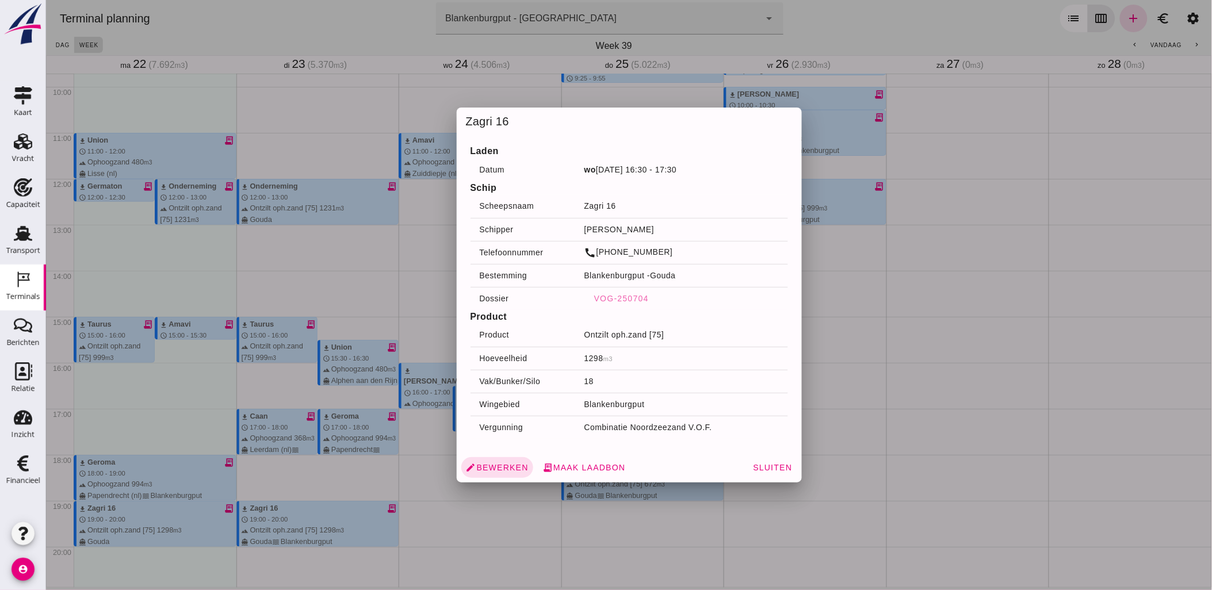
click at [736, 466] on div "edit Bewerken receipt_long Maak laadbon Sluiten" at bounding box center [628, 468] width 345 height 30
click at [739, 464] on div "edit Bewerken receipt_long Maak laadbon Sluiten" at bounding box center [628, 468] width 345 height 30
click at [749, 464] on button "Sluiten" at bounding box center [771, 467] width 49 height 21
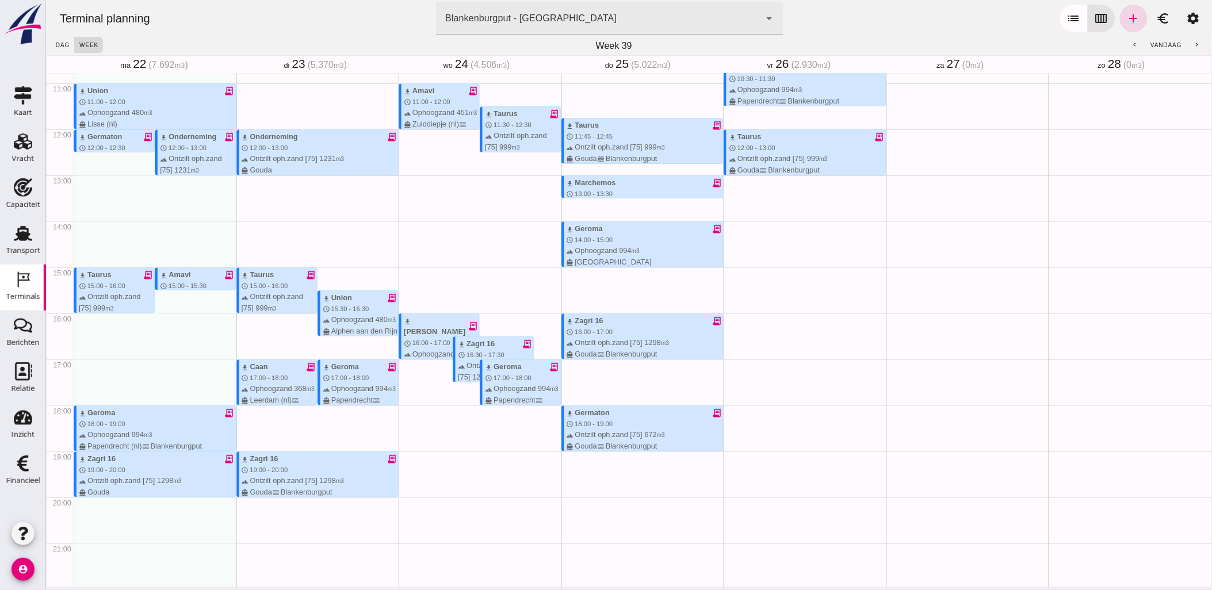
scroll to position [511, 0]
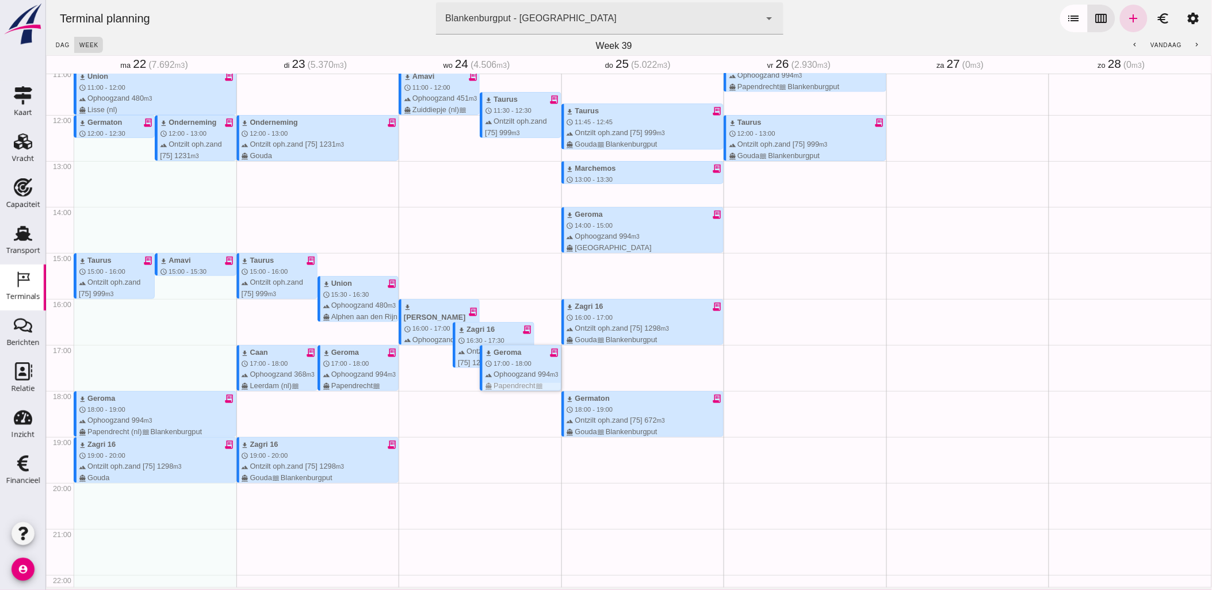
click at [510, 388] on div at bounding box center [521, 386] width 78 height 7
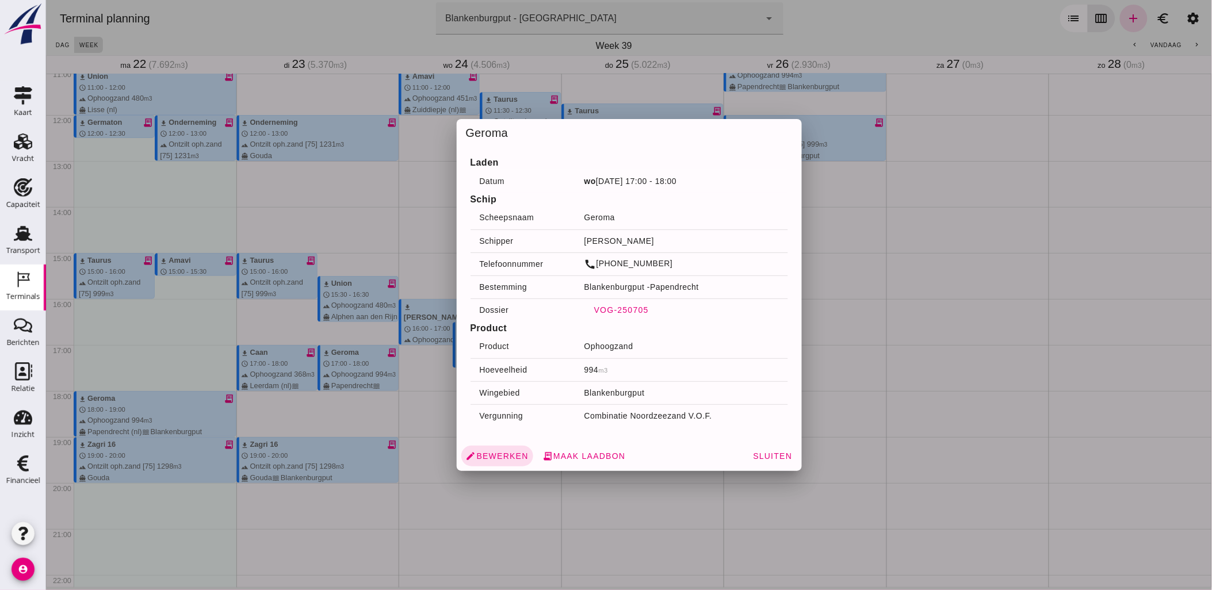
click at [625, 316] on button "VOG-250705" at bounding box center [621, 310] width 74 height 21
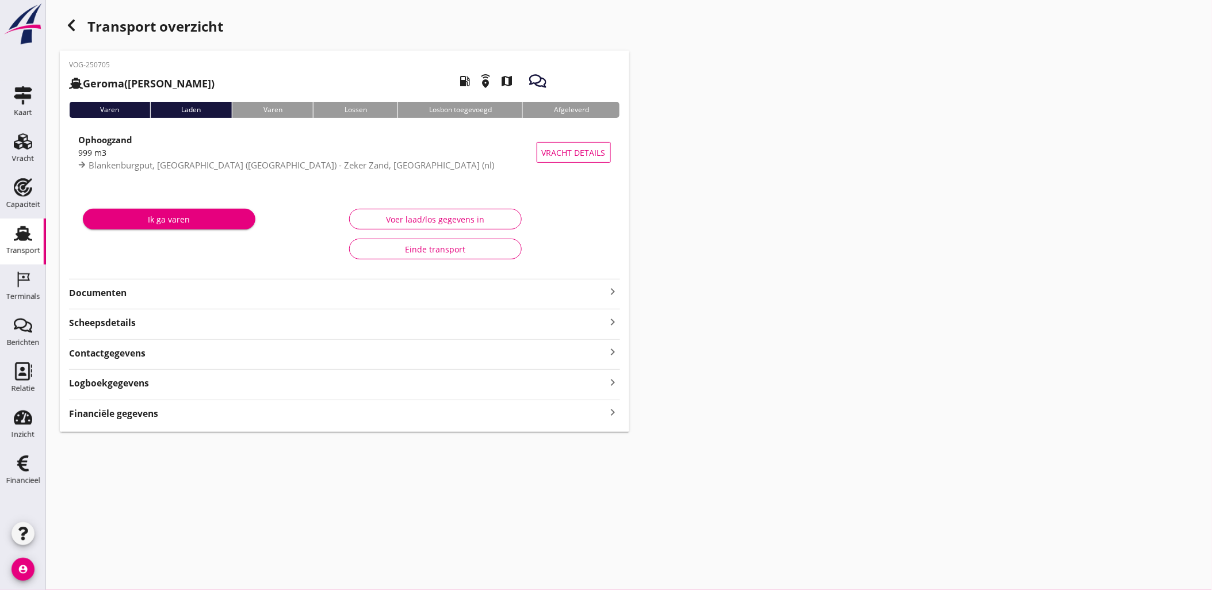
click at [123, 288] on strong "Documenten" at bounding box center [337, 293] width 537 height 13
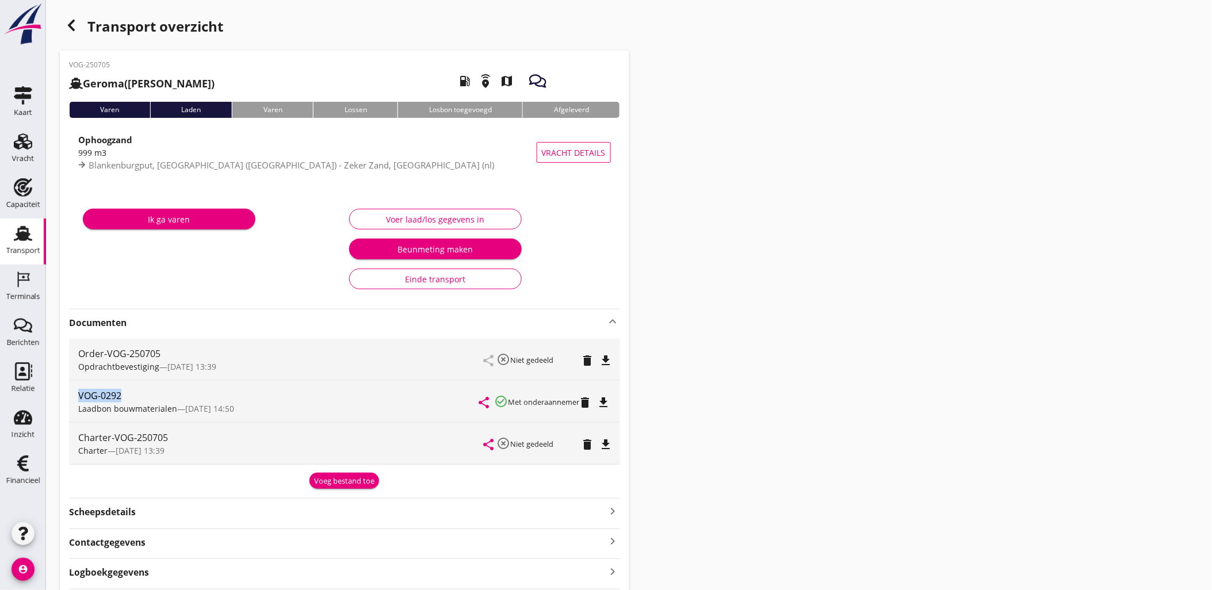
drag, startPoint x: 141, startPoint y: 392, endPoint x: 79, endPoint y: 394, distance: 62.1
click at [79, 394] on div "VOG-0292" at bounding box center [279, 396] width 402 height 14
click at [66, 20] on icon "button" at bounding box center [71, 25] width 14 height 14
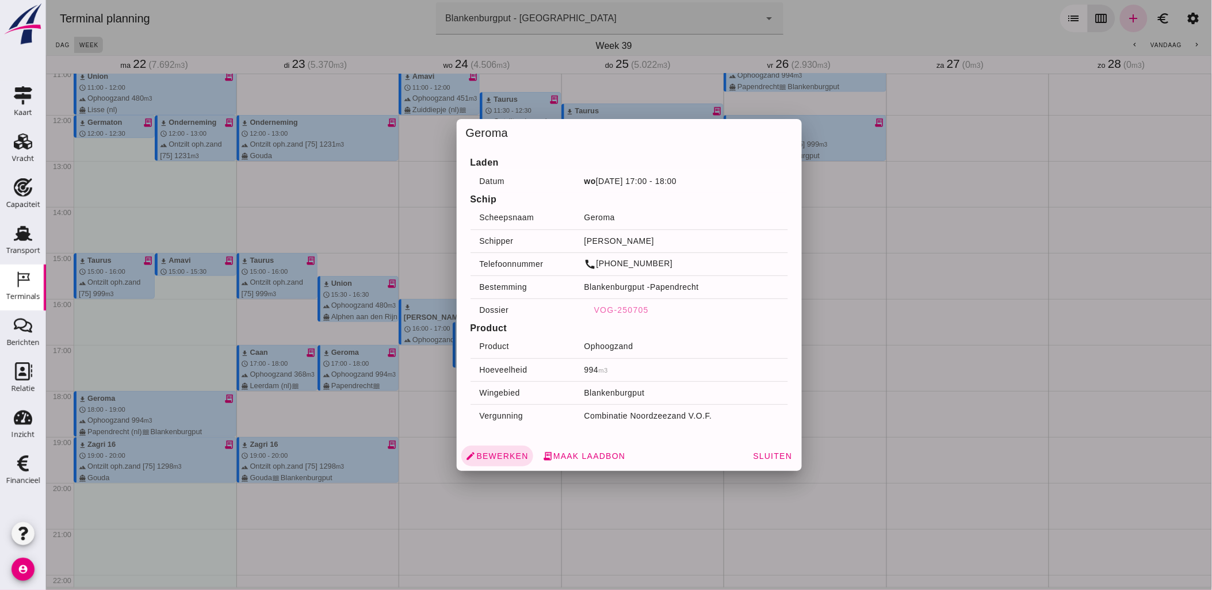
click at [747, 456] on button "Sluiten" at bounding box center [771, 456] width 49 height 21
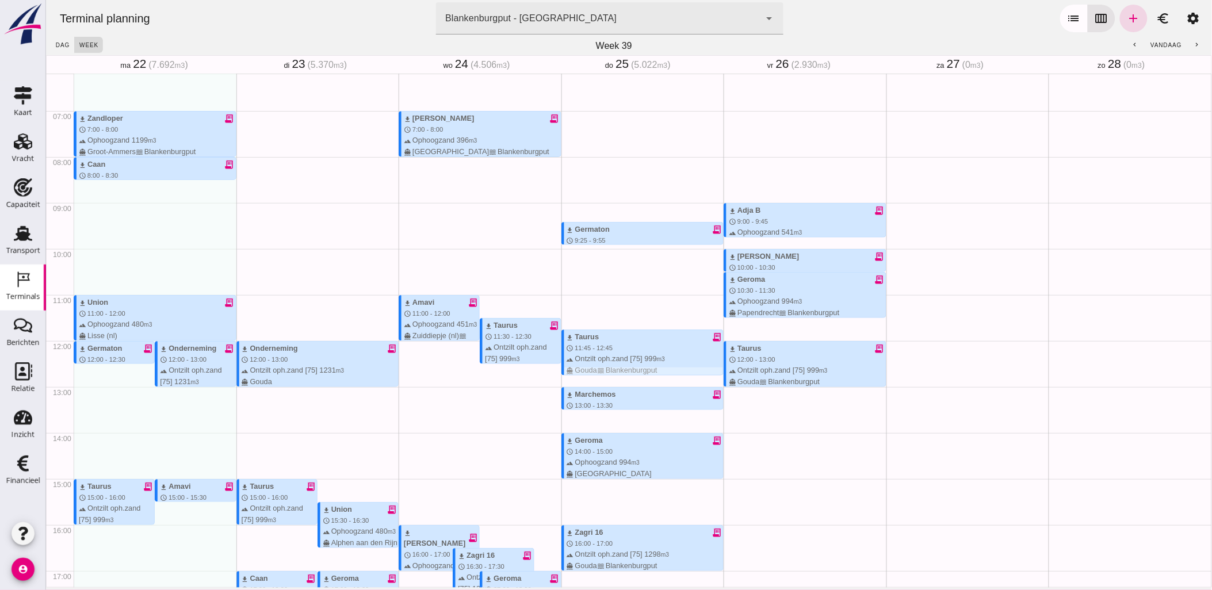
scroll to position [255, 0]
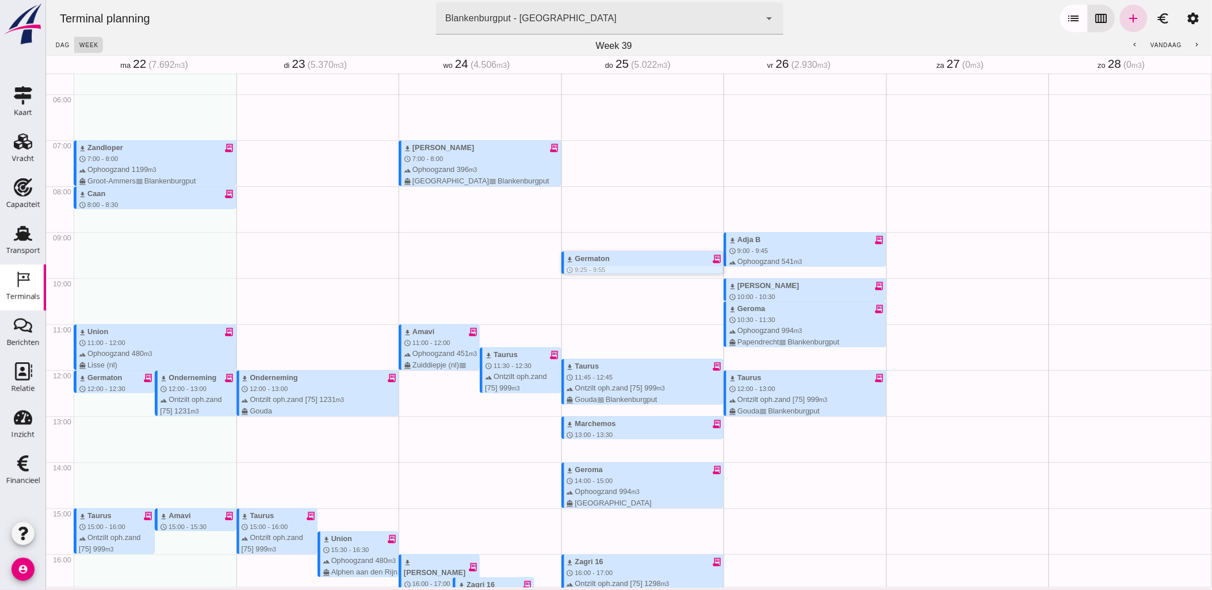
click at [647, 259] on div "download Germaton receipt_long" at bounding box center [644, 258] width 157 height 11
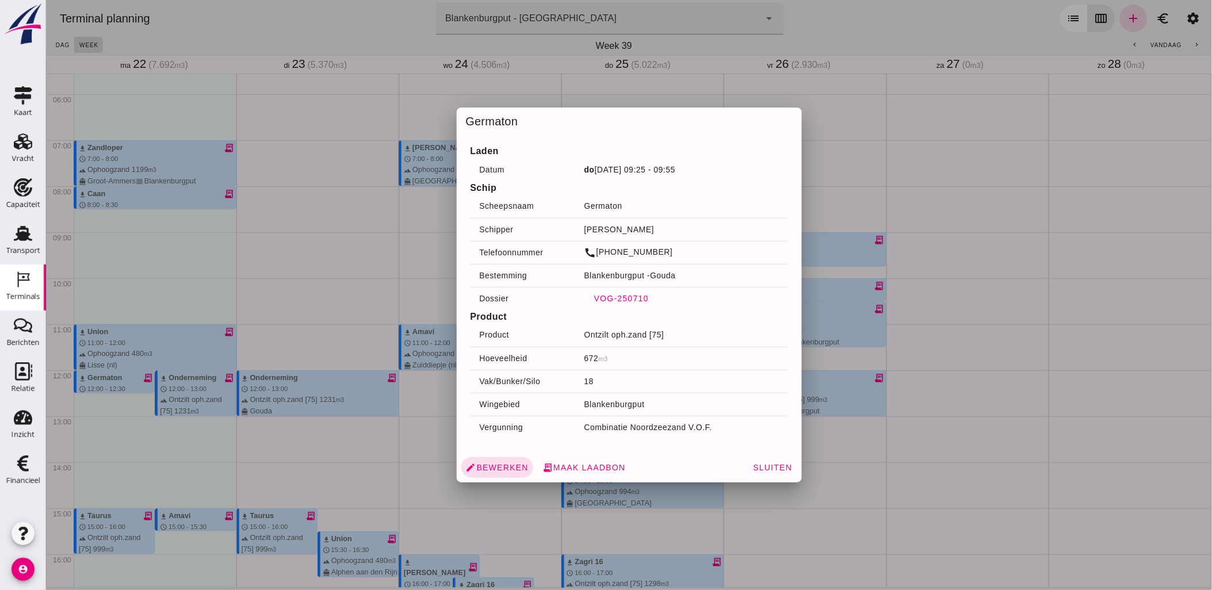
click at [606, 303] on span "VOG-250710" at bounding box center [620, 298] width 55 height 9
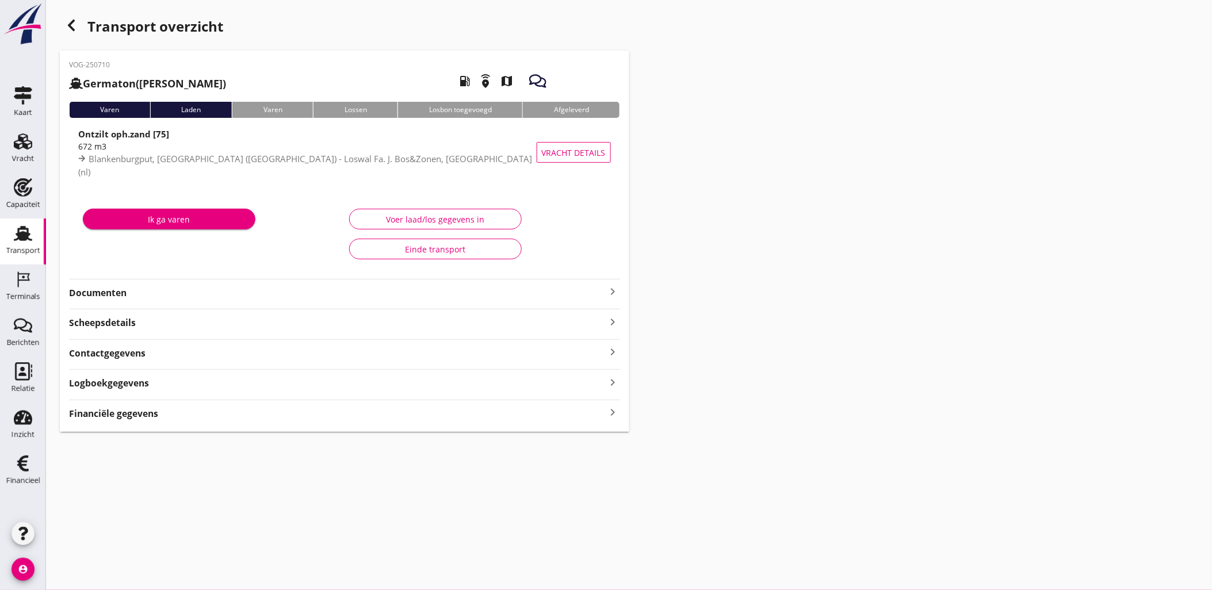
click at [125, 287] on strong "Documenten" at bounding box center [337, 293] width 537 height 13
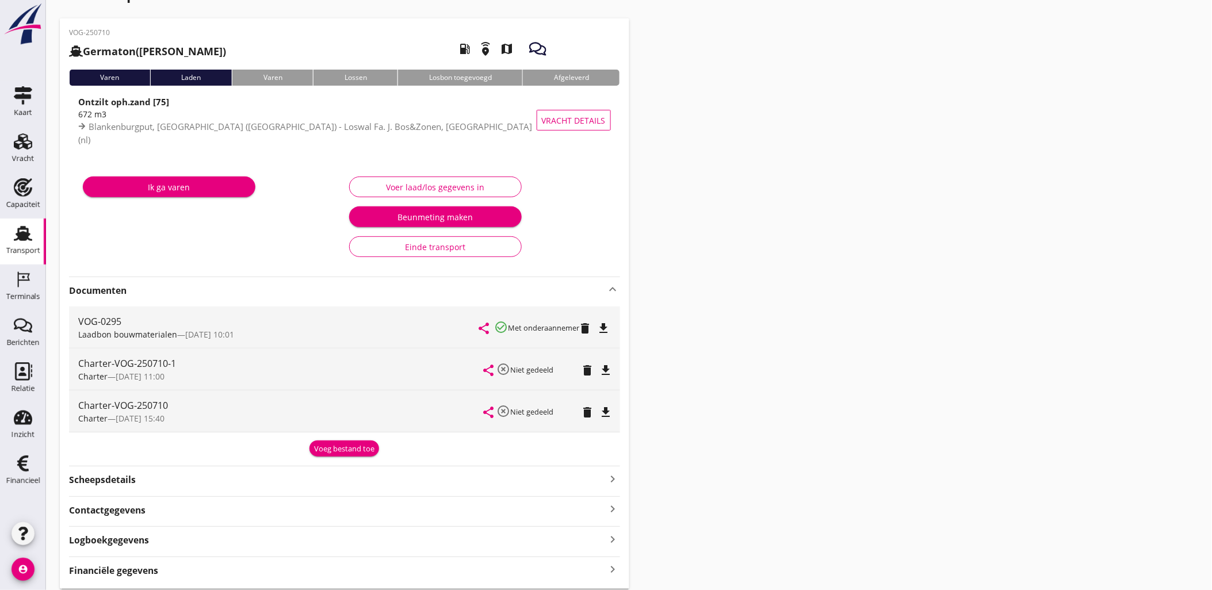
scroll to position [64, 0]
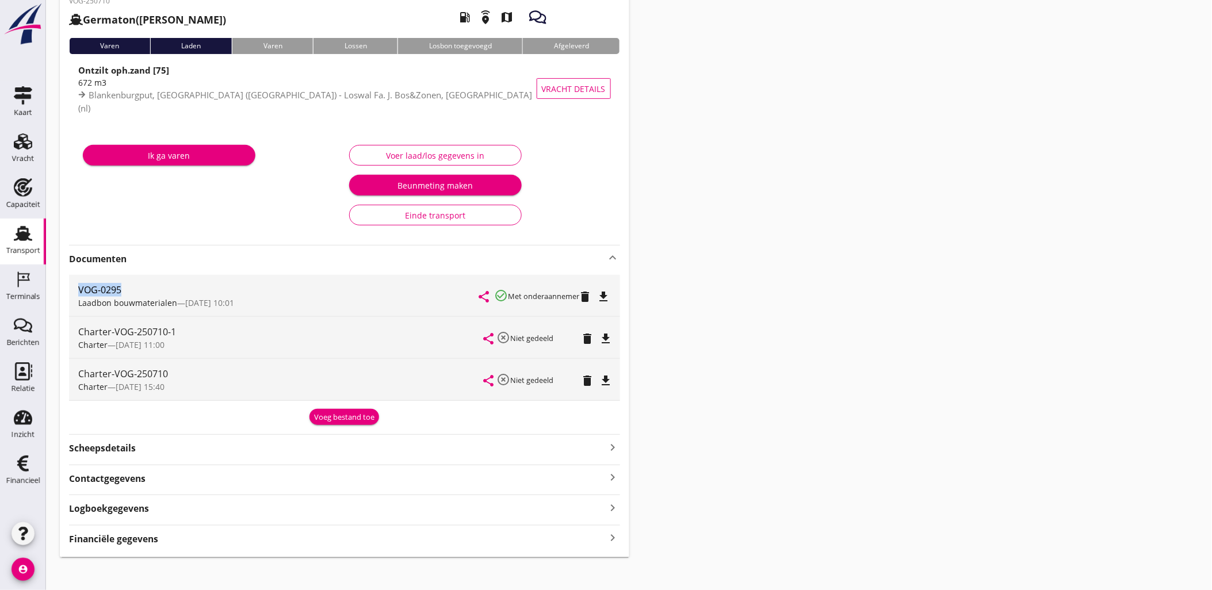
drag, startPoint x: 131, startPoint y: 289, endPoint x: 77, endPoint y: 296, distance: 54.4
click at [77, 296] on div "VOG-0295 Laadbon bouwmaterialen — 25/09 10:01 share check_circle_outline Met on…" at bounding box center [344, 295] width 551 height 41
drag, startPoint x: 722, startPoint y: 313, endPoint x: 640, endPoint y: 260, distance: 97.8
click at [722, 313] on div "Transport overzicht VOG-250710 Germaton (Tonny Busker) local_gas_station emerge…" at bounding box center [629, 253] width 1166 height 635
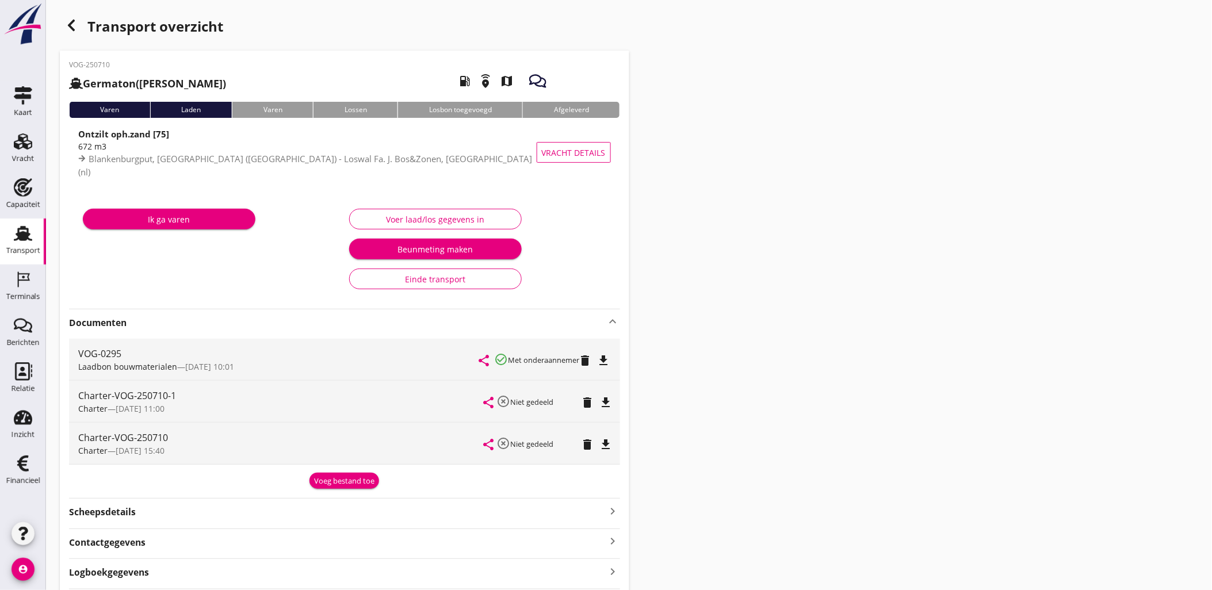
click at [78, 30] on icon "button" at bounding box center [71, 25] width 14 height 14
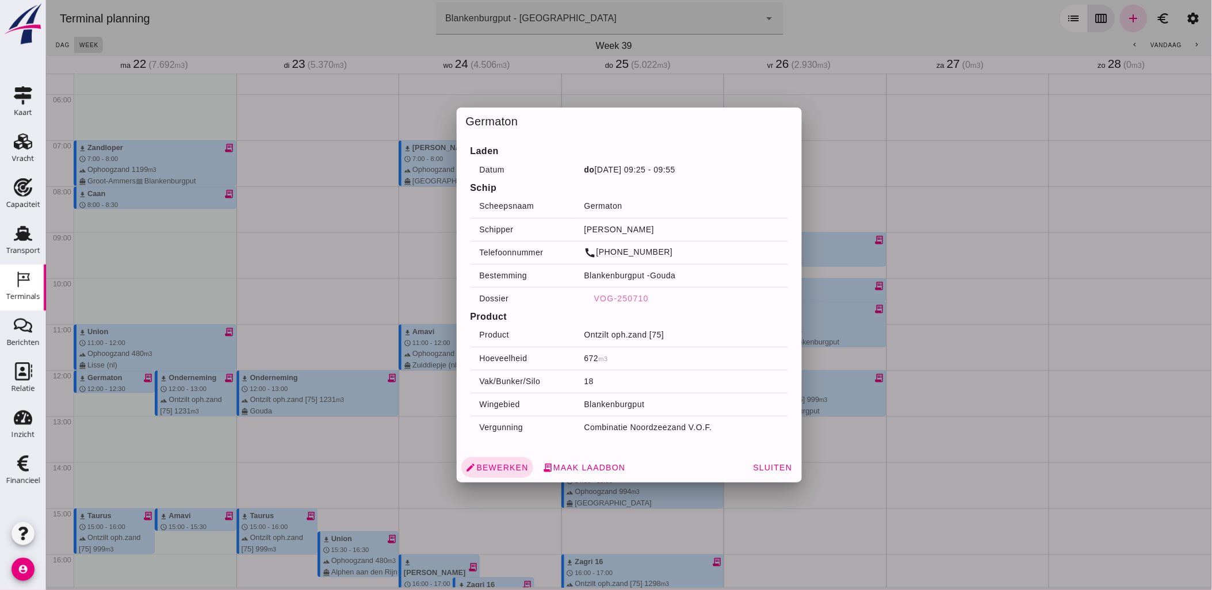
click at [759, 456] on div "edit Bewerken receipt_long Maak laadbon Sluiten" at bounding box center [628, 468] width 345 height 30
click at [766, 463] on span "Sluiten" at bounding box center [772, 467] width 40 height 9
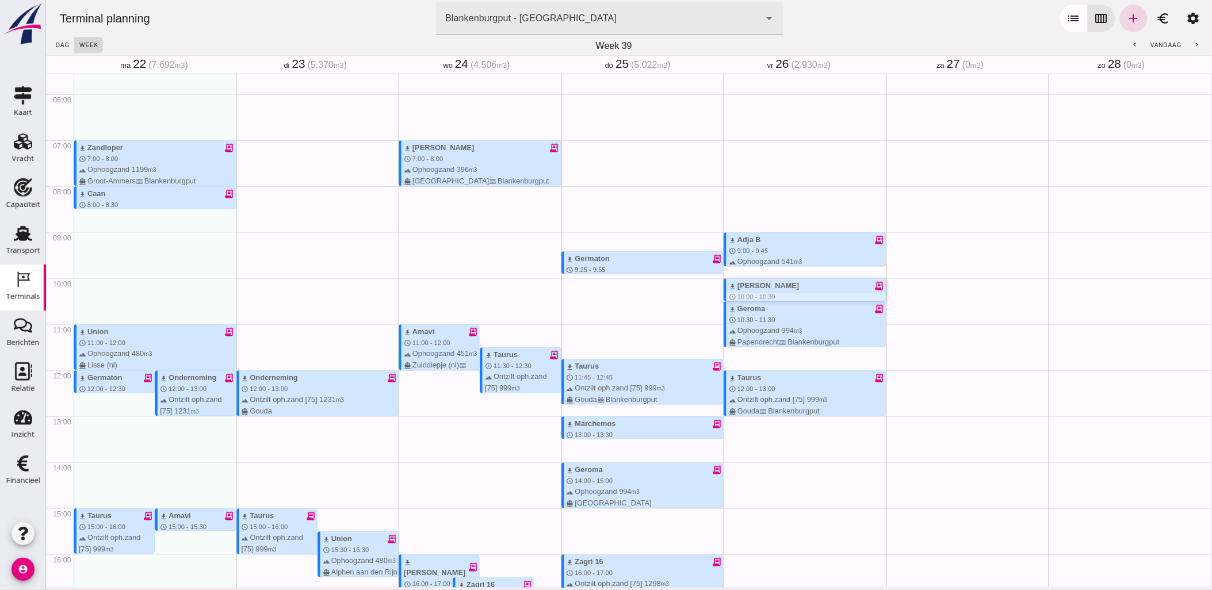
click at [755, 293] on span "10:00 - 10:30" at bounding box center [756, 296] width 38 height 7
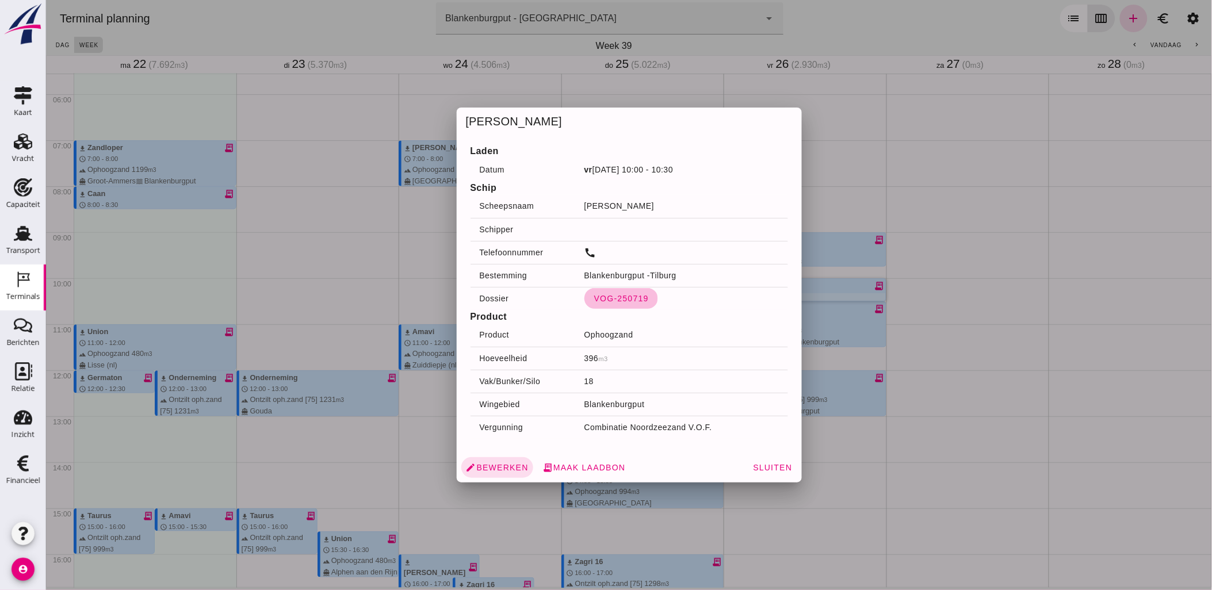
click at [616, 297] on span "VOG-250719" at bounding box center [620, 298] width 55 height 9
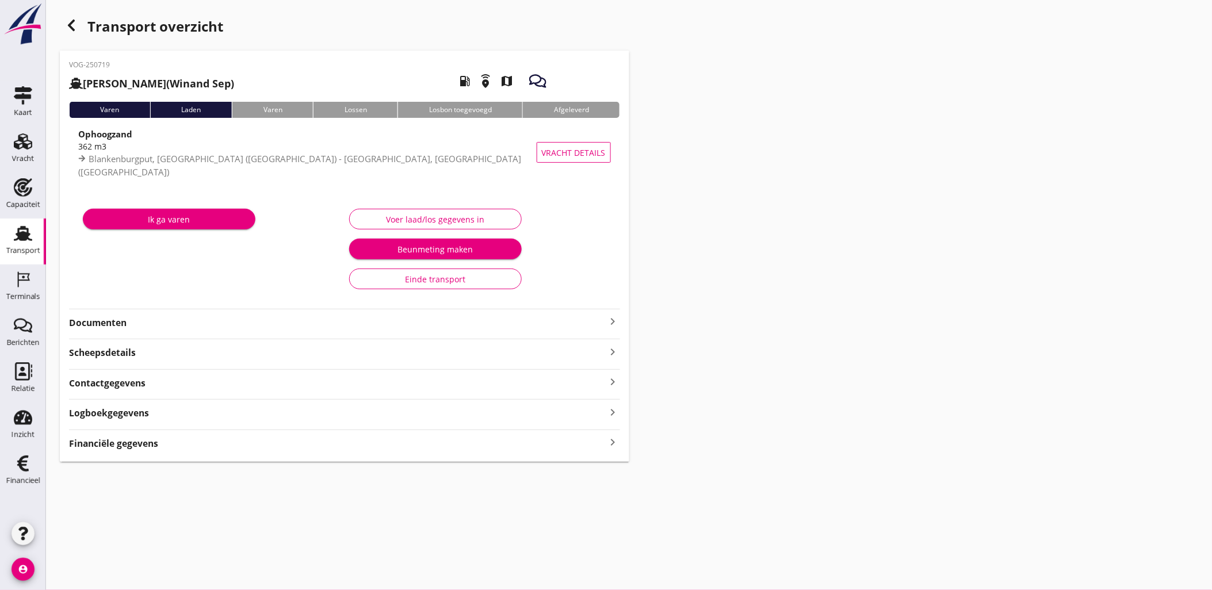
click at [124, 295] on div "Ik ga varen" at bounding box center [211, 249] width 266 height 97
click at [130, 307] on div "VOG-250719 Boris (Winand Sep) local_gas_station emergency_share map Varen Laden…" at bounding box center [345, 256] width 570 height 411
click at [137, 319] on strong "Documenten" at bounding box center [337, 322] width 537 height 13
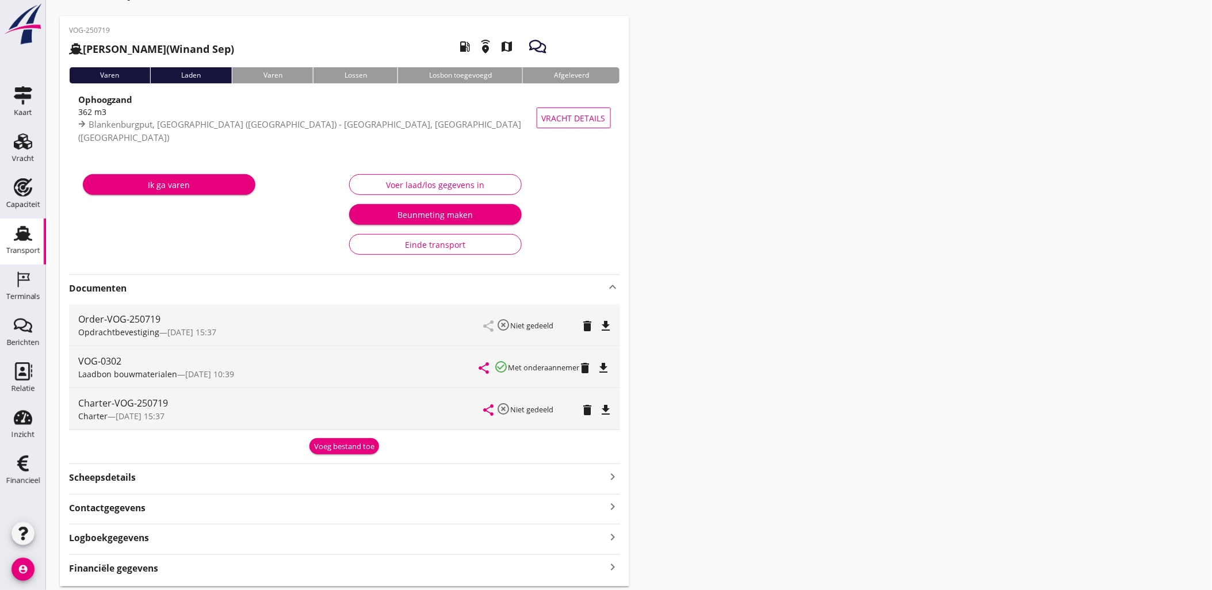
scroll to position [64, 0]
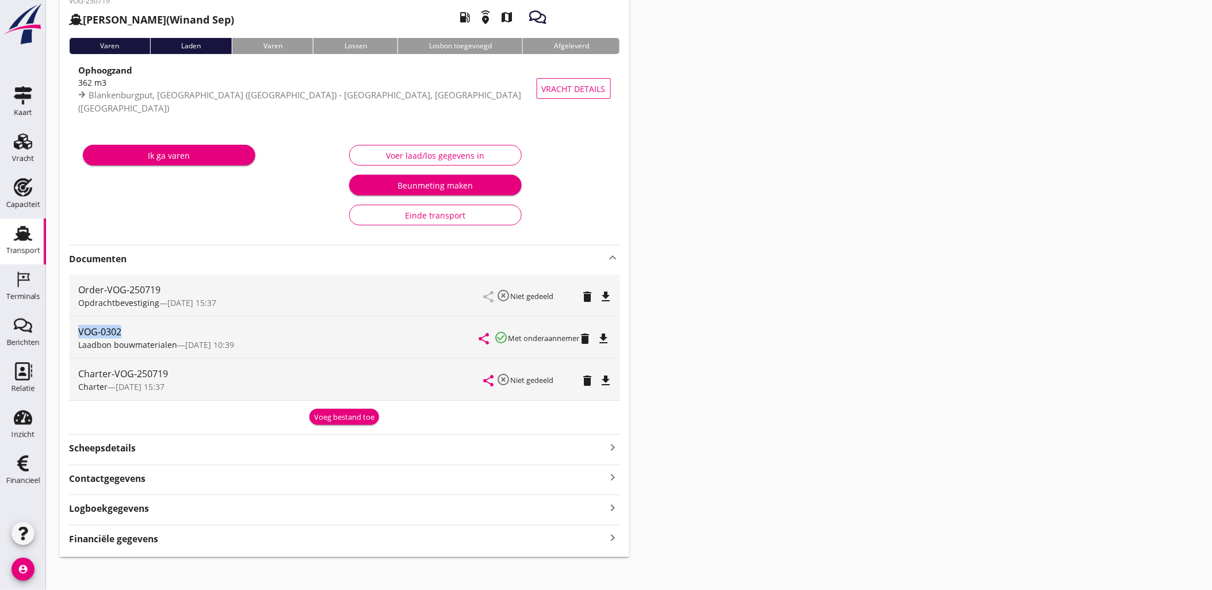
drag, startPoint x: 136, startPoint y: 330, endPoint x: 76, endPoint y: 330, distance: 59.8
click at [76, 330] on div "VOG-0302 Laadbon bouwmaterialen — 26/09 10:39 share check_circle_outline Met on…" at bounding box center [344, 337] width 551 height 41
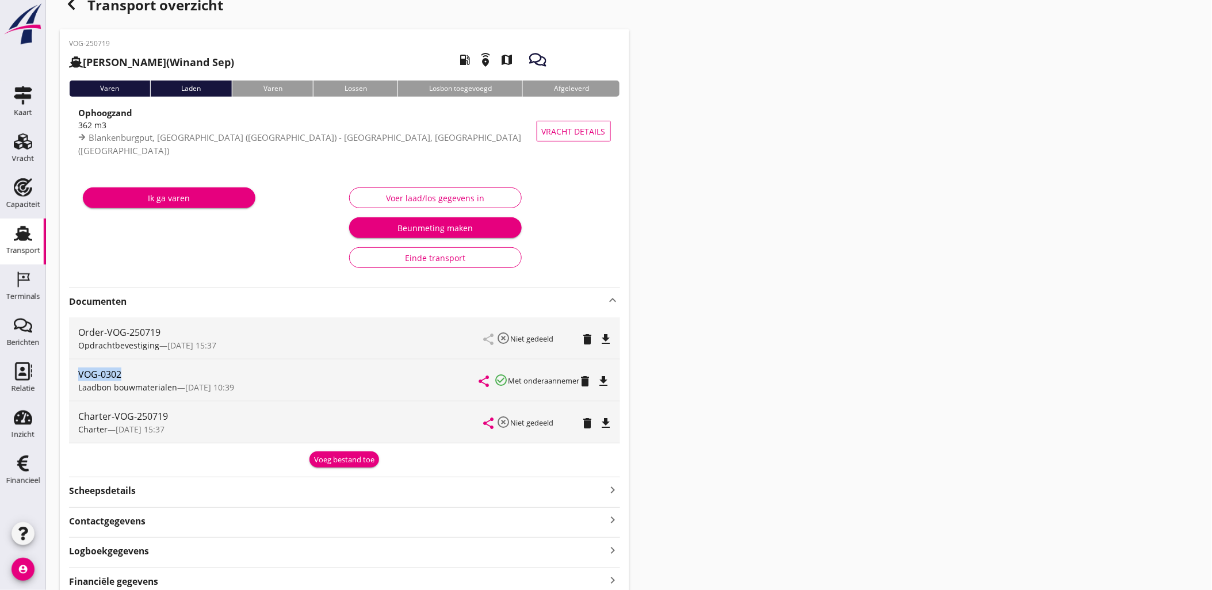
scroll to position [0, 0]
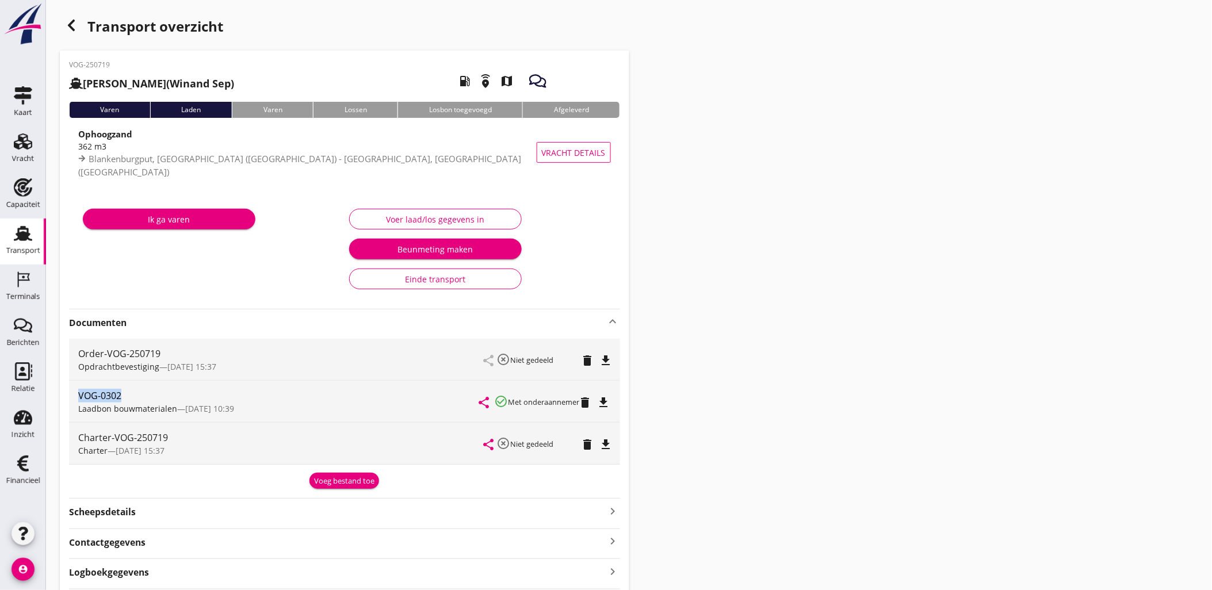
click at [905, 352] on div "Transport overzicht VOG-250719 Boris (Winand Sep) local_gas_station emergency_s…" at bounding box center [629, 317] width 1166 height 635
click at [76, 30] on icon "button" at bounding box center [71, 25] width 14 height 14
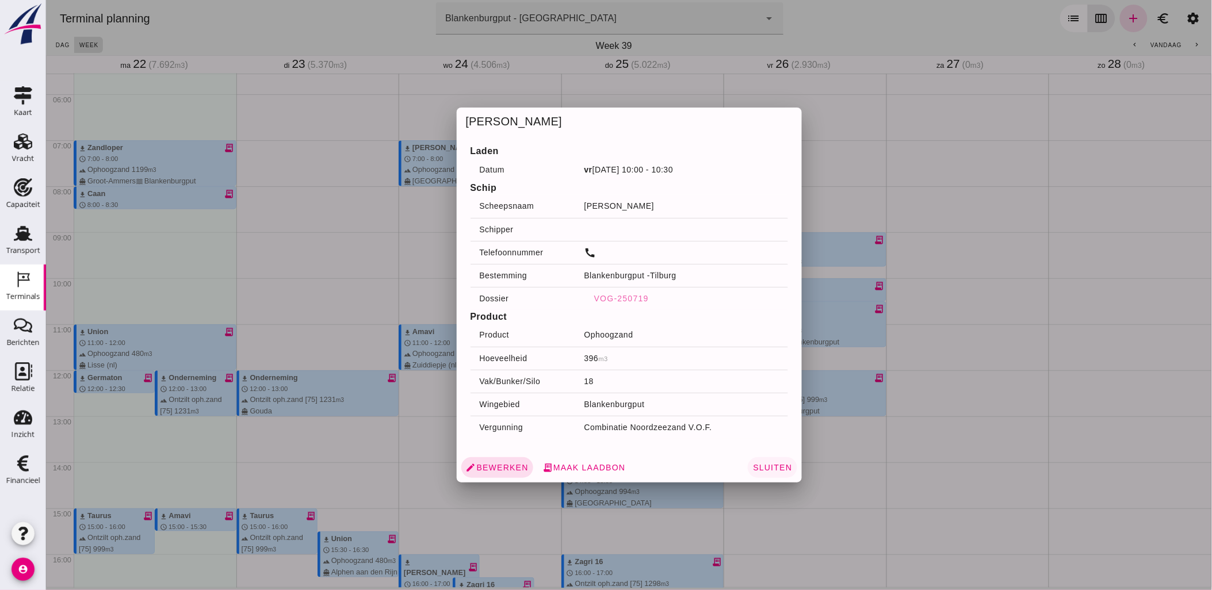
click at [774, 471] on span "Sluiten" at bounding box center [772, 467] width 40 height 9
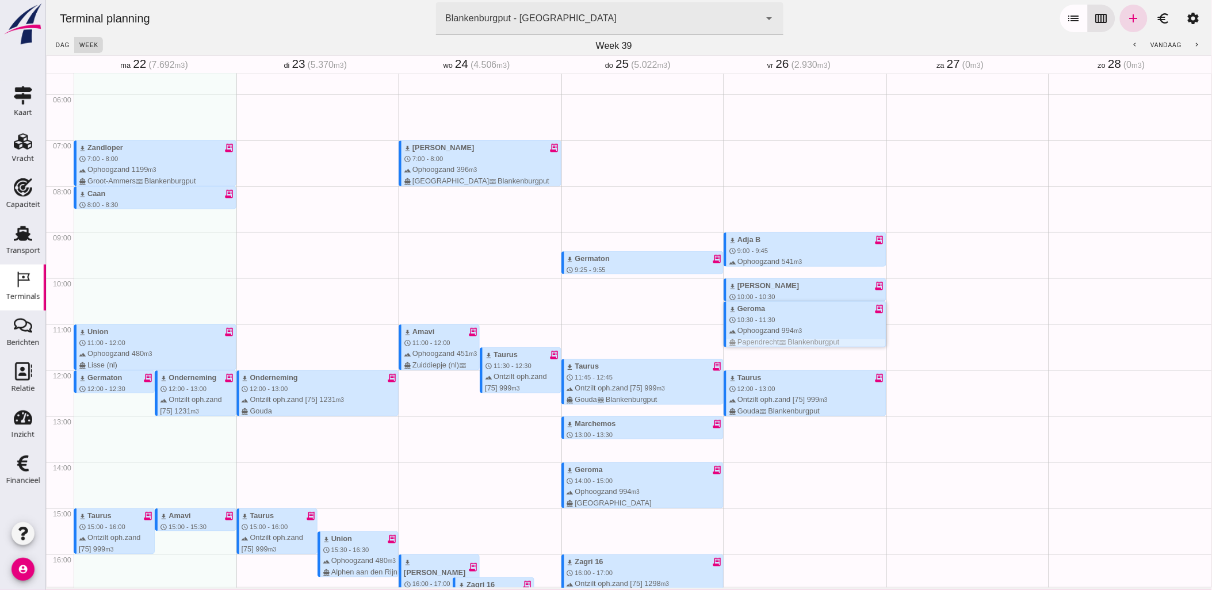
click at [773, 318] on div "download Geroma receipt_long schedule 10:30 - 11:30 terrain Ophoogzand 994 m3 d…" at bounding box center [806, 325] width 157 height 44
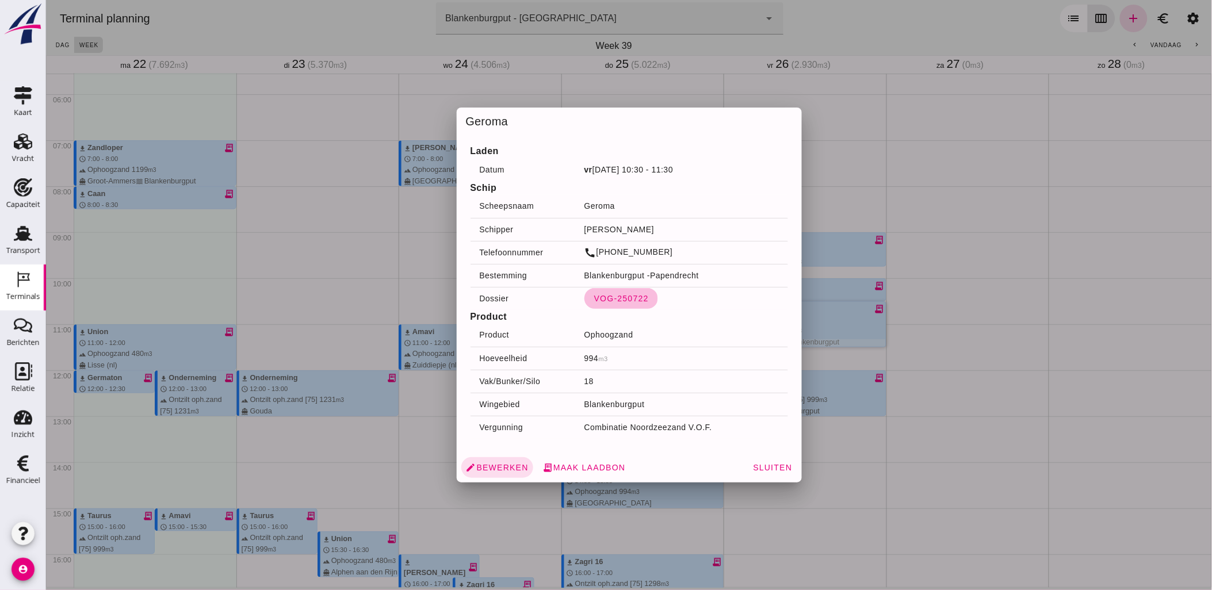
click at [635, 295] on span "VOG-250722" at bounding box center [620, 298] width 55 height 9
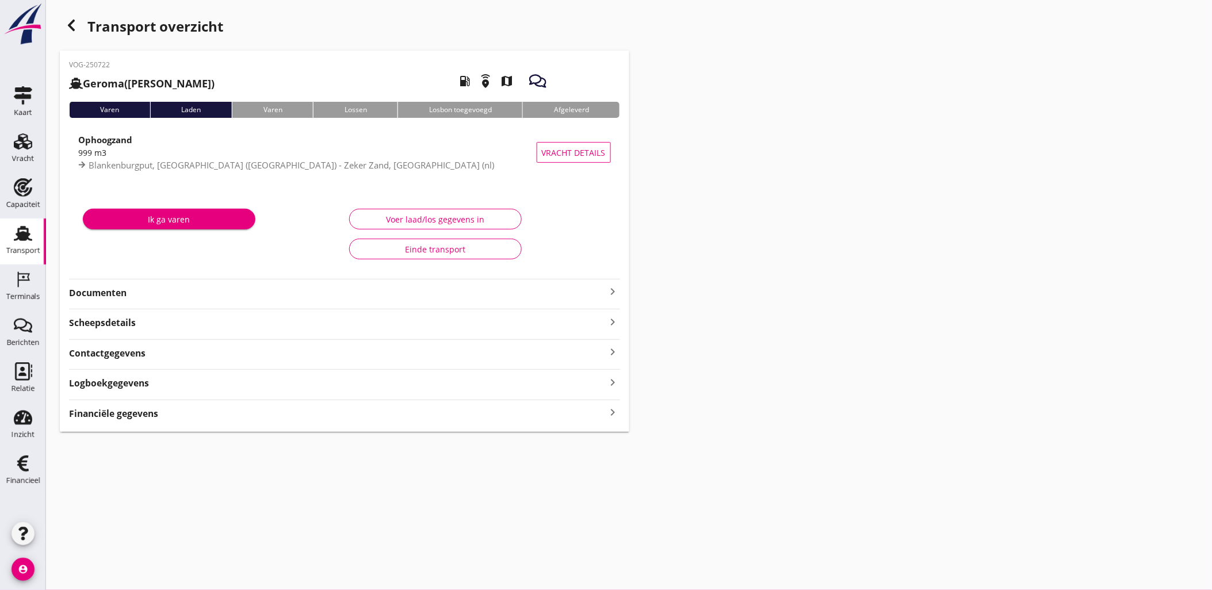
click at [119, 288] on strong "Documenten" at bounding box center [337, 293] width 537 height 13
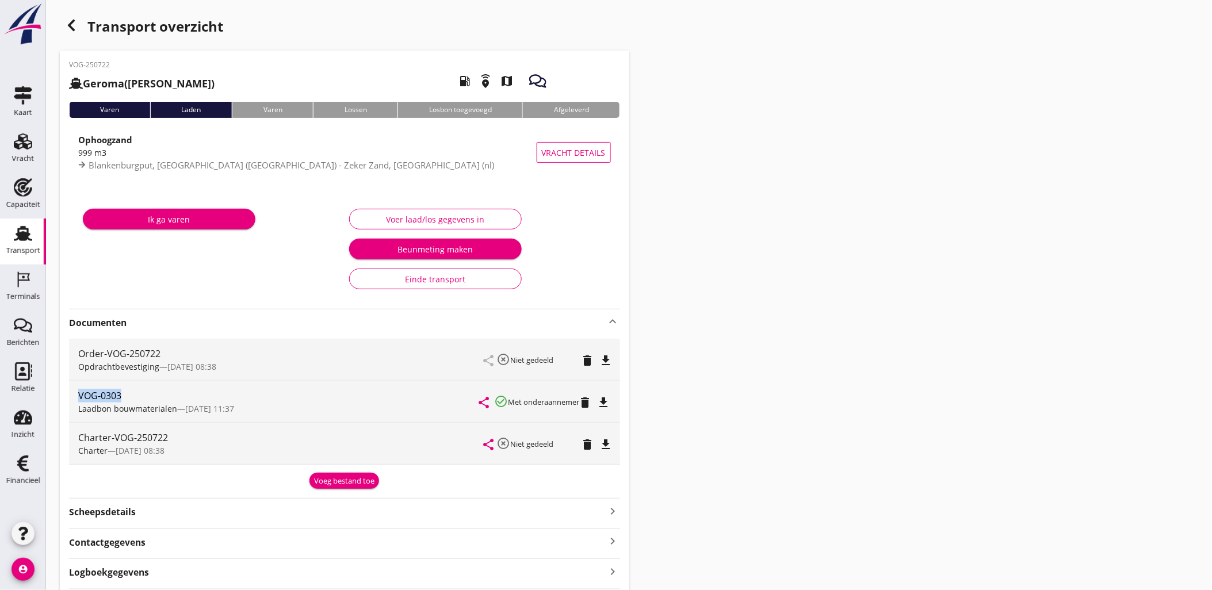
drag, startPoint x: 129, startPoint y: 388, endPoint x: 78, endPoint y: 395, distance: 51.6
click at [78, 395] on div "VOG-0303" at bounding box center [279, 396] width 402 height 14
drag, startPoint x: 1017, startPoint y: 390, endPoint x: 984, endPoint y: 384, distance: 33.4
click at [1016, 390] on div "Transport overzicht VOG-250722 Geroma (Gerard Mesken) local_gas_station emergen…" at bounding box center [629, 317] width 1166 height 635
drag, startPoint x: 75, startPoint y: 24, endPoint x: 30, endPoint y: 24, distance: 44.9
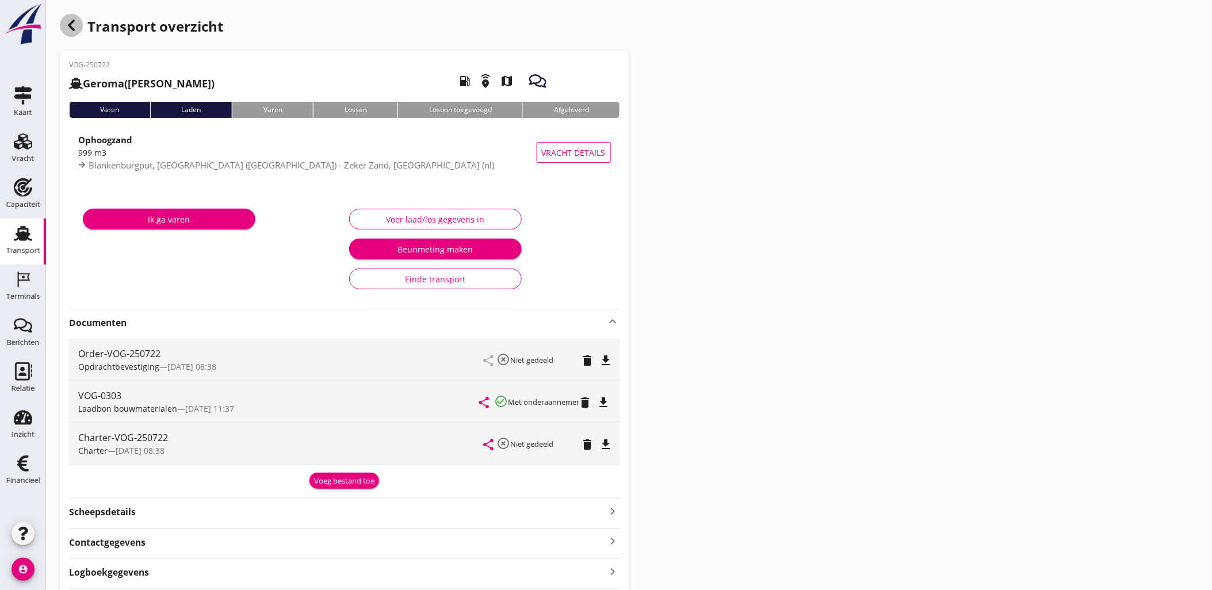
click at [75, 24] on icon "button" at bounding box center [71, 25] width 14 height 14
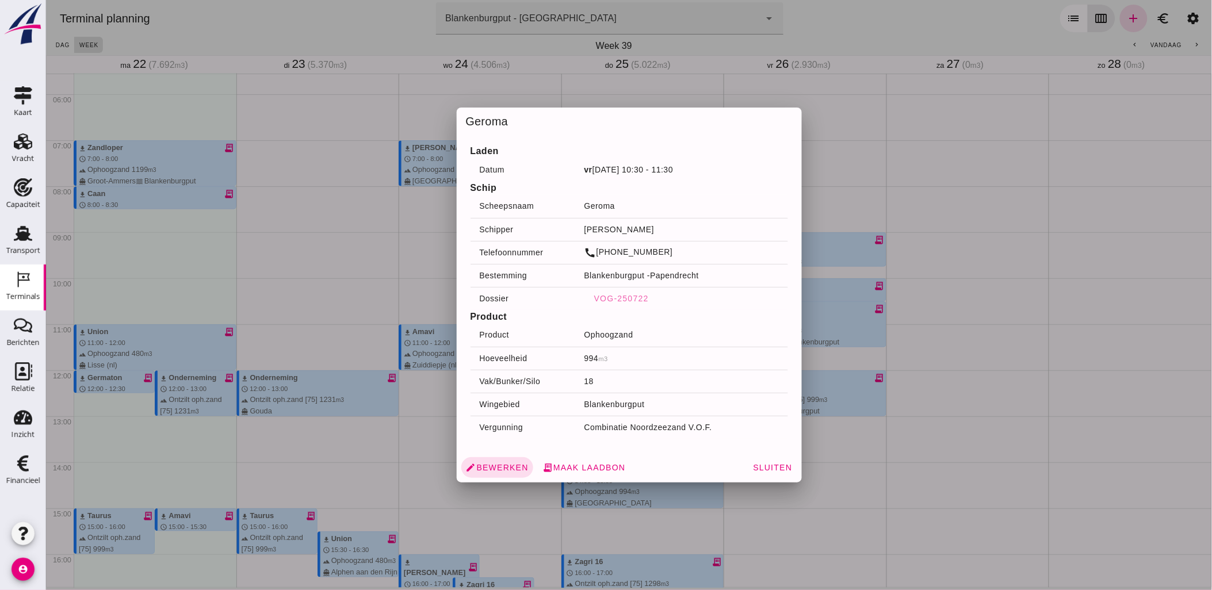
click at [766, 460] on button "Sluiten" at bounding box center [771, 467] width 49 height 21
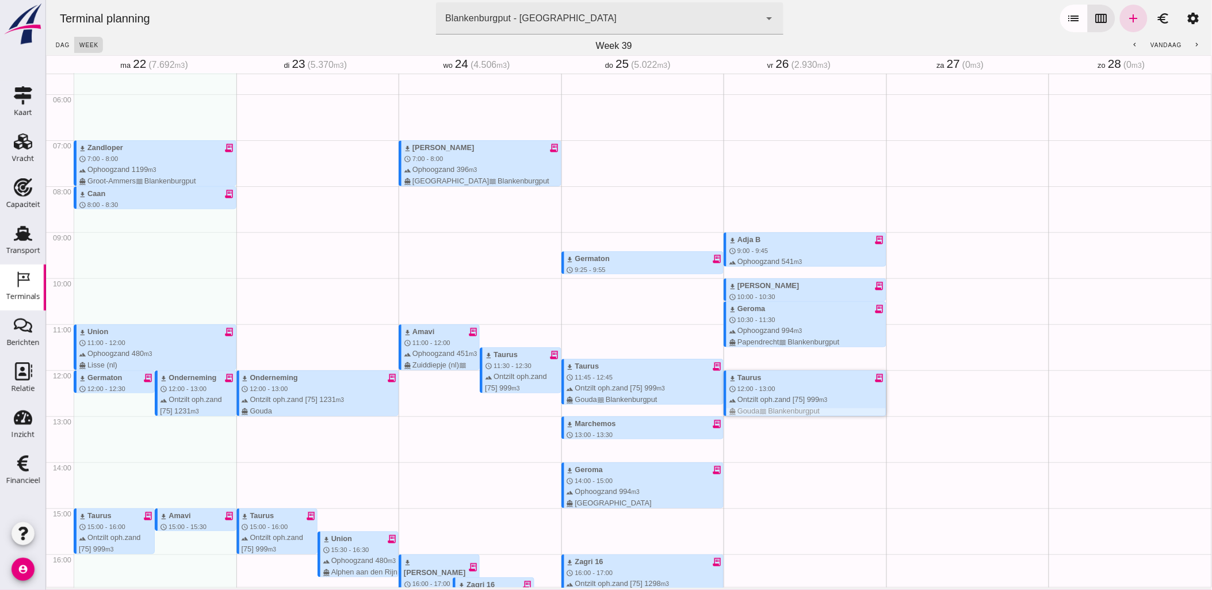
click at [774, 383] on div "download Taurus receipt_long schedule 12:00 - 13:00 terrain Ontzilt oph.zand [7…" at bounding box center [806, 394] width 157 height 44
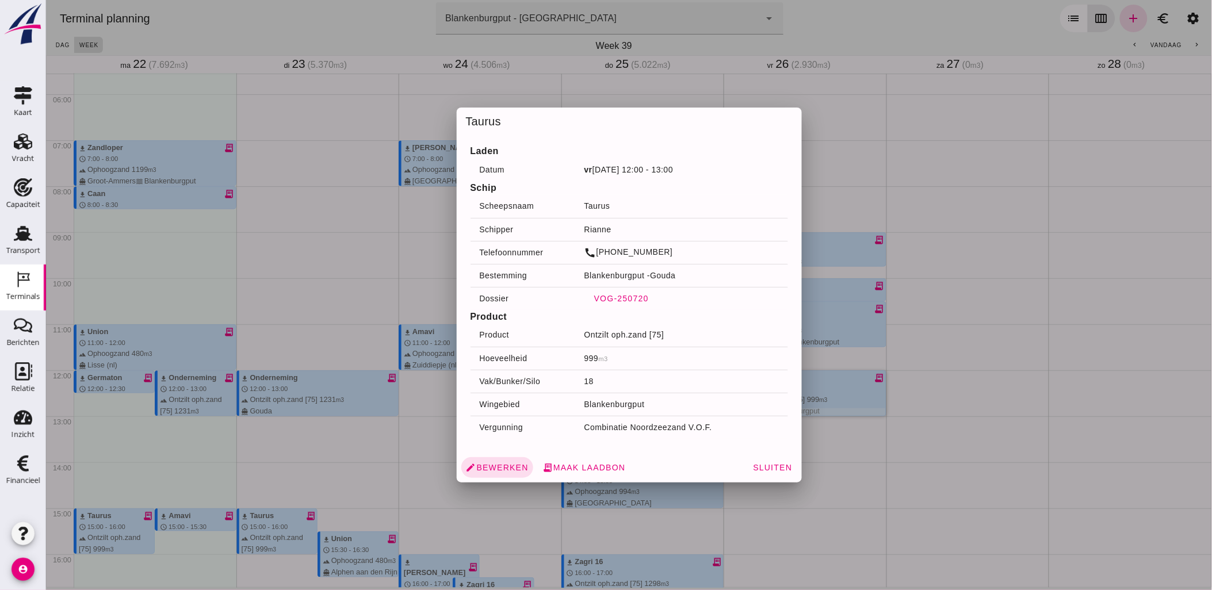
click at [638, 297] on span "VOG-250720" at bounding box center [620, 298] width 55 height 9
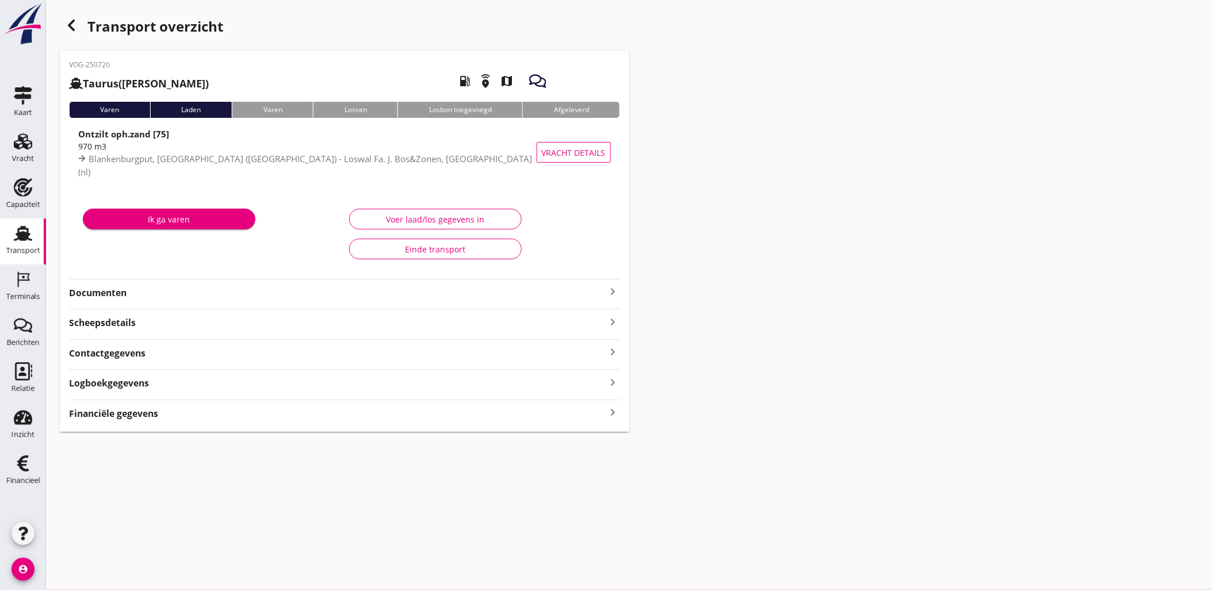
click at [131, 295] on strong "Documenten" at bounding box center [337, 293] width 537 height 13
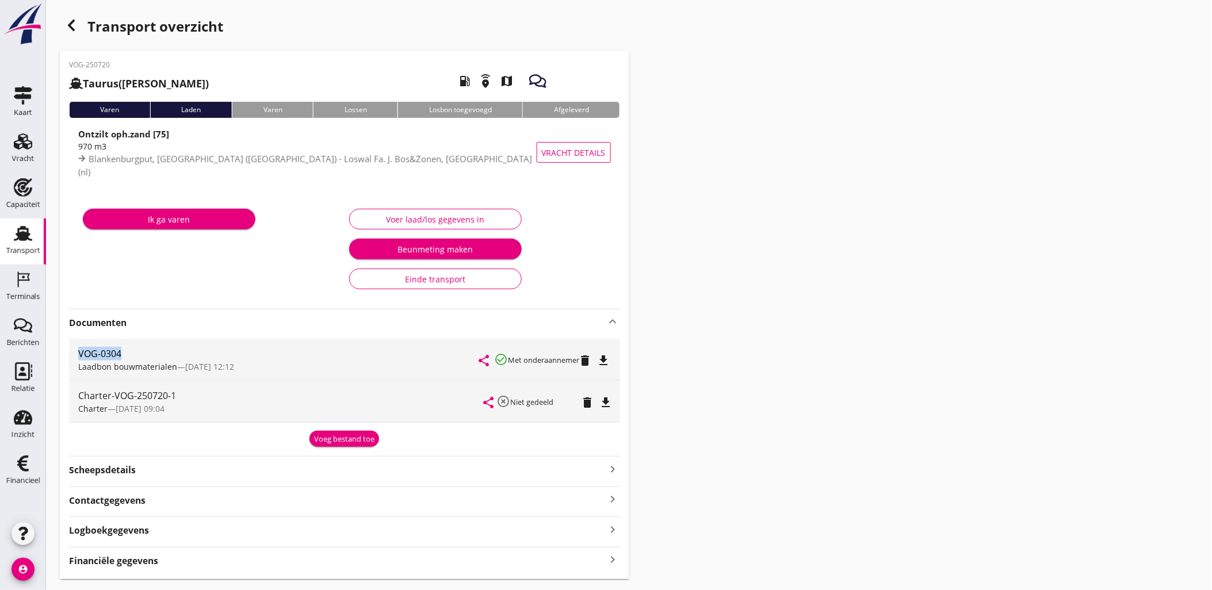
drag, startPoint x: 144, startPoint y: 349, endPoint x: 79, endPoint y: 350, distance: 64.4
click at [79, 350] on div "VOG-0304" at bounding box center [279, 354] width 402 height 14
click at [687, 251] on div "Transport overzicht VOG-250720 Taurus (Van Oord) local_gas_station emergency_sh…" at bounding box center [629, 296] width 1166 height 593
click at [67, 35] on div "button" at bounding box center [71, 25] width 23 height 23
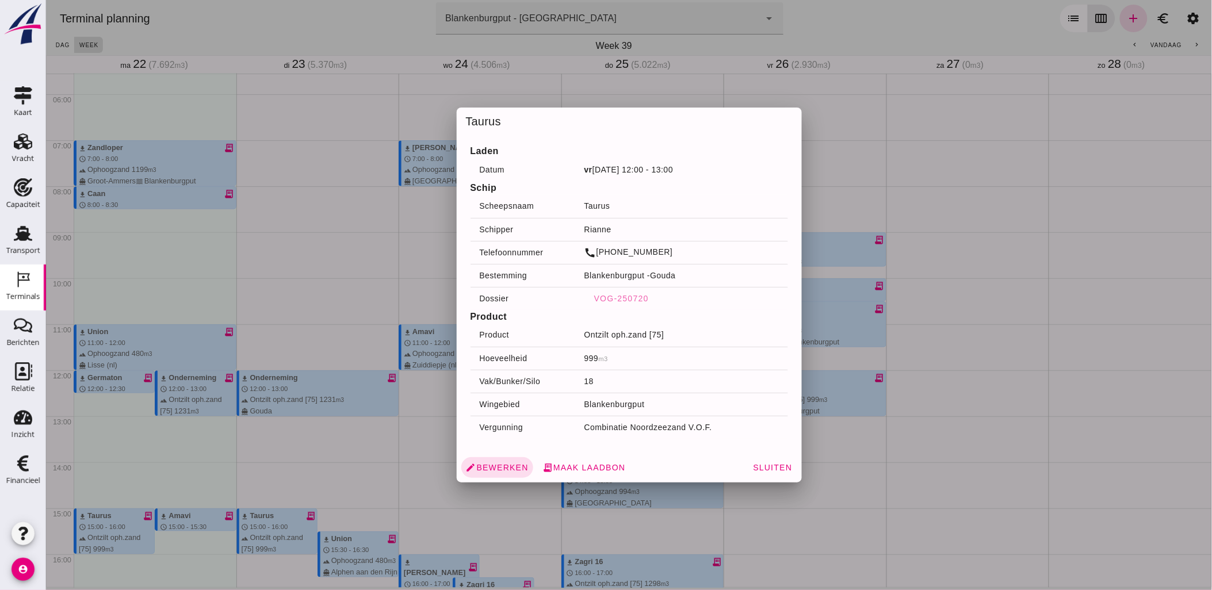
click at [755, 459] on button "Sluiten" at bounding box center [771, 467] width 49 height 21
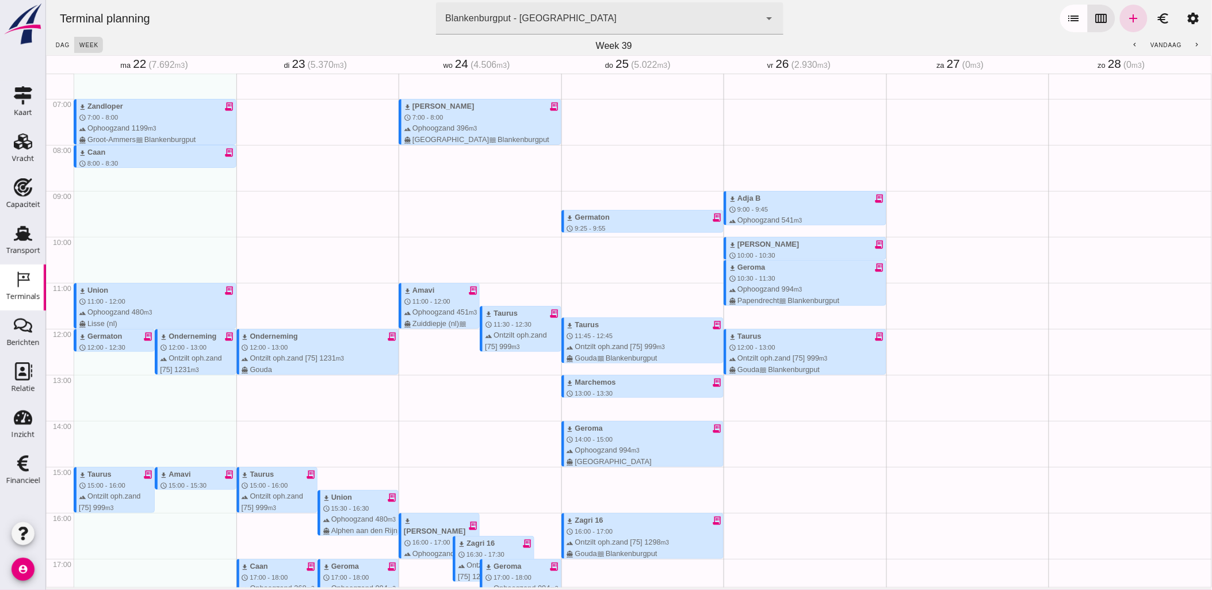
scroll to position [319, 0]
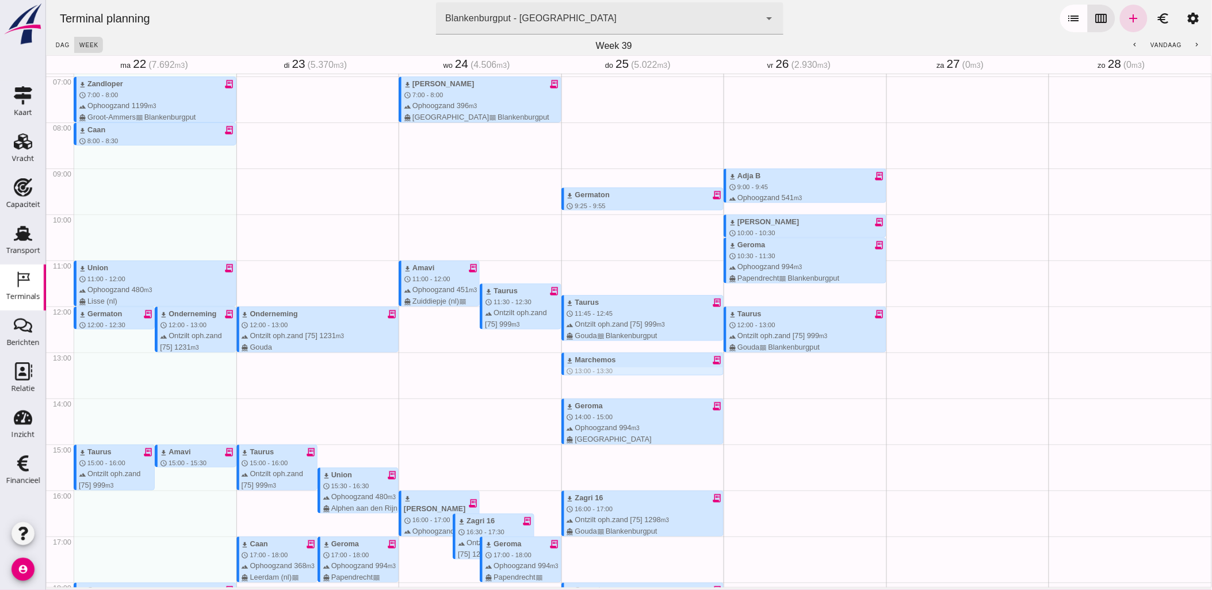
click at [610, 369] on div at bounding box center [643, 371] width 159 height 7
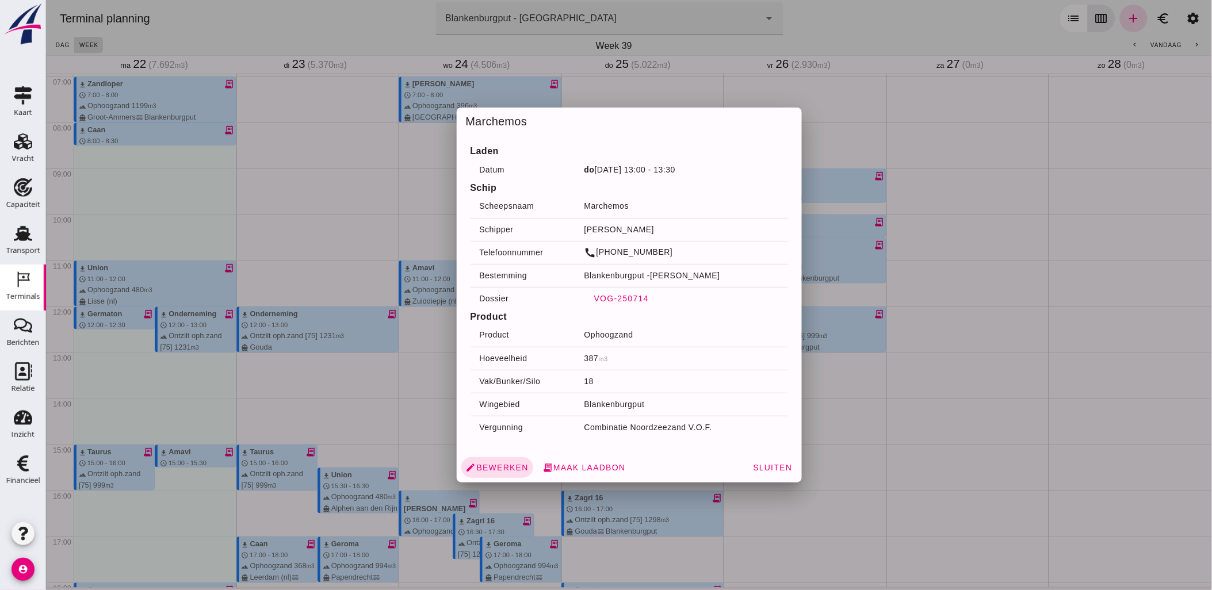
click at [621, 302] on span "VOG-250714" at bounding box center [620, 298] width 55 height 9
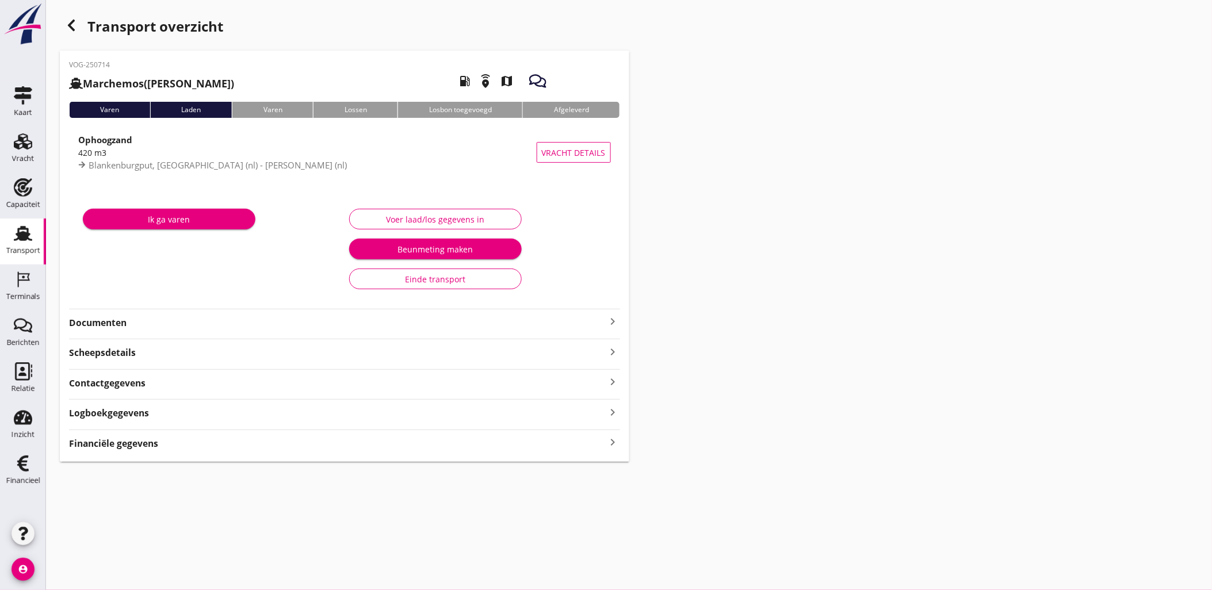
click at [118, 297] on div "Ik ga varen Voer laad/los gegevens in Beunmeting maken Einde transport" at bounding box center [344, 249] width 551 height 115
click at [129, 309] on hr at bounding box center [344, 309] width 551 height 1
click at [135, 324] on strong "Documenten" at bounding box center [337, 322] width 537 height 13
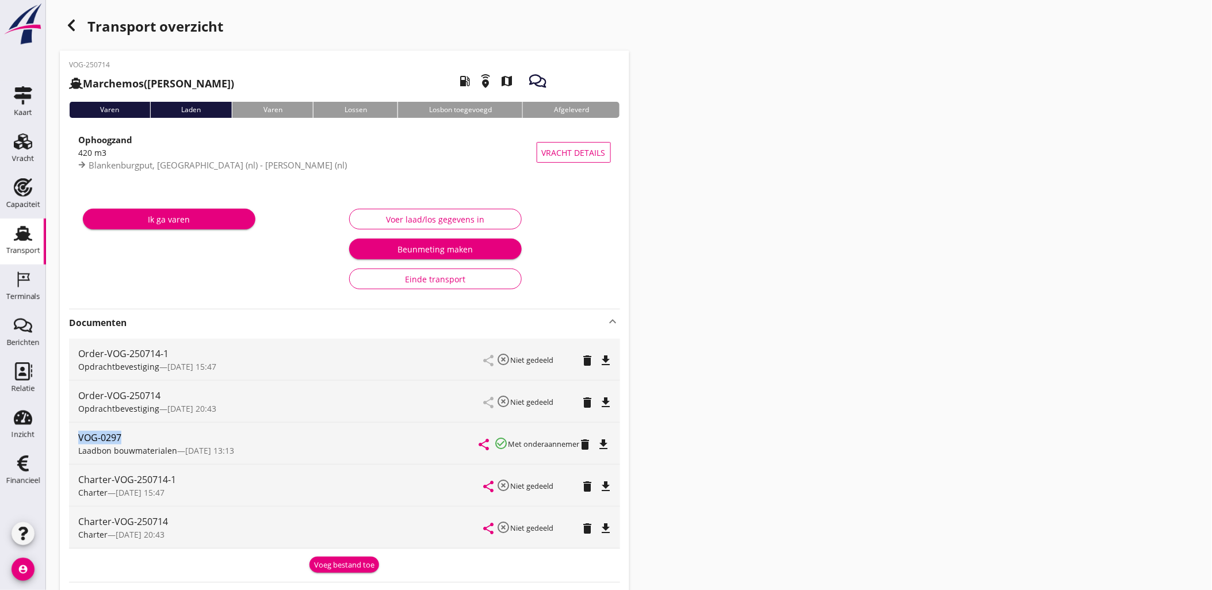
drag, startPoint x: 124, startPoint y: 434, endPoint x: 78, endPoint y: 436, distance: 46.1
click at [78, 436] on div "VOG-0297" at bounding box center [279, 438] width 402 height 14
drag, startPoint x: 991, startPoint y: 372, endPoint x: 976, endPoint y: 366, distance: 16.6
click at [991, 372] on div "Transport overzicht VOG-250714 Marchemos (Daan Weijma) local_gas_station emerge…" at bounding box center [629, 359] width 1166 height 719
click at [78, 29] on div "button" at bounding box center [71, 25] width 23 height 23
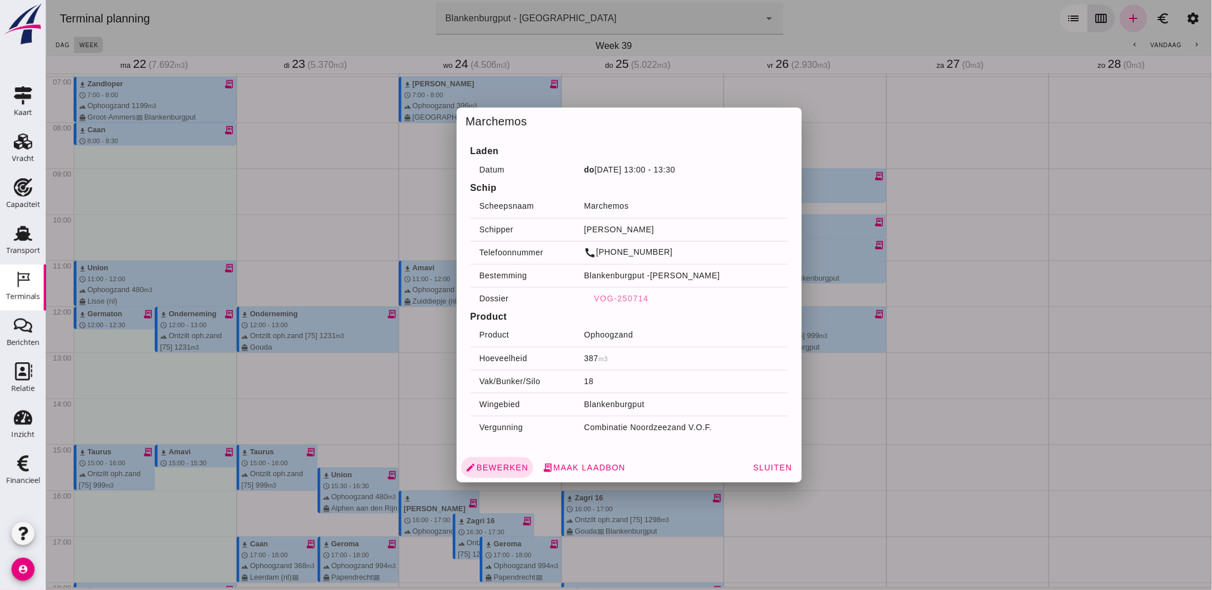
click at [743, 461] on div "edit Bewerken receipt_long Maak laadbon Sluiten" at bounding box center [628, 468] width 345 height 30
click at [754, 469] on span "Sluiten" at bounding box center [772, 467] width 40 height 9
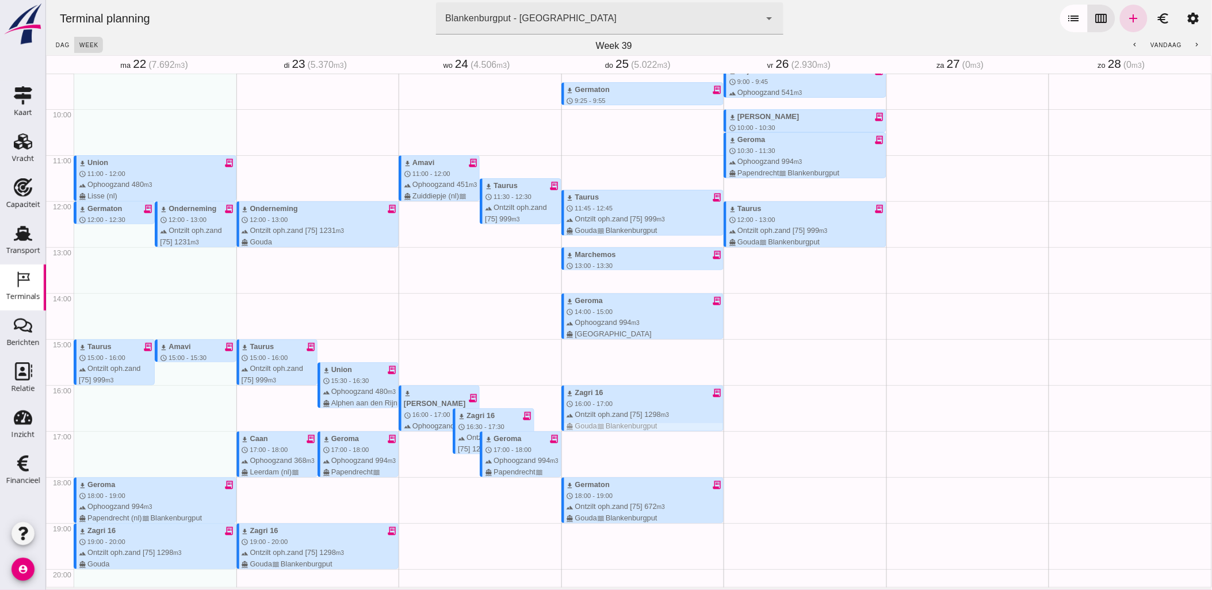
scroll to position [447, 0]
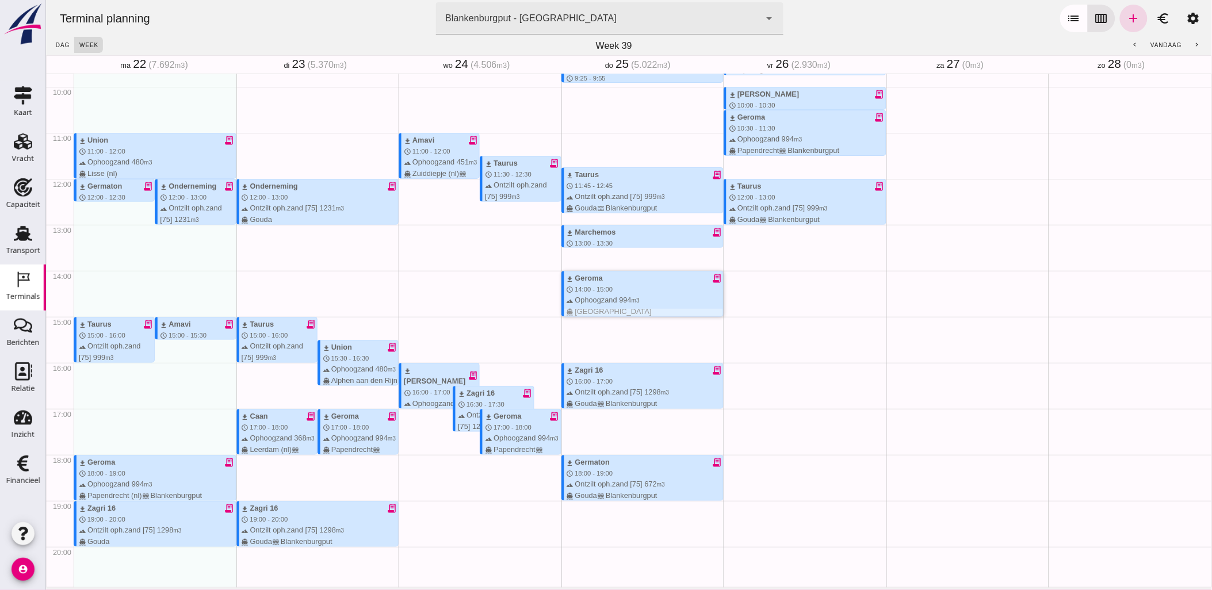
click at [624, 295] on div "terrain Ophoogzand 994 m3 directions_boat Delft" at bounding box center [644, 306] width 157 height 22
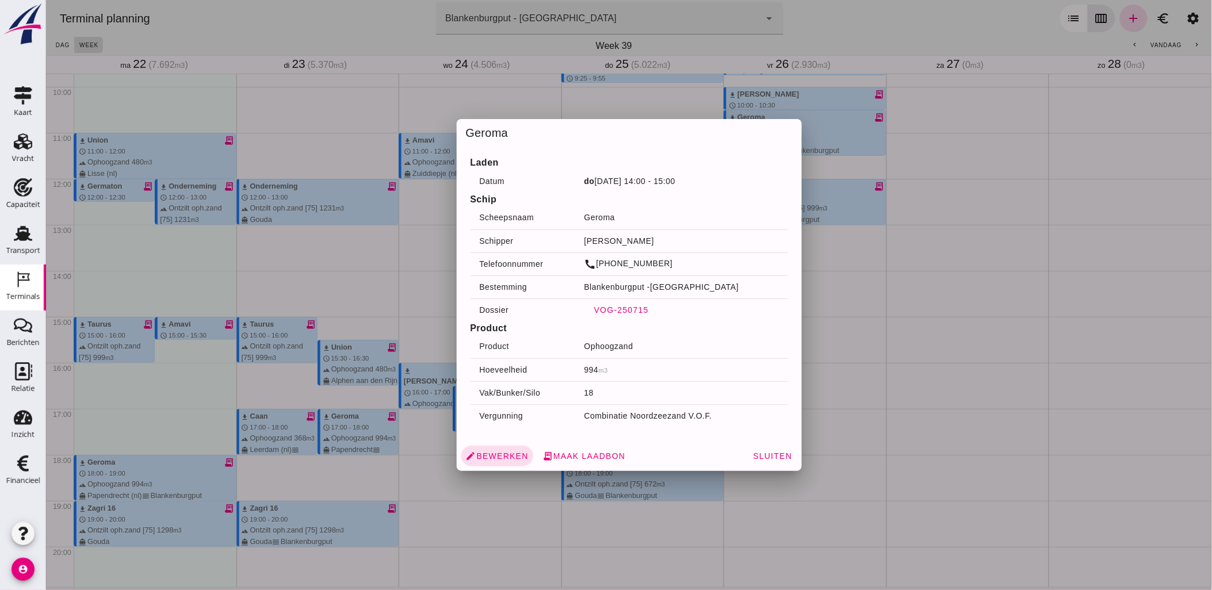
click at [620, 311] on span "VOG-250715" at bounding box center [620, 309] width 55 height 9
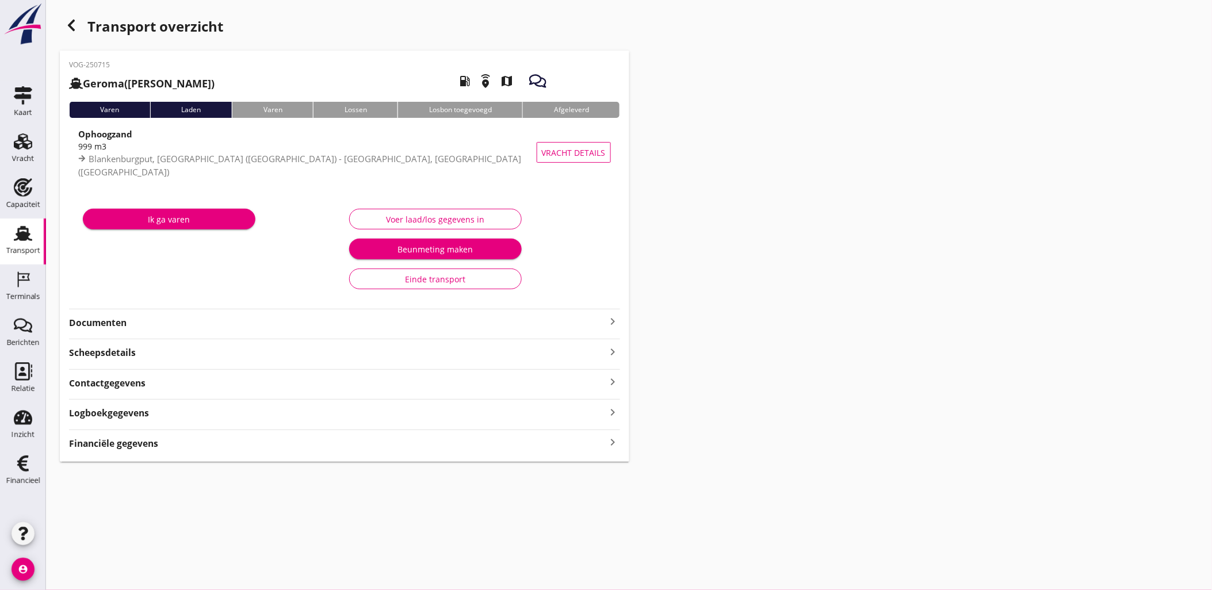
click at [125, 323] on strong "Documenten" at bounding box center [337, 322] width 537 height 13
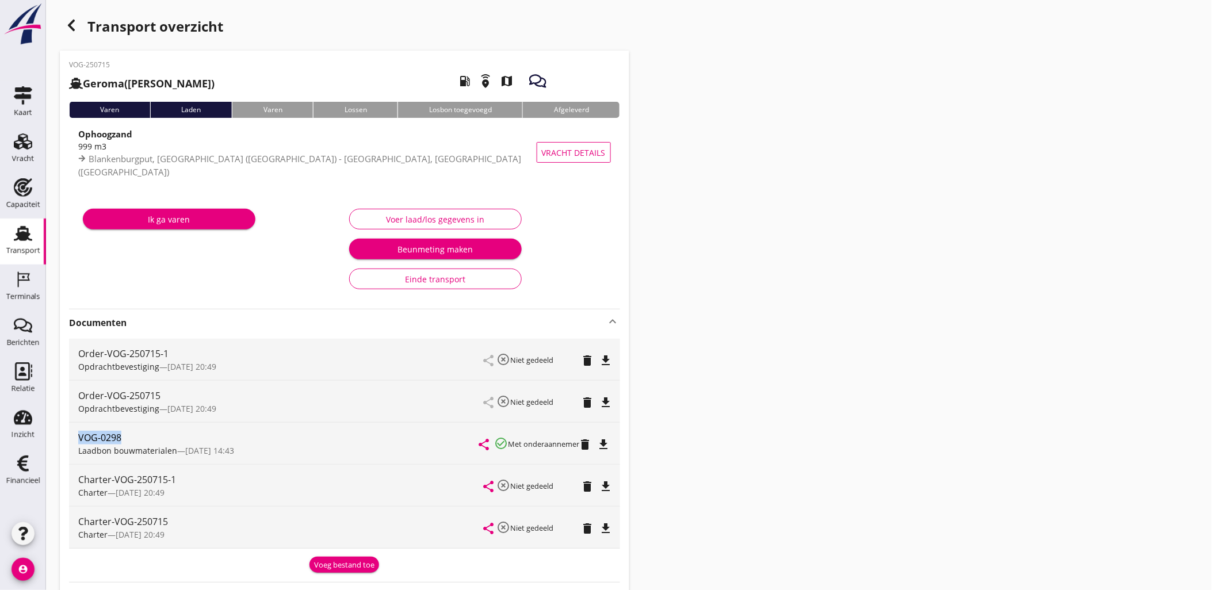
drag, startPoint x: 141, startPoint y: 429, endPoint x: 77, endPoint y: 433, distance: 64.0
click at [77, 433] on div "VOG-0298 Laadbon bouwmaterialen — 25/09 14:43 share check_circle_outline Met on…" at bounding box center [344, 443] width 551 height 41
click at [739, 301] on div "Transport overzicht VOG-250715 Geroma (Gerard Mesken) local_gas_station emergen…" at bounding box center [629, 359] width 1166 height 719
click at [84, 21] on div "Transport overzicht" at bounding box center [345, 28] width 570 height 28
click at [76, 20] on icon "button" at bounding box center [71, 25] width 14 height 14
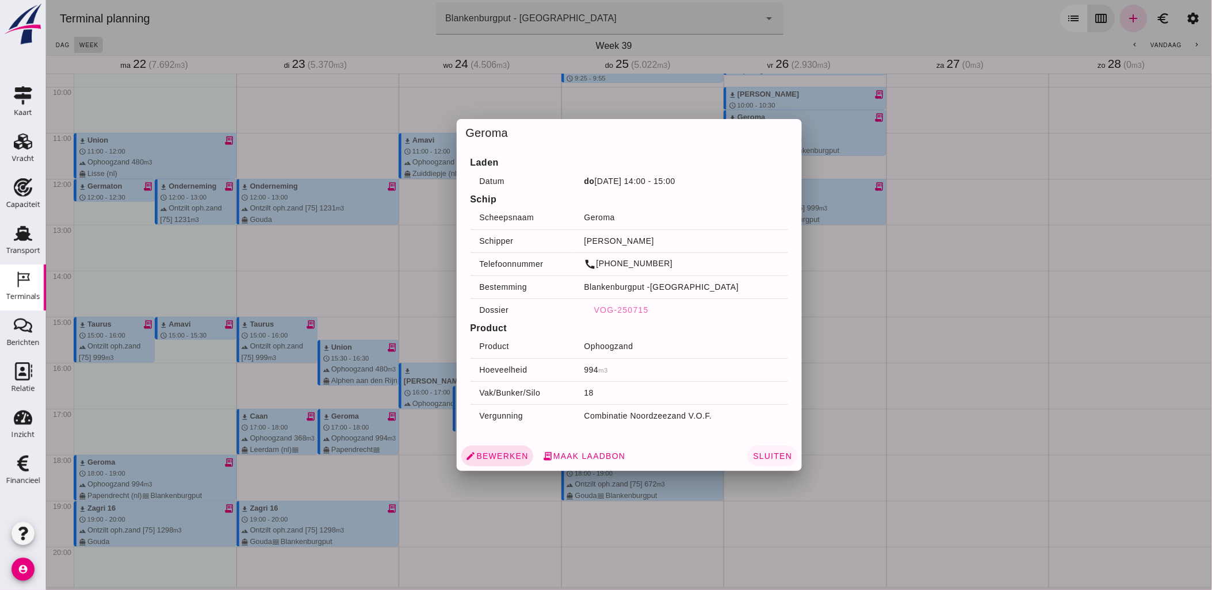
click at [775, 446] on button "Sluiten" at bounding box center [771, 456] width 49 height 21
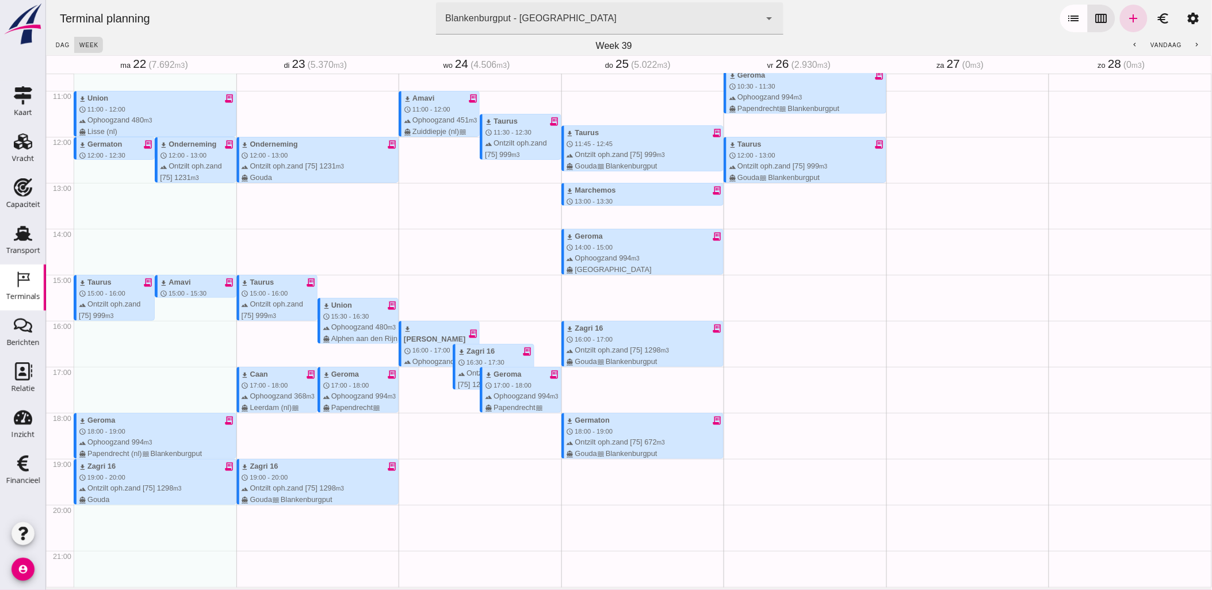
scroll to position [511, 0]
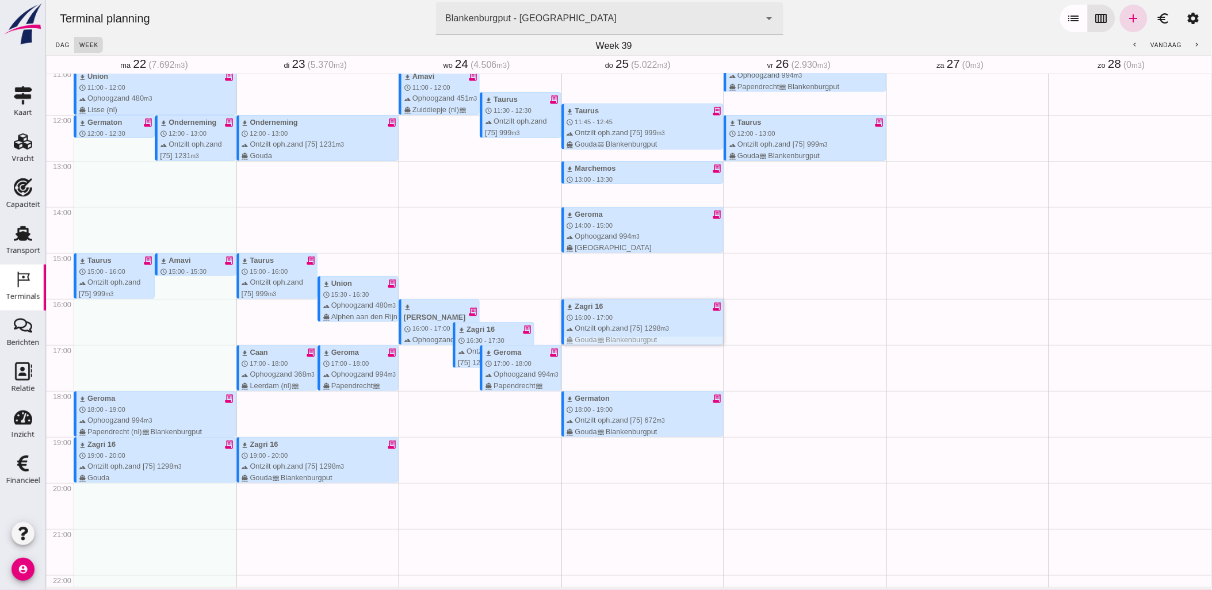
click at [646, 337] on div at bounding box center [643, 340] width 159 height 7
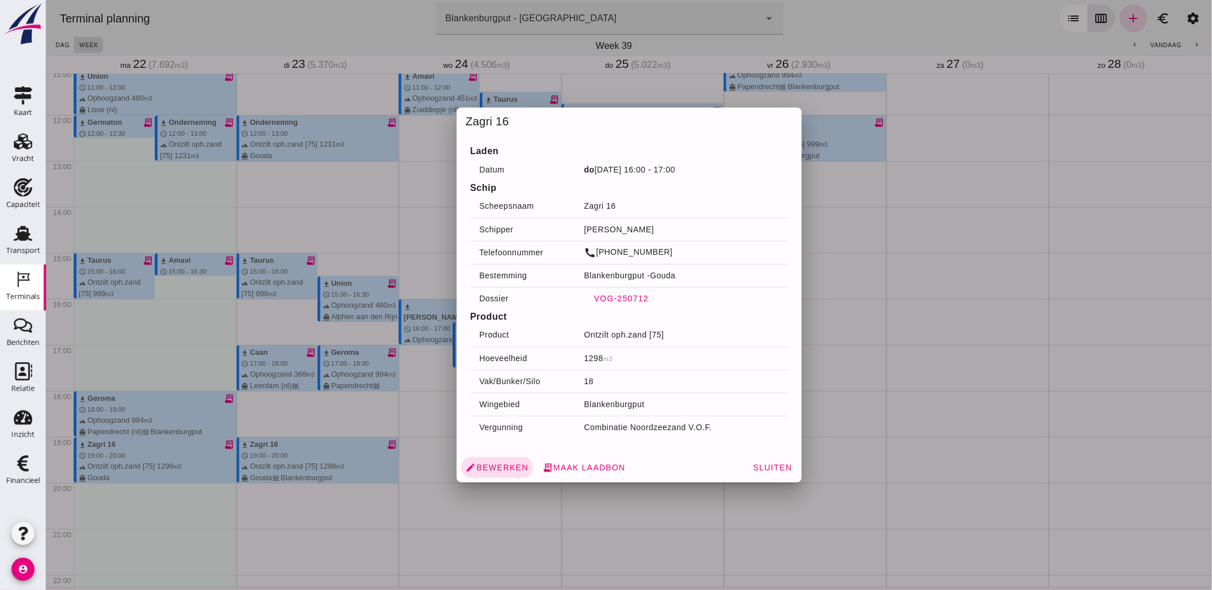
click at [618, 298] on span "VOG-250712" at bounding box center [620, 298] width 55 height 9
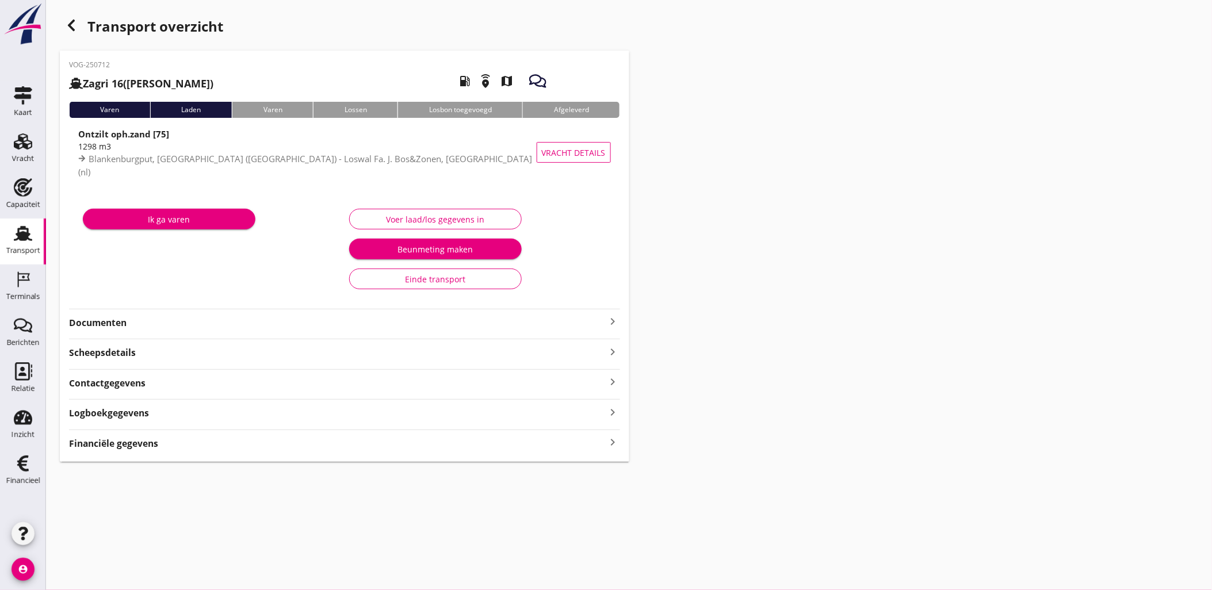
click at [121, 298] on div "Ik ga varen Voer laad/los gegevens in Beunmeting maken Einde transport" at bounding box center [344, 249] width 551 height 115
click at [125, 316] on strong "Documenten" at bounding box center [337, 322] width 537 height 13
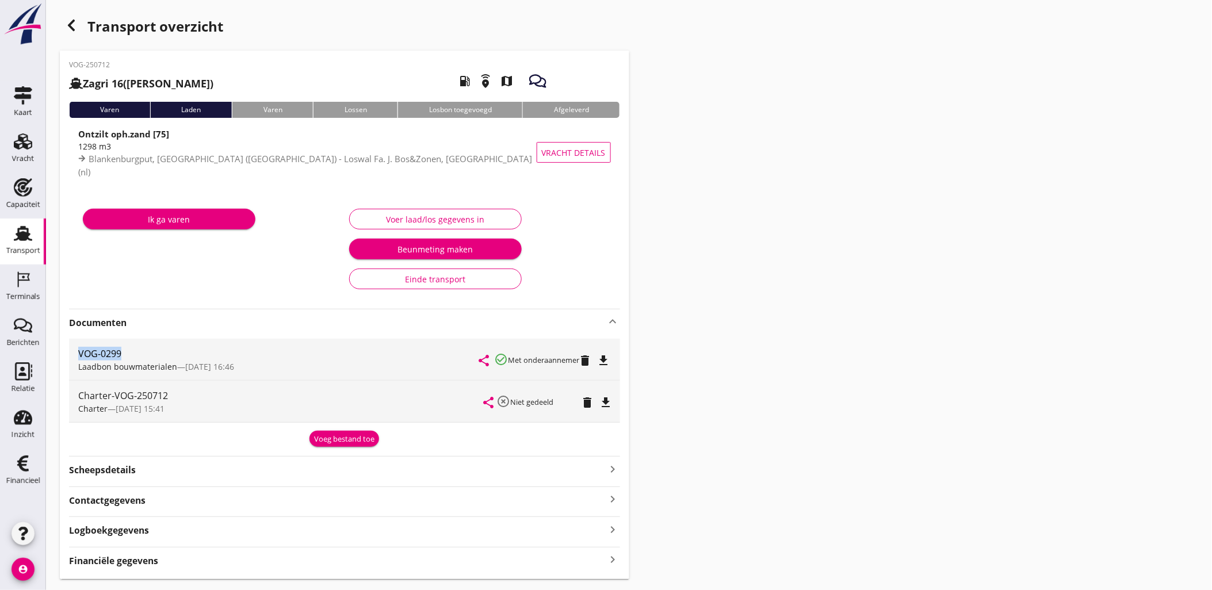
drag, startPoint x: 138, startPoint y: 358, endPoint x: 79, endPoint y: 354, distance: 59.4
click at [79, 354] on div "VOG-0299" at bounding box center [279, 354] width 402 height 14
click at [82, 33] on div "Transport overzicht" at bounding box center [345, 28] width 570 height 28
click at [79, 32] on div "button" at bounding box center [71, 25] width 23 height 23
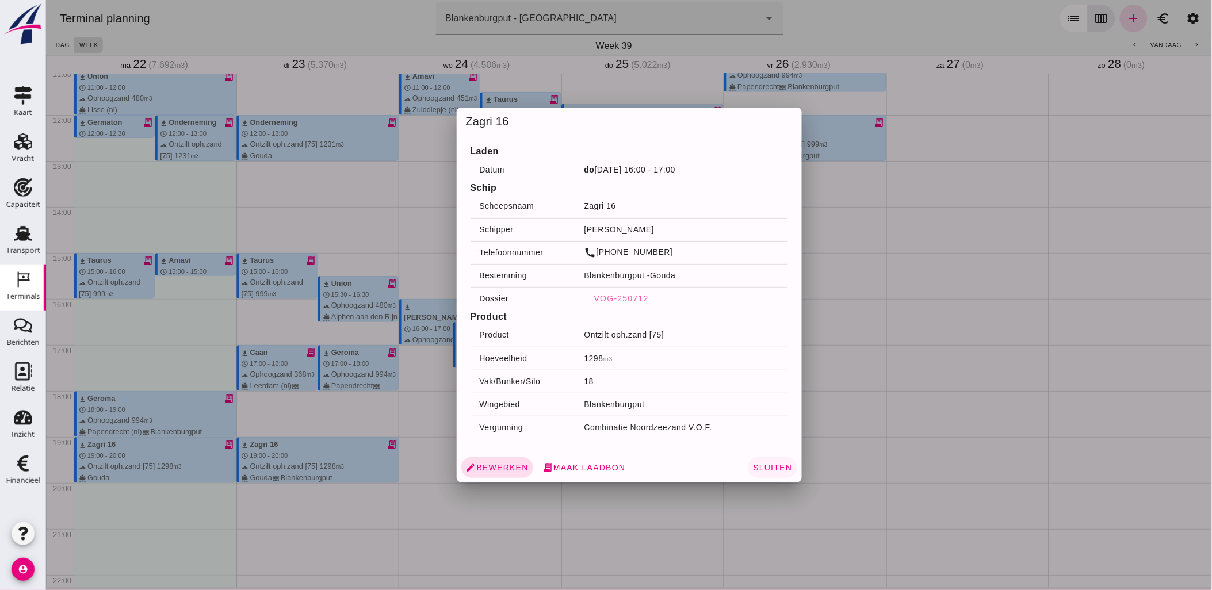
click at [778, 467] on span "Sluiten" at bounding box center [772, 467] width 40 height 9
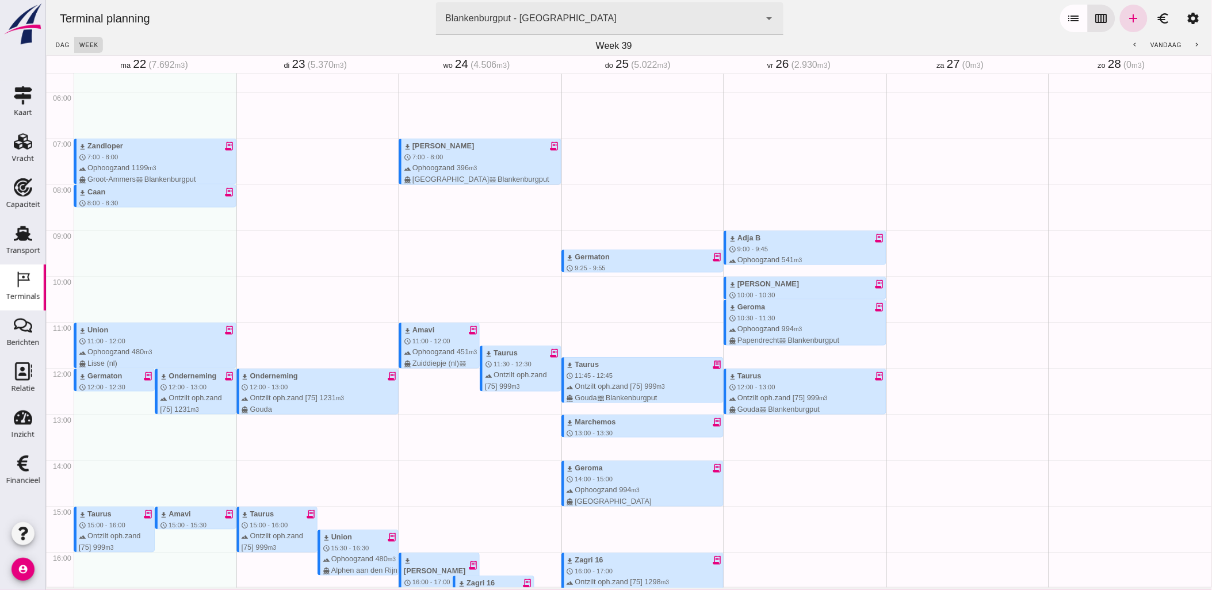
scroll to position [255, 0]
click at [802, 250] on div "download Adja B receipt_long schedule 9:00 - 9:45 terrain Ophoogzand 541 m3 dir…" at bounding box center [806, 256] width 157 height 44
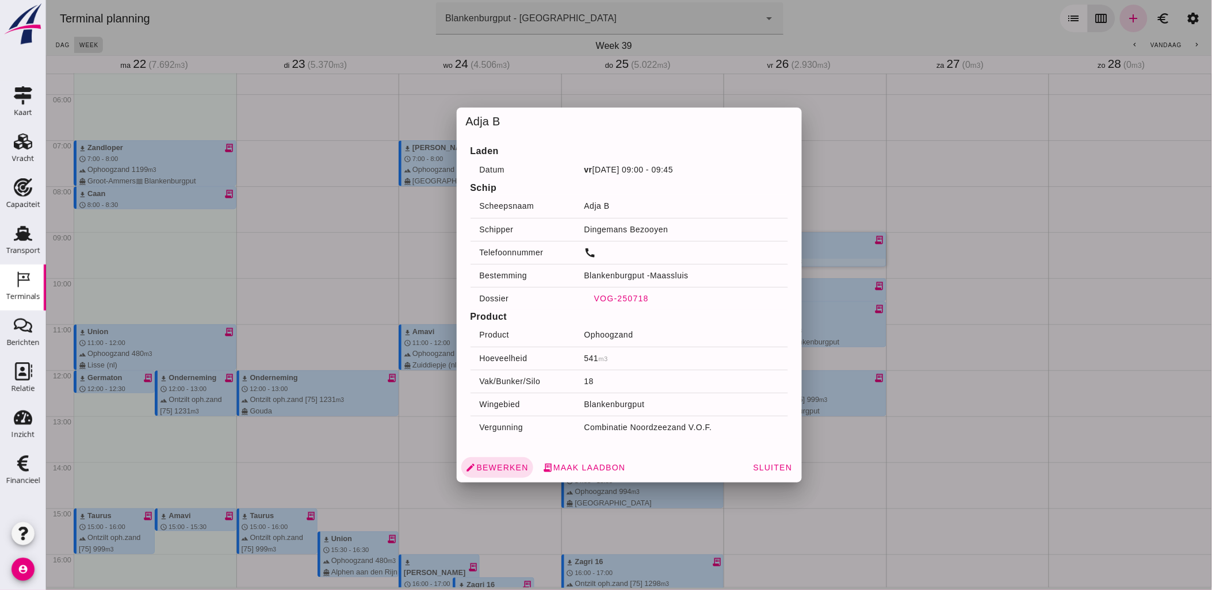
click at [606, 300] on span "VOG-250718" at bounding box center [620, 298] width 55 height 9
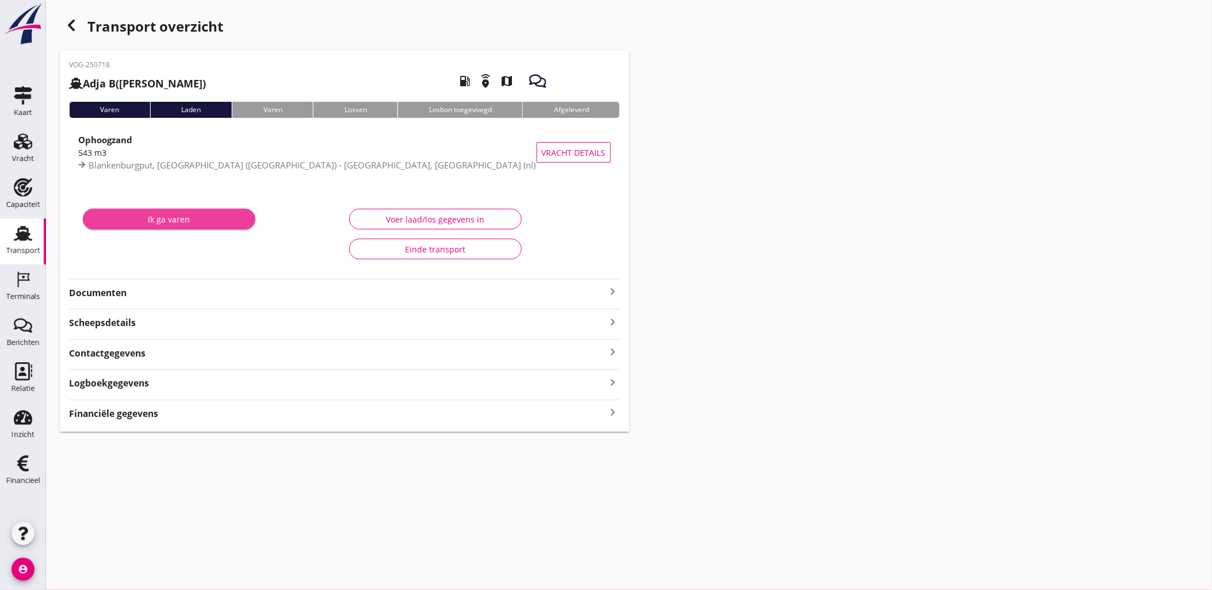
click at [119, 209] on button "Ik ga varen" at bounding box center [169, 219] width 173 height 21
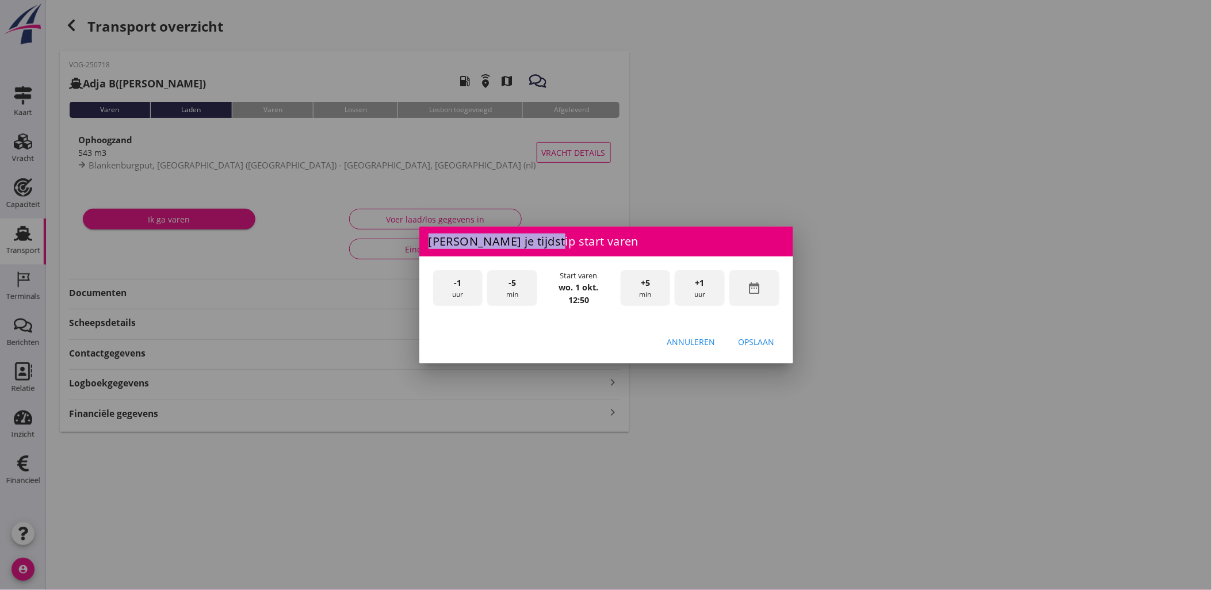
click at [589, 237] on div "Laad/los gegevens invoeren close Let op: dit dossier heeft al een factuur. Het …" at bounding box center [606, 295] width 1212 height 590
drag, startPoint x: 697, startPoint y: 343, endPoint x: 355, endPoint y: 338, distance: 342.4
click at [694, 344] on div "Annuleren" at bounding box center [691, 342] width 48 height 12
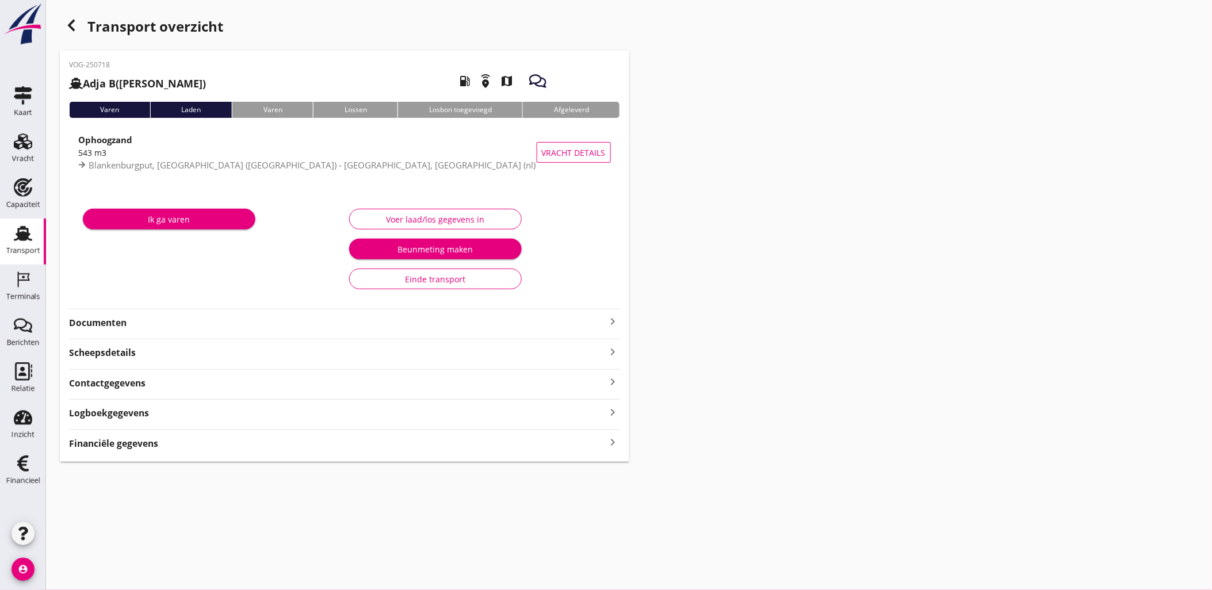
click at [226, 330] on div "VOG-250718 Adja B (Dingemans Bezooyen) local_gas_station emergency_share map Va…" at bounding box center [345, 256] width 570 height 411
click at [198, 325] on strong "Documenten" at bounding box center [337, 322] width 537 height 13
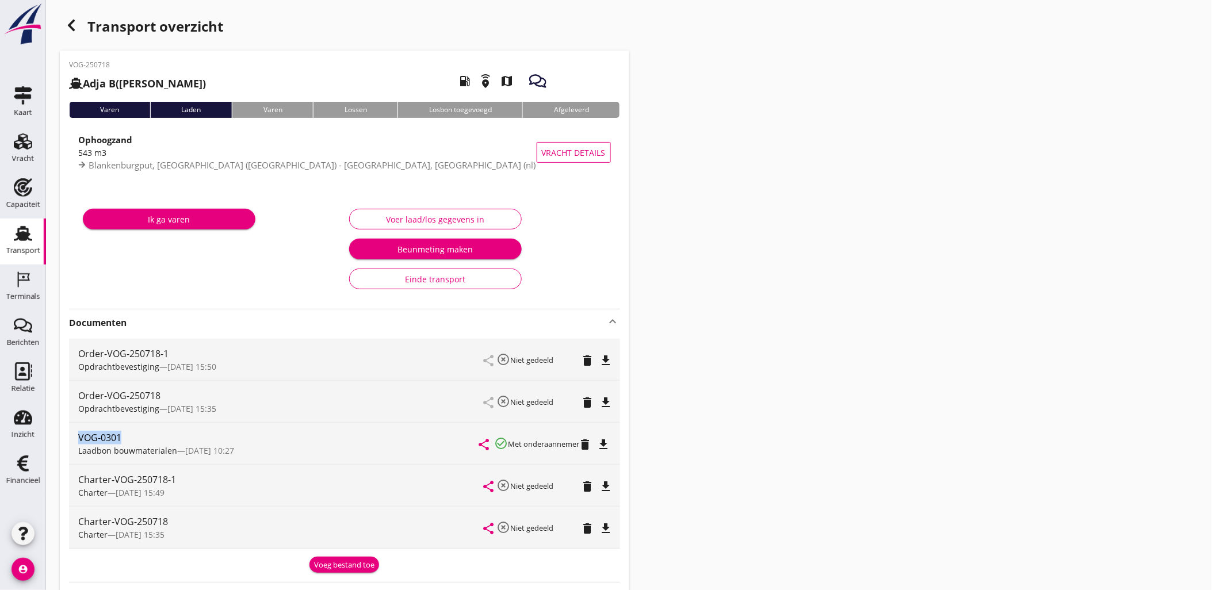
drag, startPoint x: 146, startPoint y: 442, endPoint x: 78, endPoint y: 437, distance: 68.6
click at [78, 437] on div "VOG-0301" at bounding box center [279, 438] width 402 height 14
click at [67, 24] on icon "button" at bounding box center [71, 25] width 14 height 14
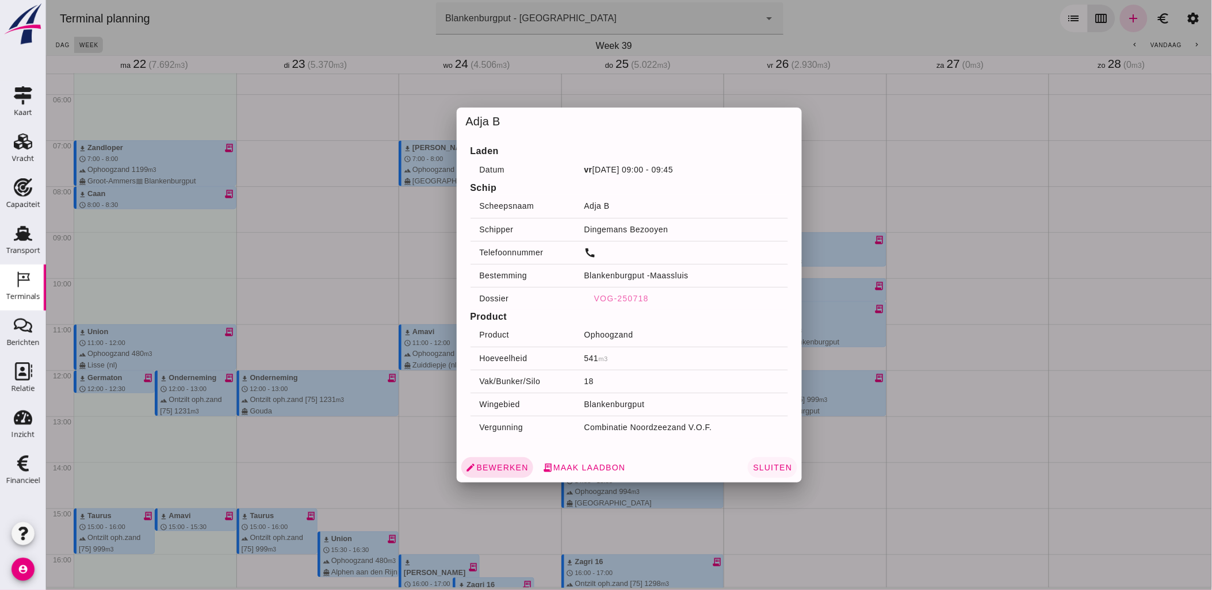
click at [778, 467] on span "Sluiten" at bounding box center [772, 467] width 40 height 9
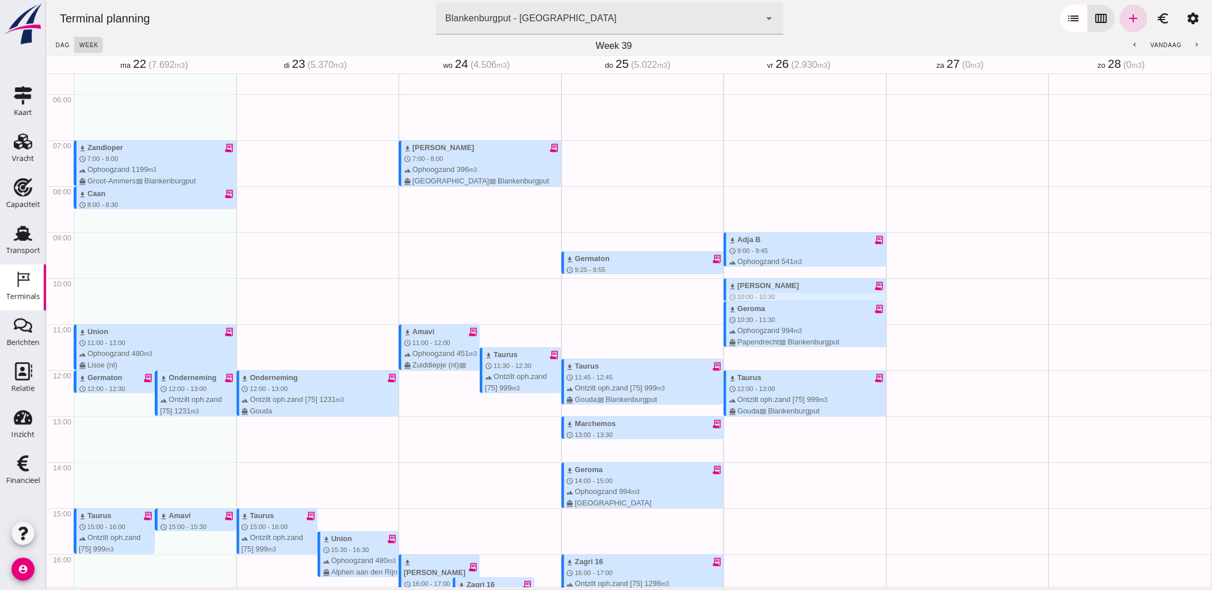
click at [791, 295] on div at bounding box center [805, 296] width 159 height 7
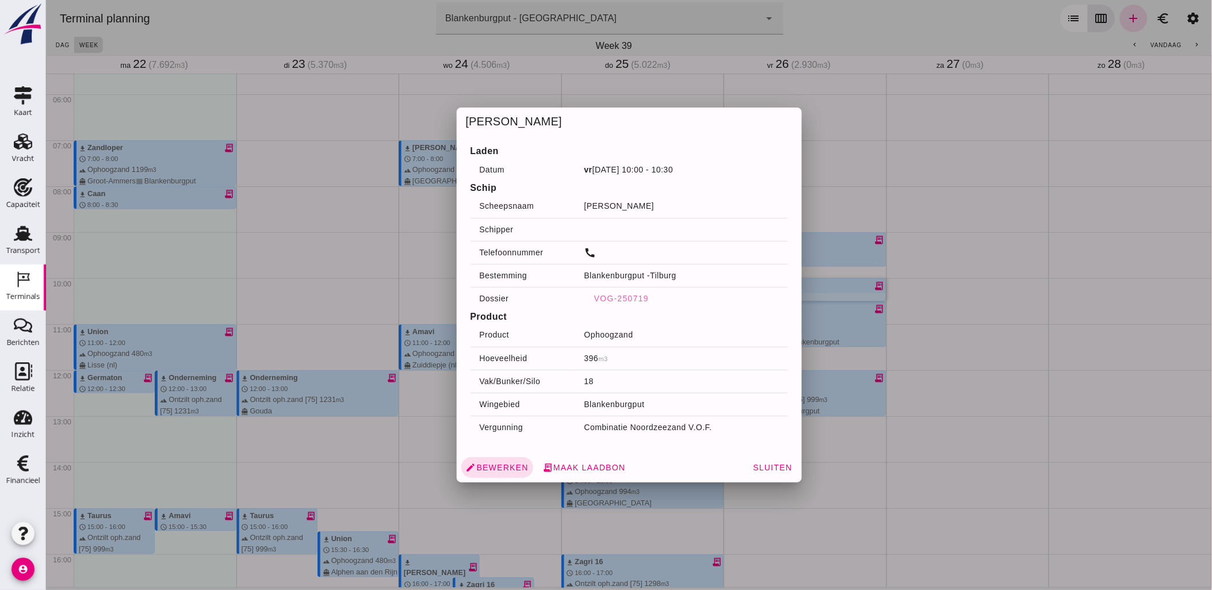
click at [777, 470] on span "Sluiten" at bounding box center [772, 467] width 40 height 9
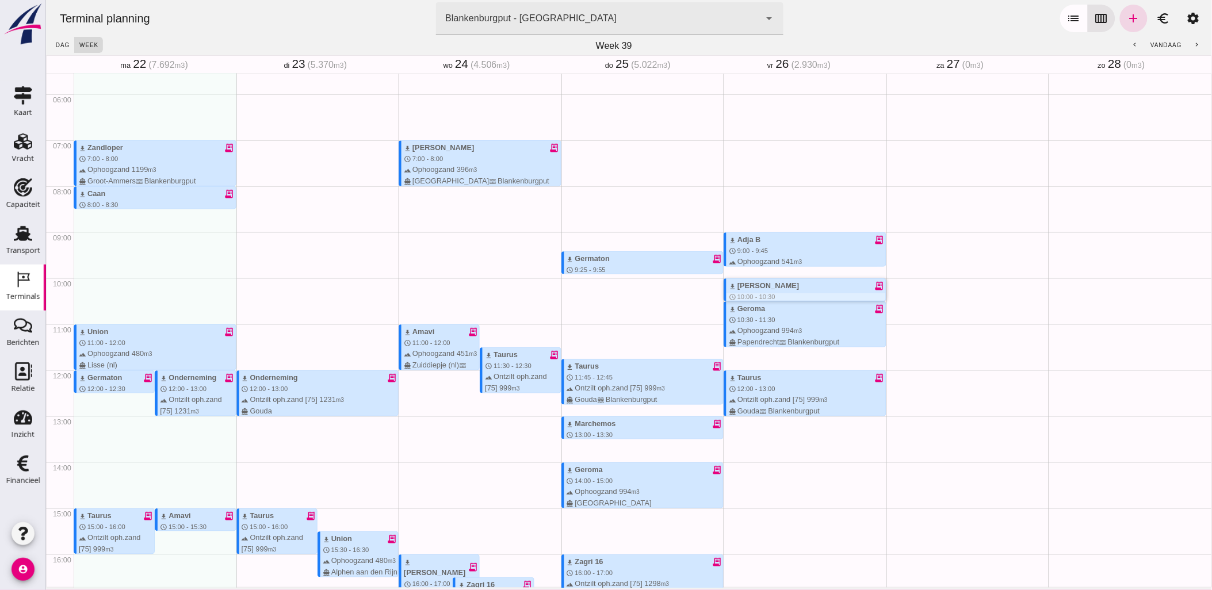
click at [804, 288] on div "download Boris receipt_long" at bounding box center [806, 285] width 157 height 11
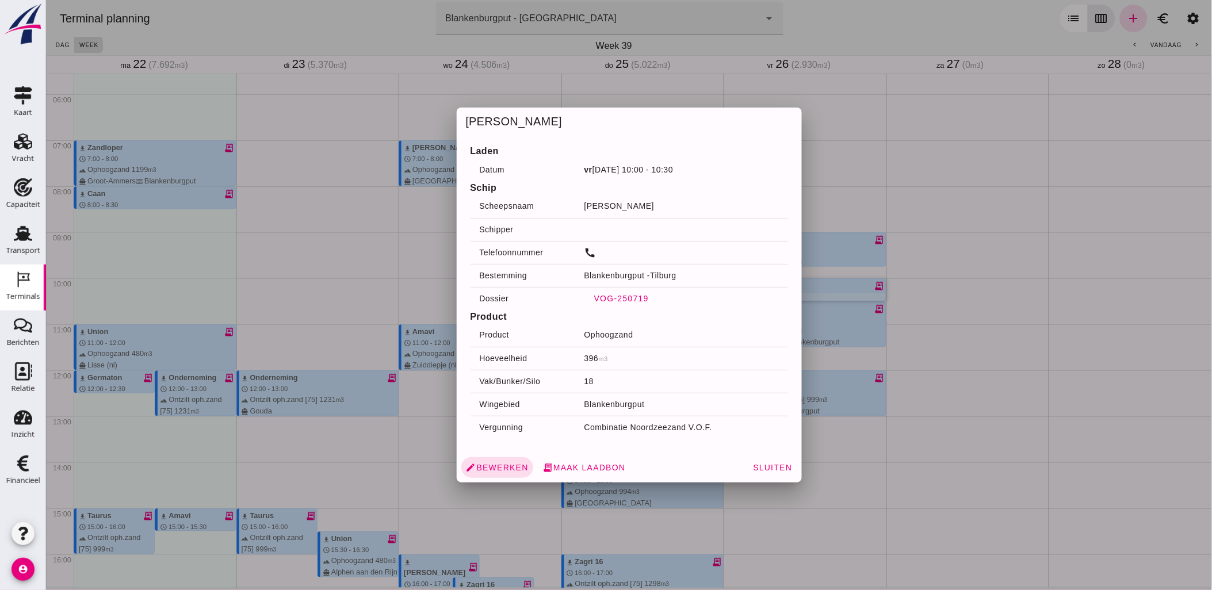
click at [617, 295] on span "VOG-250719" at bounding box center [620, 298] width 55 height 9
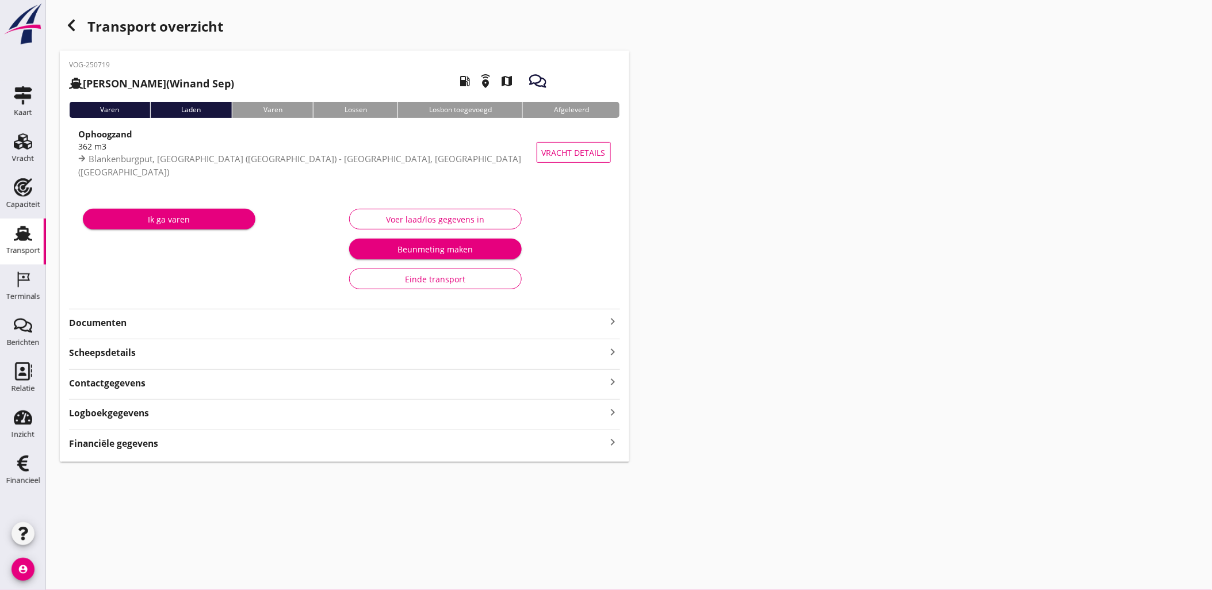
click at [118, 325] on strong "Documenten" at bounding box center [337, 322] width 537 height 13
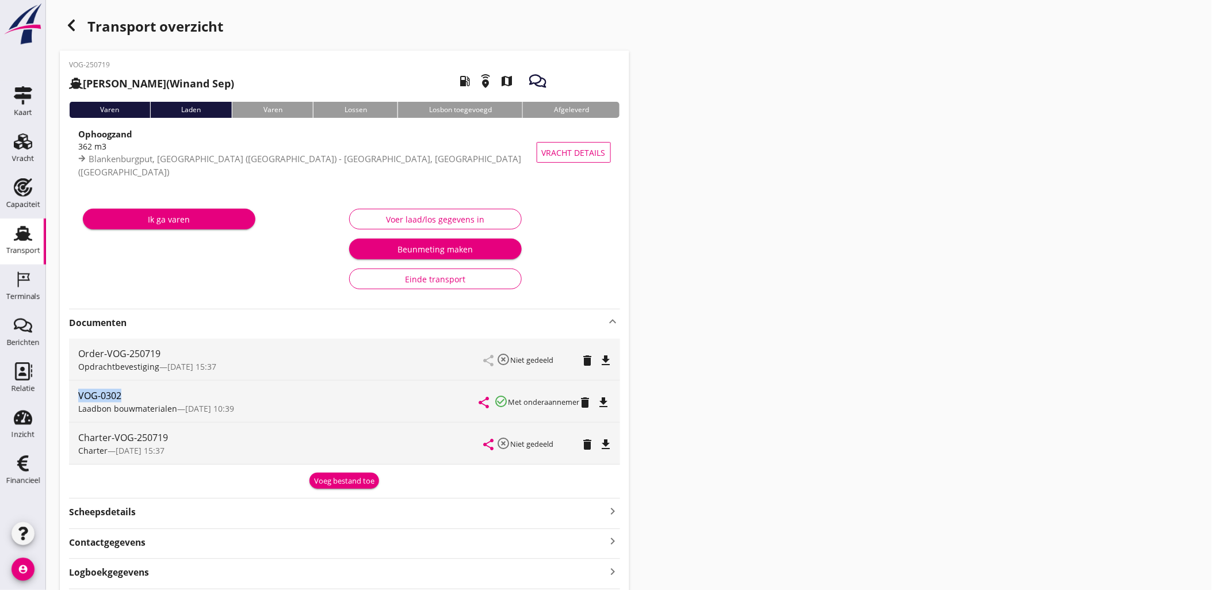
drag, startPoint x: 107, startPoint y: 398, endPoint x: 63, endPoint y: 392, distance: 44.0
click at [63, 392] on div "VOG-250719 Boris (Winand Sep) local_gas_station emergency_share map Varen Laden…" at bounding box center [345, 336] width 570 height 571
click at [1168, 415] on div "Transport overzicht VOG-250719 Boris (Winand Sep) local_gas_station emergency_s…" at bounding box center [629, 317] width 1166 height 635
click at [84, 28] on div "Transport overzicht" at bounding box center [345, 28] width 570 height 28
click at [82, 26] on div "button" at bounding box center [71, 25] width 23 height 23
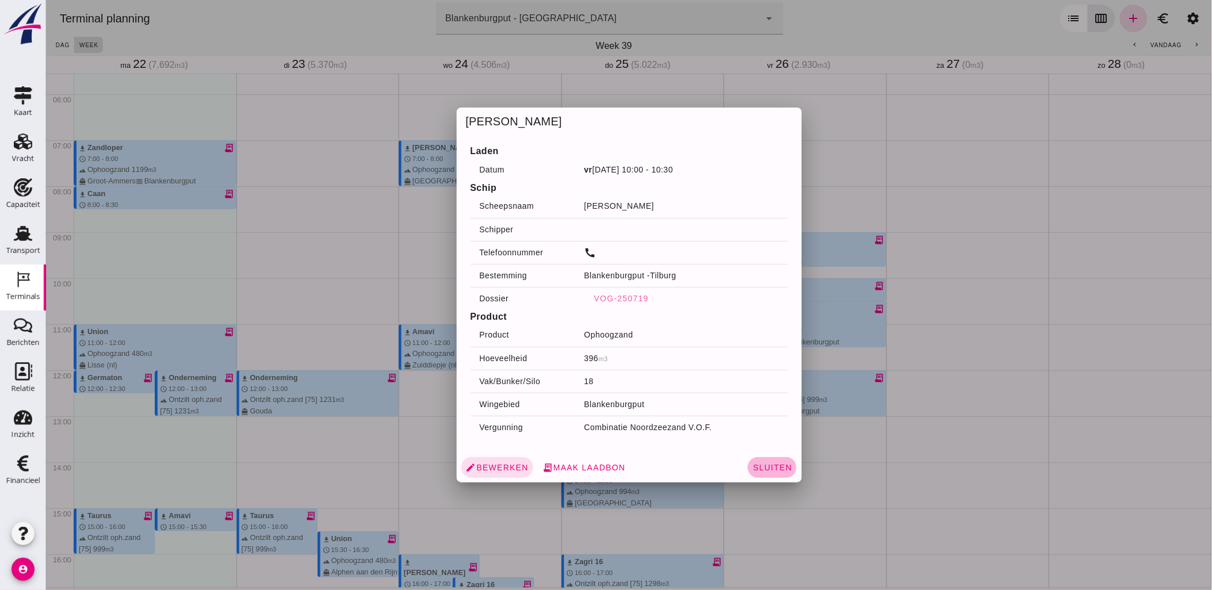
click at [748, 468] on button "Sluiten" at bounding box center [771, 467] width 49 height 21
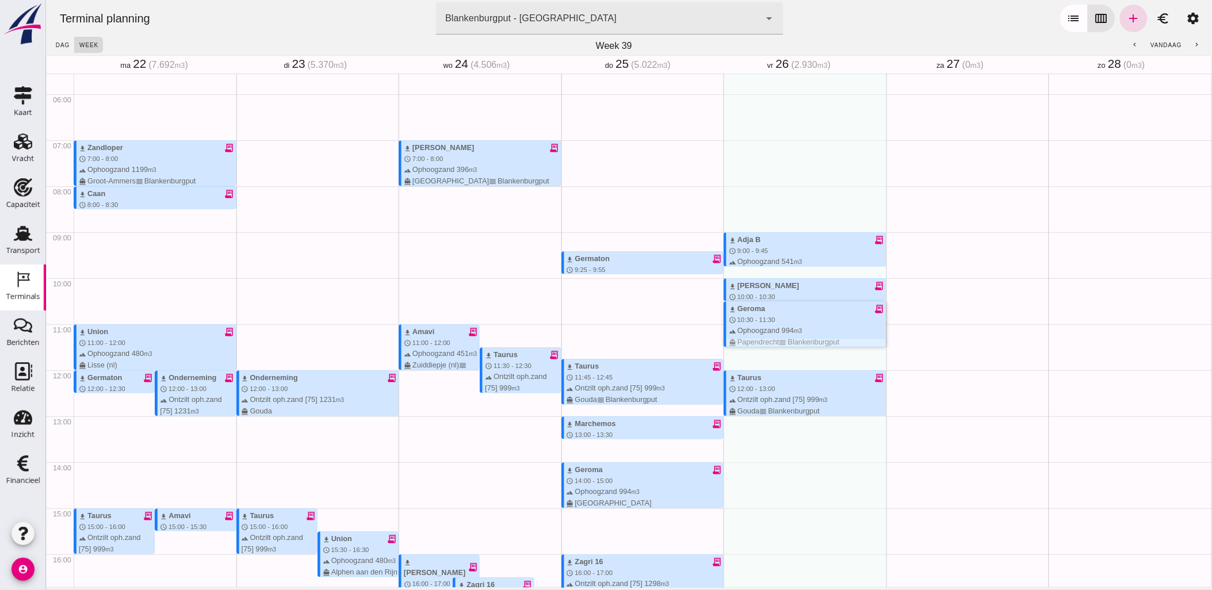
click at [756, 324] on div "download Geroma receipt_long schedule 10:30 - 11:30 terrain Ophoogzand 994 m3 d…" at bounding box center [806, 325] width 157 height 44
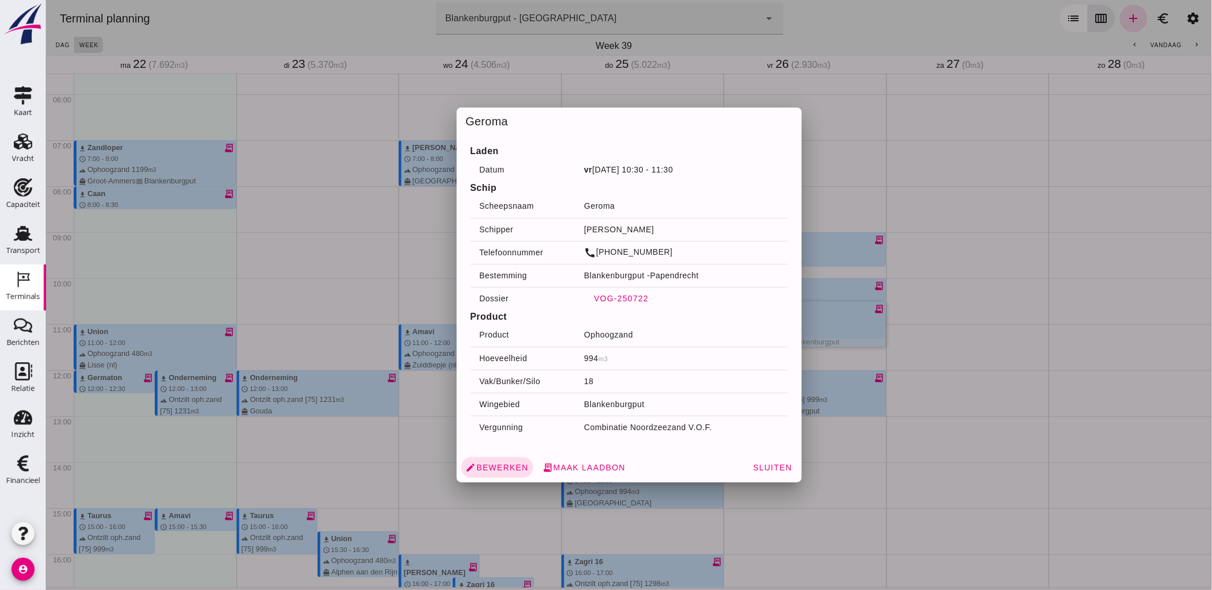
click at [624, 296] on span "VOG-250722" at bounding box center [620, 298] width 55 height 9
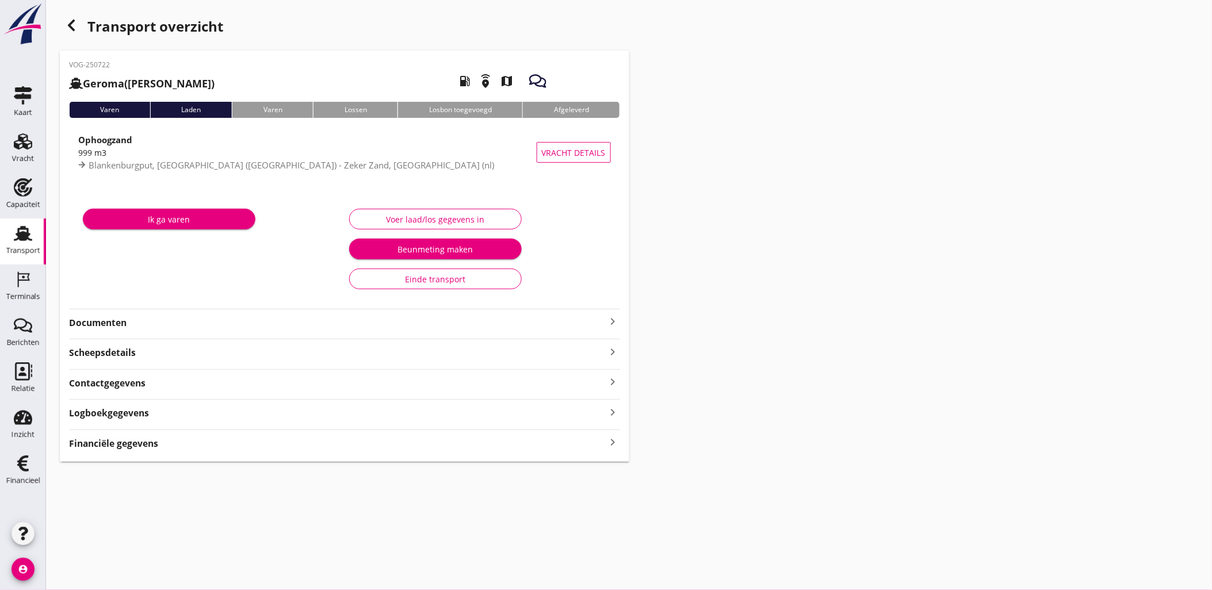
click at [77, 22] on icon "button" at bounding box center [71, 25] width 14 height 14
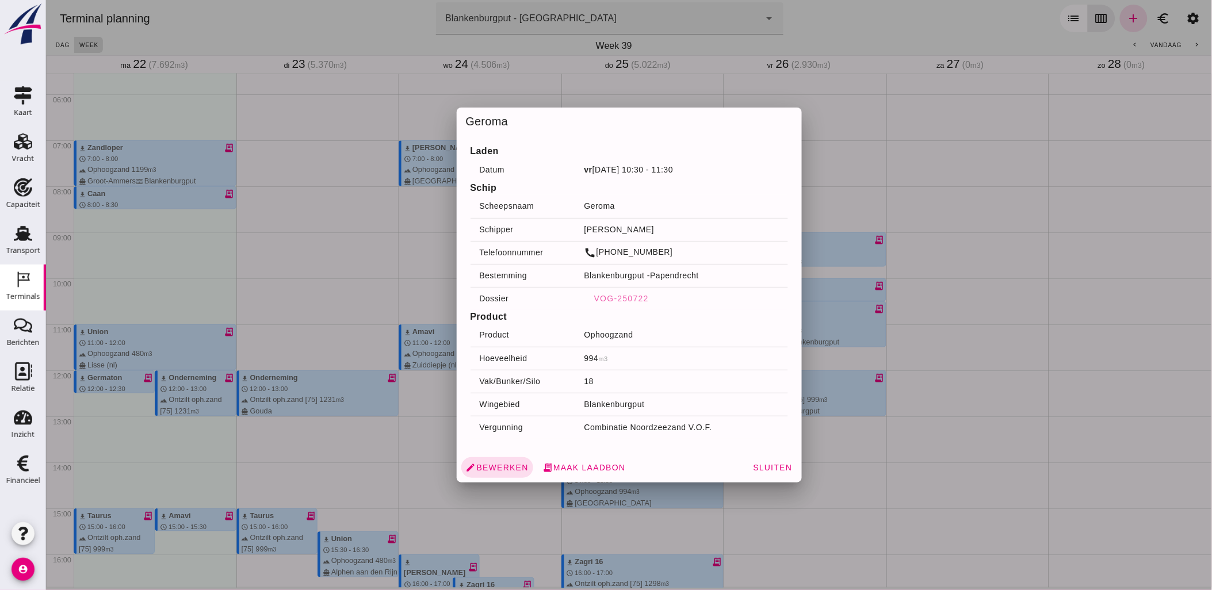
click at [778, 472] on span "Sluiten" at bounding box center [772, 467] width 40 height 9
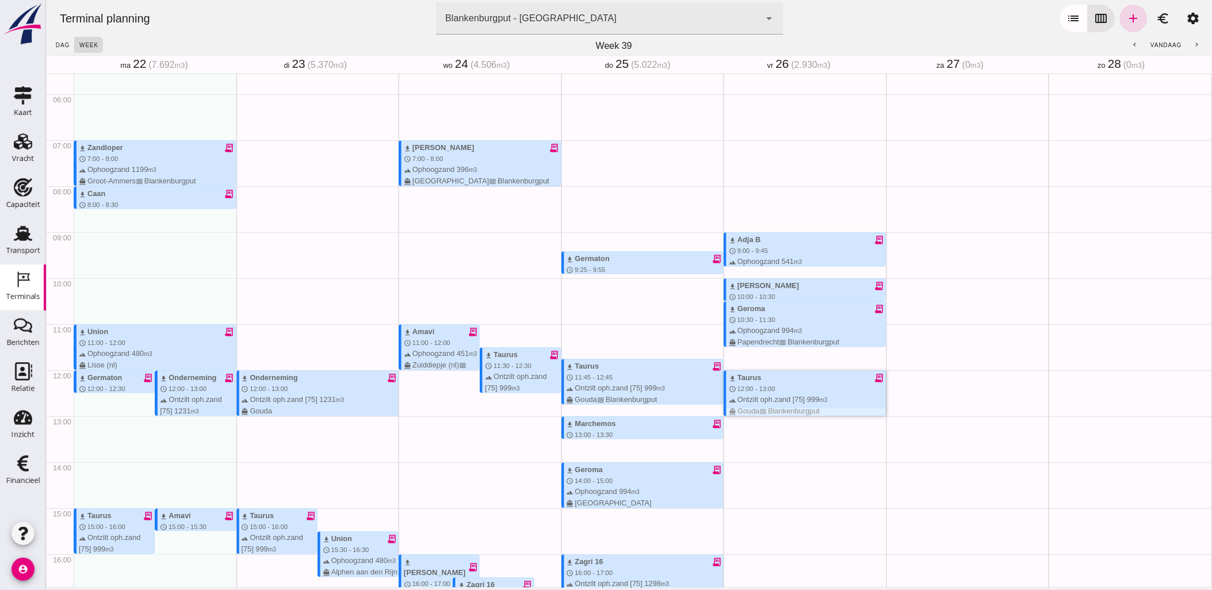
click at [770, 385] on div "download Taurus receipt_long schedule 12:00 - 13:00 terrain Ontzilt oph.zand [7…" at bounding box center [806, 394] width 157 height 44
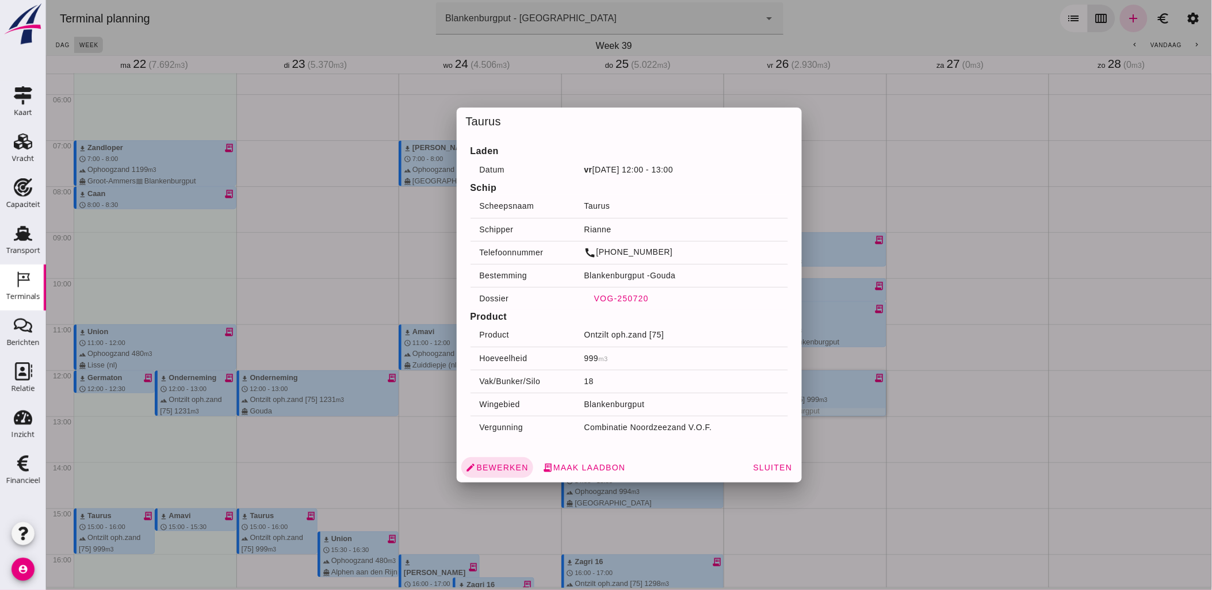
drag, startPoint x: 612, startPoint y: 297, endPoint x: 664, endPoint y: 314, distance: 55.1
click at [664, 314] on div "Laden Datum vr 26 sep 12:00 - 13:00 Schip Scheepsnaam Taurus Schipper Rianne Te…" at bounding box center [628, 294] width 345 height 318
drag, startPoint x: 619, startPoint y: 300, endPoint x: 665, endPoint y: 300, distance: 46.0
click at [619, 300] on span "VOG-250720" at bounding box center [620, 298] width 55 height 9
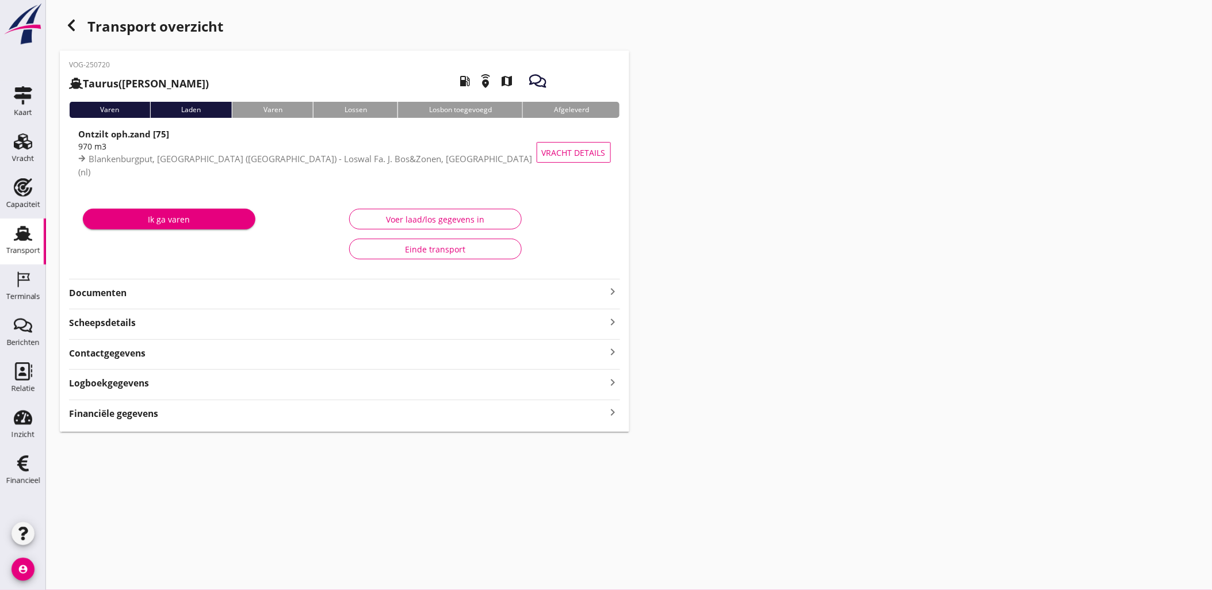
click at [159, 277] on div "Ik ga varen Voer laad/los gegevens in Einde transport" at bounding box center [344, 234] width 551 height 85
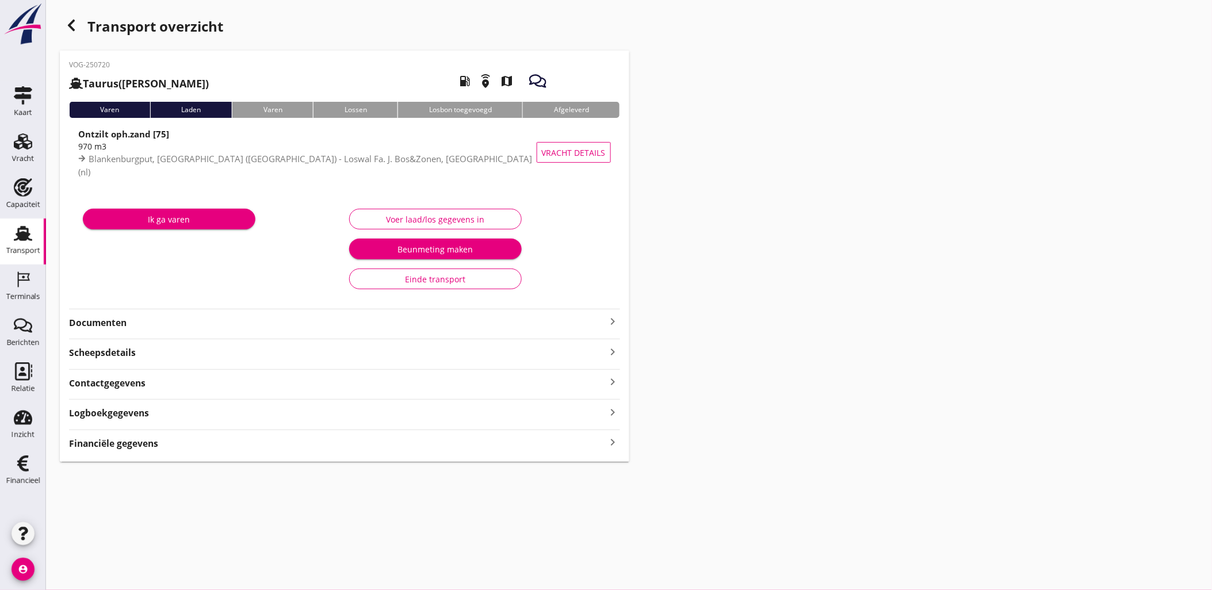
click at [178, 326] on strong "Documenten" at bounding box center [337, 322] width 537 height 13
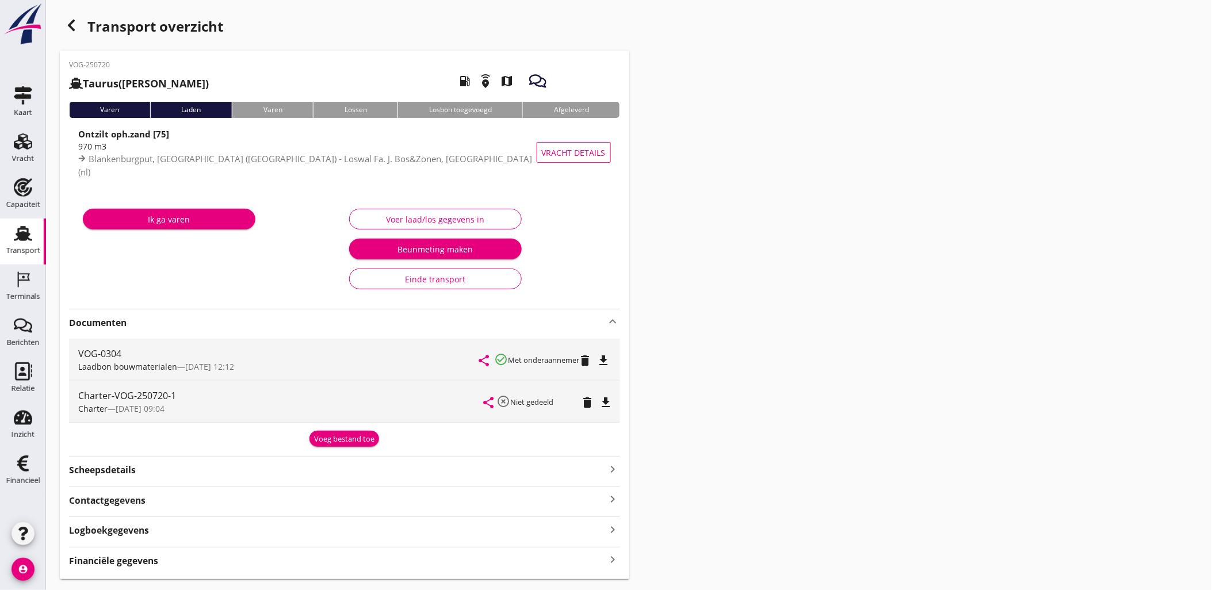
click at [77, 39] on div "Transport overzicht" at bounding box center [345, 28] width 570 height 28
click at [75, 30] on icon "button" at bounding box center [71, 25] width 14 height 14
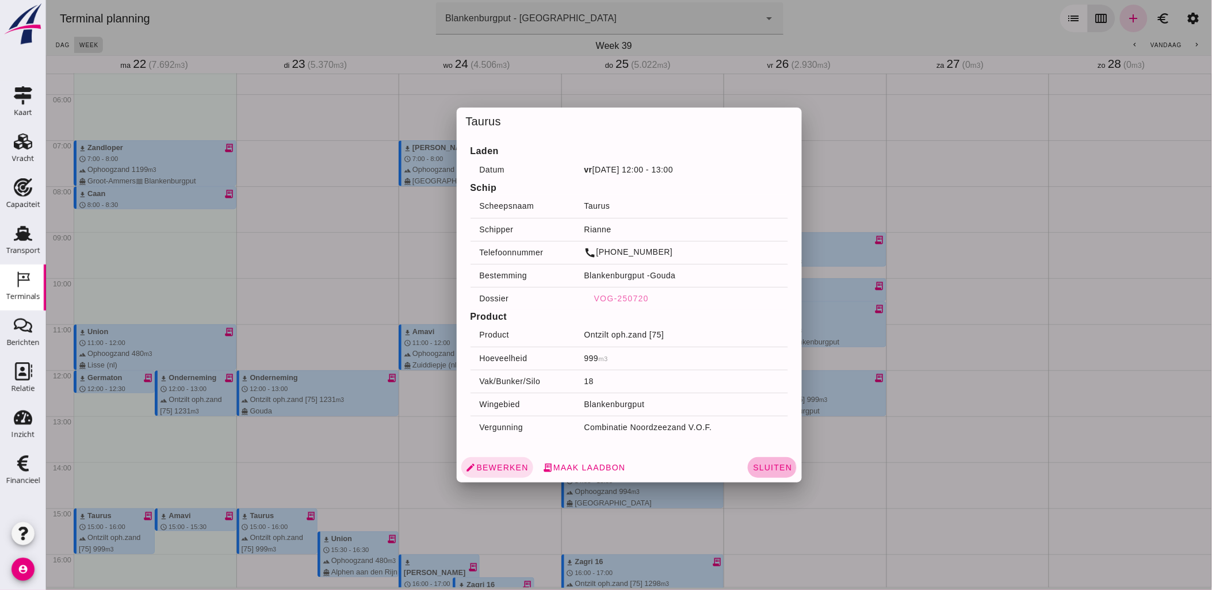
click at [751, 474] on button "Sluiten" at bounding box center [771, 467] width 49 height 21
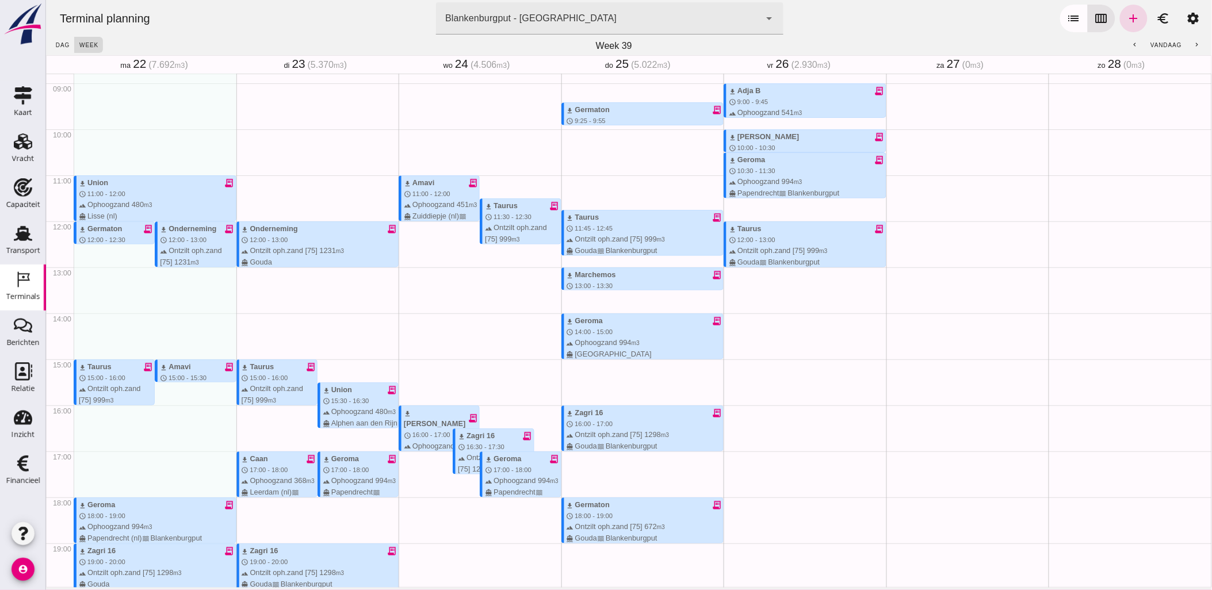
scroll to position [383, 0]
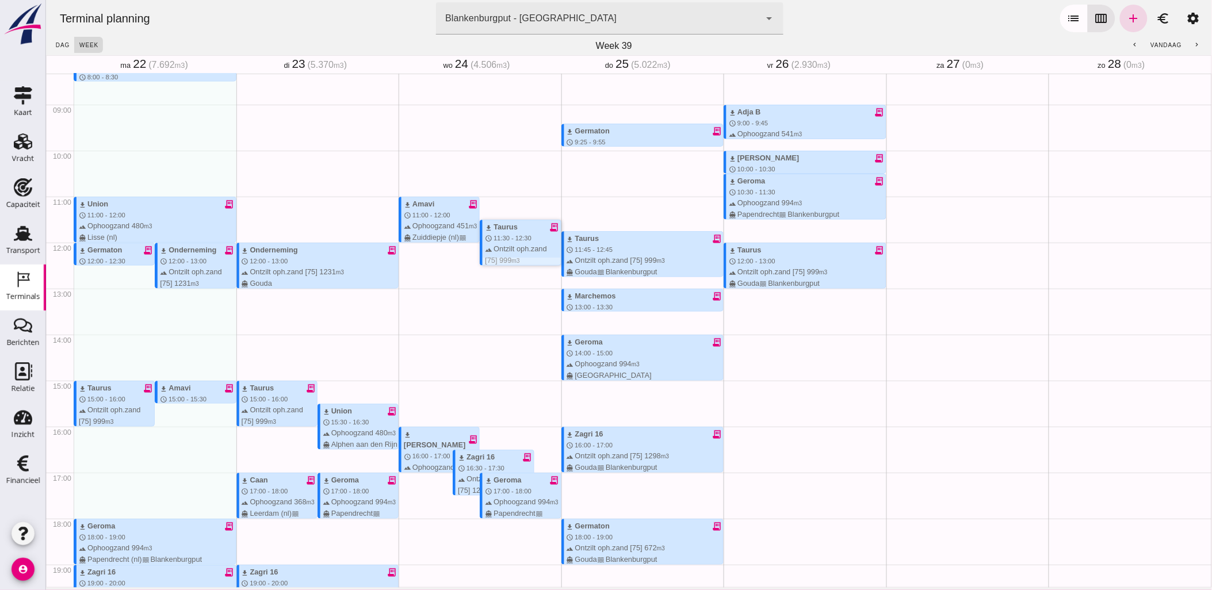
click at [501, 260] on div "download Taurus receipt_long schedule 11:30 - 12:30 terrain Ontzilt oph.zand [7…" at bounding box center [519, 243] width 81 height 46
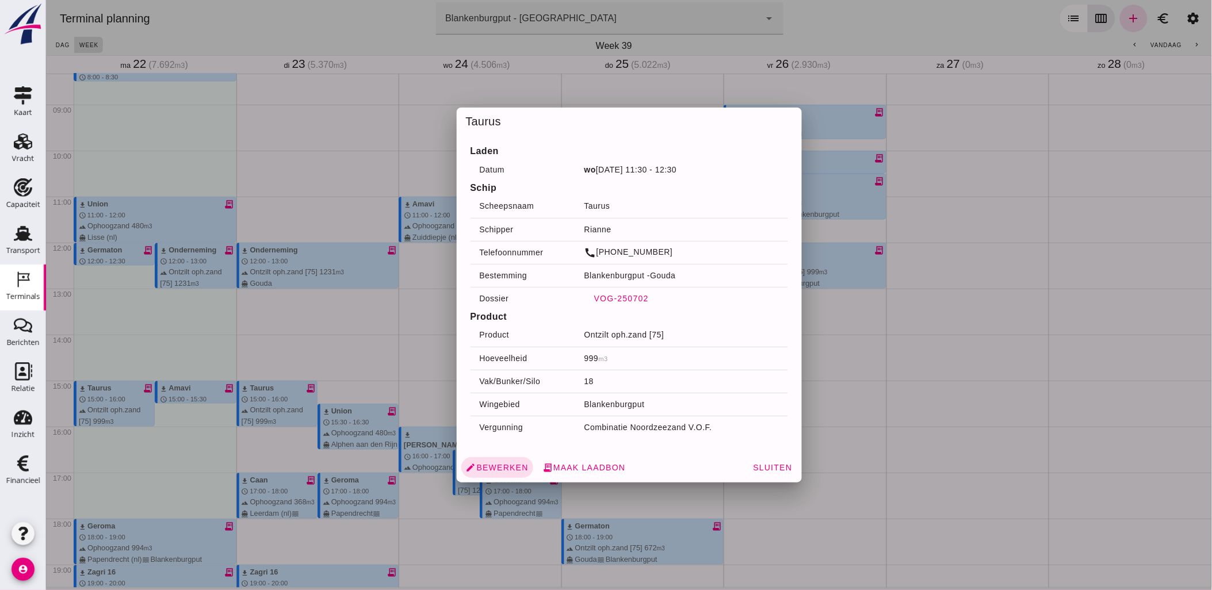
click at [633, 298] on span "VOG-250702" at bounding box center [620, 298] width 55 height 9
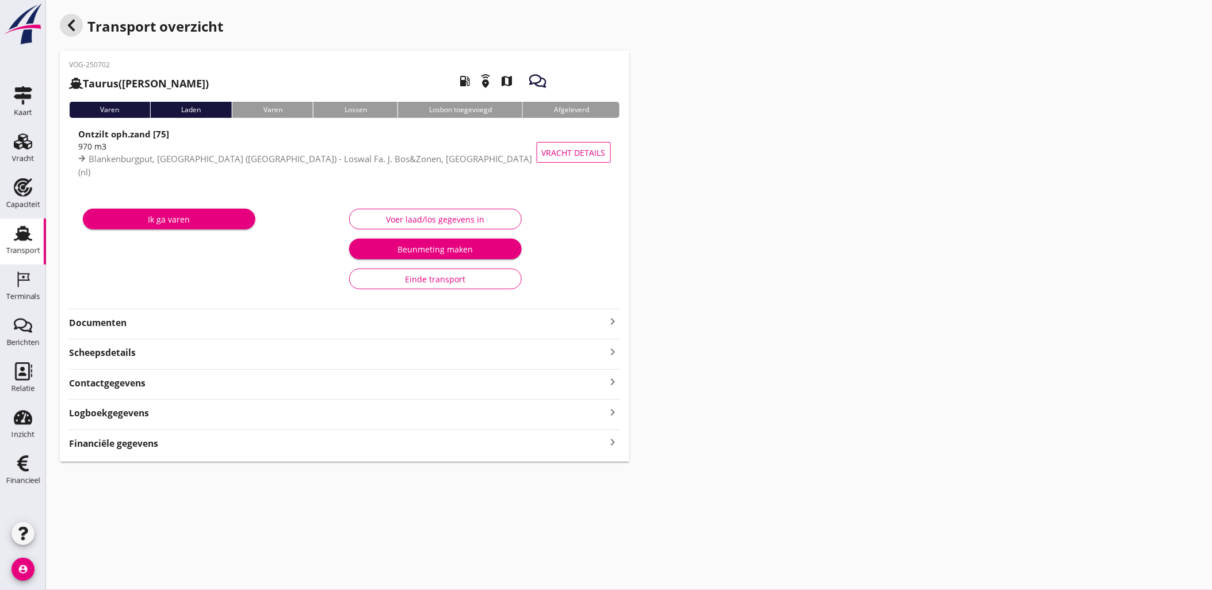
drag, startPoint x: 77, startPoint y: 24, endPoint x: 981, endPoint y: 211, distance: 923.4
click at [937, 201] on div "Transport overzicht VOG-250702 Taurus (Van Oord) local_gas_station emergency_sh…" at bounding box center [629, 238] width 1166 height 476
click at [850, 280] on div "Transport overzicht VOG-250702 Taurus (Van Oord) local_gas_station emergency_sh…" at bounding box center [629, 238] width 1166 height 476
click at [71, 19] on icon "button" at bounding box center [71, 25] width 14 height 14
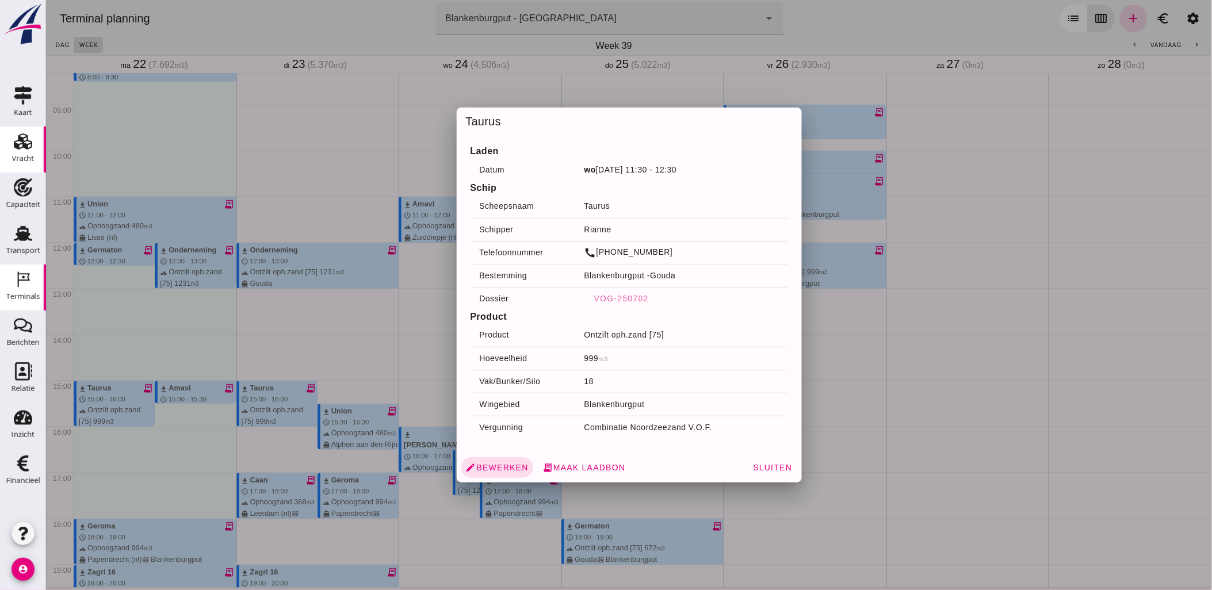
click at [20, 134] on icon "Vracht" at bounding box center [23, 141] width 18 height 18
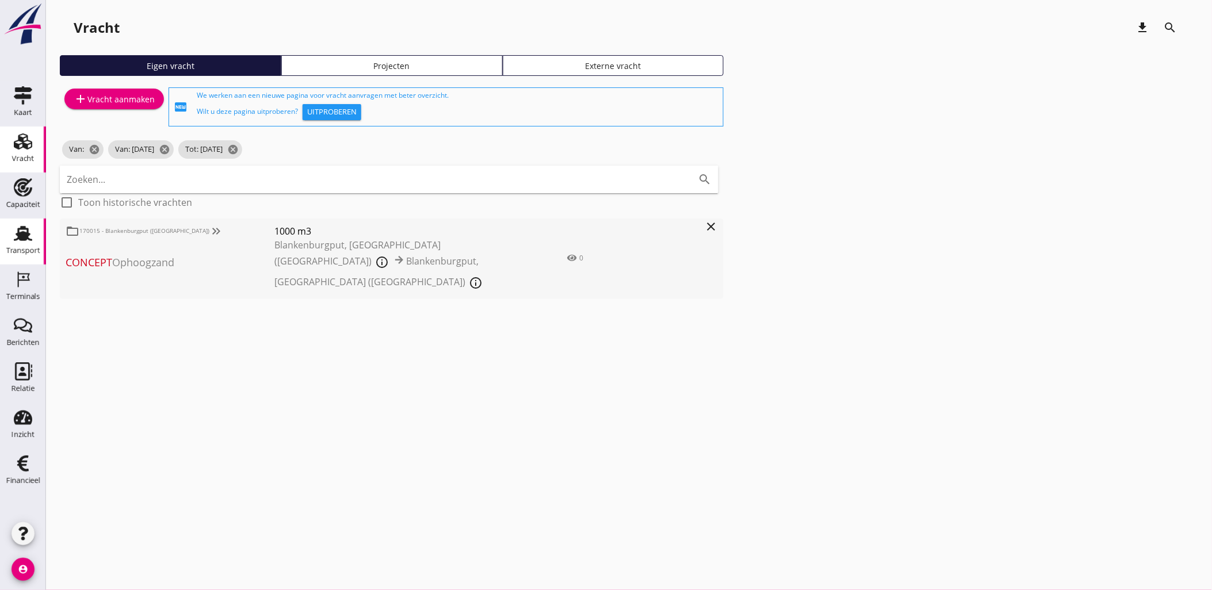
click at [36, 233] on div "Transport" at bounding box center [23, 233] width 28 height 18
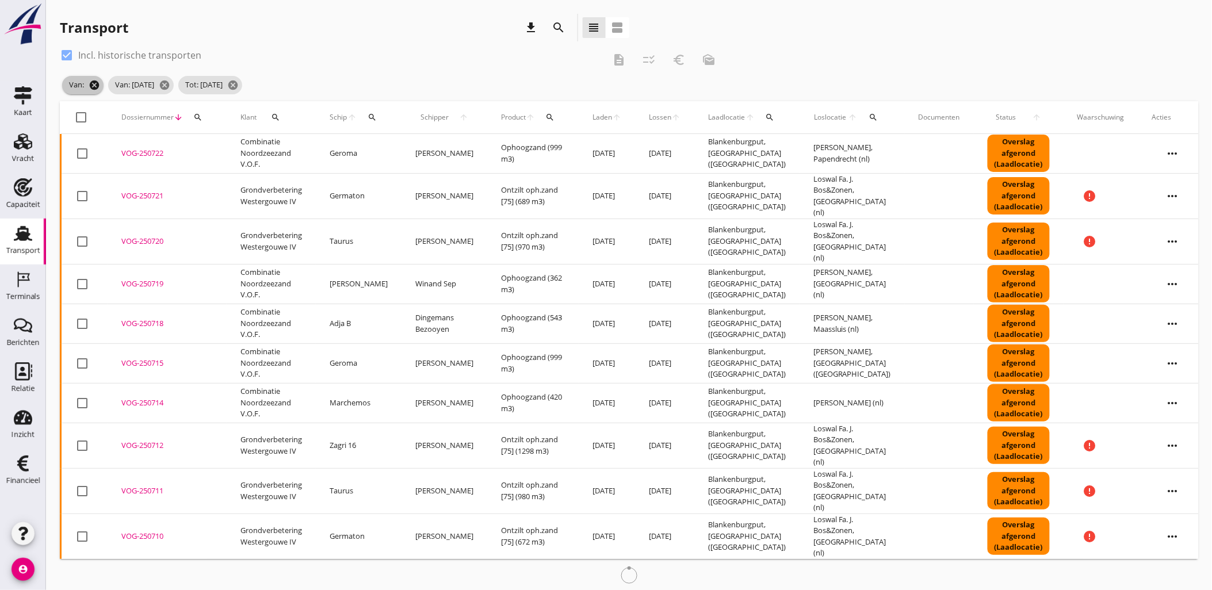
click at [97, 79] on icon "cancel" at bounding box center [95, 85] width 12 height 12
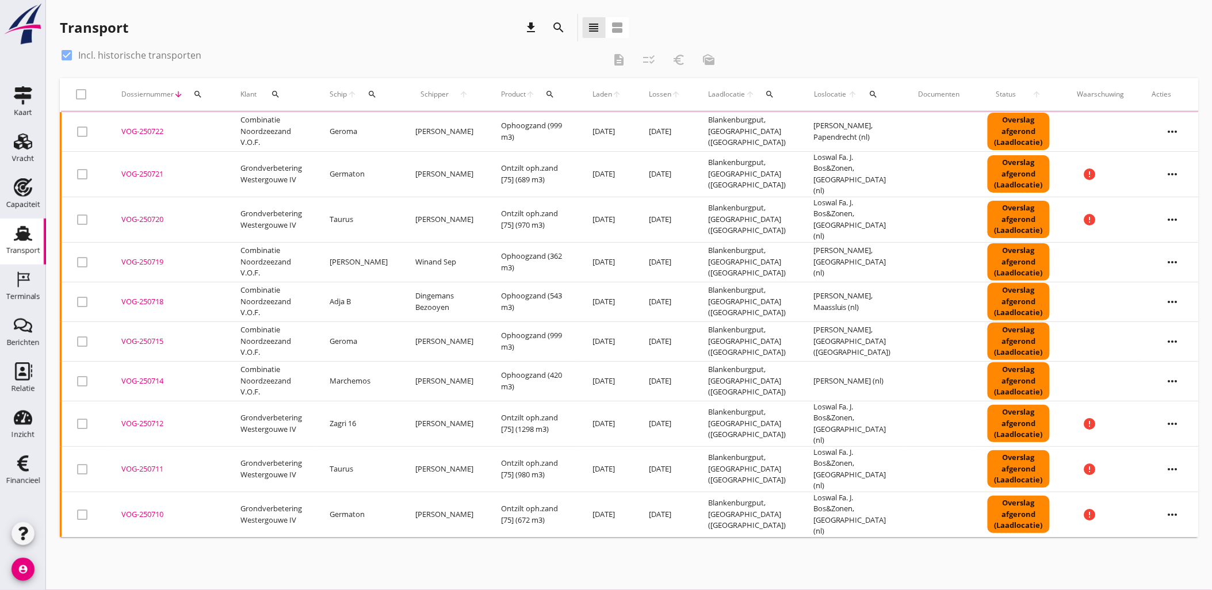
click at [115, 55] on label "Incl. historische transporten" at bounding box center [139, 55] width 123 height 12
checkbox input "false"
click at [196, 90] on icon "search" at bounding box center [197, 94] width 9 height 9
click at [297, 119] on div "Zoeken op dossiernummer..." at bounding box center [260, 124] width 136 height 25
click at [294, 123] on input "Zoeken op dossiernummer..." at bounding box center [252, 128] width 120 height 18
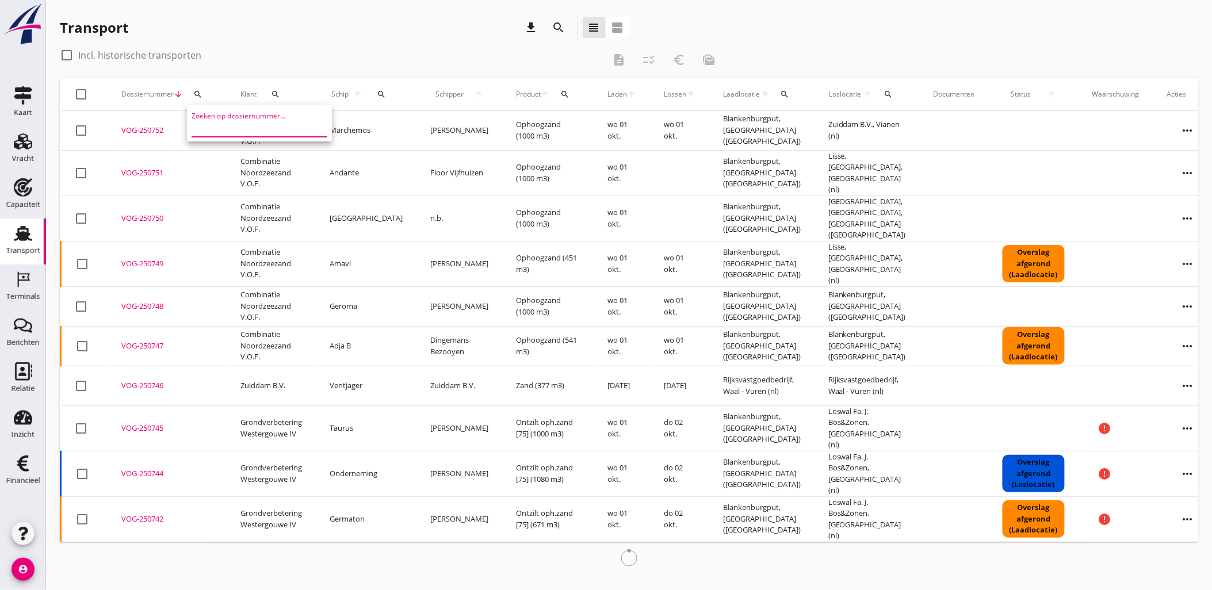
paste input "VOG-250711"
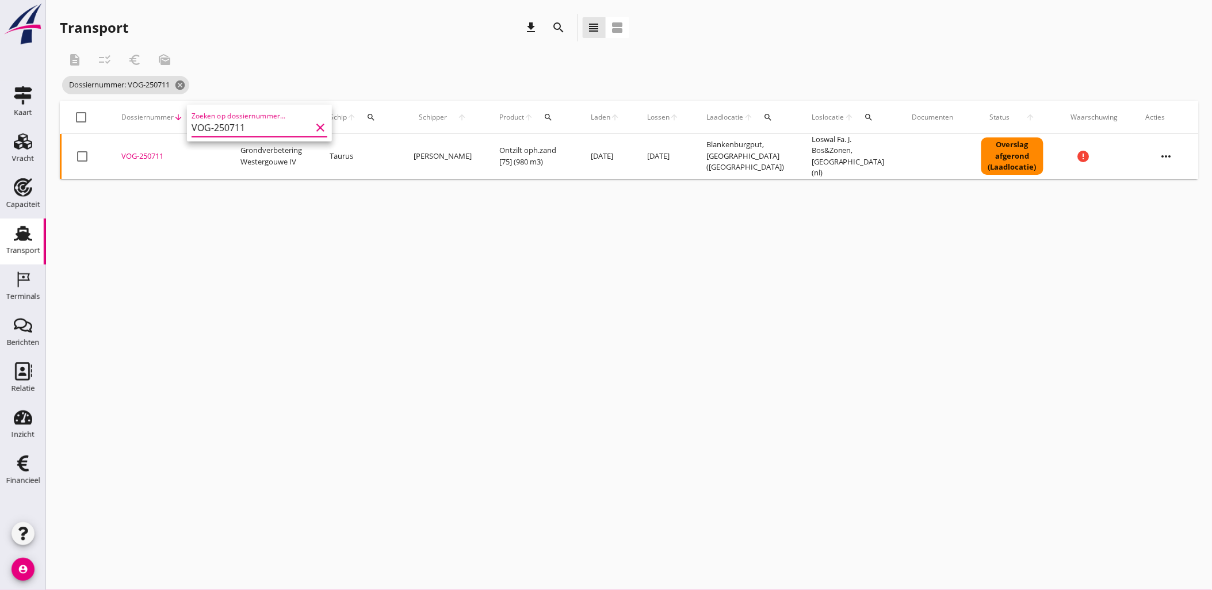
type input "VOG-250711"
click at [146, 151] on div "VOG-250711" at bounding box center [166, 157] width 91 height 12
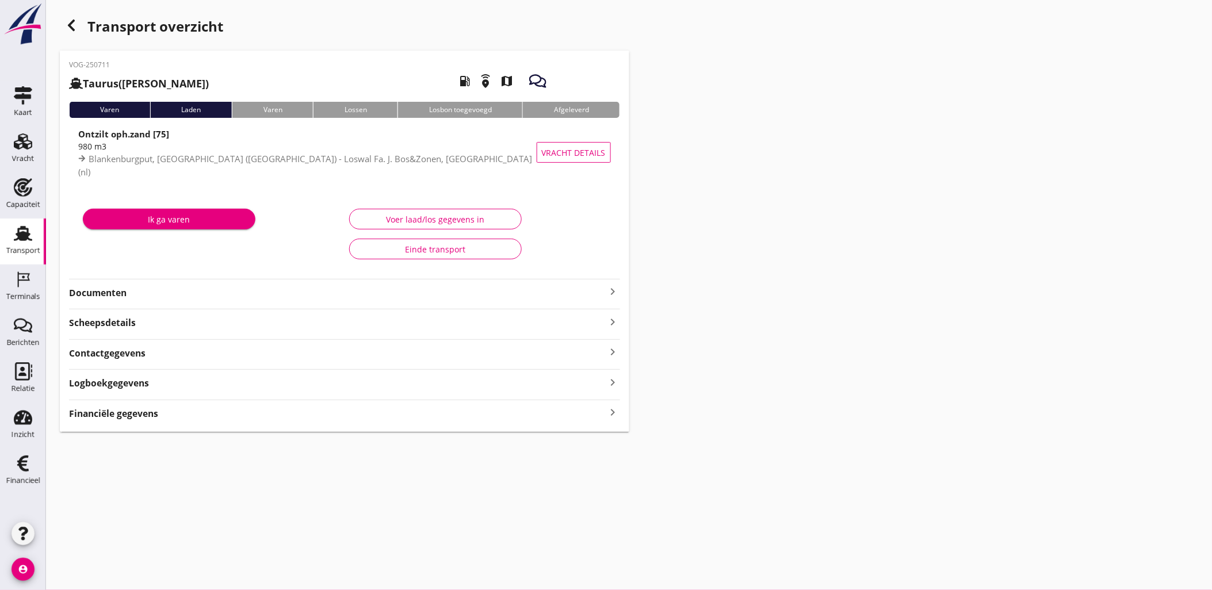
click at [130, 285] on div "VOG-250711 Taurus (Van Oord) local_gas_station emergency_share map Varen Laden …" at bounding box center [345, 241] width 570 height 381
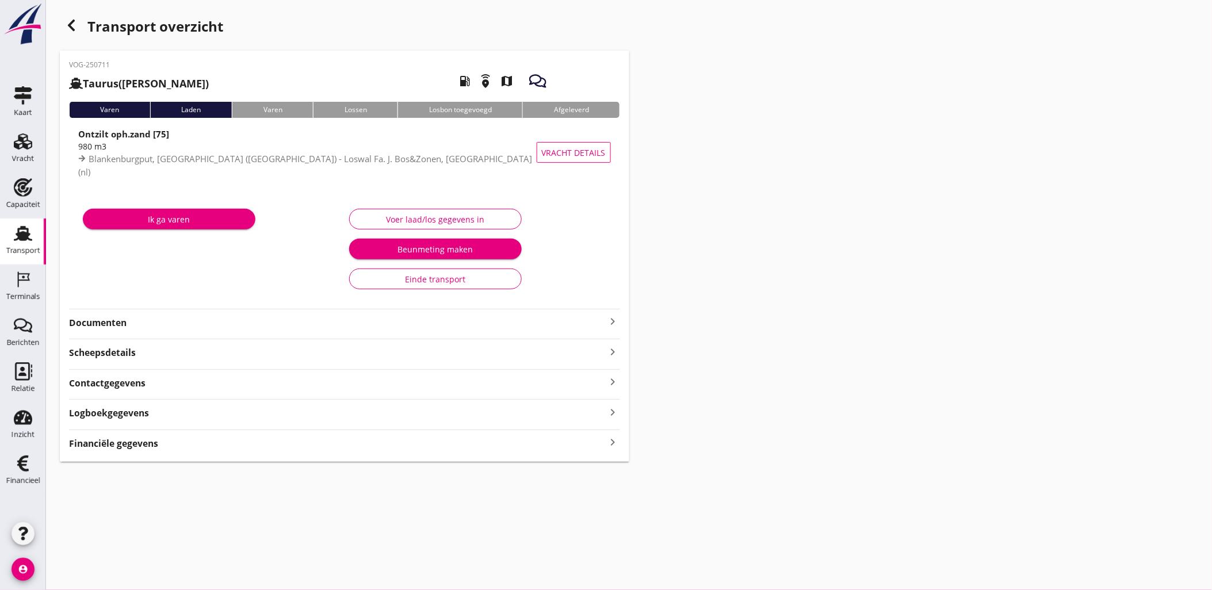
click at [154, 316] on strong "Documenten" at bounding box center [337, 322] width 537 height 13
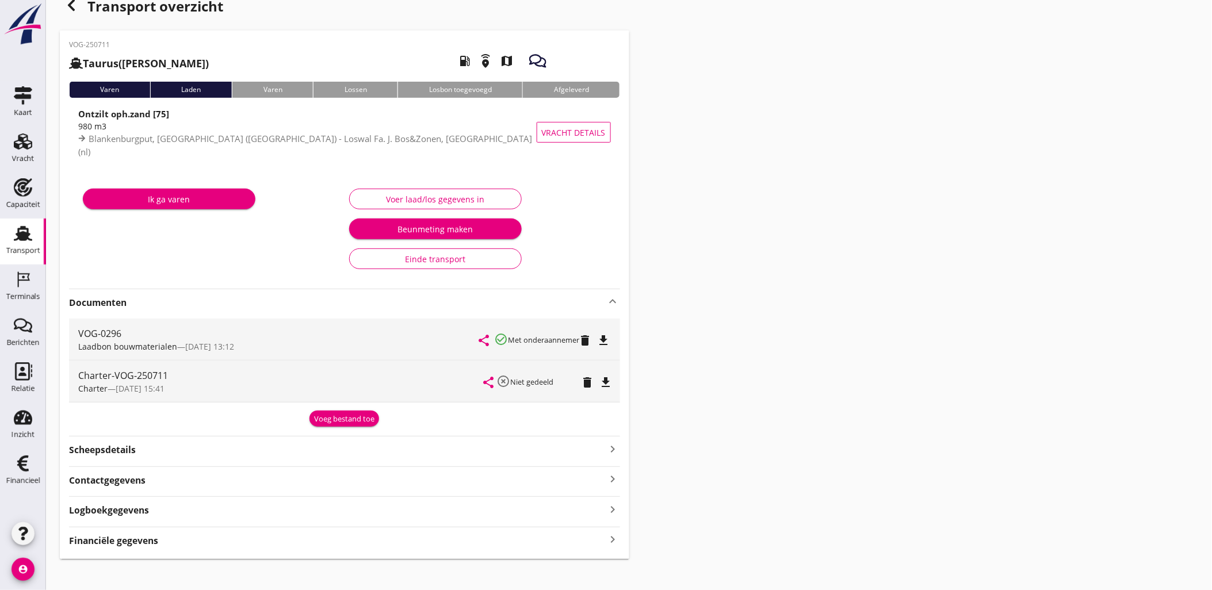
scroll to position [30, 0]
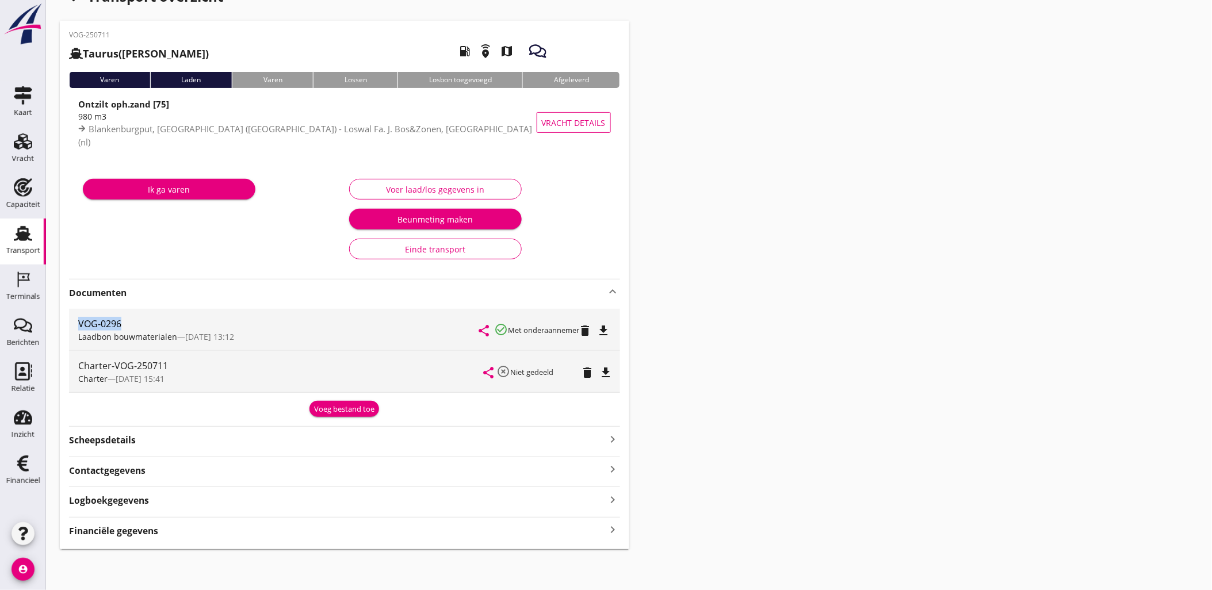
drag, startPoint x: 139, startPoint y: 327, endPoint x: 78, endPoint y: 325, distance: 61.0
click at [78, 325] on div "VOG-0296" at bounding box center [279, 324] width 402 height 14
click at [739, 304] on div "Transport overzicht VOG-250711 Taurus (Van Oord) local_gas_station emergency_sh…" at bounding box center [629, 266] width 1166 height 593
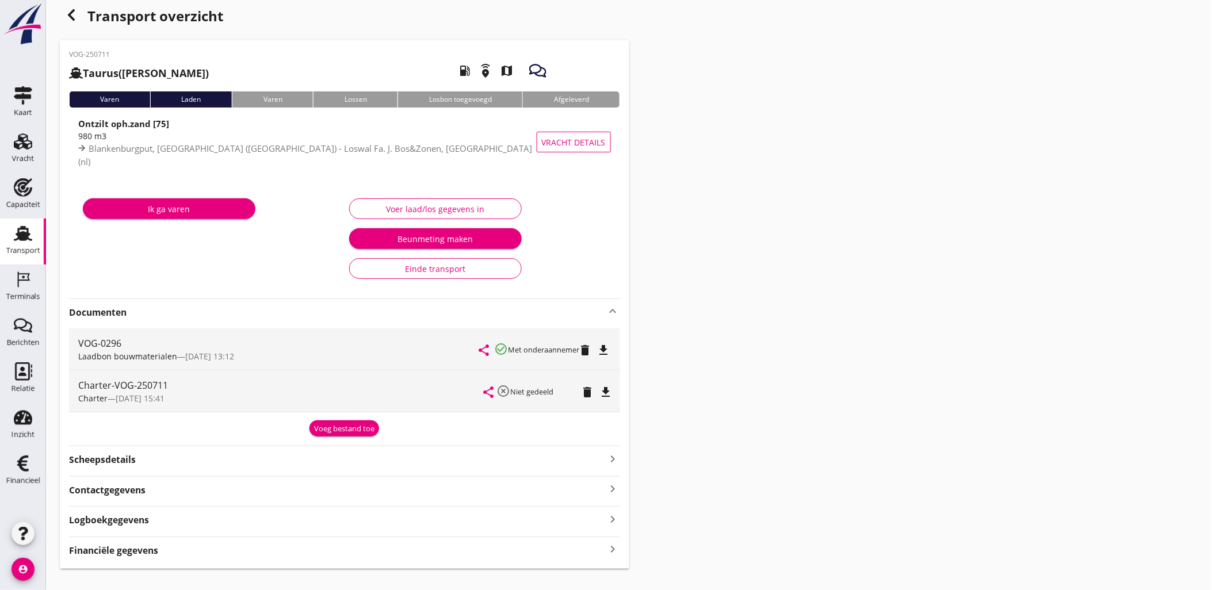
scroll to position [0, 0]
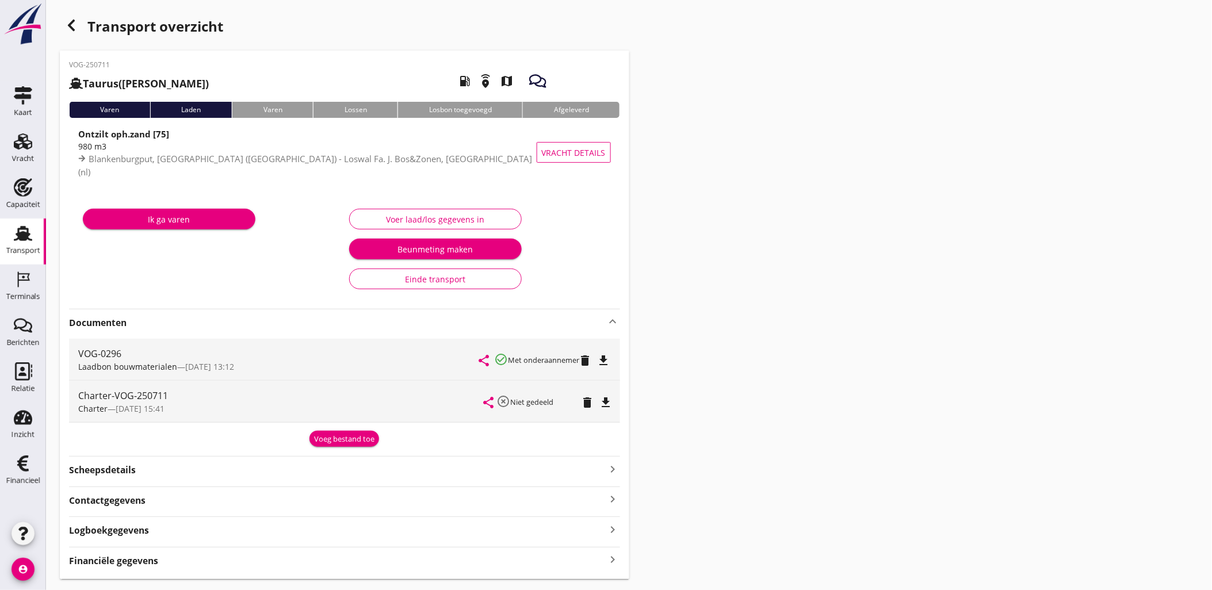
click at [75, 28] on icon "button" at bounding box center [71, 25] width 14 height 14
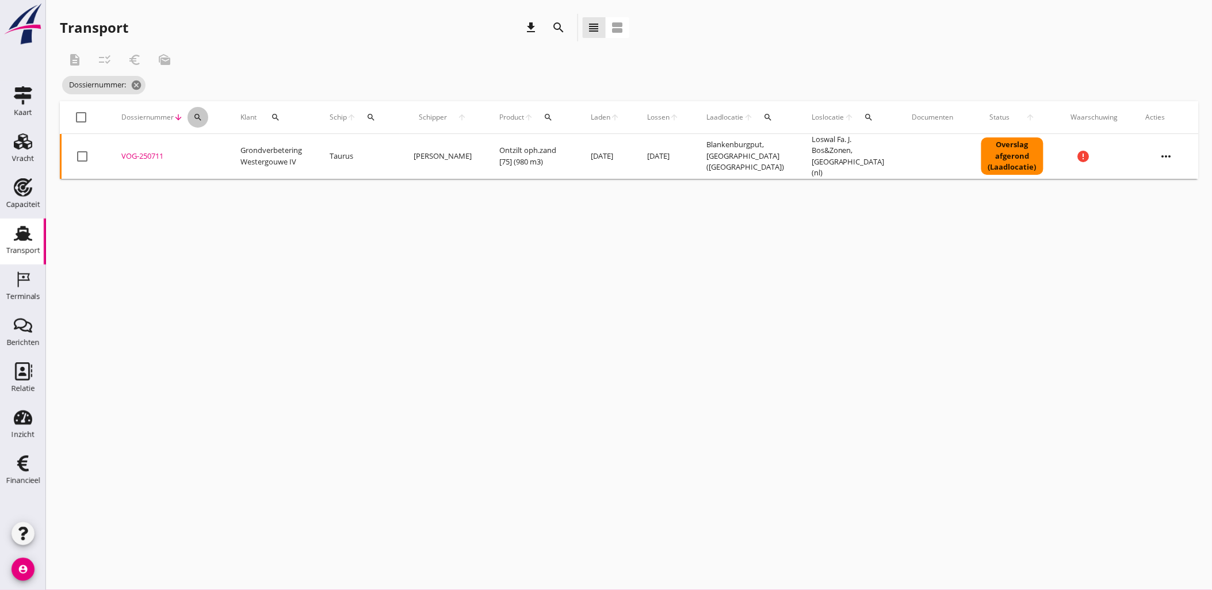
click at [194, 117] on icon "search" at bounding box center [197, 117] width 9 height 9
click at [204, 139] on div "Zoeken op dossiernummer..." at bounding box center [260, 147] width 136 height 25
click at [213, 146] on input "Zoeken op dossiernummer..." at bounding box center [252, 151] width 120 height 18
paste input "VOG-250721"
type input "VOG-250721"
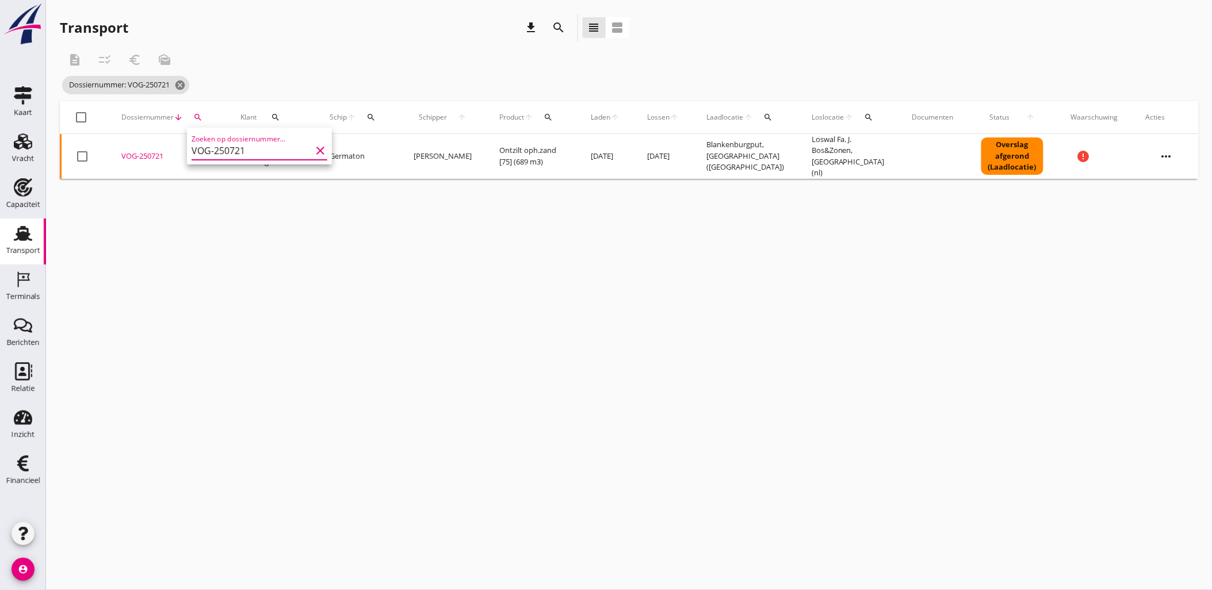
click at [151, 156] on div "VOG-250721" at bounding box center [166, 157] width 91 height 12
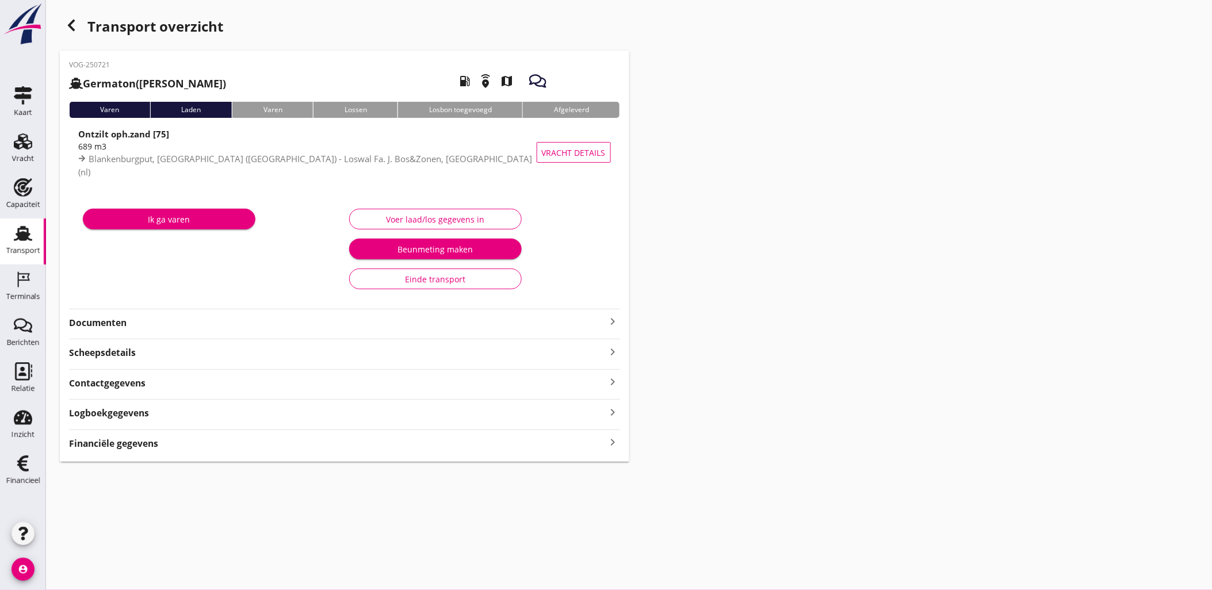
click at [164, 316] on strong "Documenten" at bounding box center [337, 322] width 537 height 13
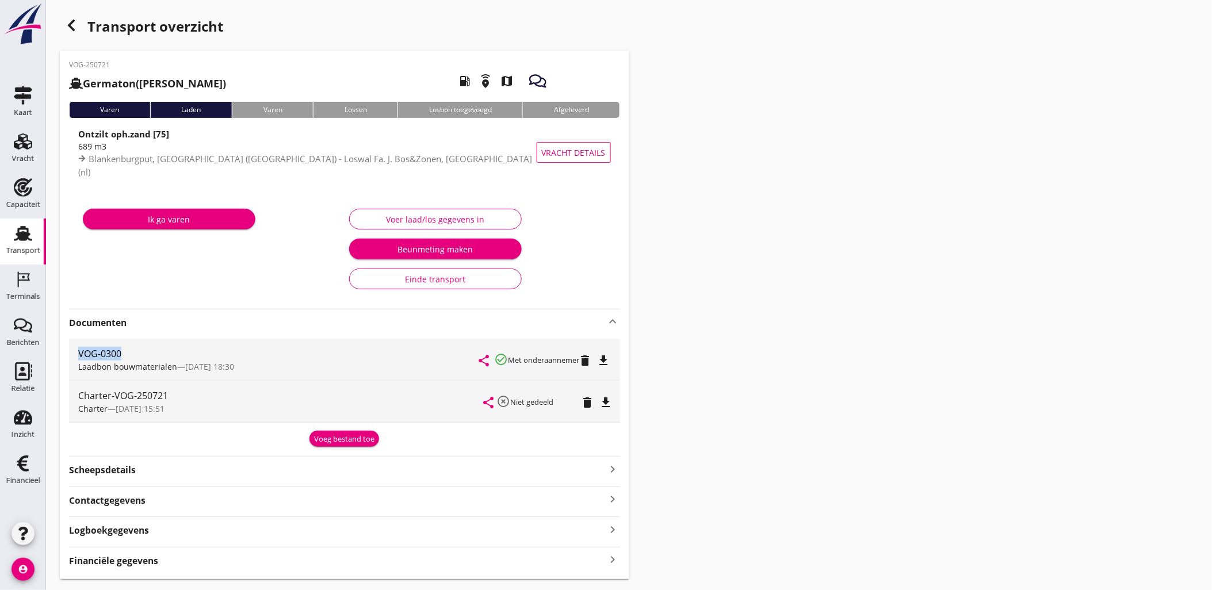
drag, startPoint x: 141, startPoint y: 356, endPoint x: 76, endPoint y: 351, distance: 65.2
click at [76, 351] on div "VOG-0300 Laadbon bouwmaterialen — 25/09 18:30 share check_circle_outline Met on…" at bounding box center [344, 359] width 551 height 41
click at [412, 590] on div "Transport overzicht VOG-250721 Germaton (Tonny Busker) local_gas_station emerge…" at bounding box center [629, 296] width 1166 height 593
click at [855, 123] on div "Transport overzicht VOG-250721 Germaton (Tonny Busker) local_gas_station emerge…" at bounding box center [629, 296] width 1166 height 593
click at [41, 146] on link "Vracht Vracht" at bounding box center [23, 150] width 46 height 46
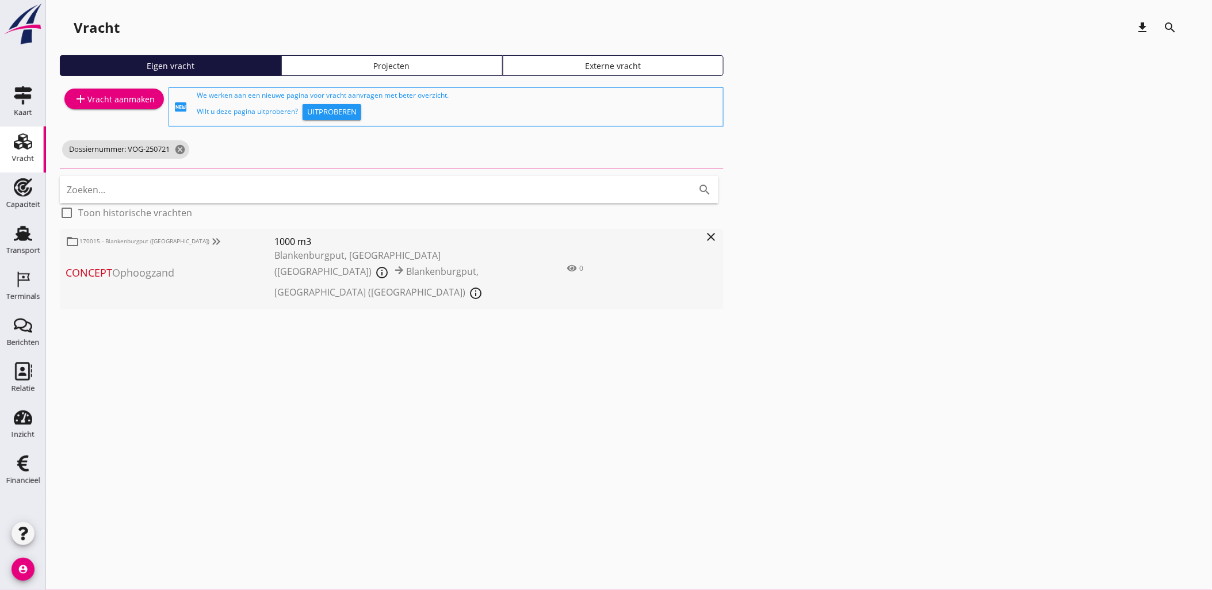
click at [24, 146] on use at bounding box center [23, 141] width 18 height 16
click at [342, 68] on div "Projecten" at bounding box center [392, 66] width 211 height 12
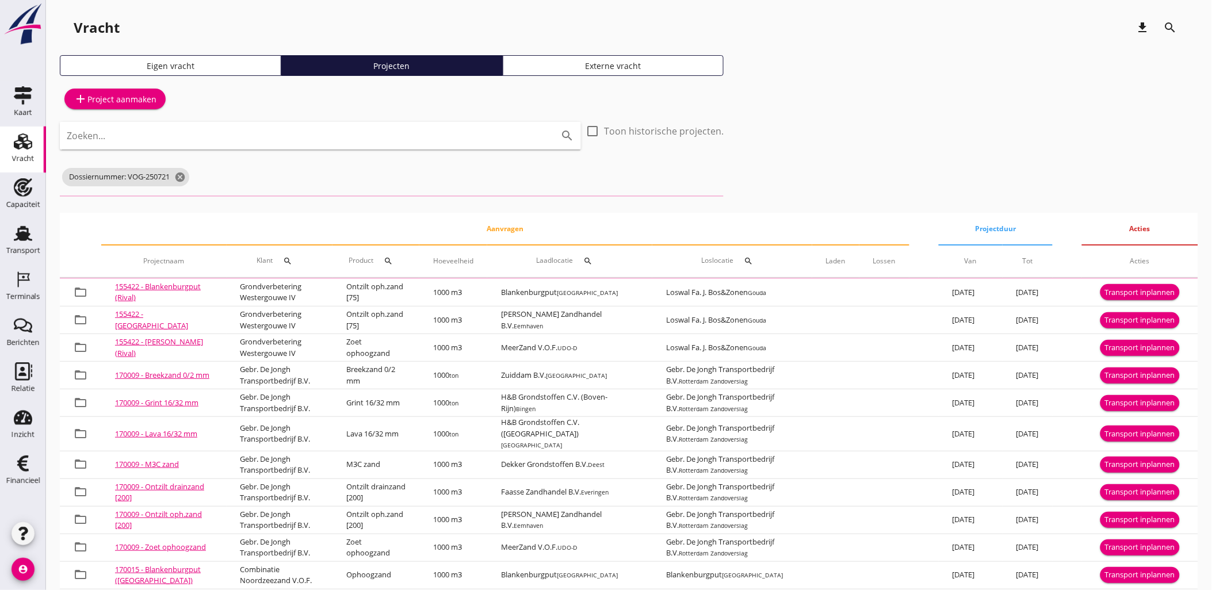
click at [12, 143] on div "Vracht" at bounding box center [23, 141] width 28 height 18
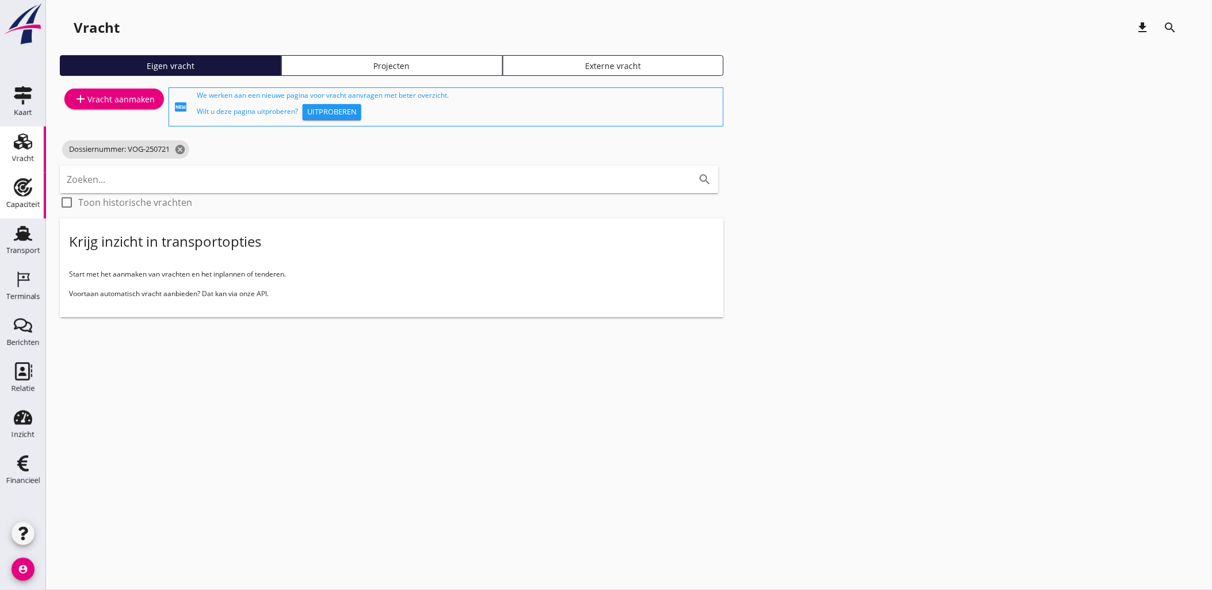
click at [31, 182] on icon "Capaciteit" at bounding box center [23, 187] width 18 height 18
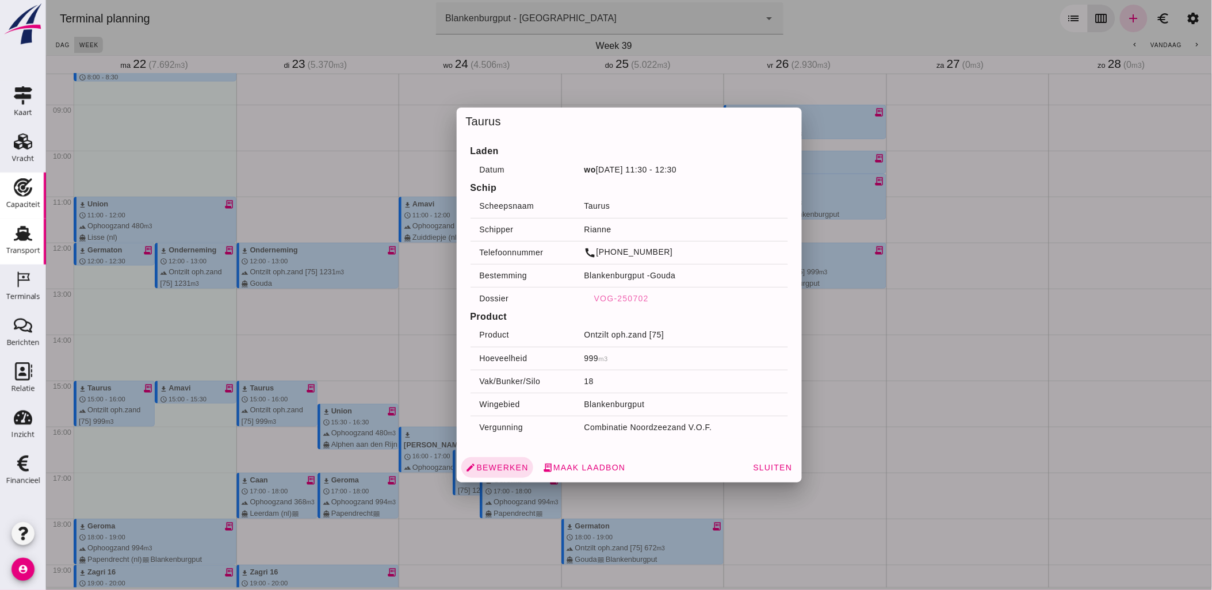
click at [31, 226] on icon "Transport" at bounding box center [23, 233] width 18 height 18
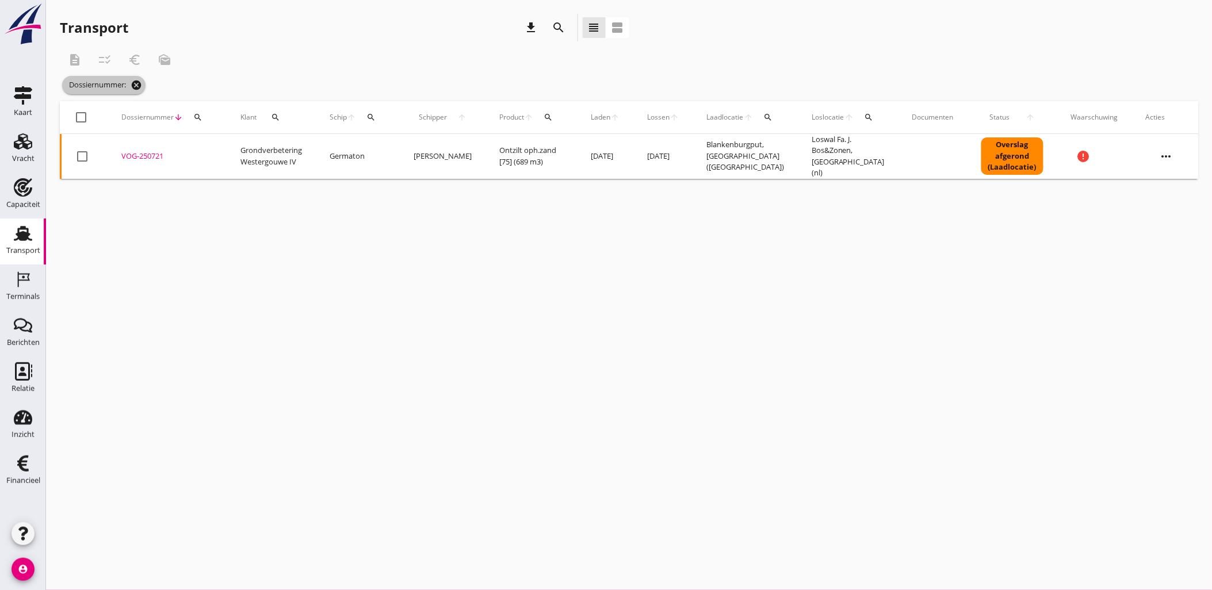
click at [140, 84] on icon "cancel" at bounding box center [137, 85] width 12 height 12
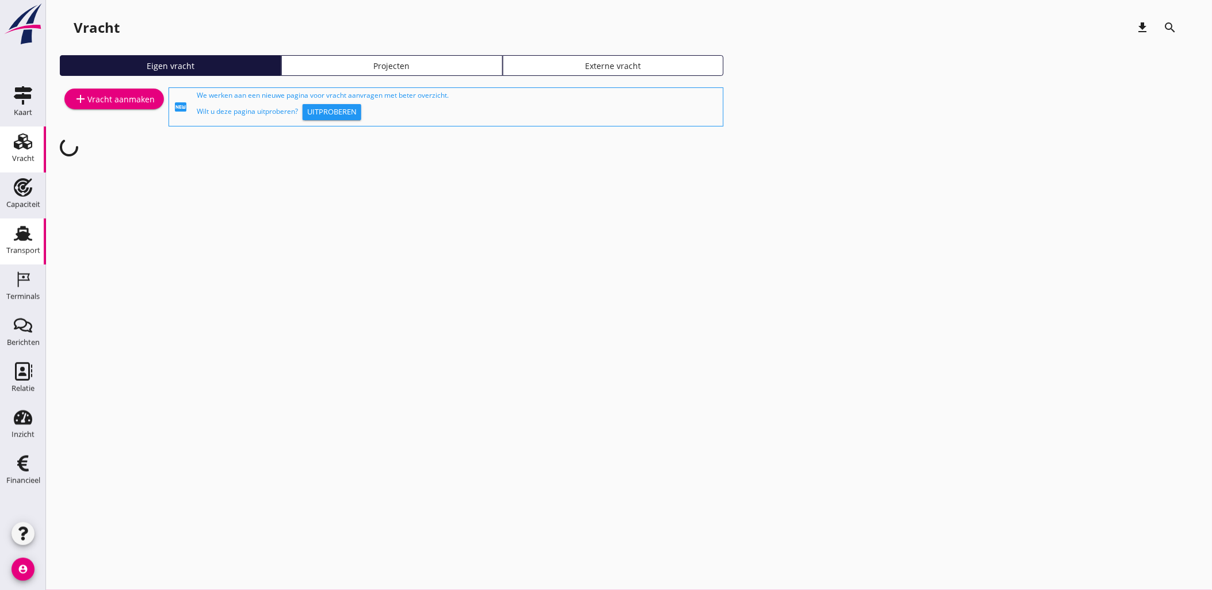
click at [29, 230] on icon "Transport" at bounding box center [23, 233] width 18 height 18
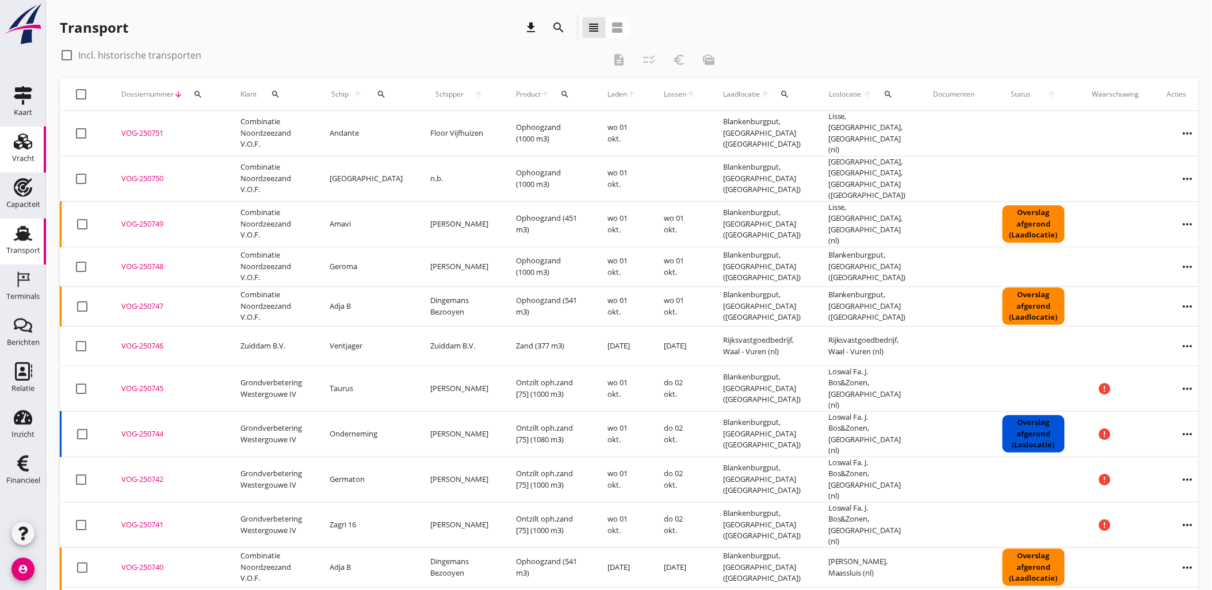
click at [35, 147] on div "Vracht" at bounding box center [23, 141] width 28 height 18
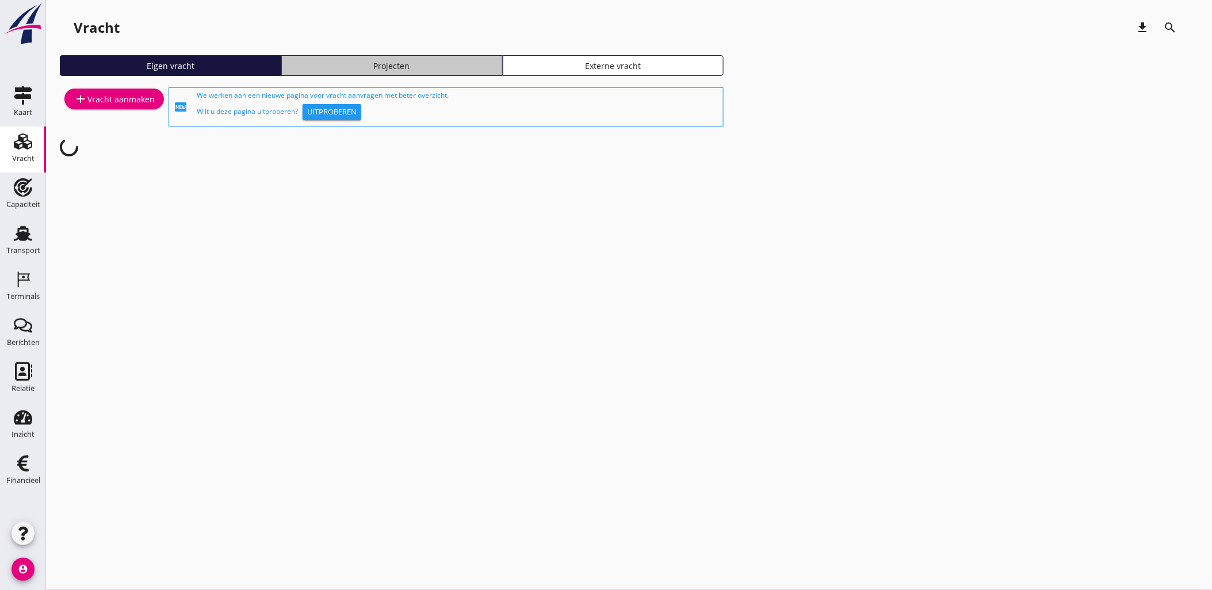
click at [415, 70] on div "Projecten" at bounding box center [392, 66] width 211 height 12
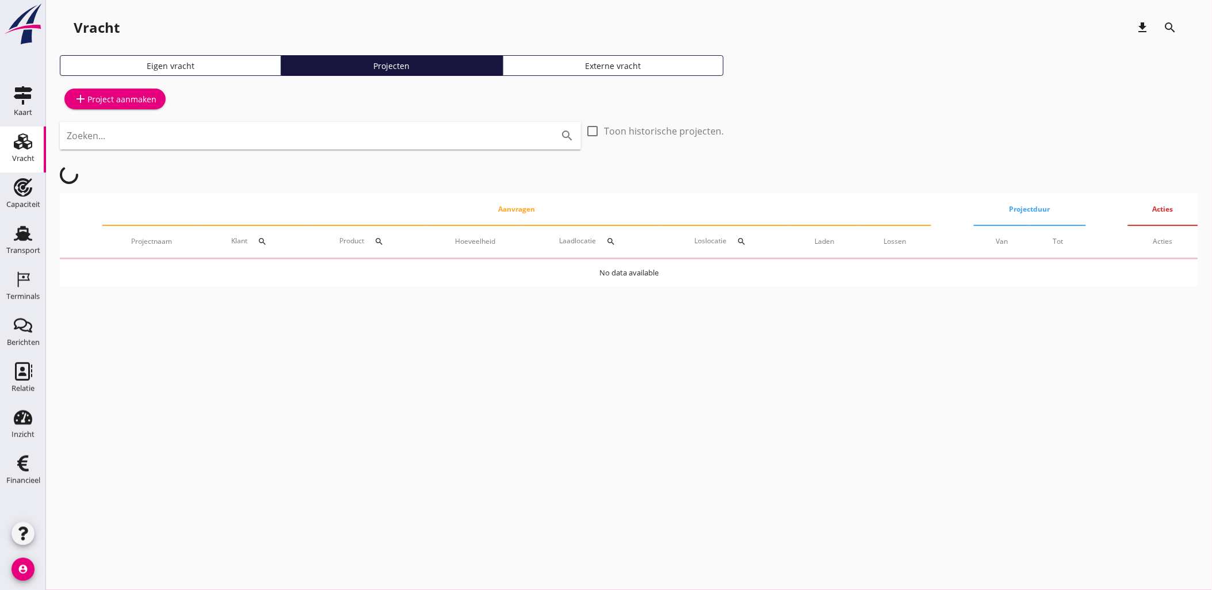
click at [344, 135] on input "Zoeken..." at bounding box center [304, 136] width 475 height 18
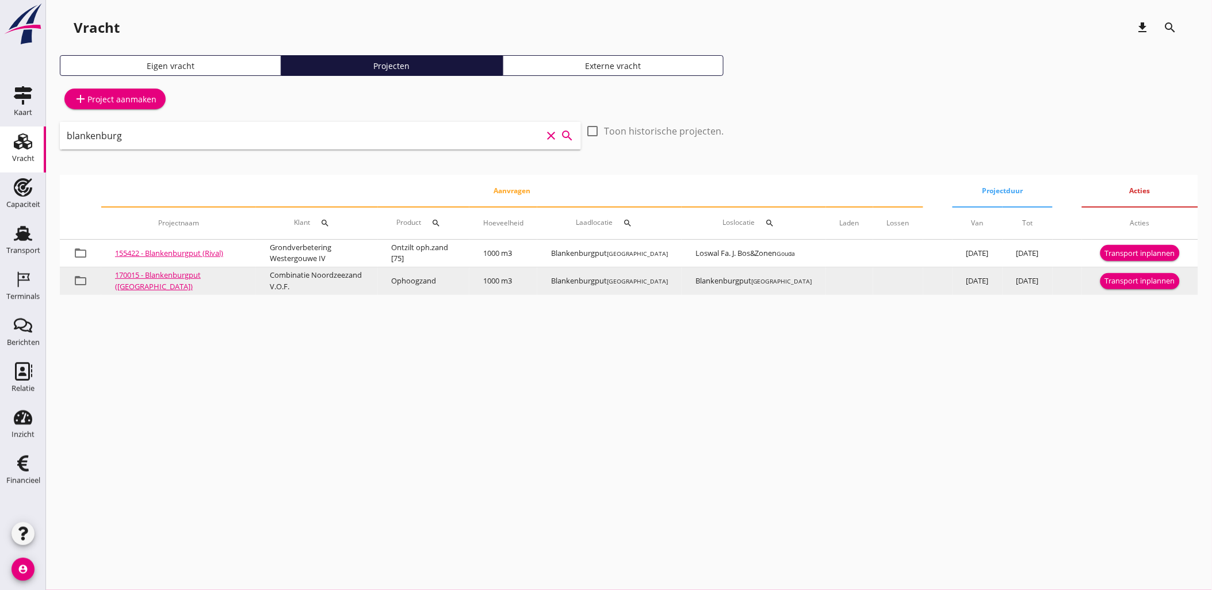
type input "blankenburg"
click at [1128, 282] on div "Transport inplannen" at bounding box center [1140, 282] width 70 height 12
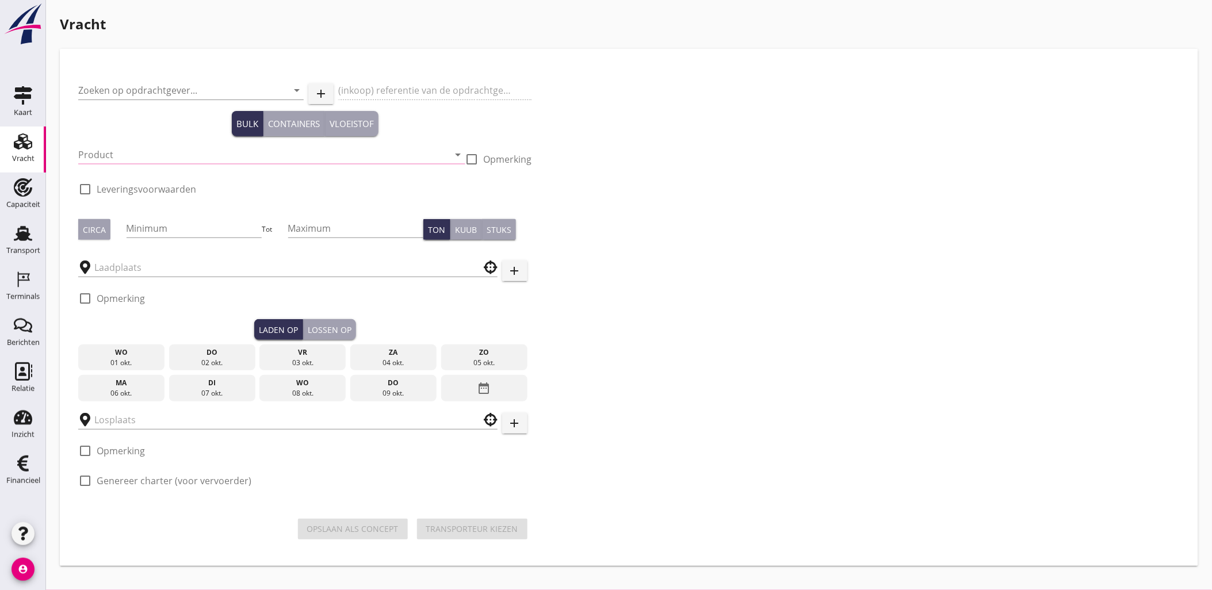
type input "Combinatie Noordzeezand V.O.F."
type input "Ophoogzand (6120)"
type input "1000"
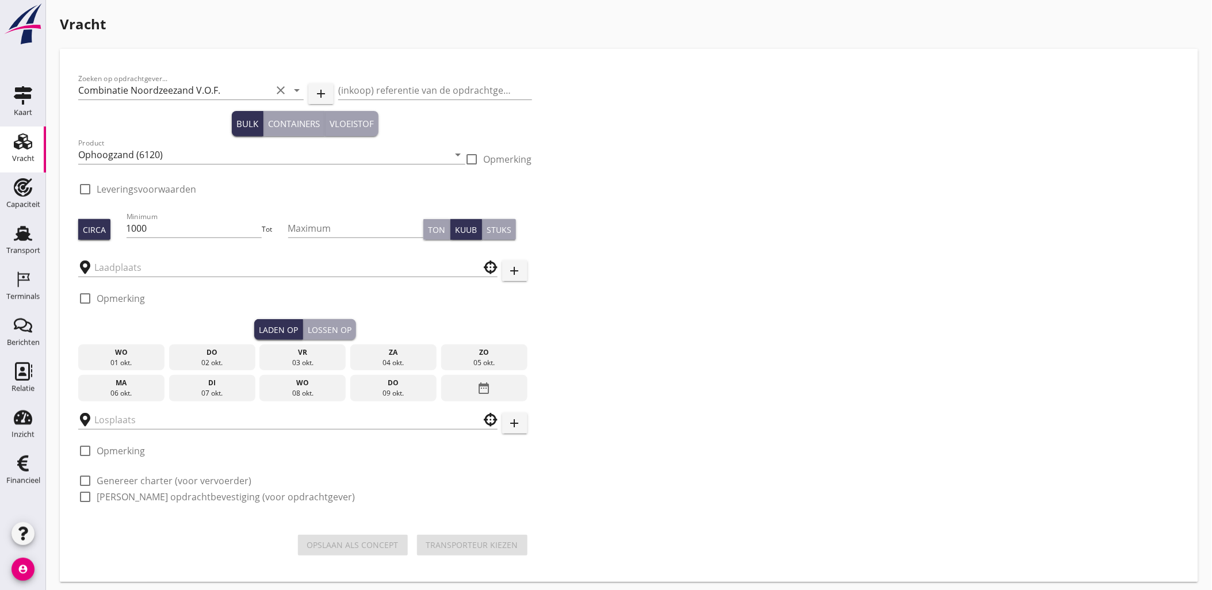
type input "Blankenburgput"
checkbox input "true"
type input "Blankenburgput"
checkbox input "true"
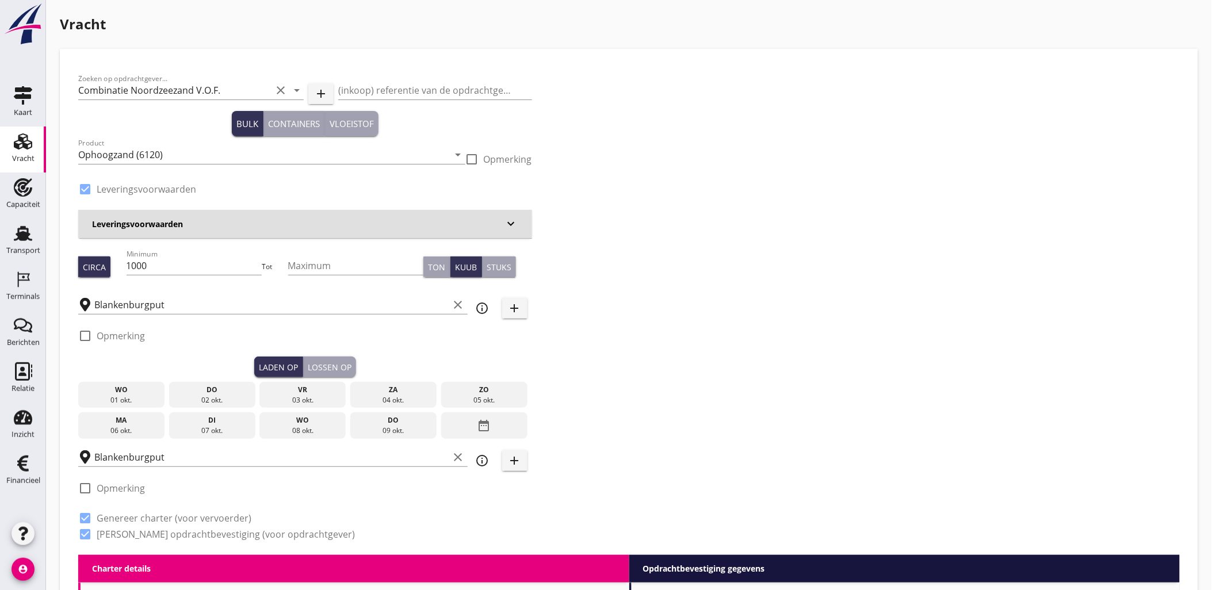
type input "1.15"
radio input "false"
type input "1.15"
radio input "false"
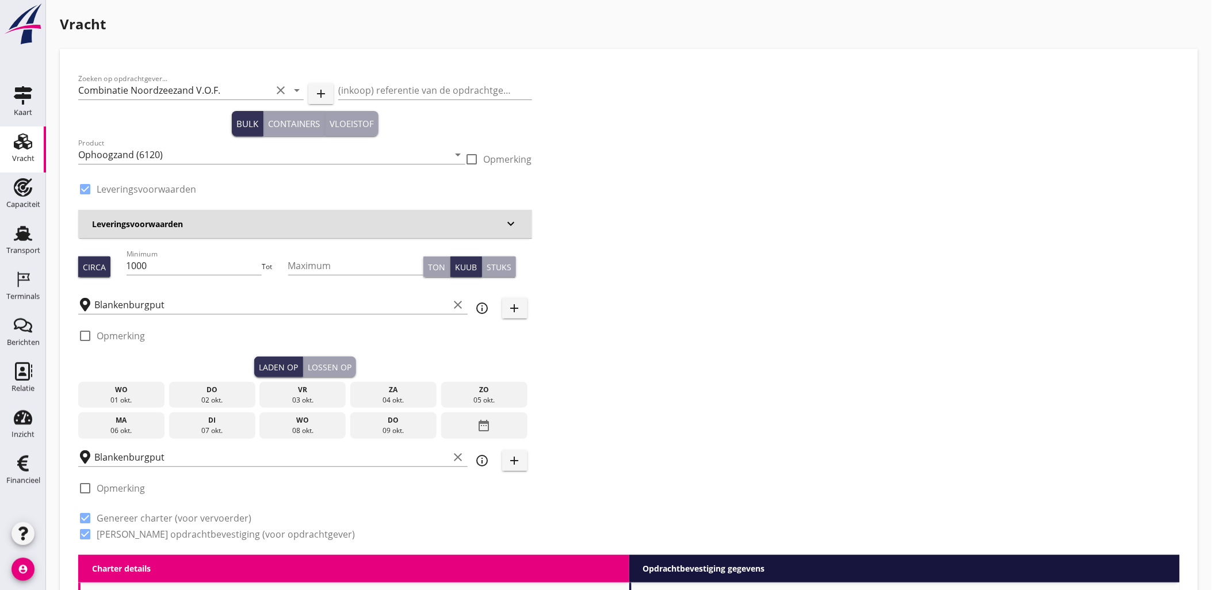
radio input "false"
click at [142, 399] on div "01 okt." at bounding box center [121, 400] width 81 height 10
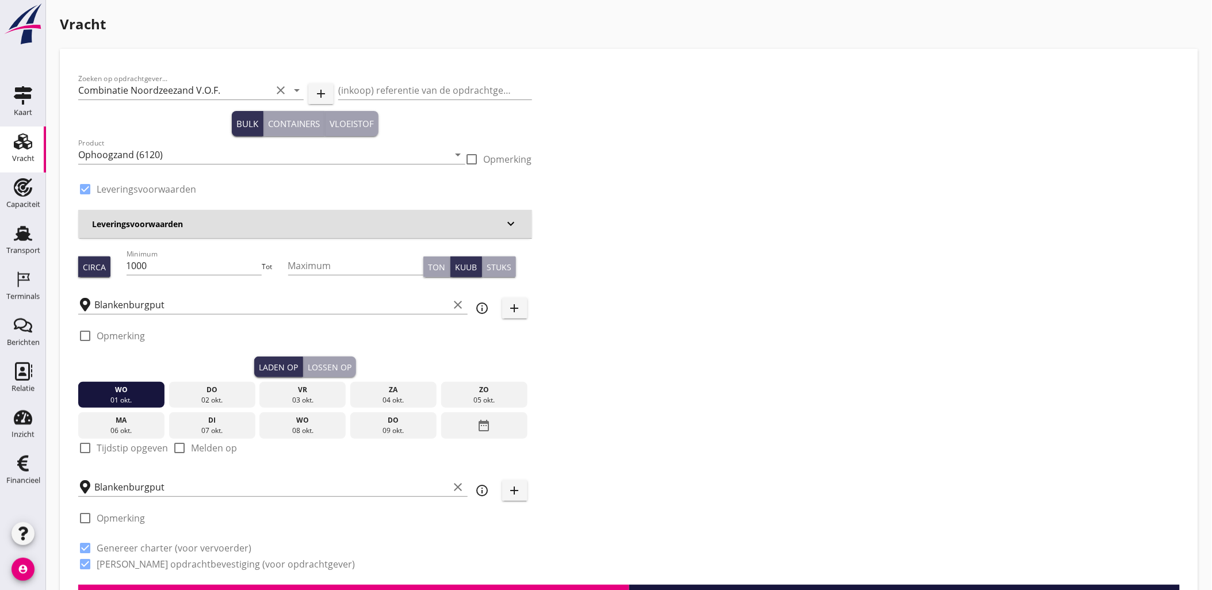
click at [97, 450] on label "Tijdstip opgeven" at bounding box center [132, 448] width 71 height 12
checkbox input "true"
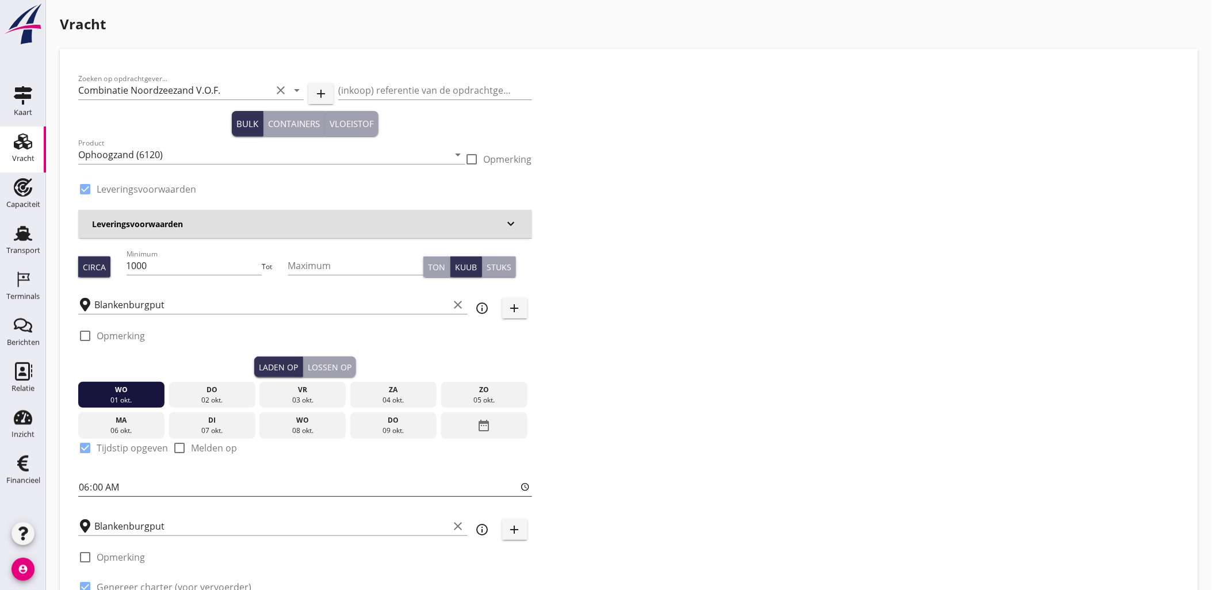
click at [87, 482] on input "06:00" at bounding box center [305, 487] width 454 height 18
type input "16:00"
click at [734, 349] on div "Zoeken op opdrachtgever... Combinatie Noordzeezand V.O.F. clear arrow_drop_down…" at bounding box center [629, 345] width 1111 height 557
drag, startPoint x: 343, startPoint y: 373, endPoint x: 289, endPoint y: 375, distance: 53.6
click at [343, 373] on button "Lossen op" at bounding box center [329, 367] width 53 height 21
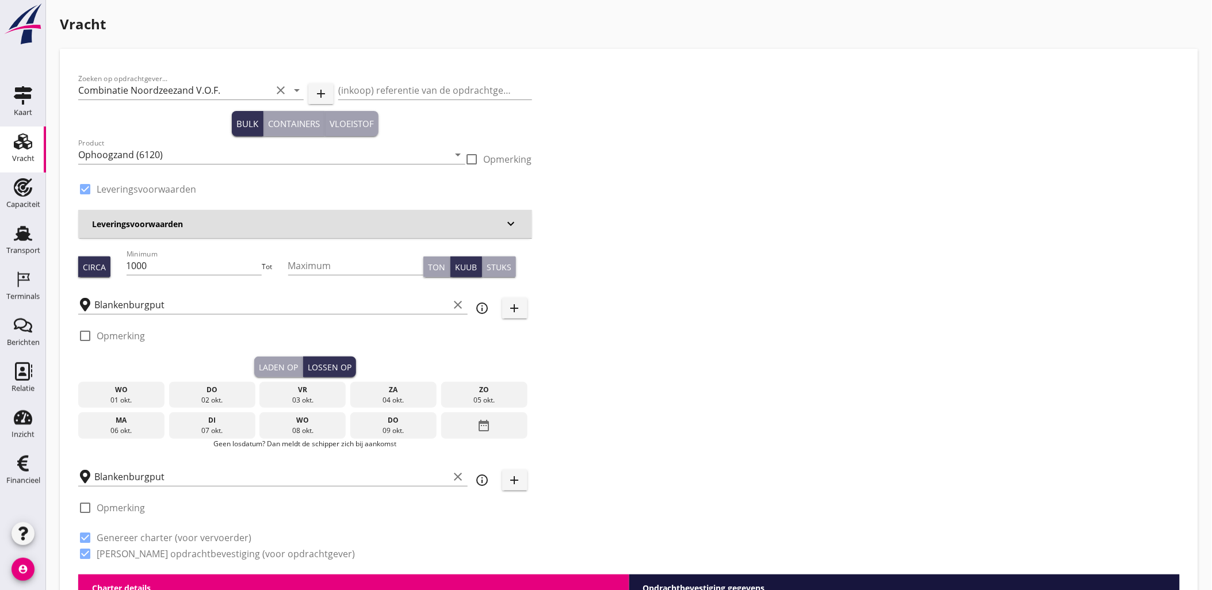
click at [132, 392] on div "wo" at bounding box center [121, 390] width 81 height 10
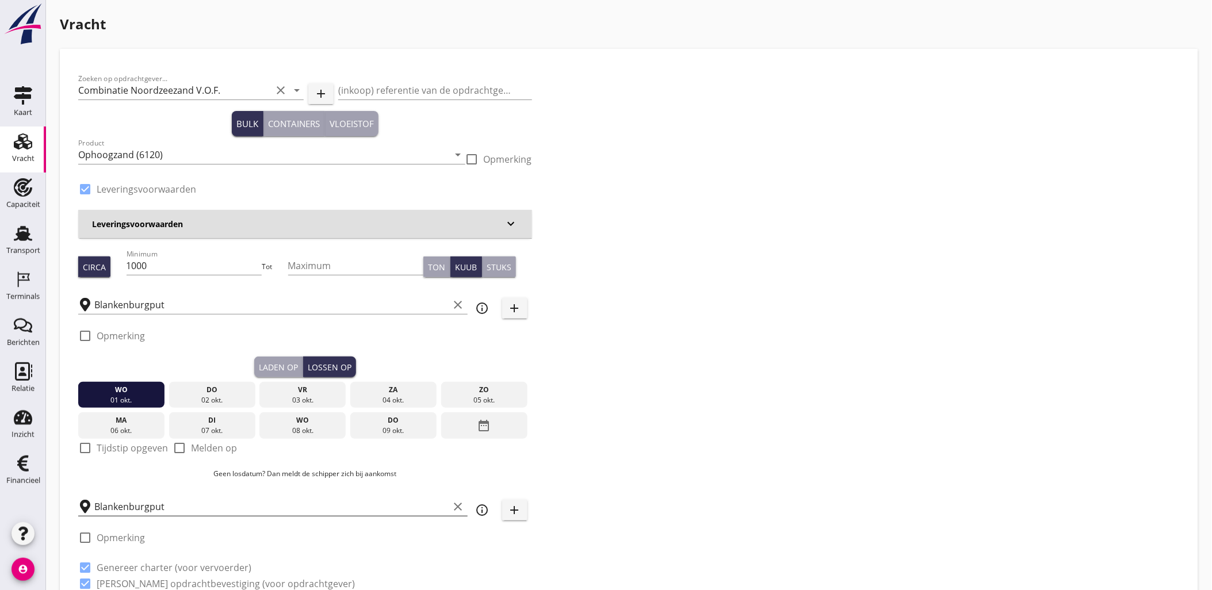
click at [197, 498] on input "Blankenburgput" at bounding box center [271, 507] width 355 height 18
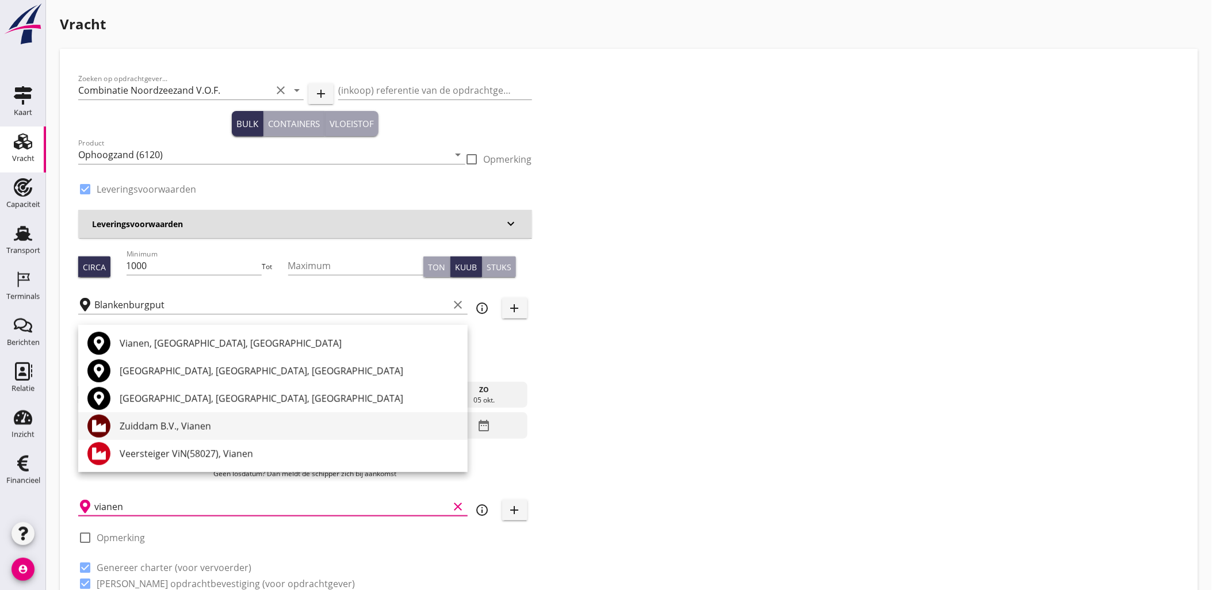
click at [231, 432] on div "Zuiddam B.V., Vianen" at bounding box center [289, 426] width 339 height 14
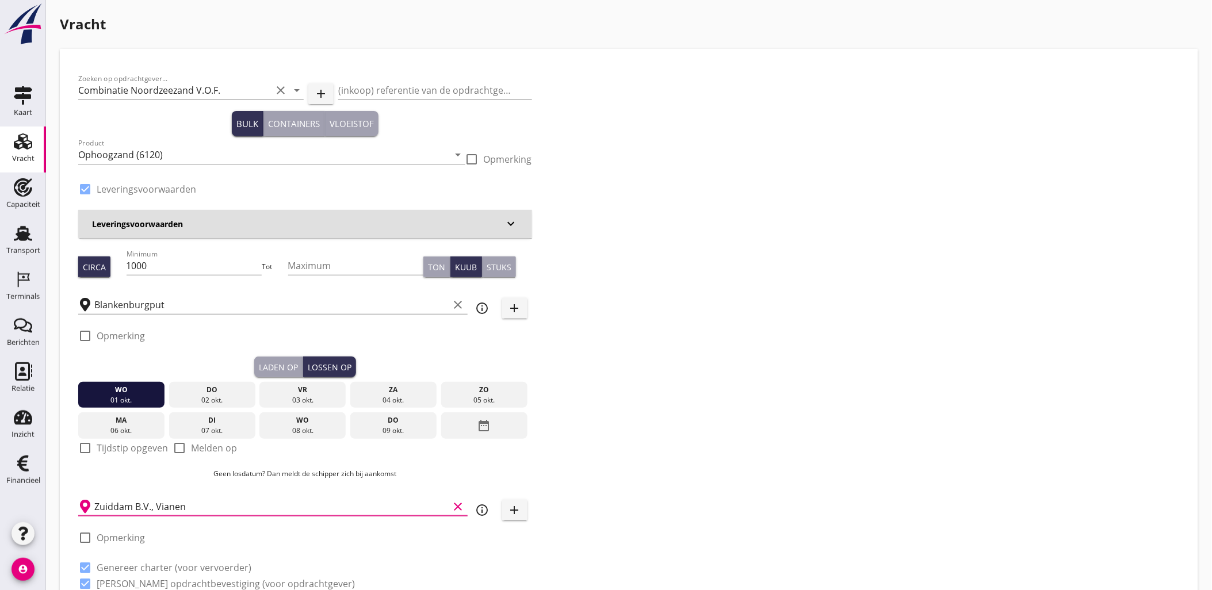
type input "Zuiddam B.V., Vianen"
click at [744, 351] on div "Zoeken op opdrachtgever... Combinatie Noordzeezand V.O.F. clear arrow_drop_down…" at bounding box center [629, 335] width 1111 height 537
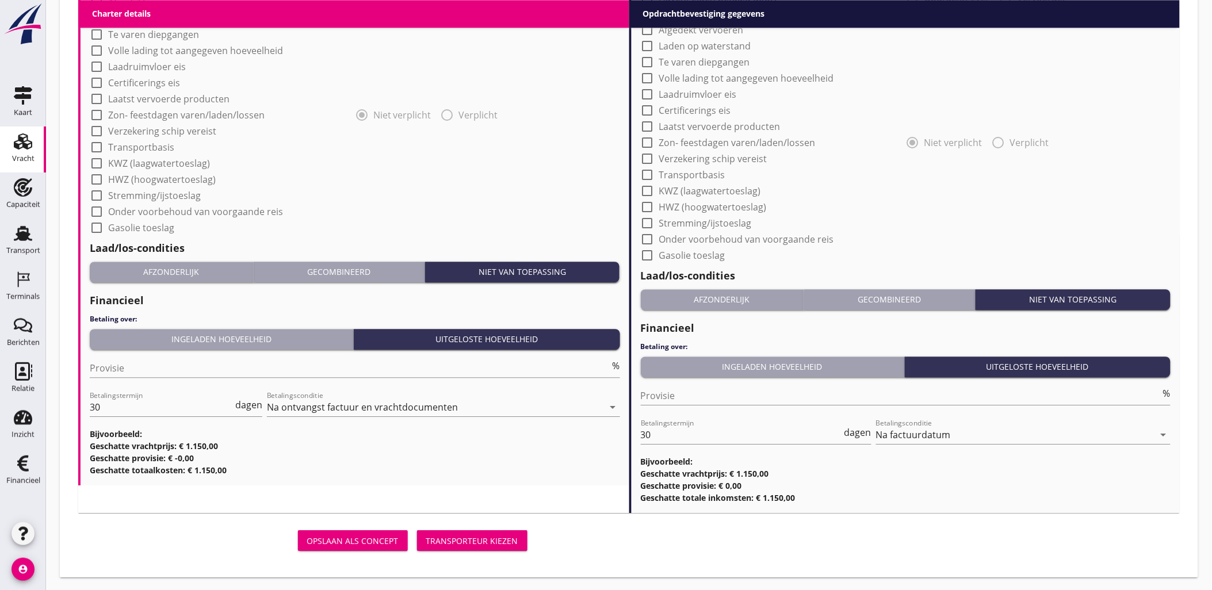
click at [478, 538] on div "Transporteur kiezen" at bounding box center [472, 541] width 92 height 12
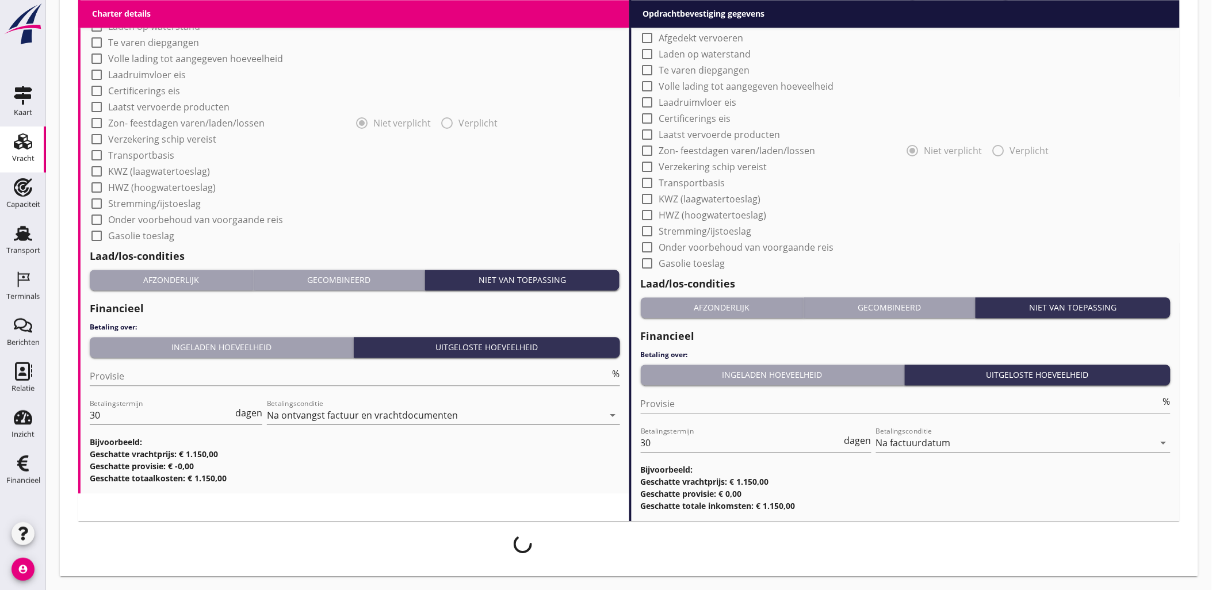
scroll to position [973, 0]
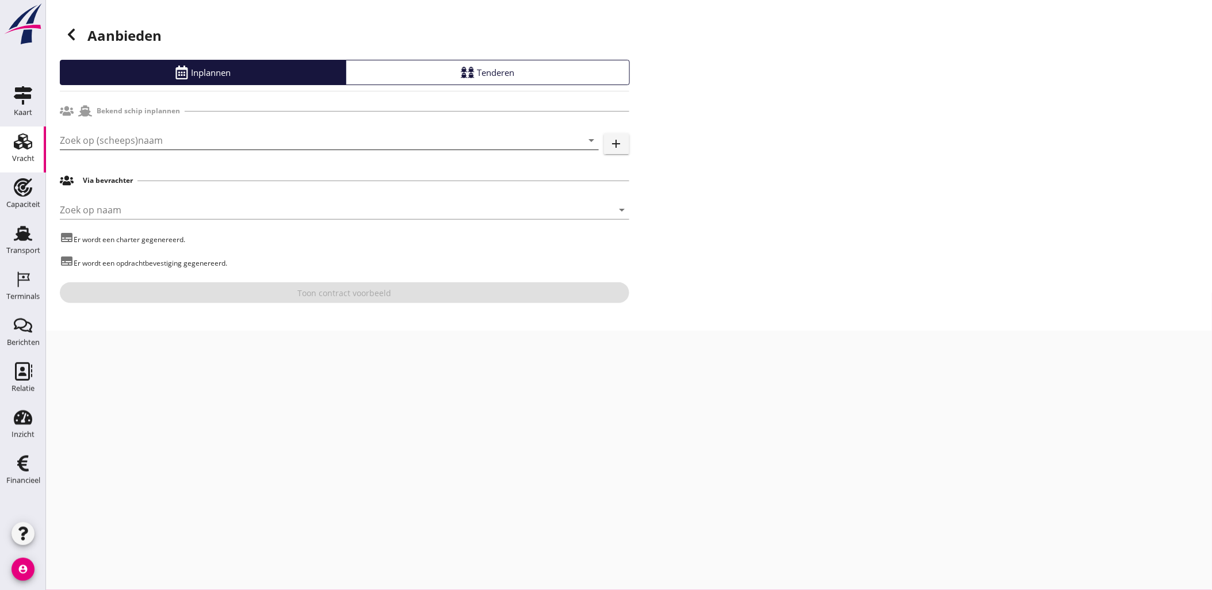
click at [272, 133] on input "Zoek op (scheeps)naam" at bounding box center [313, 140] width 507 height 18
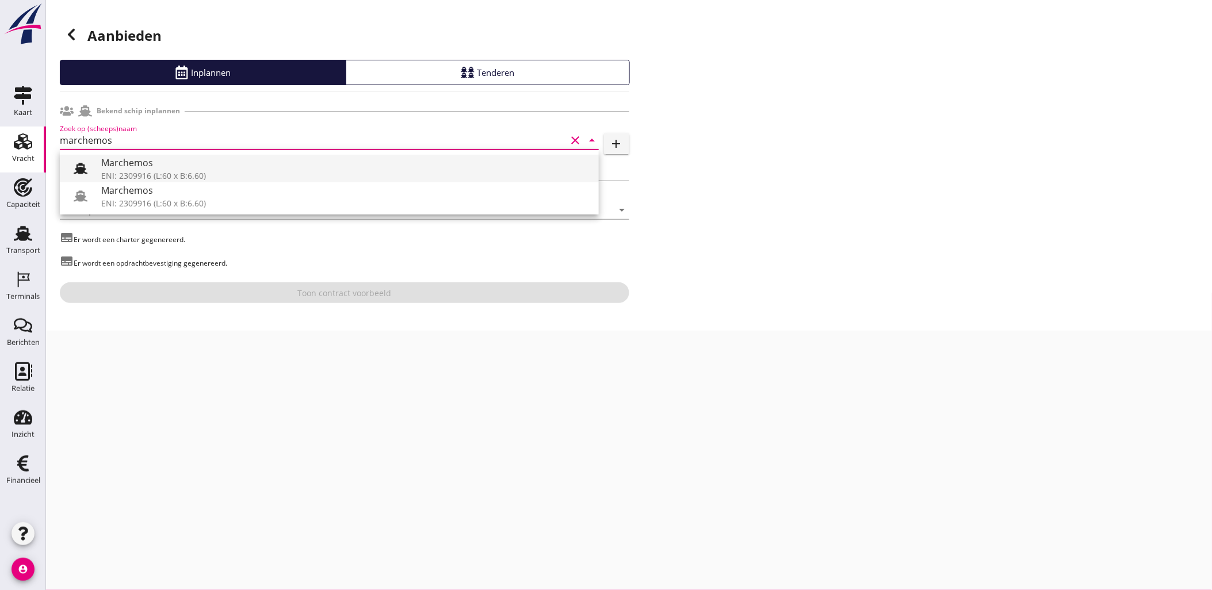
click at [221, 165] on div "Marchemos" at bounding box center [345, 163] width 488 height 14
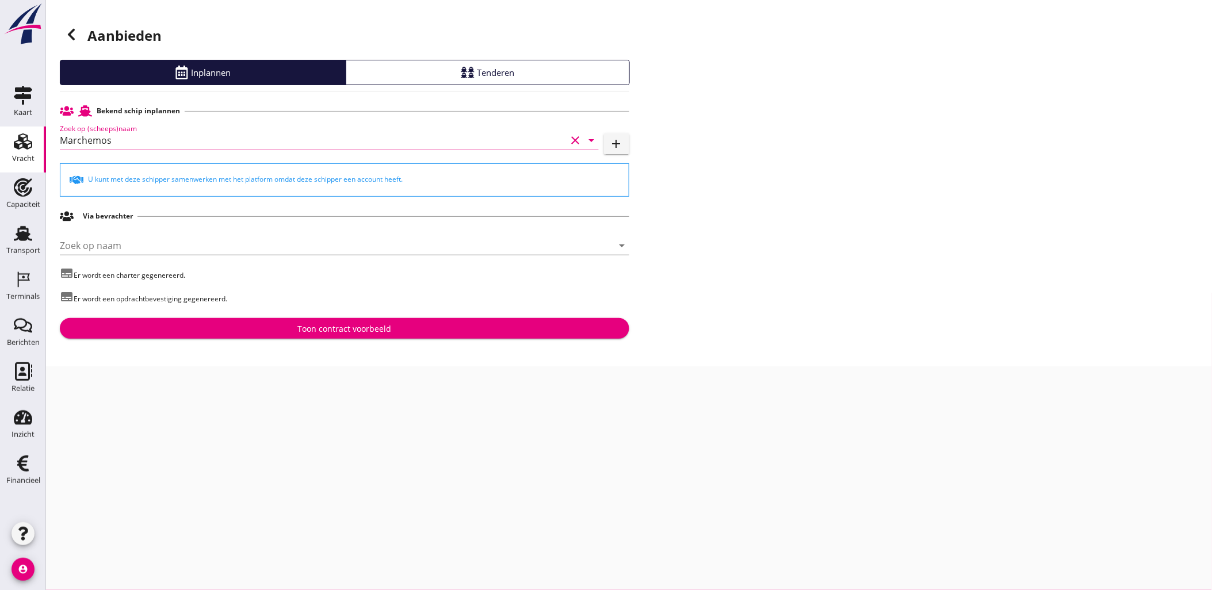
type input "Marchemos"
click at [390, 327] on div "Toon contract voorbeeld" at bounding box center [344, 329] width 94 height 12
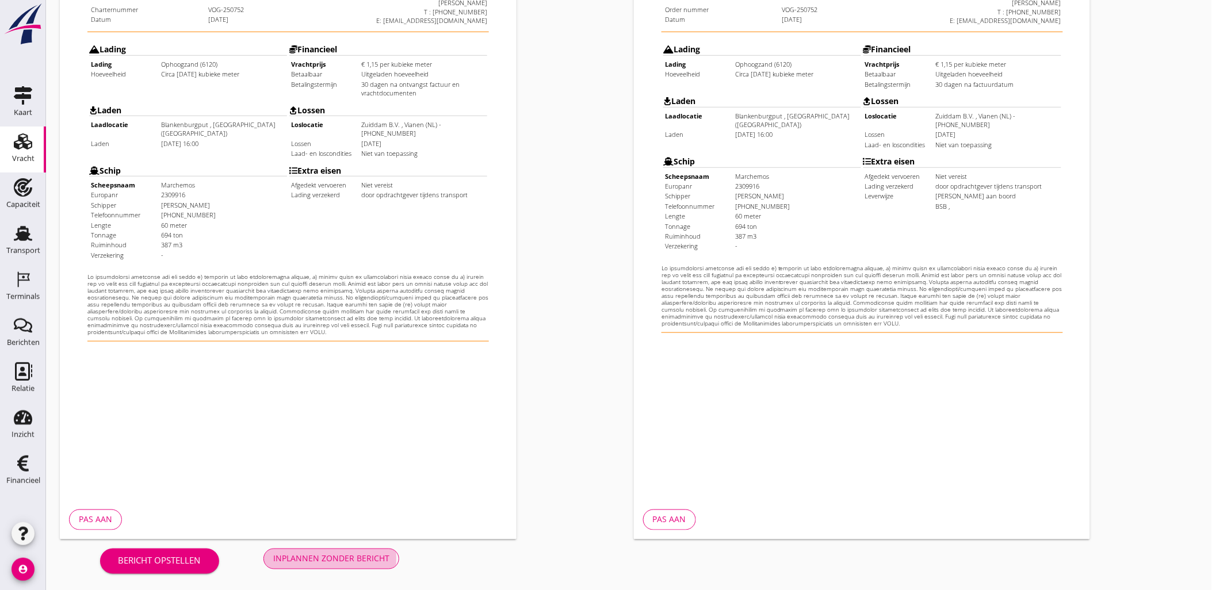
click at [371, 559] on div "Inplannen zonder bericht" at bounding box center [331, 559] width 116 height 12
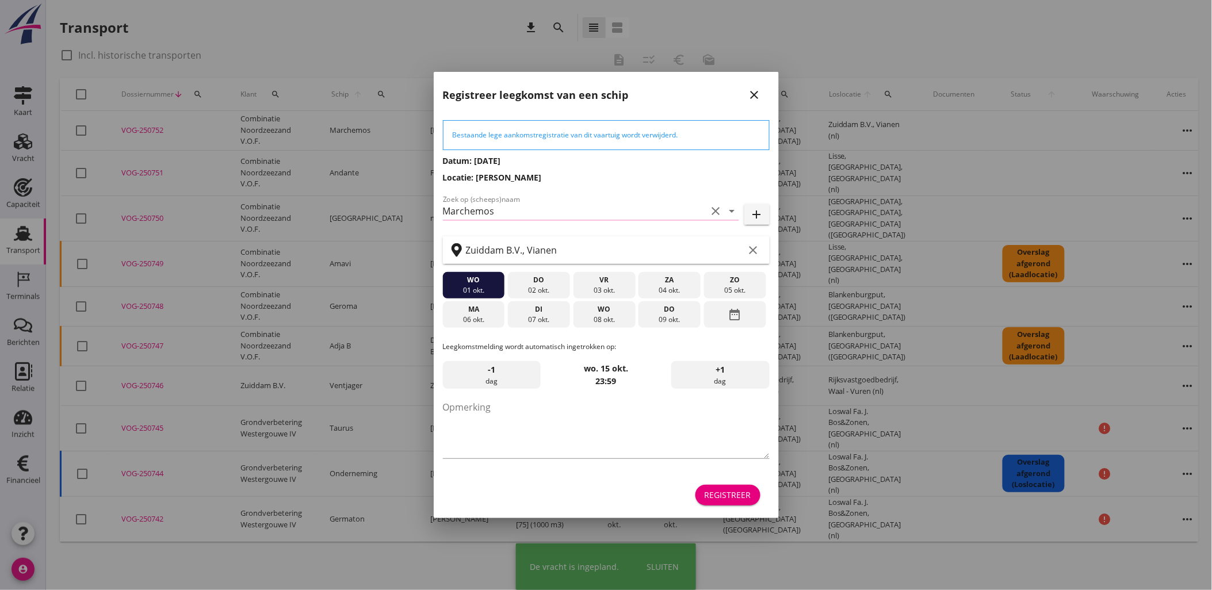
click at [753, 503] on button "Registreer" at bounding box center [728, 495] width 65 height 21
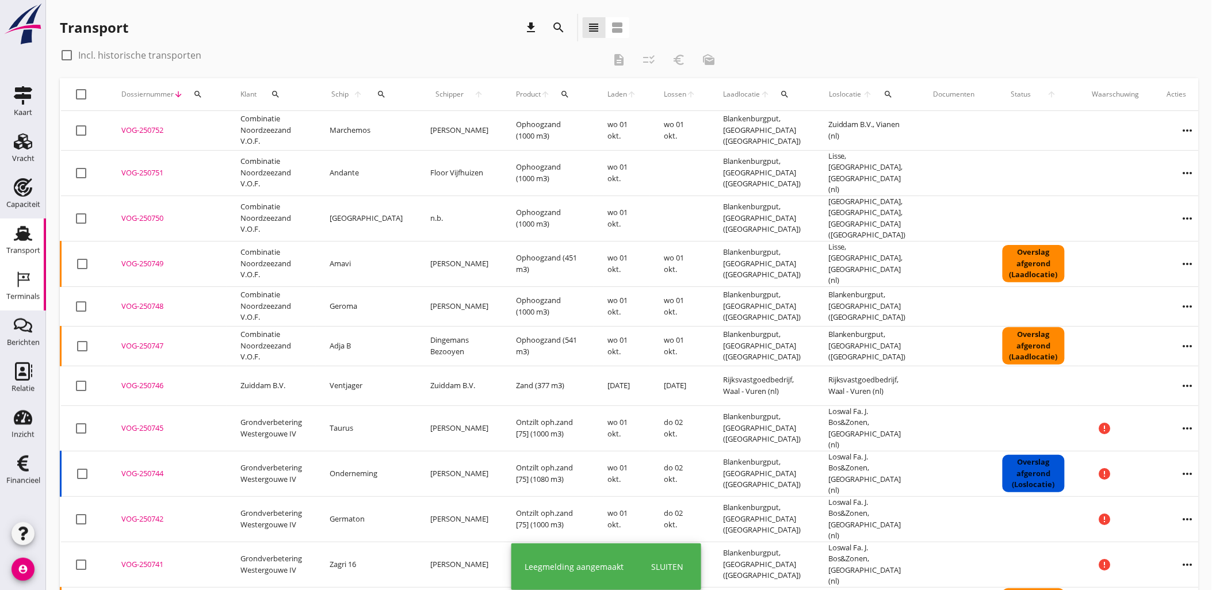
click at [36, 294] on div "Terminals" at bounding box center [22, 296] width 33 height 7
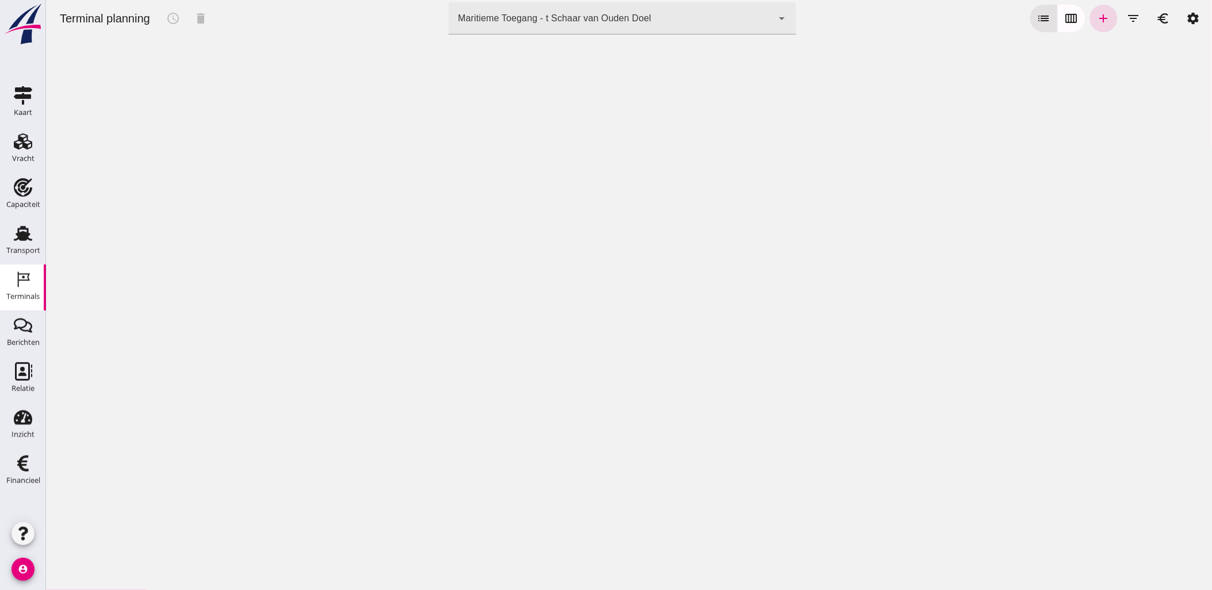
click at [556, 25] on div "Maritieme Toegang - t Schaar van Ouden Doel 453b08e2-5afb-49e8-a076-b9bc6000f457" at bounding box center [610, 18] width 324 height 32
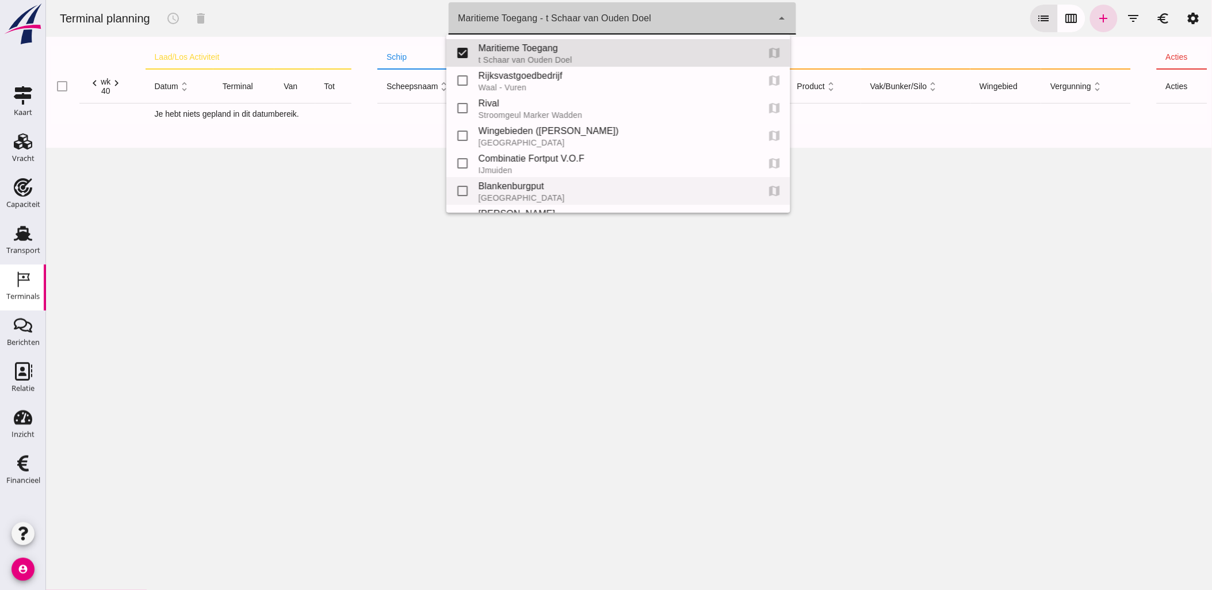
click at [536, 186] on div "Blankenburgput" at bounding box center [613, 186] width 271 height 14
type input "e6c78bfd-e3f1-4bb9-b01e-b37ce3668b52"
checkbox input "false"
checkbox input "true"
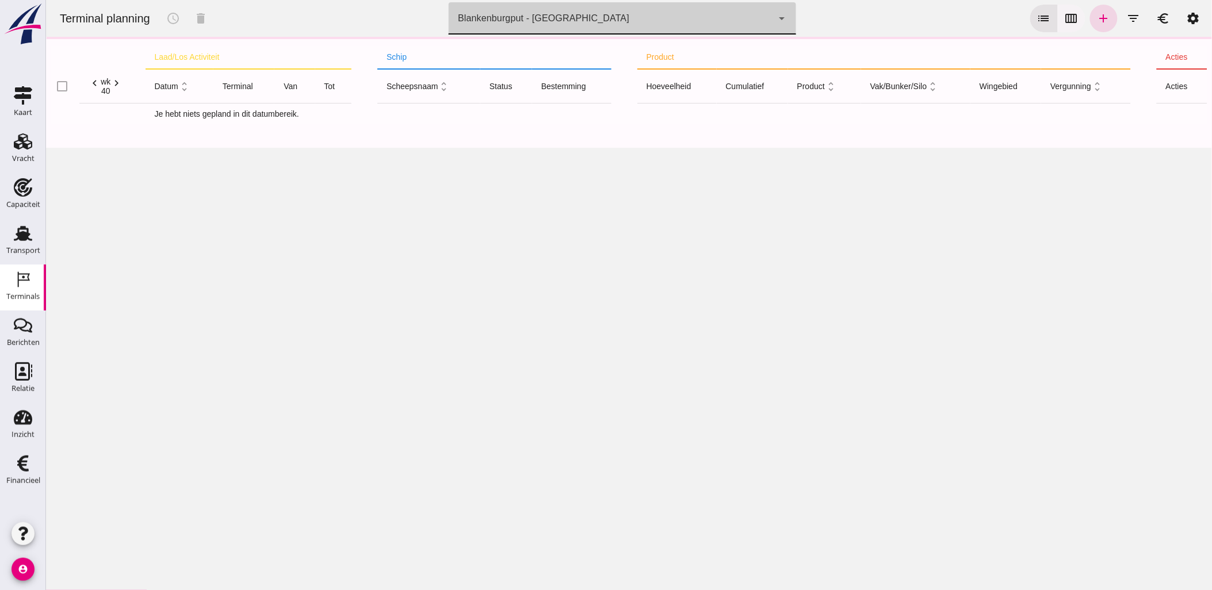
click at [1064, 16] on icon "calendar_view_week" at bounding box center [1071, 19] width 14 height 14
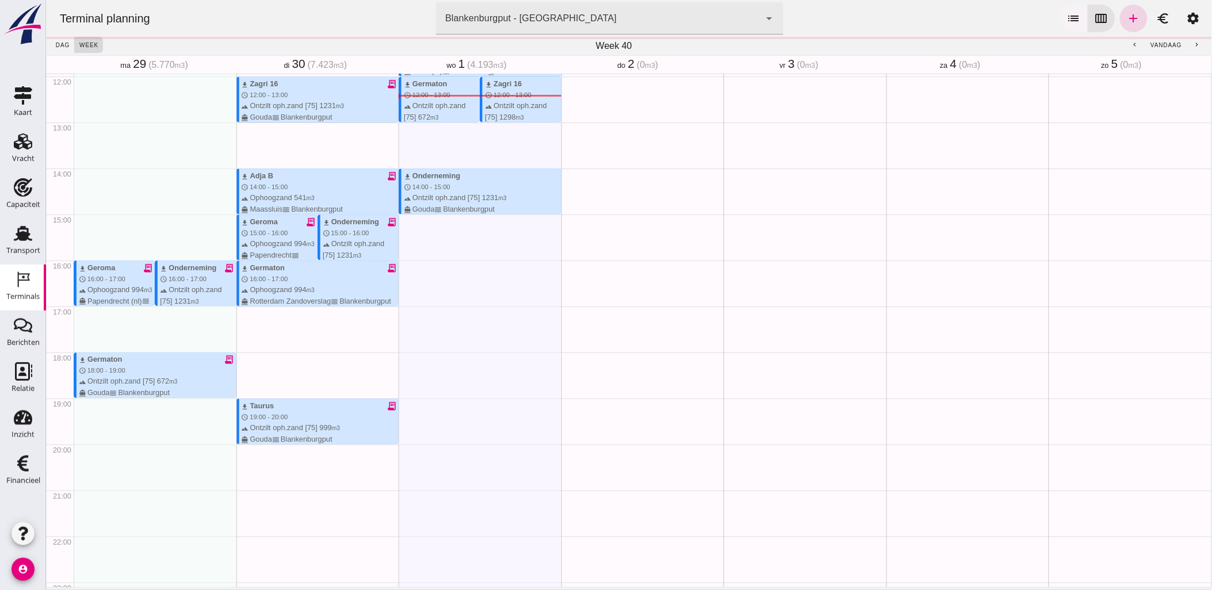
scroll to position [552, 0]
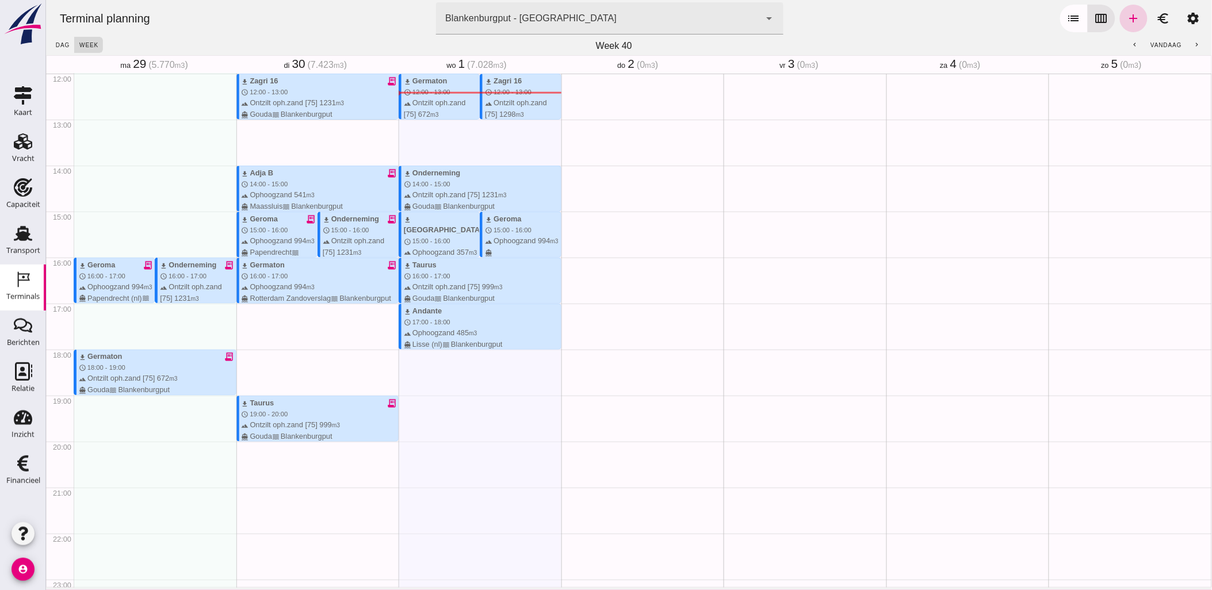
click at [1127, 23] on icon "add" at bounding box center [1133, 19] width 14 height 14
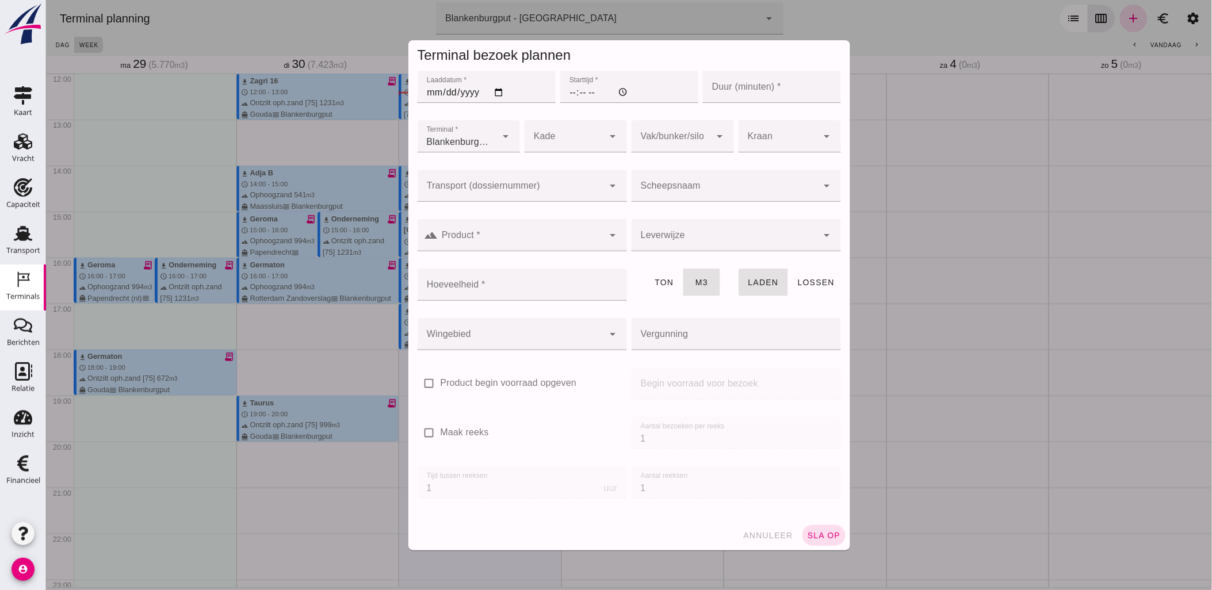
type input "Combinatie Noordzeezand V.O.F."
click at [497, 93] on input "Laaddatum *" at bounding box center [486, 87] width 138 height 32
type input "2025-10-01"
click at [565, 94] on input "Starttijd *" at bounding box center [629, 87] width 138 height 32
type input "16:00"
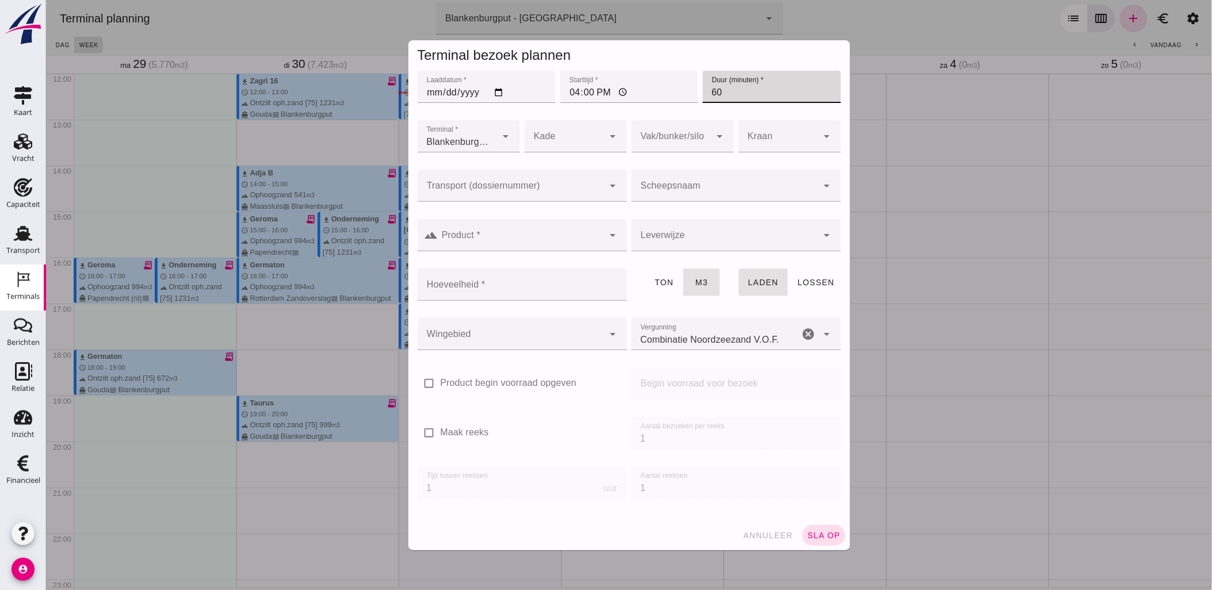
type input "60"
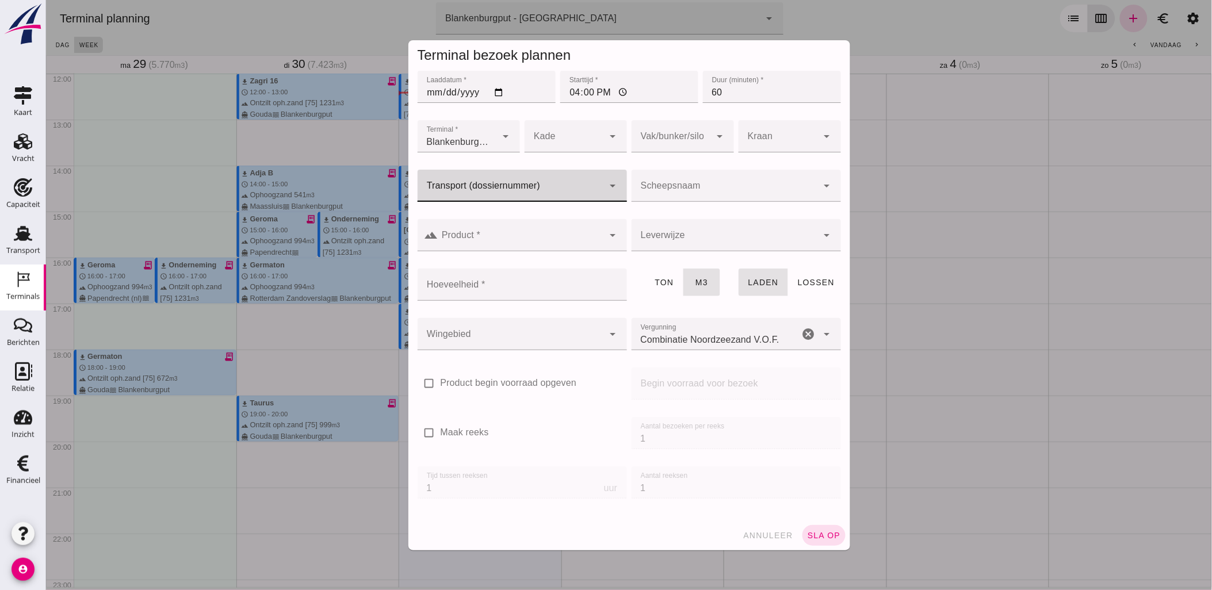
click at [545, 181] on div at bounding box center [510, 186] width 186 height 32
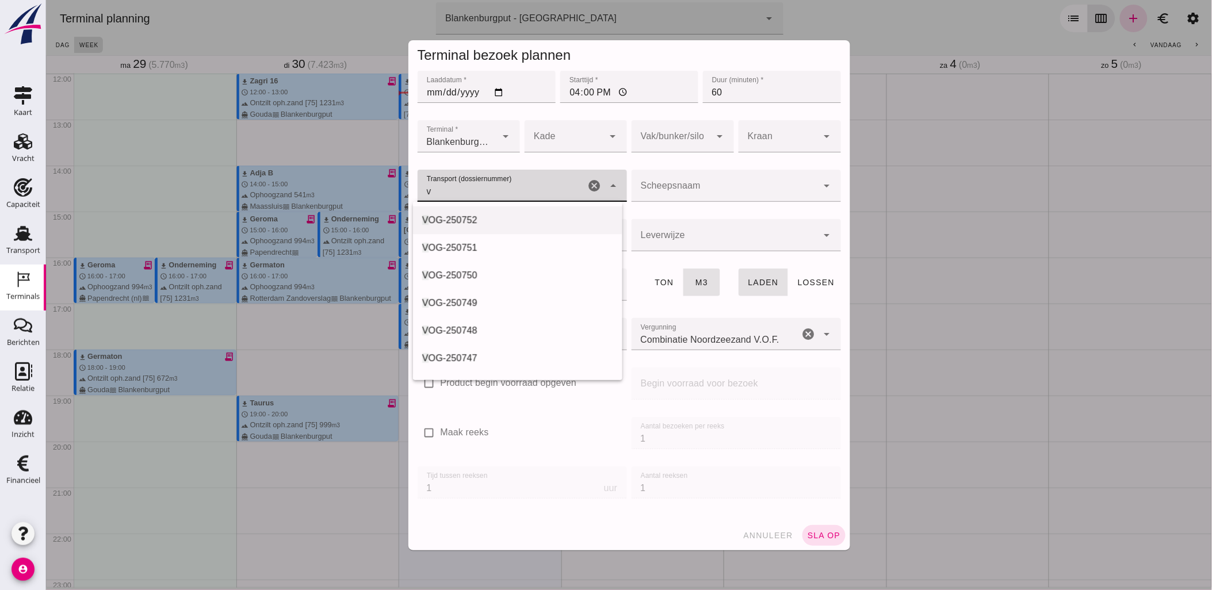
click at [523, 213] on div "V OG-250752" at bounding box center [517, 220] width 191 height 14
type input "VOG-250752"
type input "franco_on_board"
type input "387"
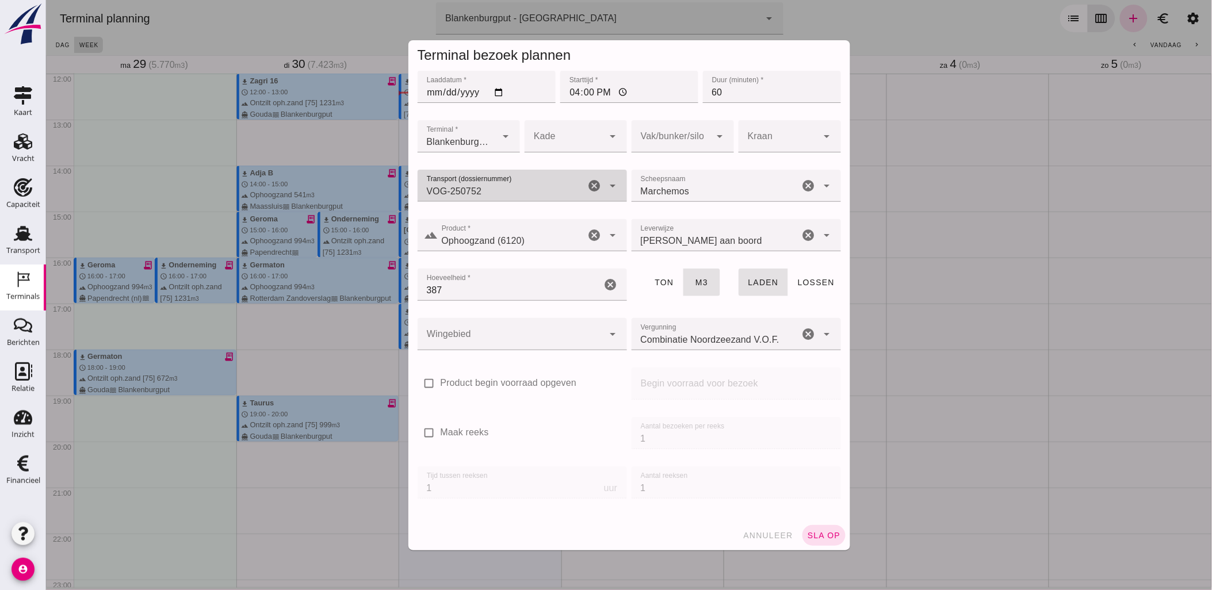
type input "VOG-250752"
click at [518, 326] on div at bounding box center [510, 334] width 186 height 32
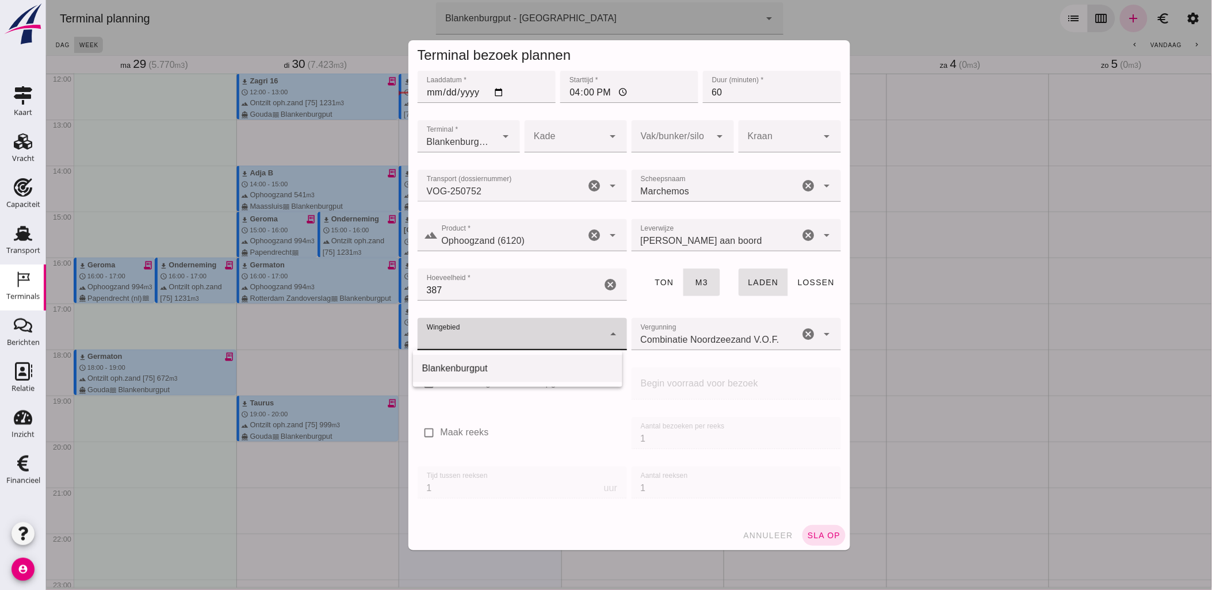
click at [515, 364] on div "Blankenburgput" at bounding box center [517, 369] width 191 height 14
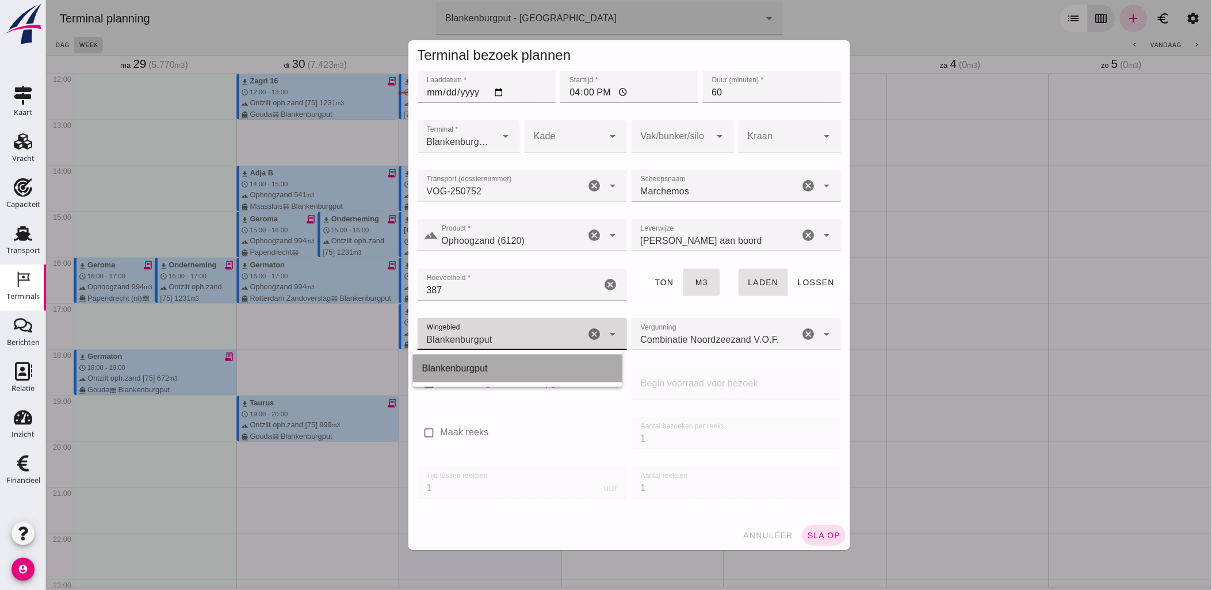
type input "333"
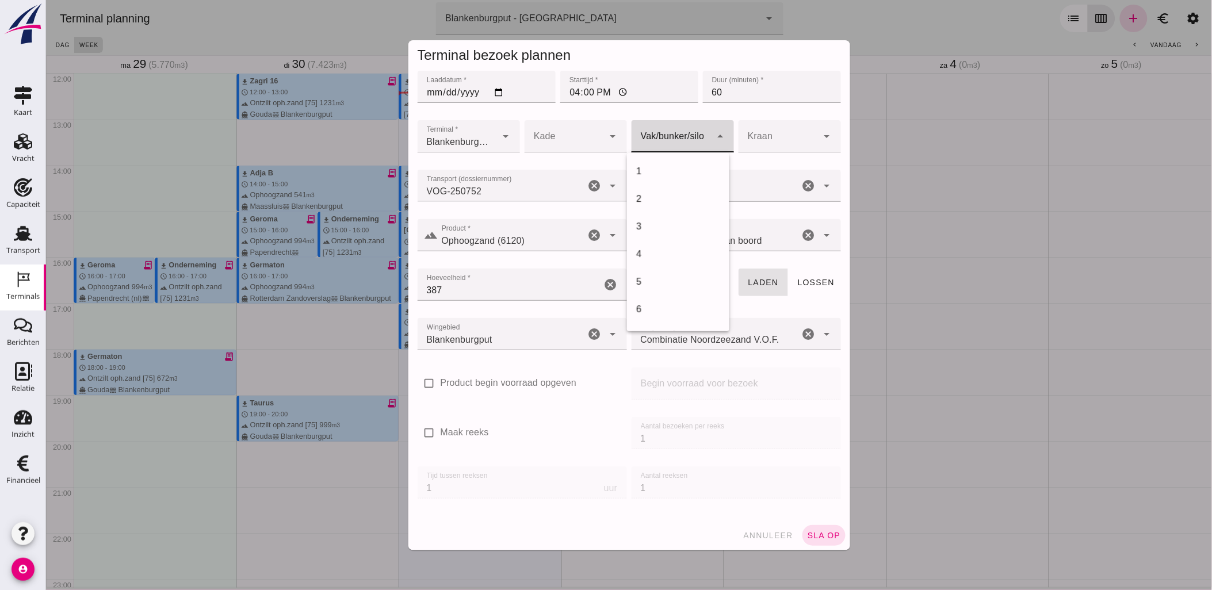
click at [684, 125] on div at bounding box center [670, 136] width 79 height 32
click at [670, 313] on div "18" at bounding box center [678, 322] width 102 height 28
type input "366"
click at [550, 344] on div at bounding box center [510, 334] width 186 height 32
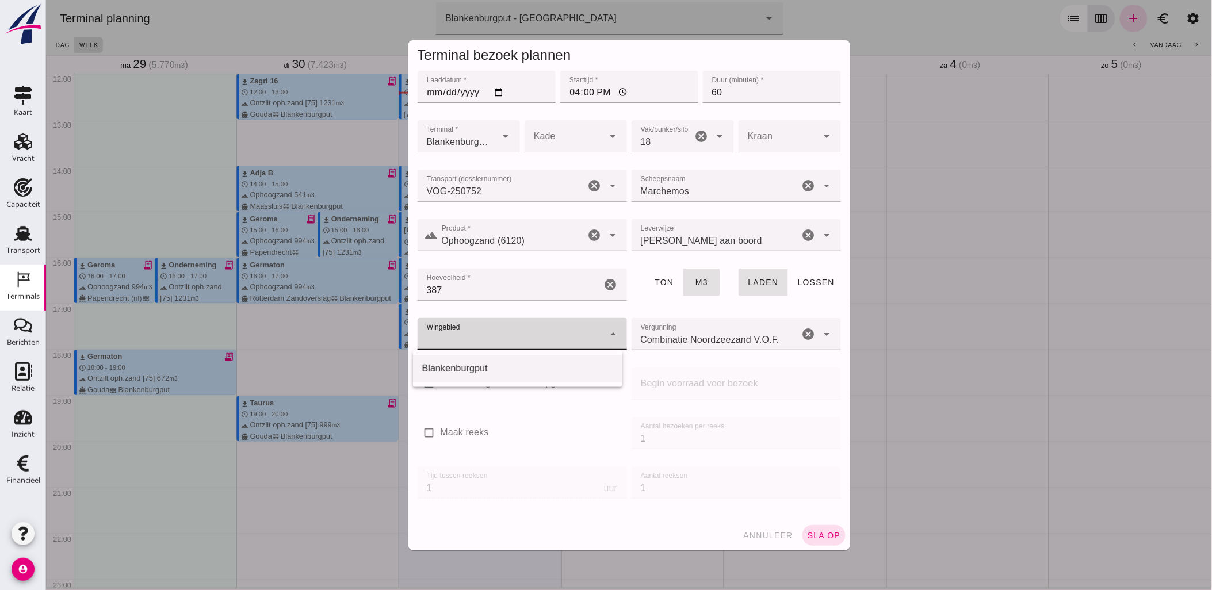
click at [536, 368] on div "Blankenburgput" at bounding box center [517, 369] width 191 height 14
type input "333"
click at [486, 284] on input "387" at bounding box center [509, 285] width 184 height 32
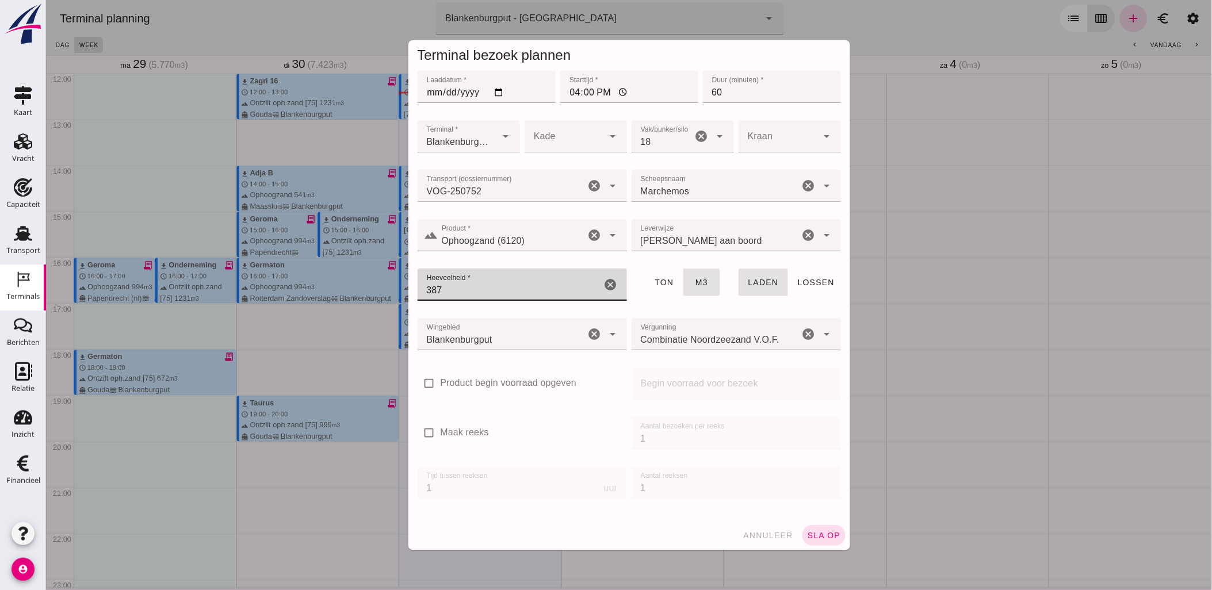
click at [559, 263] on div at bounding box center [521, 260] width 191 height 8
click at [827, 534] on span "sla op" at bounding box center [824, 535] width 34 height 9
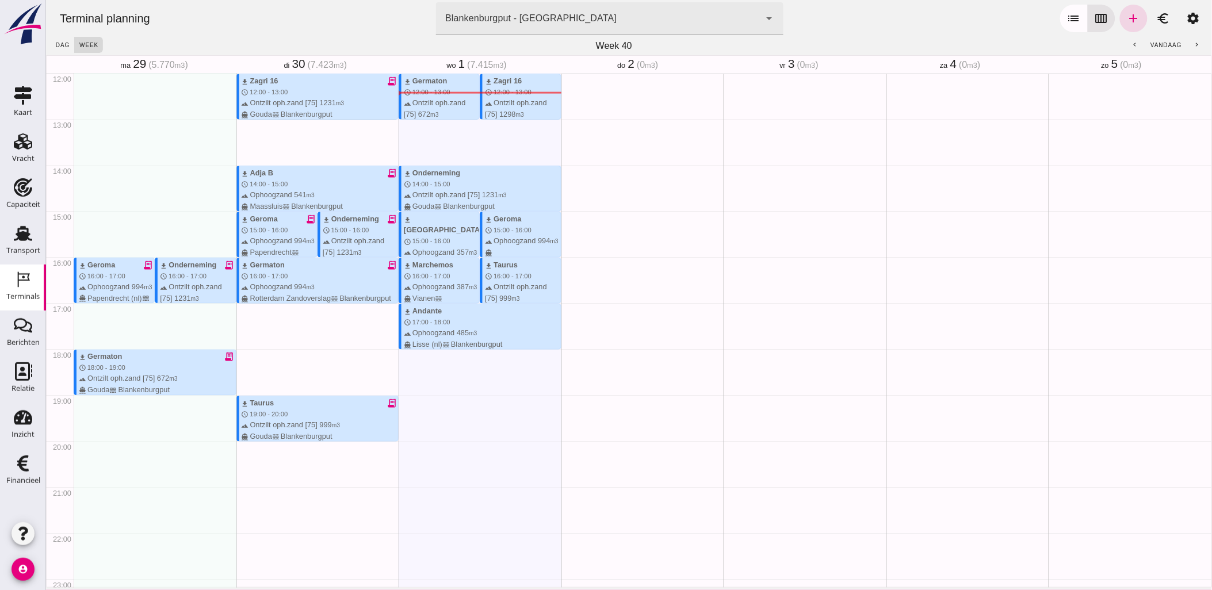
scroll to position [488, 0]
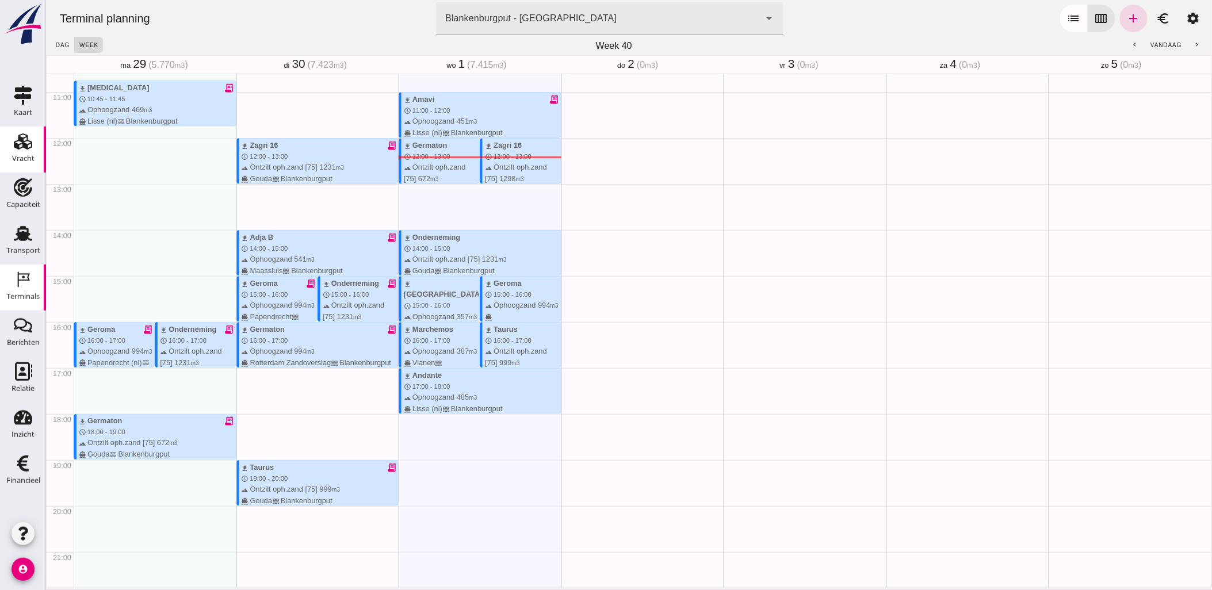
click at [33, 153] on div "Vracht" at bounding box center [23, 159] width 22 height 16
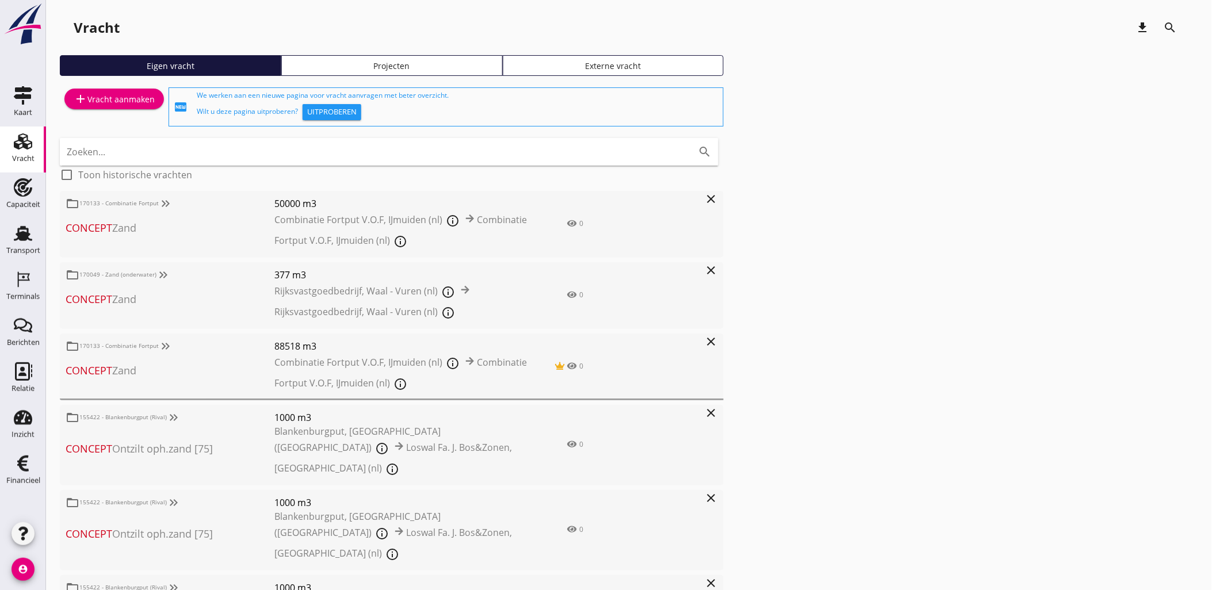
click at [405, 73] on link "Projecten" at bounding box center [391, 65] width 221 height 21
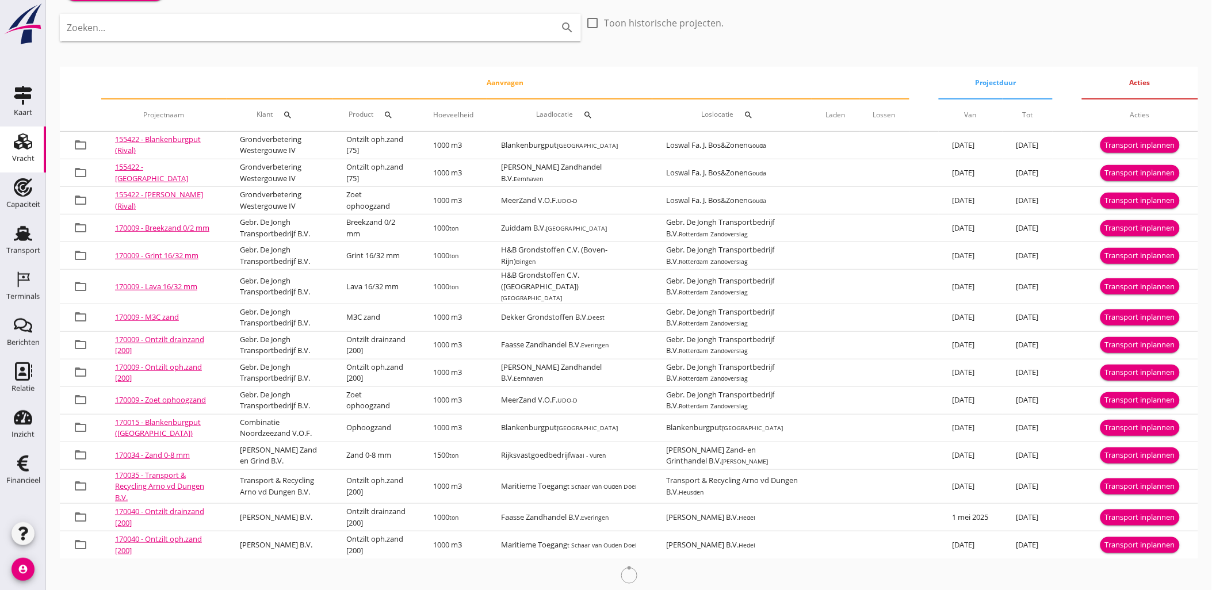
scroll to position [129, 0]
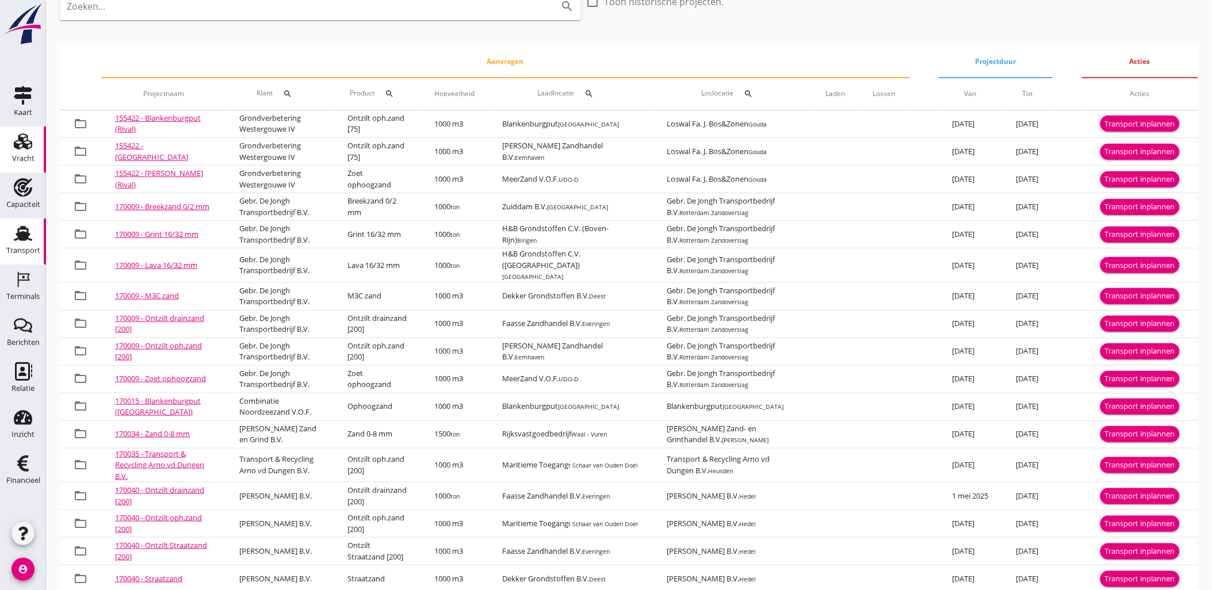
click at [25, 232] on icon "Transport" at bounding box center [23, 233] width 18 height 18
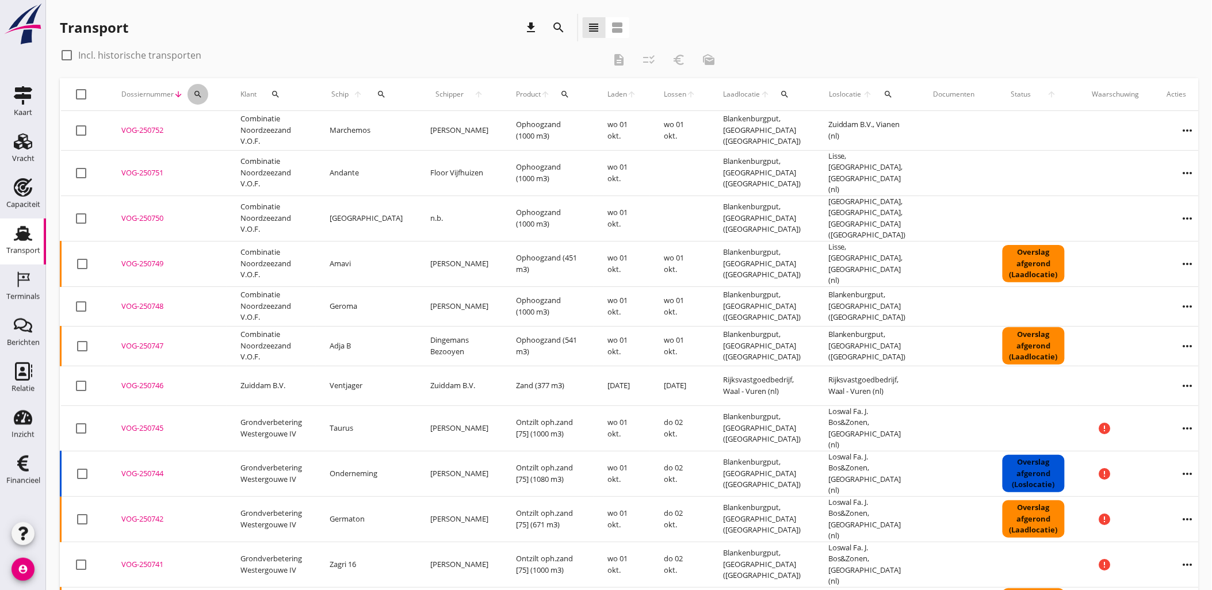
click at [200, 87] on button "search" at bounding box center [198, 94] width 21 height 21
click at [224, 121] on input "Zoeken op dossiernummer..." at bounding box center [252, 128] width 120 height 18
paste input "VOG-250712"
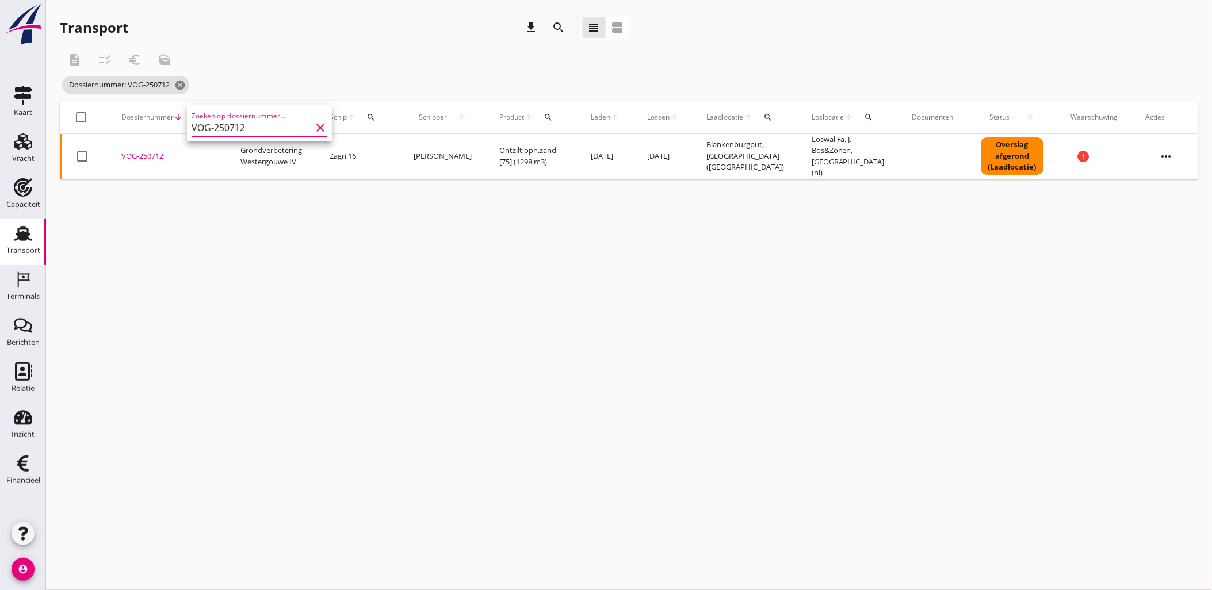
type input "VOG-250712"
click at [153, 152] on div "VOG-250712" at bounding box center [166, 157] width 91 height 12
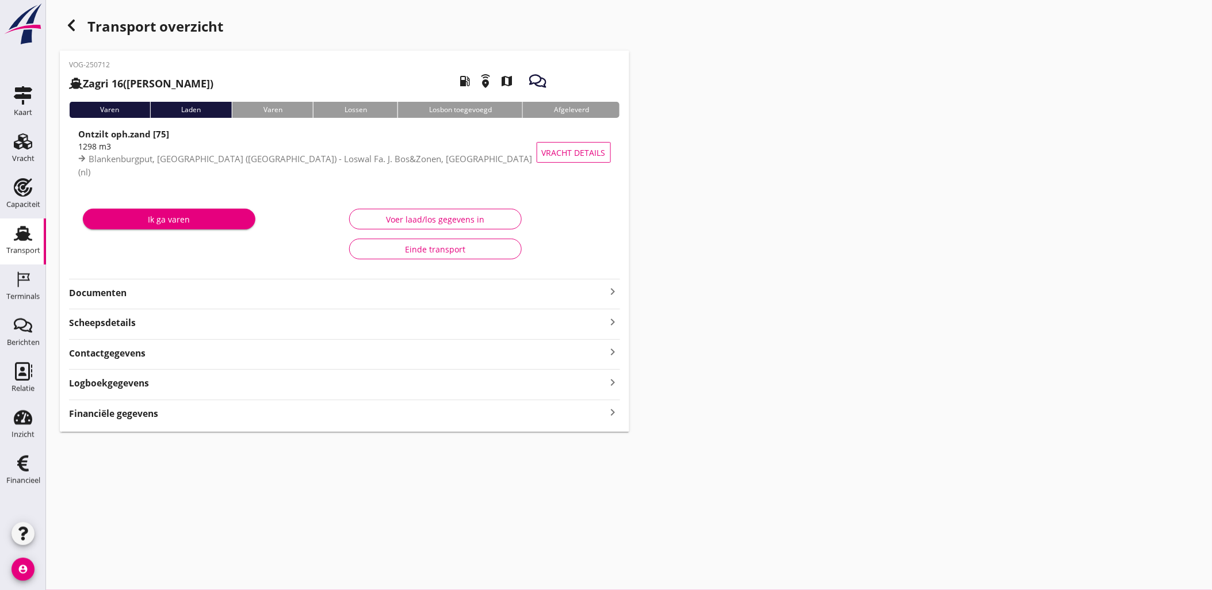
type input "1298"
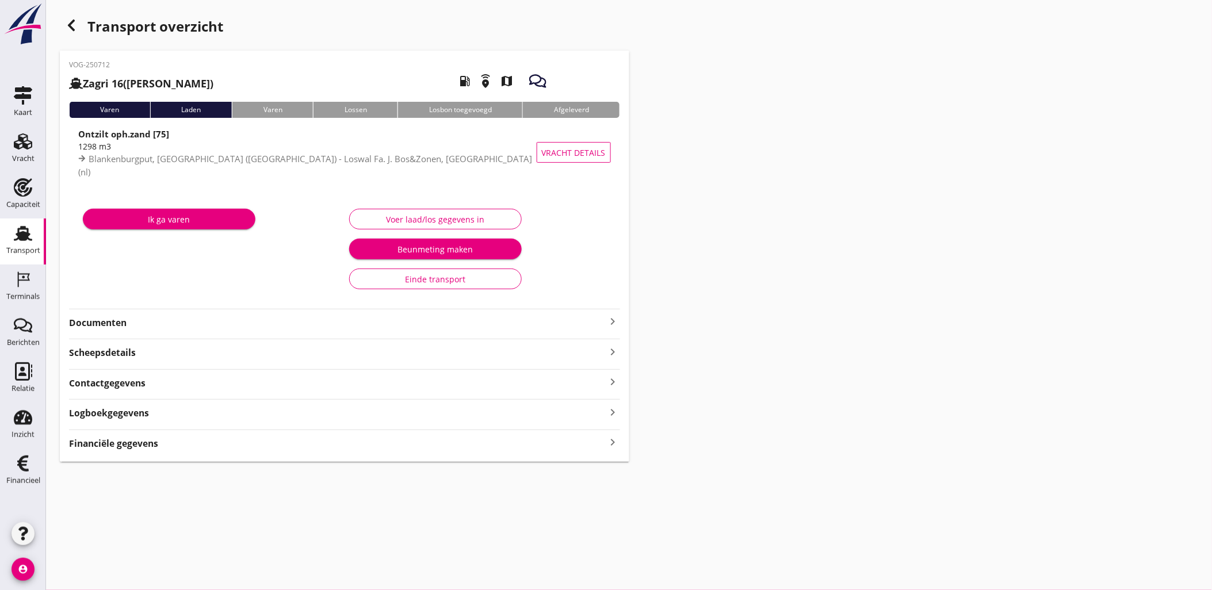
click at [499, 213] on button "Voer laad/los gegevens in" at bounding box center [435, 219] width 173 height 21
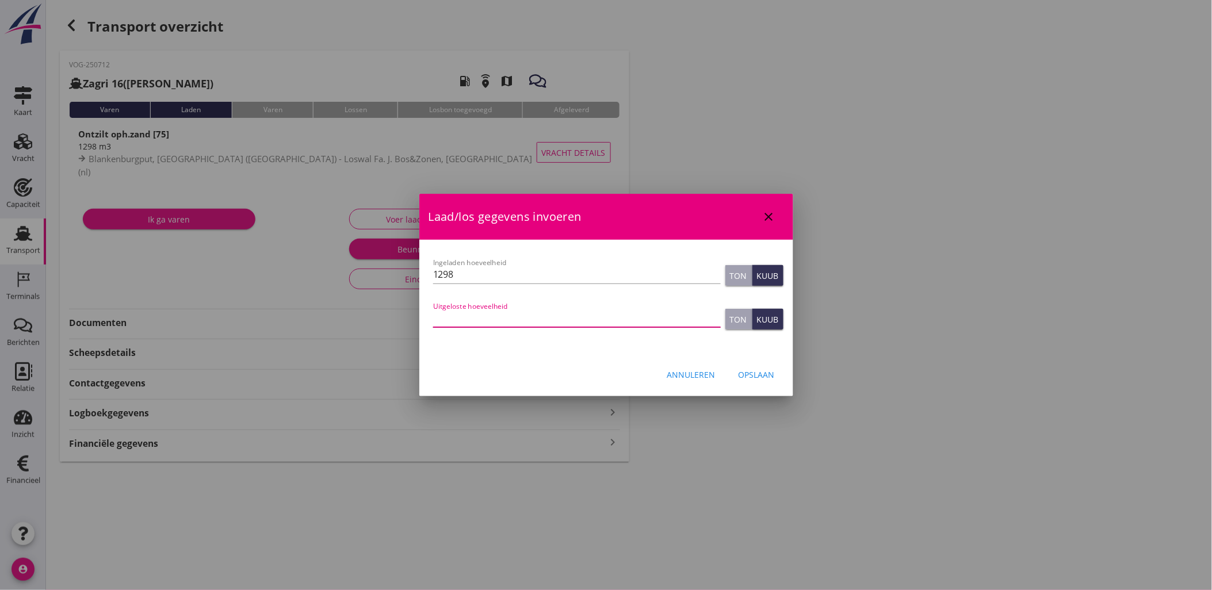
click at [525, 323] on input "Uitgeloste hoeveelheid" at bounding box center [577, 318] width 288 height 18
type input "1296"
type button "ton"
click at [773, 370] on div "Opslaan" at bounding box center [757, 375] width 36 height 12
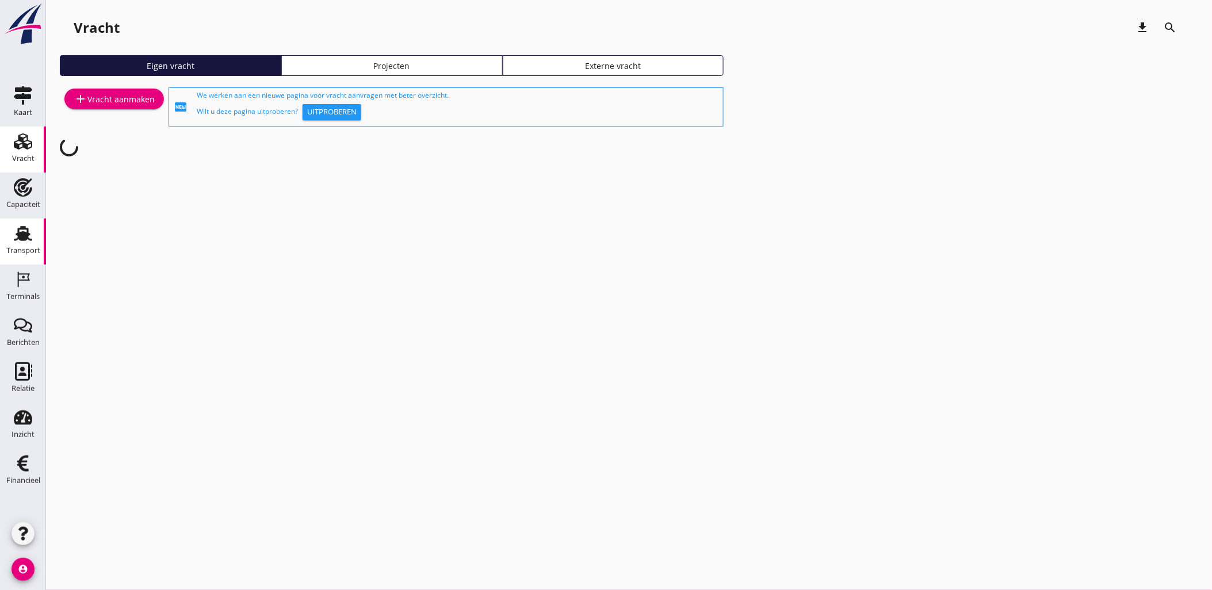
click at [13, 239] on div "Transport" at bounding box center [23, 233] width 28 height 18
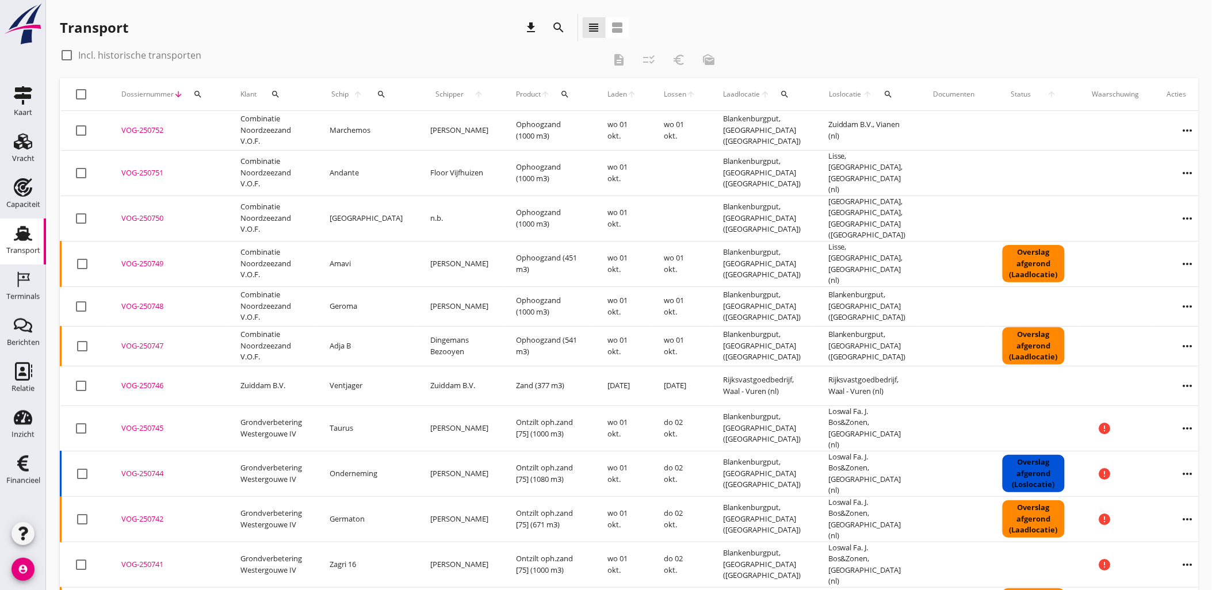
click at [377, 98] on icon "search" at bounding box center [381, 94] width 9 height 9
click at [410, 135] on input "Zoek op (scheeps)naam" at bounding box center [428, 128] width 120 height 18
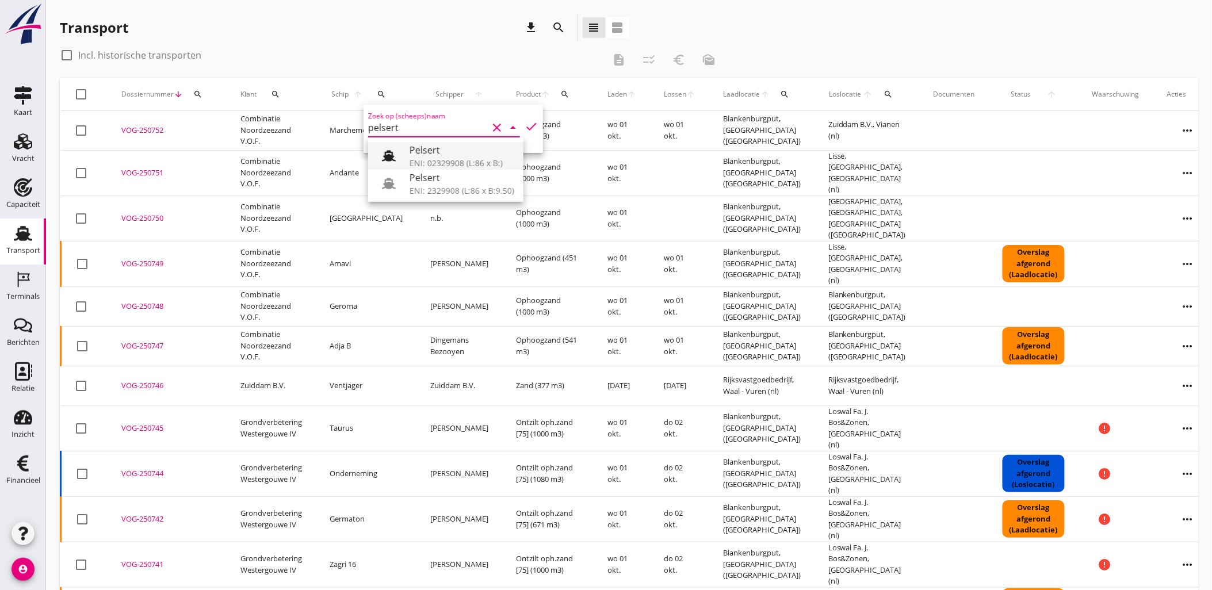
click at [423, 153] on div "Pelsert" at bounding box center [462, 150] width 105 height 14
click at [528, 122] on icon "check" at bounding box center [532, 127] width 14 height 14
type input "Pelsert"
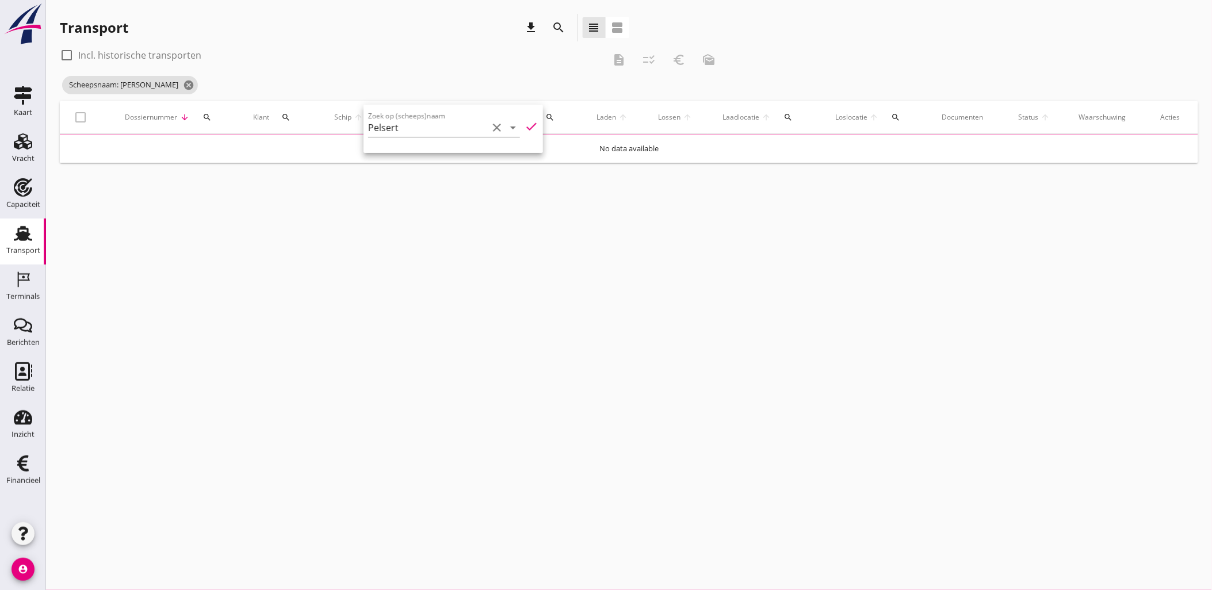
click at [124, 49] on label "Incl. historische transporten" at bounding box center [139, 55] width 123 height 12
checkbox input "true"
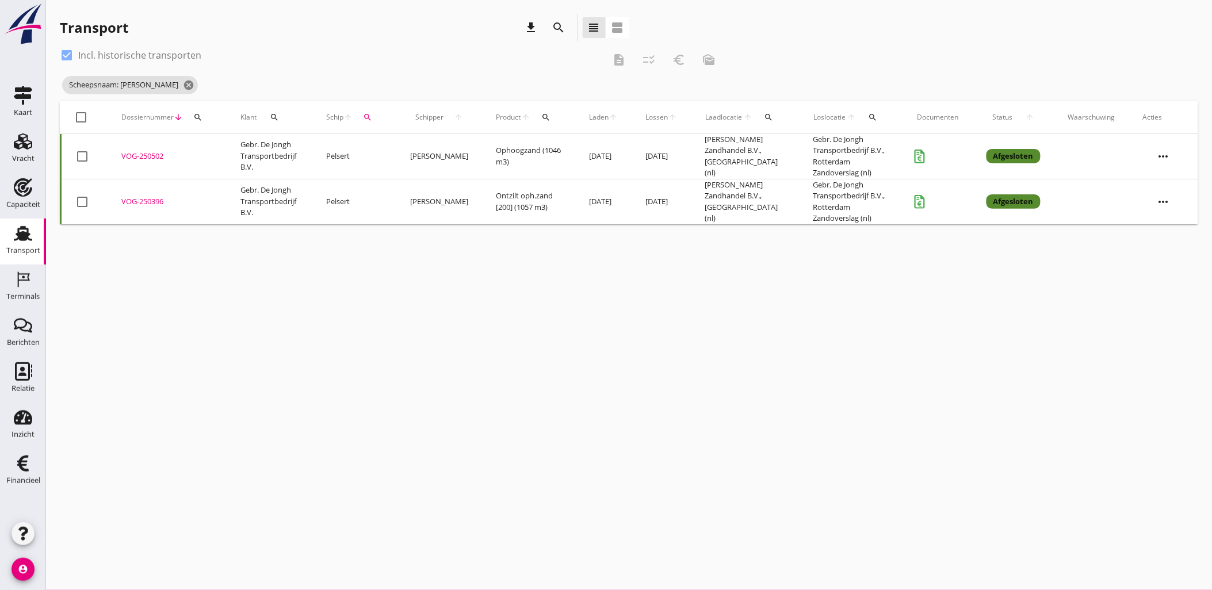
click at [143, 203] on div "VOG-250396" at bounding box center [166, 202] width 91 height 12
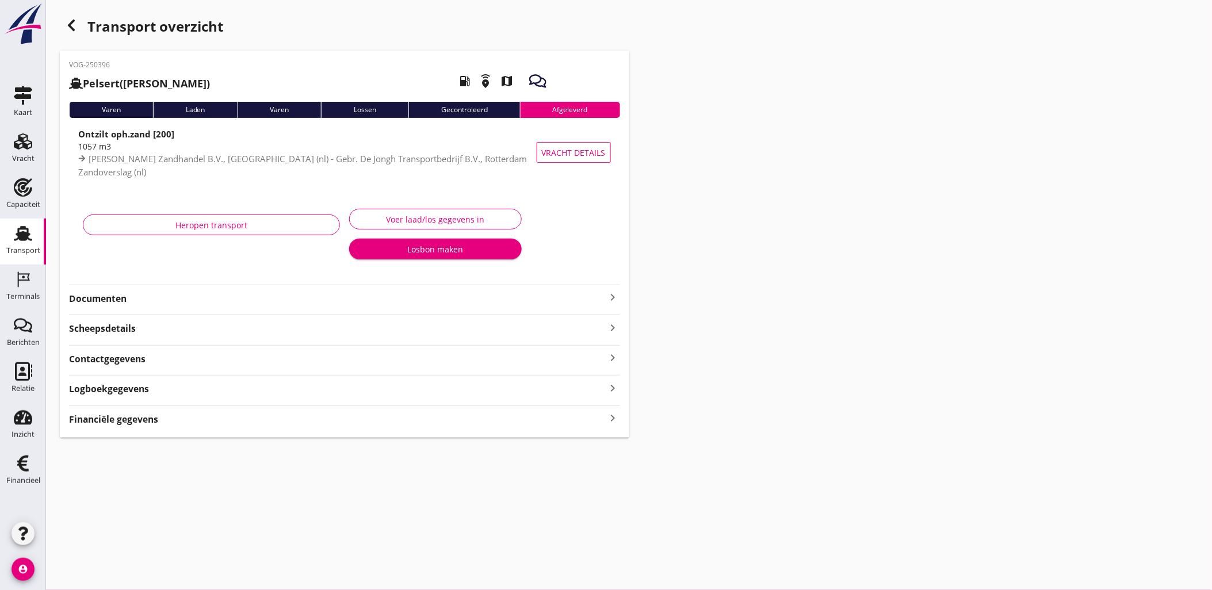
click at [154, 432] on div "VOG-250396 Pelsert ([PERSON_NAME]) local_gas_station emergency_share map Varen …" at bounding box center [345, 244] width 570 height 387
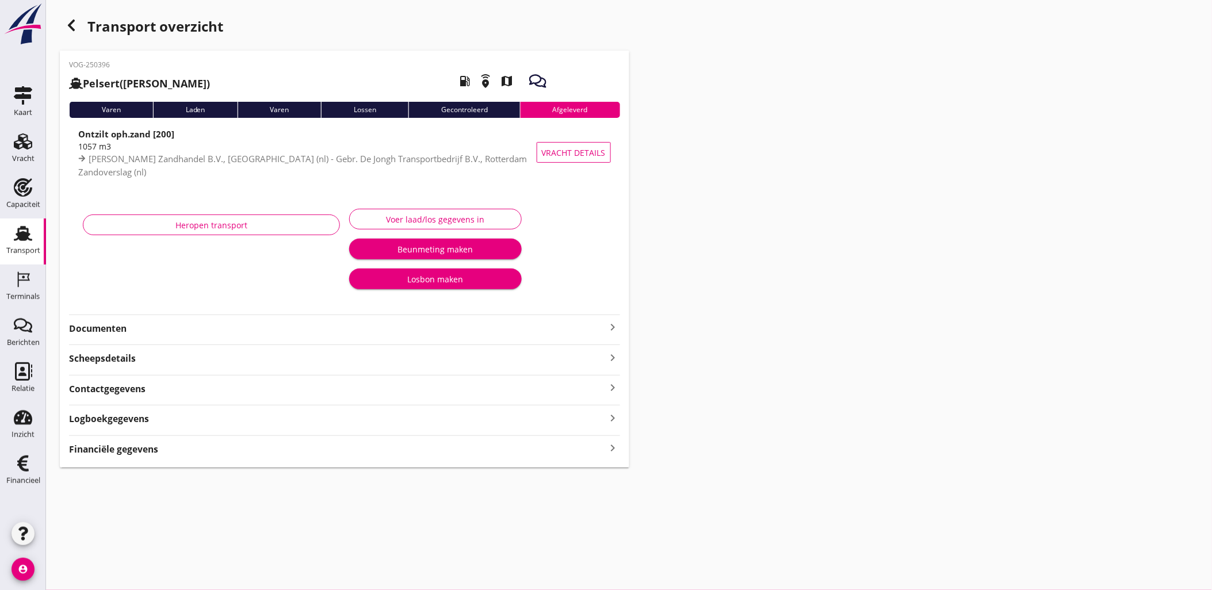
click at [157, 421] on div "Logboekgegevens keyboard_arrow_right" at bounding box center [344, 418] width 551 height 16
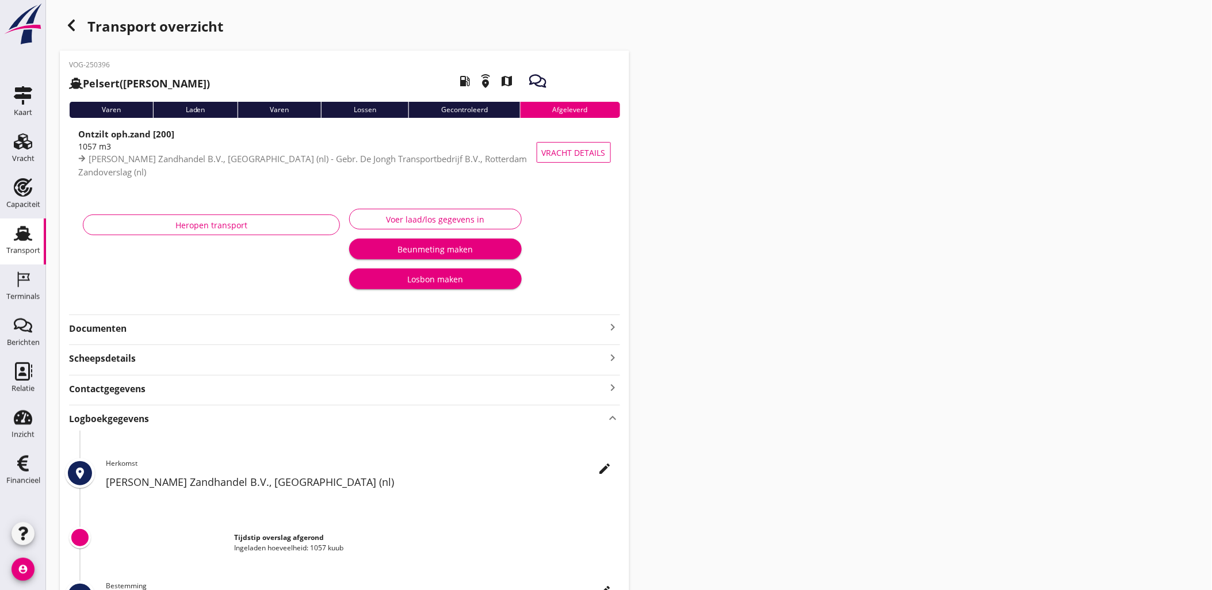
click at [154, 423] on div "Logboekgegevens keyboard_arrow_up place edit Herkomst [PERSON_NAME] Zandhandel …" at bounding box center [344, 547] width 551 height 284
drag, startPoint x: 154, startPoint y: 423, endPoint x: 148, endPoint y: 426, distance: 6.4
click at [147, 422] on strong "Logboekgegevens" at bounding box center [109, 418] width 80 height 13
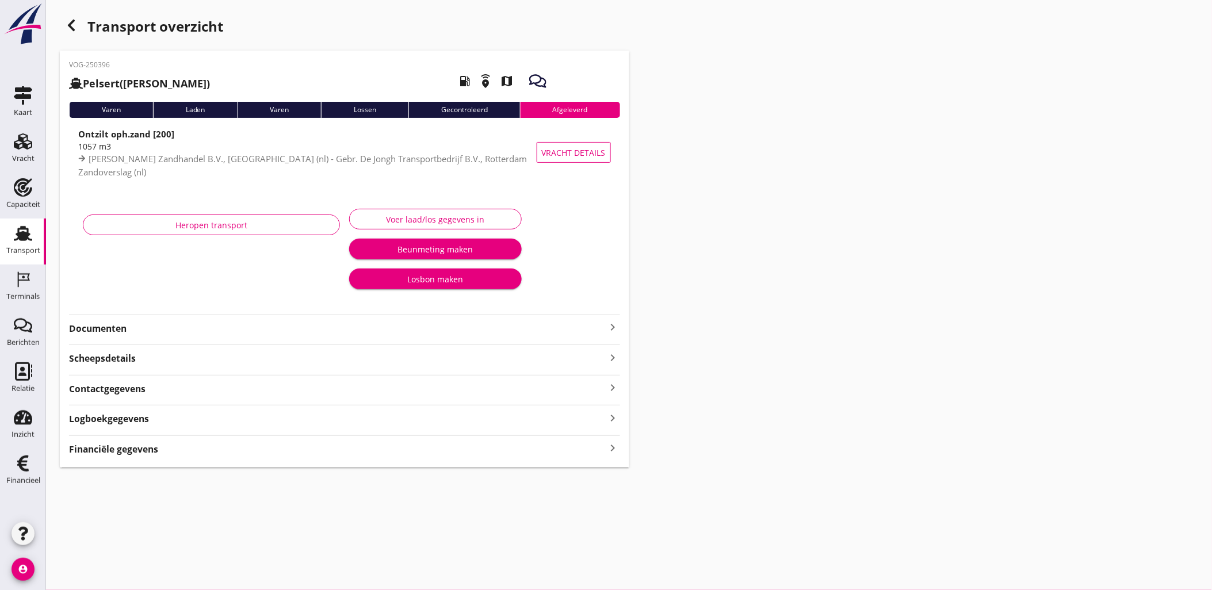
click at [155, 457] on div "VOG-250396 Pelsert ([PERSON_NAME]) local_gas_station emergency_share map Varen …" at bounding box center [345, 259] width 570 height 417
click at [155, 453] on strong "Financiële gegevens" at bounding box center [113, 449] width 89 height 13
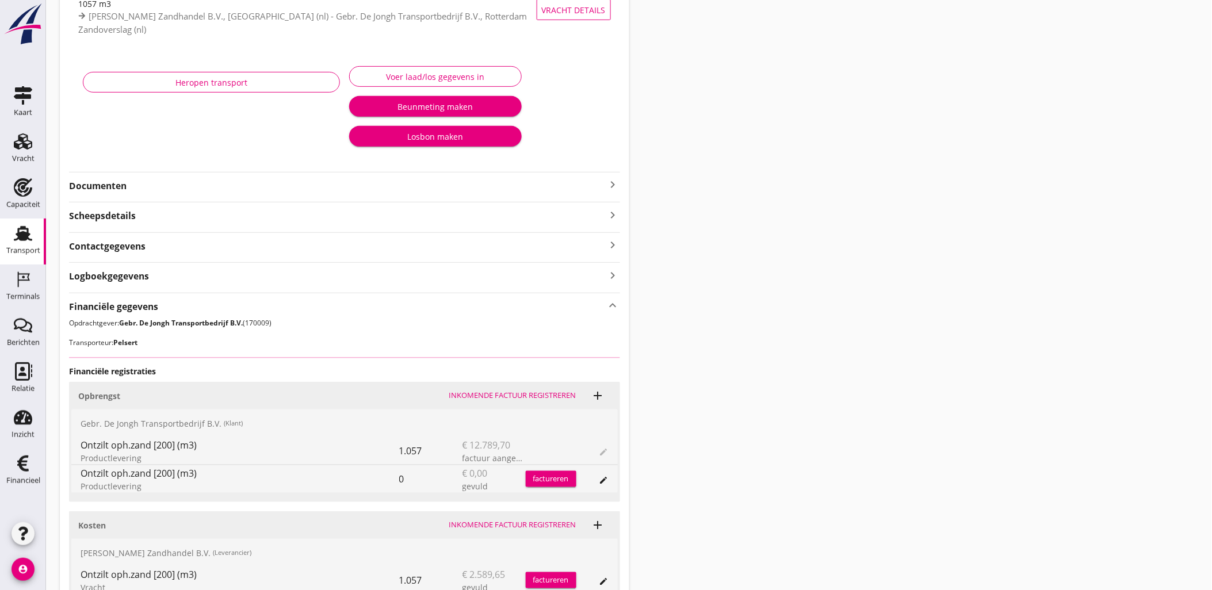
scroll to position [340, 0]
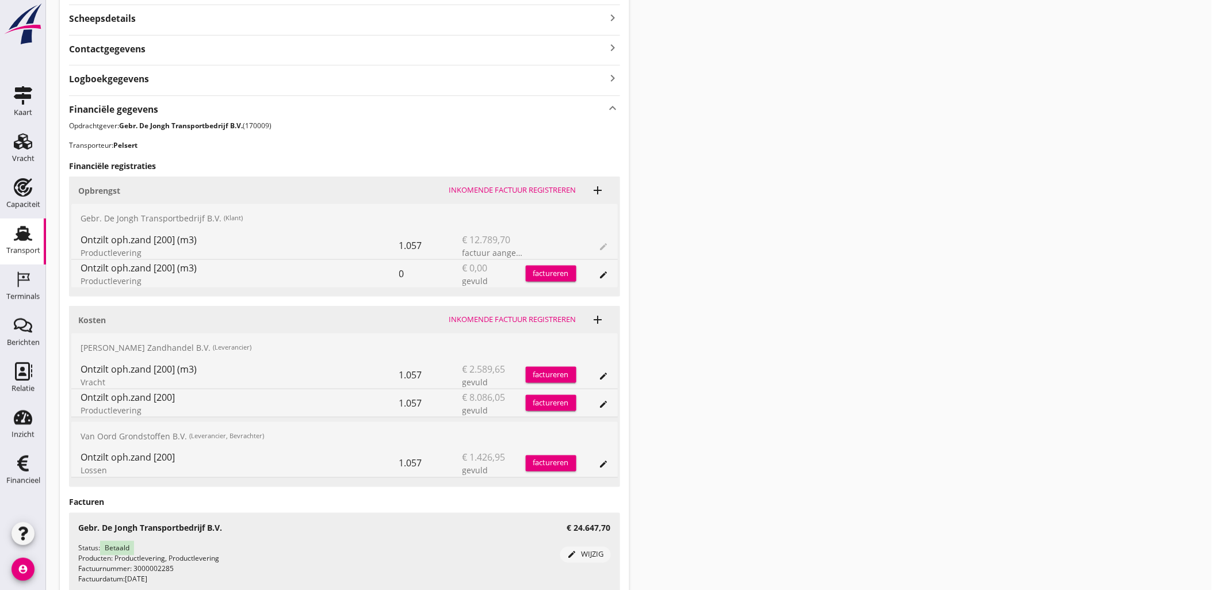
click at [792, 304] on div "Transport overzicht VOG-250396 Pelsert ([PERSON_NAME]) local_gas_station emerge…" at bounding box center [629, 161] width 1166 height 1002
click at [601, 376] on icon "edit" at bounding box center [603, 376] width 9 height 9
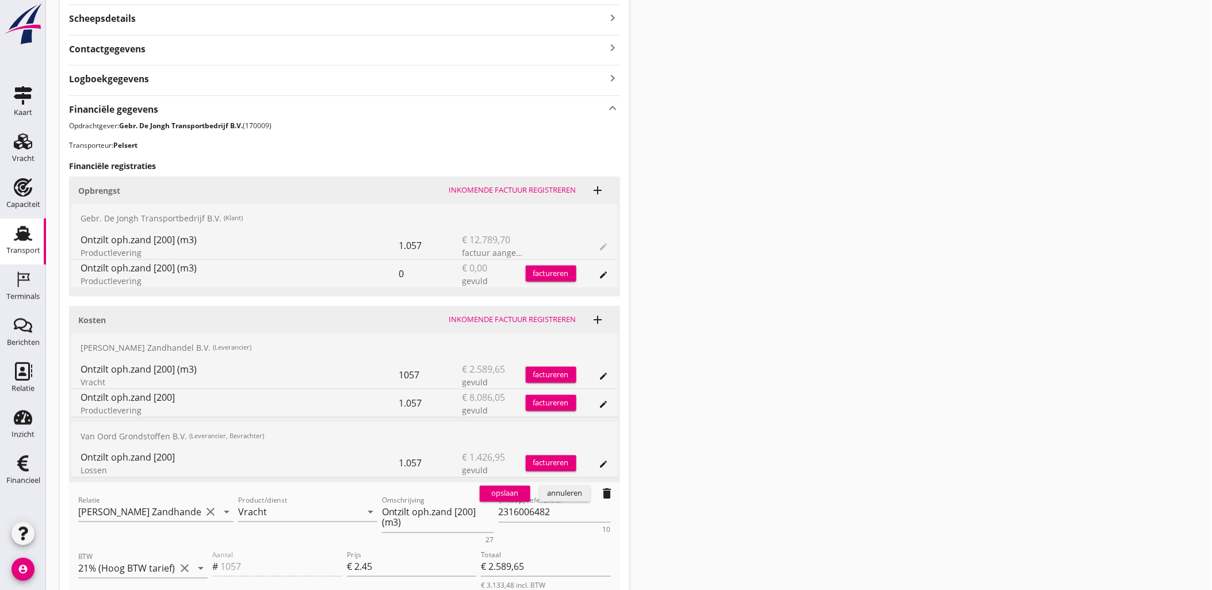
click at [576, 495] on div "annuleren" at bounding box center [564, 494] width 41 height 12
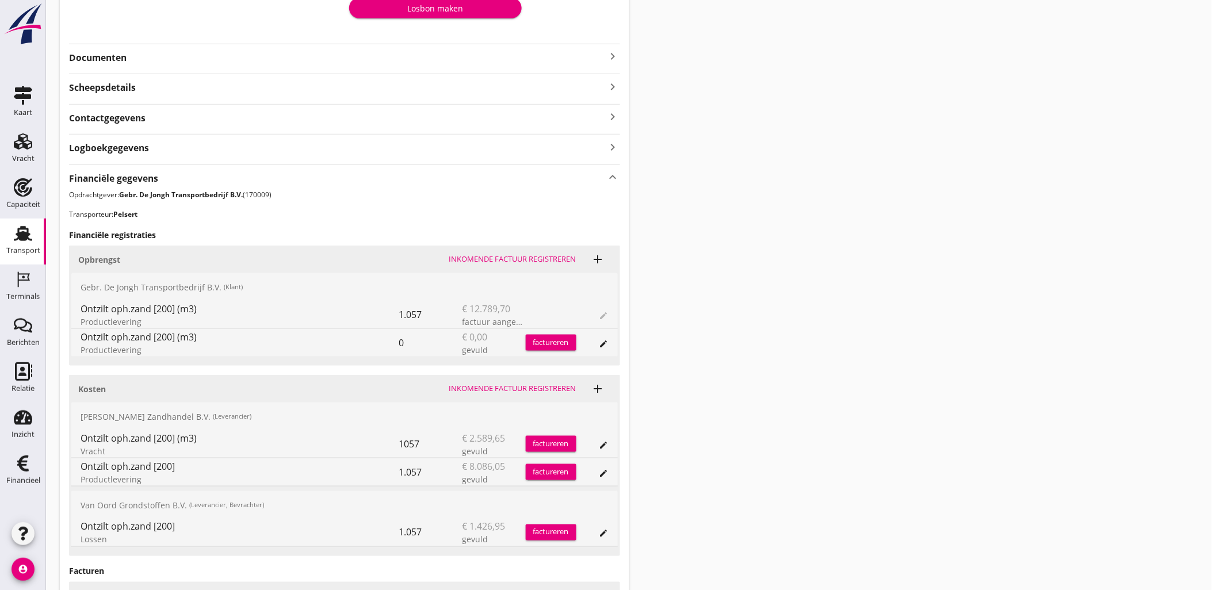
scroll to position [404, 0]
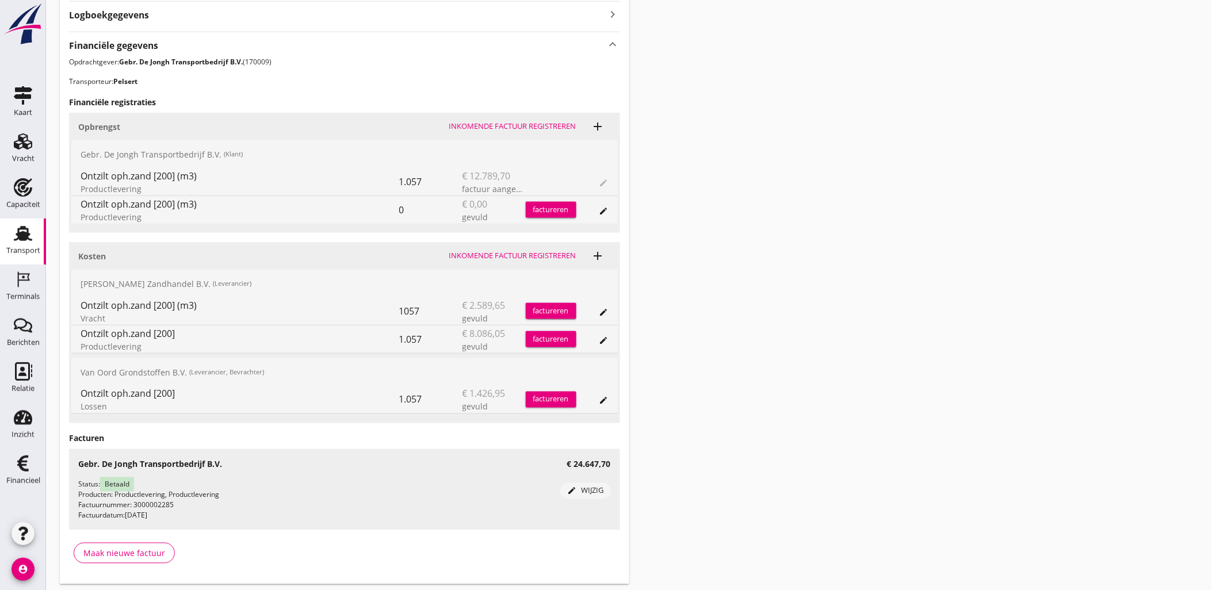
drag, startPoint x: 125, startPoint y: 280, endPoint x: 178, endPoint y: 341, distance: 80.7
click at [178, 341] on div "[PERSON_NAME] Zandhandel B.V. (Leverancier) Ontzilt oph.zand [200] (m3) Vracht …" at bounding box center [344, 312] width 547 height 84
click at [178, 341] on div "Productlevering" at bounding box center [240, 347] width 319 height 12
drag, startPoint x: 175, startPoint y: 342, endPoint x: 90, endPoint y: 285, distance: 102.8
click at [90, 285] on div "[PERSON_NAME] Zandhandel B.V. (Leverancier) Ontzilt oph.zand [200] (m3) Vracht …" at bounding box center [344, 312] width 547 height 84
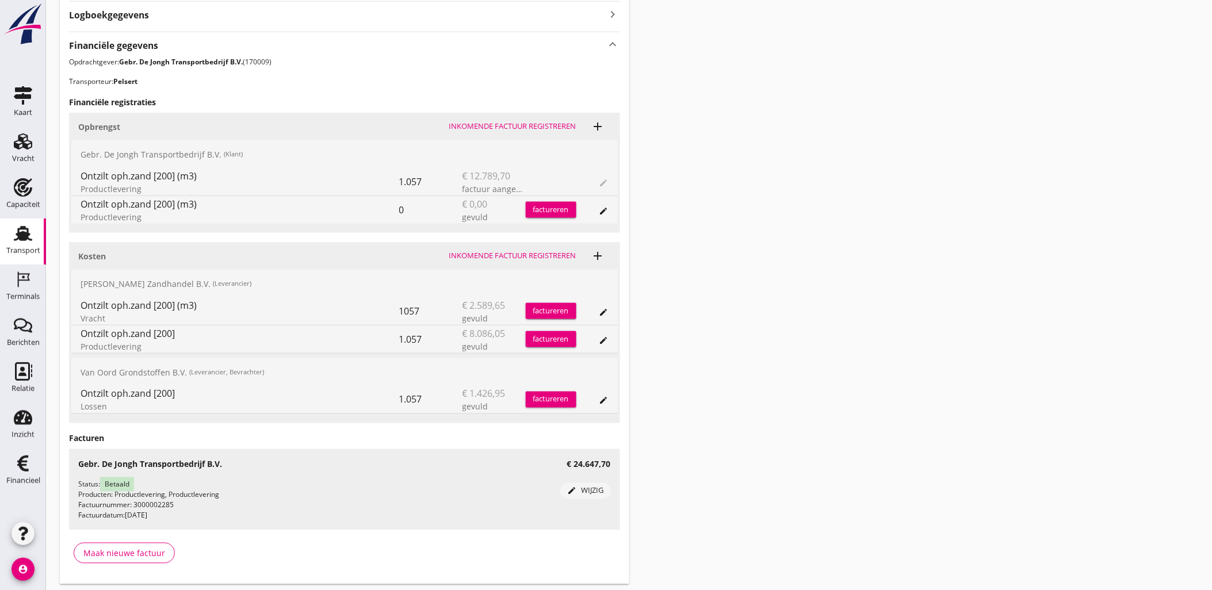
click at [90, 285] on div "[PERSON_NAME] Zandhandel B.V. (Leverancier)" at bounding box center [344, 284] width 547 height 28
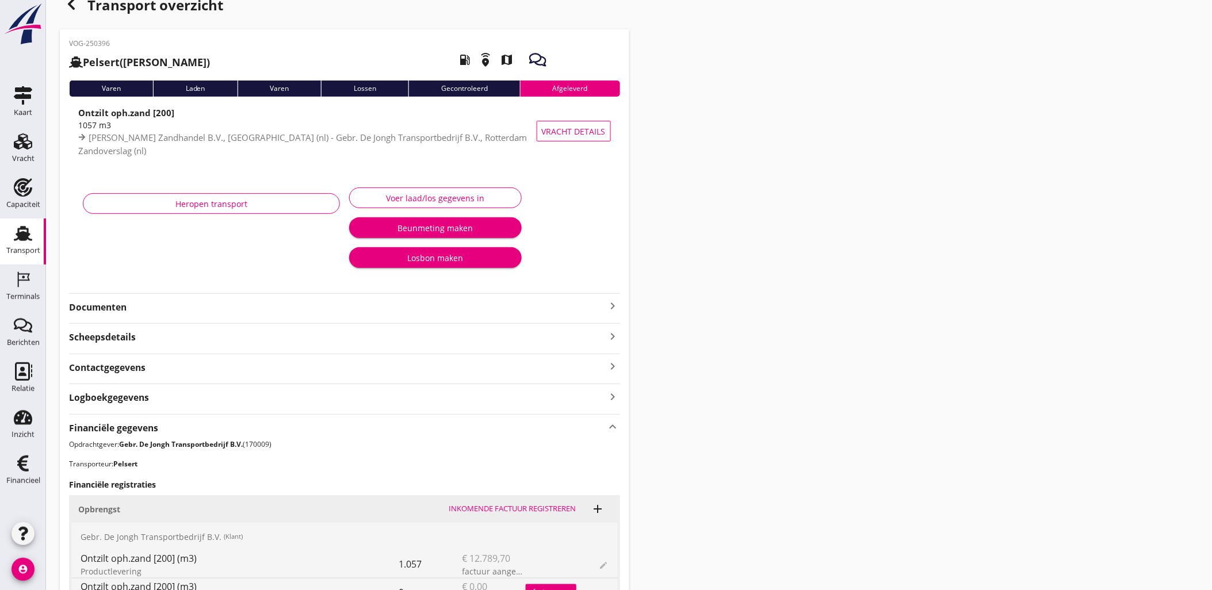
scroll to position [20, 0]
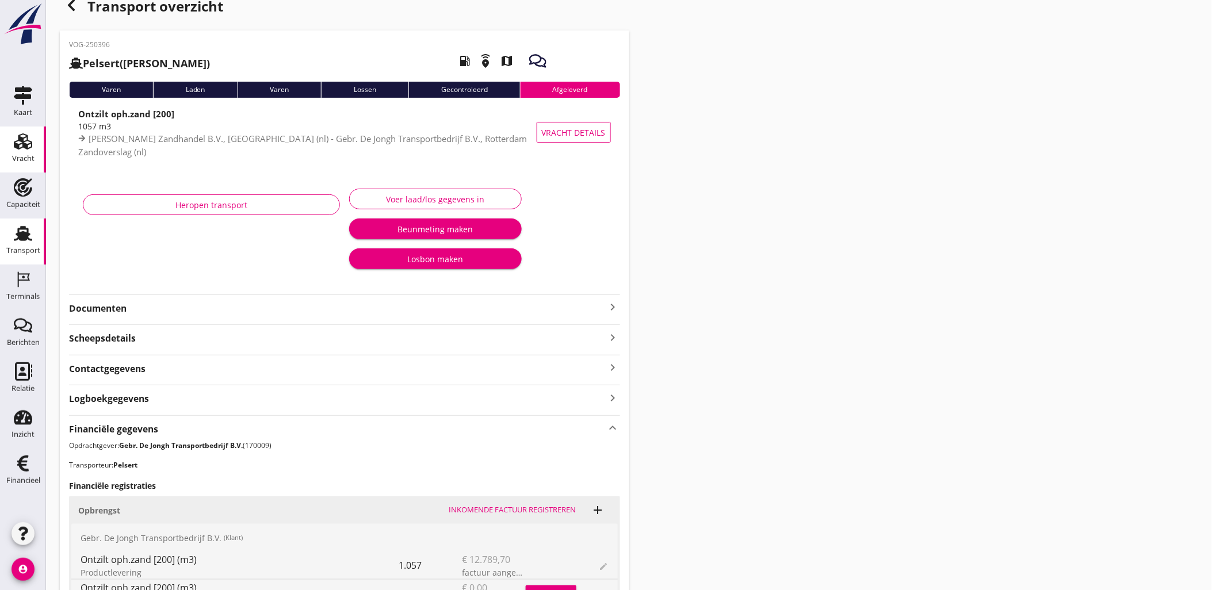
click at [24, 139] on icon "Vracht" at bounding box center [23, 141] width 18 height 18
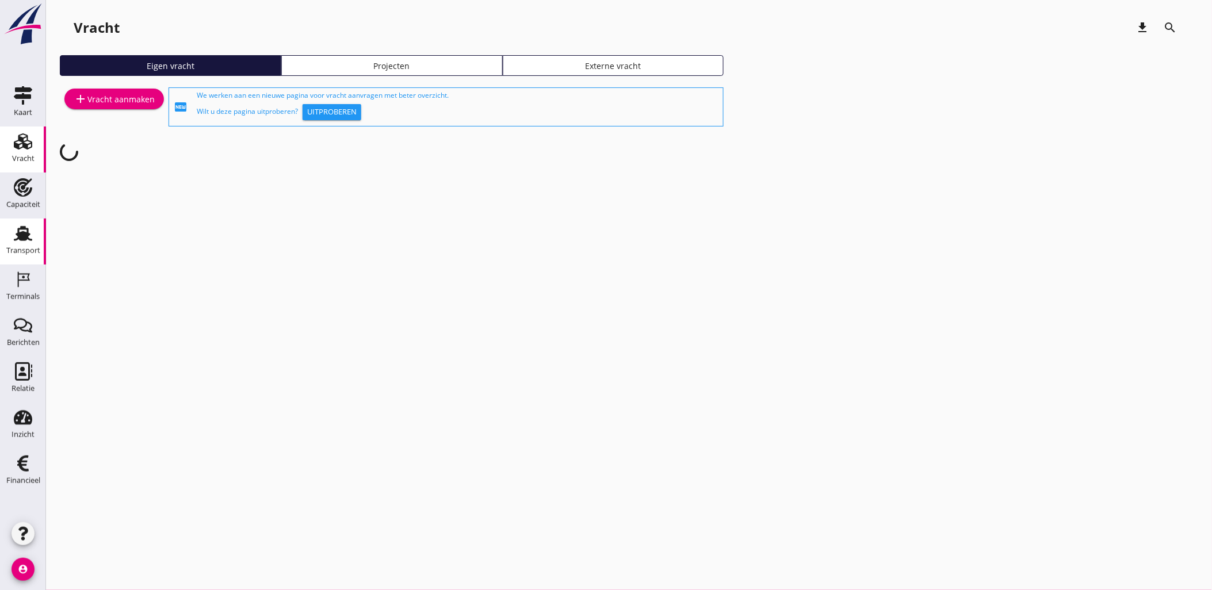
click at [32, 245] on div "Transport" at bounding box center [23, 251] width 34 height 16
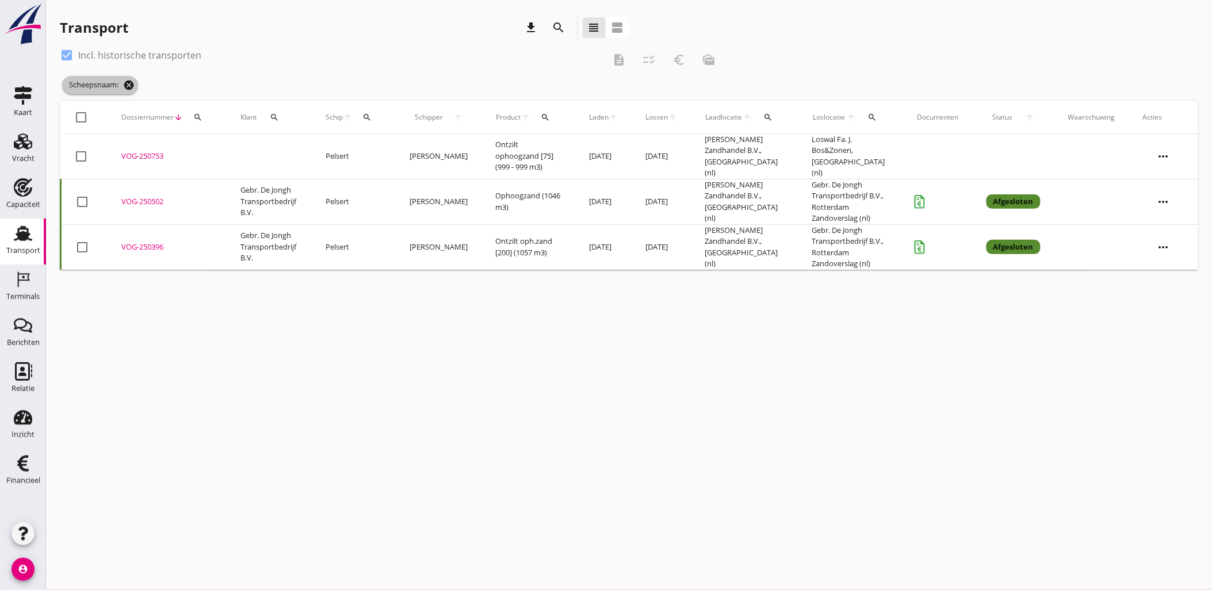
click at [129, 88] on icon "cancel" at bounding box center [129, 85] width 12 height 12
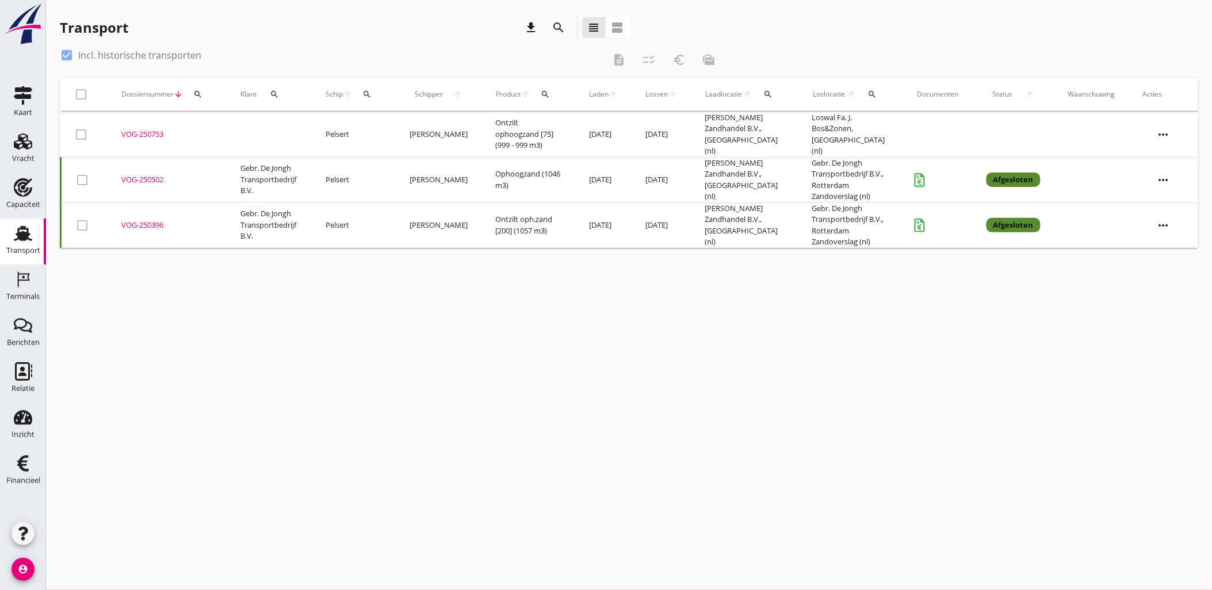
click at [167, 51] on label "Incl. historische transporten" at bounding box center [139, 55] width 123 height 12
checkbox input "false"
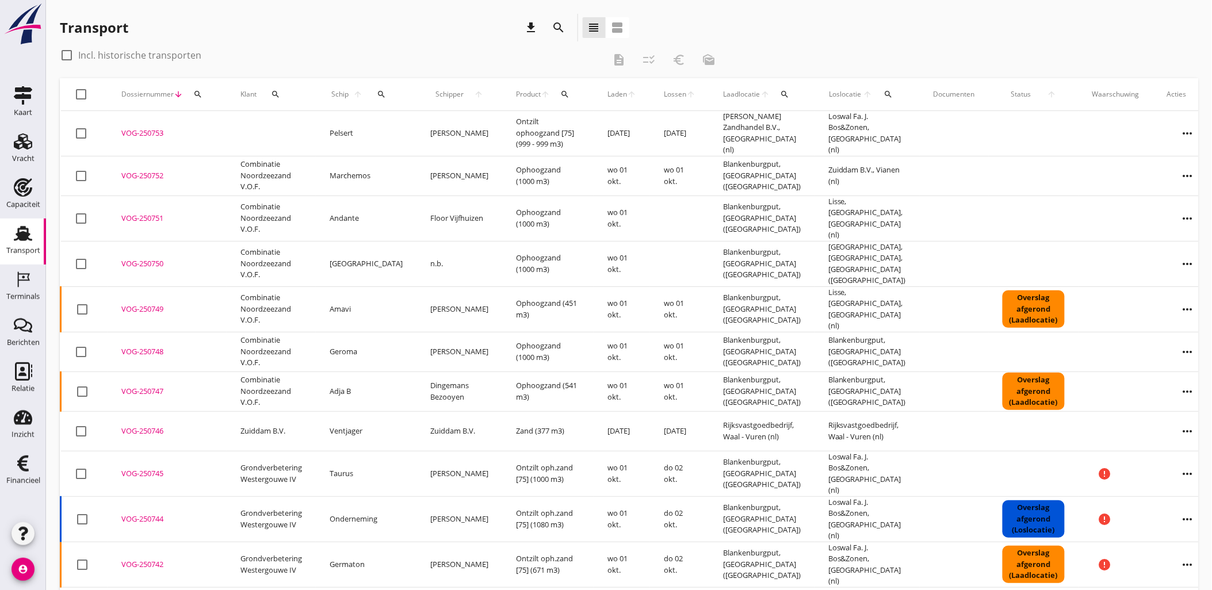
click at [377, 92] on icon "search" at bounding box center [381, 94] width 9 height 9
click at [429, 117] on div "Zoek op (scheeps)naam arrow_drop_down" at bounding box center [444, 130] width 152 height 37
click at [442, 125] on input "Zoek op (scheeps)naam" at bounding box center [428, 128] width 120 height 18
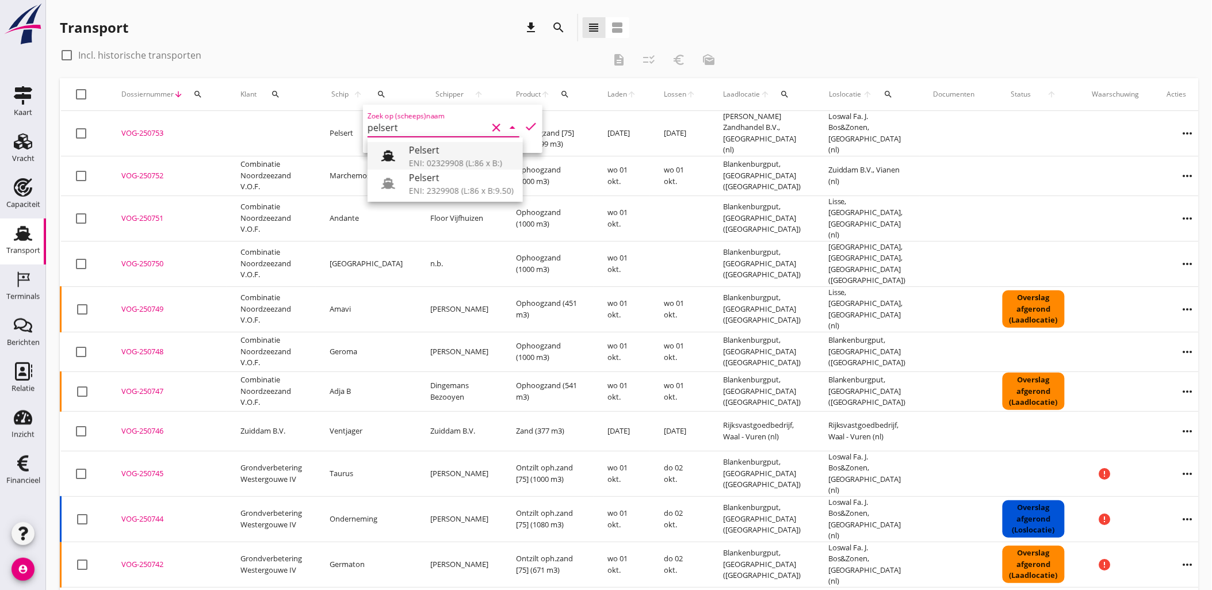
click at [446, 154] on div "Pelsert" at bounding box center [461, 150] width 105 height 14
click at [524, 122] on icon "check" at bounding box center [531, 127] width 14 height 14
type input "Pelsert"
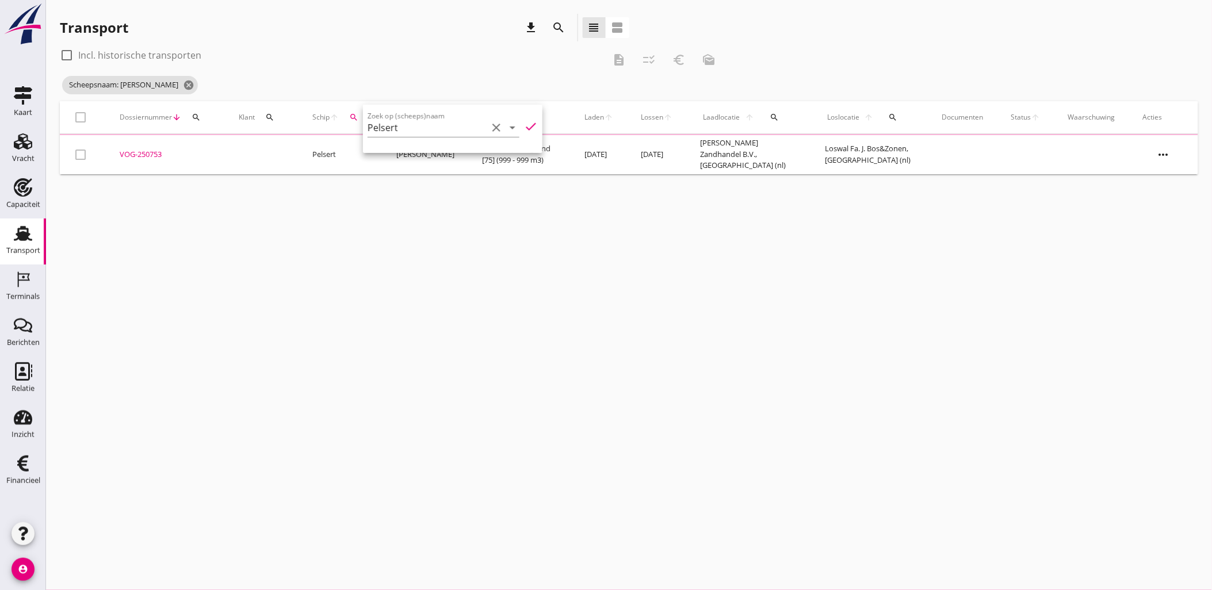
click at [85, 117] on div at bounding box center [81, 118] width 20 height 20
checkbox input "true"
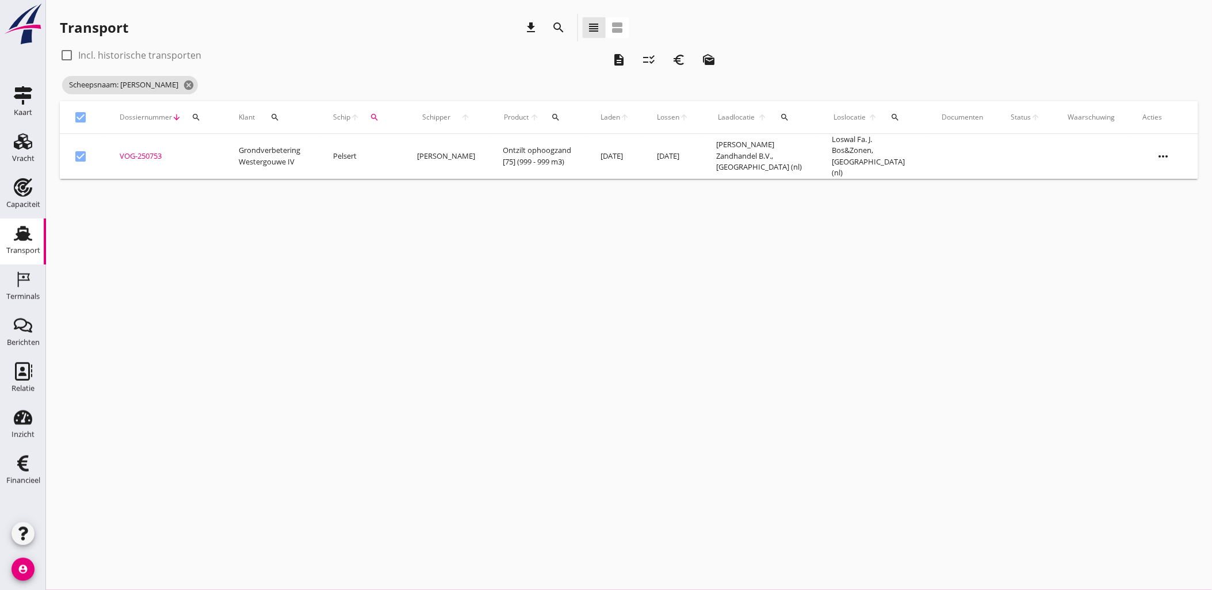
click at [170, 52] on label "Incl. historische transporten" at bounding box center [139, 55] width 123 height 12
checkbox input "true"
checkbox input "false"
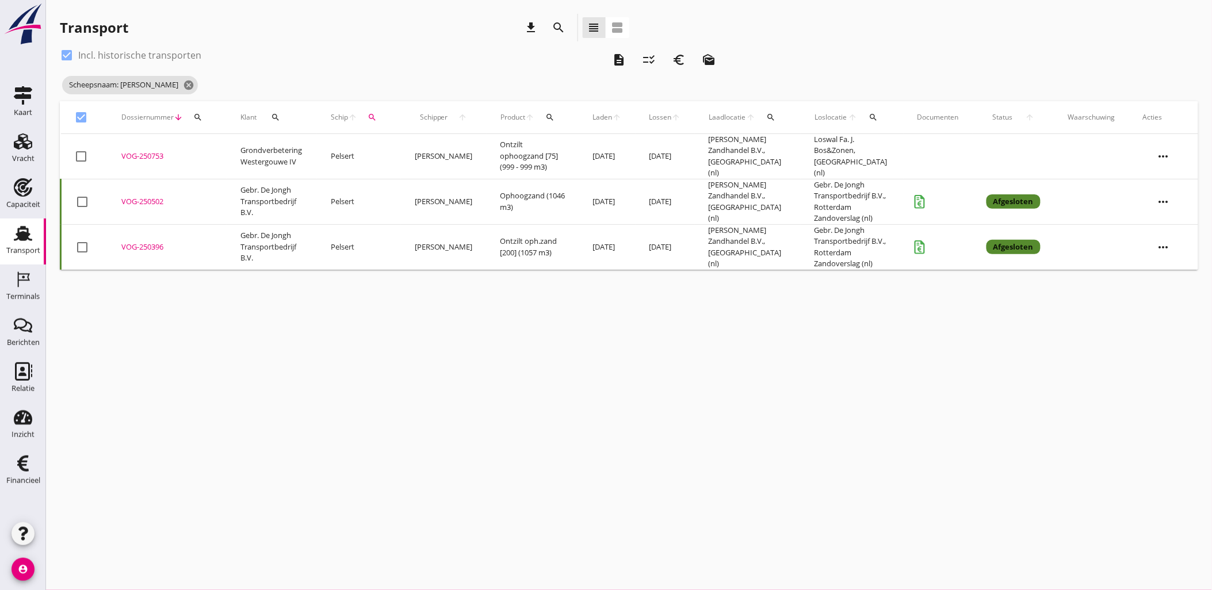
click at [148, 198] on div "VOG-250502" at bounding box center [166, 202] width 91 height 12
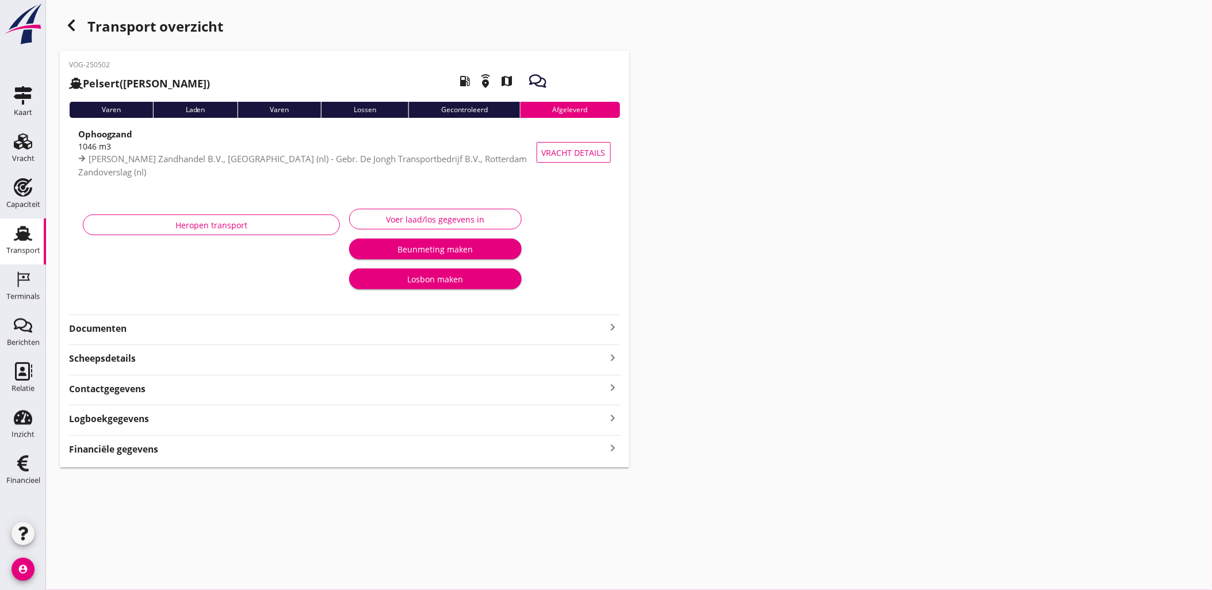
click at [178, 448] on div "Financiële gegevens keyboard_arrow_right" at bounding box center [344, 449] width 551 height 16
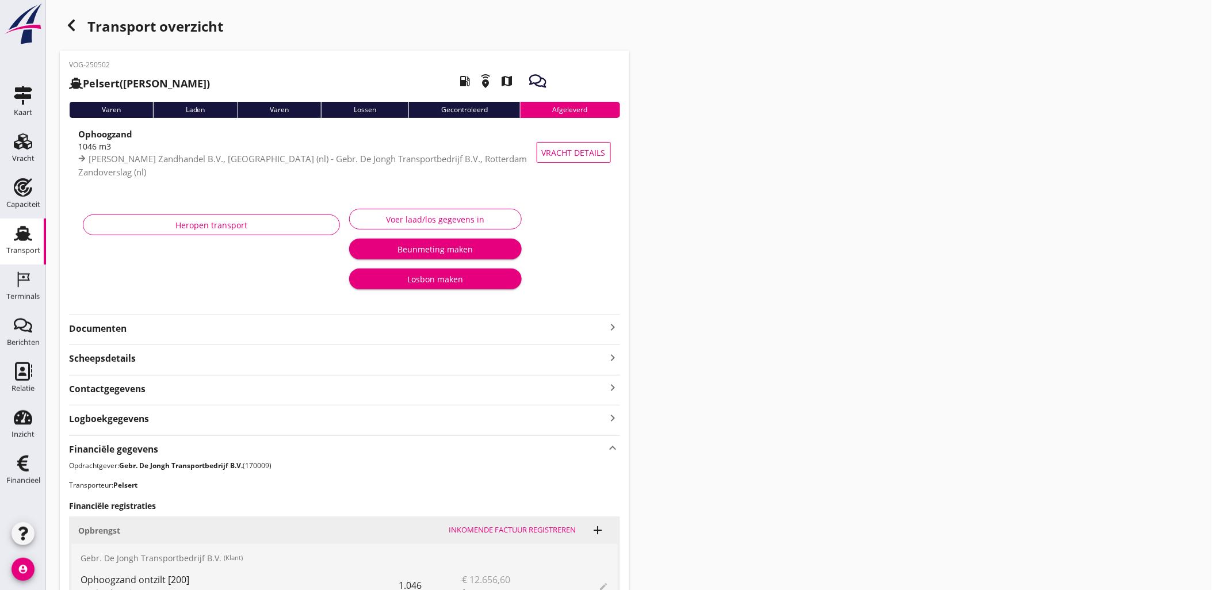
click at [30, 229] on icon "Transport" at bounding box center [23, 233] width 18 height 18
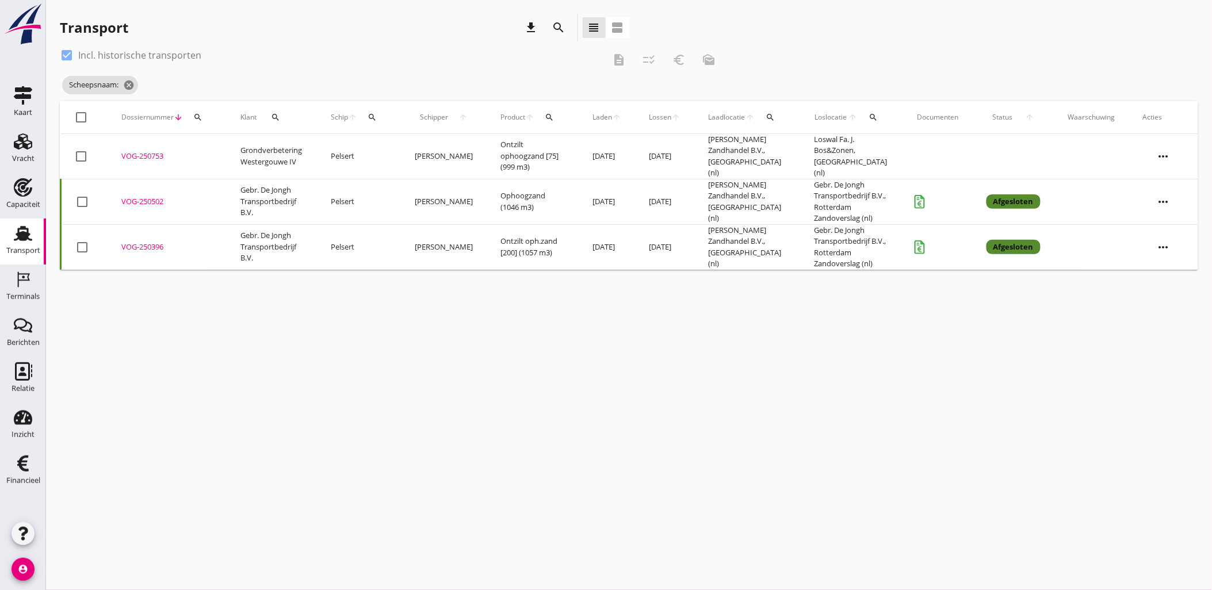
click at [146, 196] on div "VOG-250502" at bounding box center [166, 202] width 91 height 12
click at [129, 85] on icon "cancel" at bounding box center [129, 85] width 12 height 12
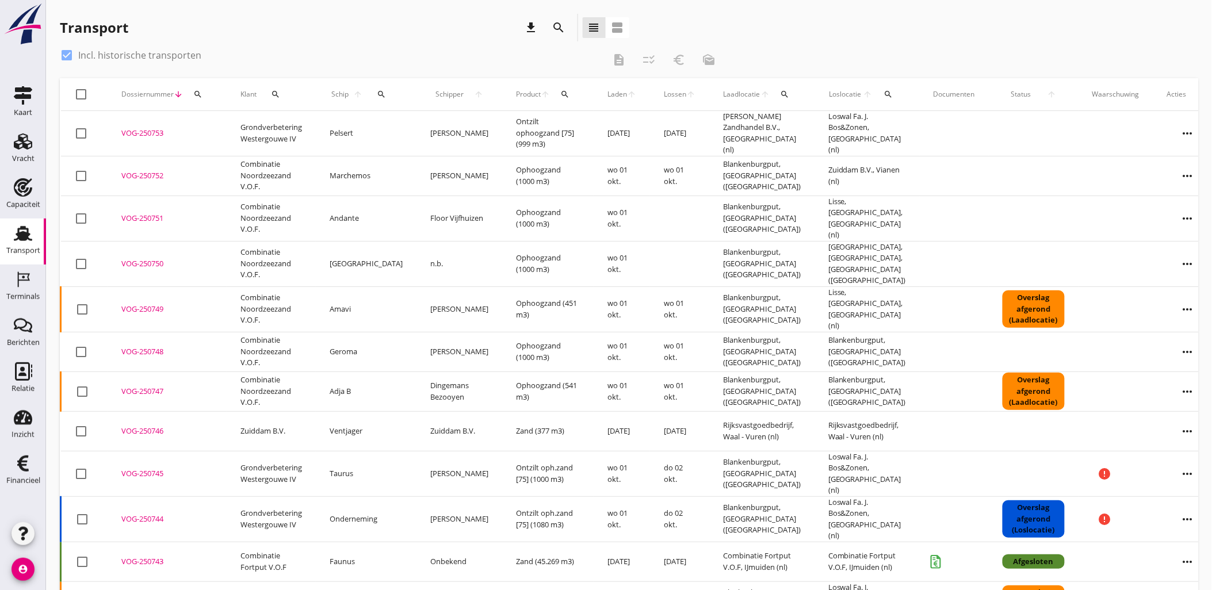
click at [150, 468] on div "VOG-250745" at bounding box center [166, 474] width 91 height 12
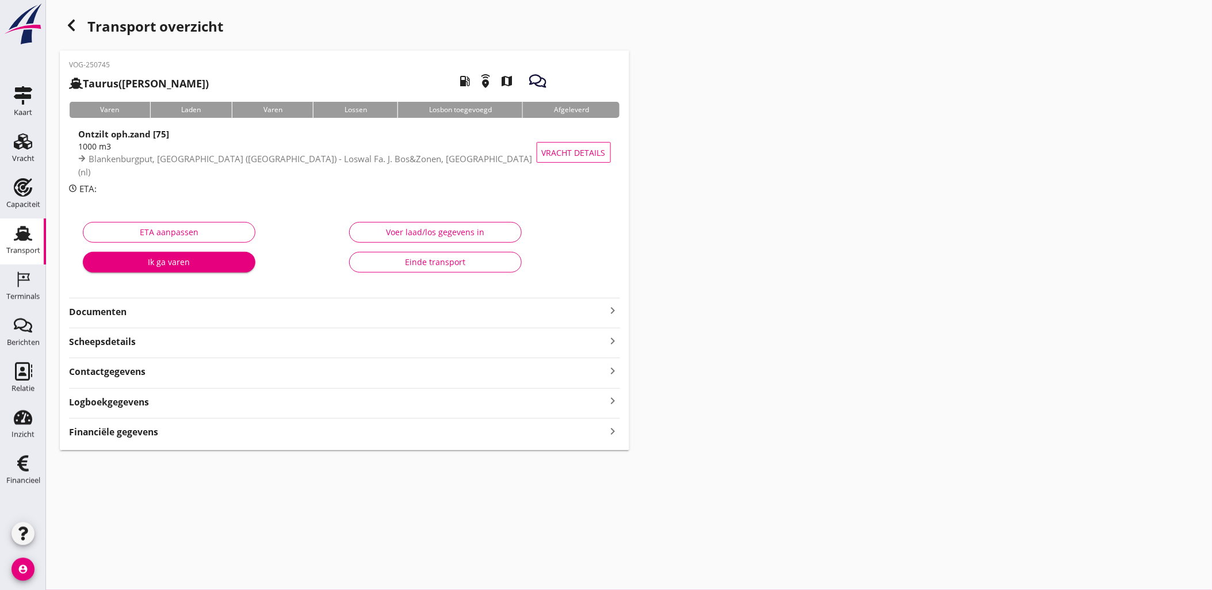
click at [156, 442] on div "VOG-250745 Taurus (Van Oord) local_gas_station emergency_share map Varen Laden …" at bounding box center [345, 251] width 570 height 400
click at [150, 438] on strong "Financiële gegevens" at bounding box center [113, 432] width 89 height 13
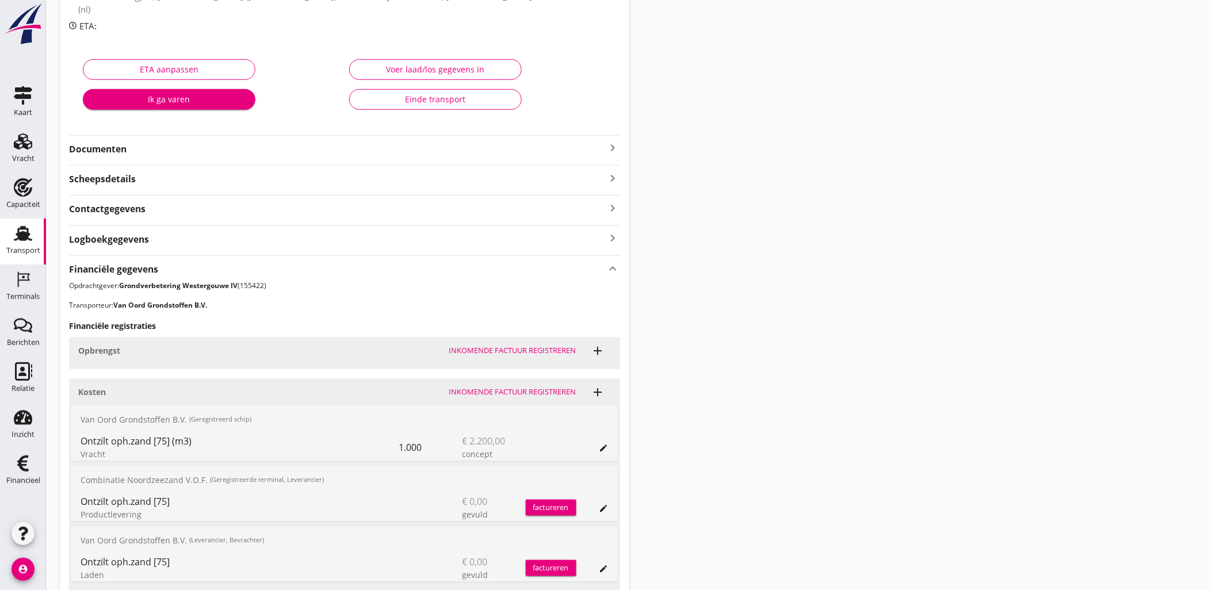
scroll to position [259, 0]
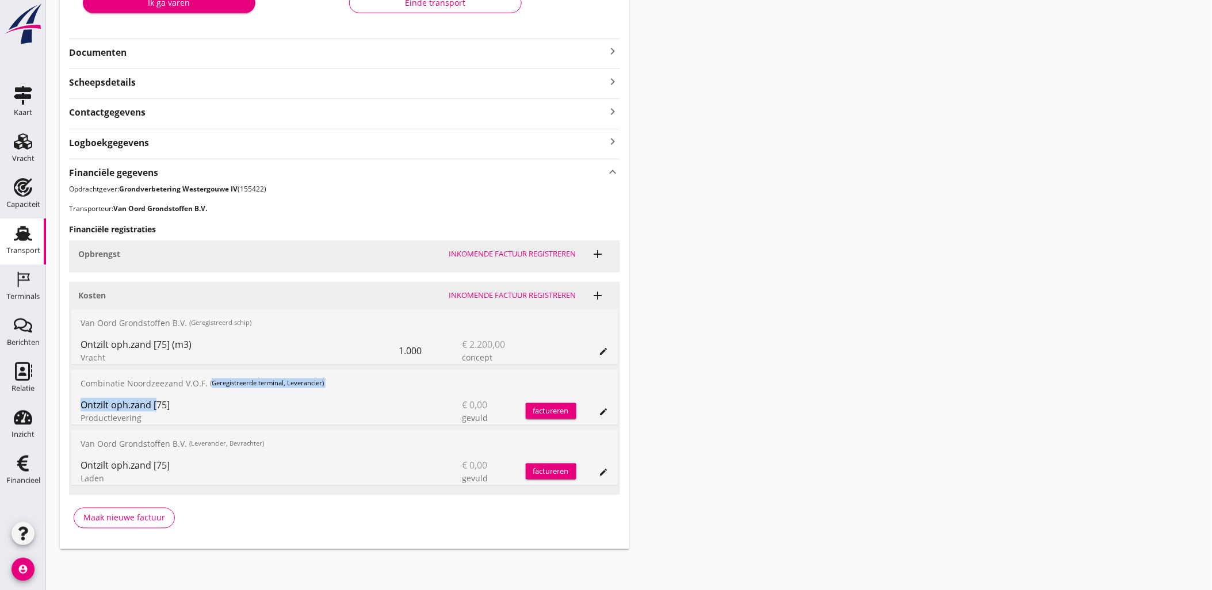
drag, startPoint x: 107, startPoint y: 389, endPoint x: 154, endPoint y: 411, distance: 52.0
click at [154, 411] on div "Combinatie Noordzeezand V.O.F. (Geregistreerde terminal, Leverancier) Ontzilt o…" at bounding box center [344, 398] width 547 height 56
click at [154, 411] on div "Ontzilt oph.zand [75]" at bounding box center [240, 405] width 319 height 14
drag, startPoint x: 144, startPoint y: 421, endPoint x: 113, endPoint y: 409, distance: 32.6
click at [113, 409] on div "Ontzilt oph.zand [75] Productlevering" at bounding box center [240, 412] width 319 height 28
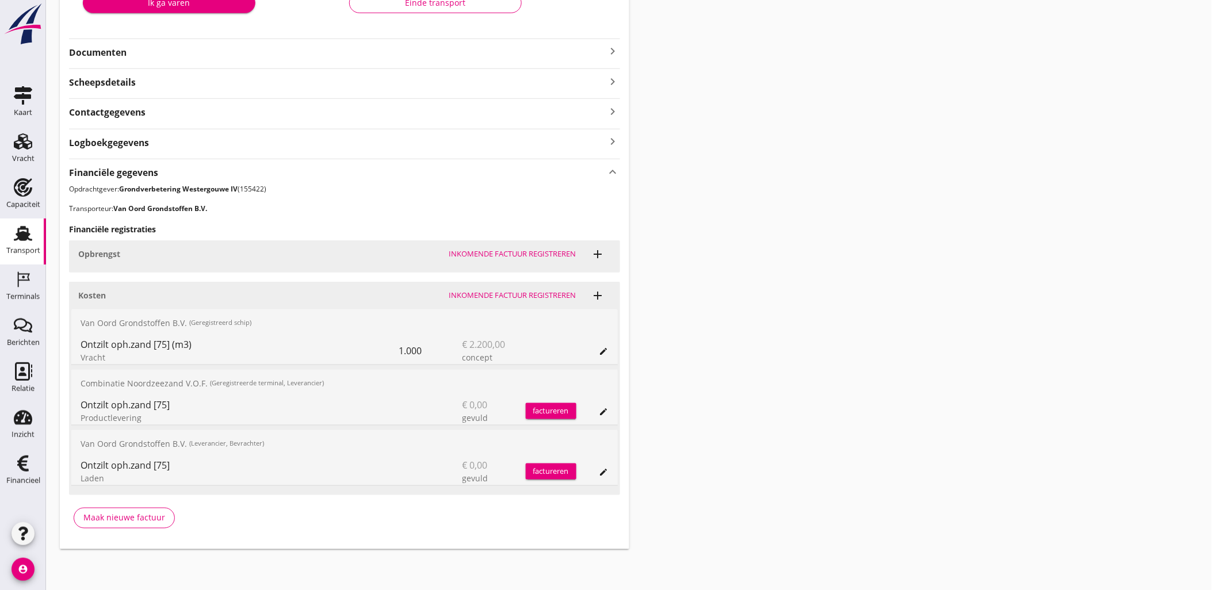
click at [113, 409] on div "Ontzilt oph.zand [75]" at bounding box center [240, 405] width 319 height 14
drag, startPoint x: 174, startPoint y: 423, endPoint x: 67, endPoint y: 404, distance: 108.7
click at [67, 404] on div "VOG-250745 Taurus (Van Oord) local_gas_station emergency_share map Varen Laden …" at bounding box center [345, 170] width 570 height 758
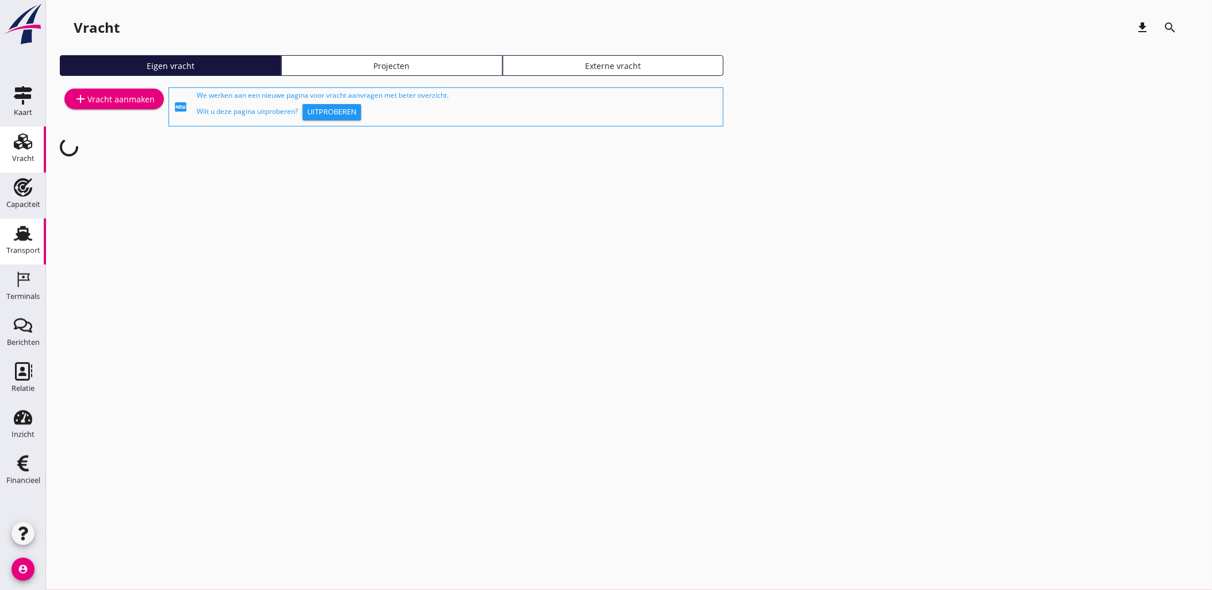
click at [24, 221] on link "Transport Transport" at bounding box center [23, 242] width 46 height 46
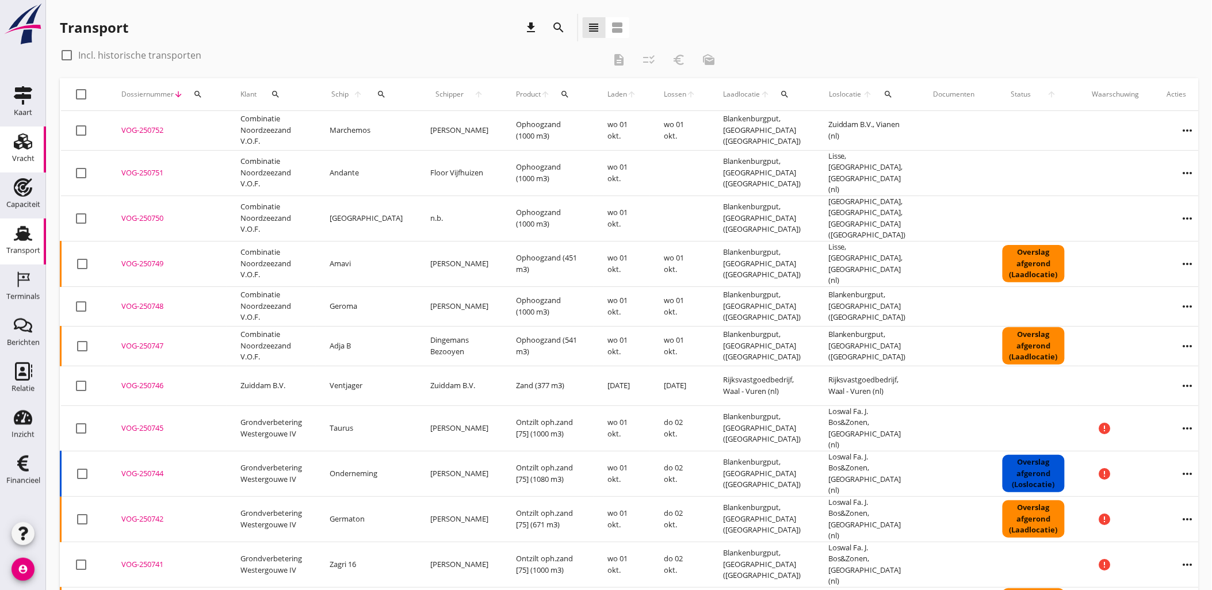
click at [33, 150] on div "Vracht" at bounding box center [23, 141] width 28 height 18
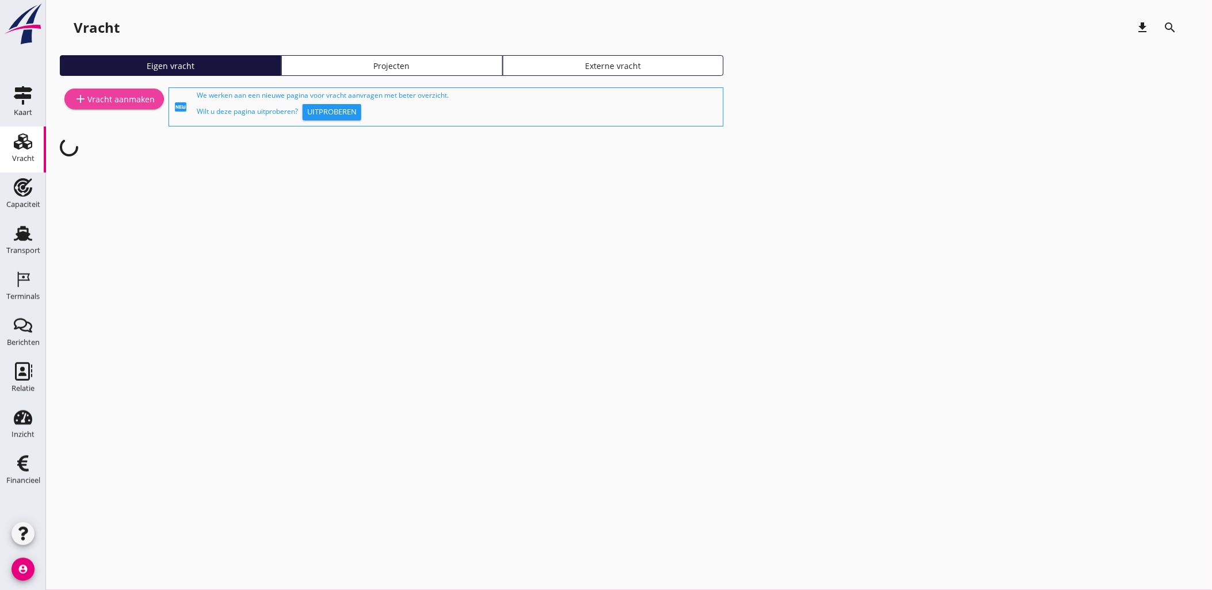
click at [128, 105] on div "add Vracht aanmaken" at bounding box center [114, 99] width 81 height 14
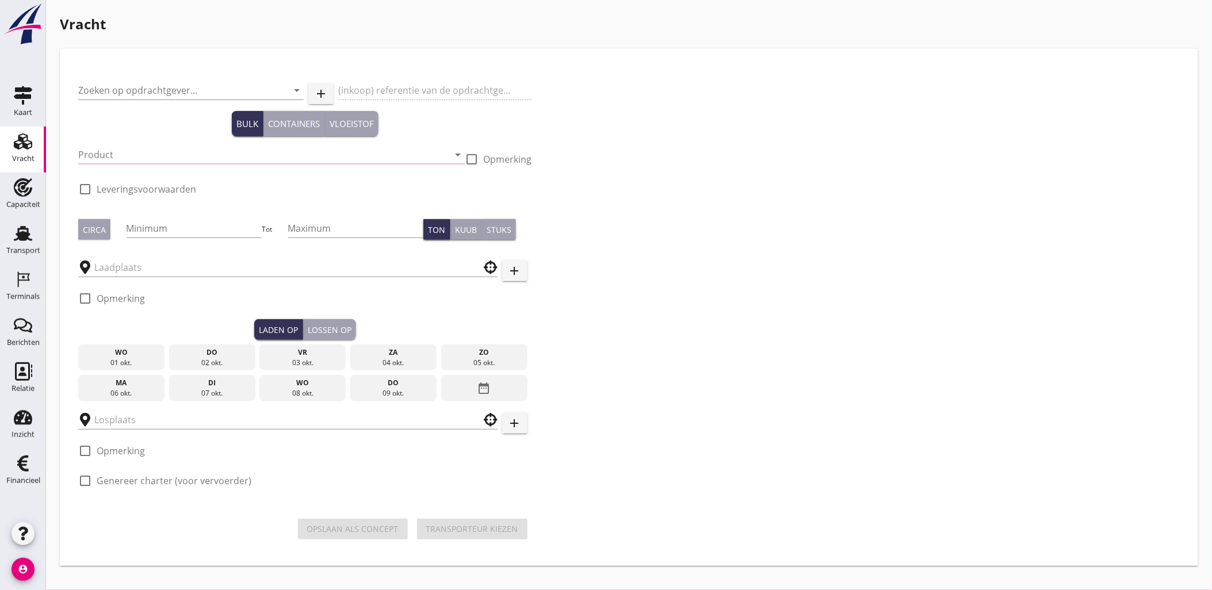
click at [215, 159] on input "Product" at bounding box center [263, 155] width 371 height 18
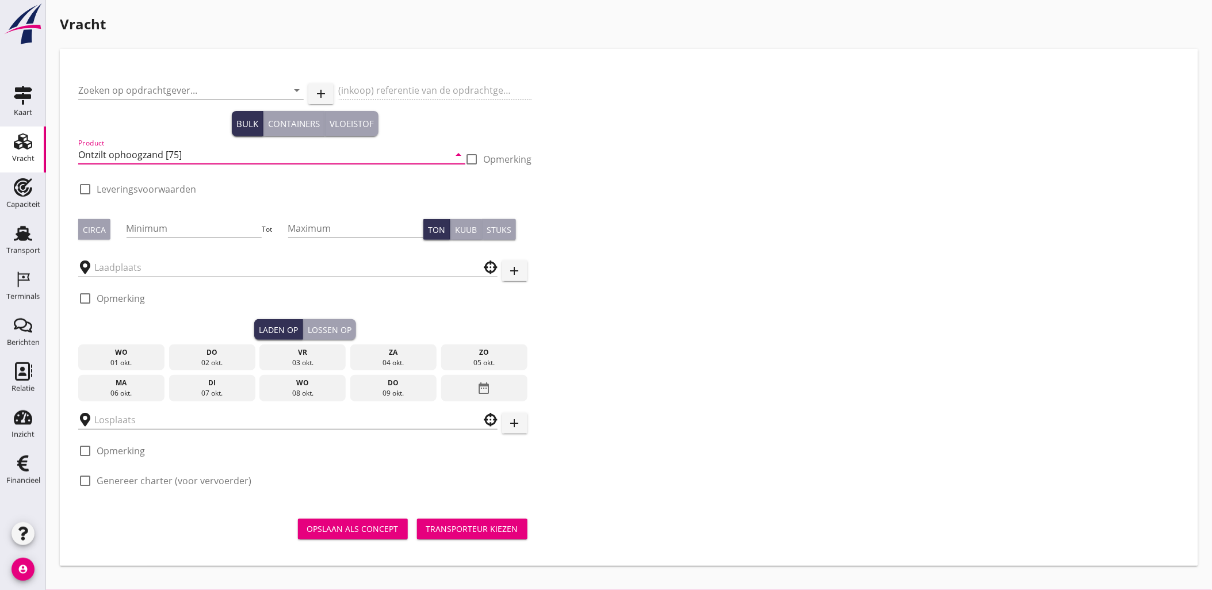
type input "Ontzilt ophoogzand [75]"
click at [498, 396] on div "date_range" at bounding box center [484, 388] width 86 height 26
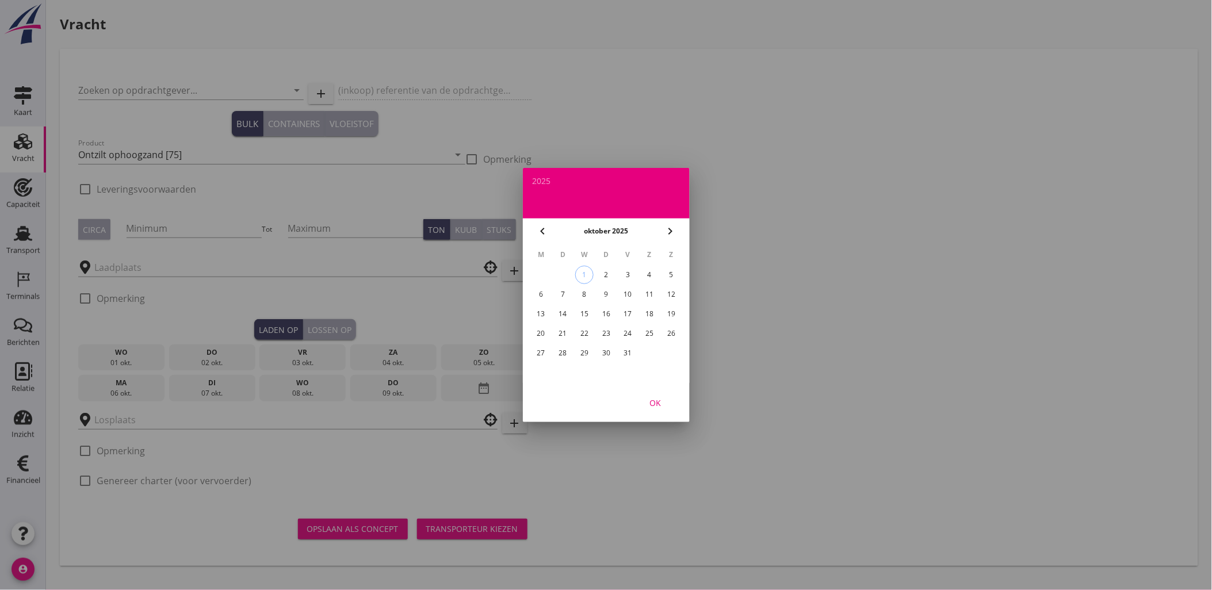
click at [540, 238] on icon "chevron_left" at bounding box center [543, 231] width 14 height 14
click at [542, 312] on div "15" at bounding box center [541, 314] width 18 height 18
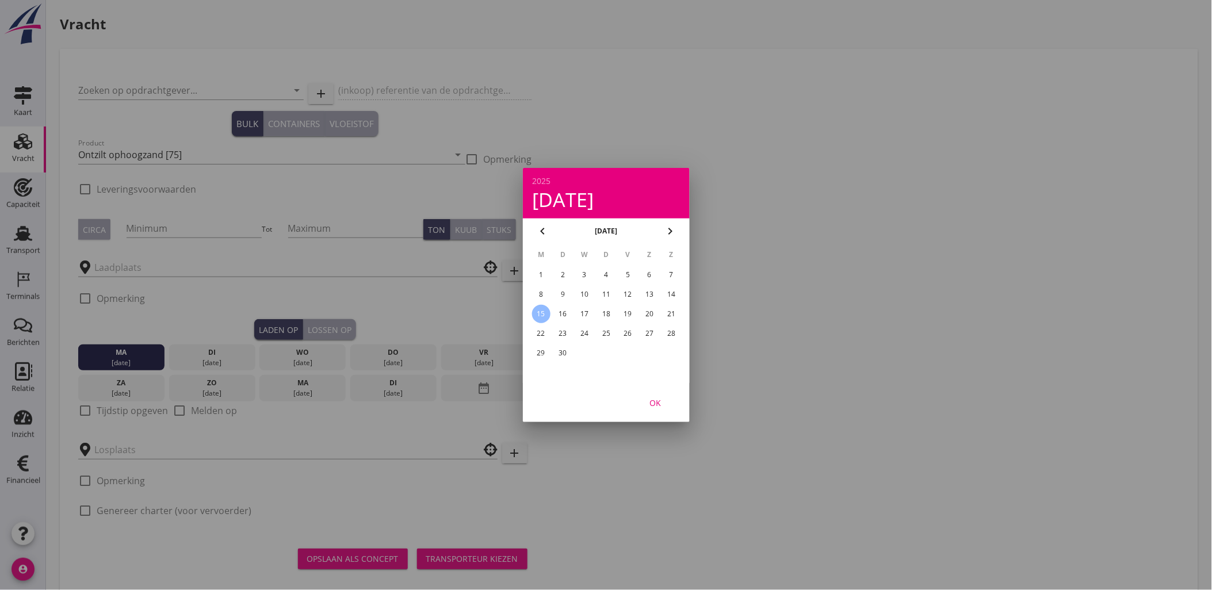
click at [656, 406] on div "OK" at bounding box center [655, 403] width 32 height 12
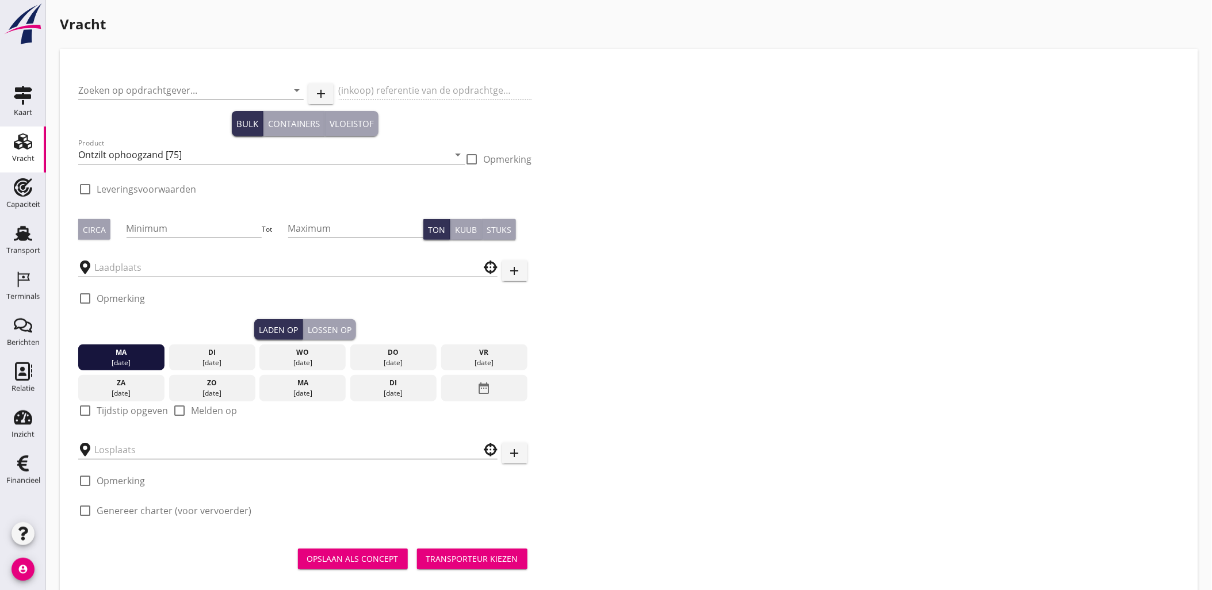
click at [326, 324] on div "Lossen op" at bounding box center [330, 330] width 44 height 12
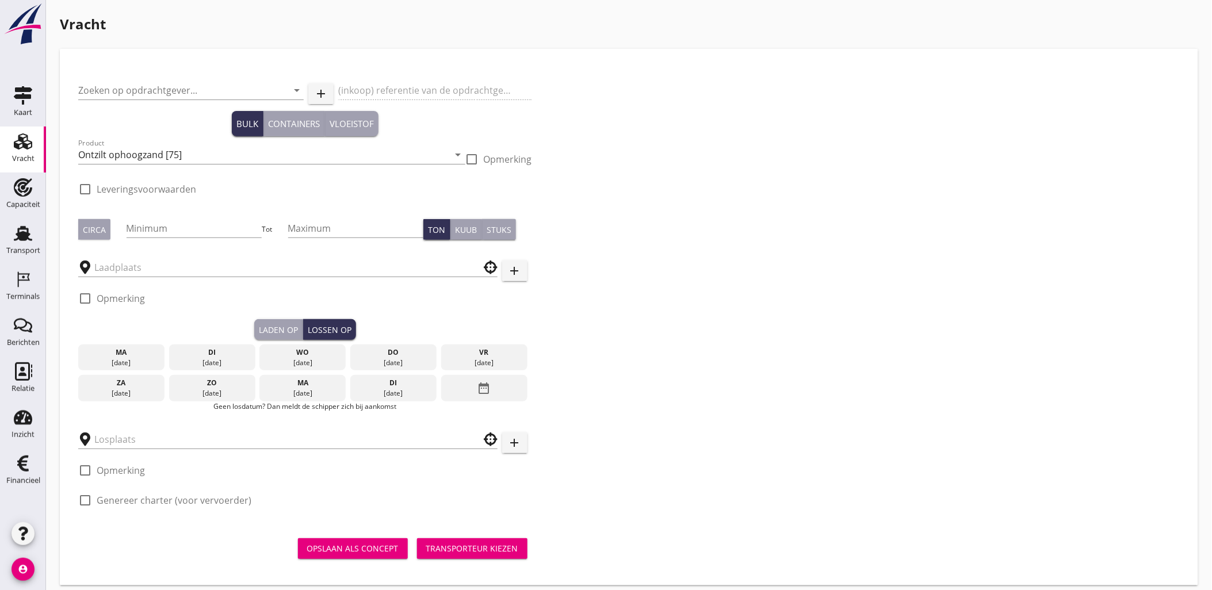
click at [473, 381] on div "date_range" at bounding box center [484, 388] width 86 height 26
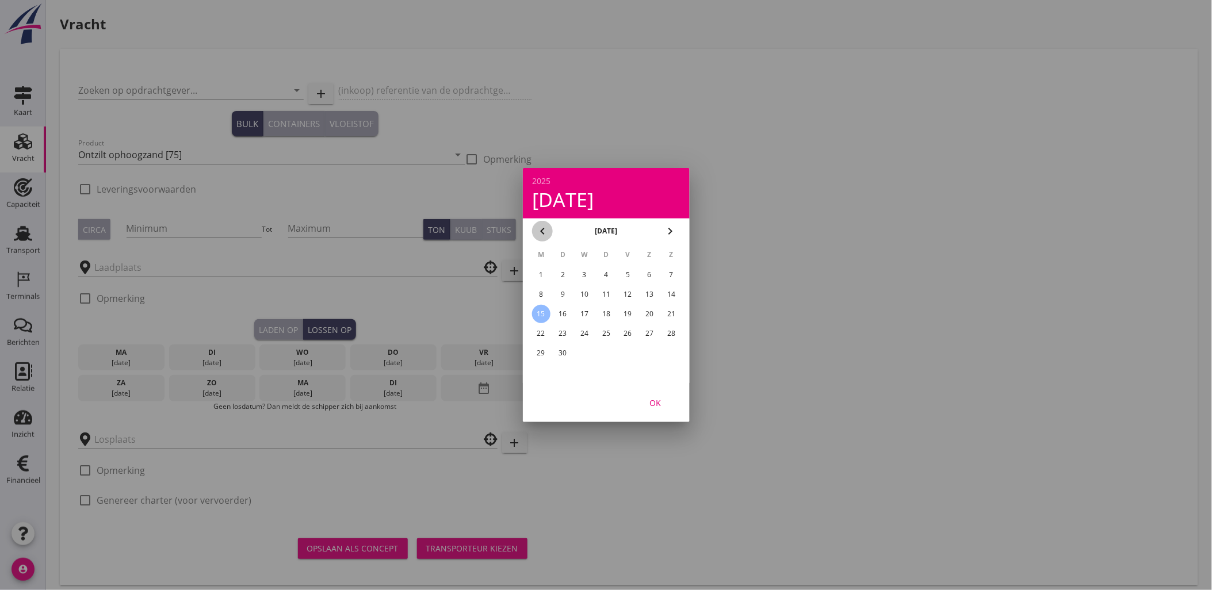
click at [537, 223] on button "chevron_left" at bounding box center [542, 231] width 21 height 21
click at [674, 227] on icon "chevron_right" at bounding box center [670, 231] width 14 height 14
click at [542, 313] on div "15" at bounding box center [541, 314] width 18 height 18
click at [655, 399] on div "OK" at bounding box center [655, 403] width 32 height 12
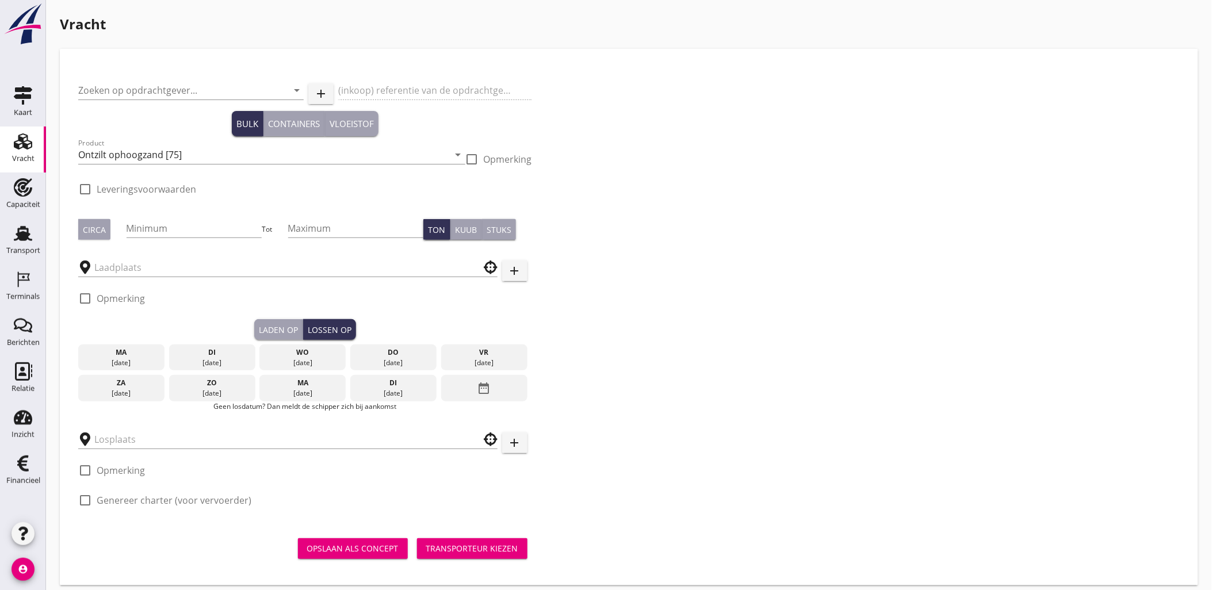
click at [134, 362] on div "[DATE]" at bounding box center [121, 363] width 81 height 10
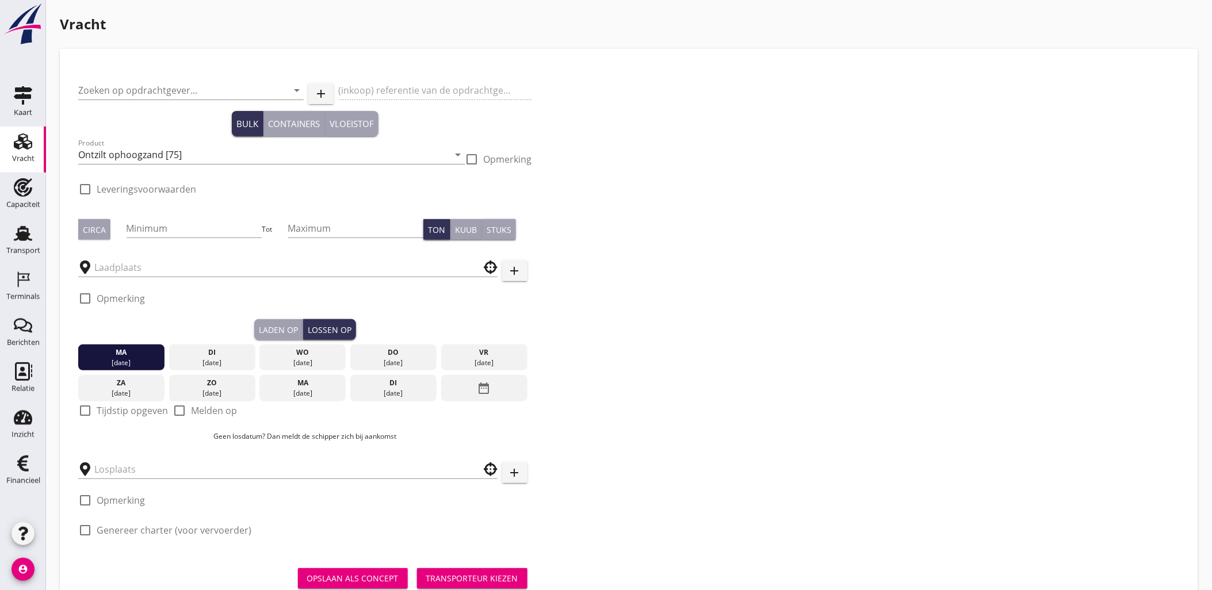
click at [267, 331] on div "Laden op" at bounding box center [278, 330] width 39 height 12
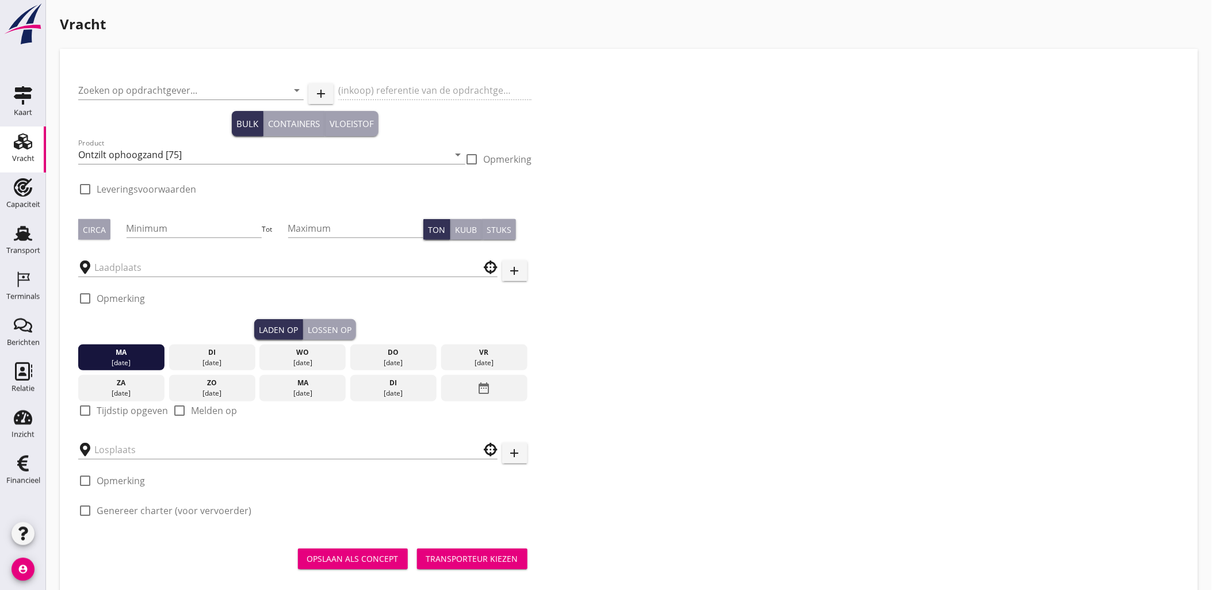
click at [131, 407] on label "Tijdstip opgeven" at bounding box center [132, 411] width 71 height 12
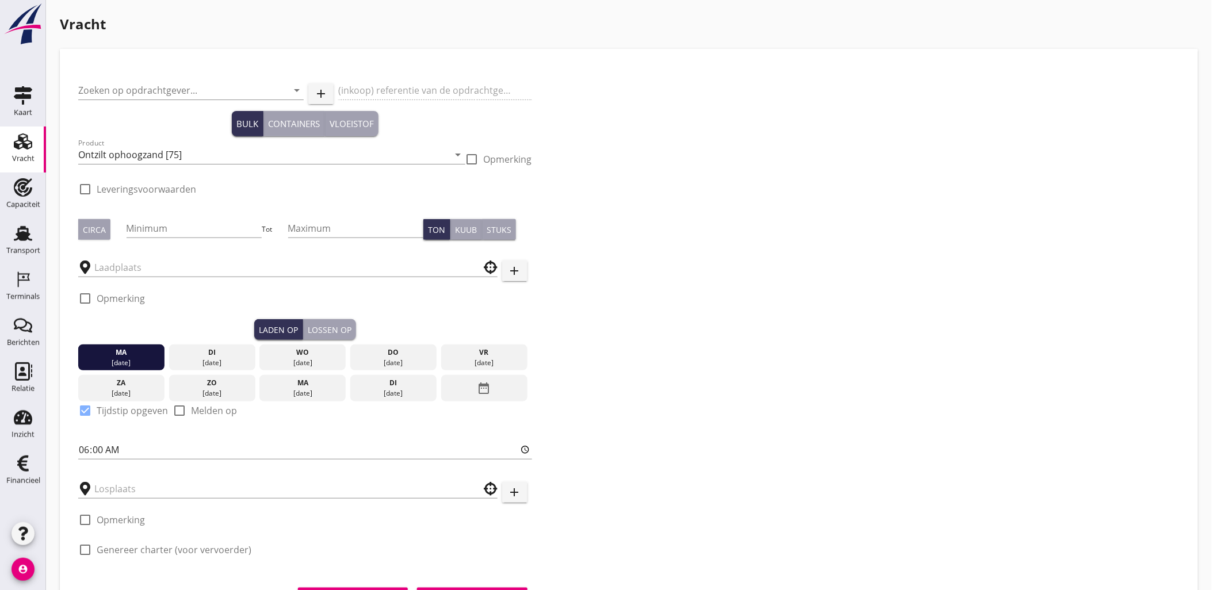
drag, startPoint x: 321, startPoint y: 333, endPoint x: 314, endPoint y: 337, distance: 8.5
click at [321, 332] on div "Lossen op" at bounding box center [330, 330] width 44 height 12
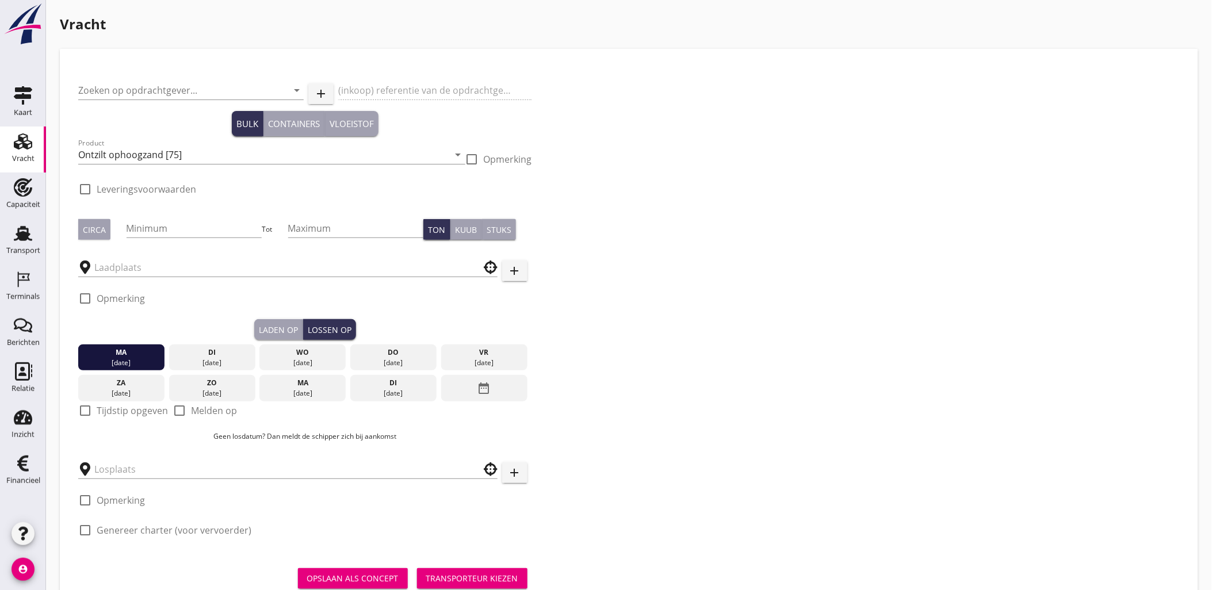
click at [124, 406] on label "Tijdstip opgeven" at bounding box center [132, 411] width 71 height 12
checkbox input "true"
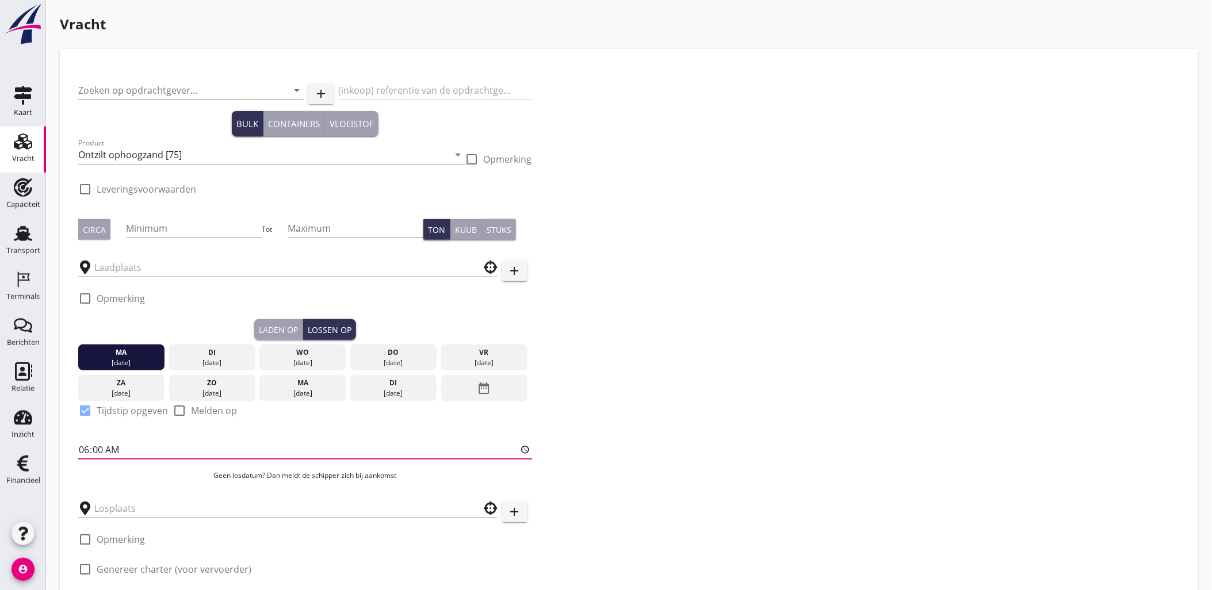
click at [88, 443] on input "06:00" at bounding box center [305, 450] width 454 height 18
type input "10:25"
click at [162, 257] on div at bounding box center [287, 263] width 419 height 25
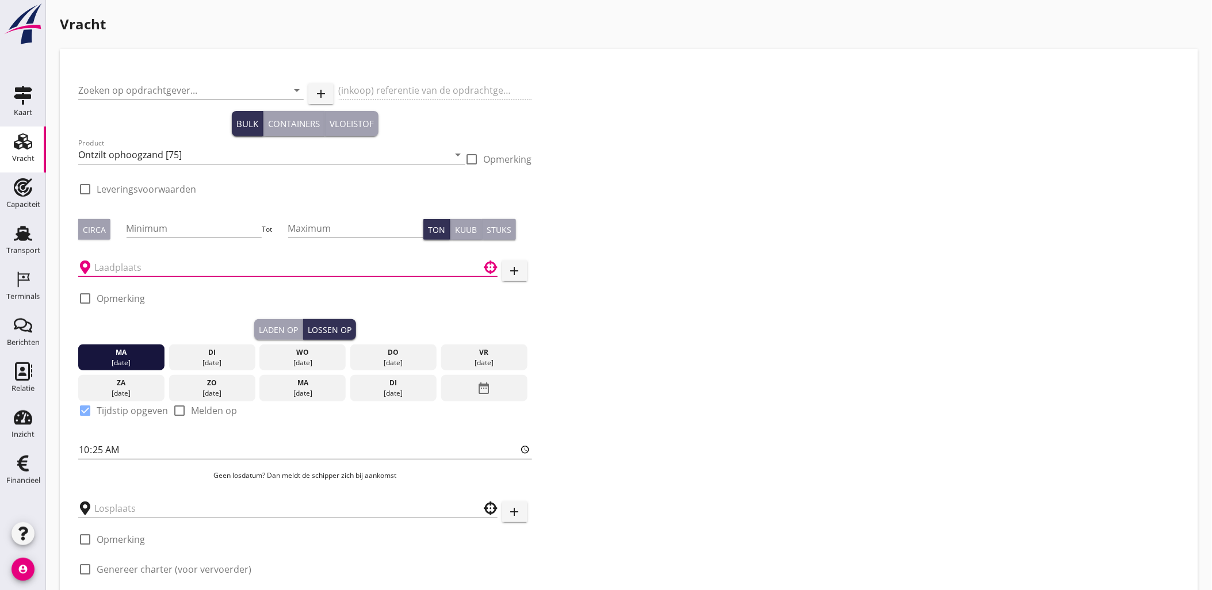
click at [167, 259] on input "text" at bounding box center [279, 267] width 371 height 18
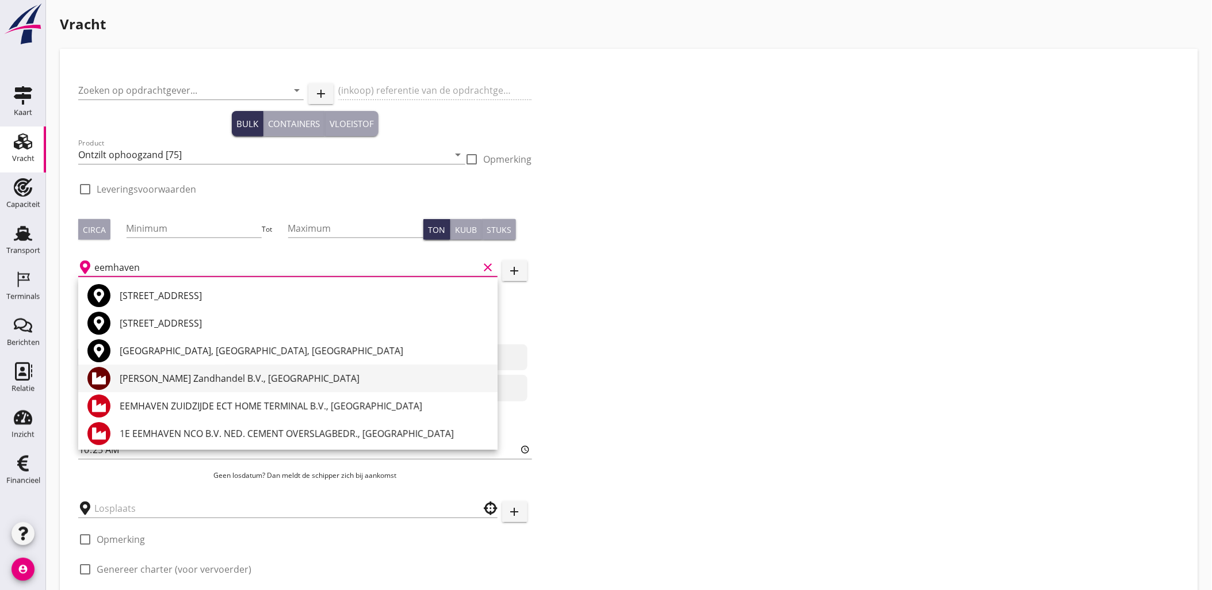
click at [261, 373] on div "[PERSON_NAME] Zandhandel B.V., [GEOGRAPHIC_DATA]" at bounding box center [304, 379] width 369 height 14
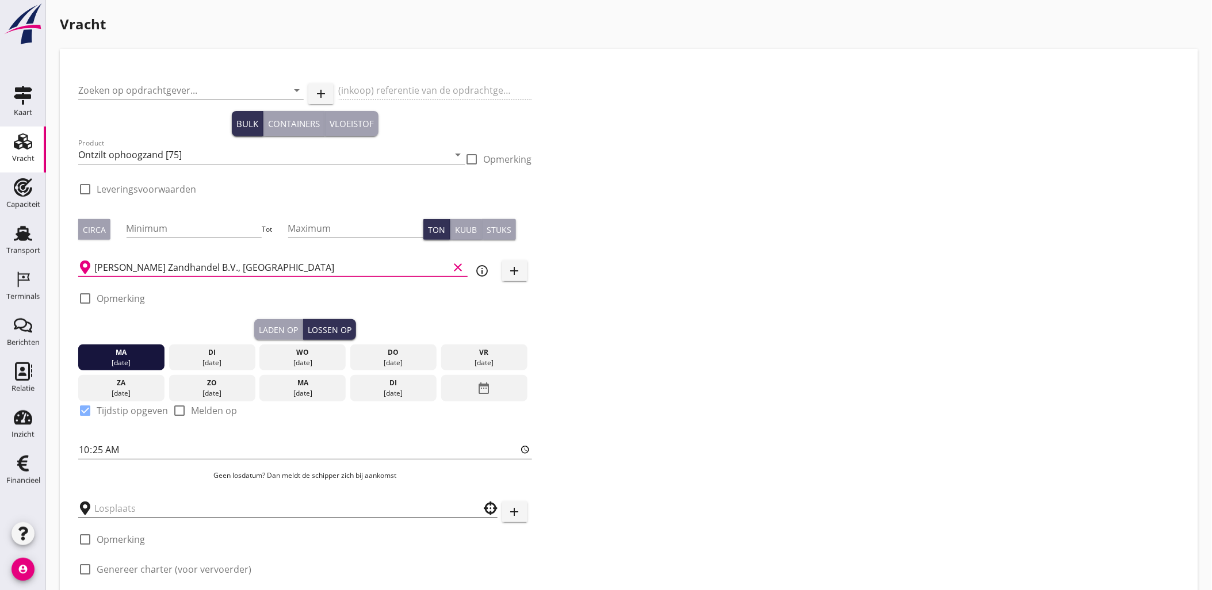
type input "[PERSON_NAME] Zandhandel B.V., [GEOGRAPHIC_DATA]"
click at [143, 506] on input "text" at bounding box center [279, 508] width 371 height 18
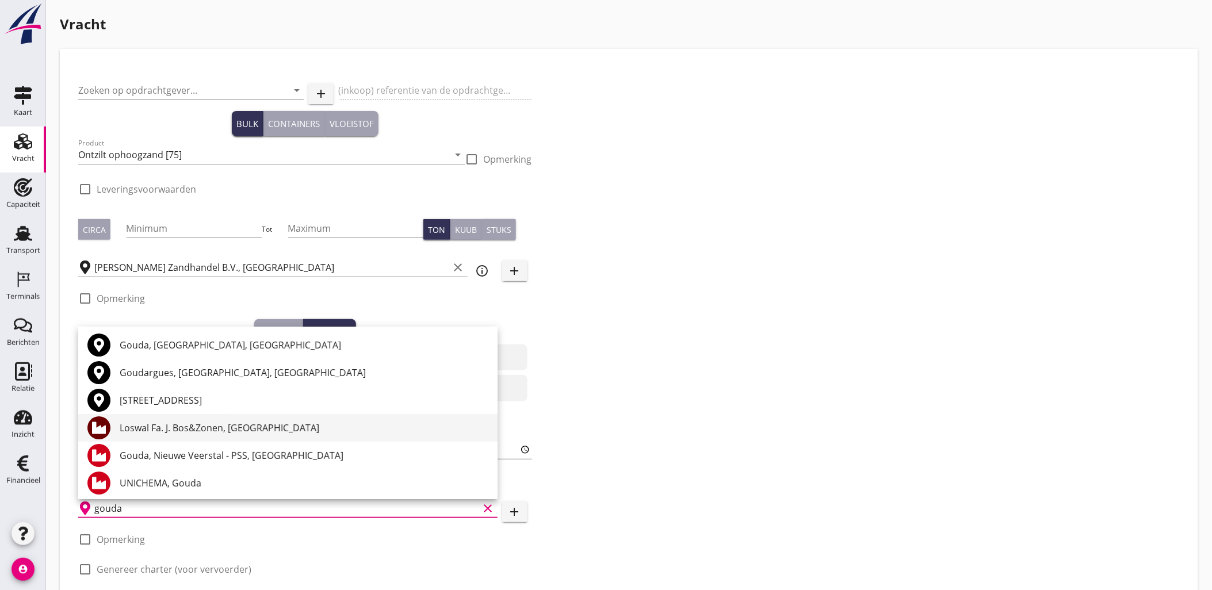
click at [198, 423] on div "Loswal Fa. J. Bos&Zonen, [GEOGRAPHIC_DATA]" at bounding box center [304, 428] width 369 height 14
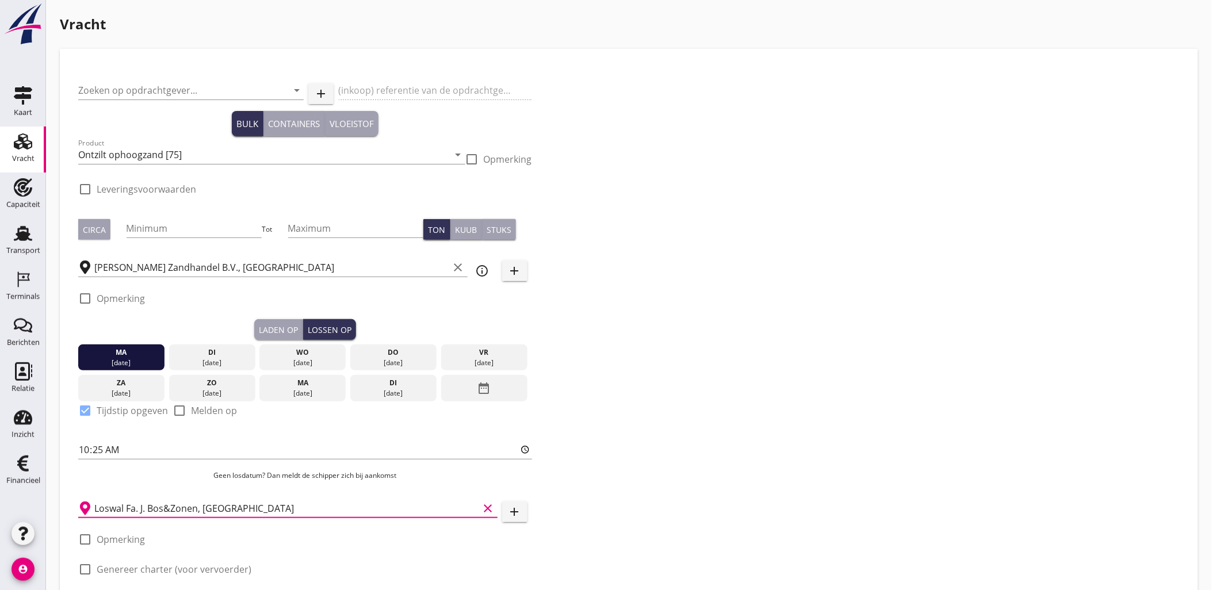
type input "Loswal Fa. J. Bos&Zonen, [GEOGRAPHIC_DATA]"
click at [766, 401] on div "Zoeken op opdrachtgever... arrow_drop_down add (inkoop) referentie van de opdra…" at bounding box center [629, 328] width 1111 height 523
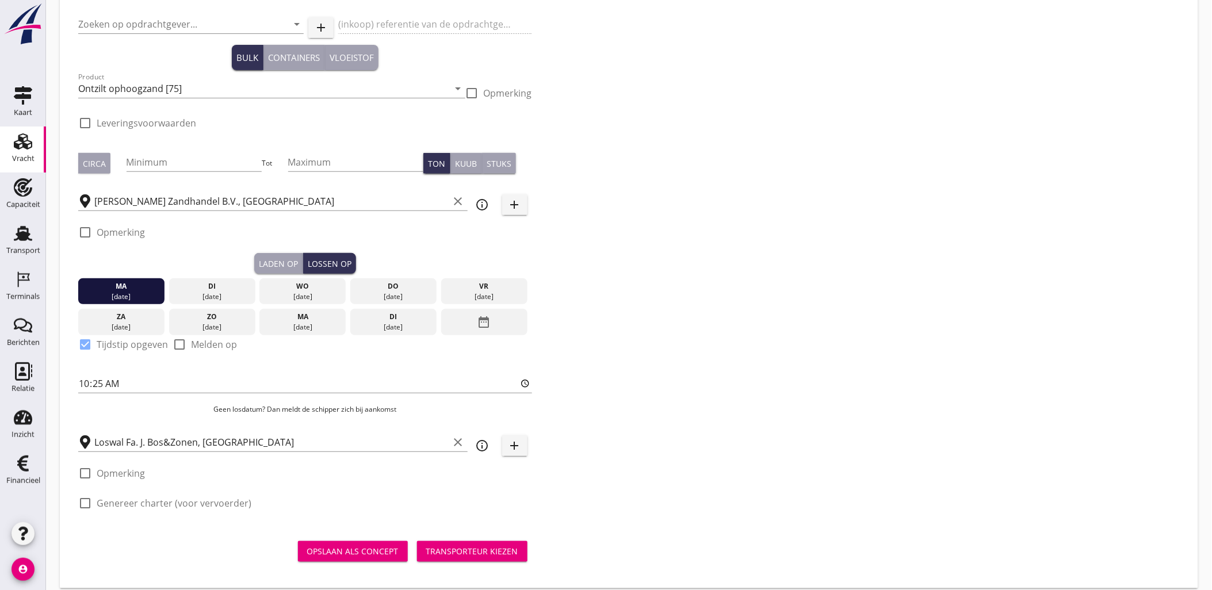
scroll to position [77, 0]
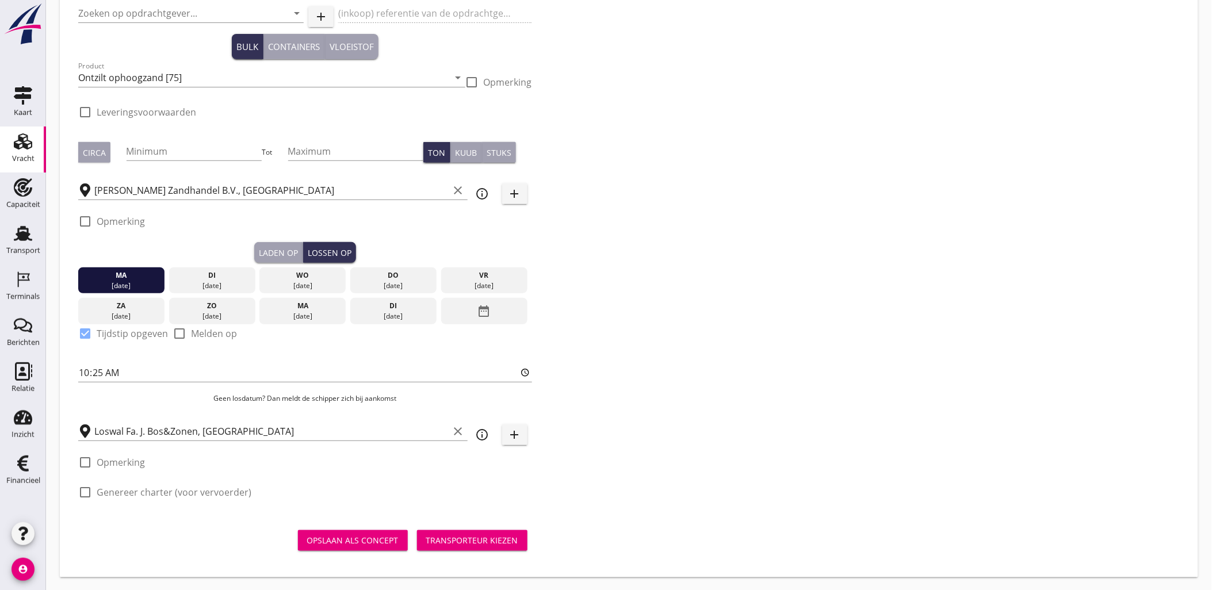
click at [507, 543] on div "Transporteur kiezen" at bounding box center [472, 540] width 92 height 12
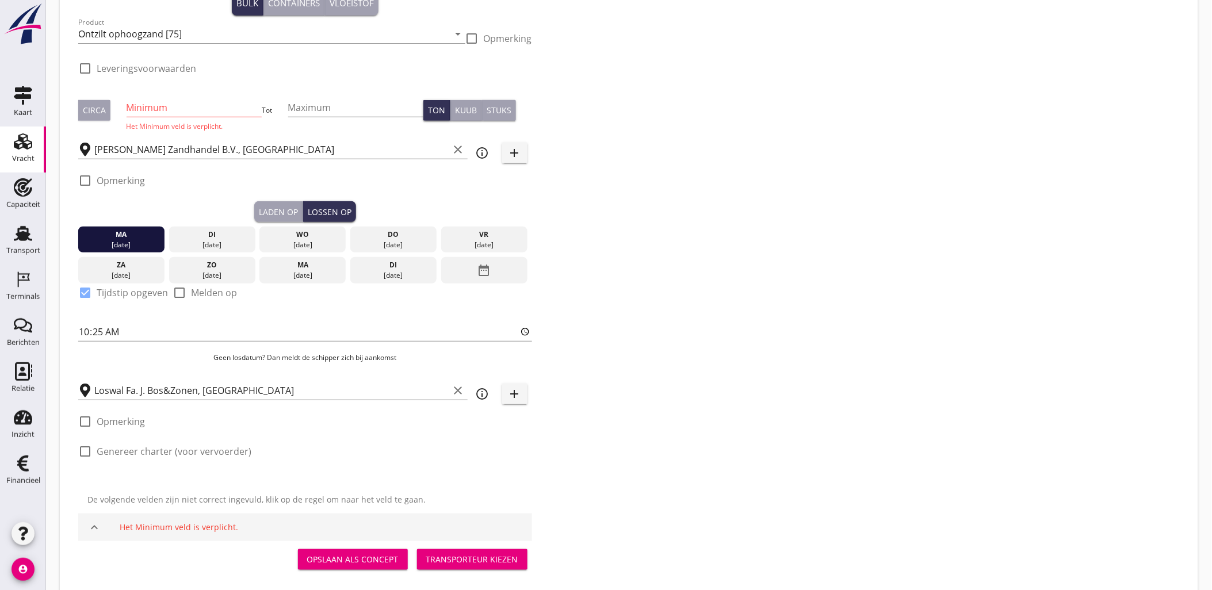
scroll to position [140, 0]
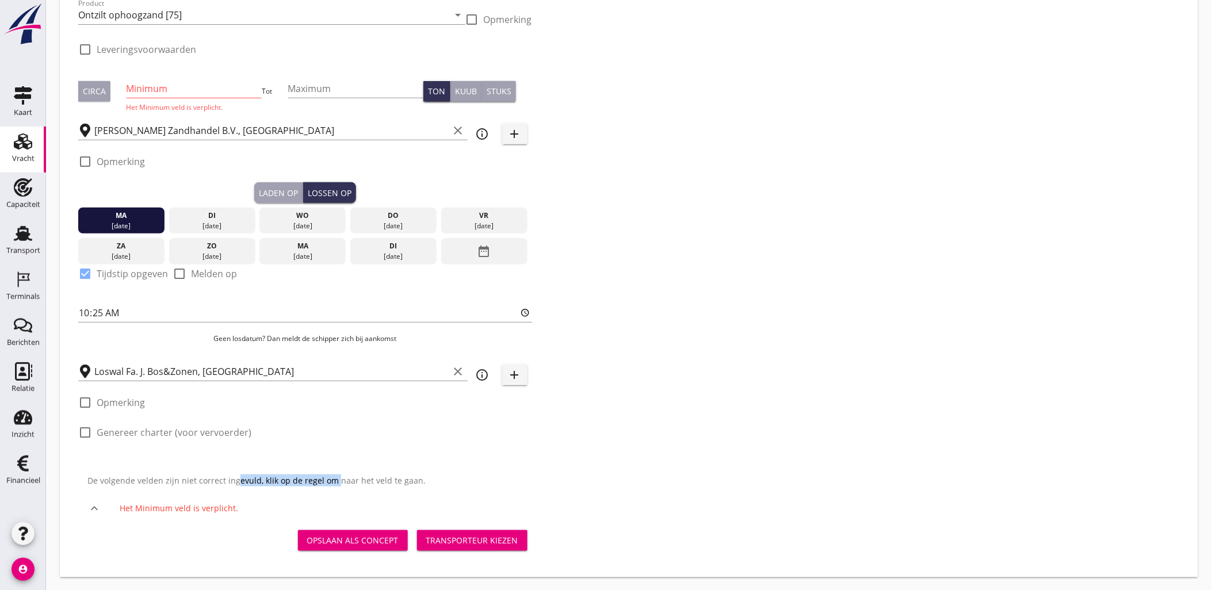
drag, startPoint x: 303, startPoint y: 483, endPoint x: 340, endPoint y: 484, distance: 36.8
click at [340, 484] on div "De volgende velden zijn niet correct ingevuld, klik op de regel om naar het vel…" at bounding box center [305, 481] width 454 height 28
click at [345, 483] on div "De volgende velden zijn niet correct ingevuld, klik op de regel om naar het vel…" at bounding box center [305, 481] width 454 height 28
click at [282, 478] on div "De volgende velden zijn niet correct ingevuld, klik op de regel om naar het vel…" at bounding box center [305, 481] width 454 height 28
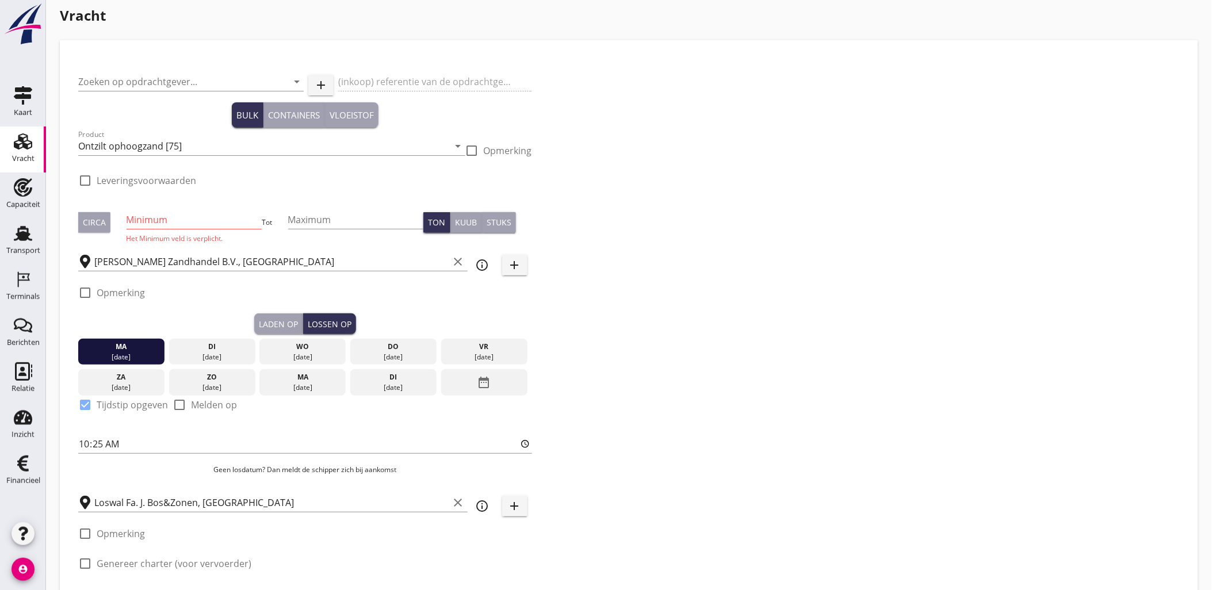
scroll to position [0, 0]
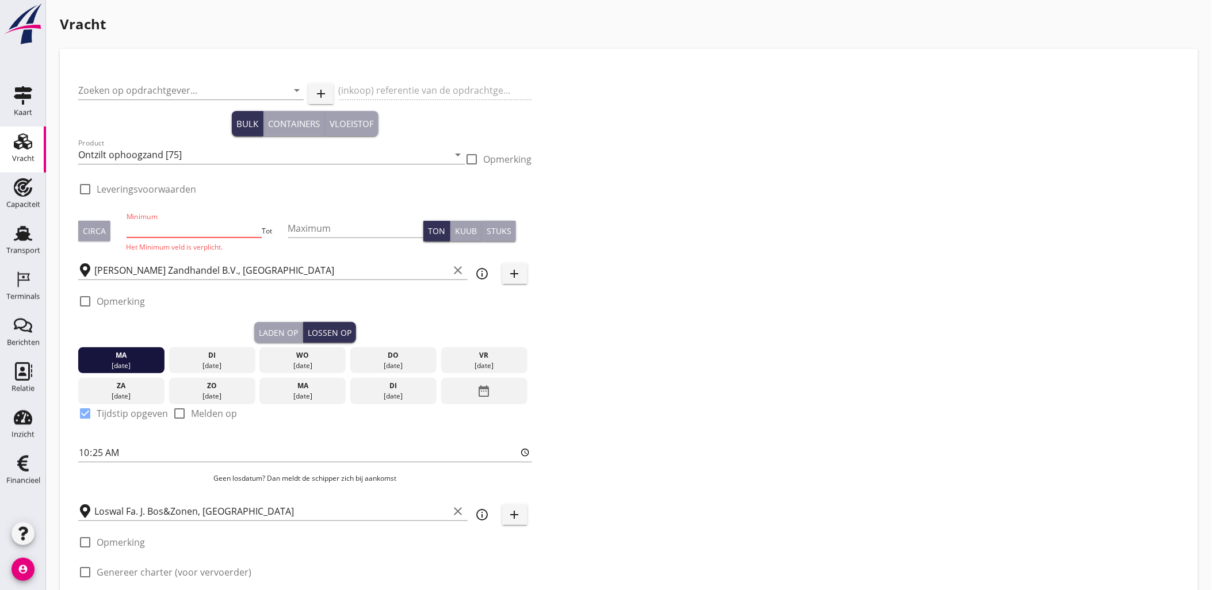
click at [181, 221] on input "Minimum" at bounding box center [195, 228] width 136 height 18
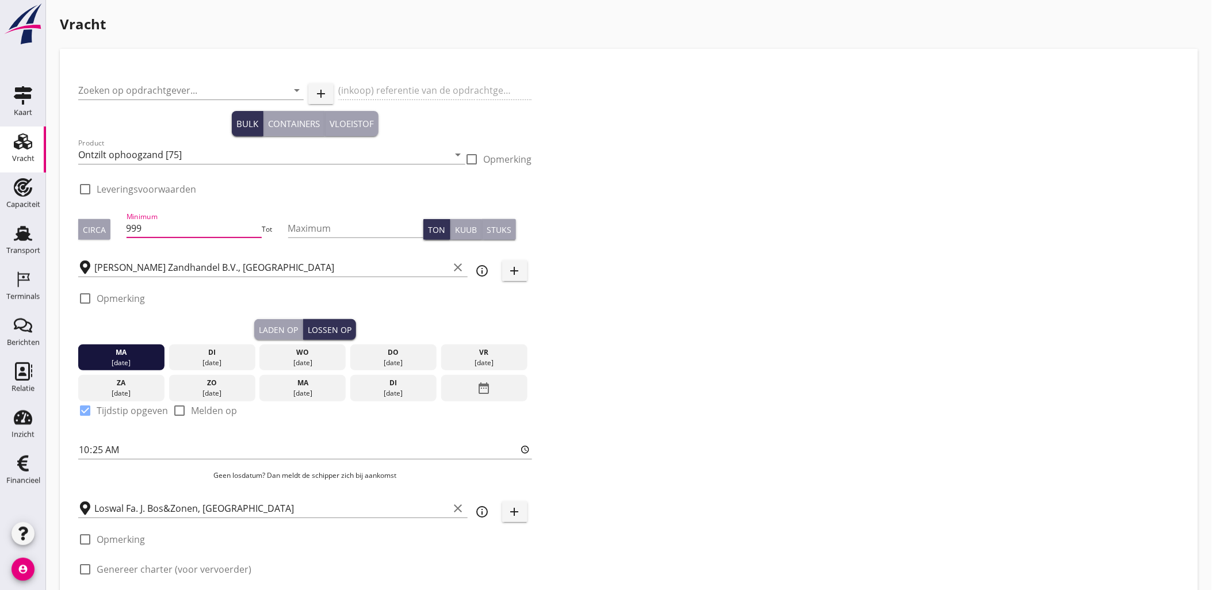
type input "999"
type button "per_ton"
click at [455, 232] on div "Kuub" at bounding box center [466, 230] width 22 height 12
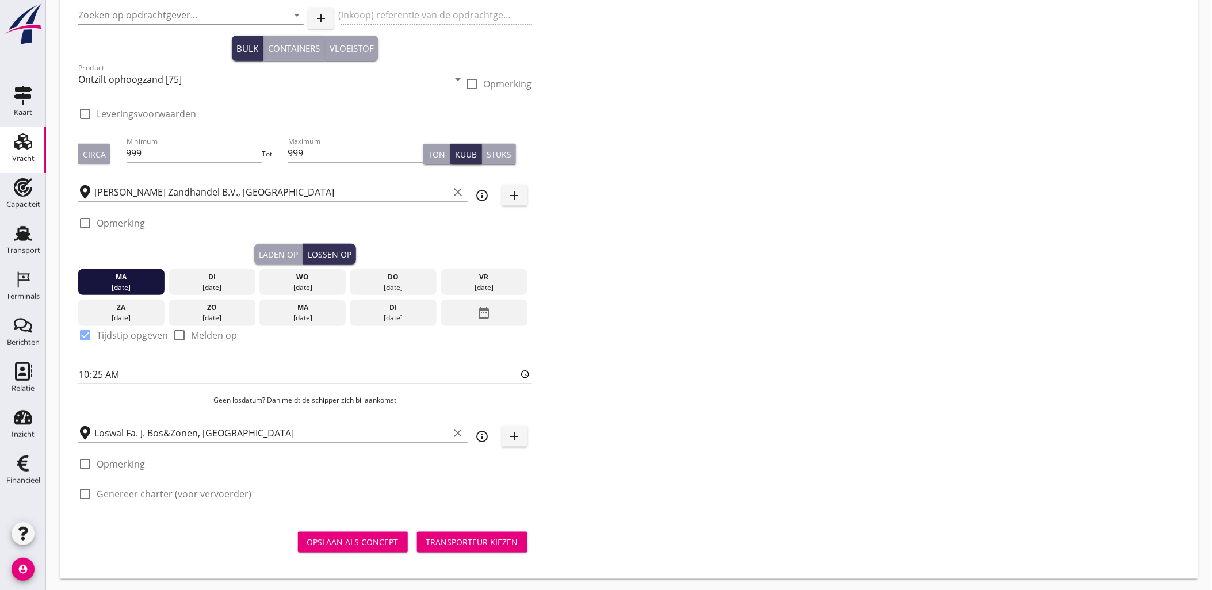
scroll to position [77, 0]
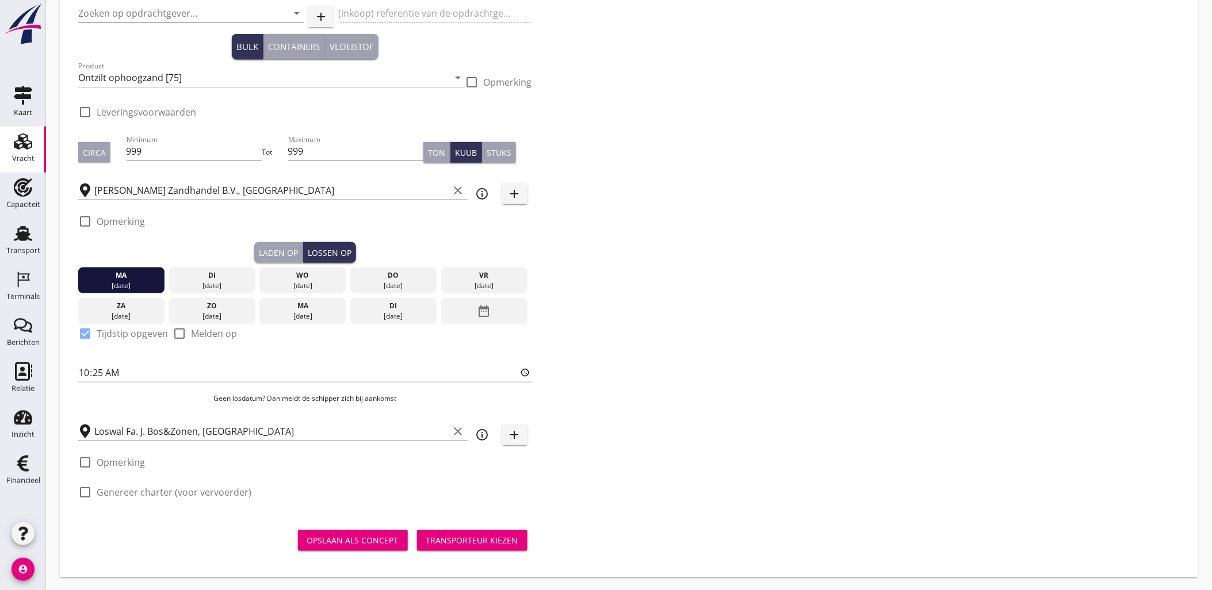
click at [502, 528] on div "Opslaan als concept Transporteur kiezen" at bounding box center [305, 541] width 454 height 28
click at [505, 536] on div "Transporteur kiezen" at bounding box center [472, 540] width 92 height 12
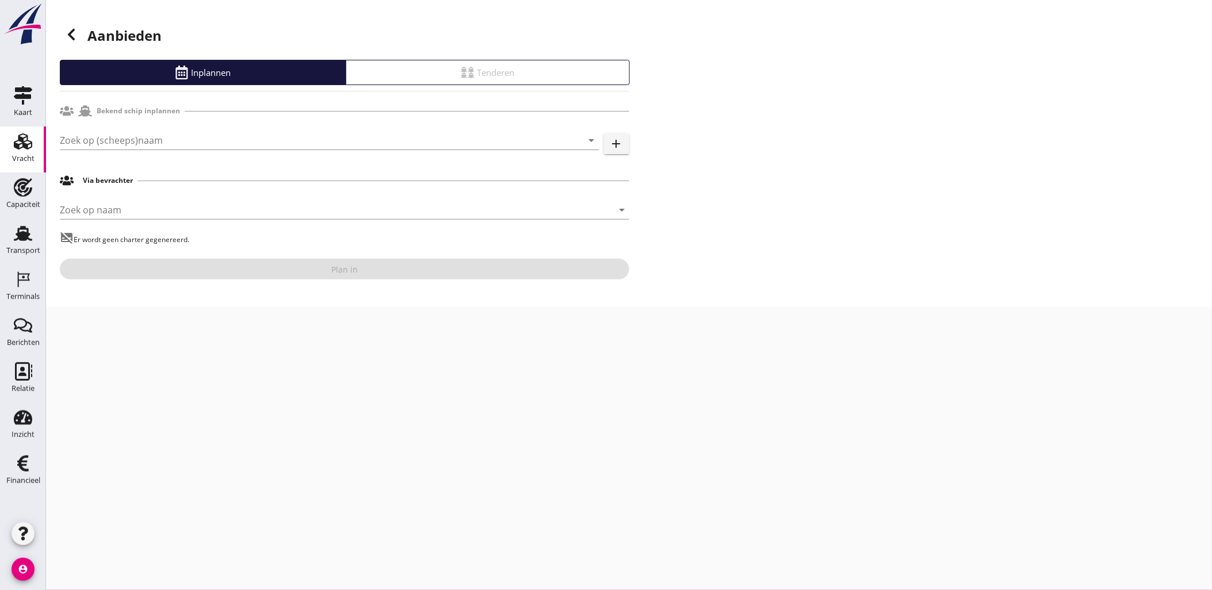
click at [261, 130] on div "Zoek op (scheeps)naam arrow_drop_down add" at bounding box center [345, 142] width 570 height 37
click at [272, 139] on input "Zoek op (scheeps)naam" at bounding box center [313, 140] width 507 height 18
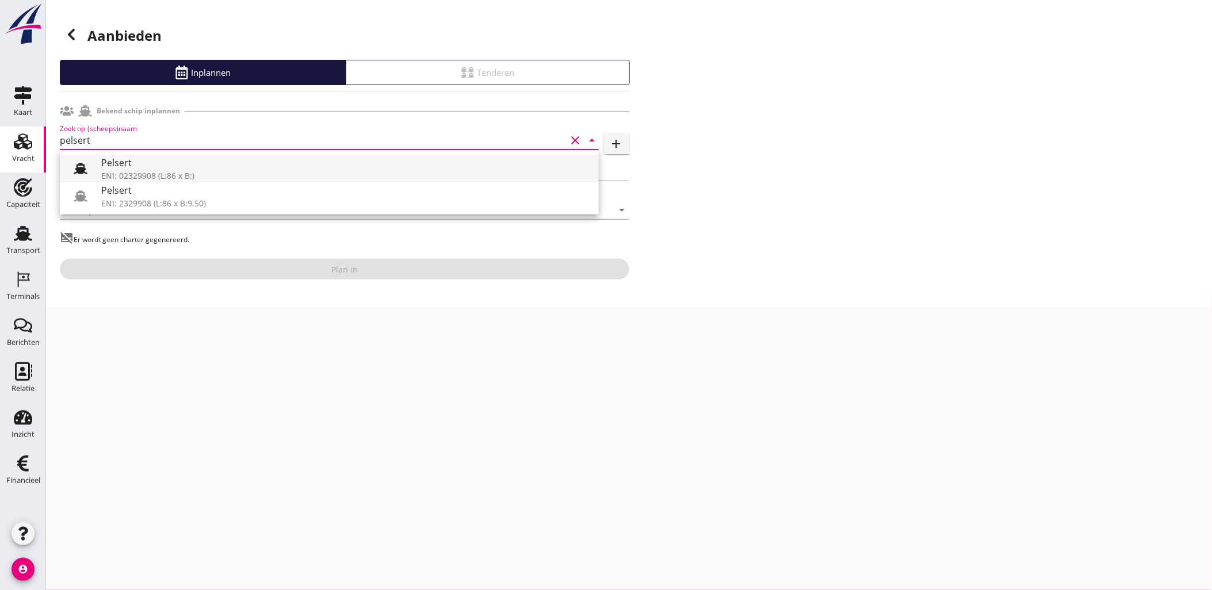
click at [207, 167] on div "Pelsert" at bounding box center [345, 163] width 488 height 14
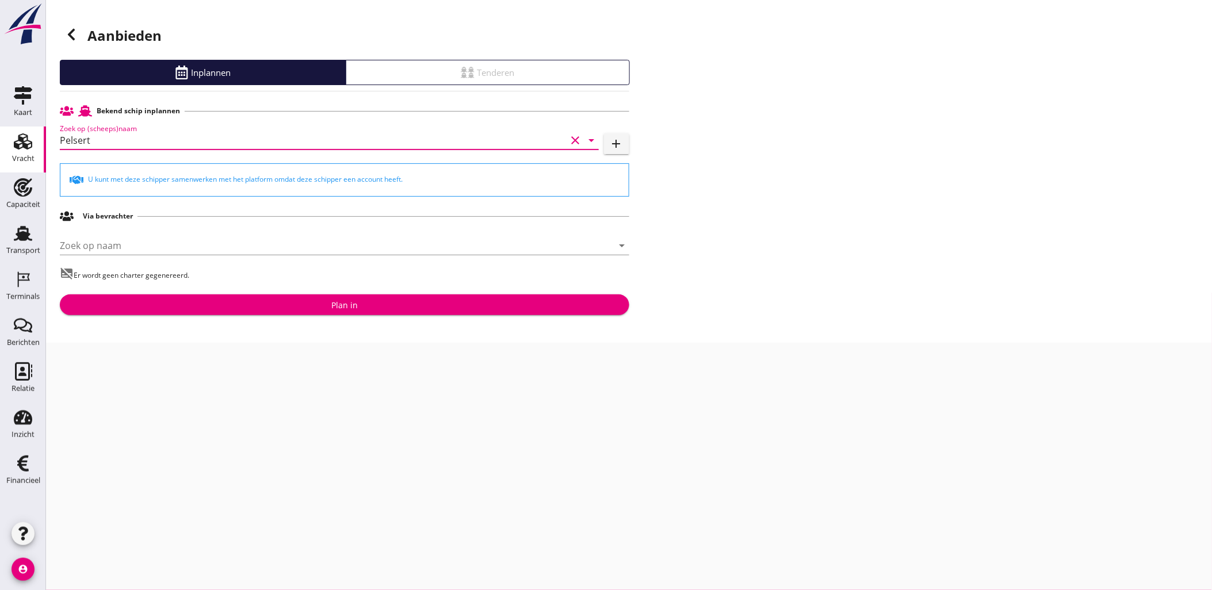
type input "Pelsert"
click at [498, 306] on div "Plan in" at bounding box center [344, 305] width 551 height 12
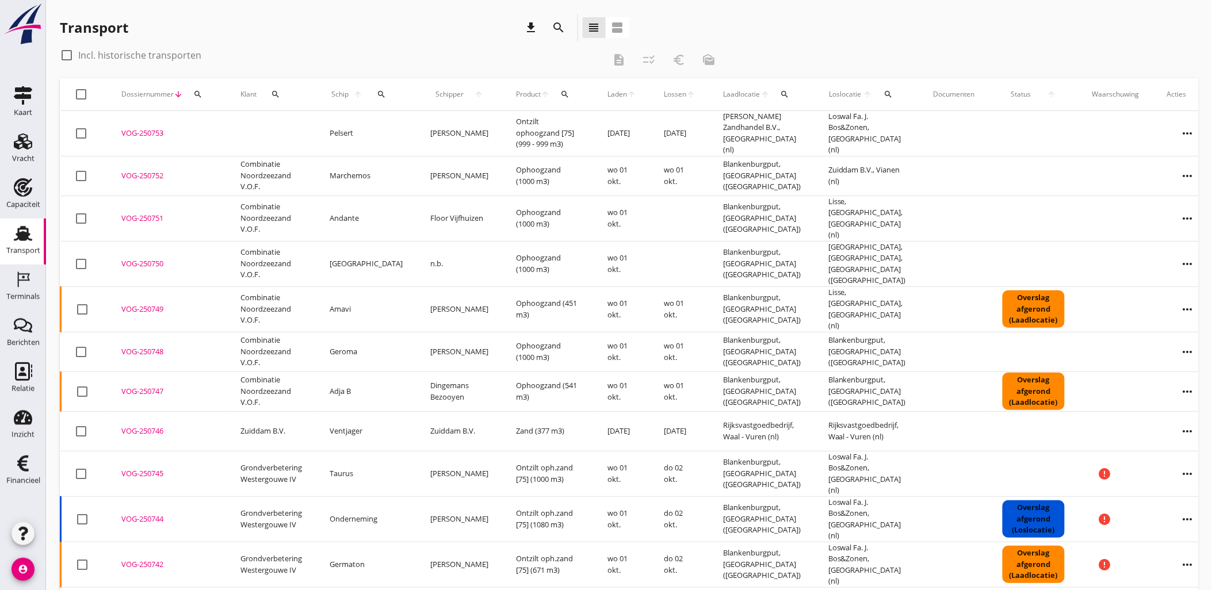
click at [155, 129] on div "VOG-250753" at bounding box center [166, 134] width 91 height 12
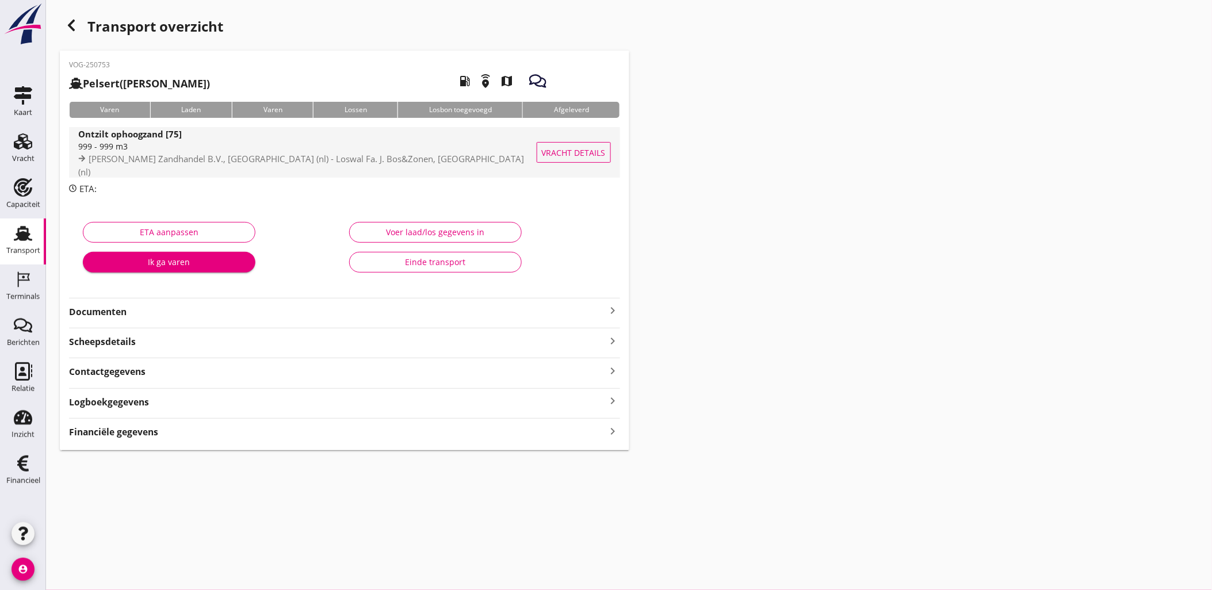
click at [563, 147] on span "Vracht details" at bounding box center [574, 153] width 64 height 12
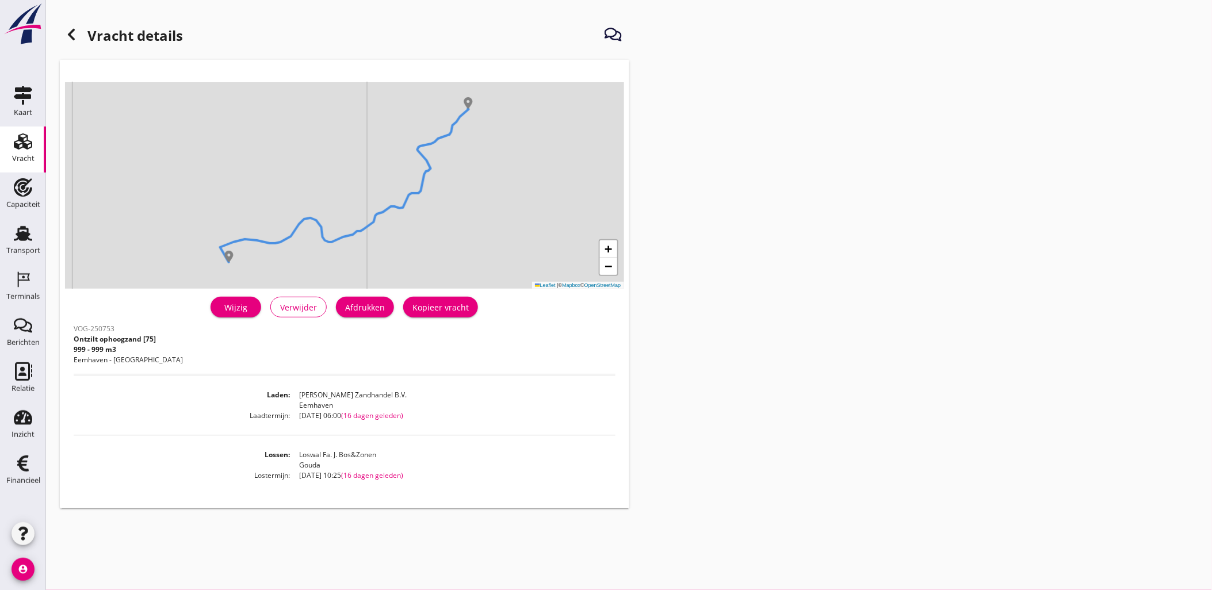
click at [252, 307] on div "Wijzig" at bounding box center [236, 307] width 32 height 12
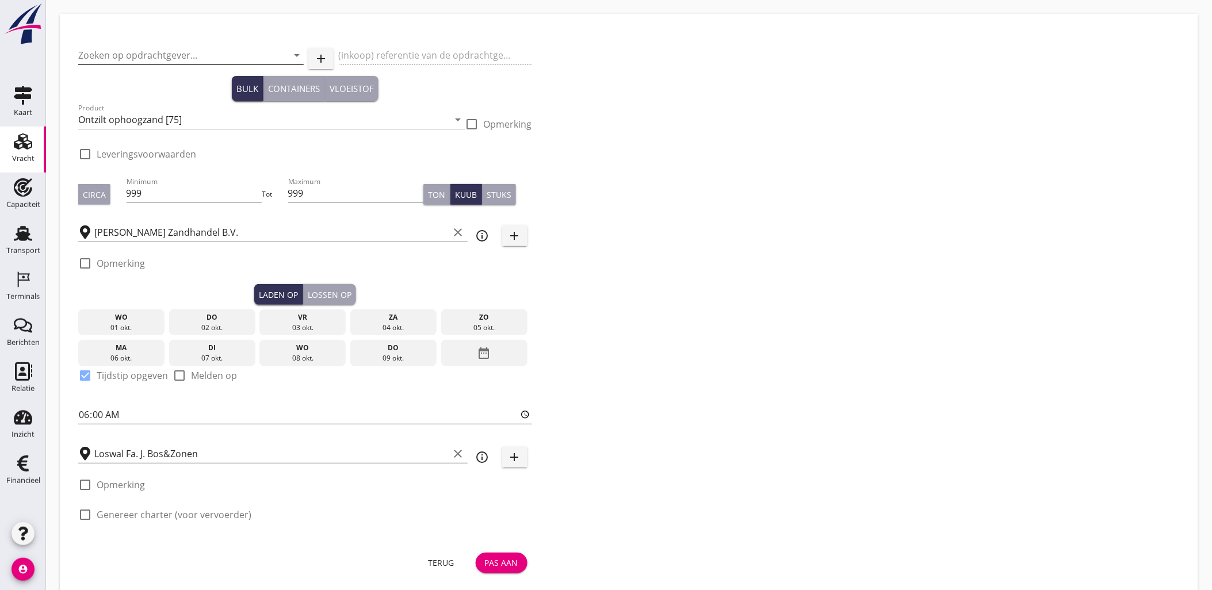
click at [215, 58] on input "Zoeken op opdrachtgever..." at bounding box center [174, 55] width 193 height 18
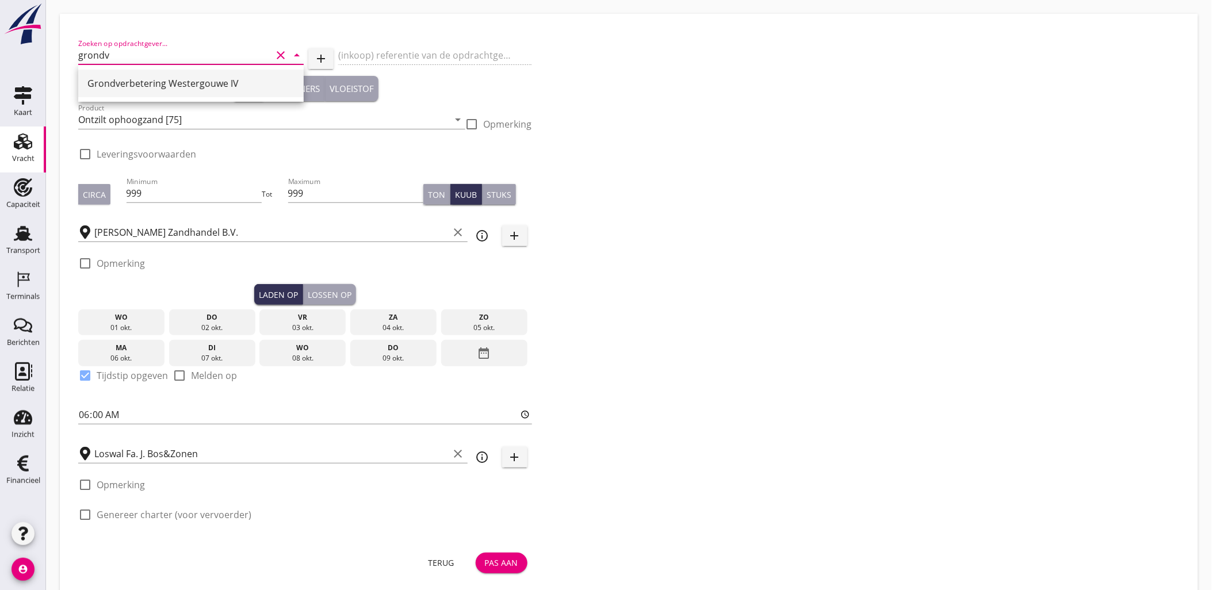
click at [237, 85] on div "Grondverbetering Westergouwe IV" at bounding box center [190, 84] width 207 height 14
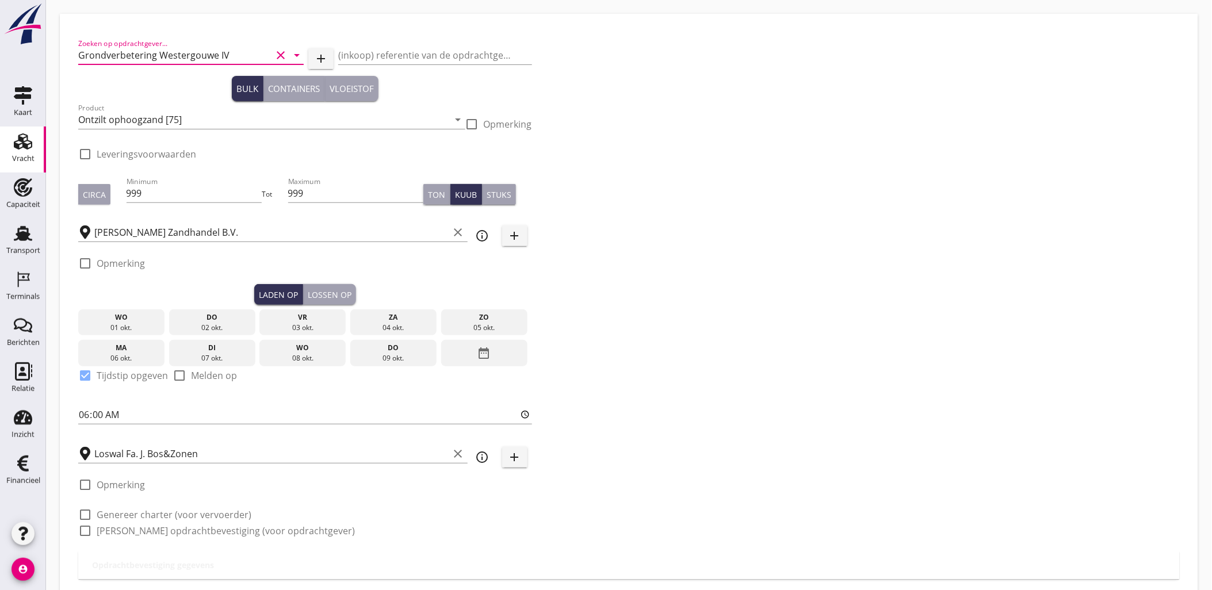
type input "Grondverbetering Westergouwe IV"
click at [741, 139] on div "Zoeken op opdrachtgever... Grondverbetering Westergouwe IV clear arrow_drop_dow…" at bounding box center [629, 292] width 1111 height 520
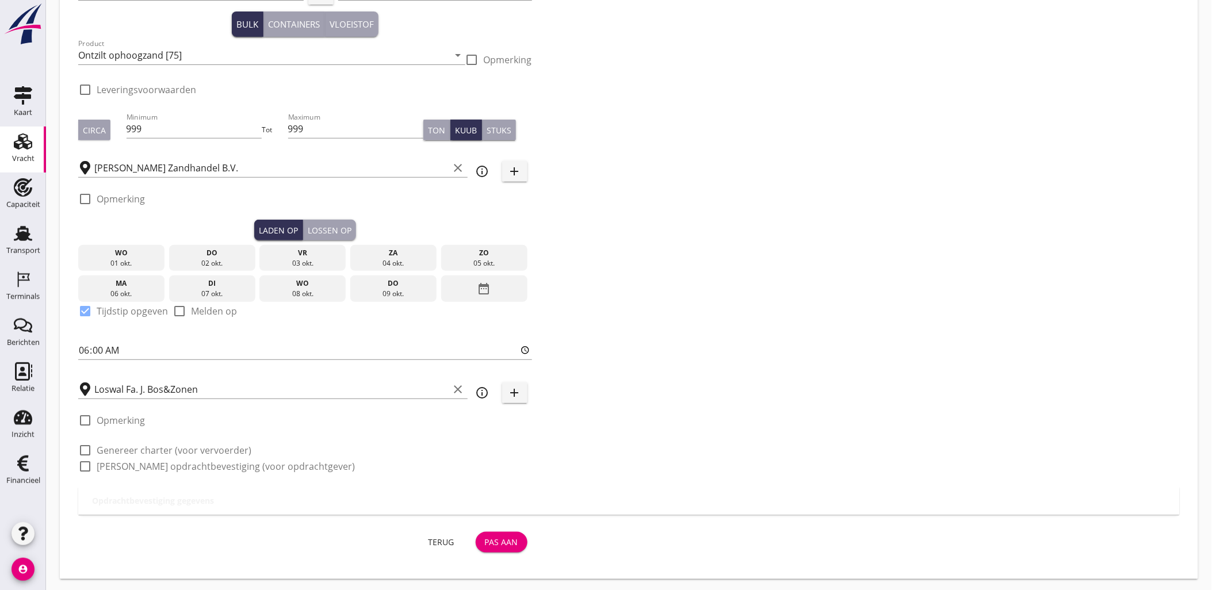
scroll to position [66, 0]
click at [517, 532] on button "Pas aan" at bounding box center [502, 540] width 52 height 21
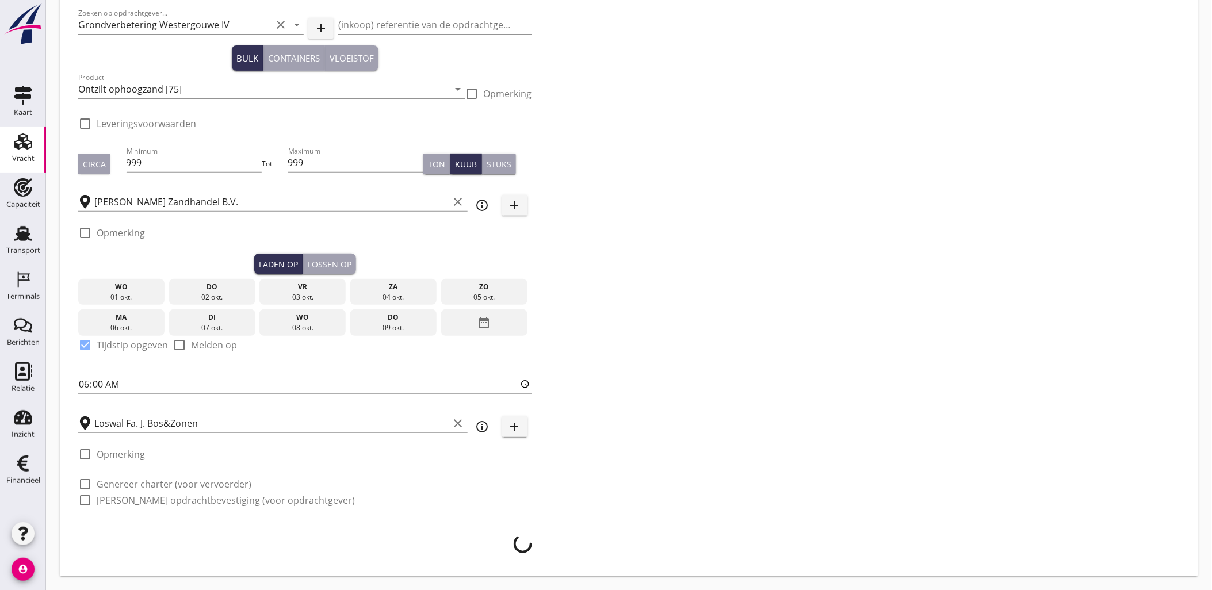
scroll to position [30, 0]
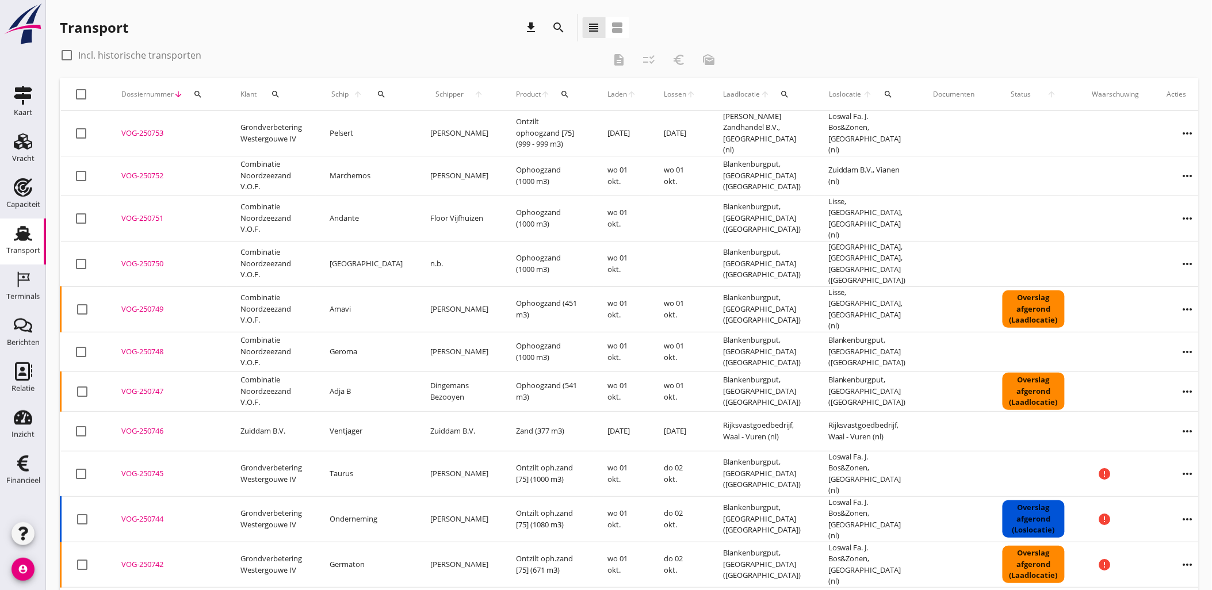
click at [153, 128] on div "VOG-250753" at bounding box center [166, 134] width 91 height 12
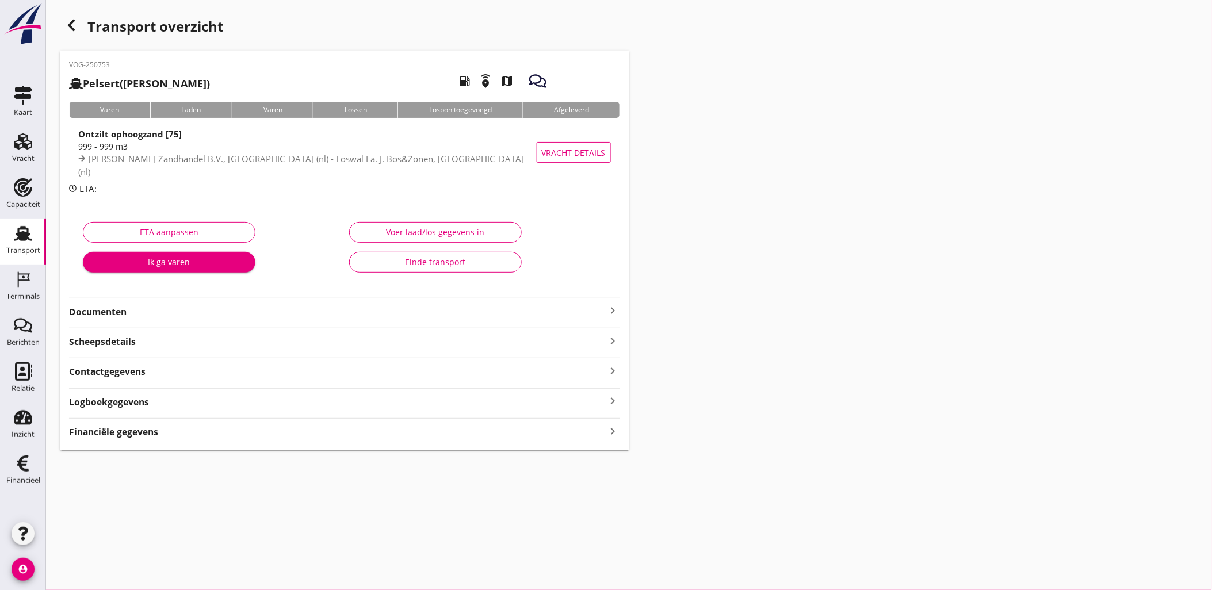
click at [452, 227] on div "Voer laad/los gegevens in" at bounding box center [435, 232] width 153 height 12
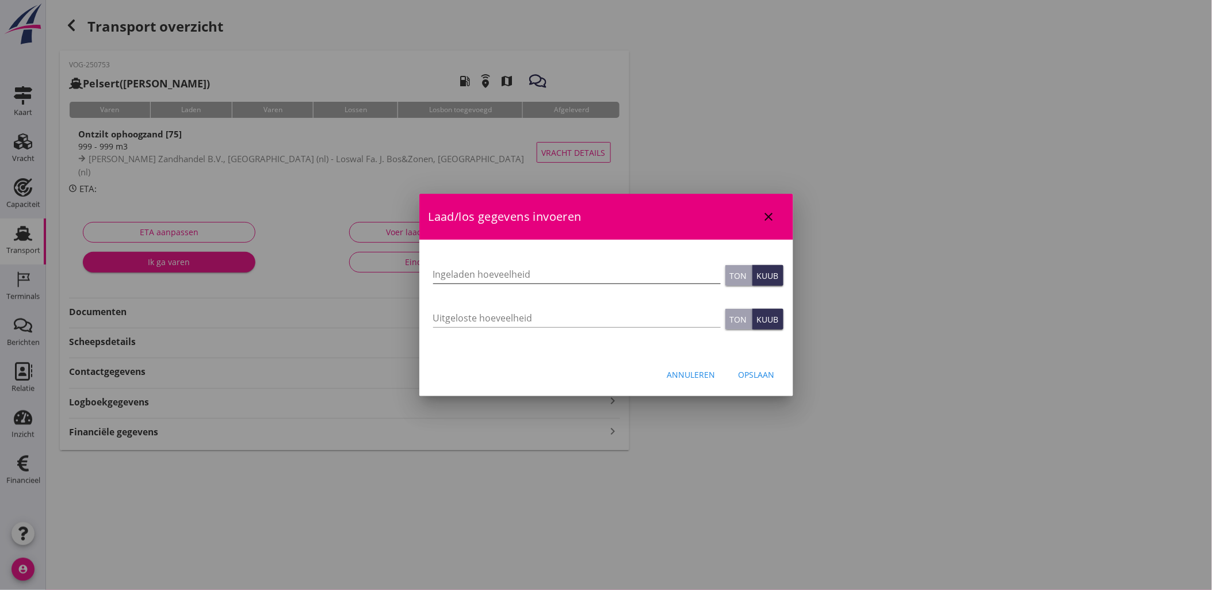
click at [666, 266] on input "Ingeladen hoeveelheid" at bounding box center [577, 274] width 288 height 18
type input "999"
type button "ton"
type button "cubic"
type input "999"
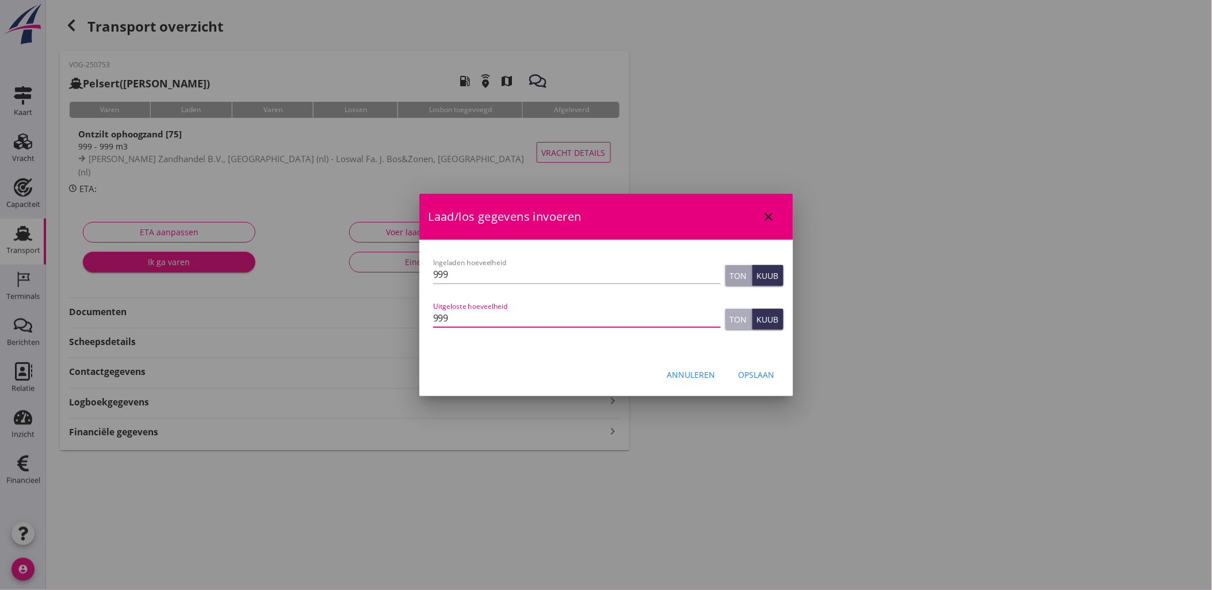
type button "ton"
click at [771, 369] on div "Opslaan" at bounding box center [757, 375] width 36 height 12
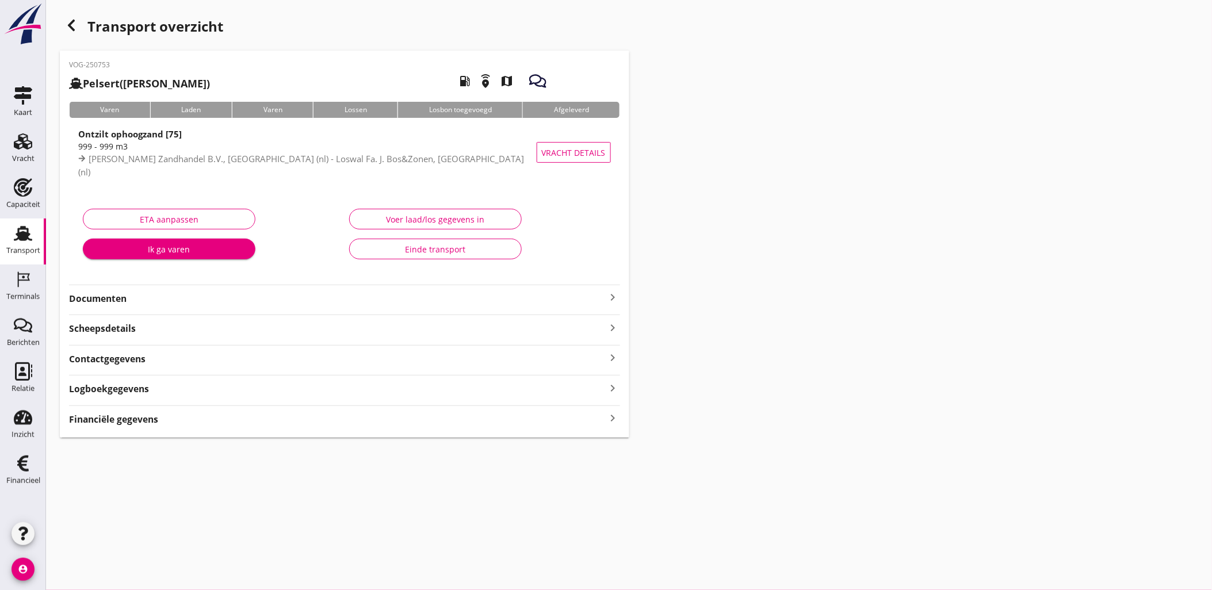
click at [221, 414] on div "Financiële gegevens keyboard_arrow_right" at bounding box center [344, 419] width 551 height 16
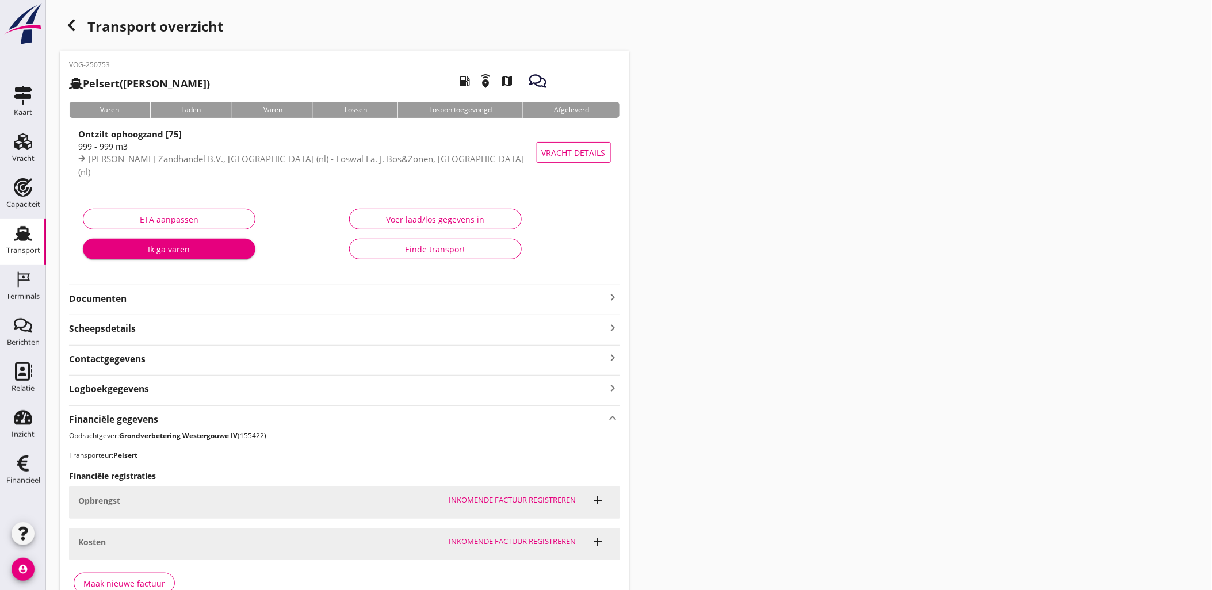
scroll to position [65, 0]
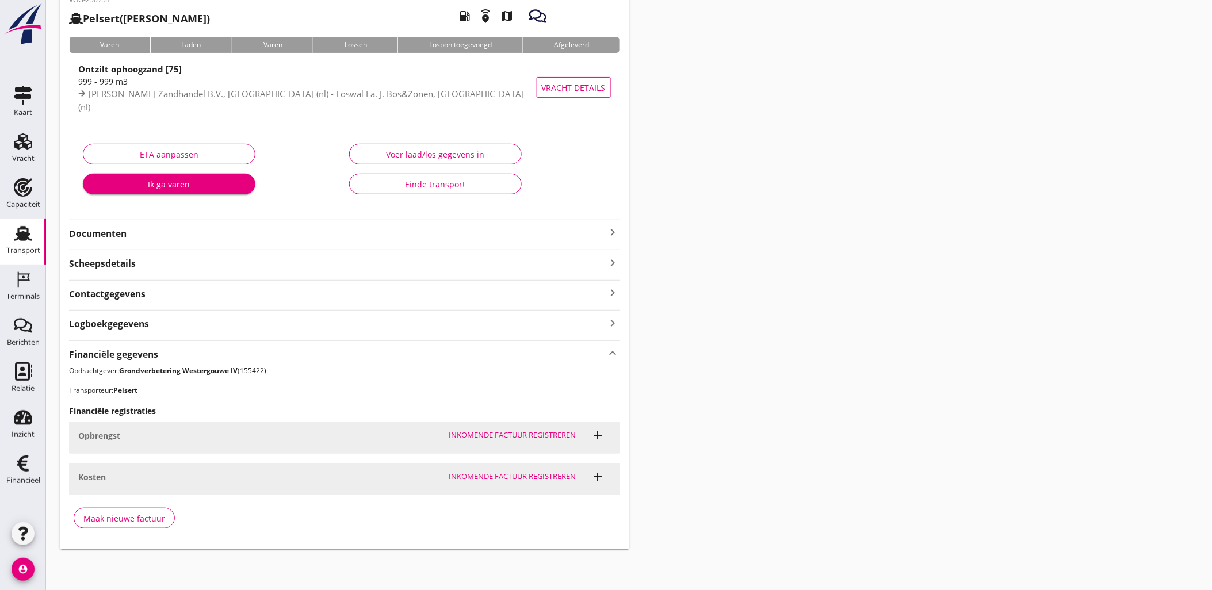
click at [597, 441] on icon "add" at bounding box center [598, 436] width 14 height 14
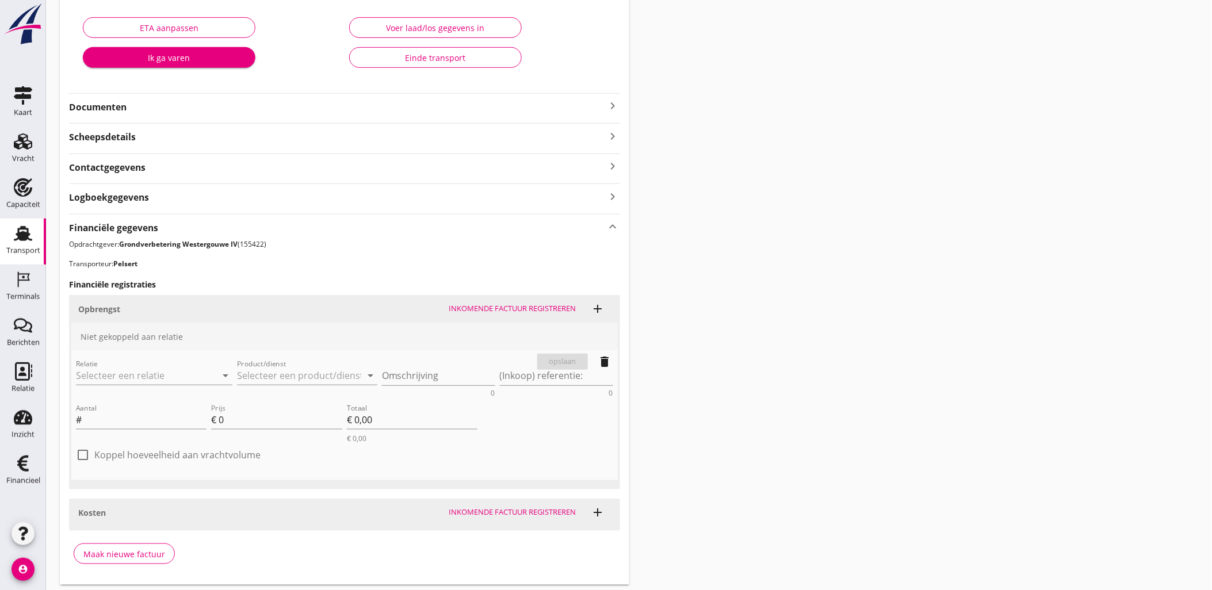
scroll to position [193, 0]
click at [187, 368] on input "Relatie" at bounding box center [138, 374] width 124 height 18
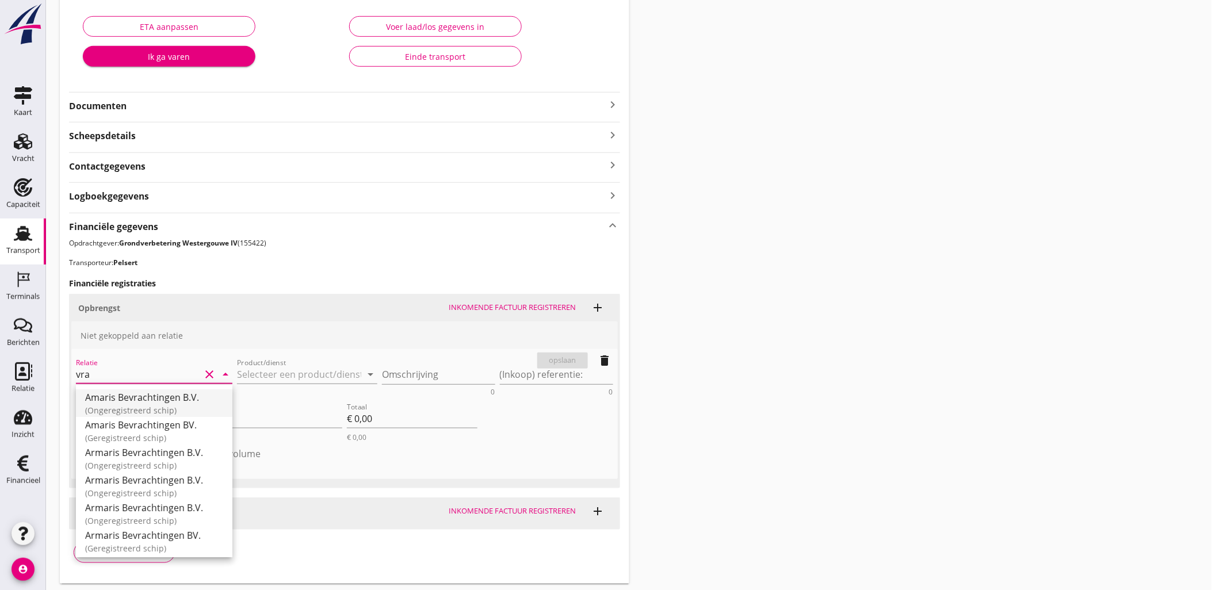
type input "vrac"
drag, startPoint x: 144, startPoint y: 377, endPoint x: 21, endPoint y: 333, distance: 131.0
click at [25, 376] on div "Kaart Kaart Vracht Vracht Capaciteit Capaciteit Transport Transport Terminals T…" at bounding box center [606, 216] width 1212 height 818
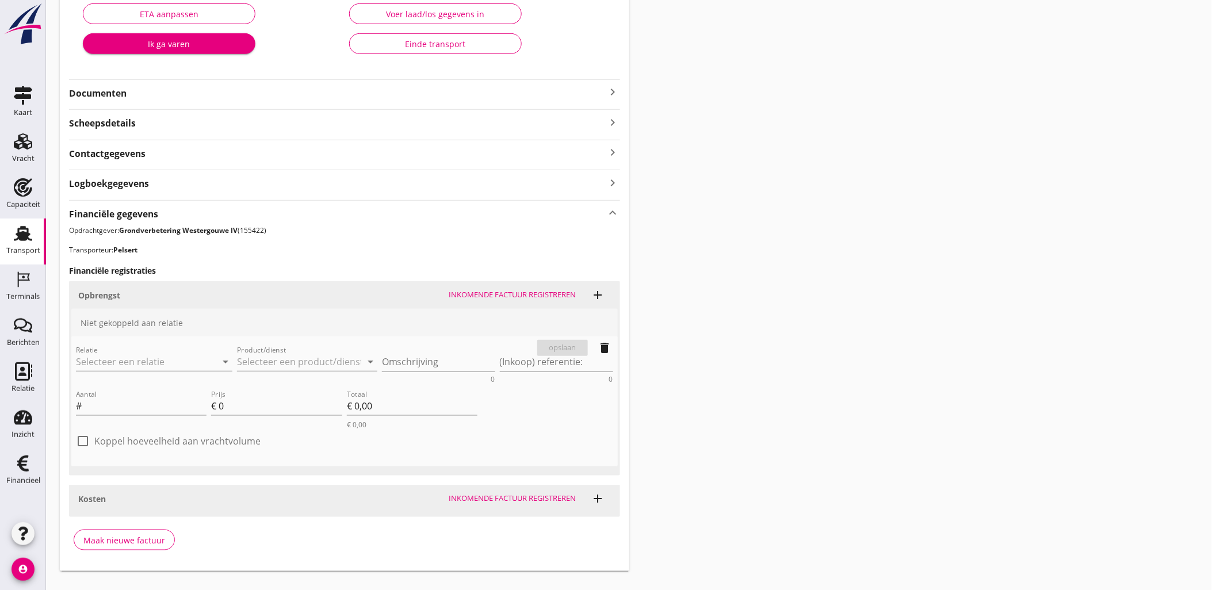
scroll to position [227, 0]
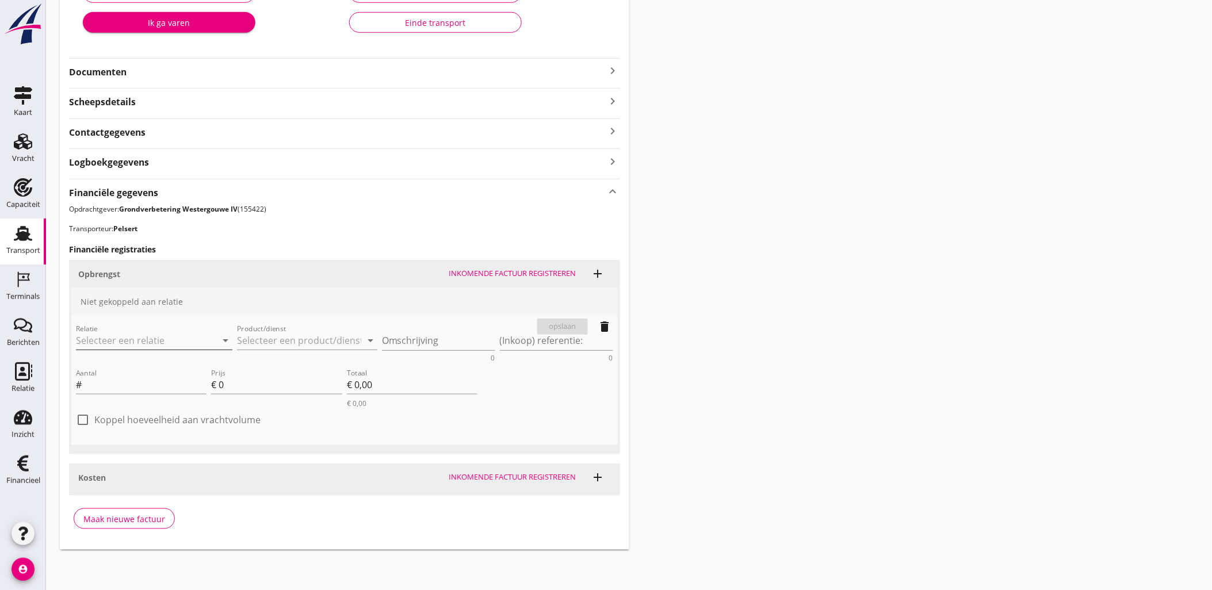
click at [196, 341] on input "Relatie" at bounding box center [138, 340] width 124 height 18
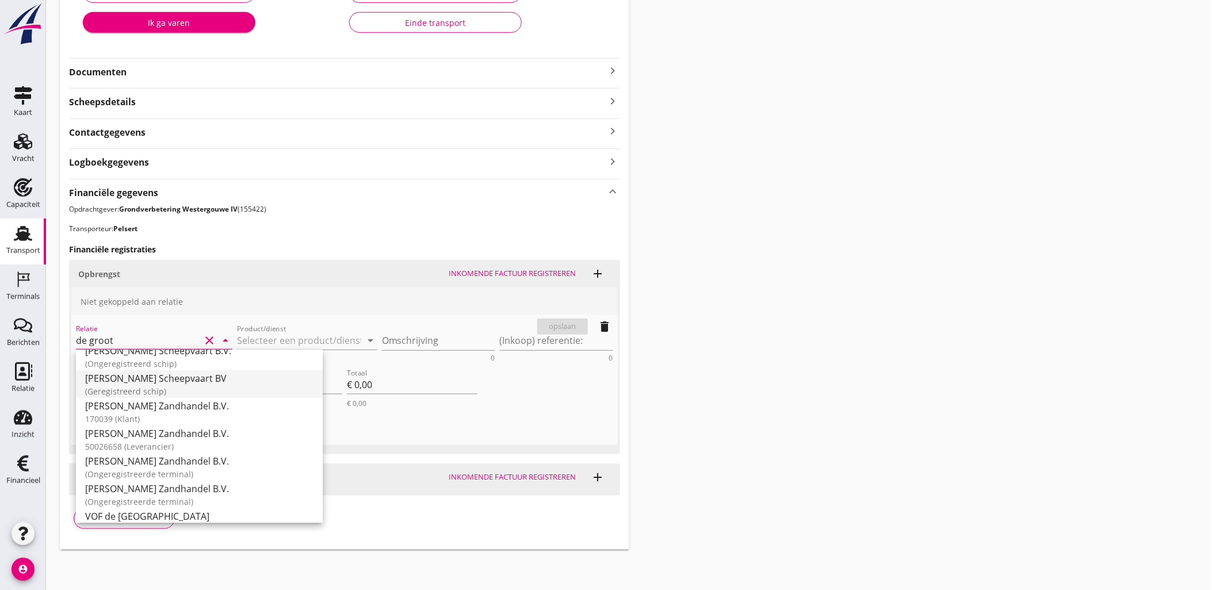
scroll to position [48, 0]
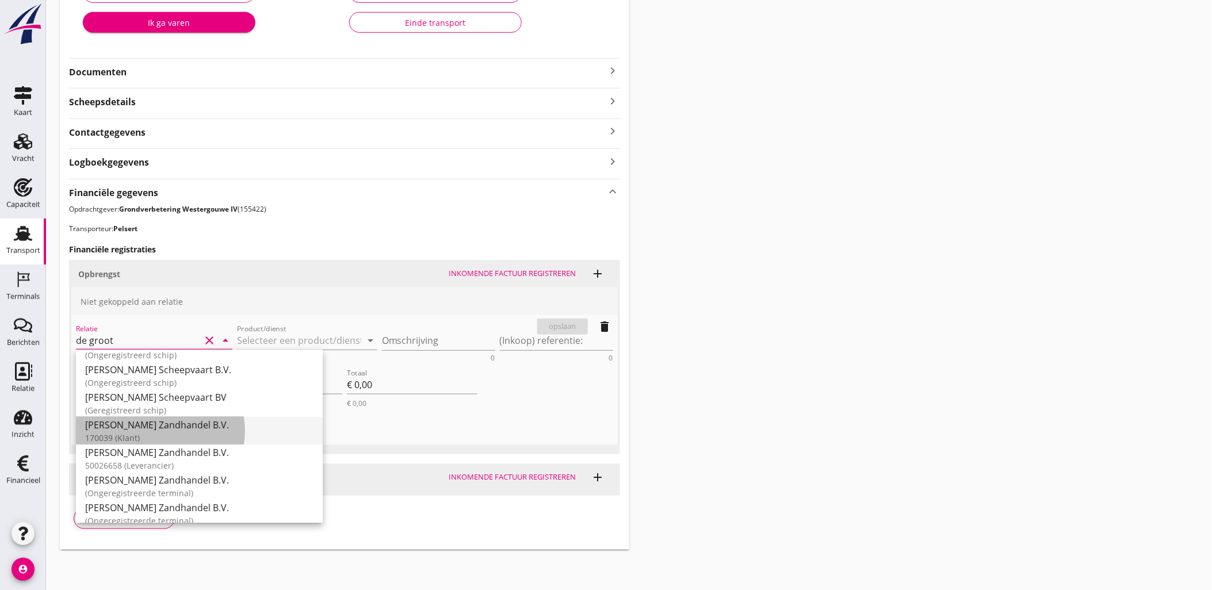
click at [188, 424] on div "[PERSON_NAME] Zandhandel B.V." at bounding box center [199, 425] width 228 height 14
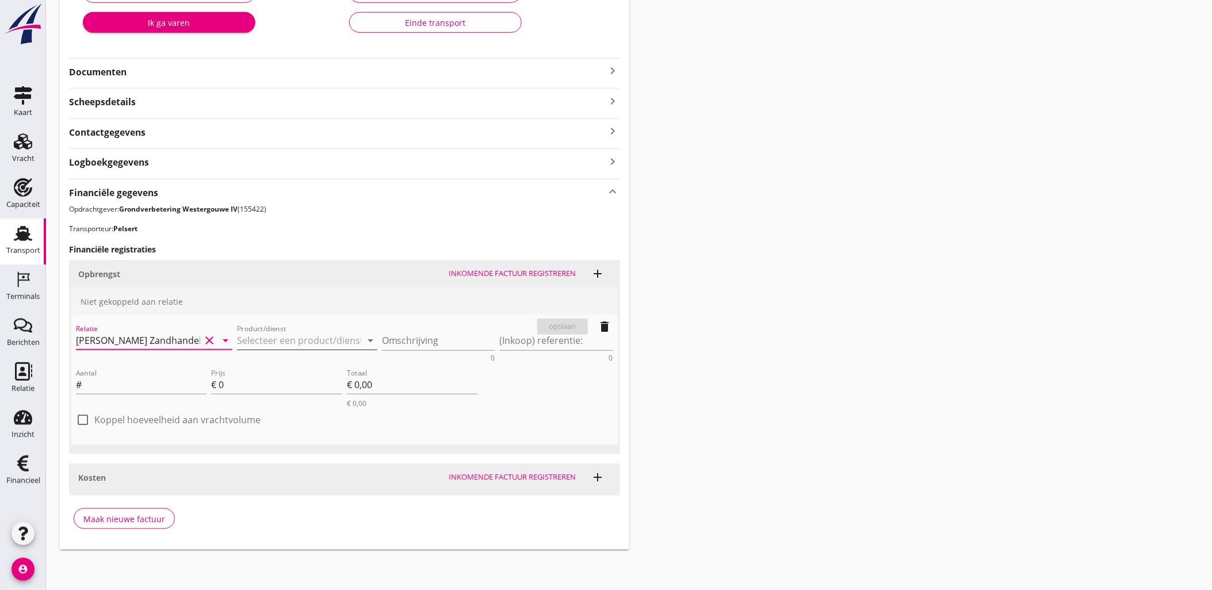
type input "[PERSON_NAME] Zandhandel B.V. (170039)"
click at [275, 349] on div "Product/dienst arrow_drop_down" at bounding box center [307, 340] width 140 height 18
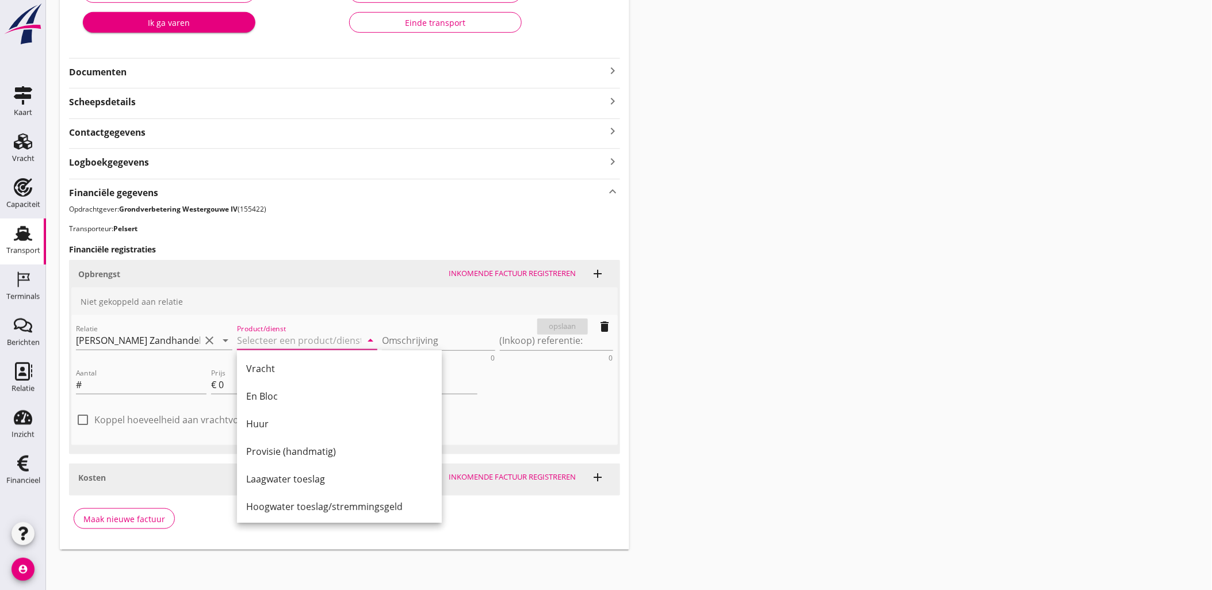
click at [746, 301] on div "Transport overzicht VOG-250753 Pelsert ([PERSON_NAME]) local_gas_station emerge…" at bounding box center [629, 168] width 1166 height 790
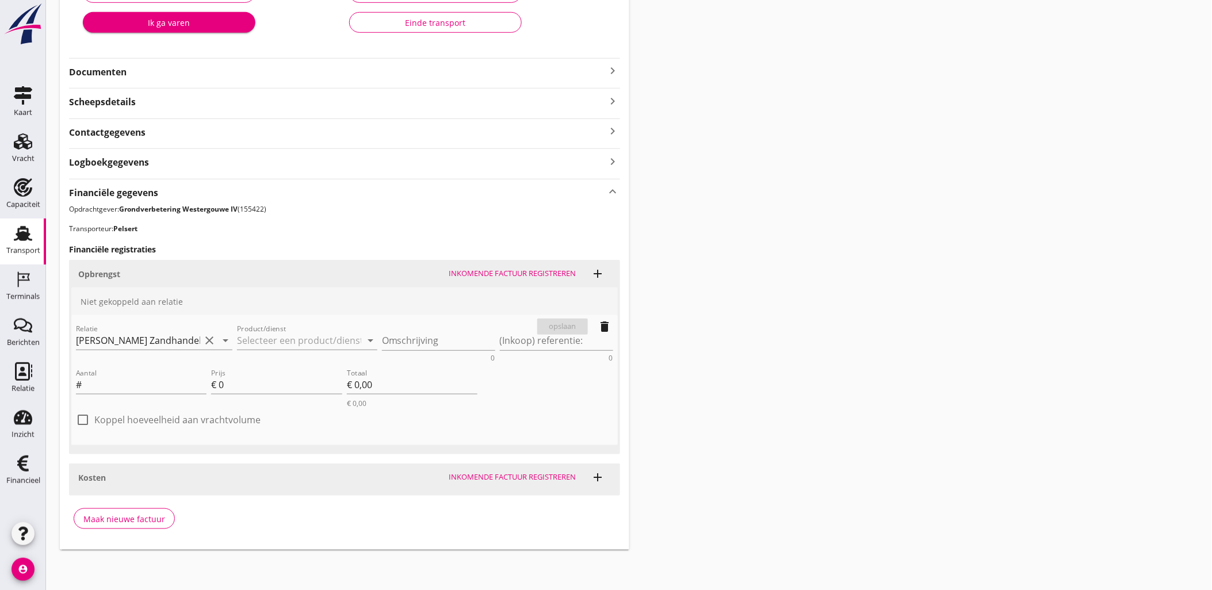
click at [601, 327] on icon "delete" at bounding box center [605, 327] width 14 height 14
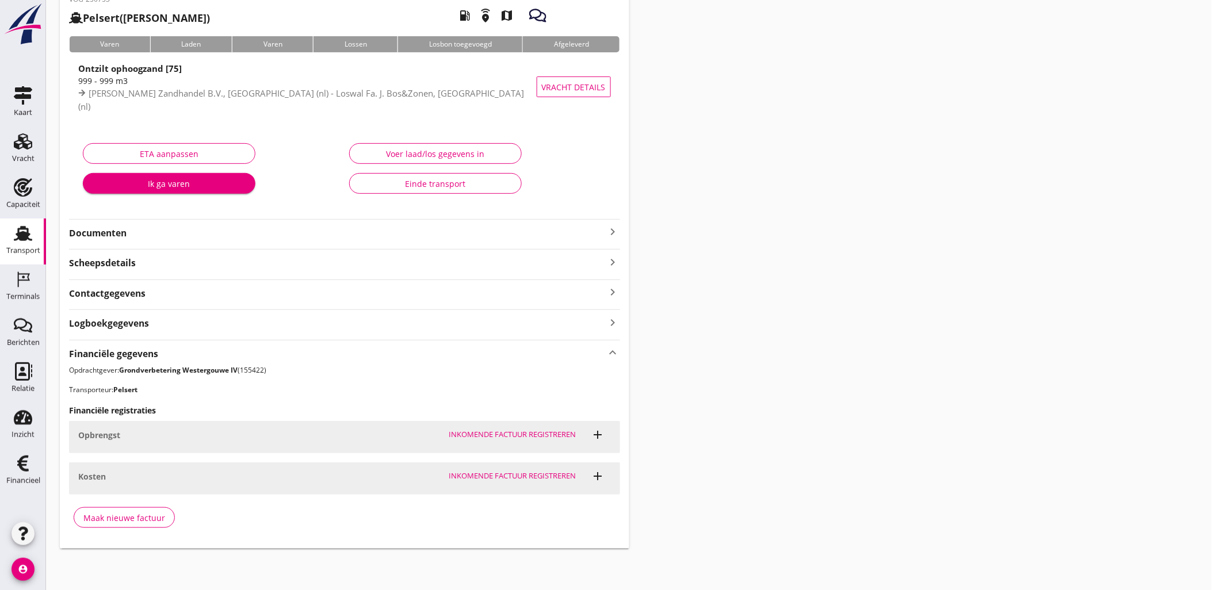
scroll to position [65, 0]
click at [599, 482] on icon "add" at bounding box center [598, 477] width 14 height 14
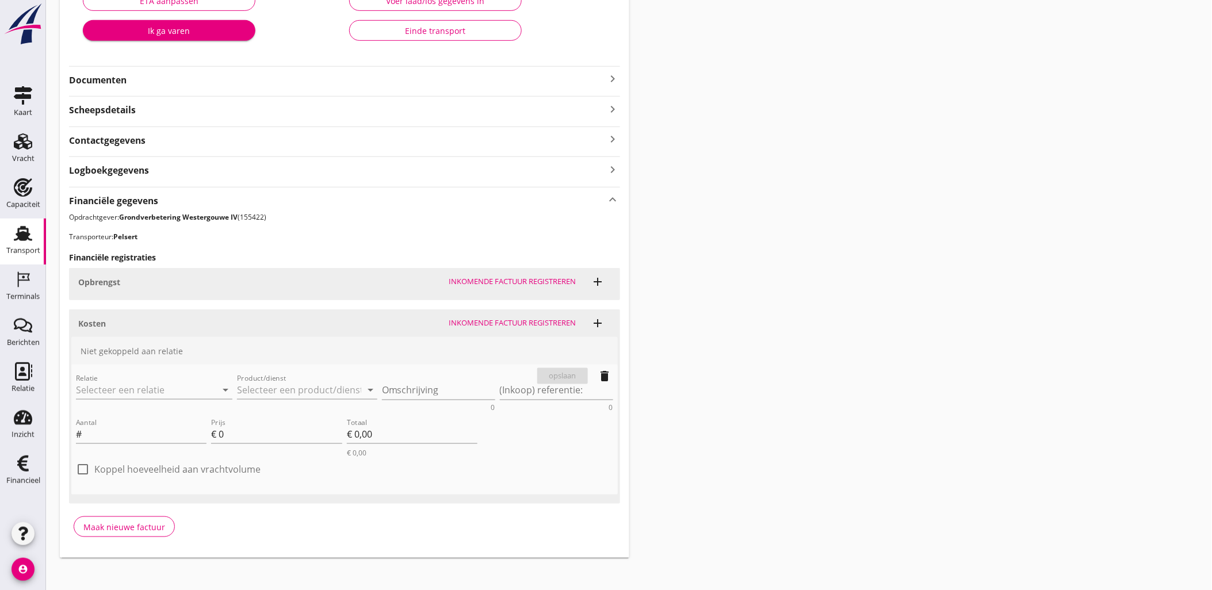
scroll to position [227, 0]
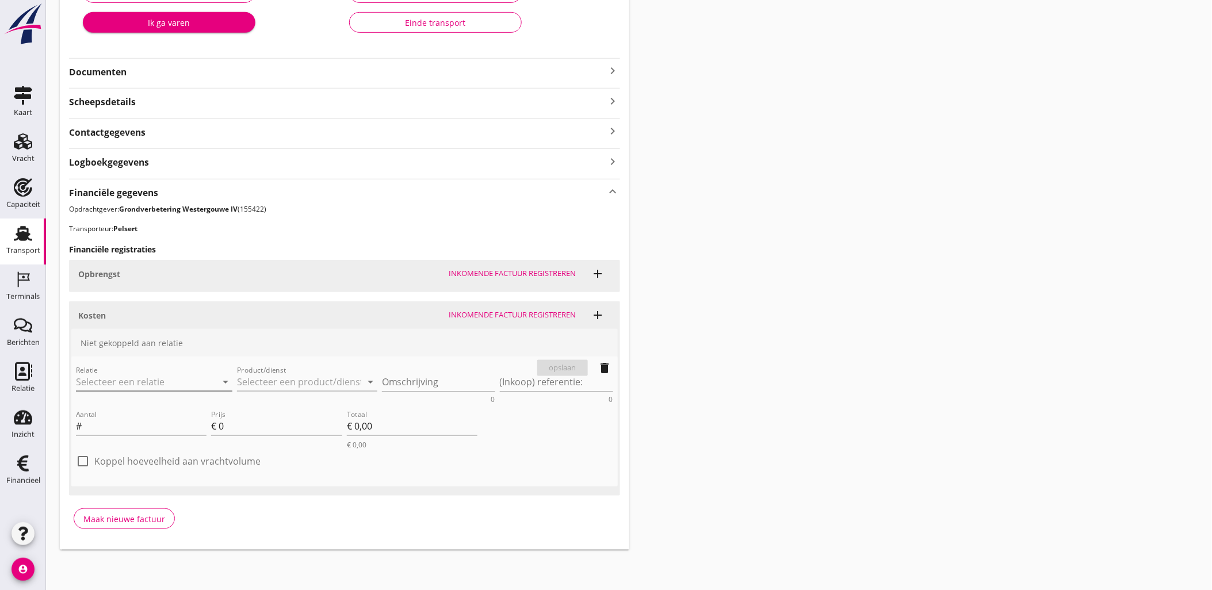
click at [182, 373] on input "Relatie" at bounding box center [138, 382] width 124 height 18
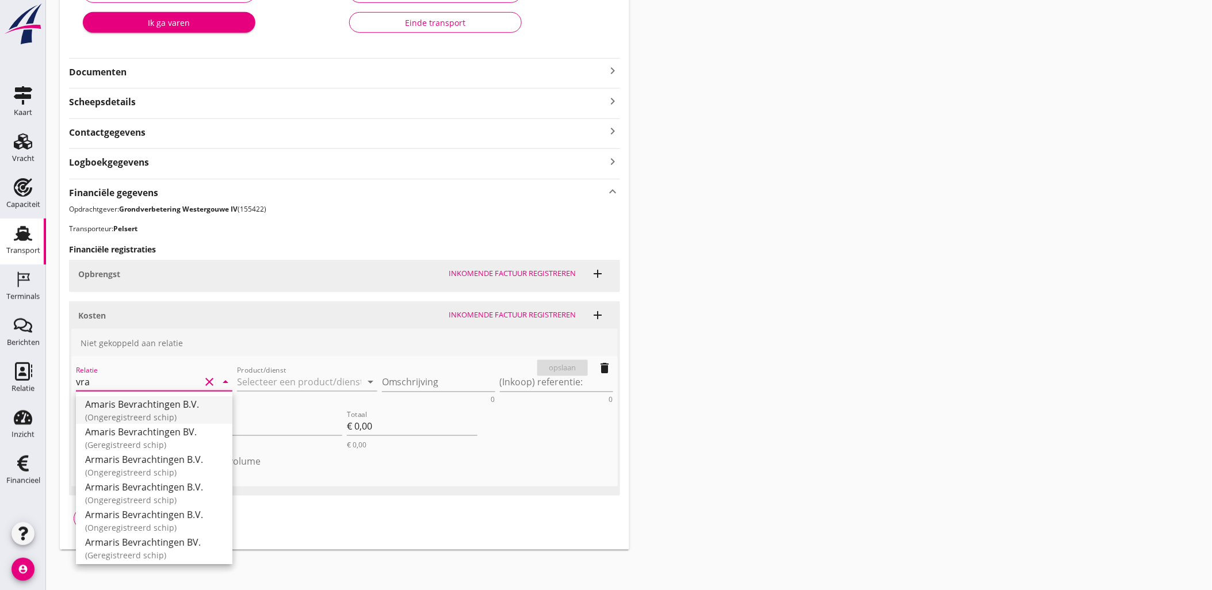
type input "vrac"
drag, startPoint x: 102, startPoint y: 382, endPoint x: 9, endPoint y: 366, distance: 95.1
click at [7, 369] on div "Kaart Kaart Vracht Vracht Capaciteit Capaciteit Transport Transport Terminals T…" at bounding box center [606, 182] width 1212 height 818
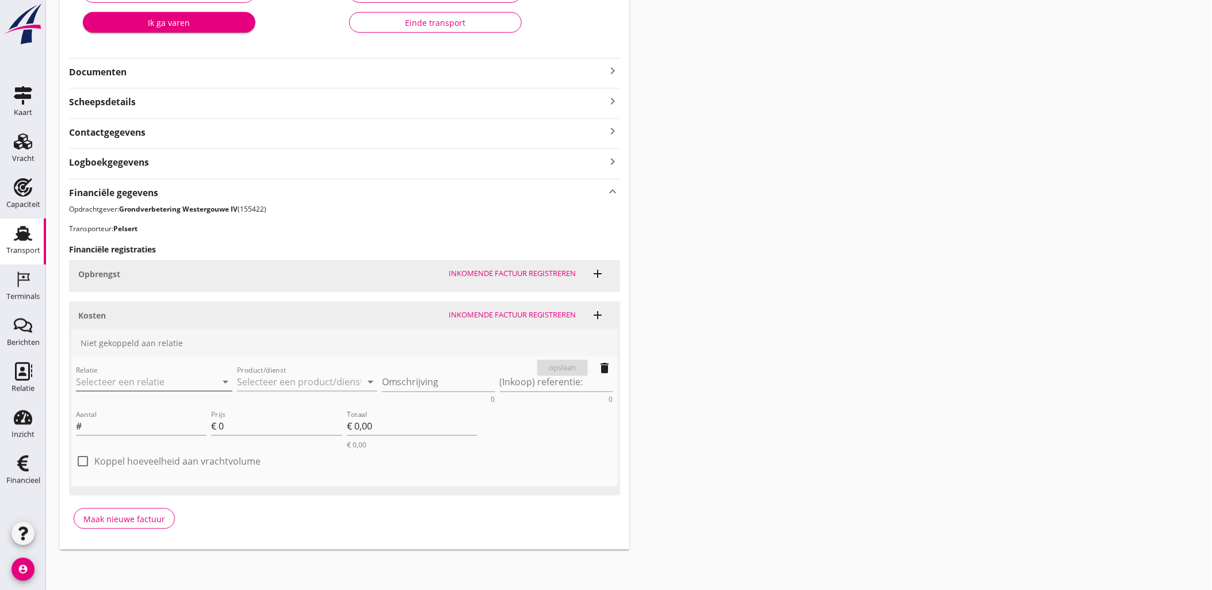
click at [157, 384] on input "Relatie" at bounding box center [138, 382] width 124 height 18
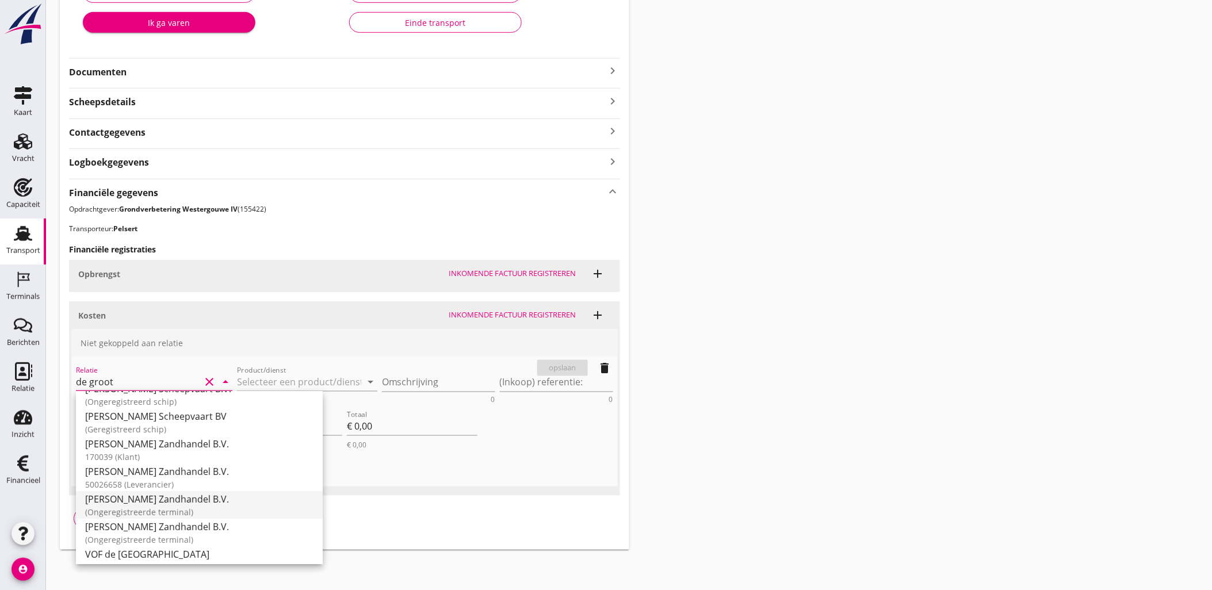
scroll to position [48, 0]
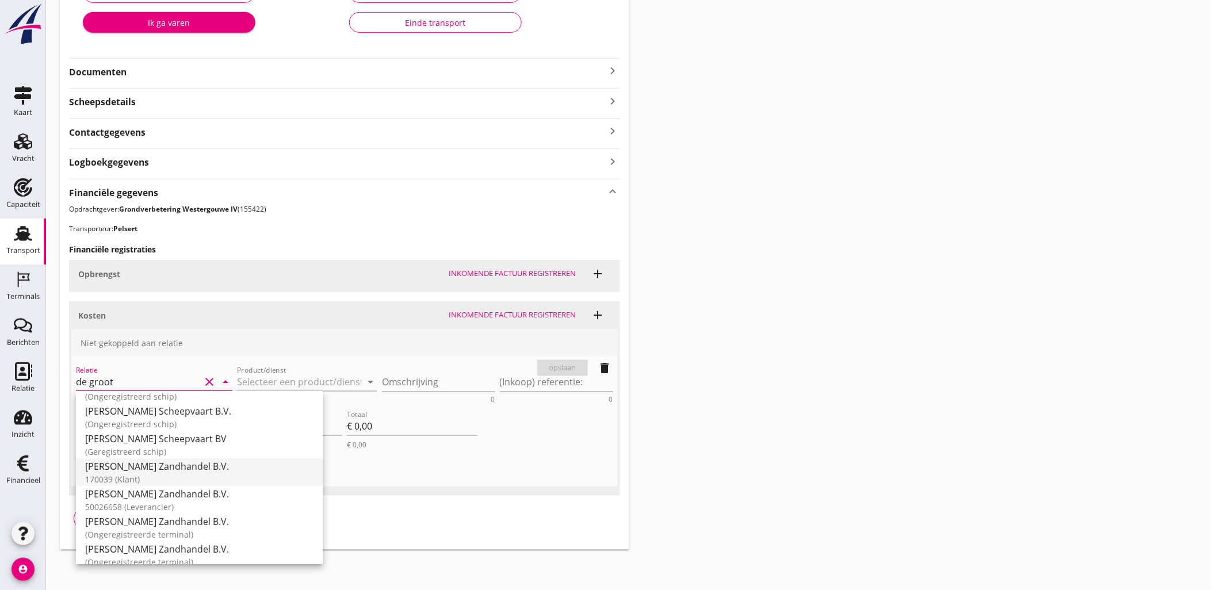
click at [198, 472] on div "[PERSON_NAME] Zandhandel B.V." at bounding box center [199, 467] width 228 height 14
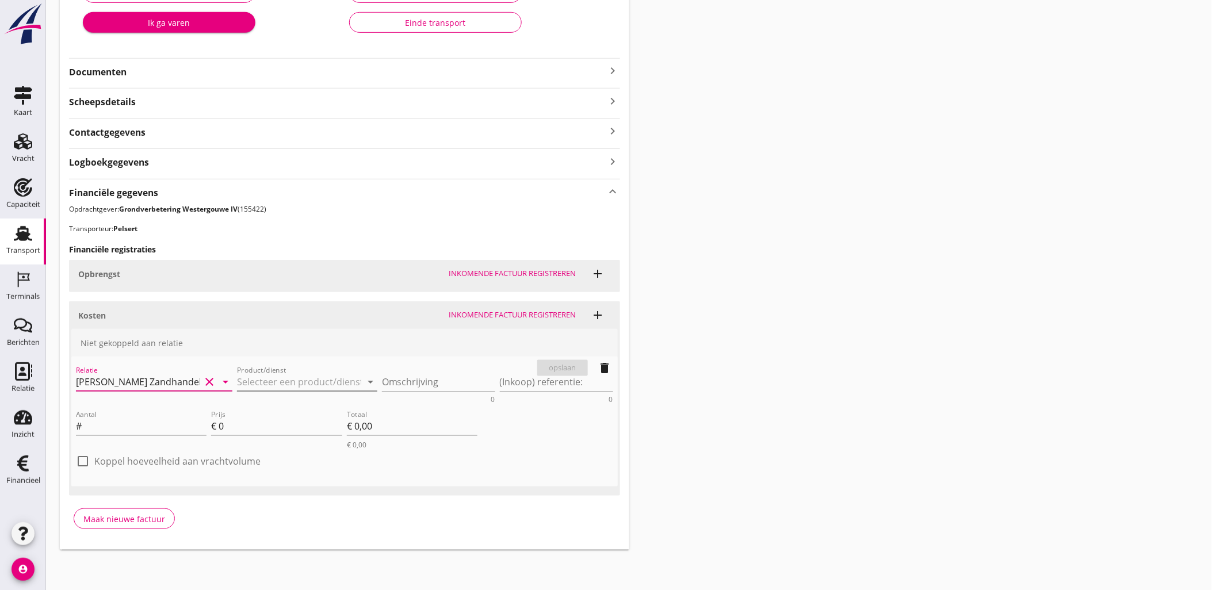
type input "[PERSON_NAME] Zandhandel B.V. (170039)"
click at [281, 383] on input "Product/dienst" at bounding box center [299, 382] width 124 height 18
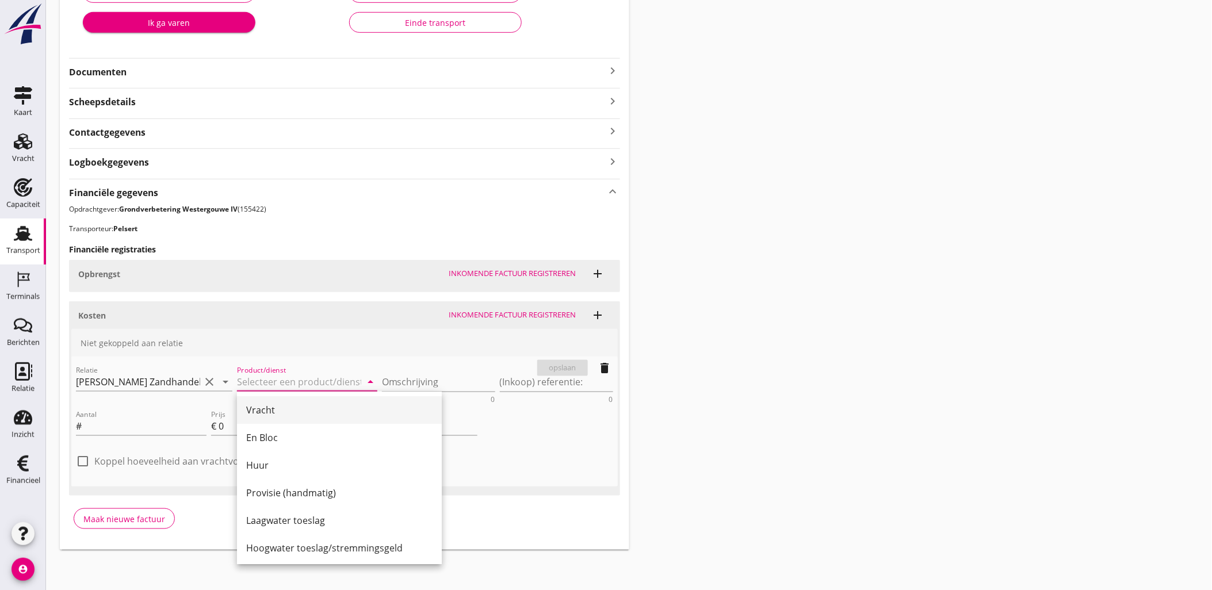
click at [295, 405] on div "Vracht" at bounding box center [339, 410] width 186 height 14
type input "Vracht"
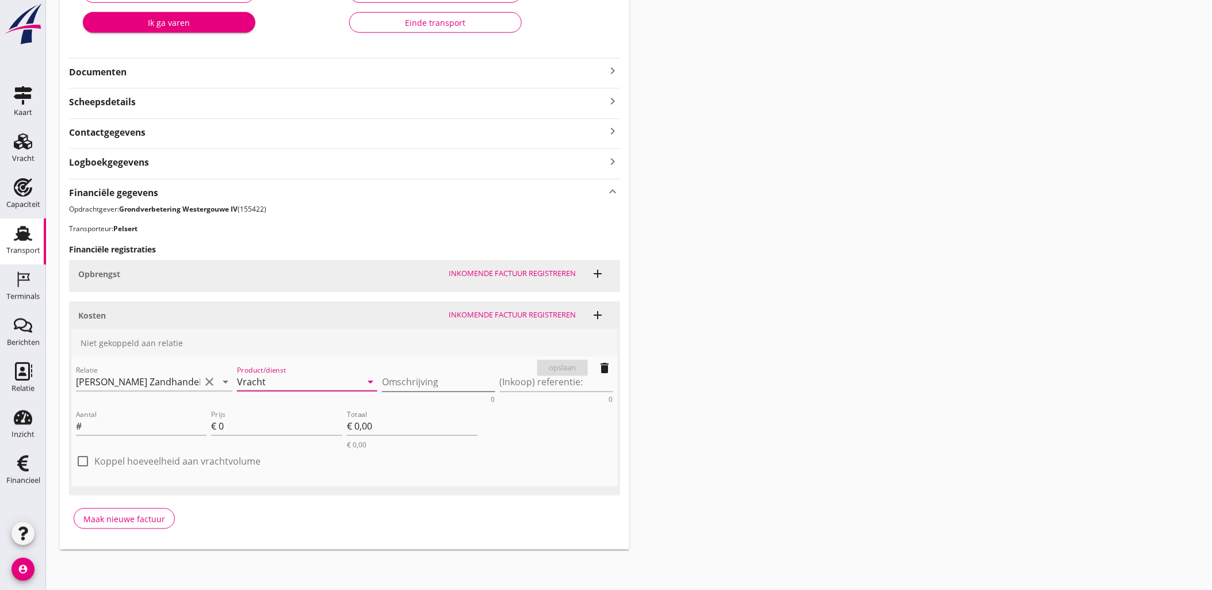
click at [427, 383] on textarea "Omschrijving" at bounding box center [438, 382] width 113 height 19
type textarea "Ontzilt ophoogzand [75]"
type input "999"
type input "2"
type input "€ 1.998,00"
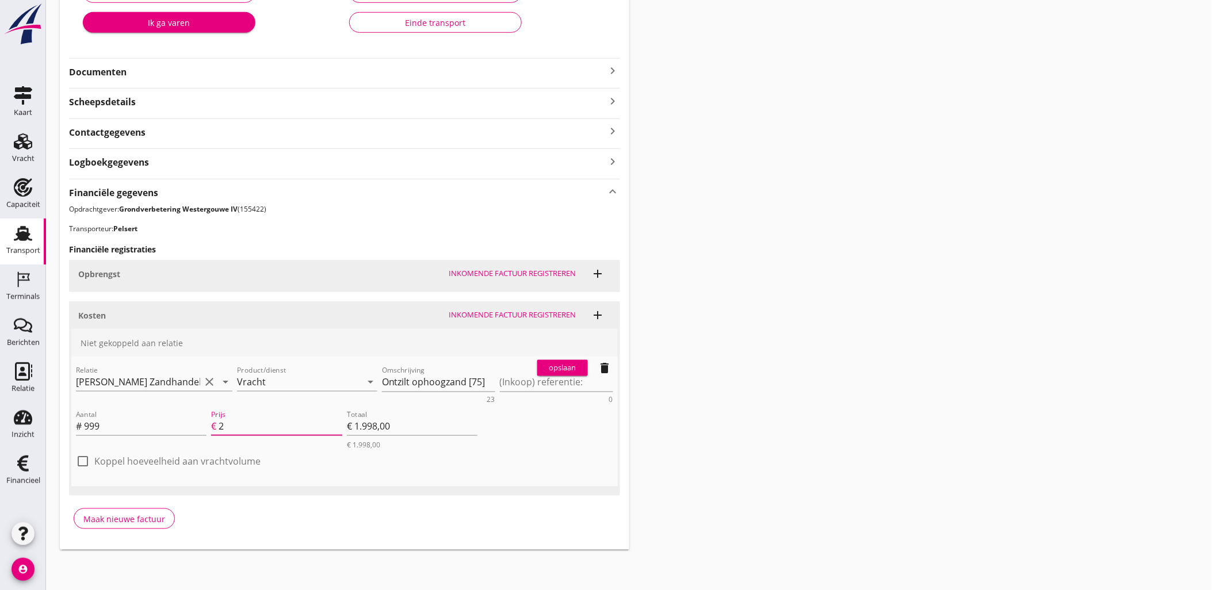
type input "2.5"
type input "€ 2.497,50"
type input "2.55"
type input "€ 2.547,45"
type input "2.55"
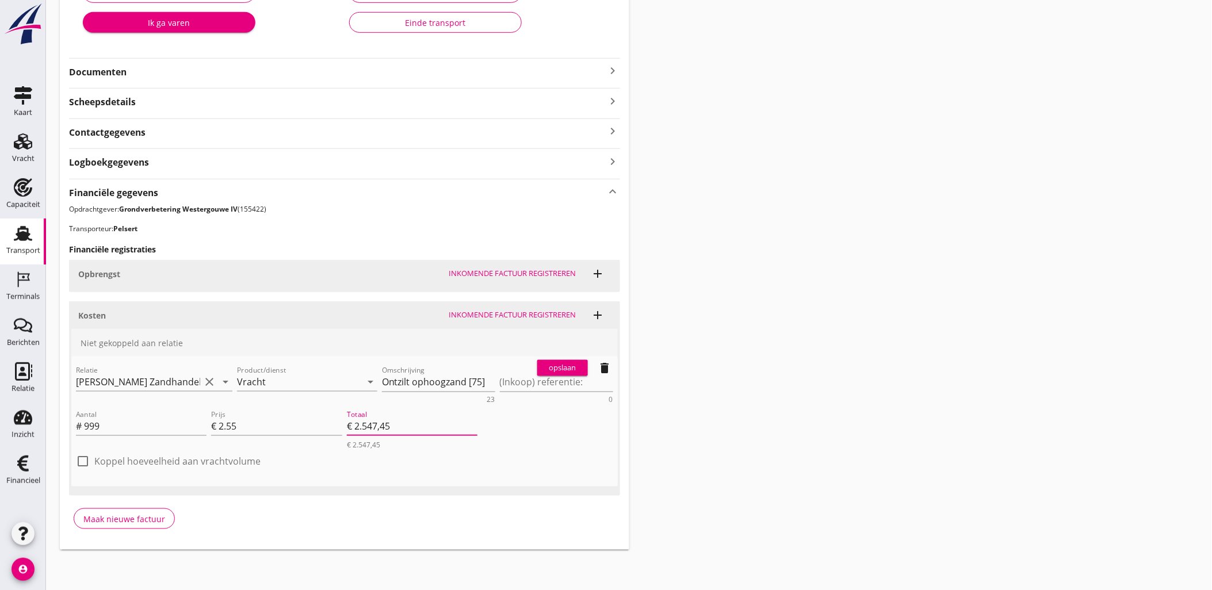
click at [196, 461] on label "Koppel hoeveelheid aan vrachtvolume" at bounding box center [177, 462] width 166 height 12
checkbox input "true"
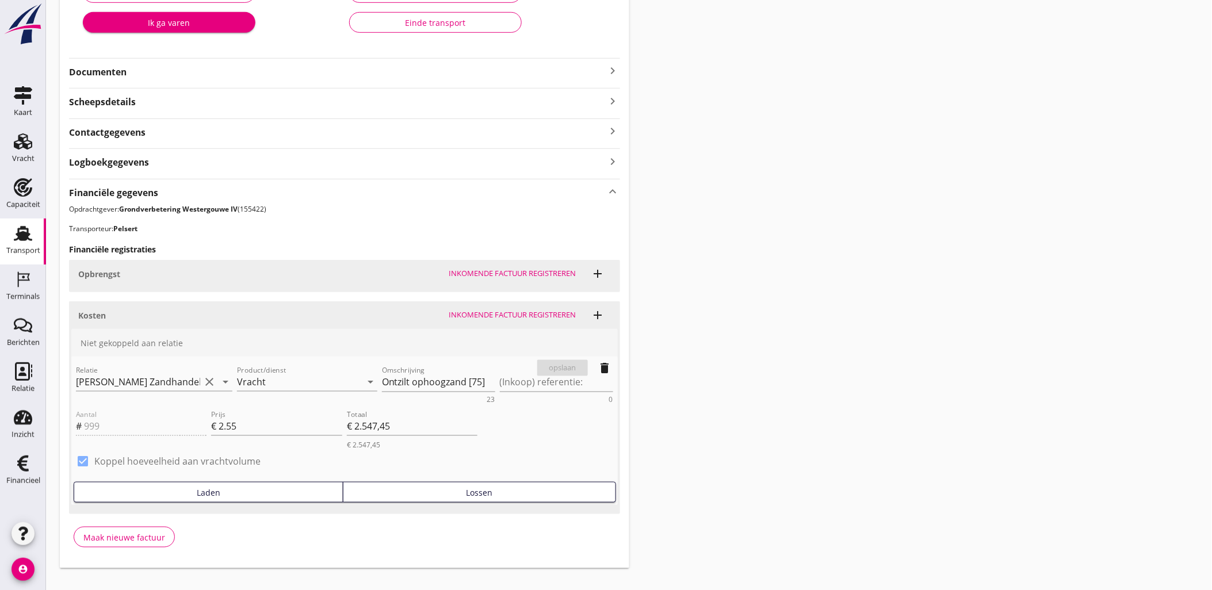
click at [438, 487] on div "Lossen" at bounding box center [479, 493] width 262 height 12
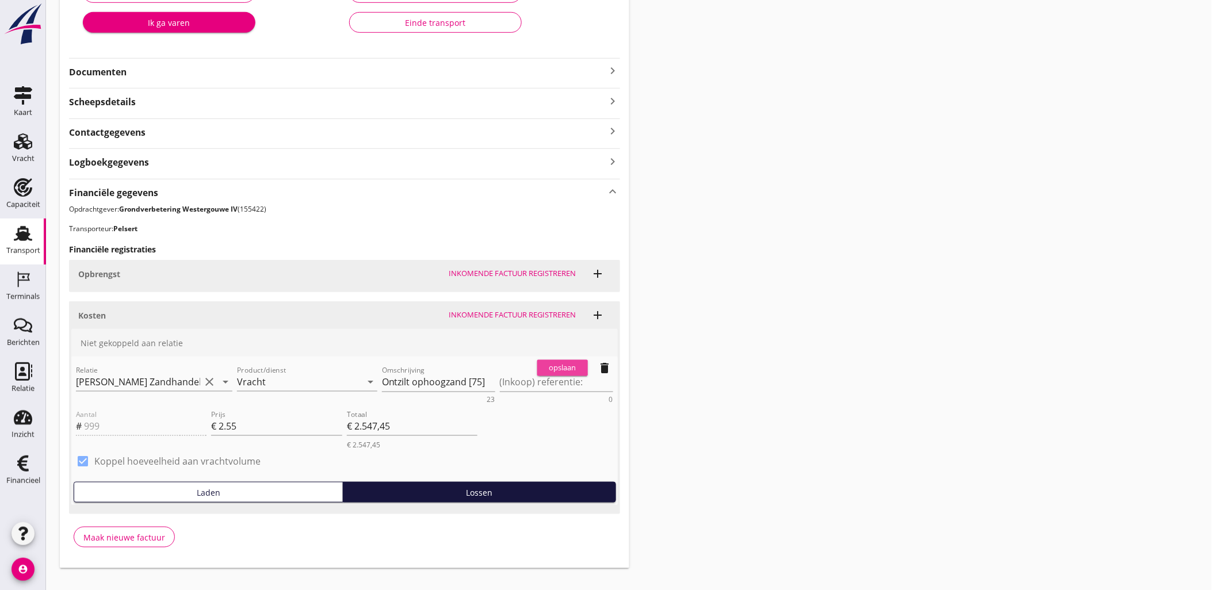
click at [547, 365] on div "opslaan" at bounding box center [562, 368] width 41 height 12
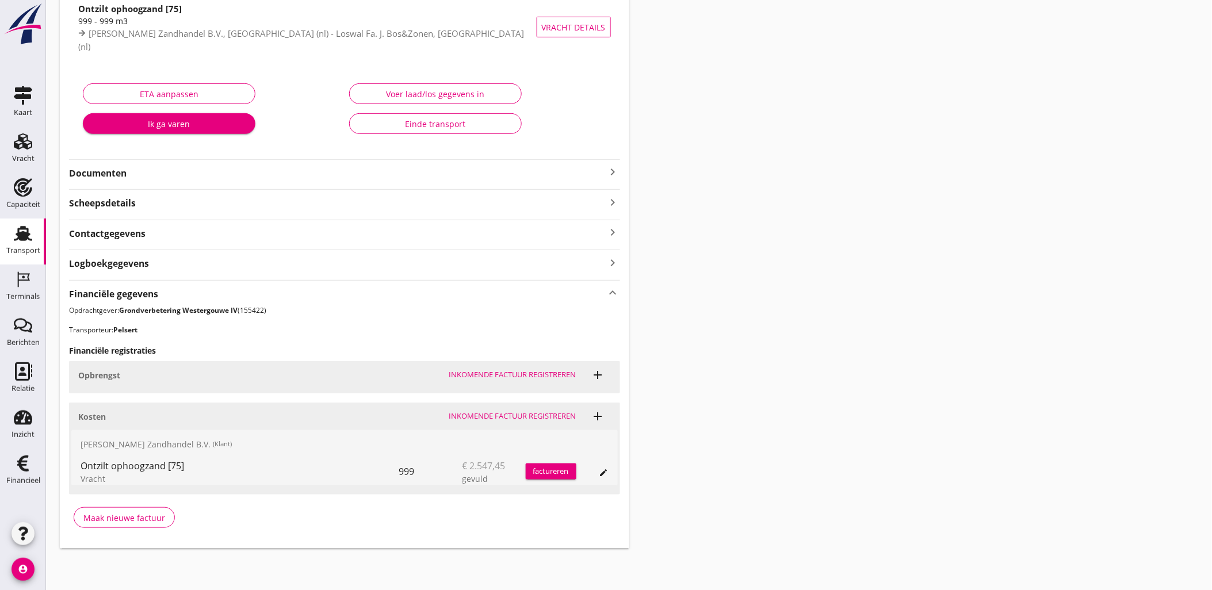
scroll to position [125, 0]
click at [605, 412] on icon "add" at bounding box center [598, 417] width 14 height 14
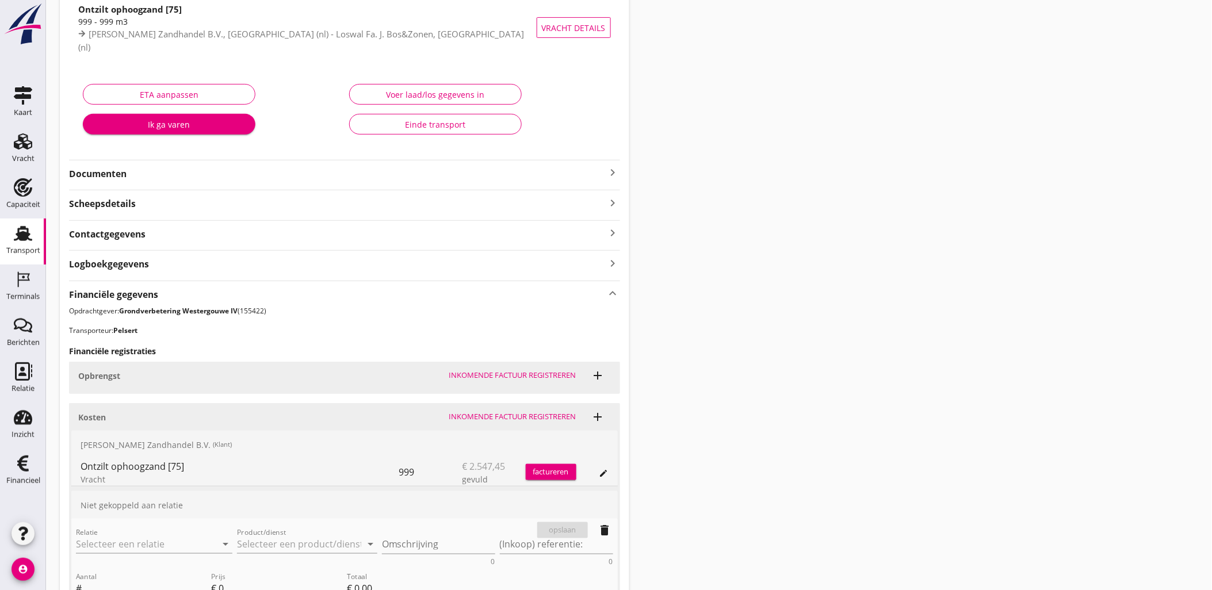
click at [171, 533] on div "Relatie arrow_drop_down" at bounding box center [154, 546] width 156 height 37
click at [173, 535] on input "Relatie" at bounding box center [138, 544] width 124 height 18
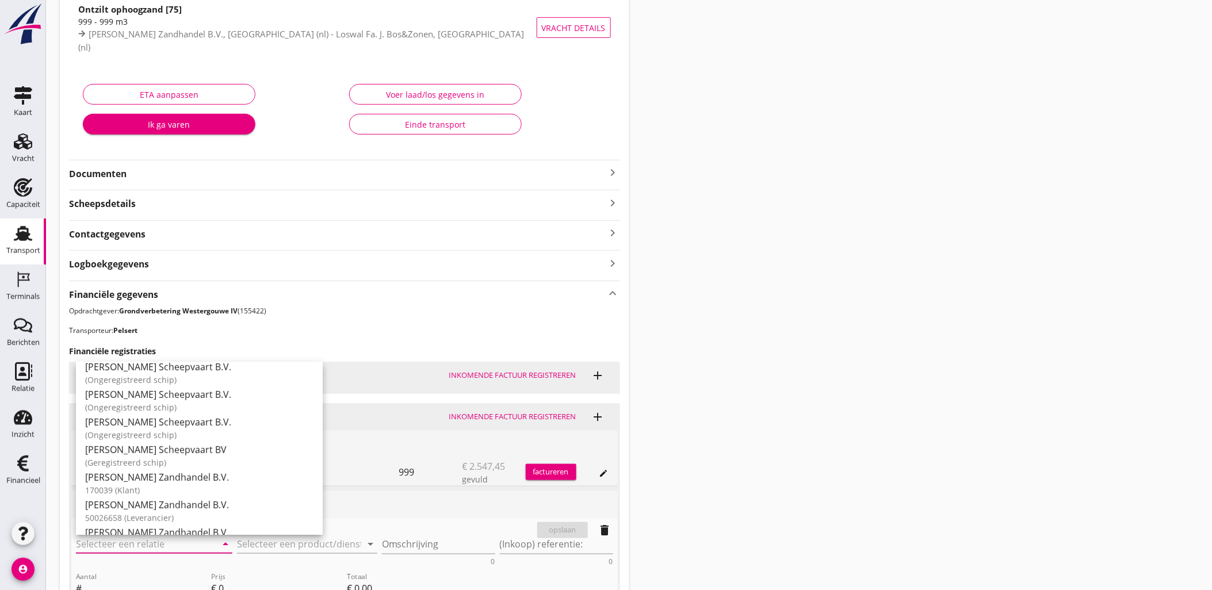
scroll to position [306, 0]
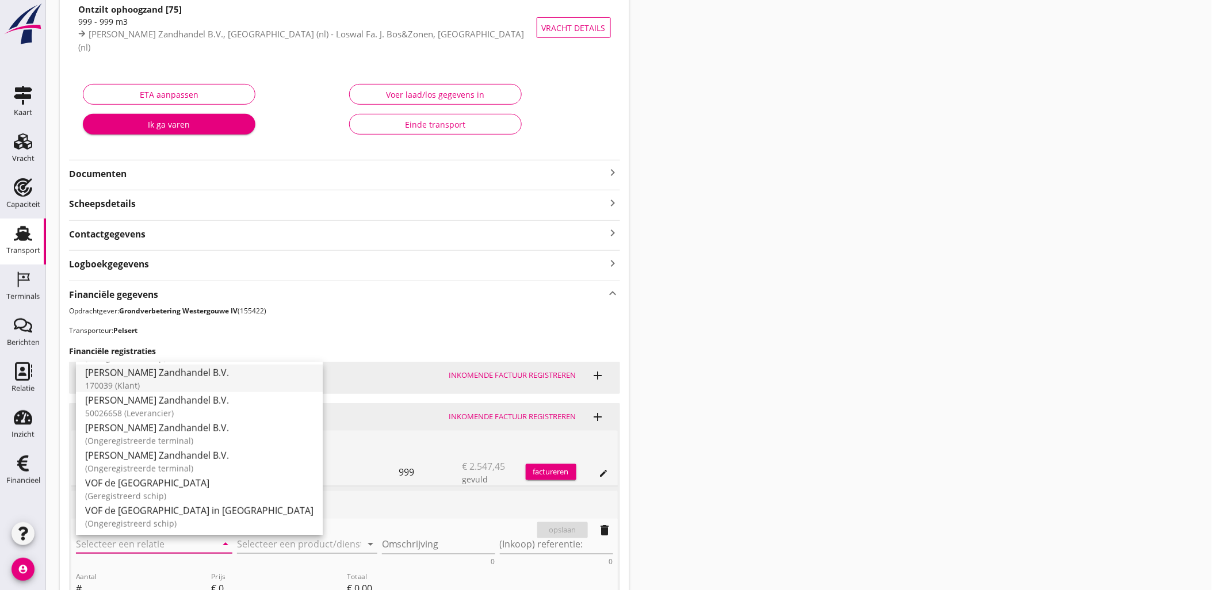
click at [203, 381] on div "170039 (Klant)" at bounding box center [199, 385] width 228 height 12
type input "[PERSON_NAME] Zandhandel B.V. (170039)"
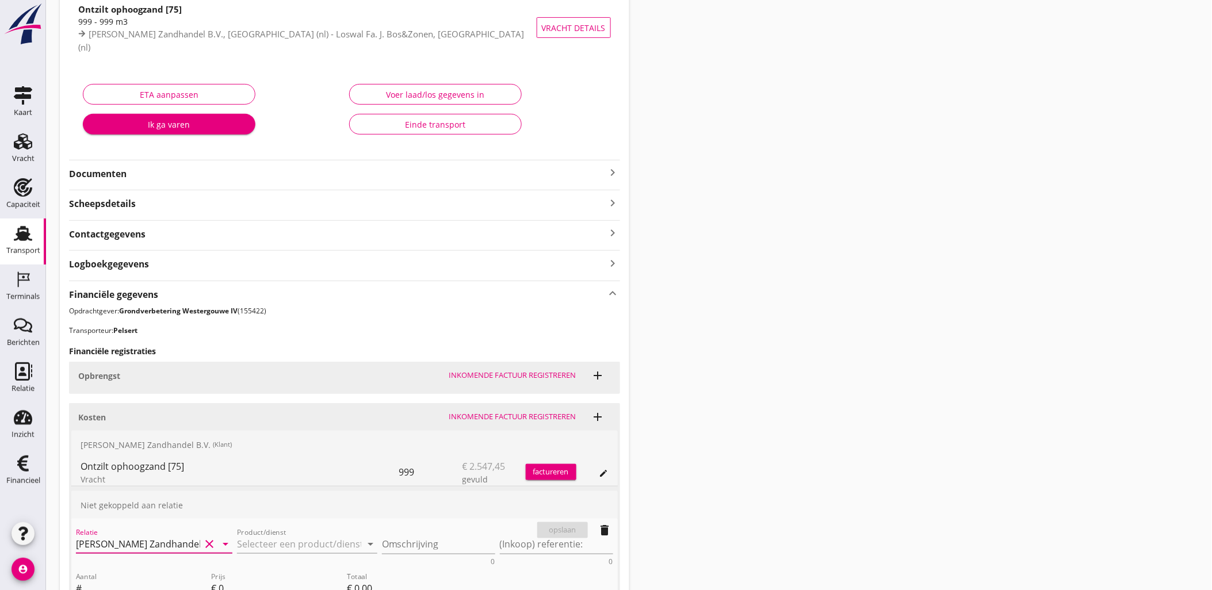
click at [262, 532] on div "Product/dienst arrow_drop_down" at bounding box center [307, 546] width 140 height 37
click at [277, 538] on input "Product/dienst" at bounding box center [299, 544] width 124 height 18
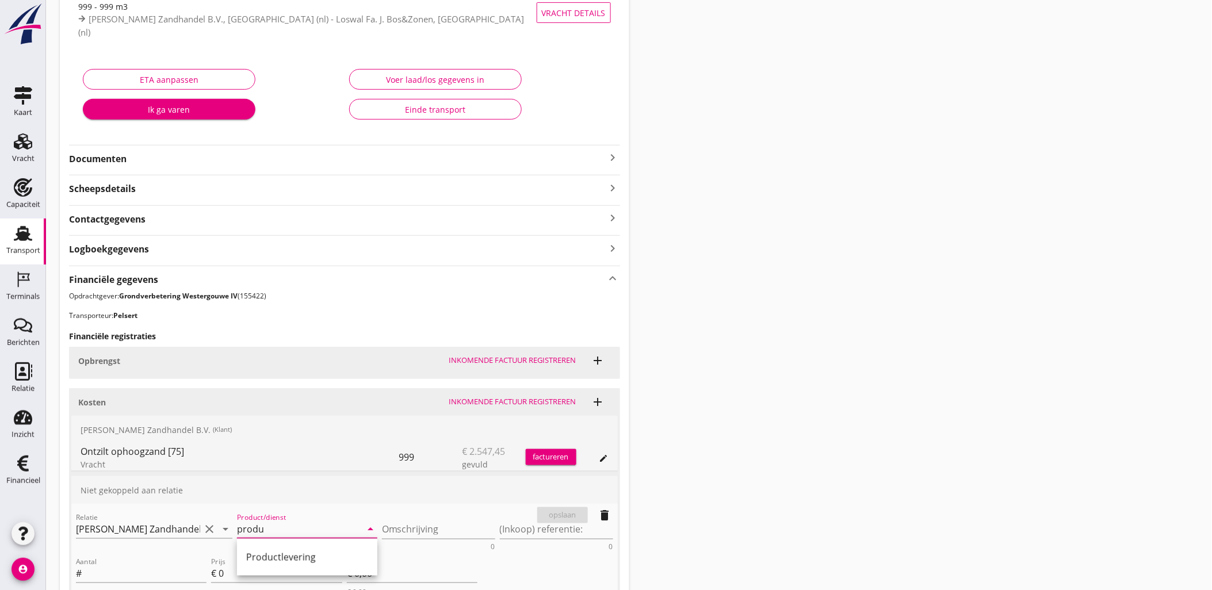
scroll to position [125, 0]
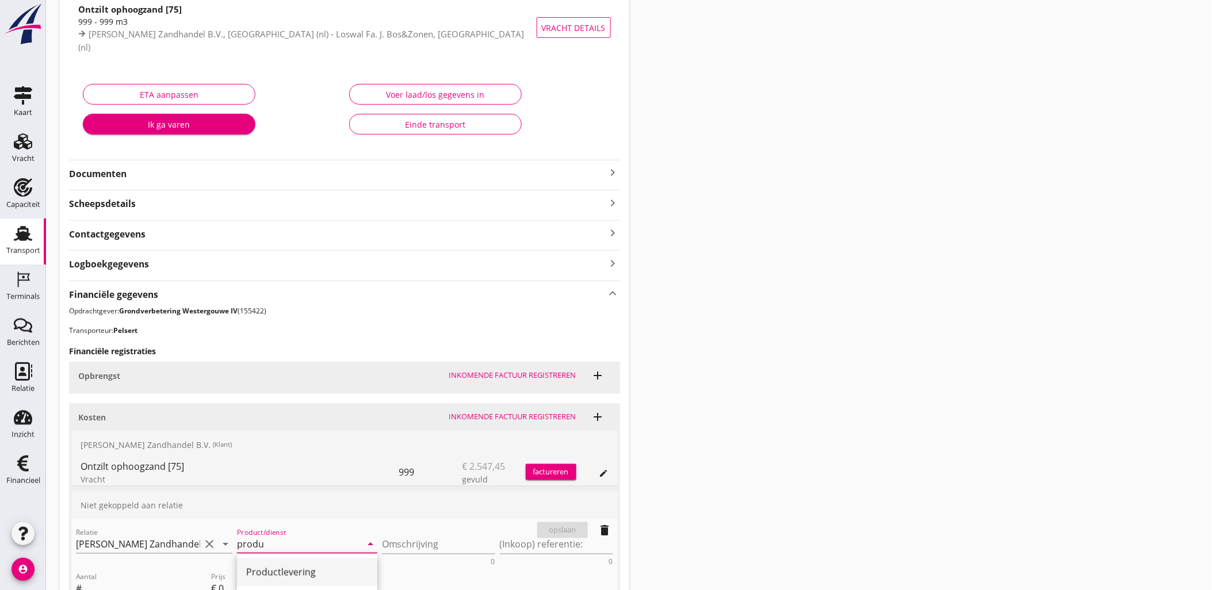
click at [323, 562] on div "Productlevering" at bounding box center [307, 573] width 122 height 28
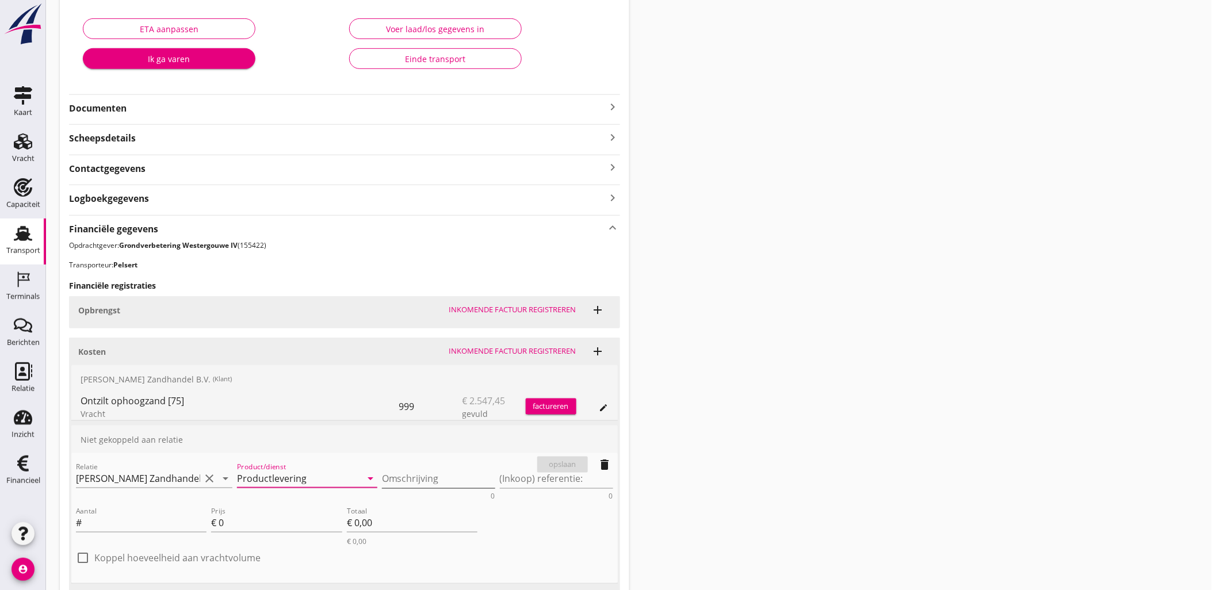
scroll to position [253, 0]
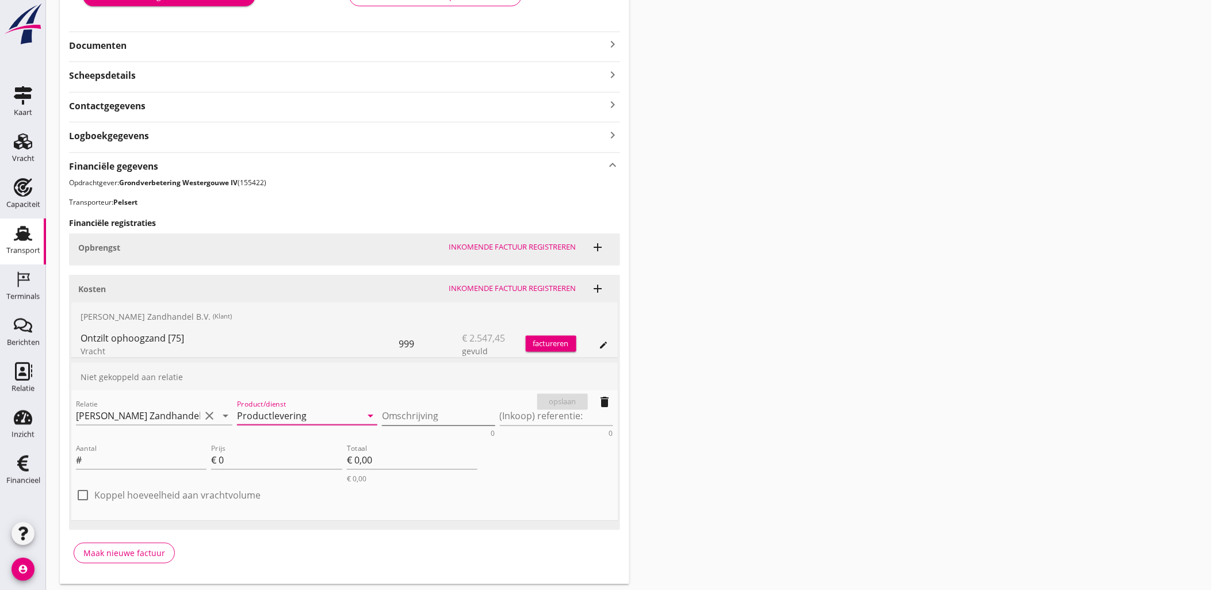
type input "Productlevering"
click at [456, 412] on textarea "Omschrijving" at bounding box center [438, 416] width 113 height 19
click at [557, 411] on div "opslaan delete" at bounding box center [575, 402] width 85 height 23
click at [452, 418] on textarea "Omschrijving" at bounding box center [438, 416] width 113 height 19
type textarea "Ontzilt ophoogzand [75]"
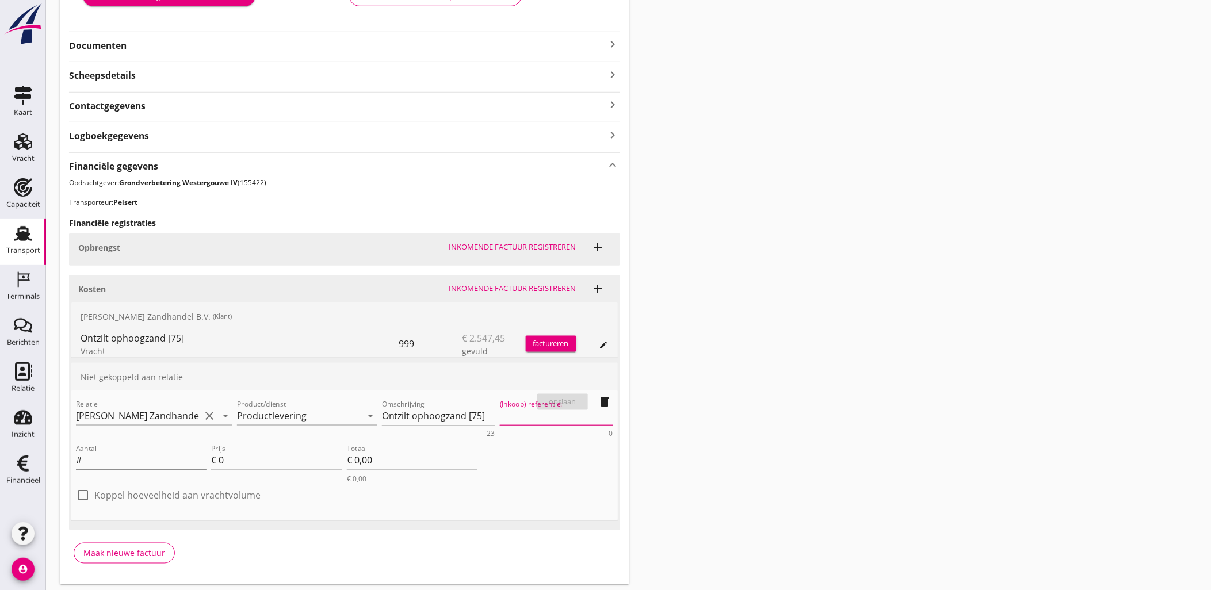
click at [155, 458] on input "Aantal" at bounding box center [145, 460] width 123 height 18
type input "999"
click at [163, 490] on label "Koppel hoeveelheid aan vrachtvolume" at bounding box center [177, 496] width 166 height 12
checkbox input "true"
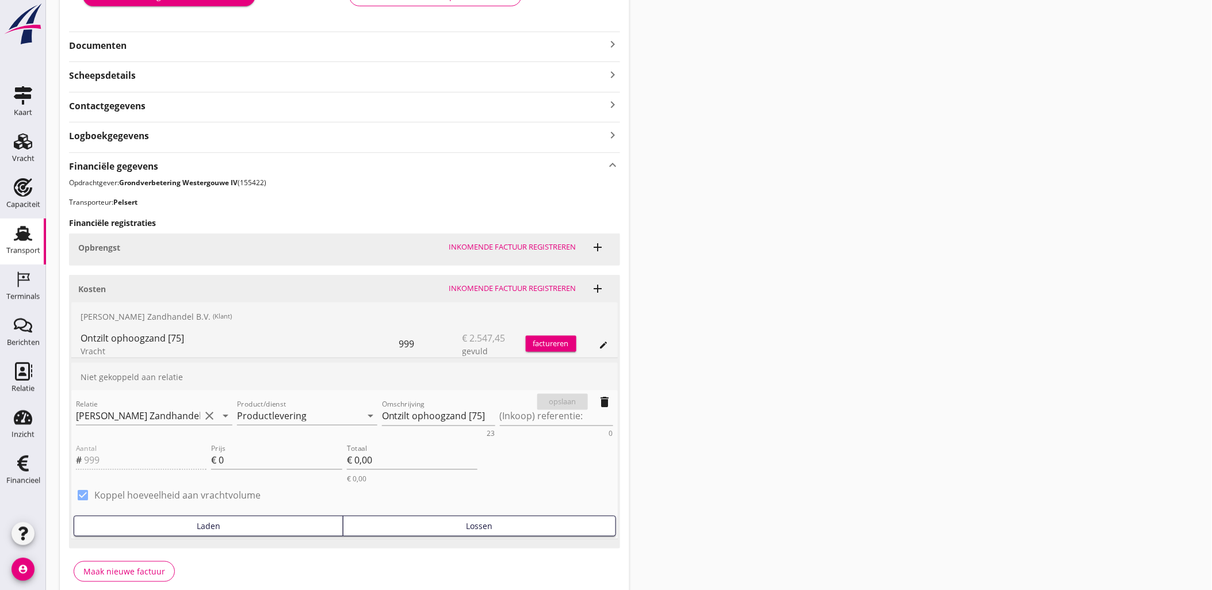
click at [416, 515] on div "check_box Koppel hoeveelheid aan vrachtvolume" at bounding box center [344, 501] width 537 height 30
click at [421, 522] on div "Lossen" at bounding box center [479, 527] width 262 height 12
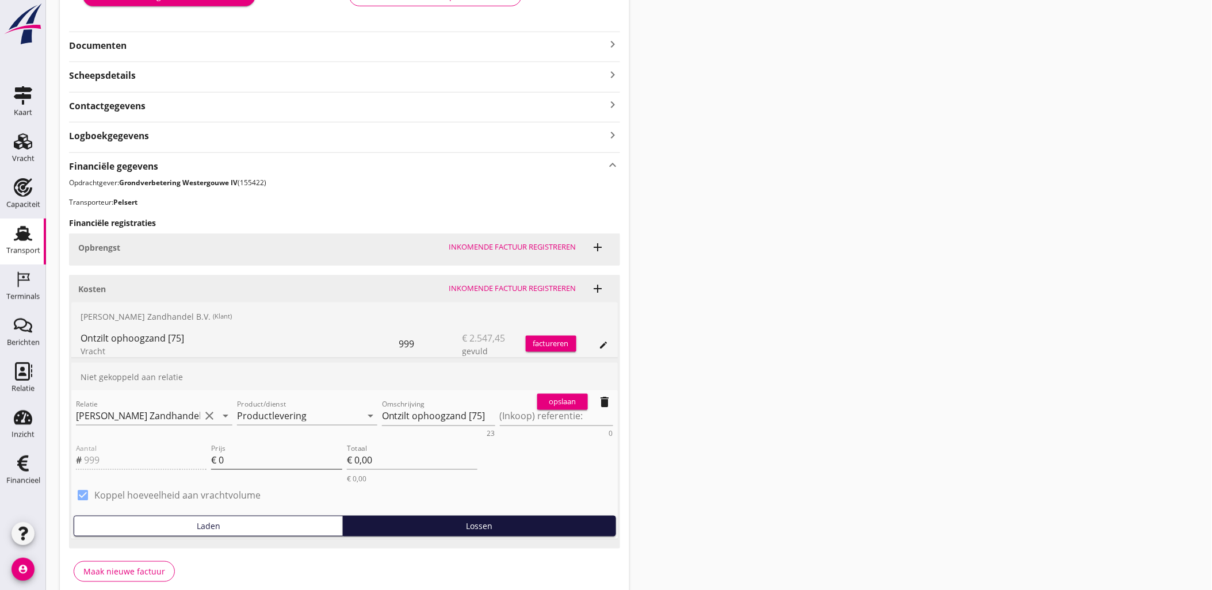
click at [288, 457] on input "0" at bounding box center [280, 460] width 123 height 18
type input "7"
type input "€ 6.993,00"
type input "7.6"
type input "€ 7.592,40"
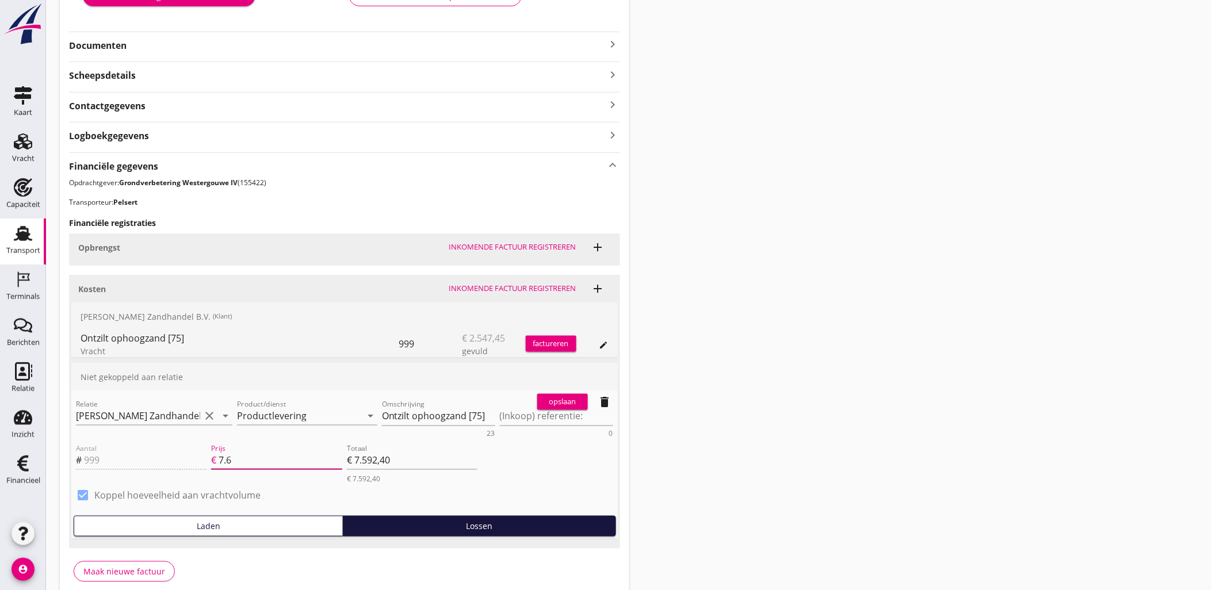
type input "7.65"
type input "€ 7.642,35"
type input "7.65"
click at [566, 403] on div "opslaan" at bounding box center [562, 402] width 41 height 12
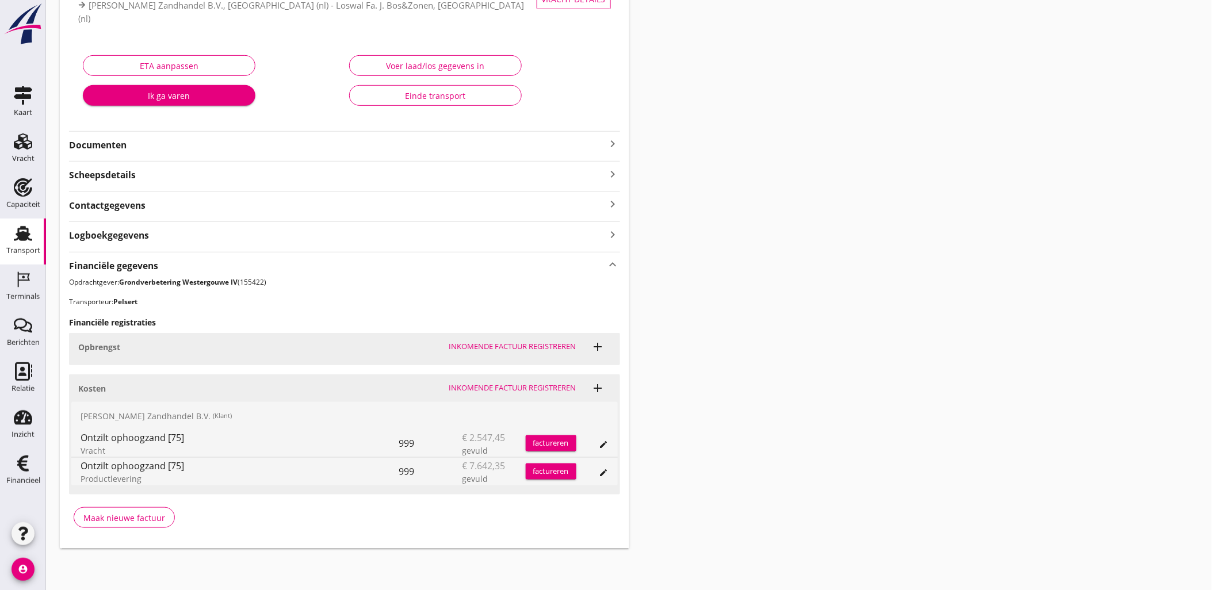
scroll to position [153, 0]
click at [691, 203] on div "Transport overzicht VOG-250753 Pelsert ([PERSON_NAME]) local_gas_station emerge…" at bounding box center [629, 205] width 1166 height 716
click at [757, 399] on div "Transport overzicht VOG-250753 Pelsert ([PERSON_NAME]) local_gas_station emerge…" at bounding box center [629, 205] width 1166 height 716
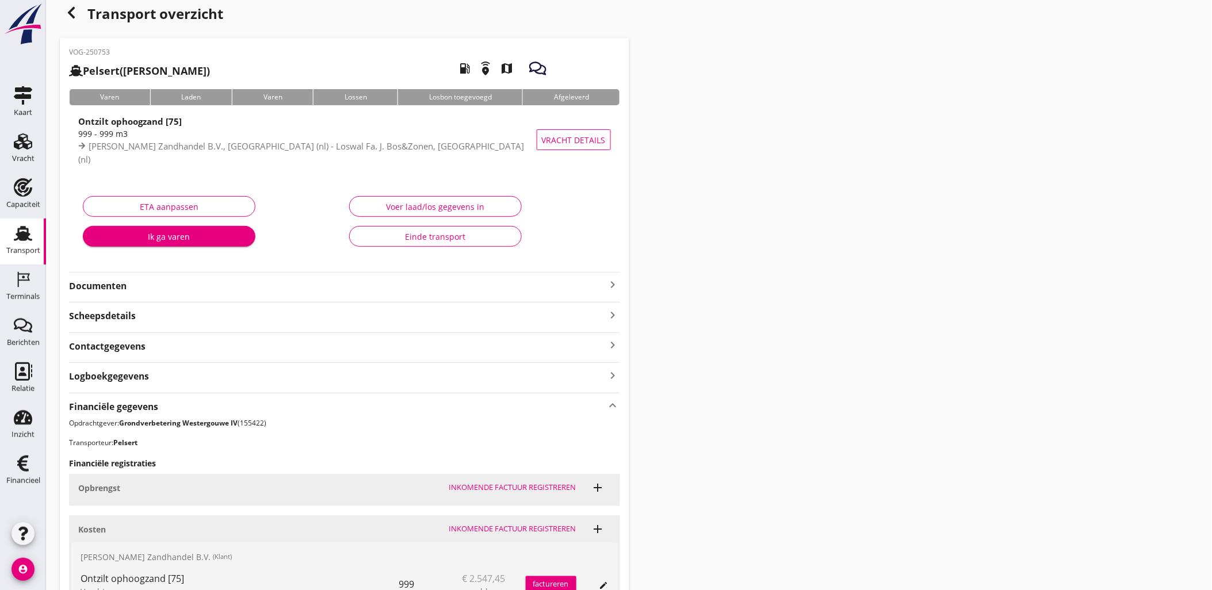
scroll to position [0, 0]
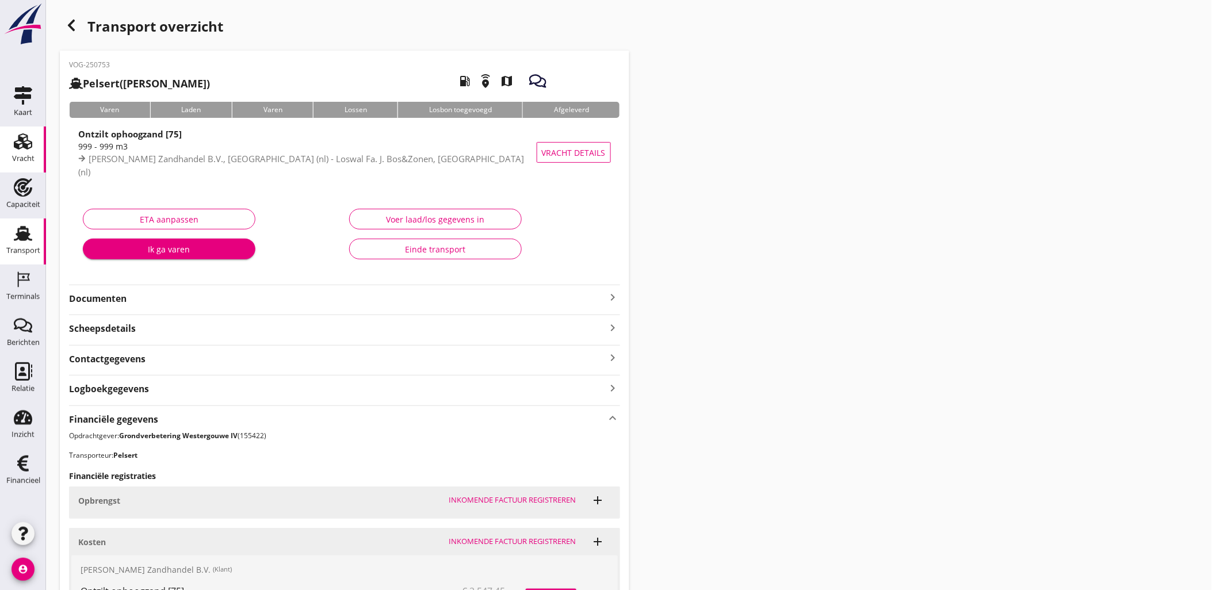
click at [16, 133] on icon "Vracht" at bounding box center [23, 141] width 18 height 18
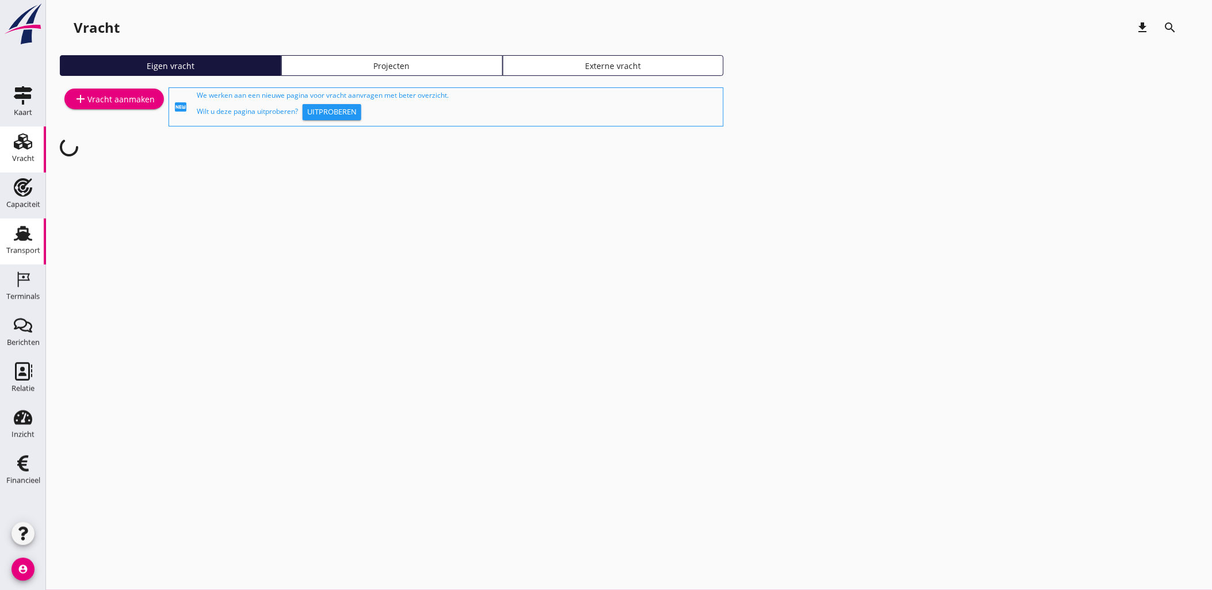
click at [29, 220] on link "Transport Transport" at bounding box center [23, 242] width 46 height 46
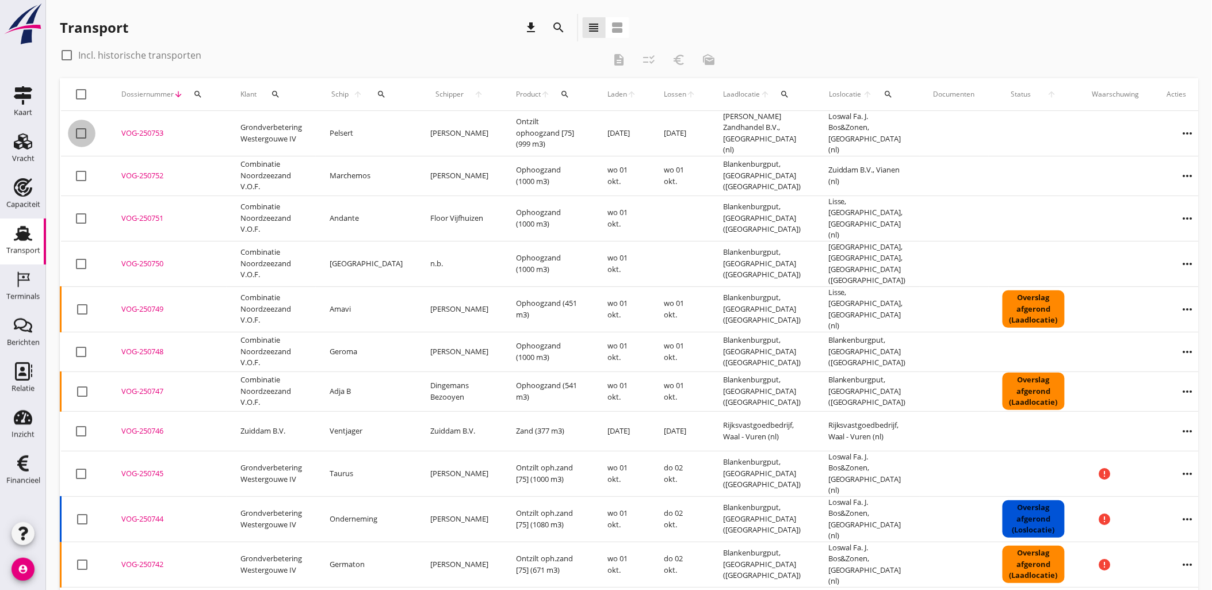
click at [85, 131] on div at bounding box center [82, 134] width 20 height 20
click at [648, 58] on icon "checklist_rtl" at bounding box center [649, 60] width 14 height 14
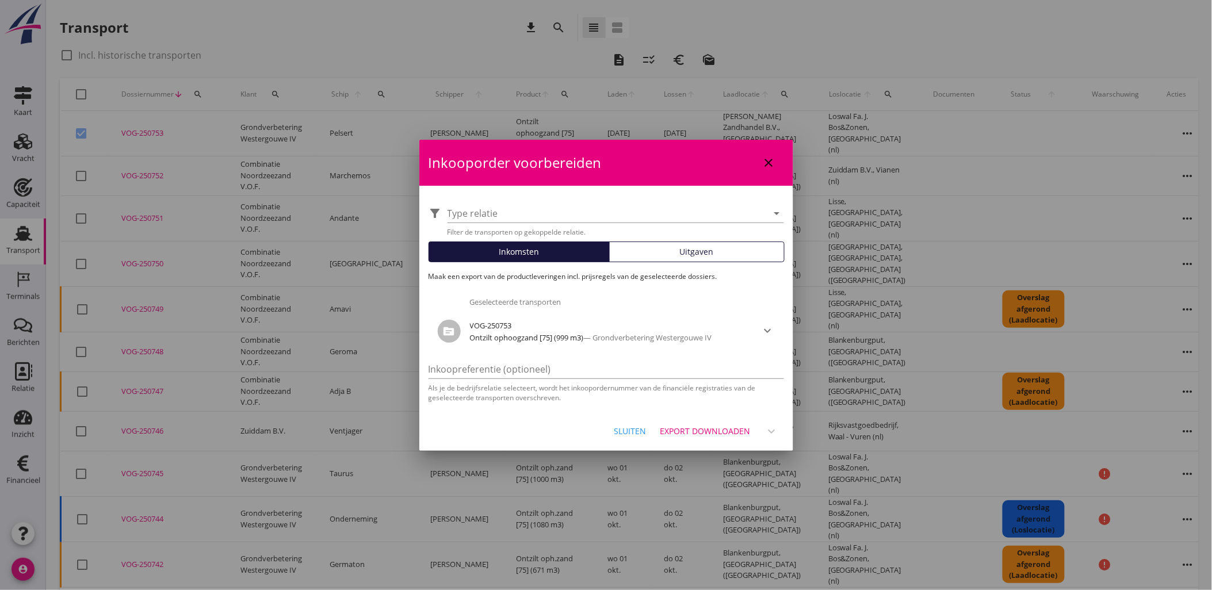
click at [676, 263] on div "filter_alt Type relatie arrow_drop_down Filter de transporten op gekoppelde rel…" at bounding box center [606, 299] width 374 height 226
click at [683, 255] on span "Uitgaven" at bounding box center [697, 252] width 34 height 12
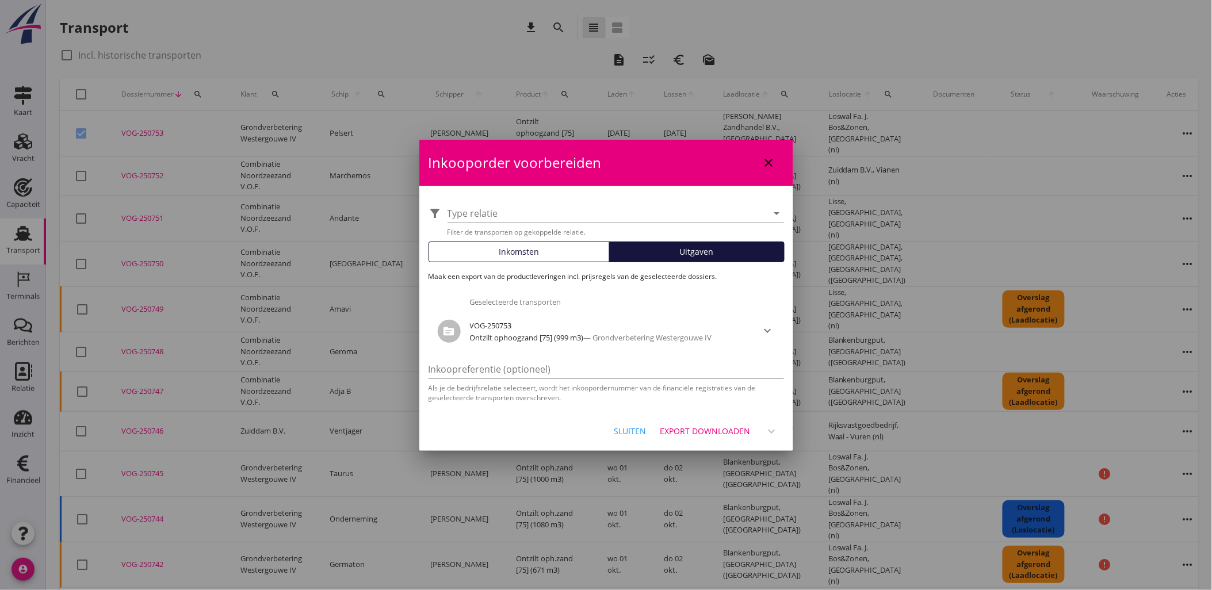
click at [728, 428] on div "Export downloaden" at bounding box center [705, 431] width 90 height 12
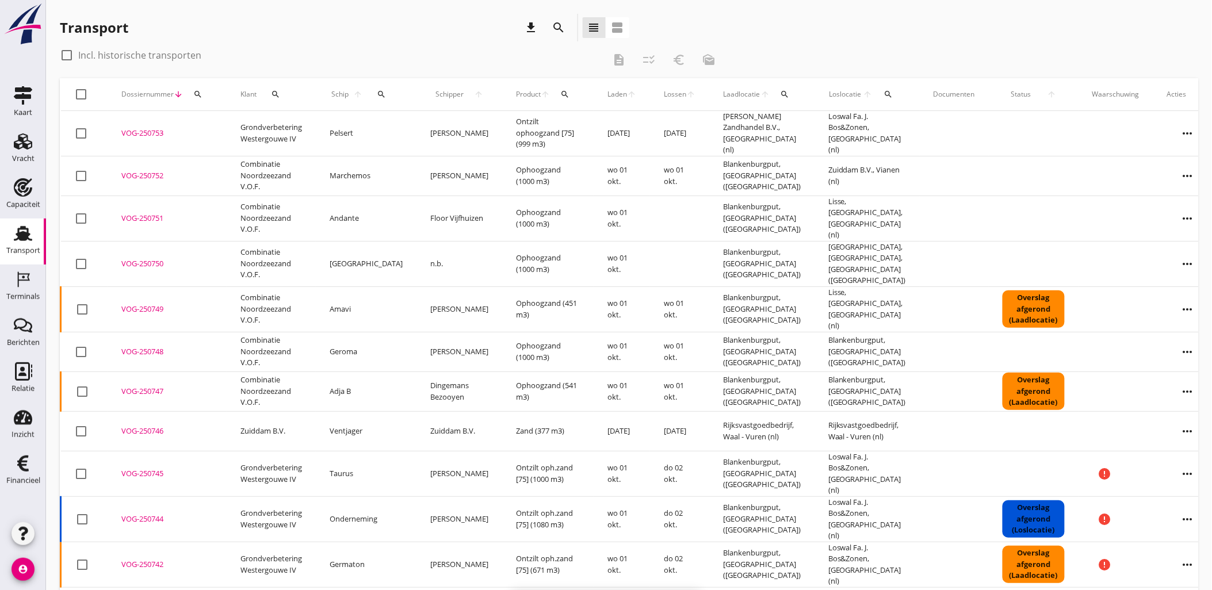
checkbox input "false"
